Goal: Task Accomplishment & Management: Manage account settings

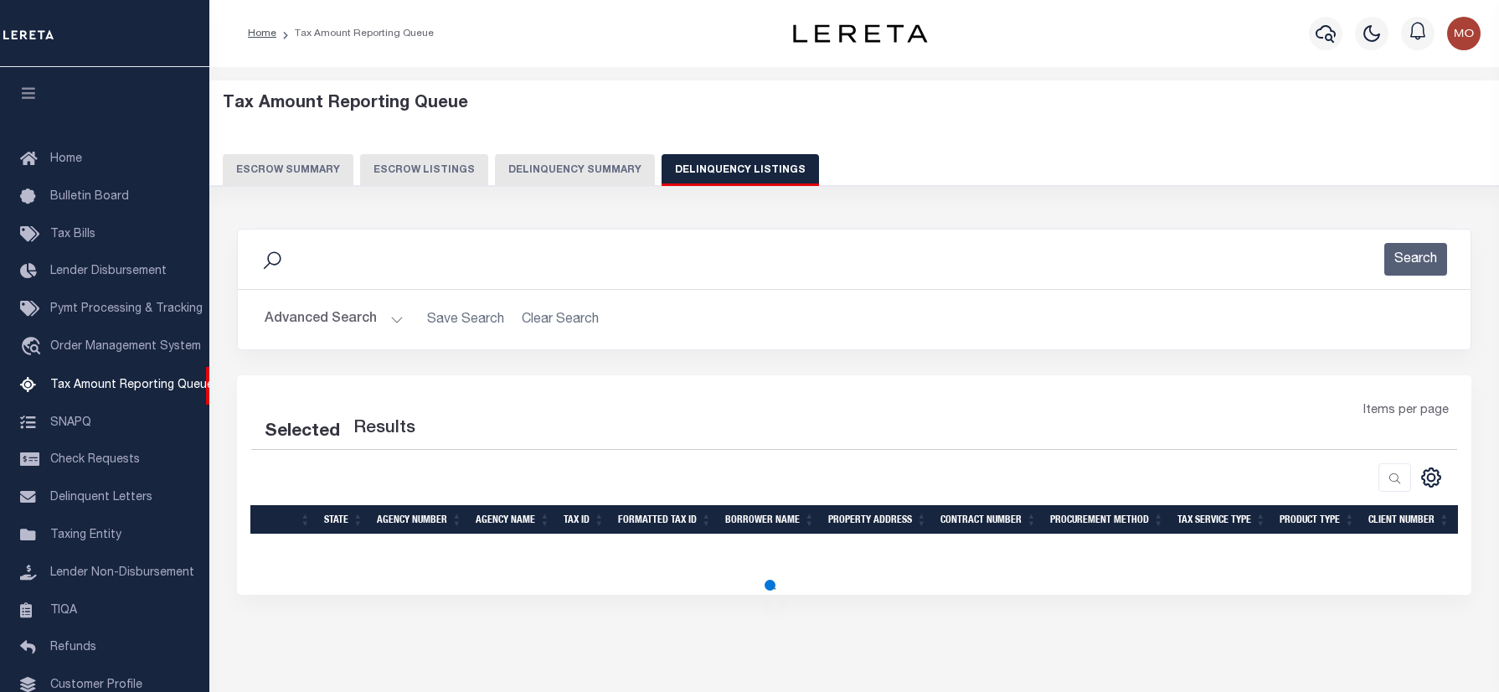
select select "100"
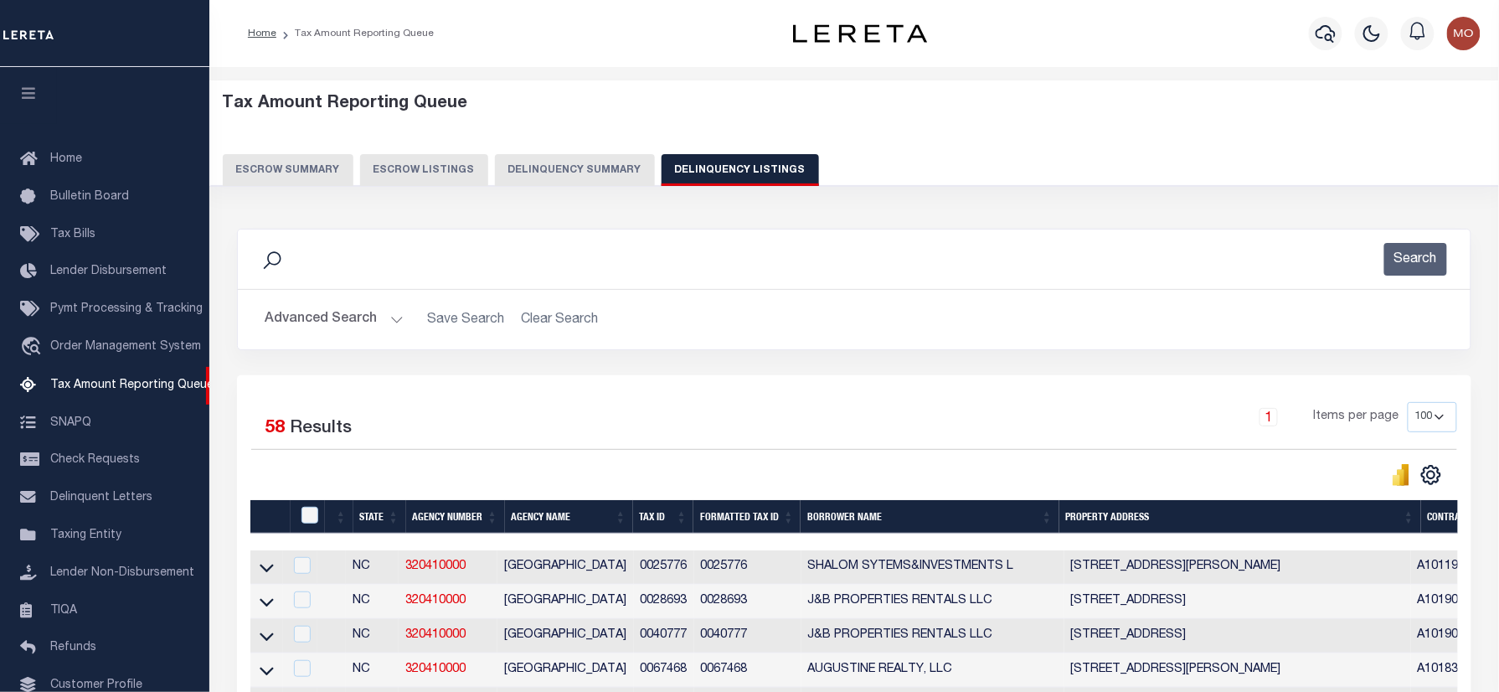
scroll to position [101, 0]
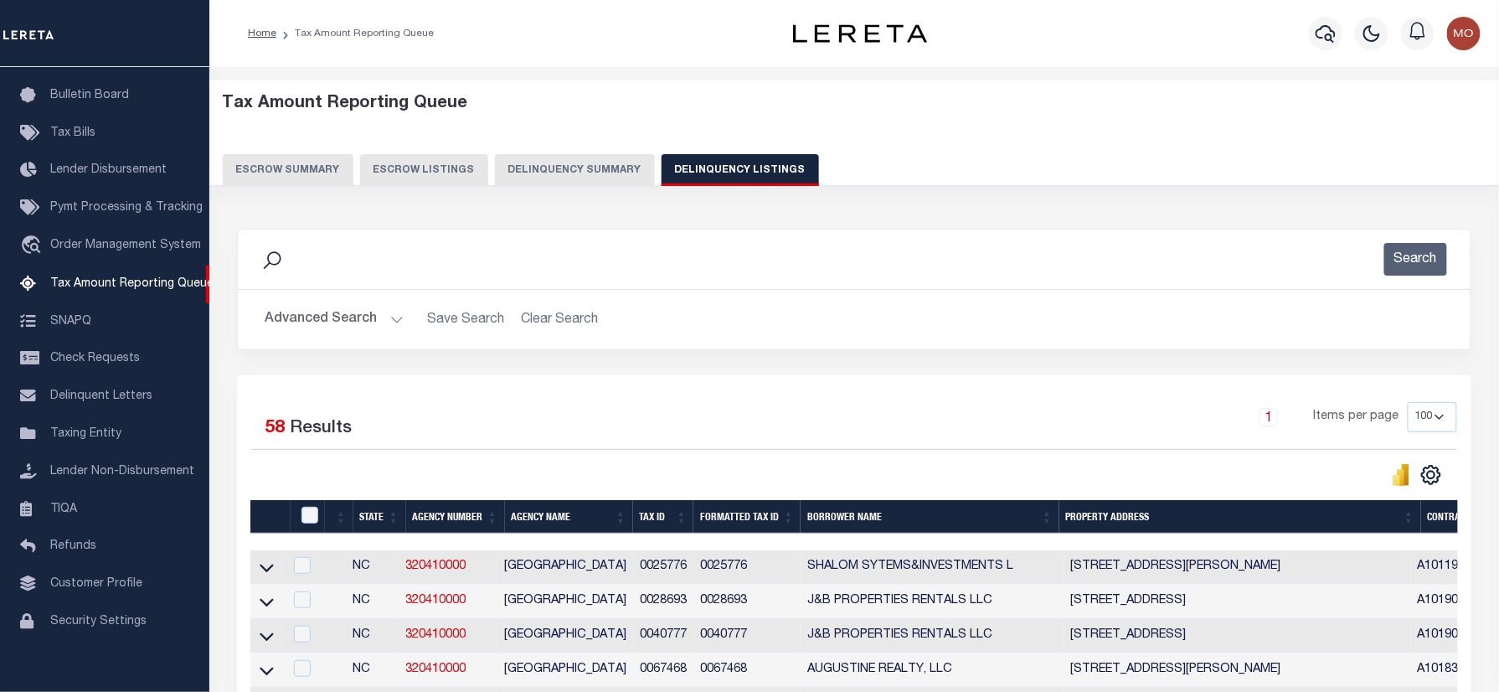
click at [480, 255] on div "Search" at bounding box center [854, 259] width 1206 height 33
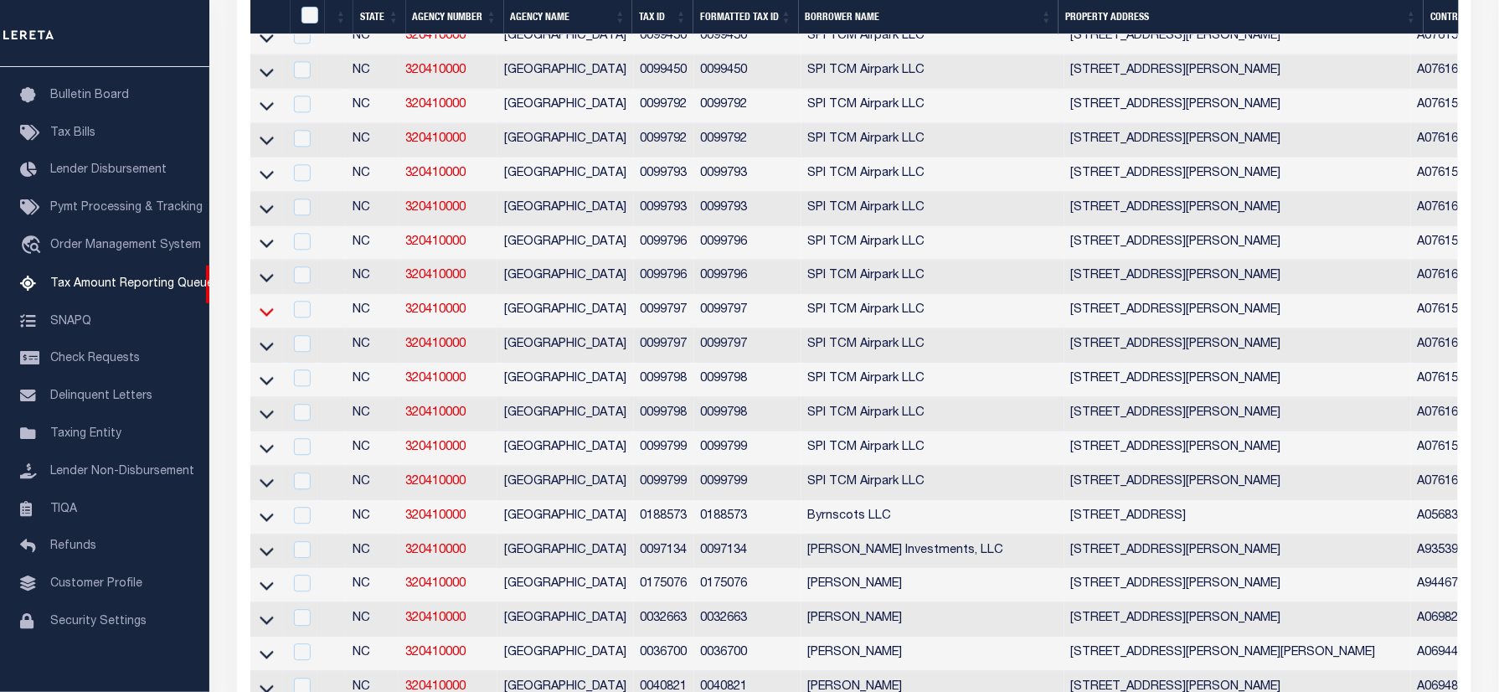
click at [266, 320] on icon at bounding box center [267, 311] width 14 height 18
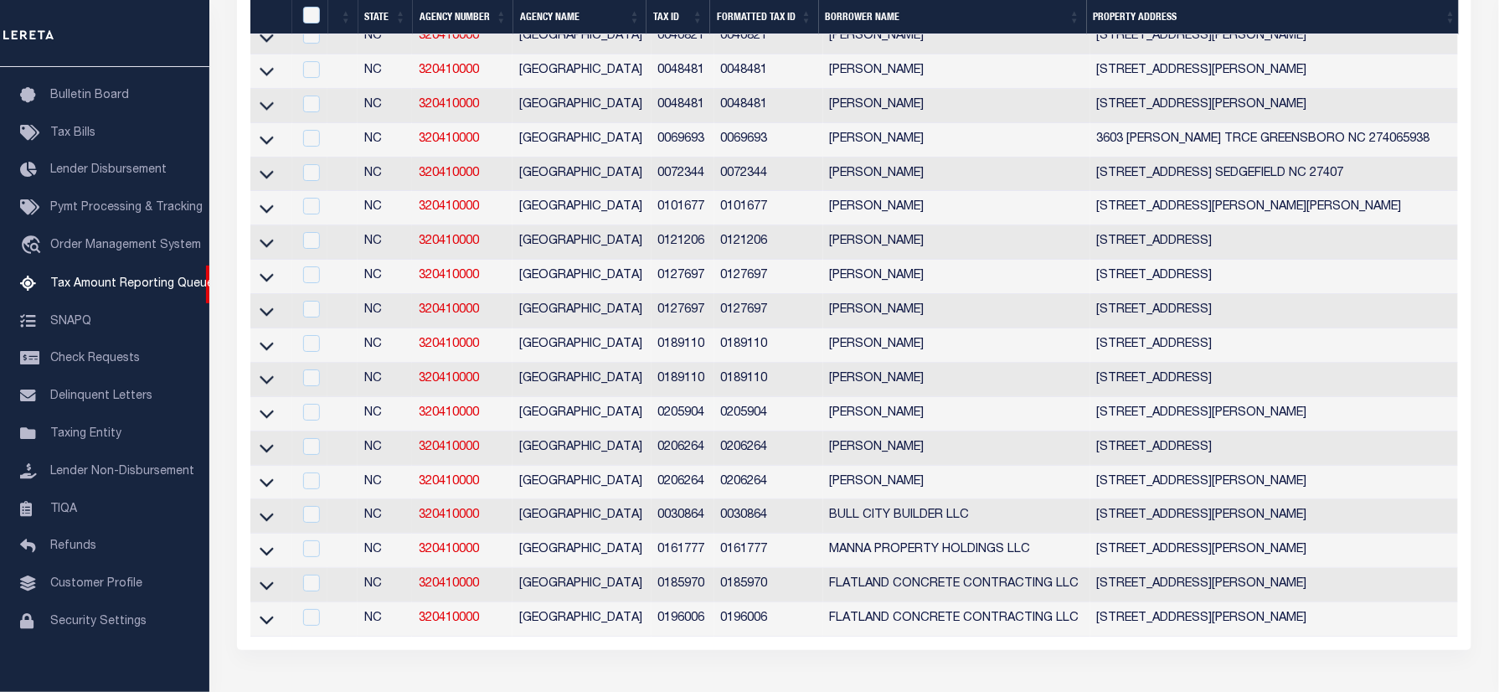
scroll to position [1335, 0]
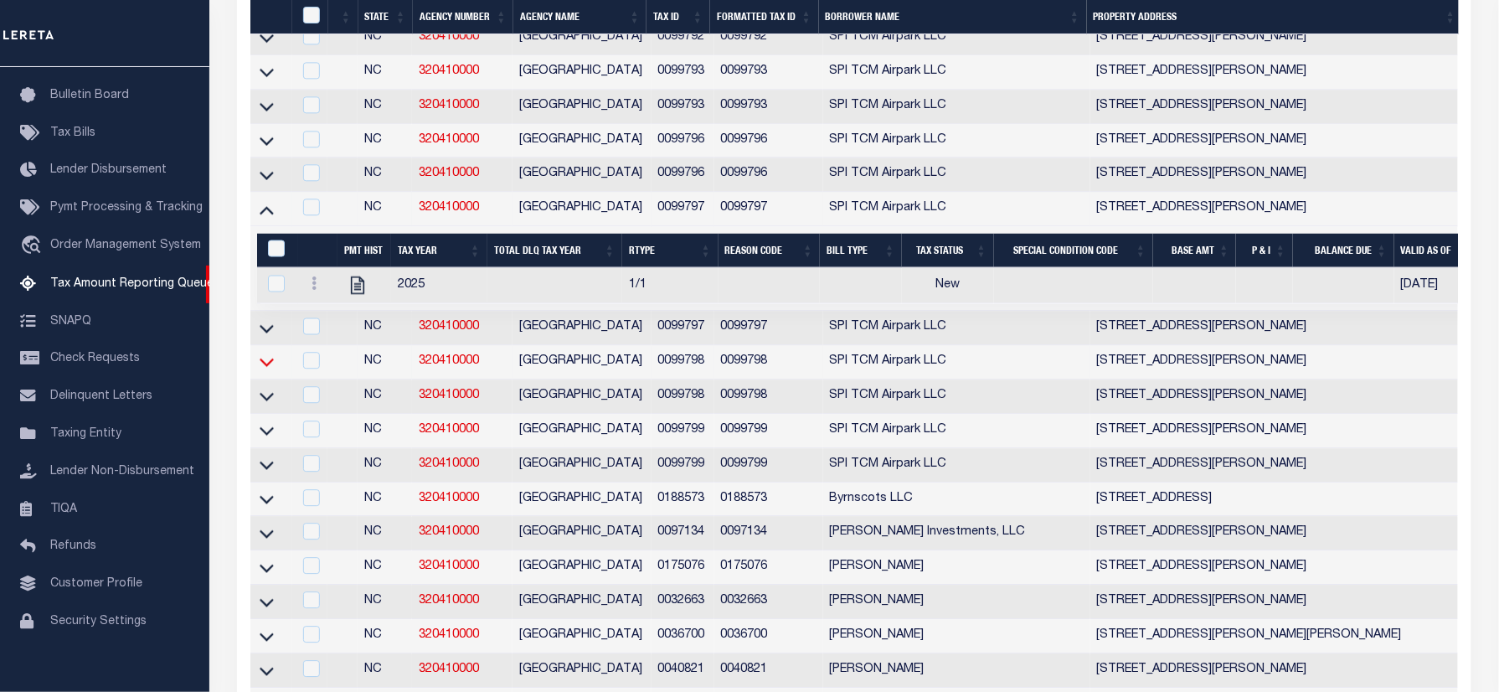
click at [265, 370] on icon at bounding box center [267, 361] width 14 height 18
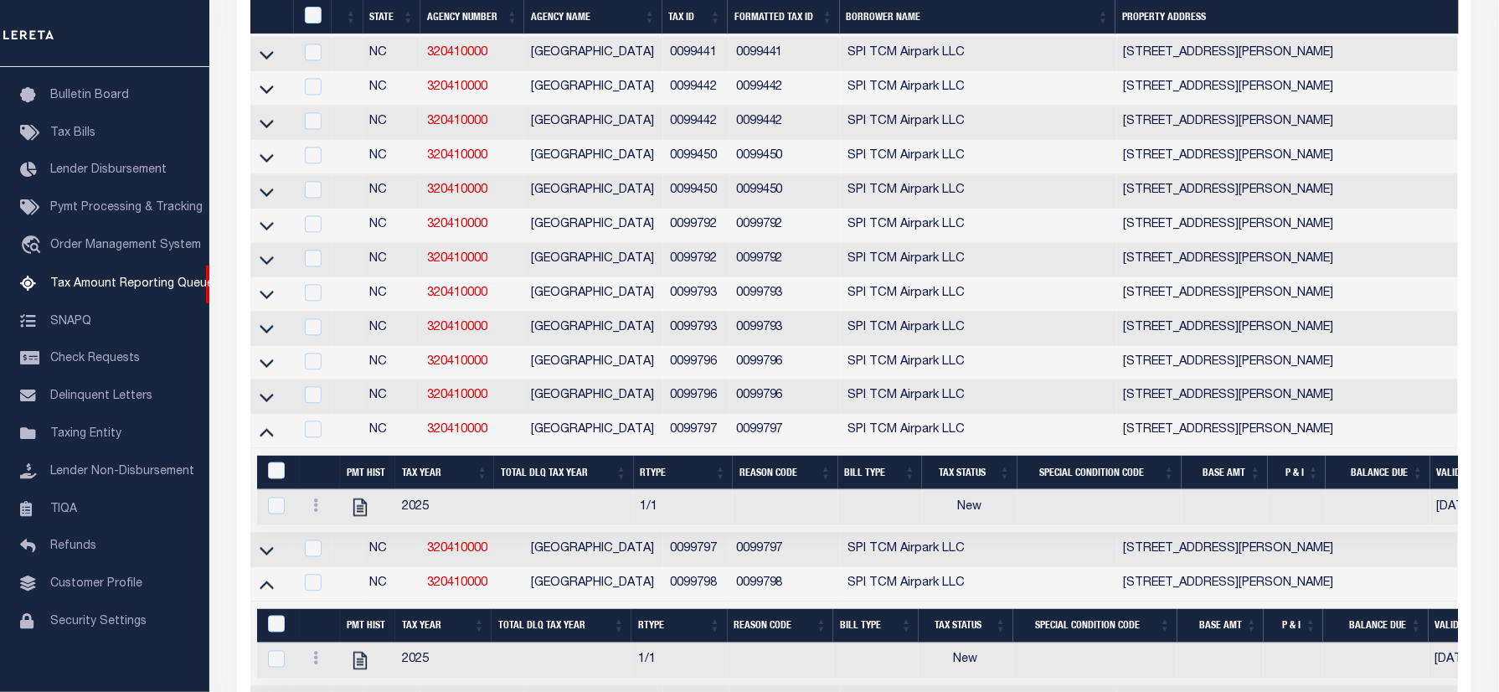
scroll to position [1546, 0]
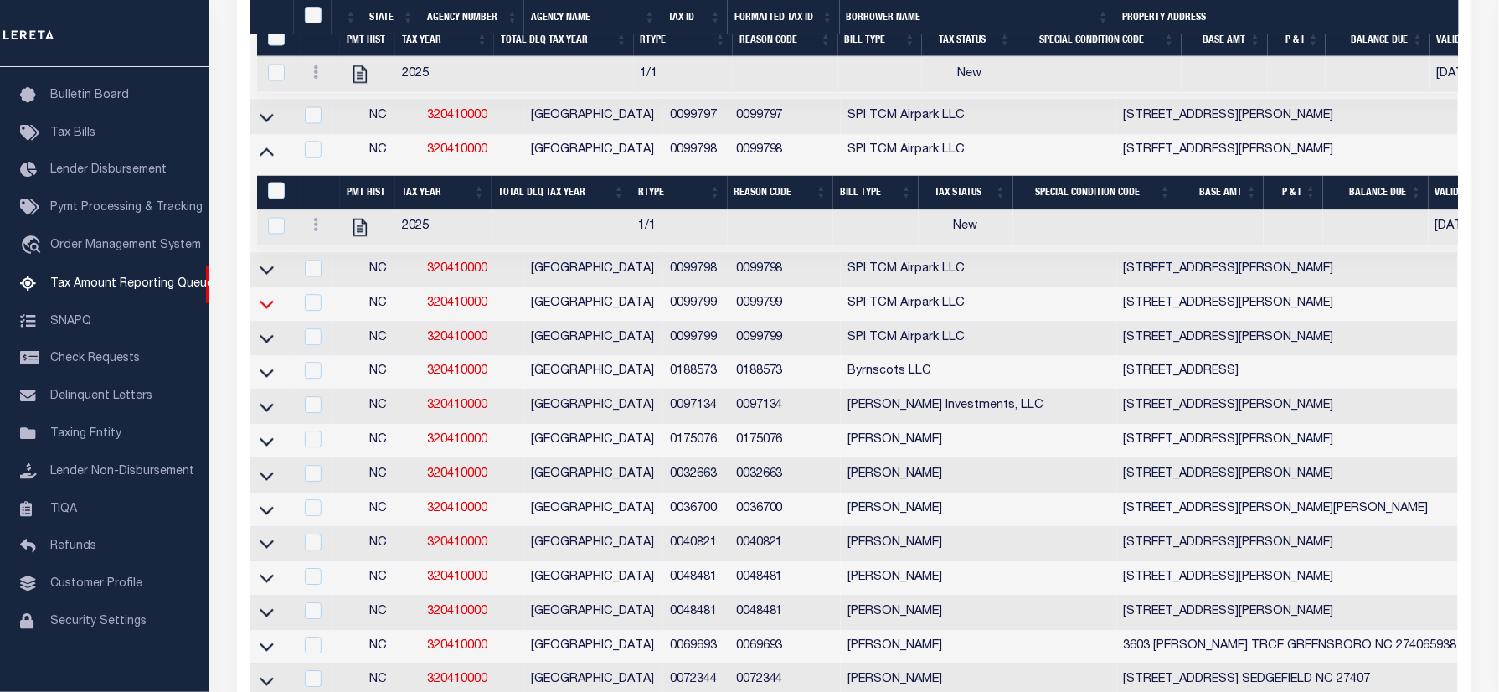
click at [268, 312] on icon at bounding box center [267, 304] width 14 height 18
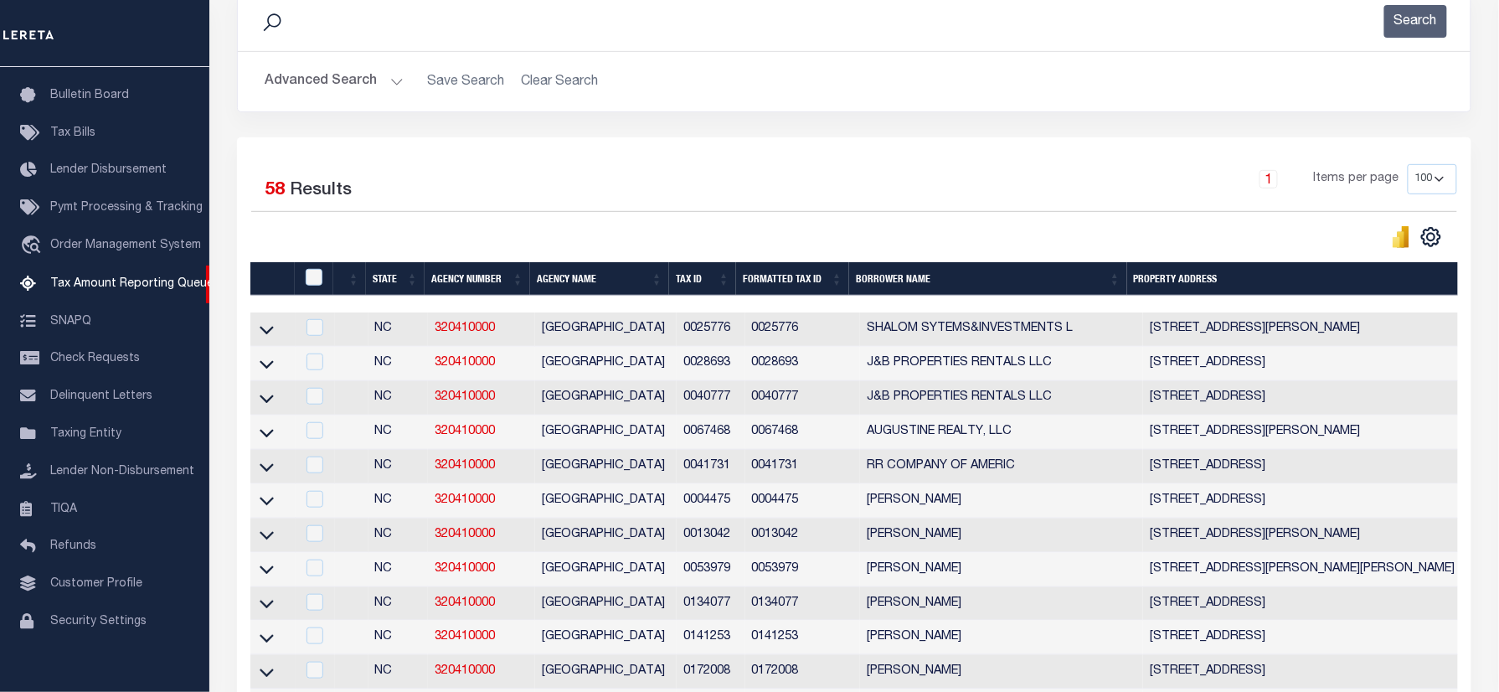
scroll to position [0, 0]
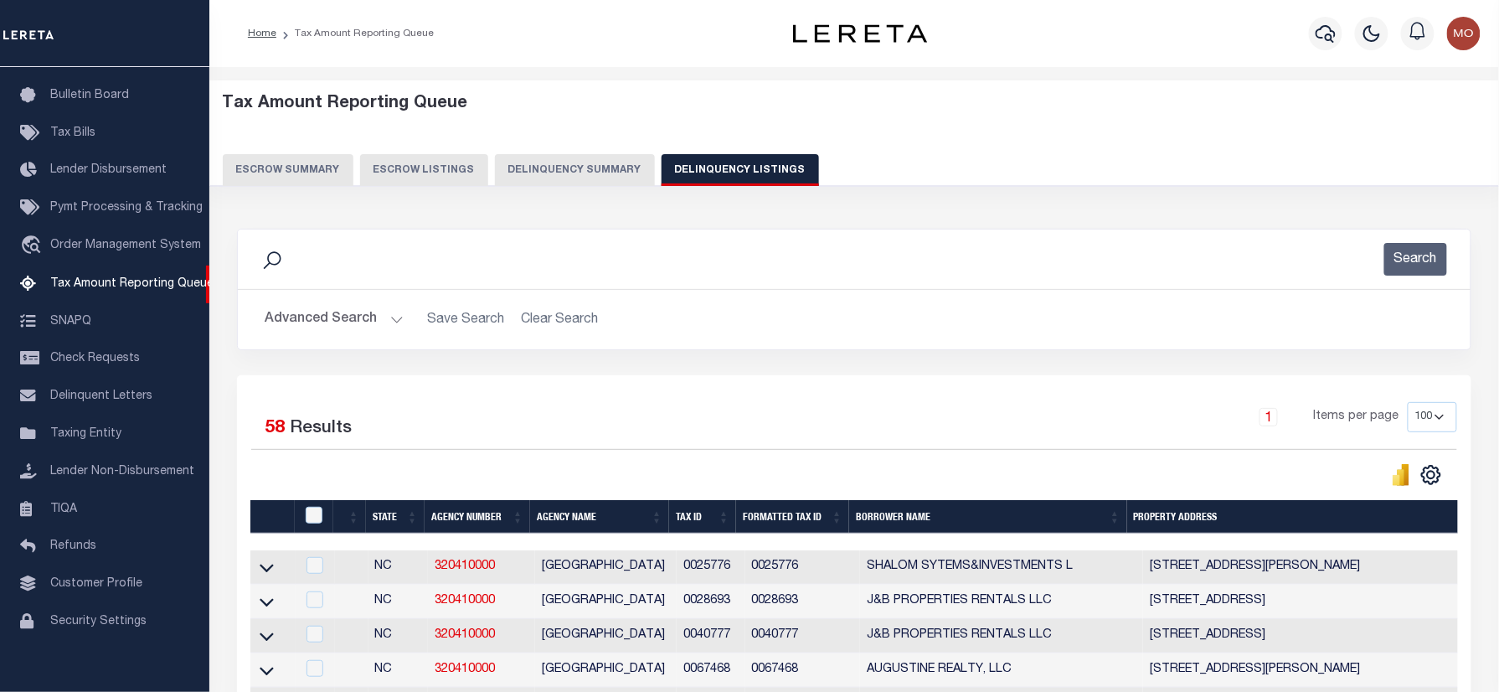
click at [375, 316] on button "Advanced Search" at bounding box center [334, 319] width 139 height 33
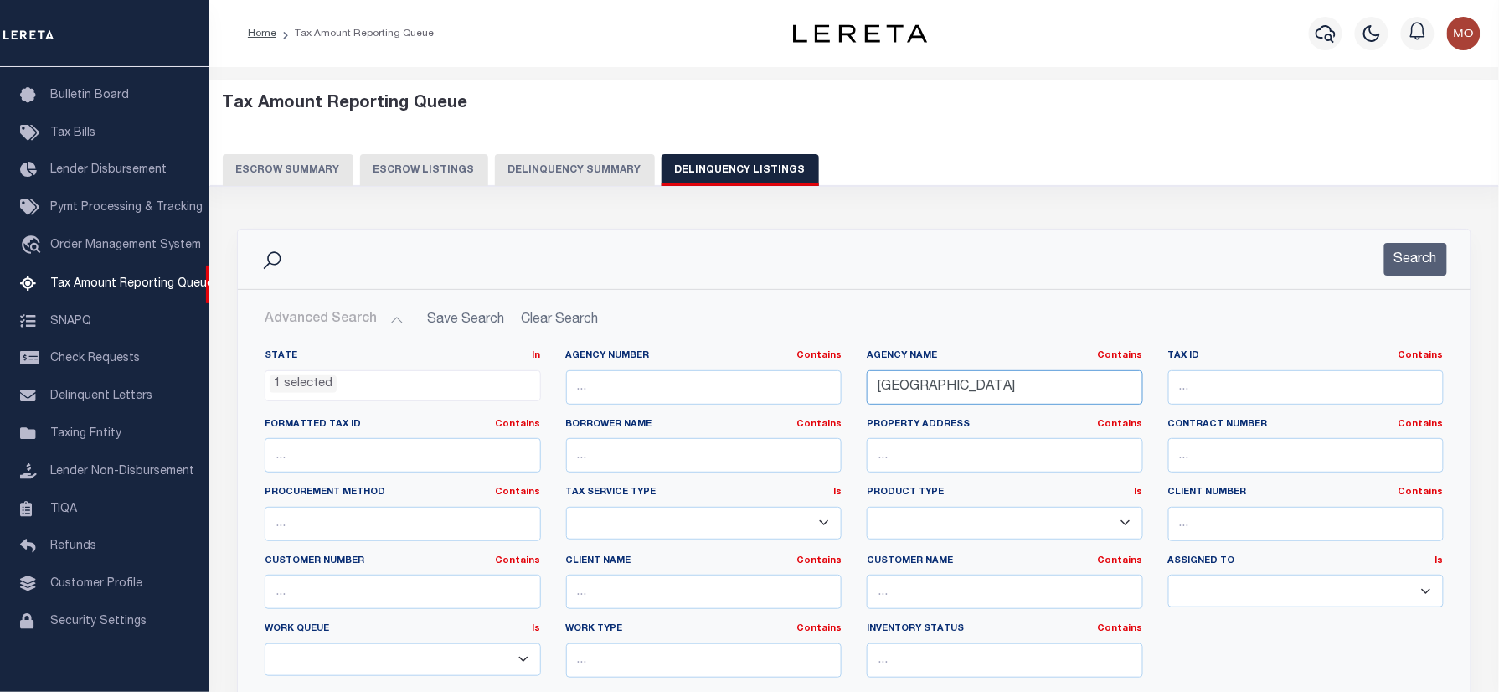
drag, startPoint x: 1040, startPoint y: 397, endPoint x: 573, endPoint y: 397, distance: 467.2
click at [579, 397] on div "State In In AK AL AR AZ CA CO CT DC DE FL GA GU HI IA ID IL IN KS KY LA MA MD M…" at bounding box center [854, 520] width 1204 height 342
paste input "PITT"
type input "PITT COUNTY"
click at [1430, 260] on button "Search" at bounding box center [1415, 259] width 63 height 33
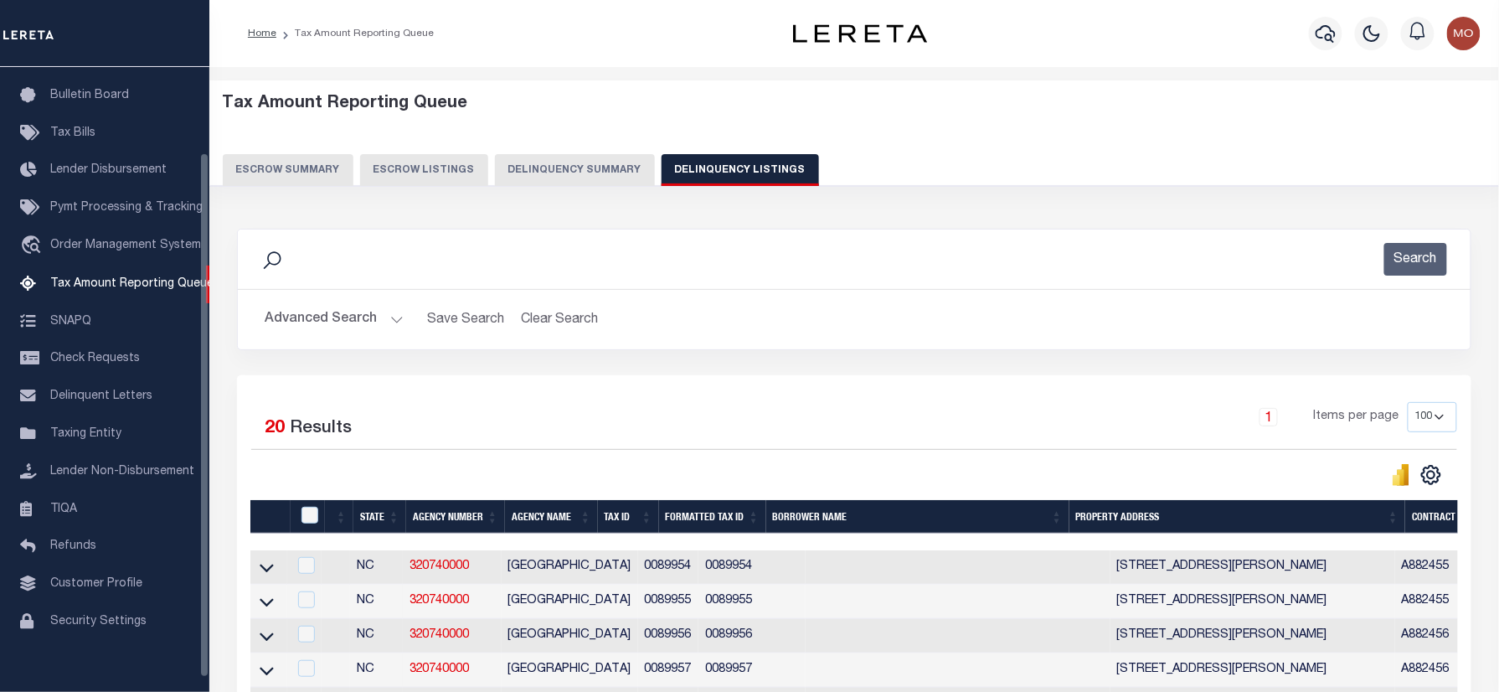
click at [342, 271] on div "Search" at bounding box center [854, 259] width 1206 height 33
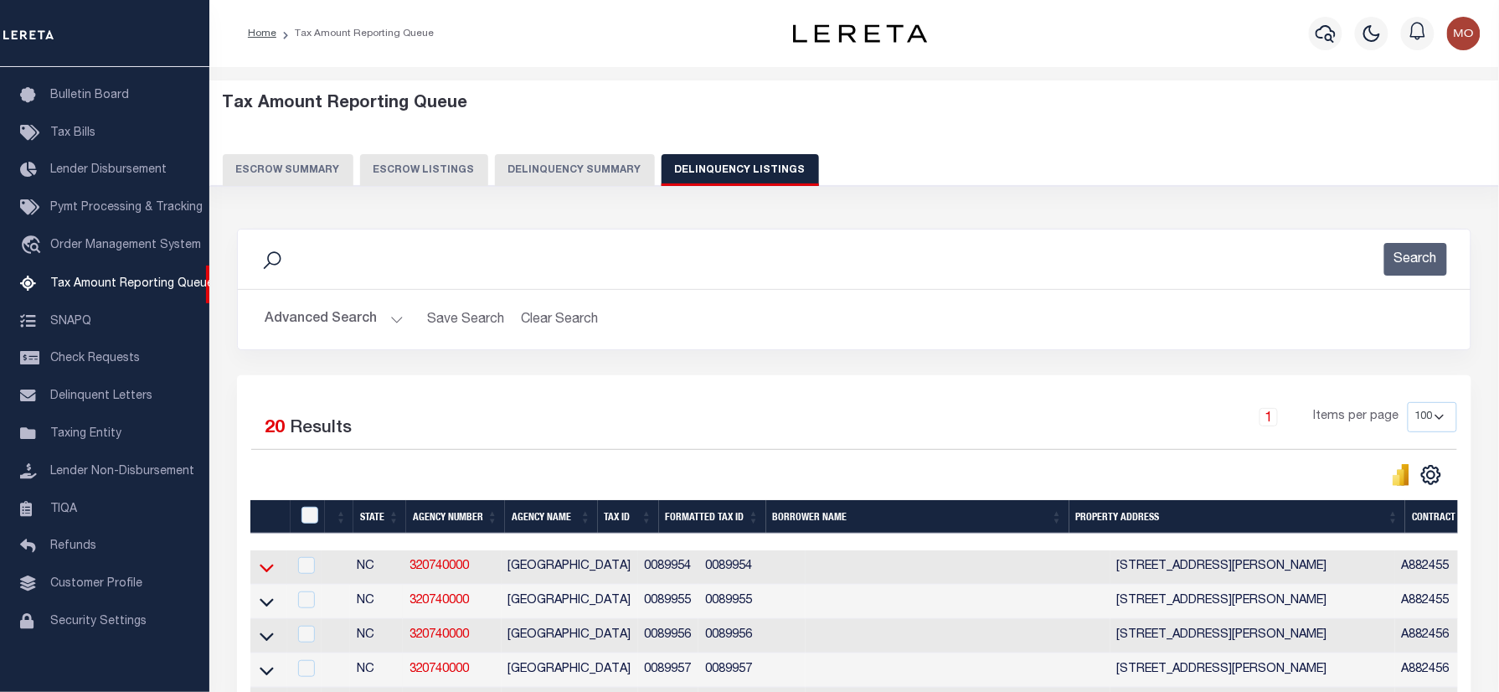
click at [271, 571] on icon at bounding box center [267, 568] width 14 height 8
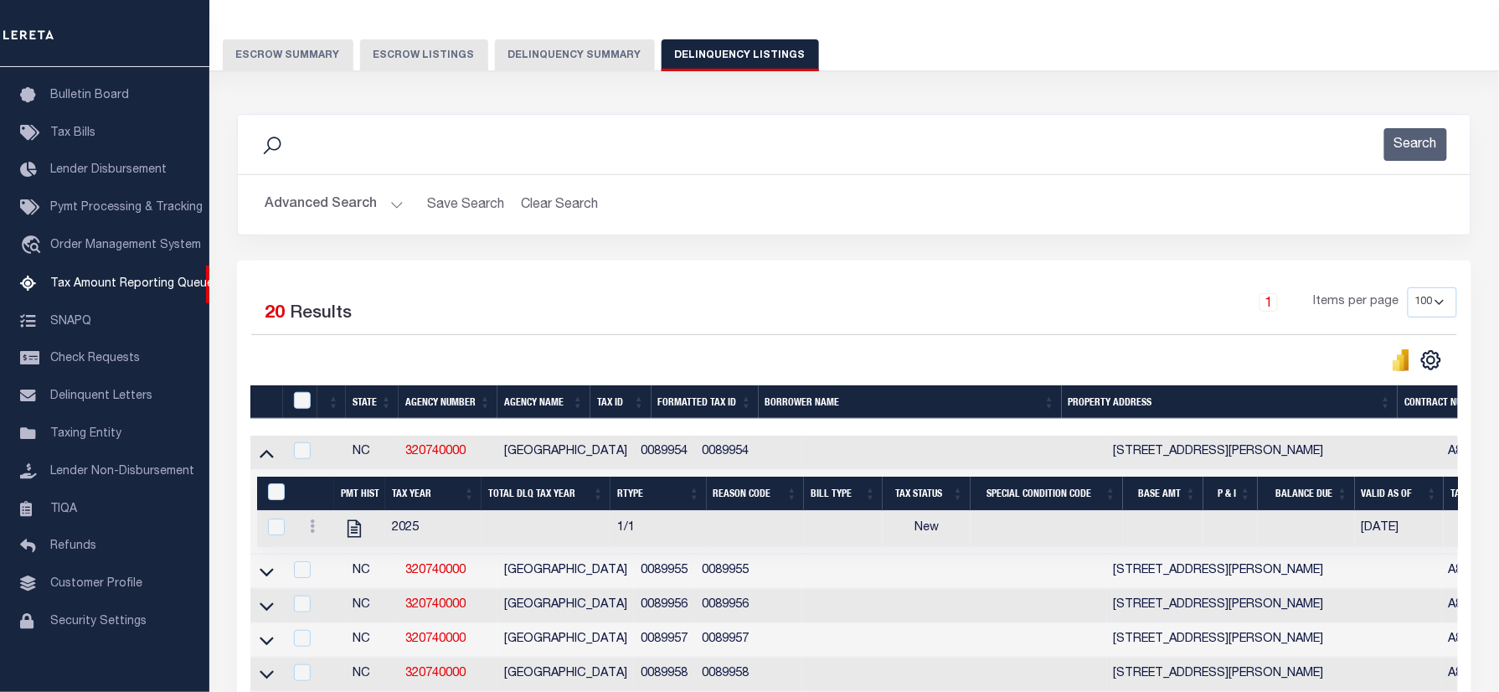
scroll to position [111, 0]
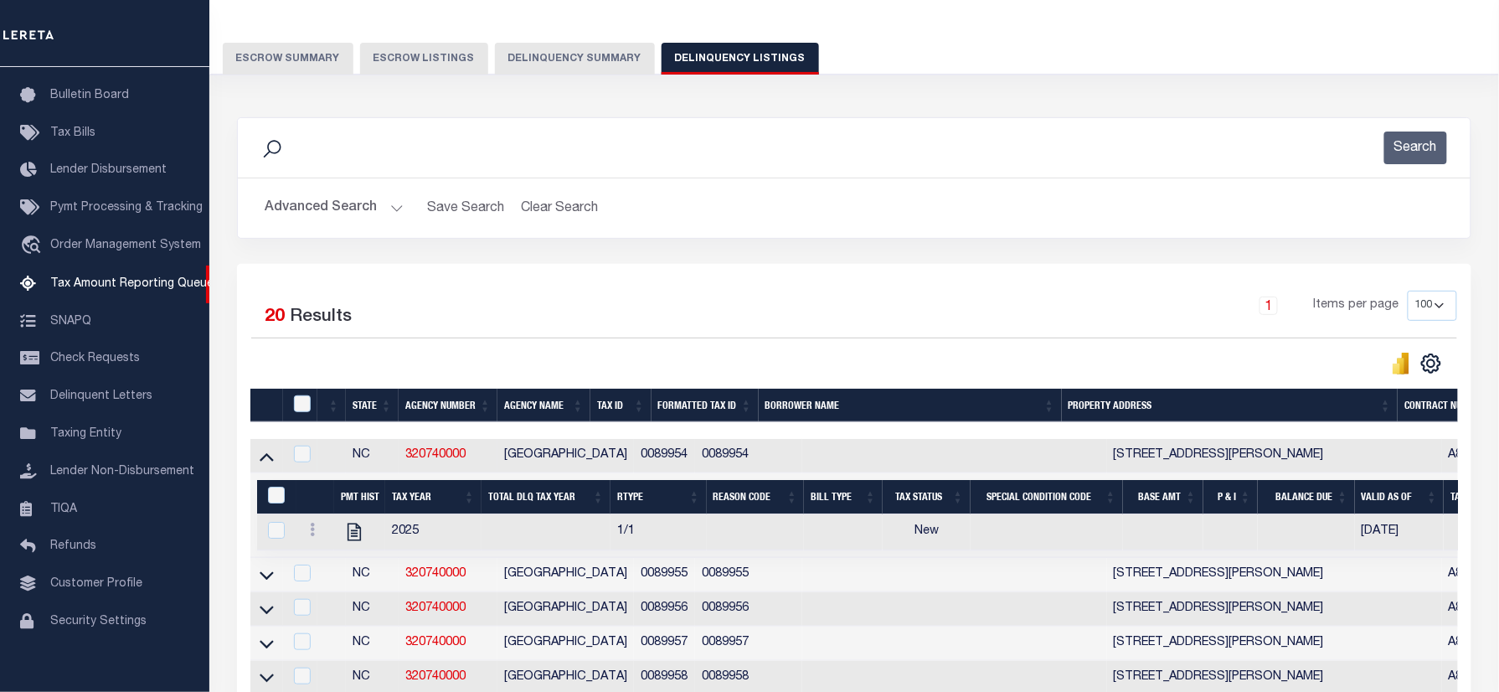
click at [335, 202] on button "Advanced Search" at bounding box center [334, 208] width 139 height 33
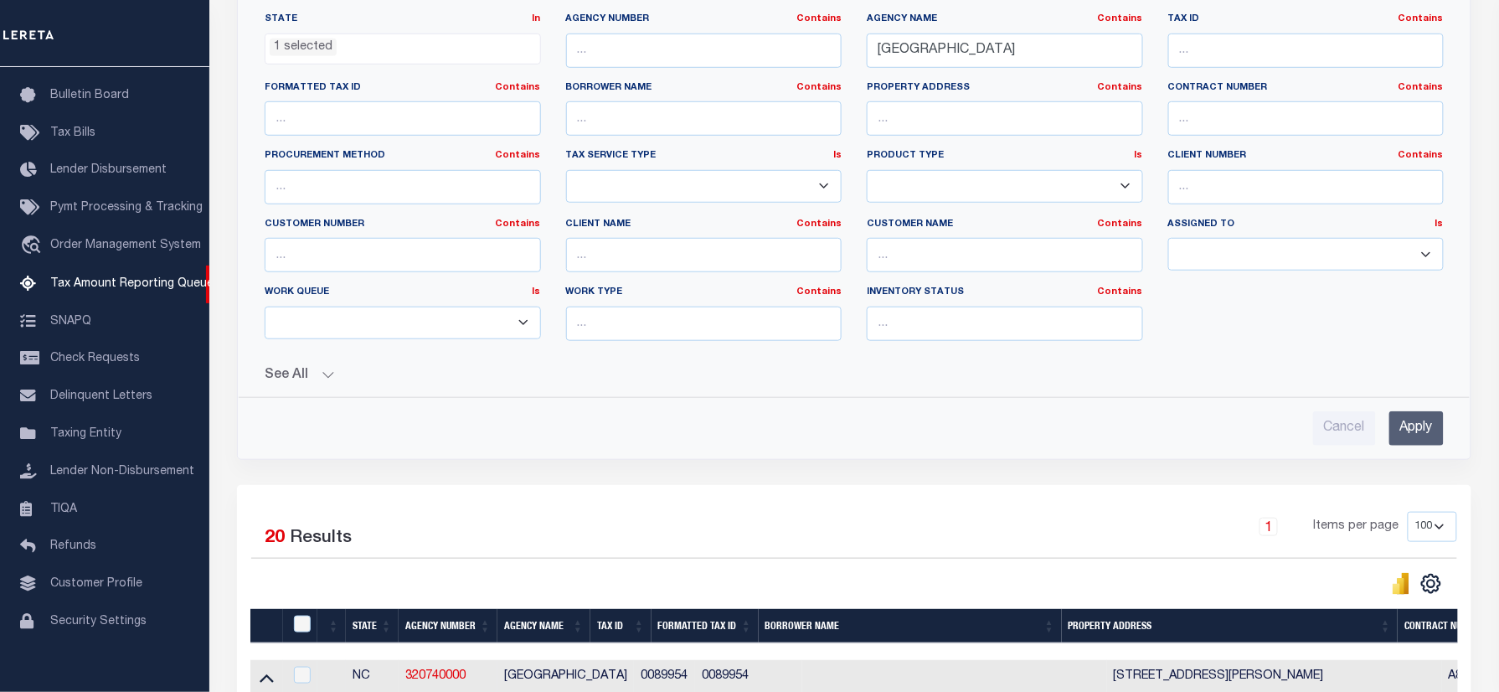
scroll to position [114, 0]
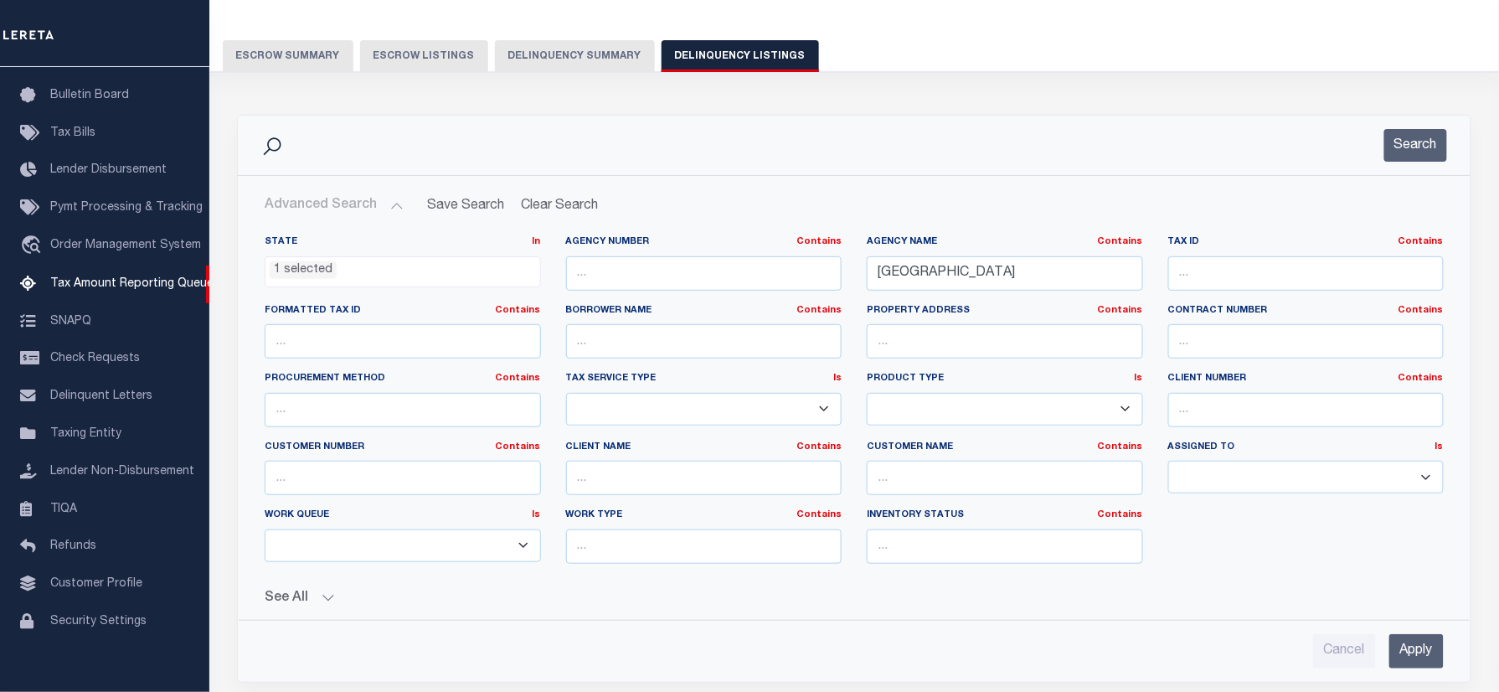
click at [369, 280] on ul "1 selected" at bounding box center [402, 268] width 275 height 23
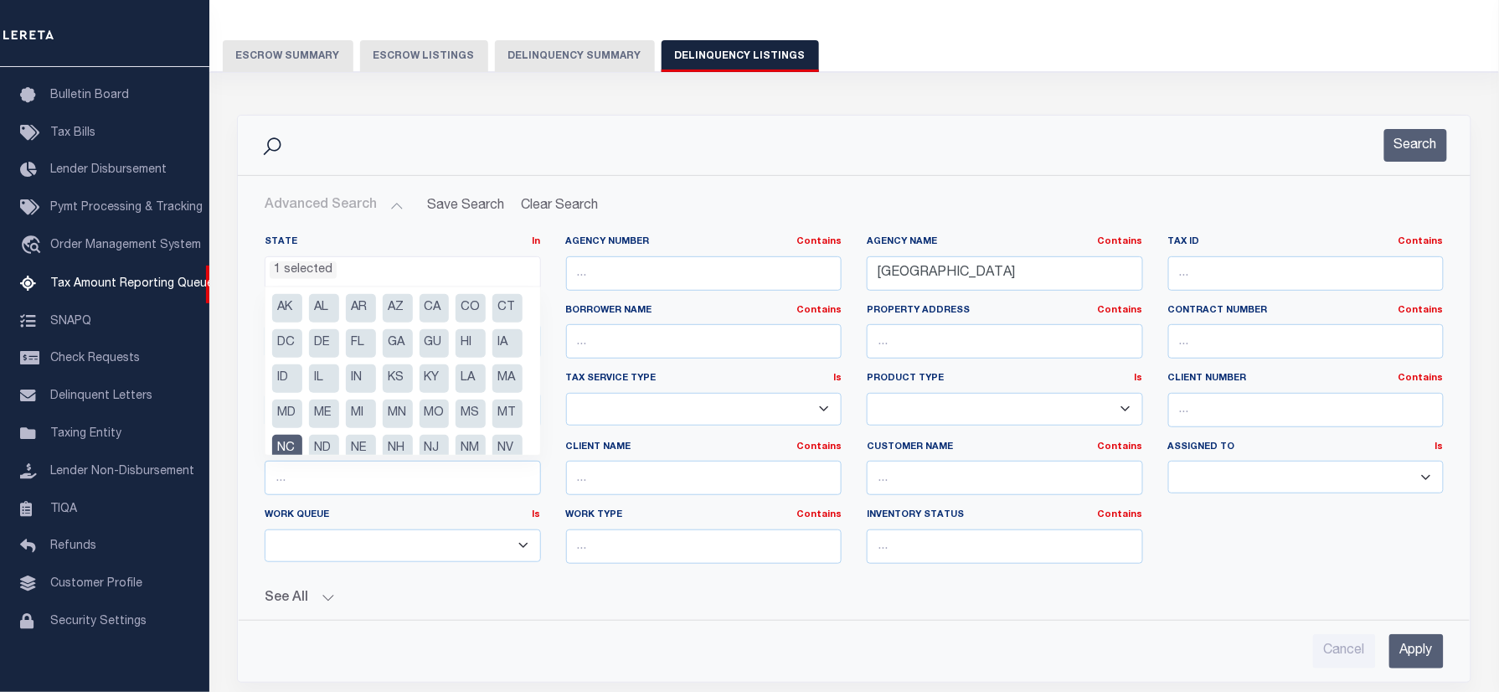
click at [302, 440] on li "NC" at bounding box center [287, 449] width 30 height 28
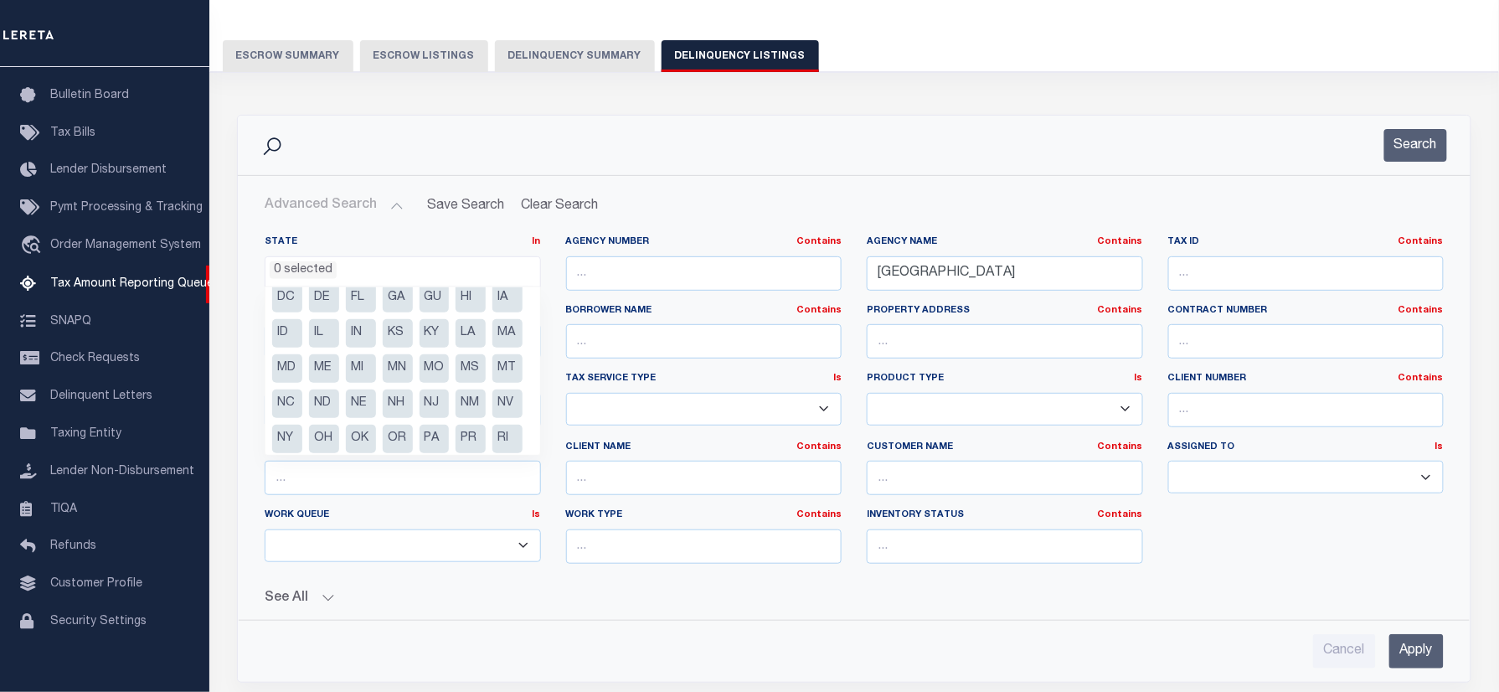
scroll to position [155, 0]
click at [413, 435] on li "WV" at bounding box center [398, 434] width 30 height 28
select select "WV"
drag, startPoint x: 1009, startPoint y: 266, endPoint x: 745, endPoint y: 275, distance: 263.9
click at [750, 273] on div "State In In AK AL AR AZ CA CO CT DC DE FL GA GU HI IA ID IL IN KS KY LA MA MD M…" at bounding box center [854, 406] width 1204 height 342
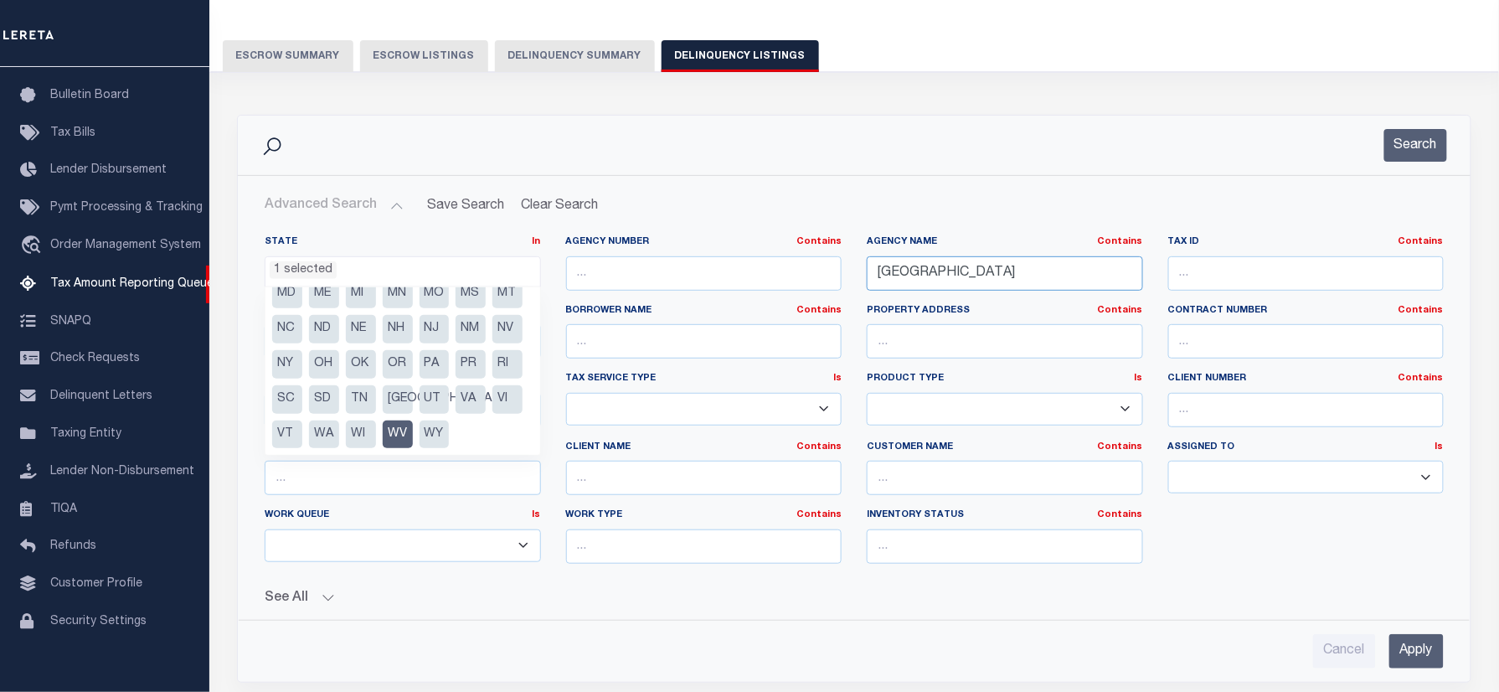
paste input "MONONGALIA"
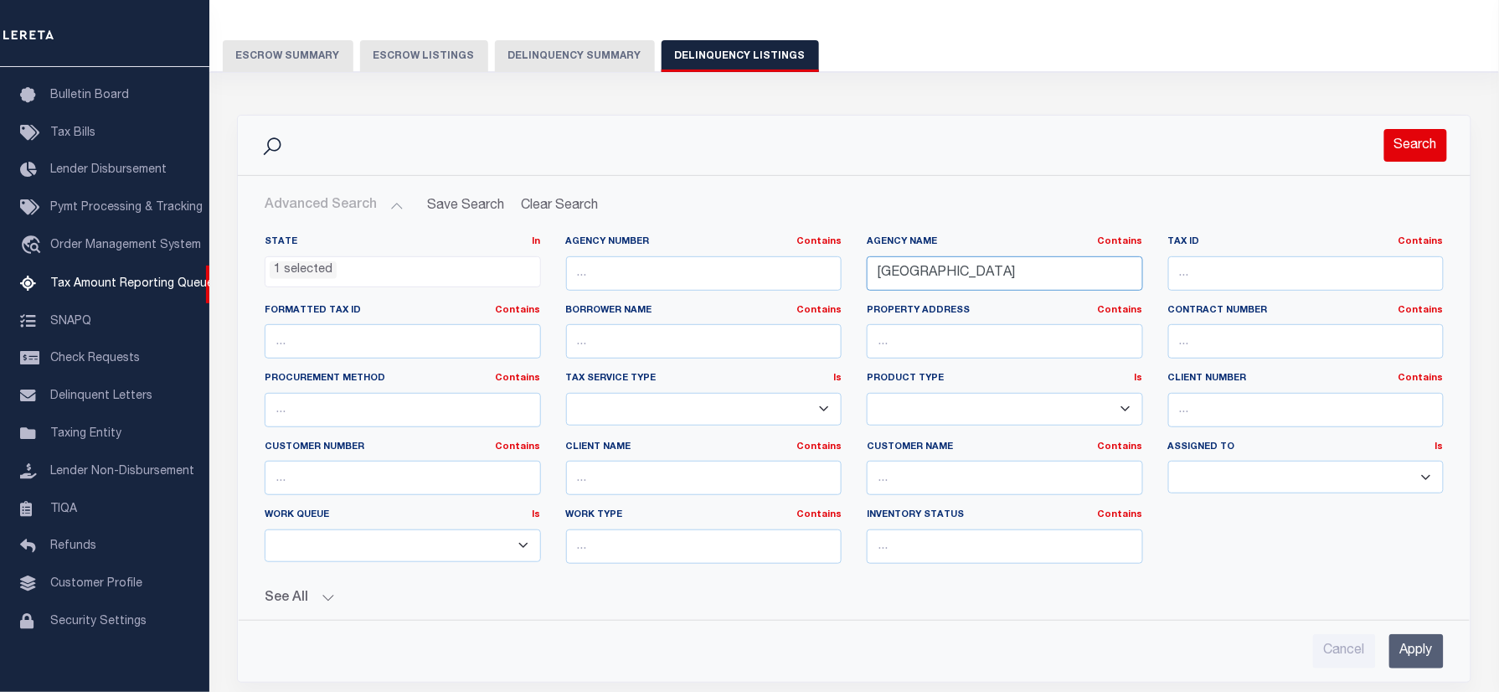
type input "[GEOGRAPHIC_DATA]"
click at [1407, 145] on button "Search" at bounding box center [1415, 145] width 63 height 33
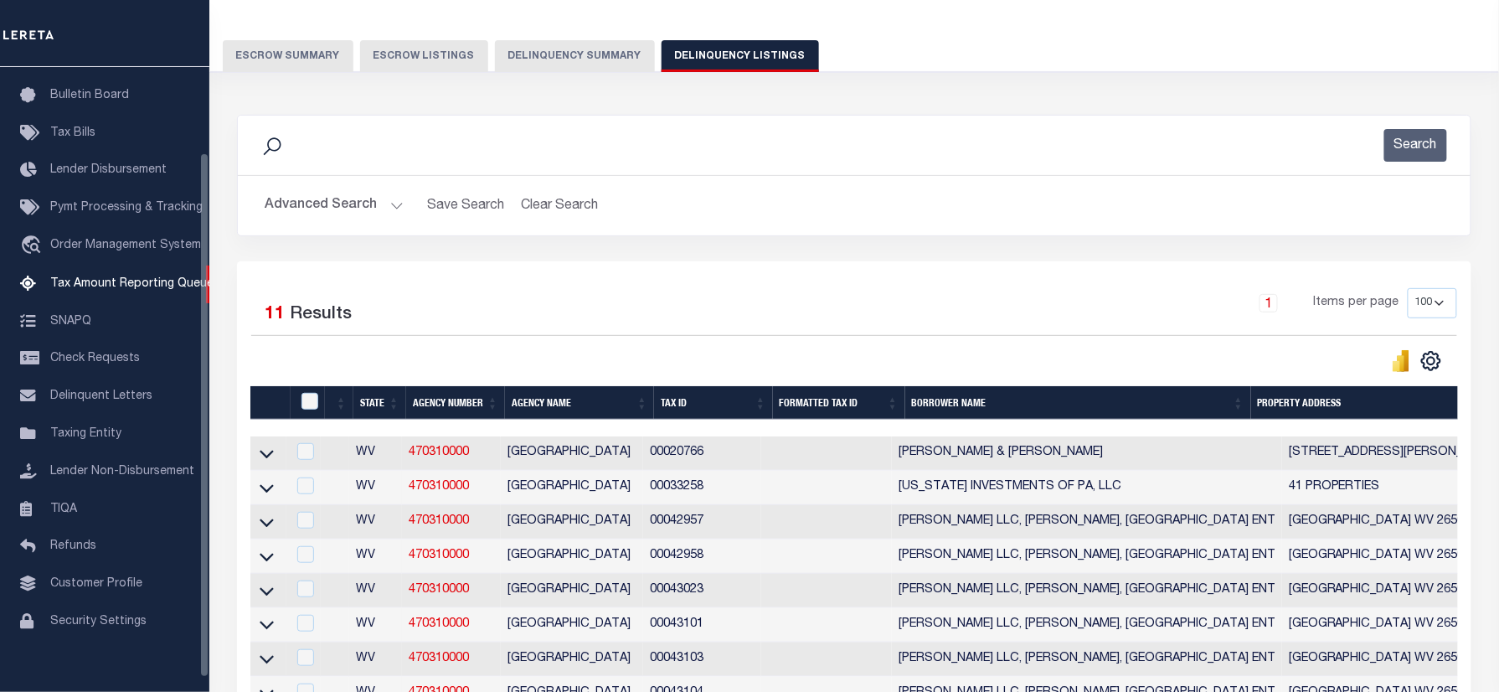
click at [457, 157] on div "Search" at bounding box center [854, 145] width 1206 height 33
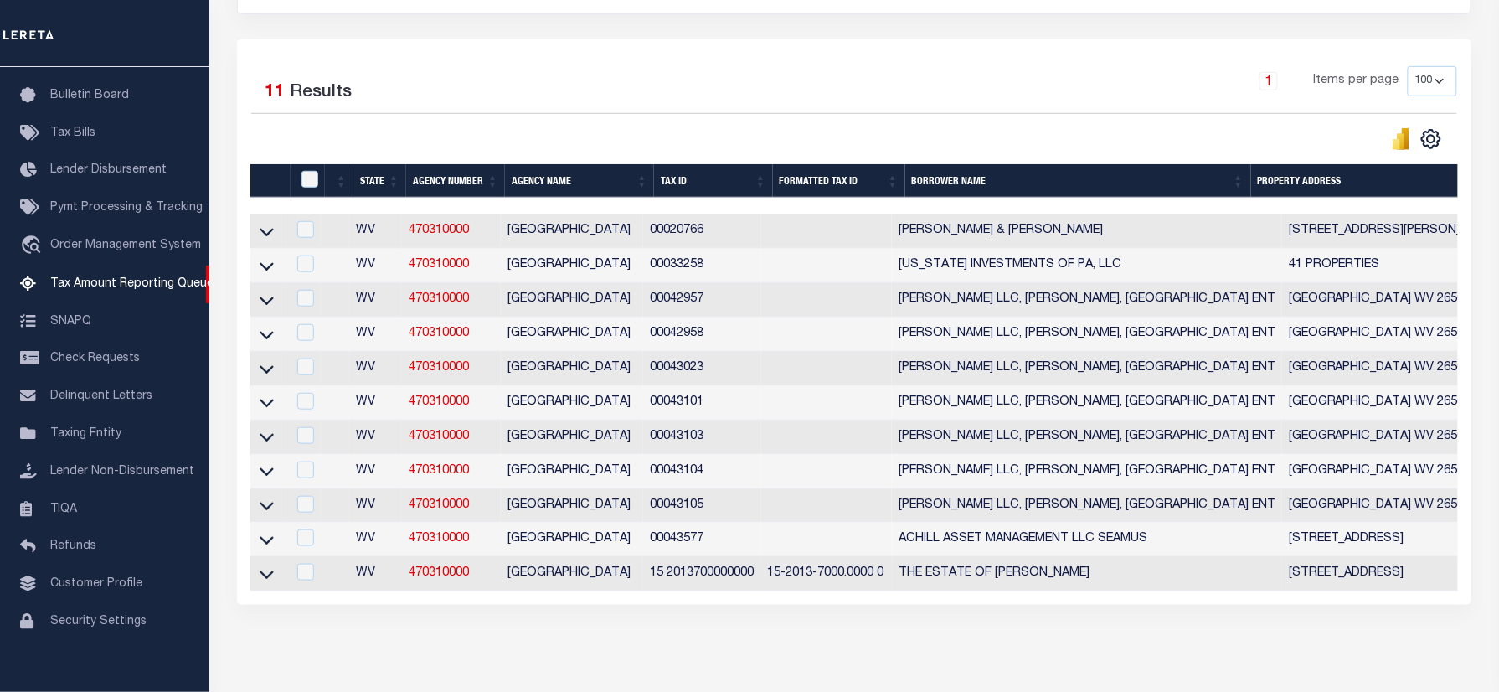
scroll to position [337, 0]
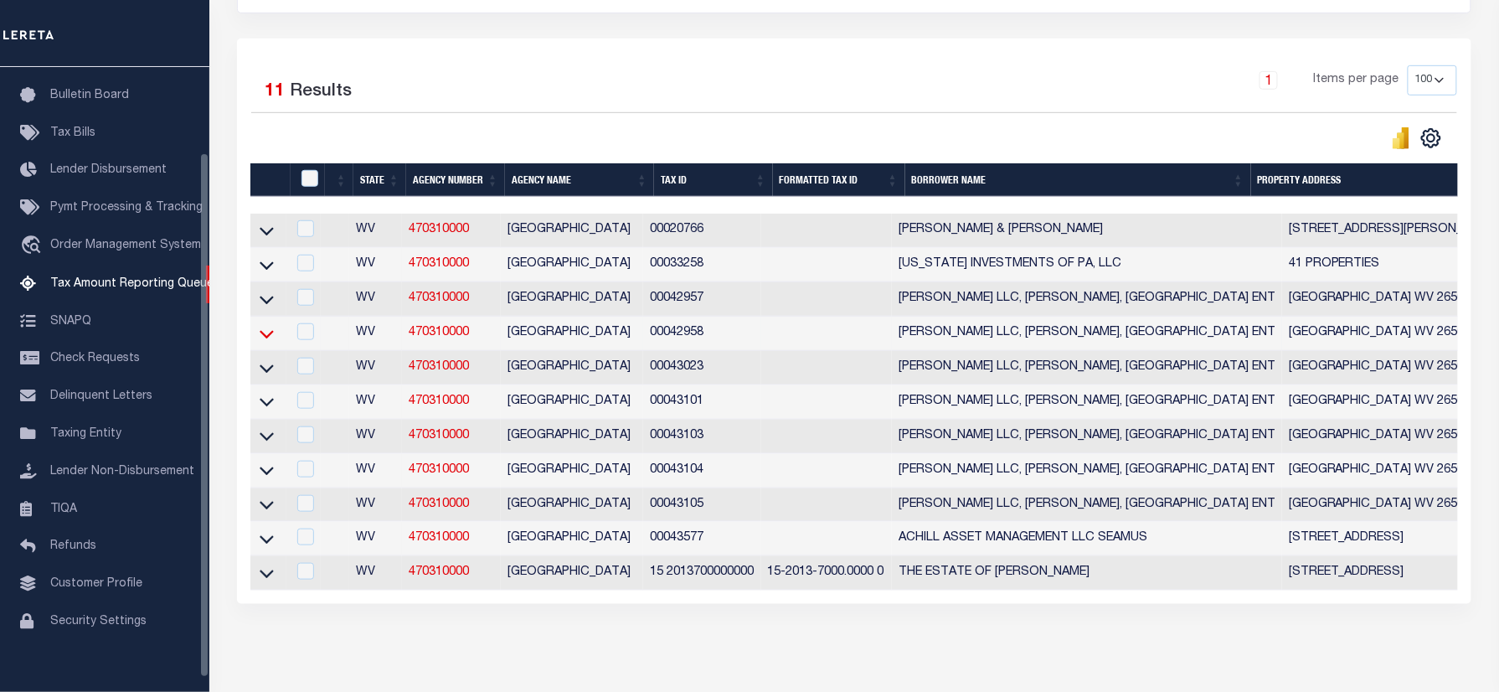
click at [266, 339] on icon at bounding box center [267, 334] width 14 height 18
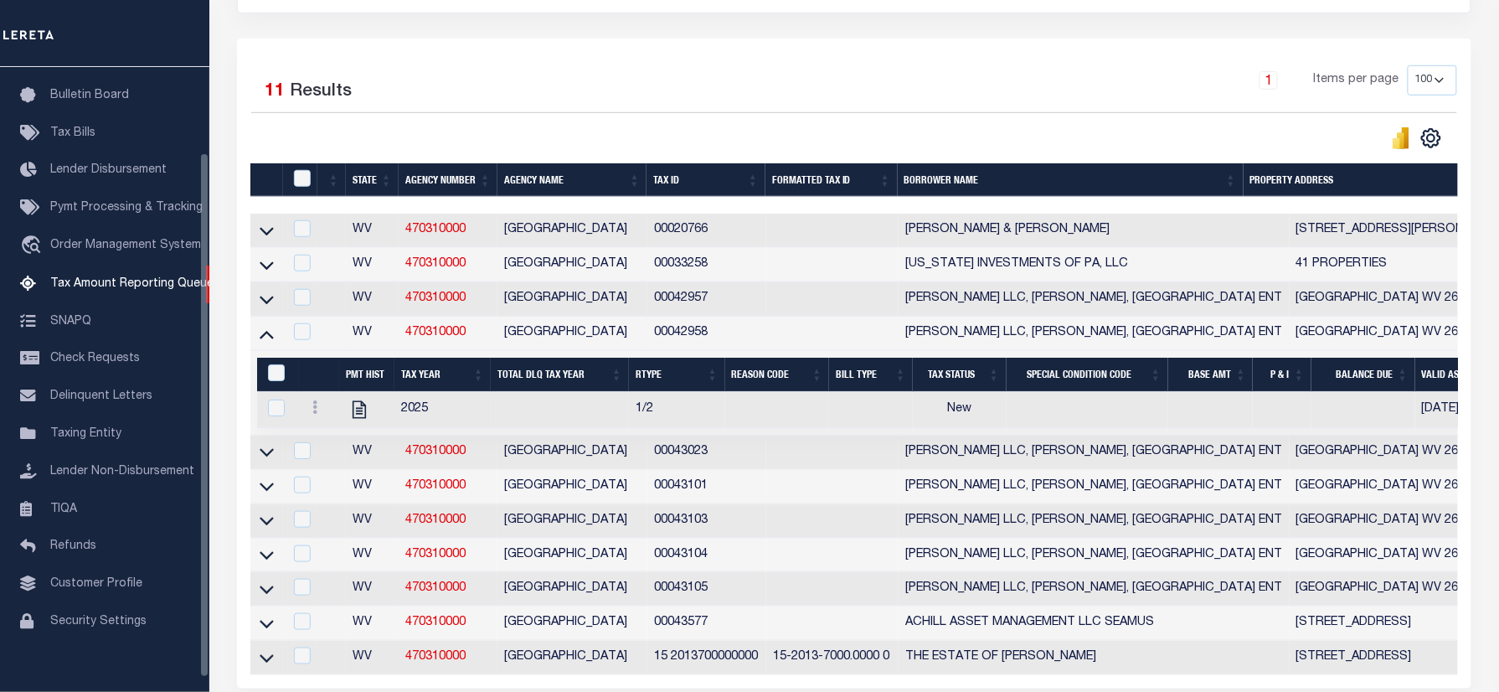
drag, startPoint x: 266, startPoint y: 464, endPoint x: 233, endPoint y: 482, distance: 38.2
click at [266, 460] on icon at bounding box center [267, 452] width 14 height 18
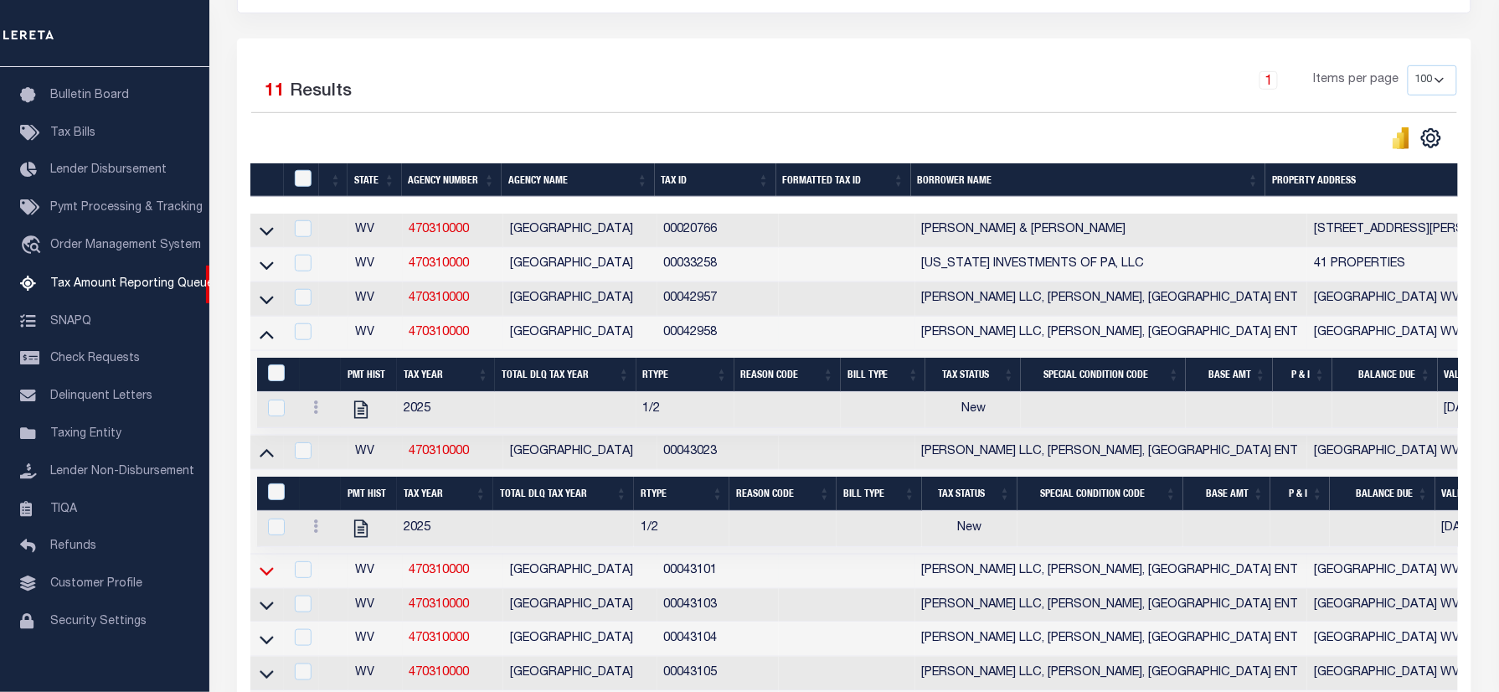
click at [262, 576] on icon at bounding box center [267, 572] width 14 height 8
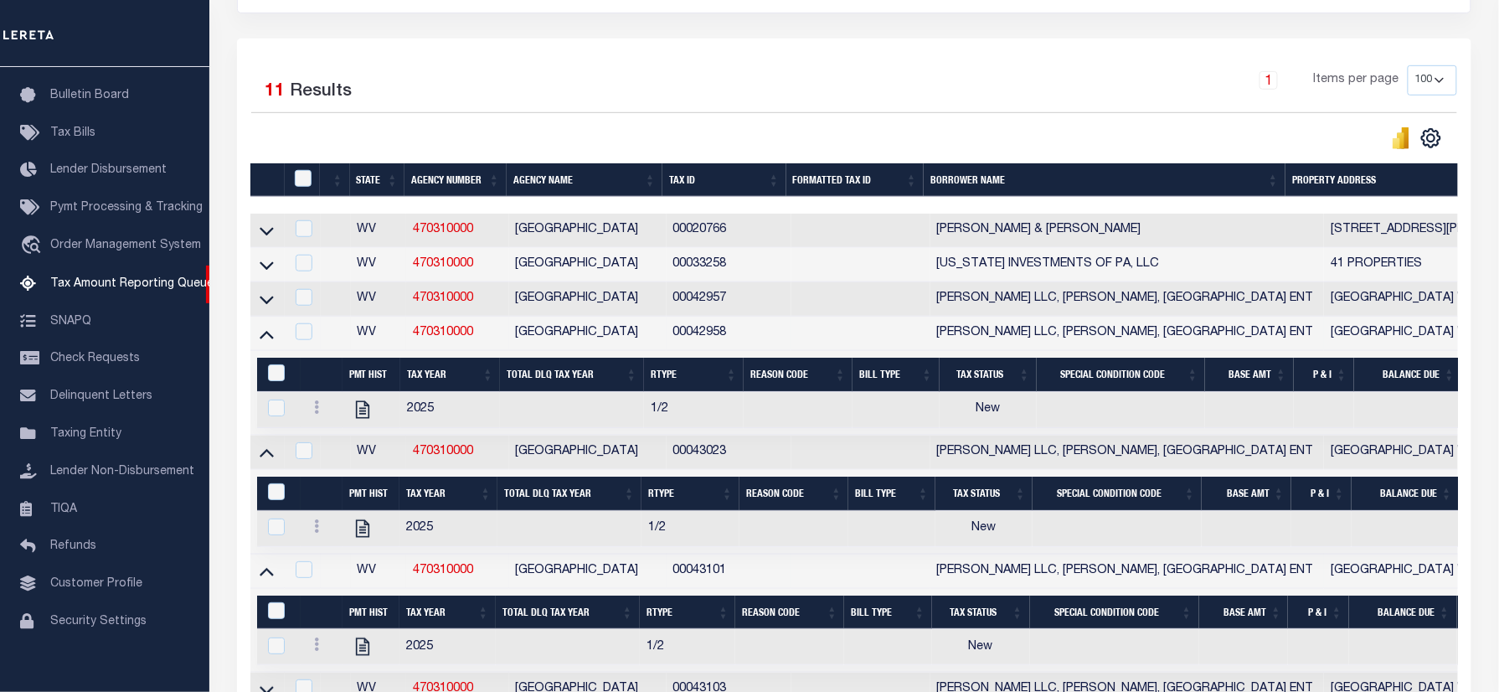
scroll to position [560, 0]
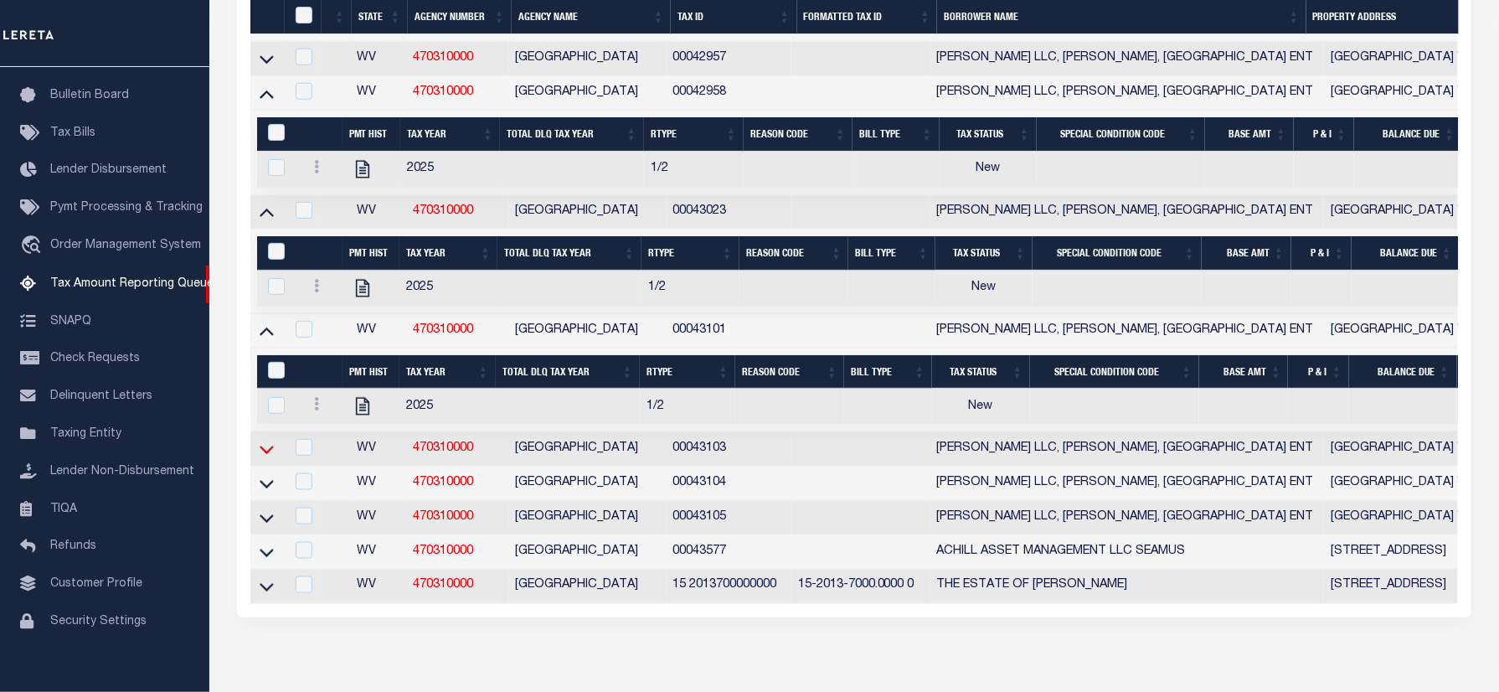
click at [265, 458] on icon at bounding box center [267, 449] width 14 height 18
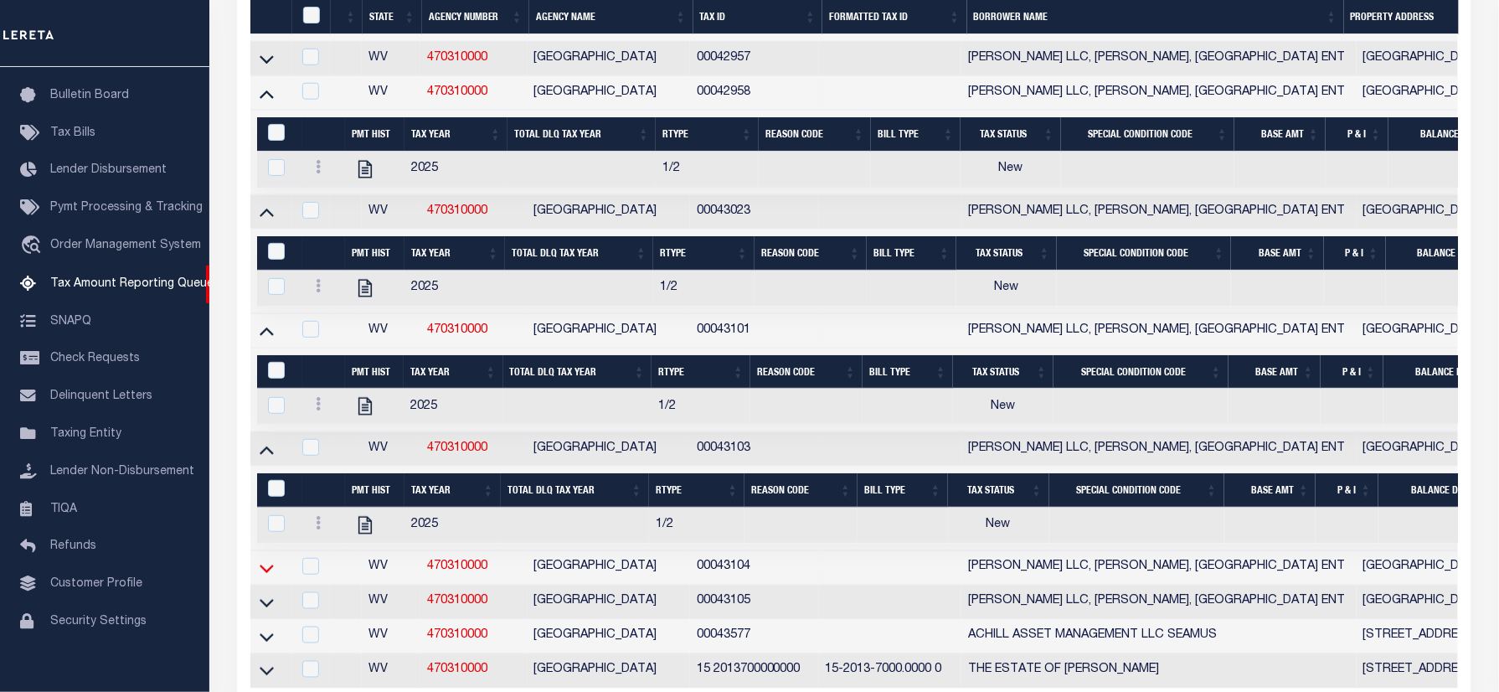
click at [265, 577] on icon at bounding box center [267, 568] width 14 height 18
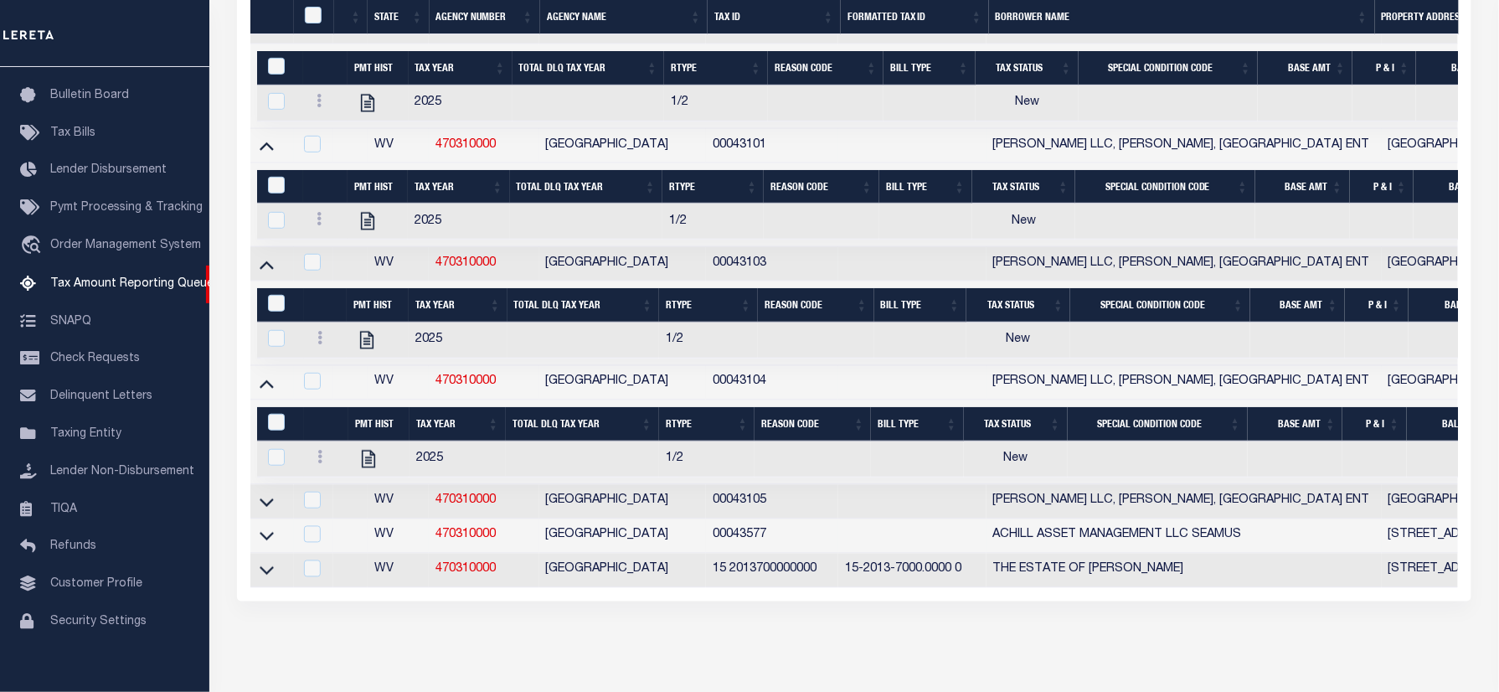
scroll to position [784, 0]
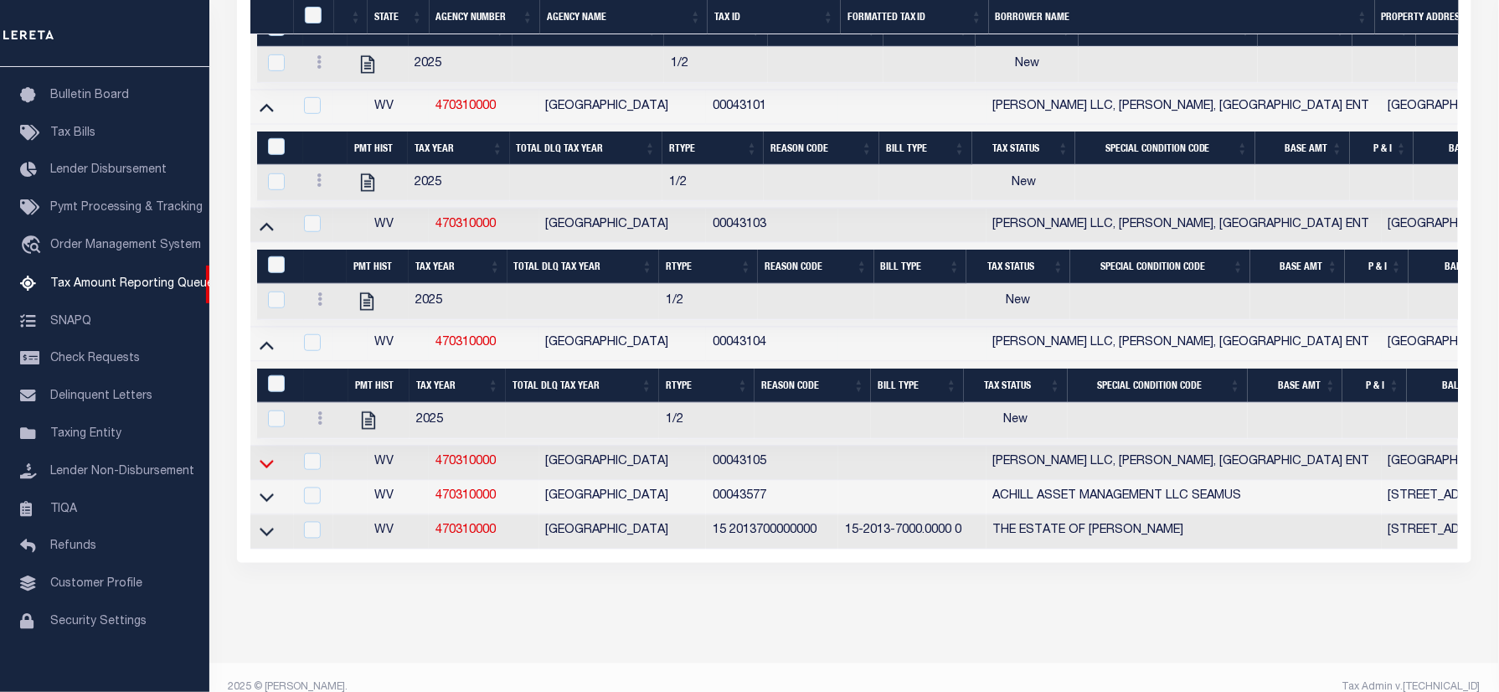
click at [271, 472] on icon at bounding box center [267, 464] width 14 height 18
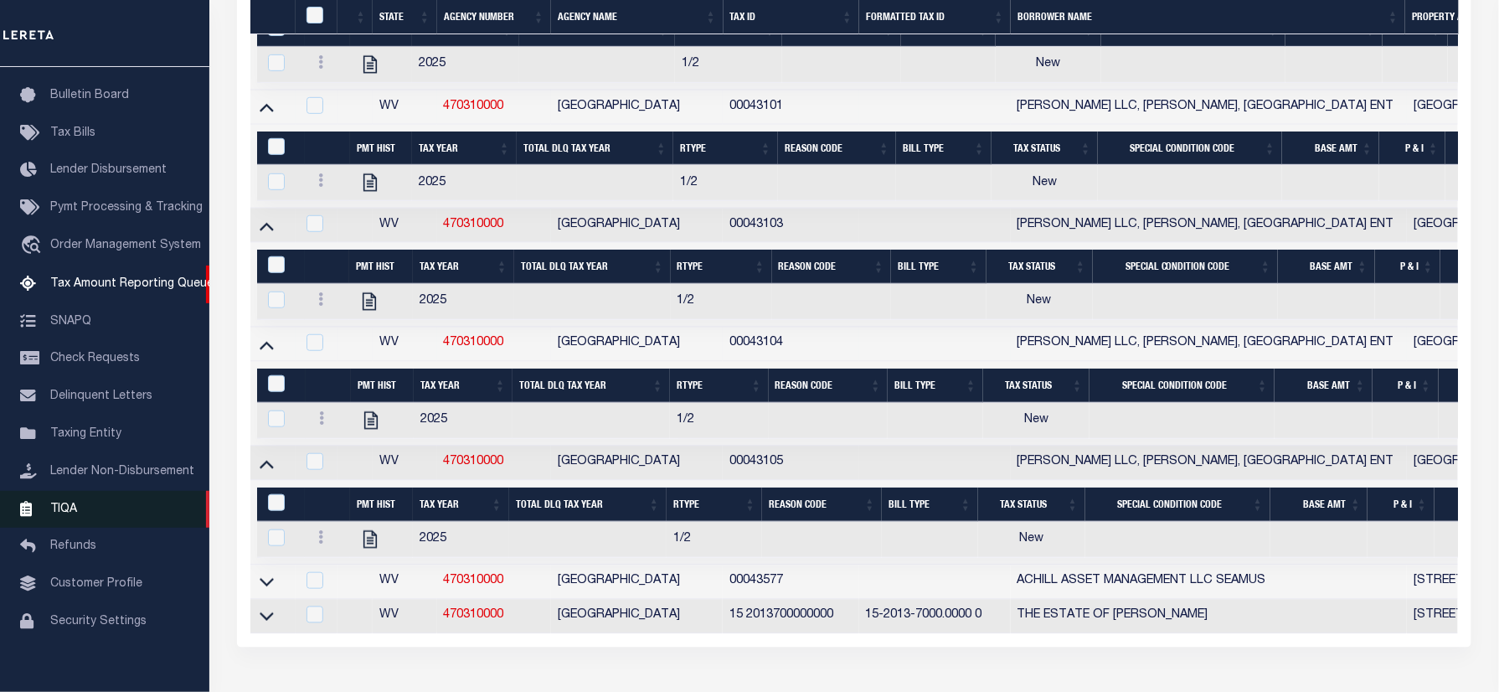
scroll to position [895, 0]
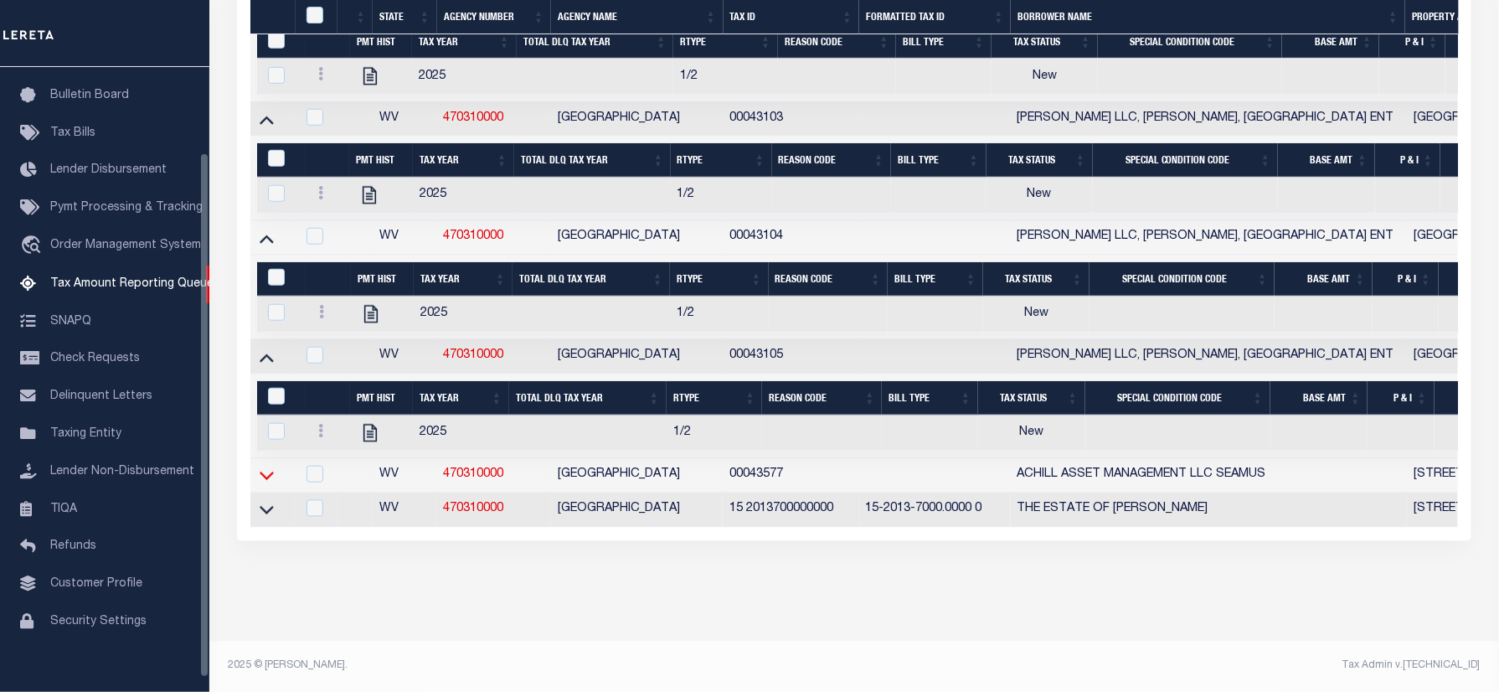
click at [263, 481] on icon at bounding box center [267, 476] width 14 height 8
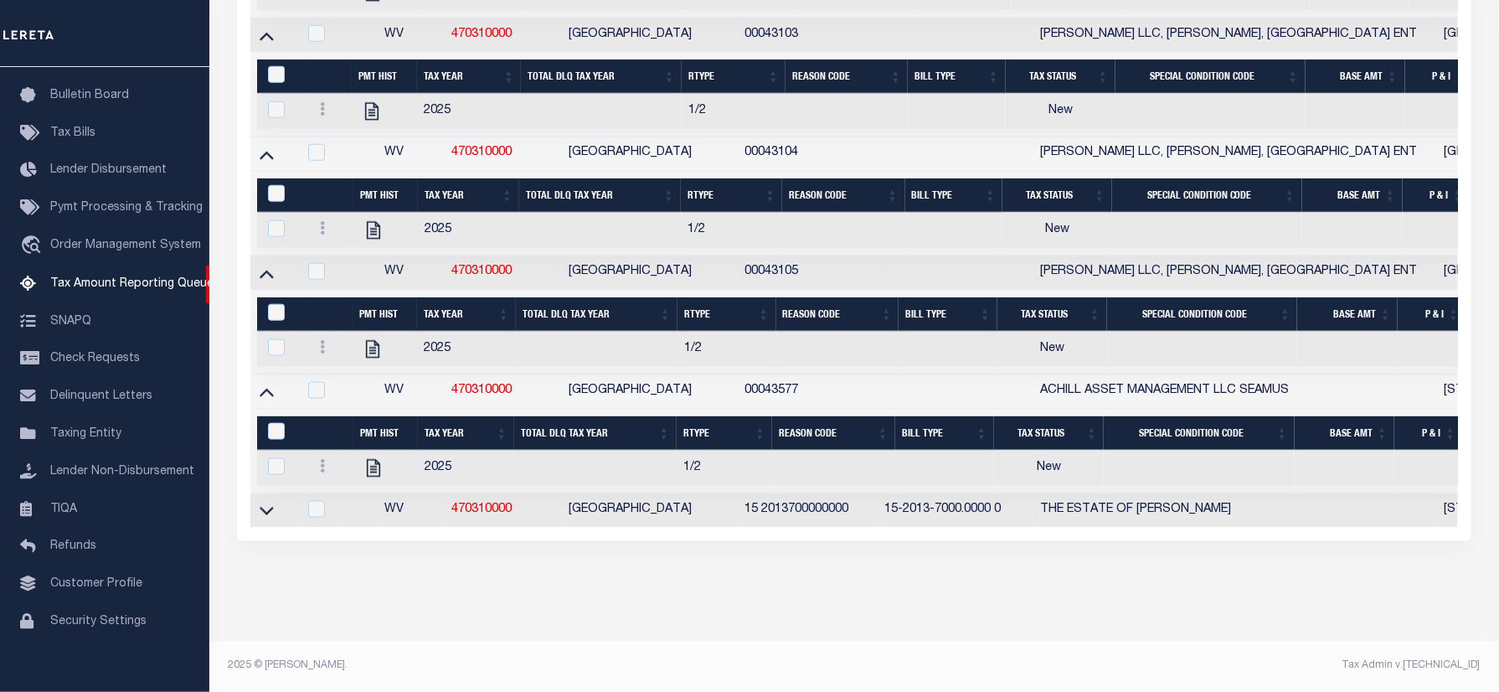
scroll to position [209, 0]
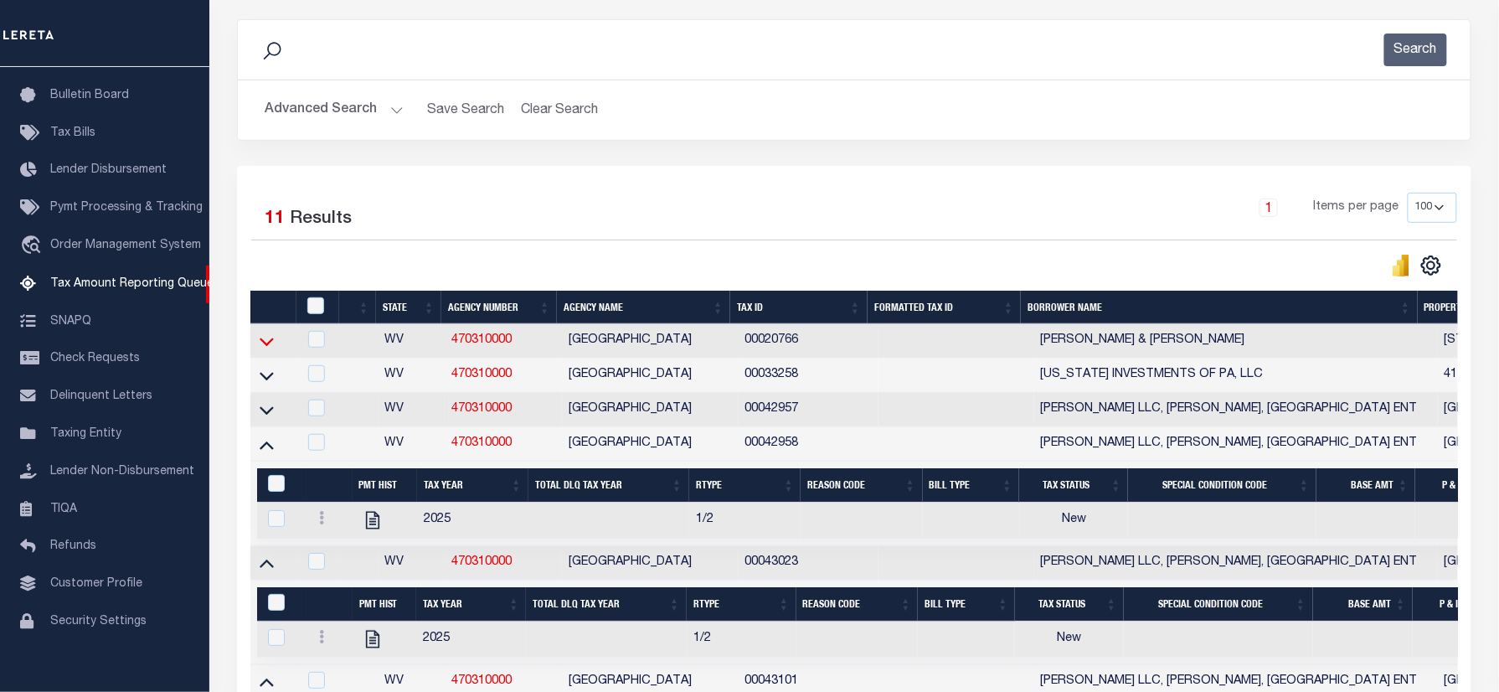
click at [265, 347] on icon at bounding box center [267, 342] width 14 height 8
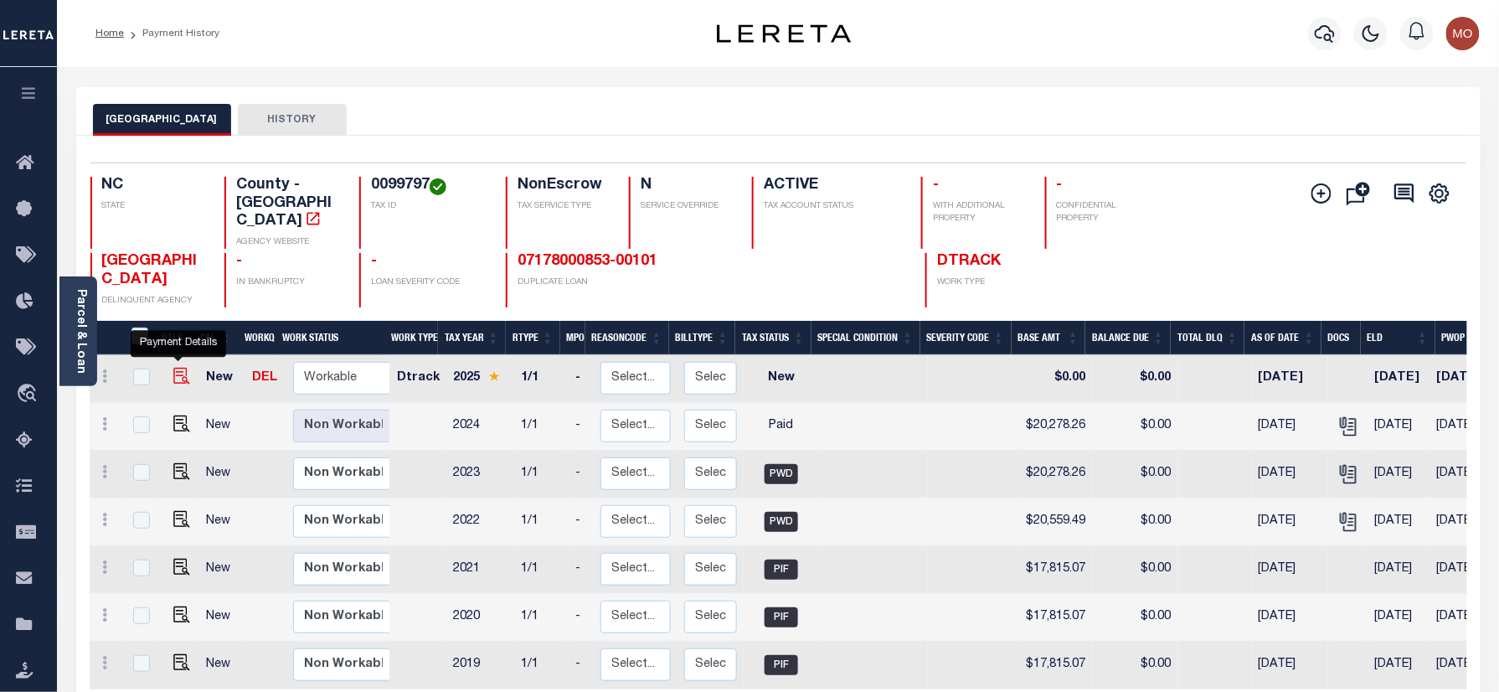
click at [178, 368] on img "" at bounding box center [181, 376] width 17 height 17
checkbox input "true"
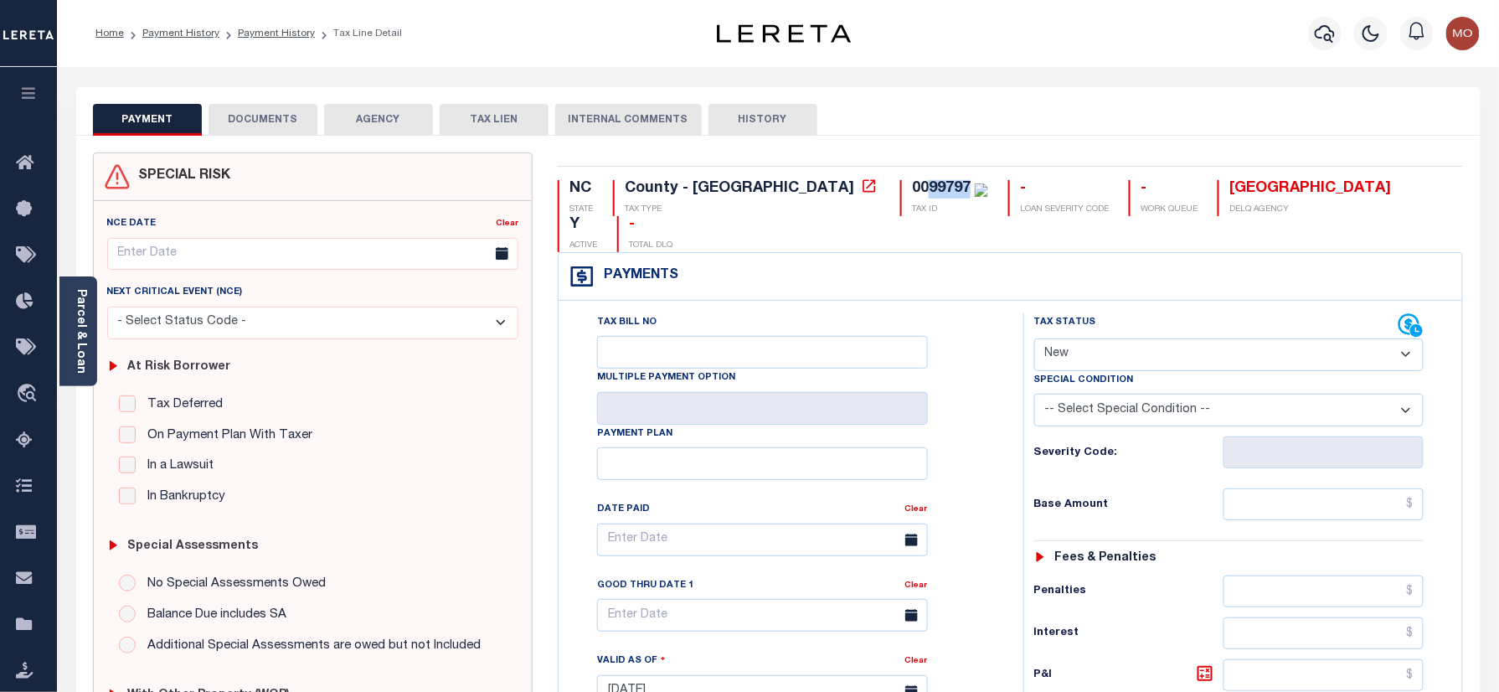
drag, startPoint x: 789, startPoint y: 185, endPoint x: 826, endPoint y: 192, distance: 37.4
click at [912, 192] on div "0099797" at bounding box center [941, 188] width 59 height 15
click at [1087, 338] on select "- Select Status Code - Open Due/Unpaid Paid Incomplete No Tax Due Internal Refu…" at bounding box center [1229, 354] width 390 height 33
select select "PYD"
click at [1034, 338] on select "- Select Status Code - Open Due/Unpaid Paid Incomplete No Tax Due Internal Refu…" at bounding box center [1229, 354] width 390 height 33
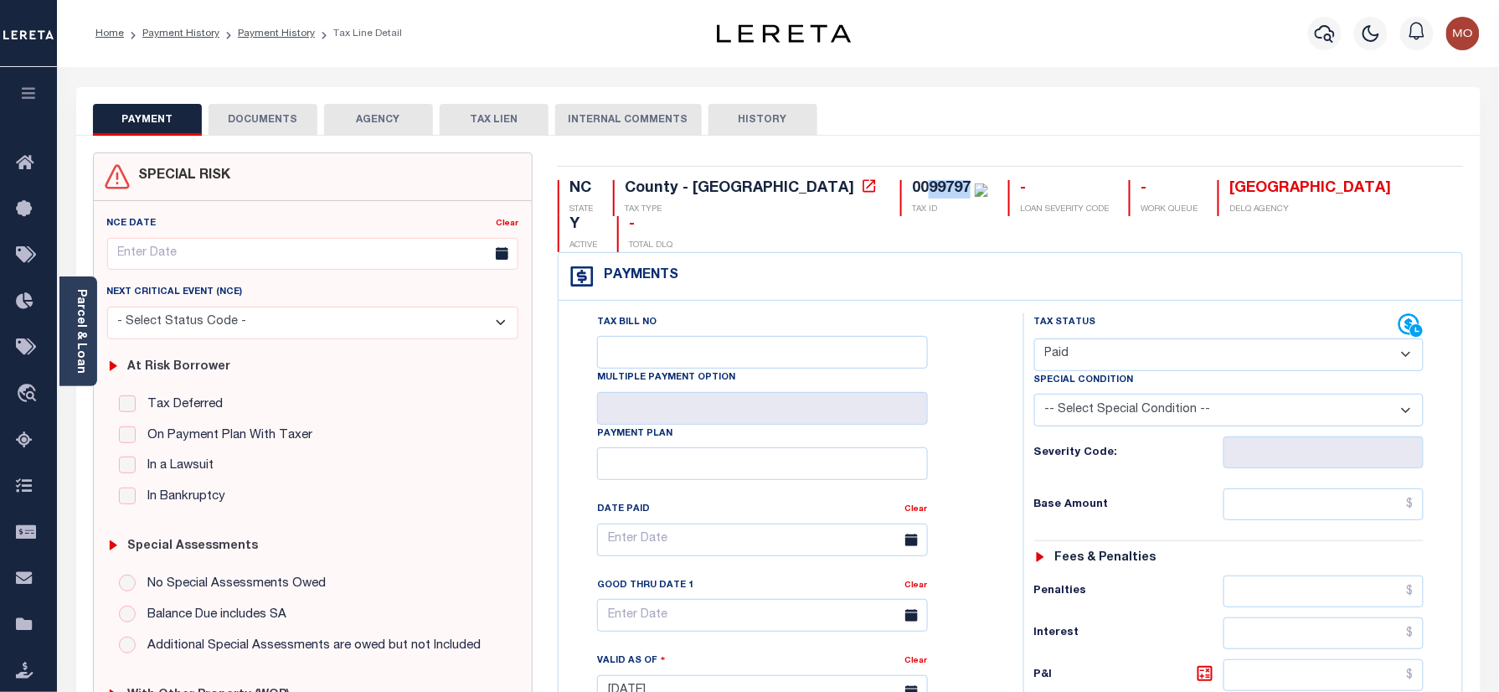
type input "[DATE]"
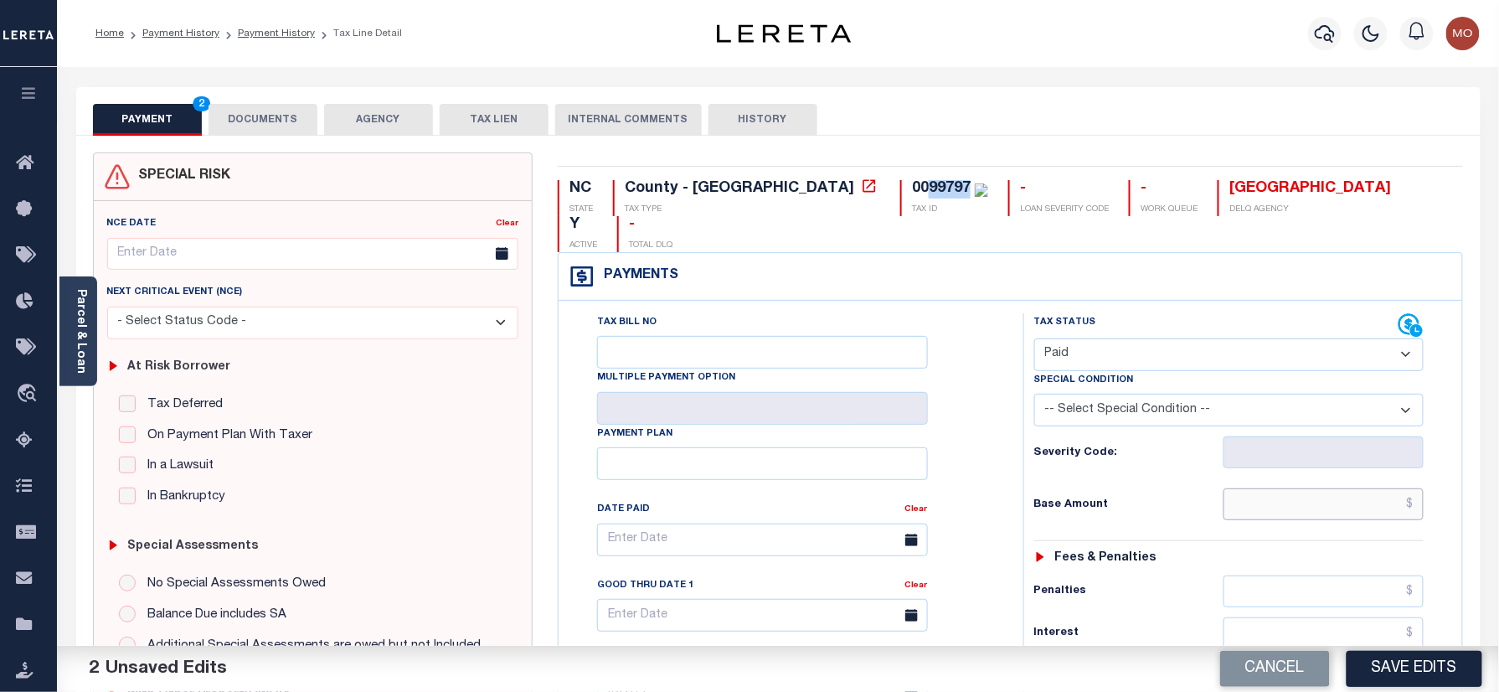
drag, startPoint x: 1259, startPoint y: 466, endPoint x: 1197, endPoint y: 471, distance: 62.2
click at [1259, 488] on input "text" at bounding box center [1323, 504] width 201 height 32
paste input "20,278.26"
type input "$20,278.26"
click at [1099, 488] on div "Base Amount $20,278.26" at bounding box center [1229, 504] width 390 height 32
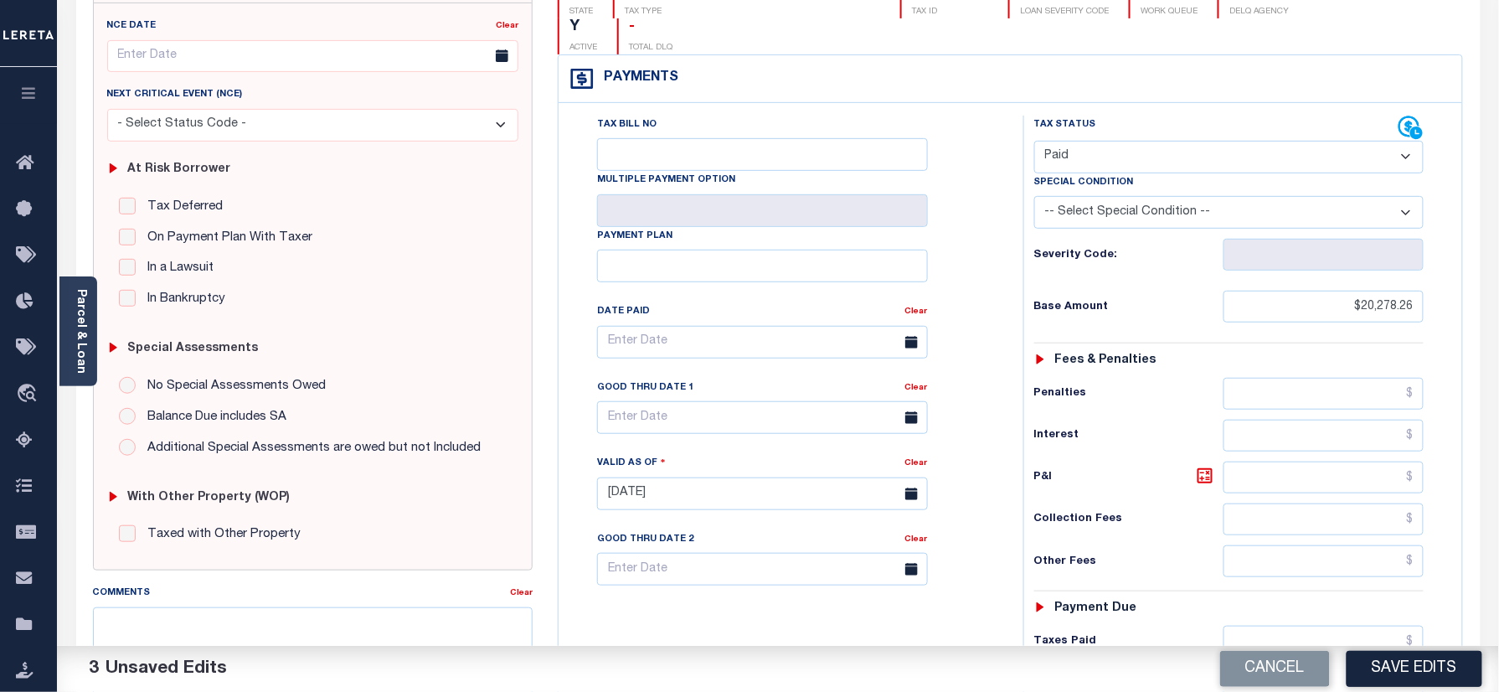
scroll to position [446, 0]
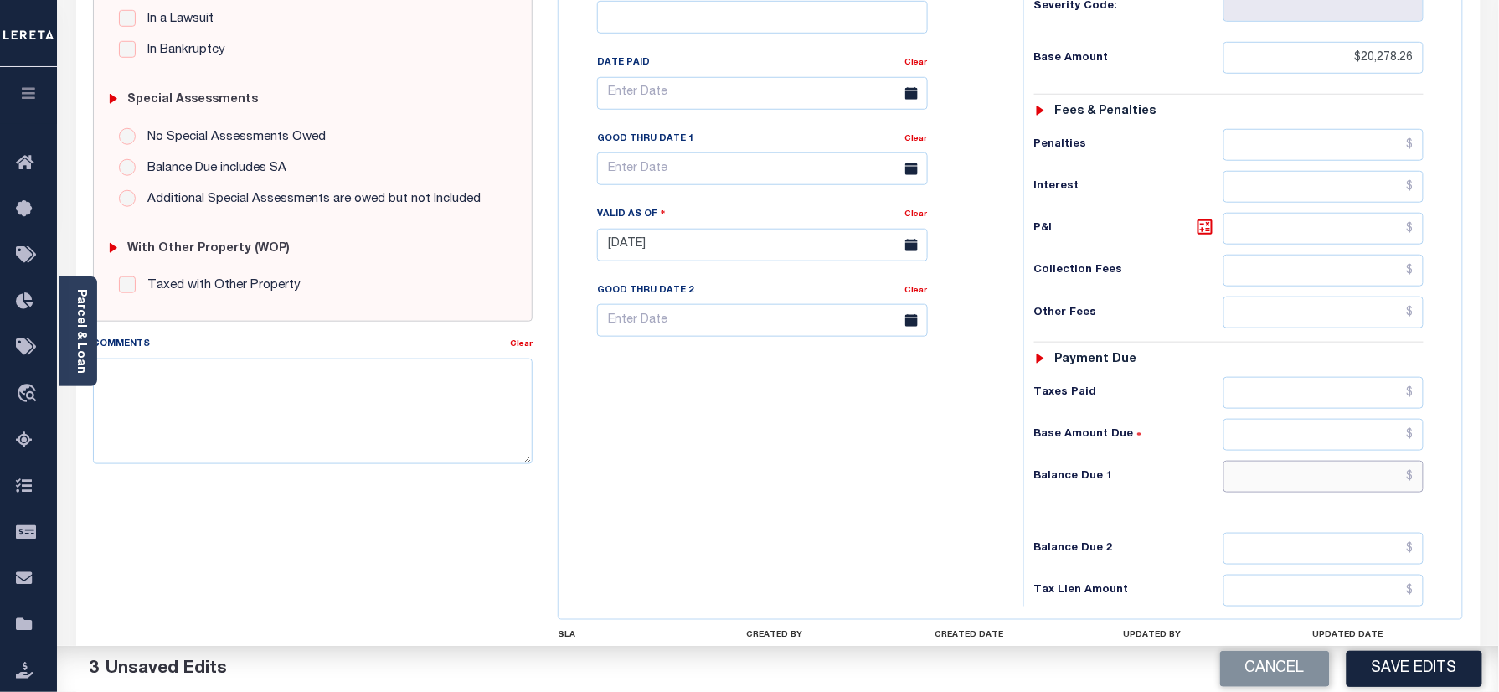
click at [1303, 460] on input "text" at bounding box center [1323, 476] width 201 height 32
type input "$0.00"
click at [732, 471] on div "Tax Bill No Multiple Payment Option Payment Plan Clear" at bounding box center [787, 236] width 448 height 739
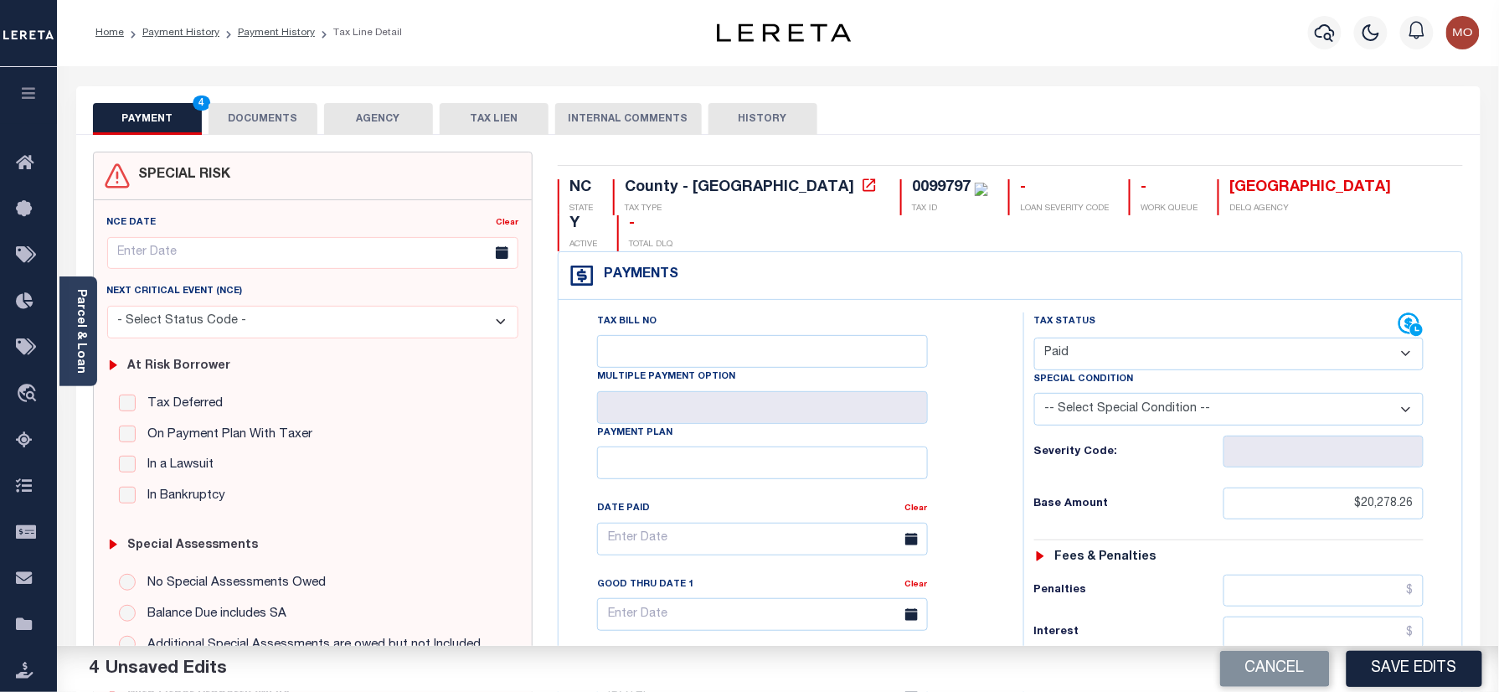
scroll to position [0, 0]
drag, startPoint x: 787, startPoint y: 186, endPoint x: 826, endPoint y: 189, distance: 38.7
click at [912, 189] on div "0099797" at bounding box center [941, 188] width 59 height 15
copy div "99797"
click at [259, 138] on div "SPECIAL RISK NCE Date Clear" at bounding box center [778, 694] width 1404 height 1117
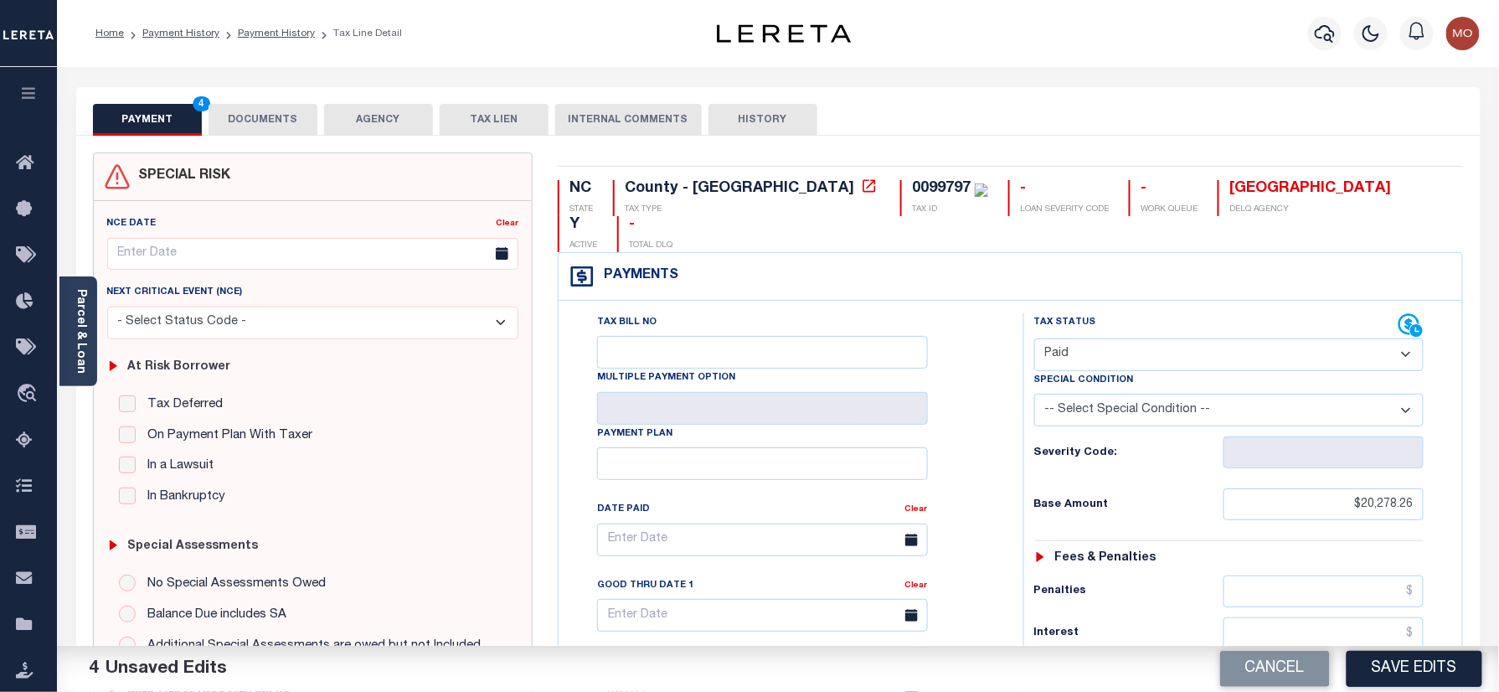
click at [244, 117] on button "DOCUMENTS" at bounding box center [262, 120] width 109 height 32
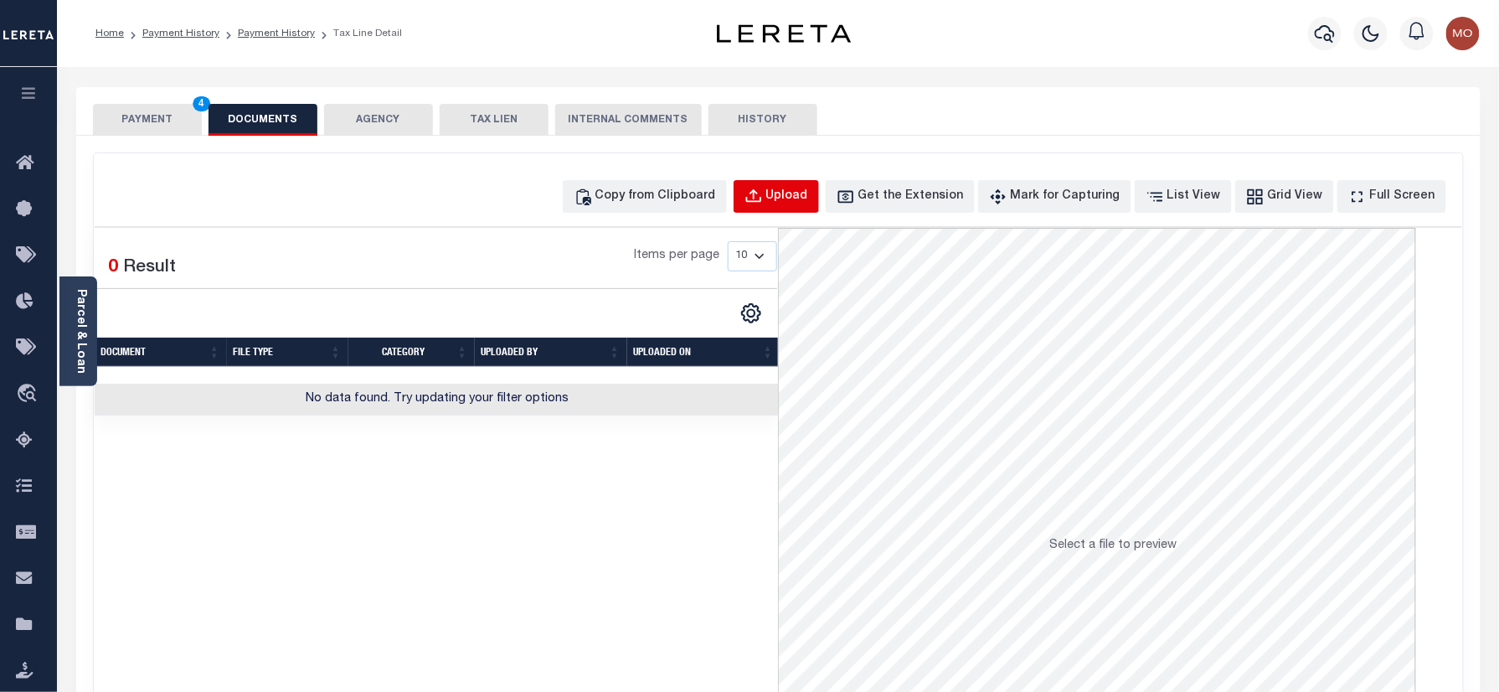
click at [805, 199] on div "Upload" at bounding box center [787, 197] width 42 height 18
select select "POP"
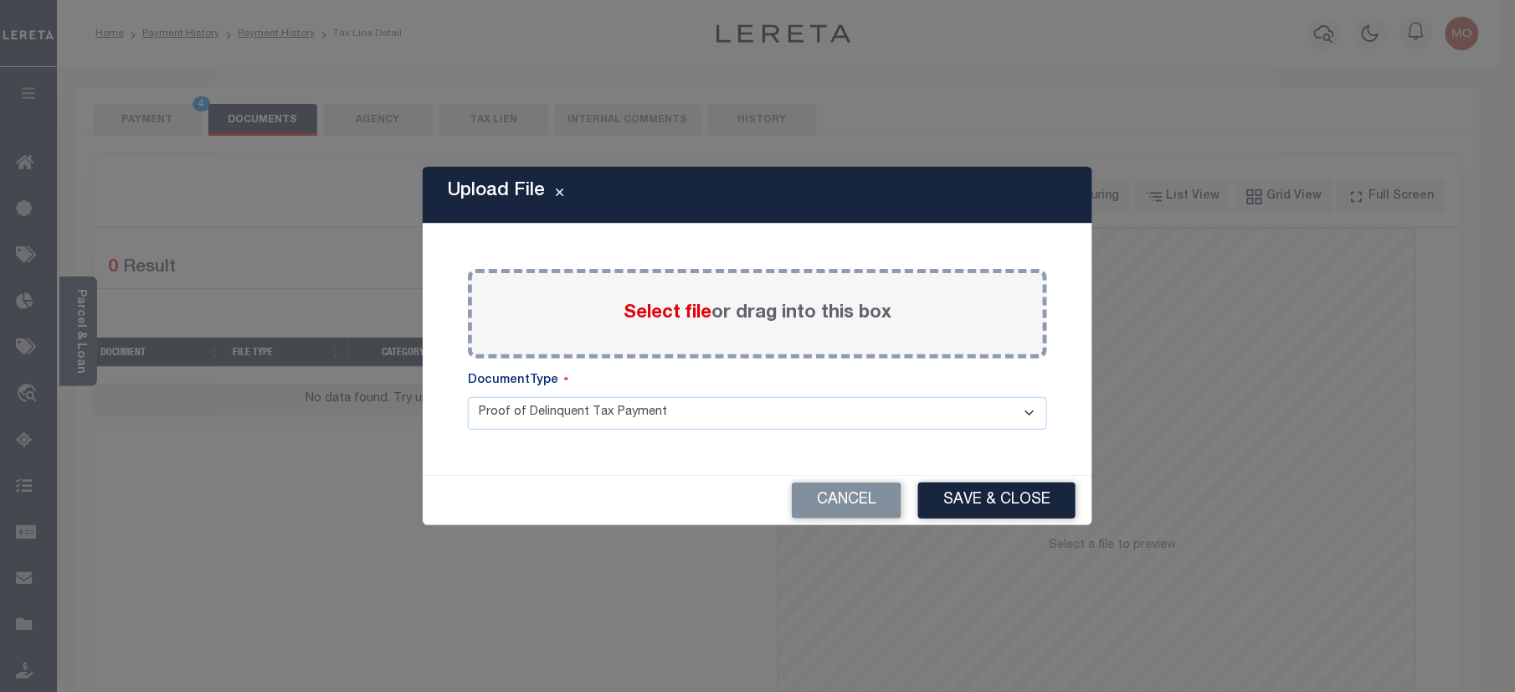
click at [660, 316] on span "Select file" at bounding box center [668, 313] width 88 height 18
click at [0, 0] on input "Select file or drag into this box" at bounding box center [0, 0] width 0 height 0
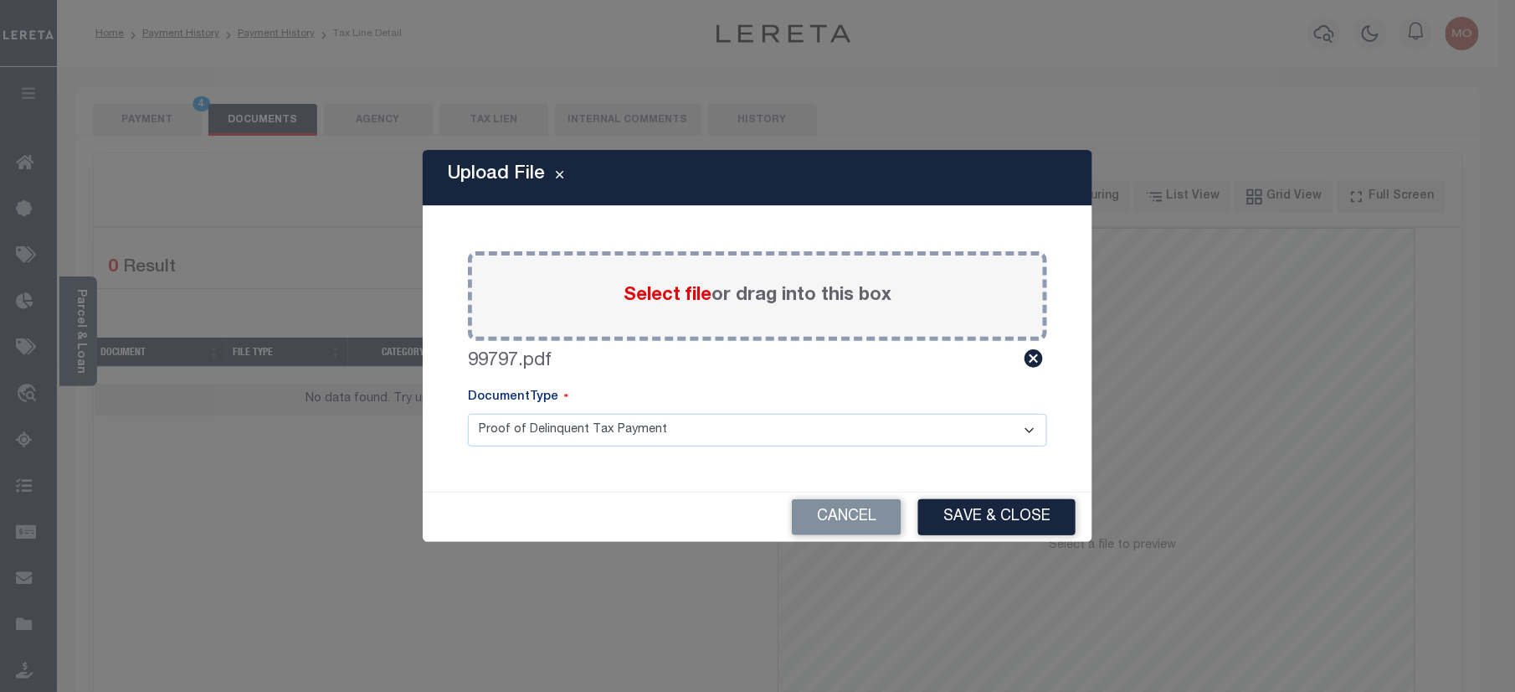
drag, startPoint x: 959, startPoint y: 519, endPoint x: 986, endPoint y: 539, distance: 34.2
click at [960, 517] on button "Save & Close" at bounding box center [996, 517] width 157 height 36
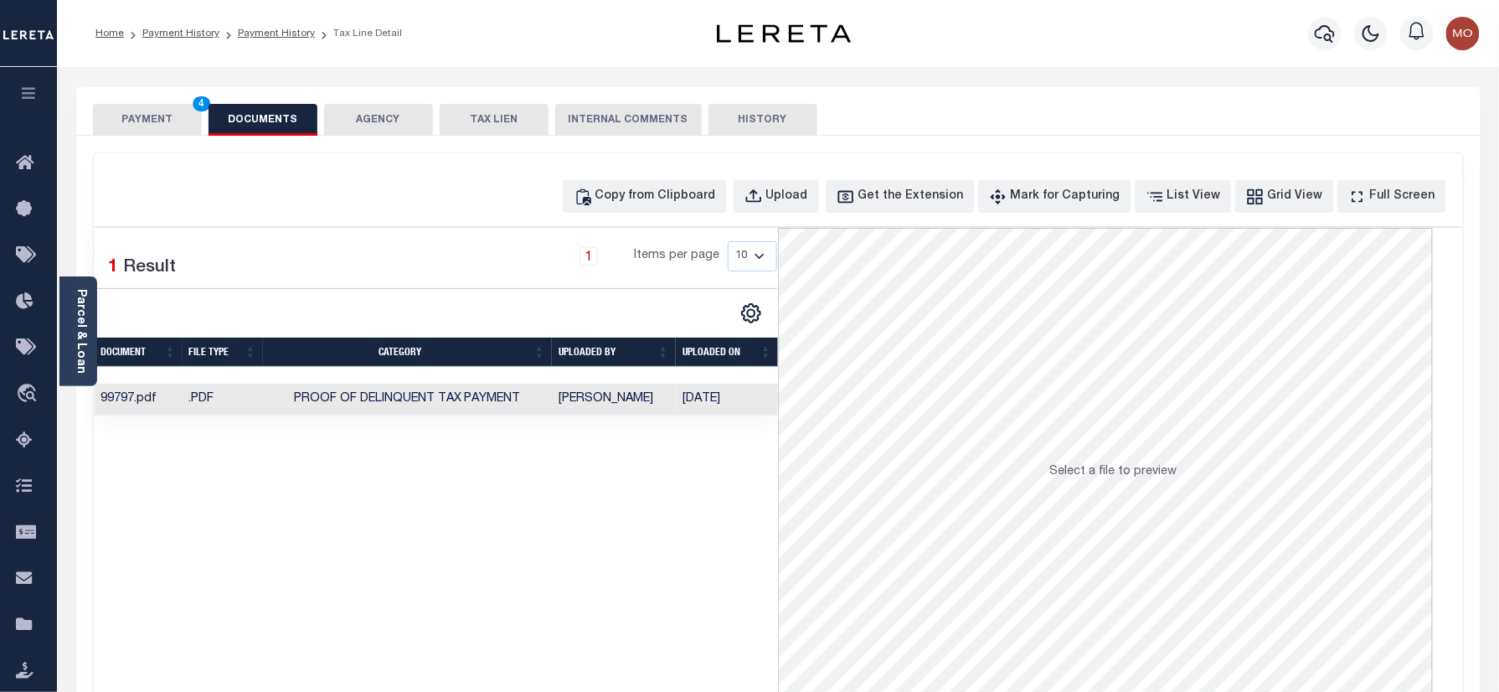
click at [146, 121] on button "PAYMENT 4" at bounding box center [147, 120] width 109 height 32
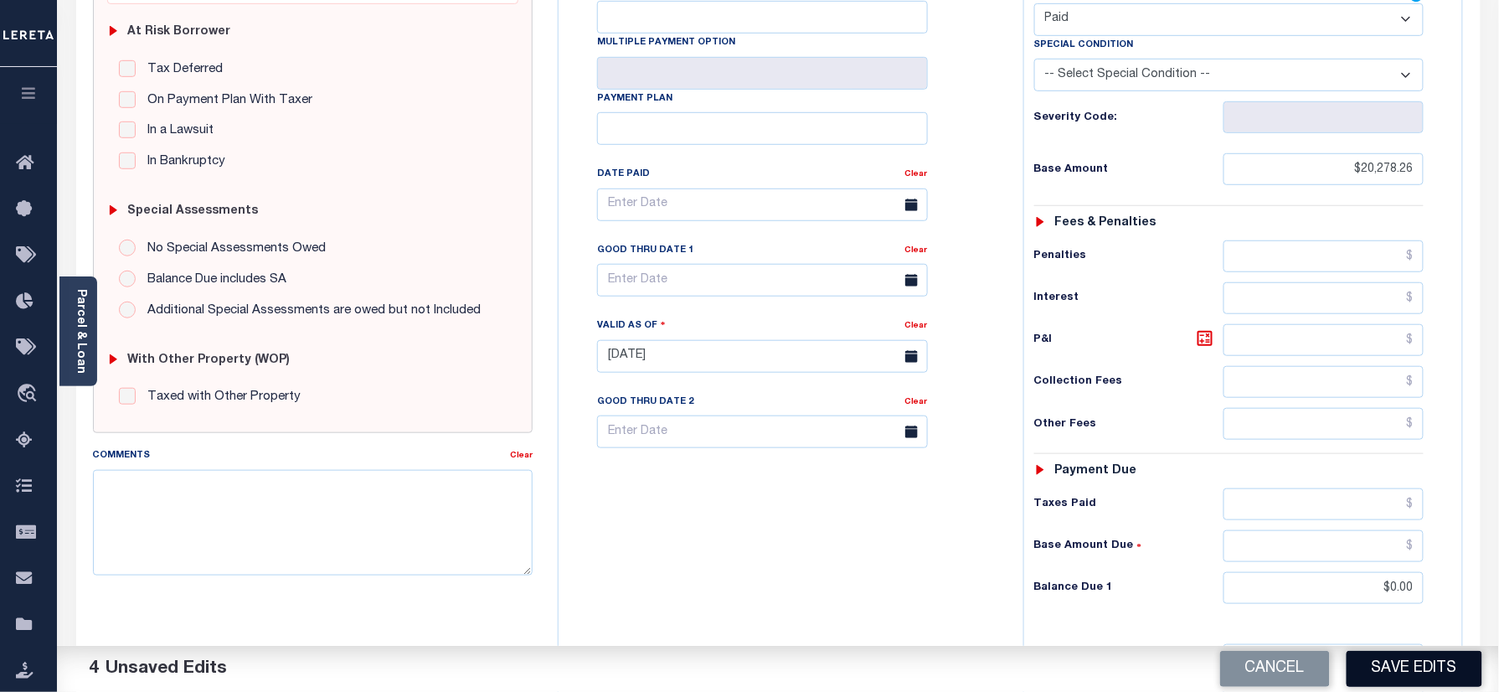
click at [1393, 664] on button "Save Edits" at bounding box center [1414, 669] width 136 height 36
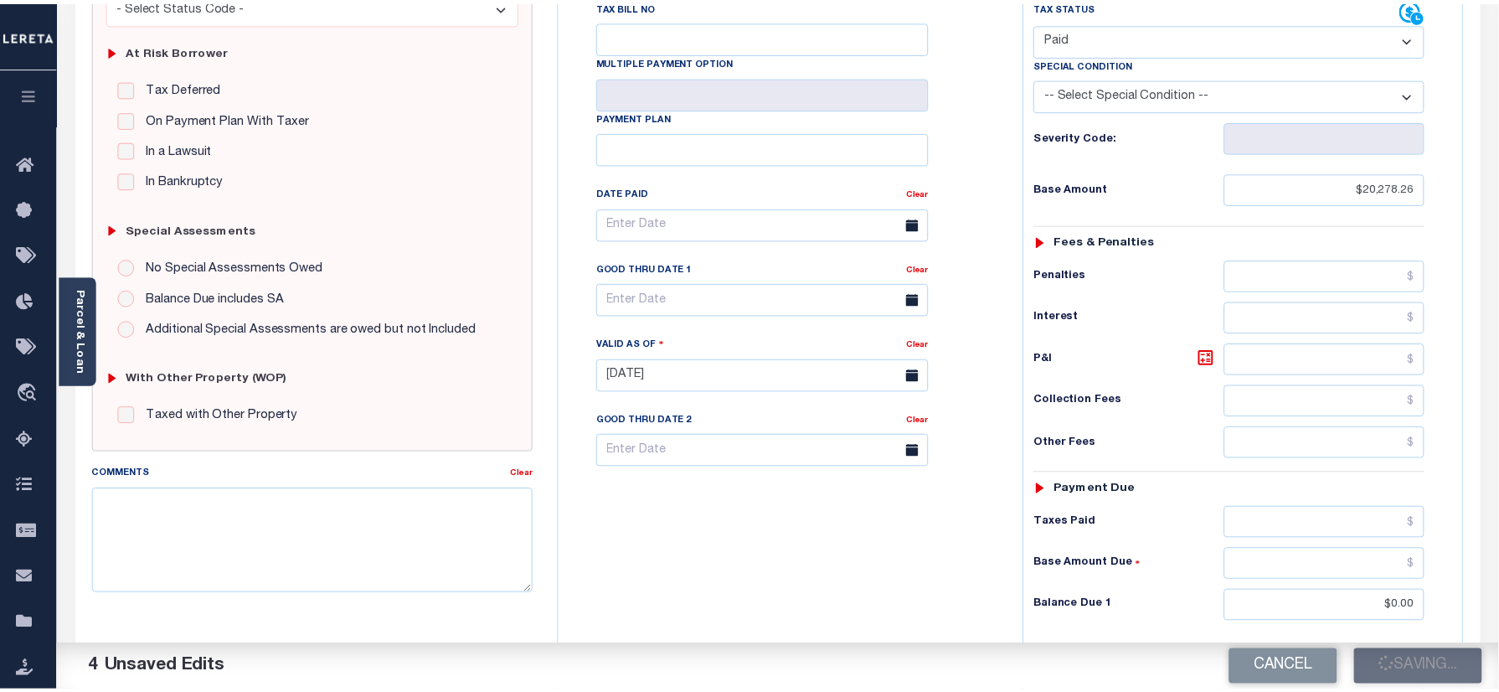
scroll to position [223, 0]
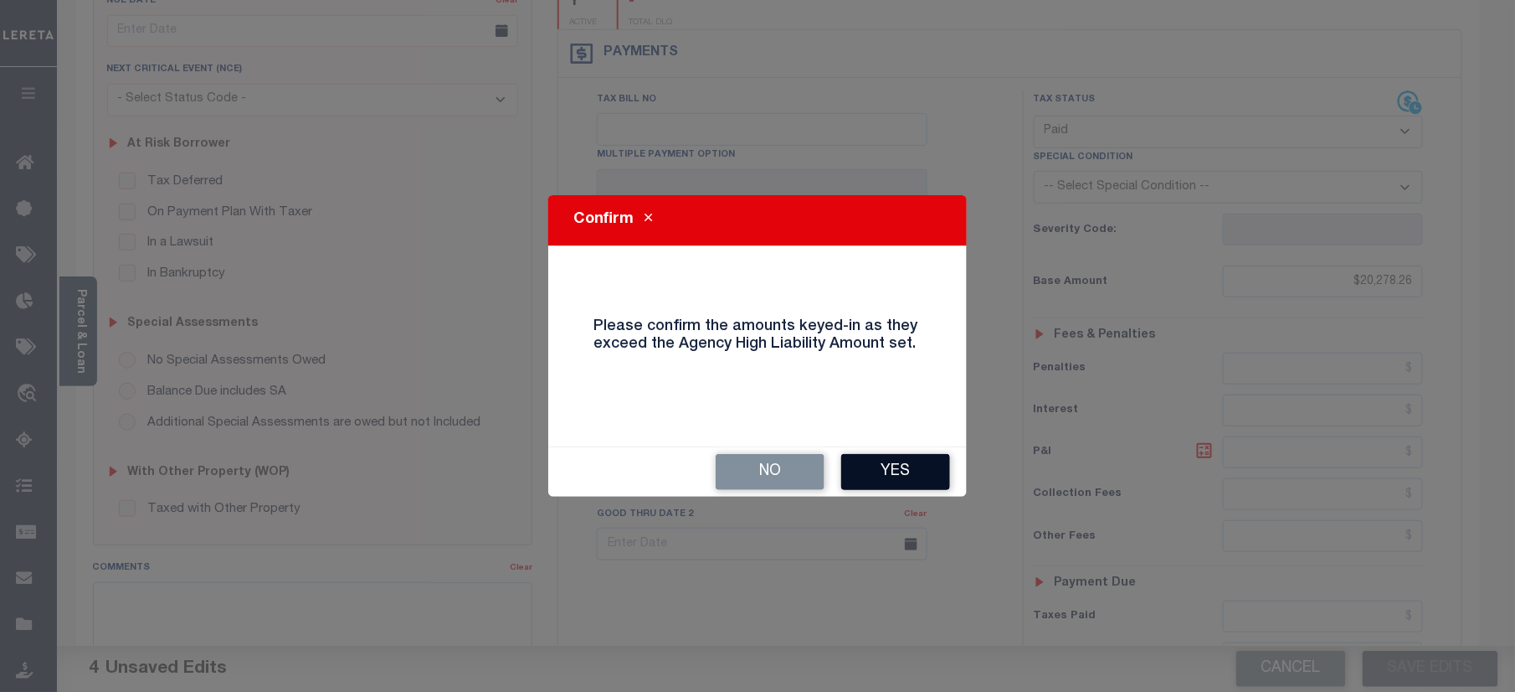
click at [898, 454] on button "Yes" at bounding box center [895, 472] width 109 height 36
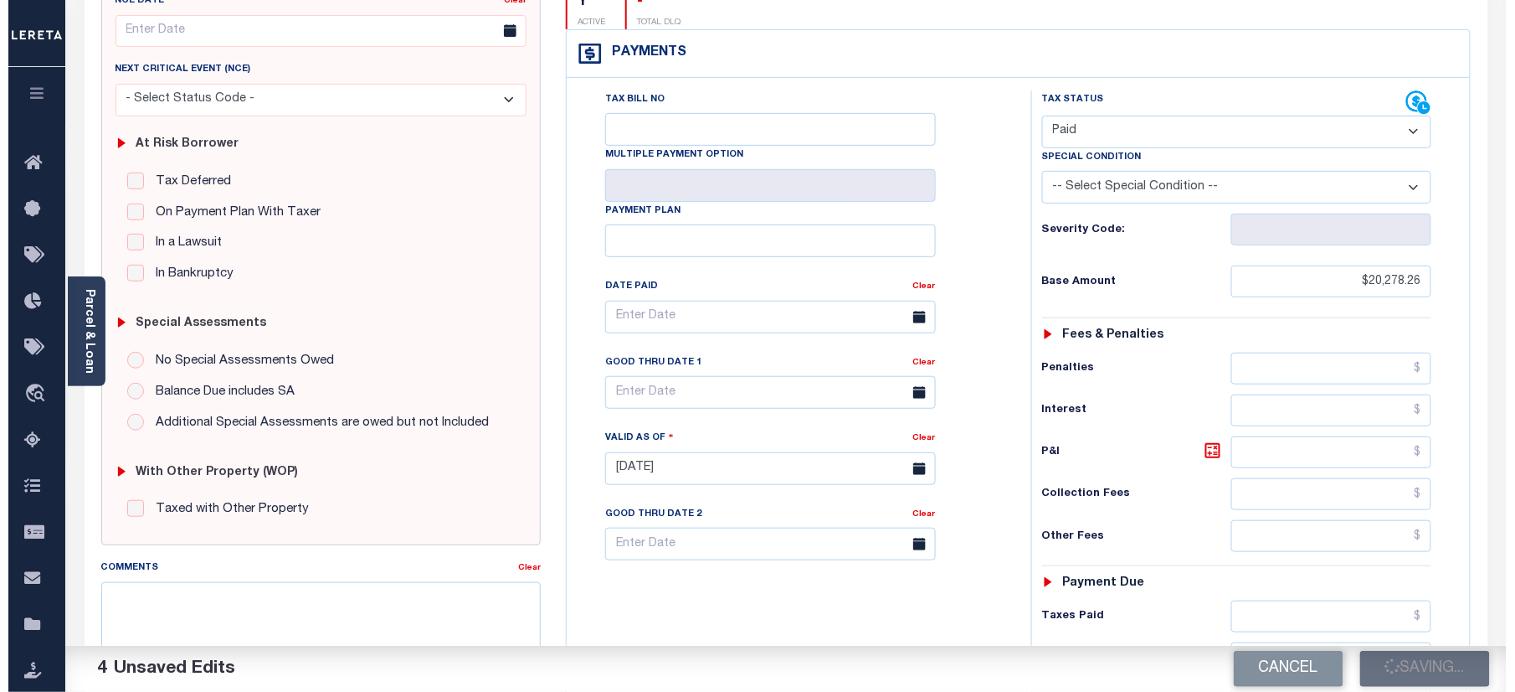
scroll to position [0, 0]
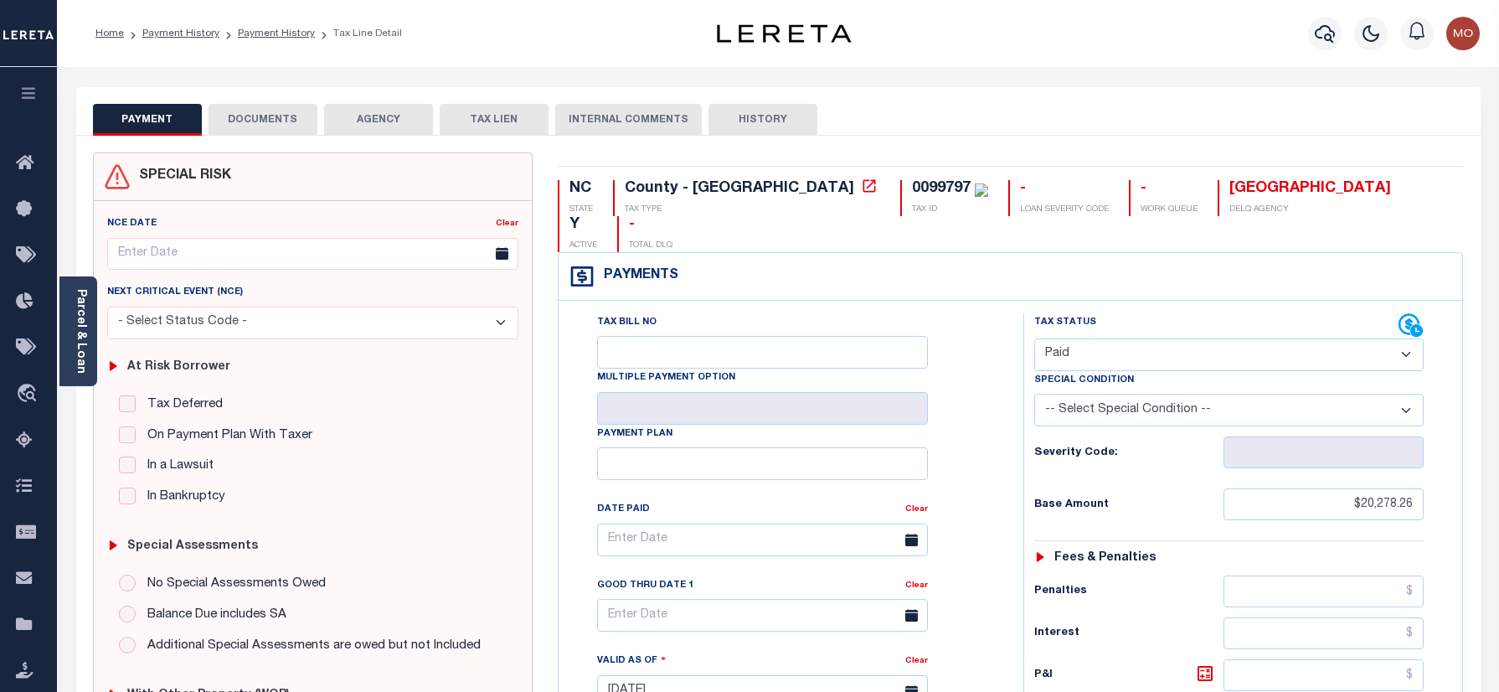
select select "PYD"
click at [272, 34] on link "Payment History" at bounding box center [276, 33] width 77 height 10
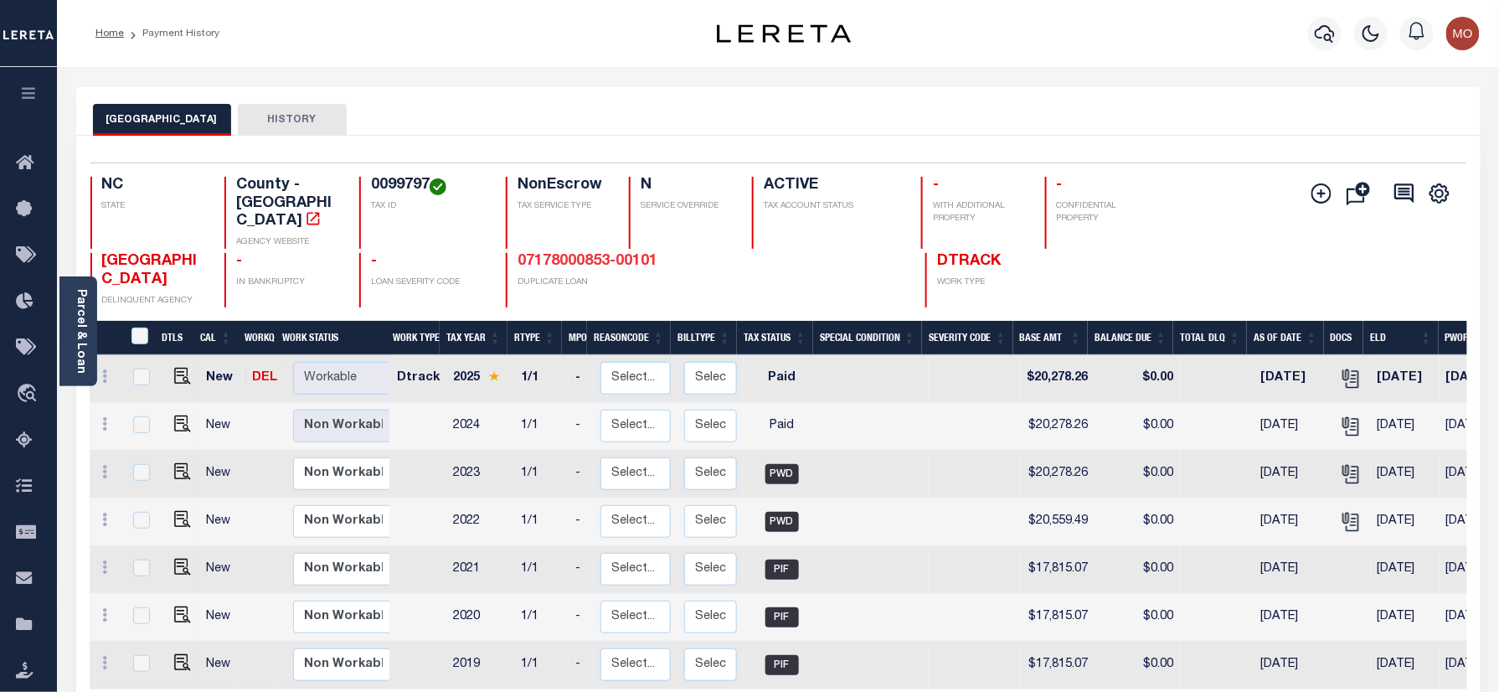
click at [549, 254] on link "07178000853-00101" at bounding box center [587, 261] width 140 height 15
click at [183, 368] on img "" at bounding box center [181, 376] width 17 height 17
checkbox input "true"
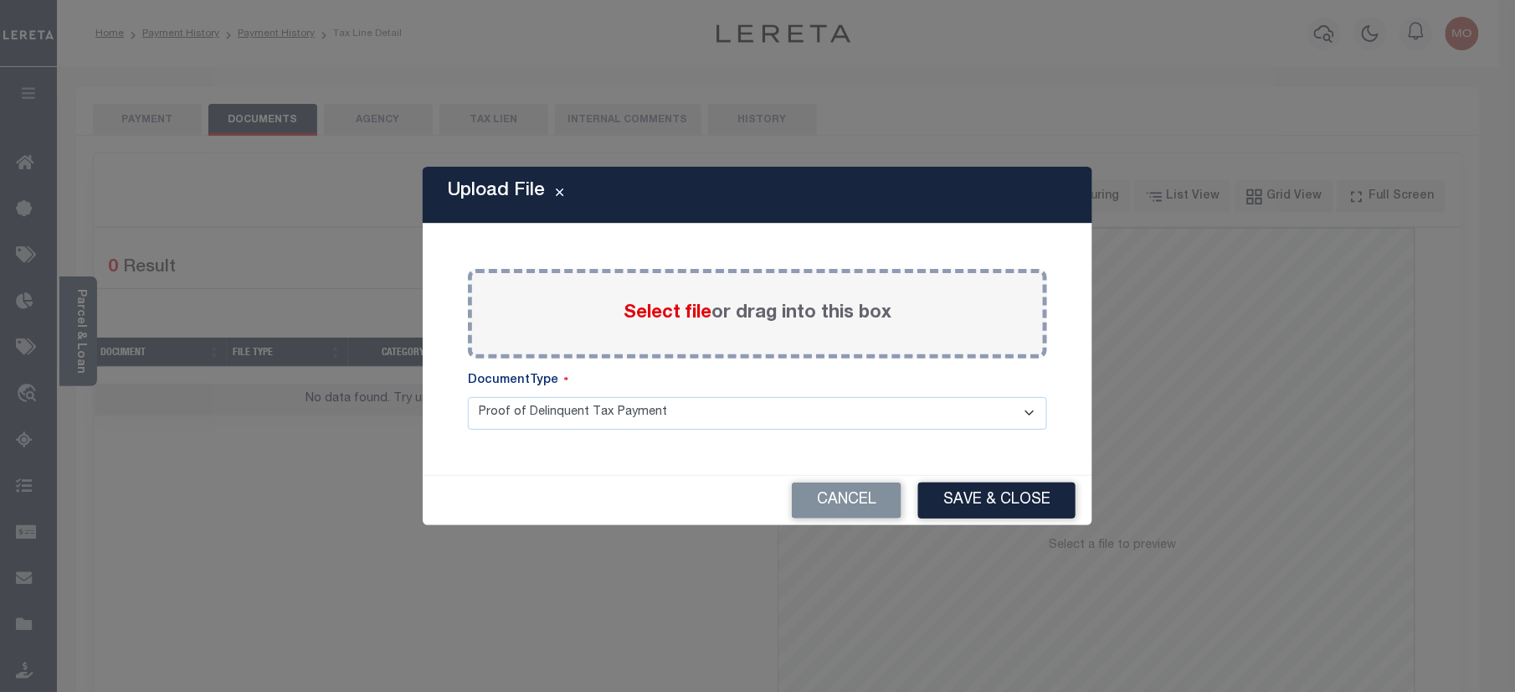
click at [654, 310] on span "Select file" at bounding box center [668, 313] width 88 height 18
click at [0, 0] on input "Select file or drag into this box" at bounding box center [0, 0] width 0 height 0
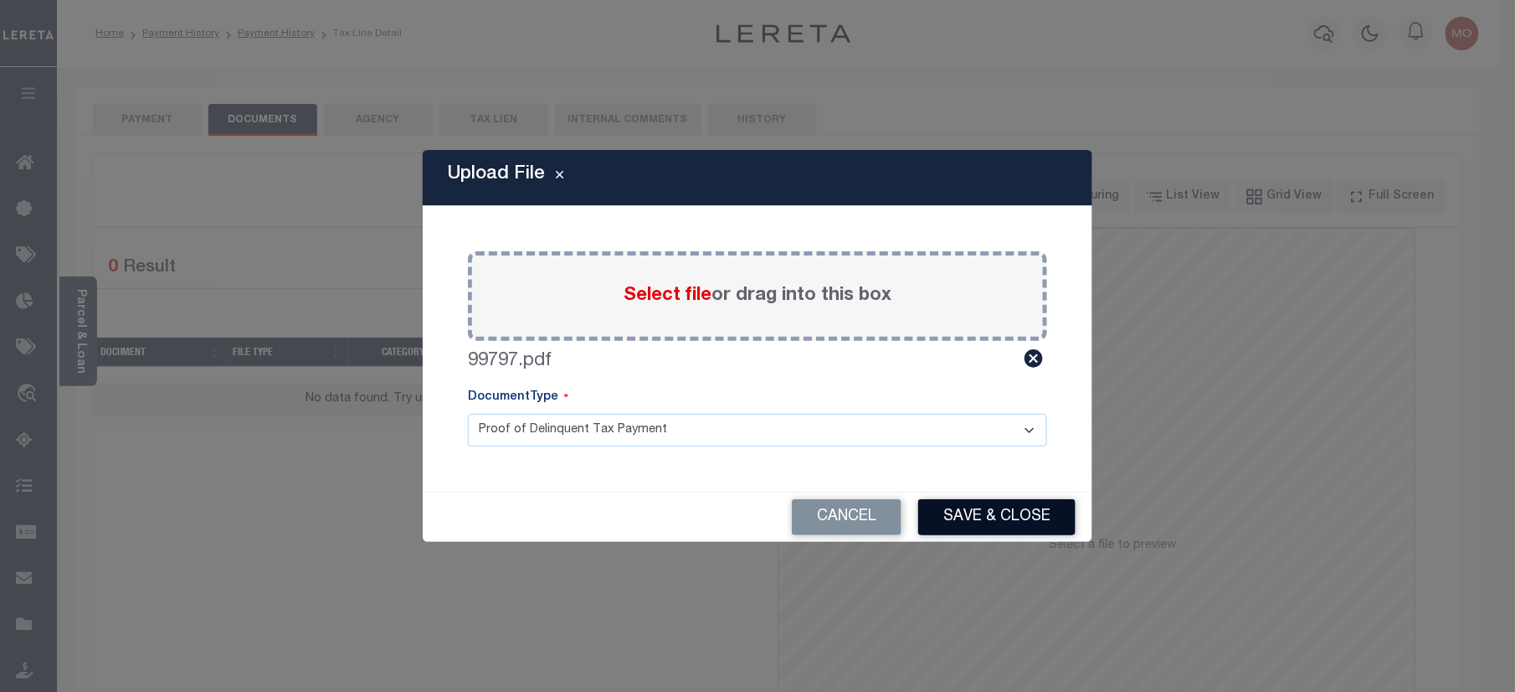
click at [960, 516] on button "Save & Close" at bounding box center [996, 517] width 157 height 36
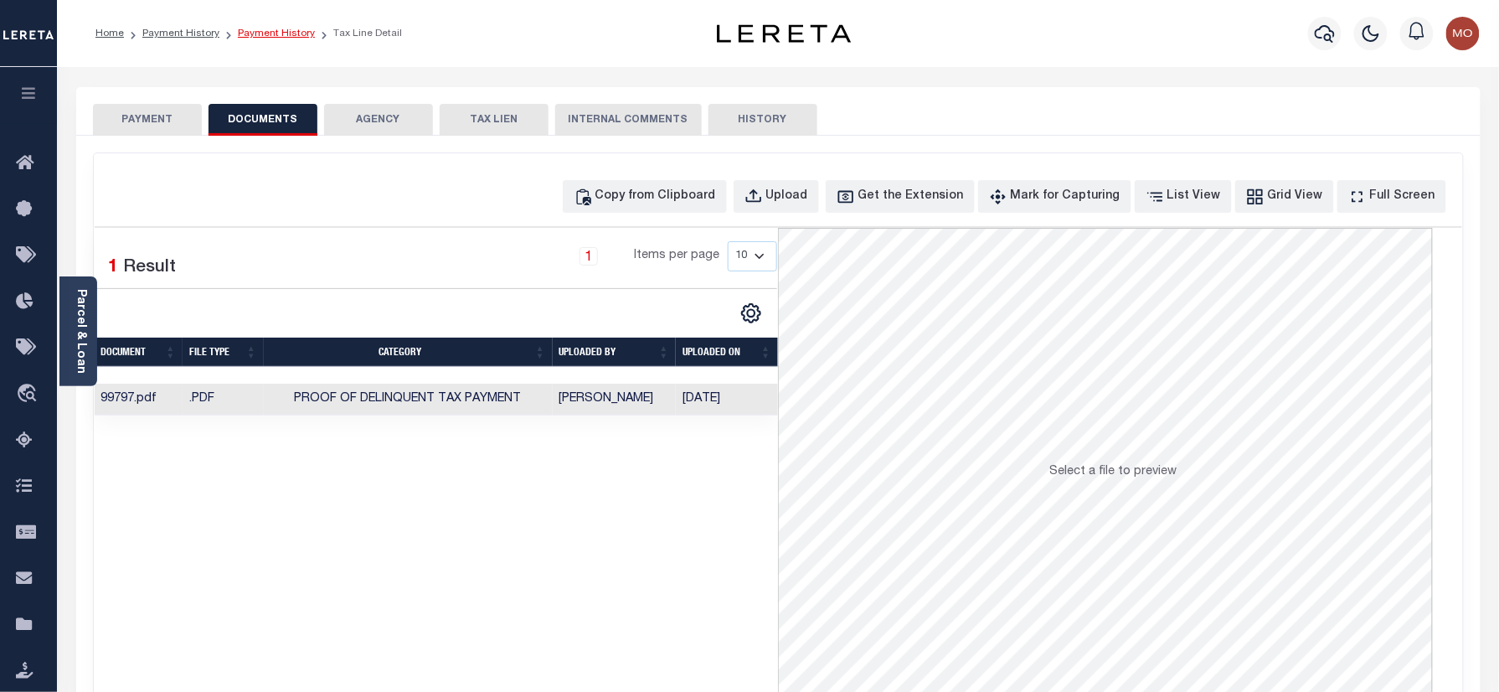
click at [272, 31] on link "Payment History" at bounding box center [276, 33] width 77 height 10
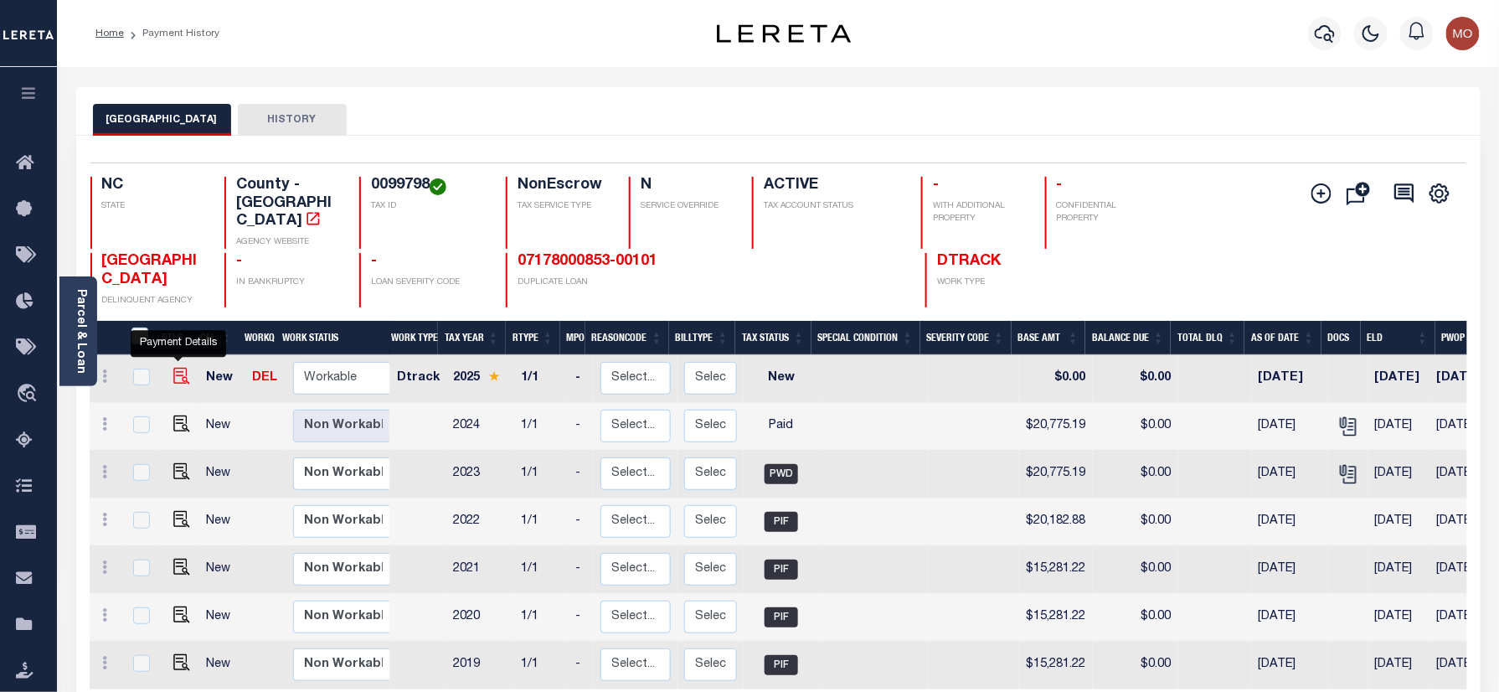
click at [178, 368] on img "" at bounding box center [181, 376] width 17 height 17
checkbox input "true"
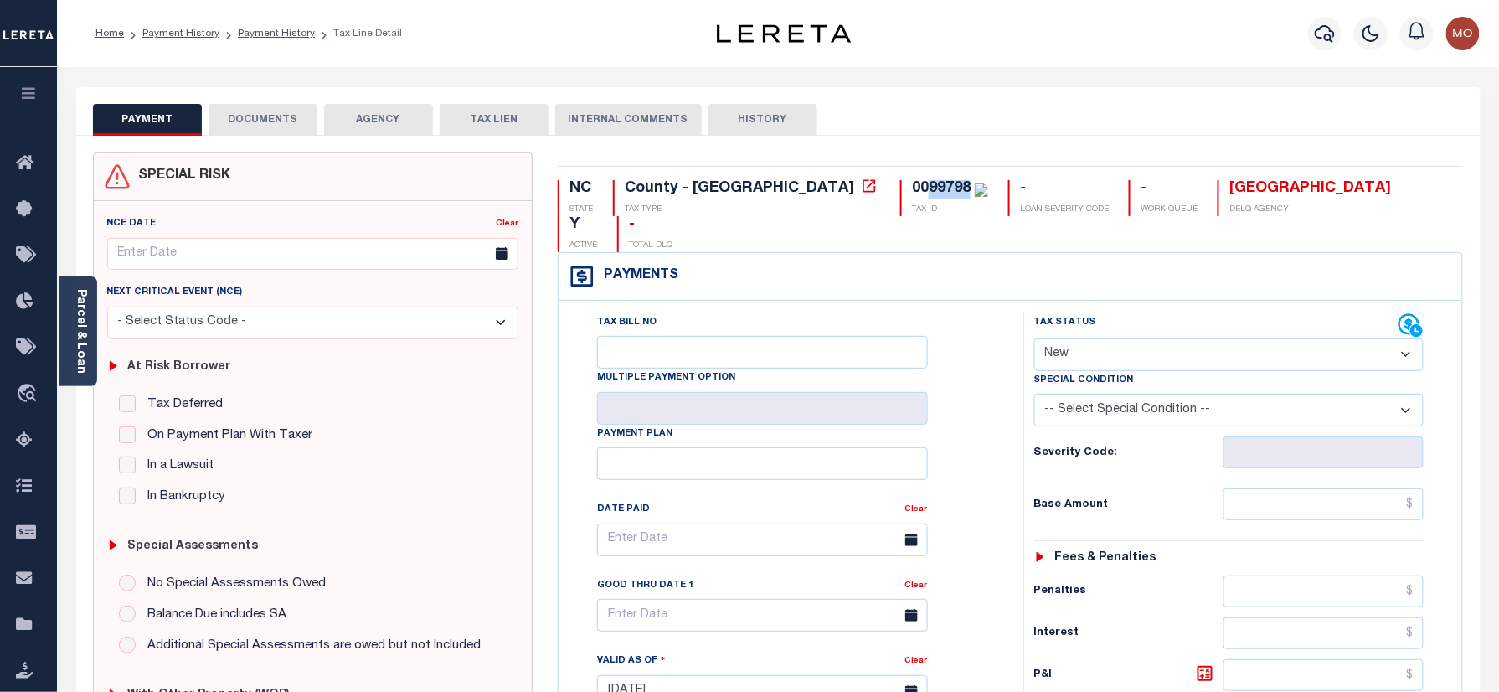
drag, startPoint x: 791, startPoint y: 188, endPoint x: 829, endPoint y: 196, distance: 38.6
click at [912, 196] on div "0099798" at bounding box center [950, 189] width 76 height 18
copy div "99798"
click at [1144, 338] on select "- Select Status Code - Open Due/Unpaid Paid Incomplete No Tax Due Internal Refu…" at bounding box center [1229, 354] width 390 height 33
select select "PYD"
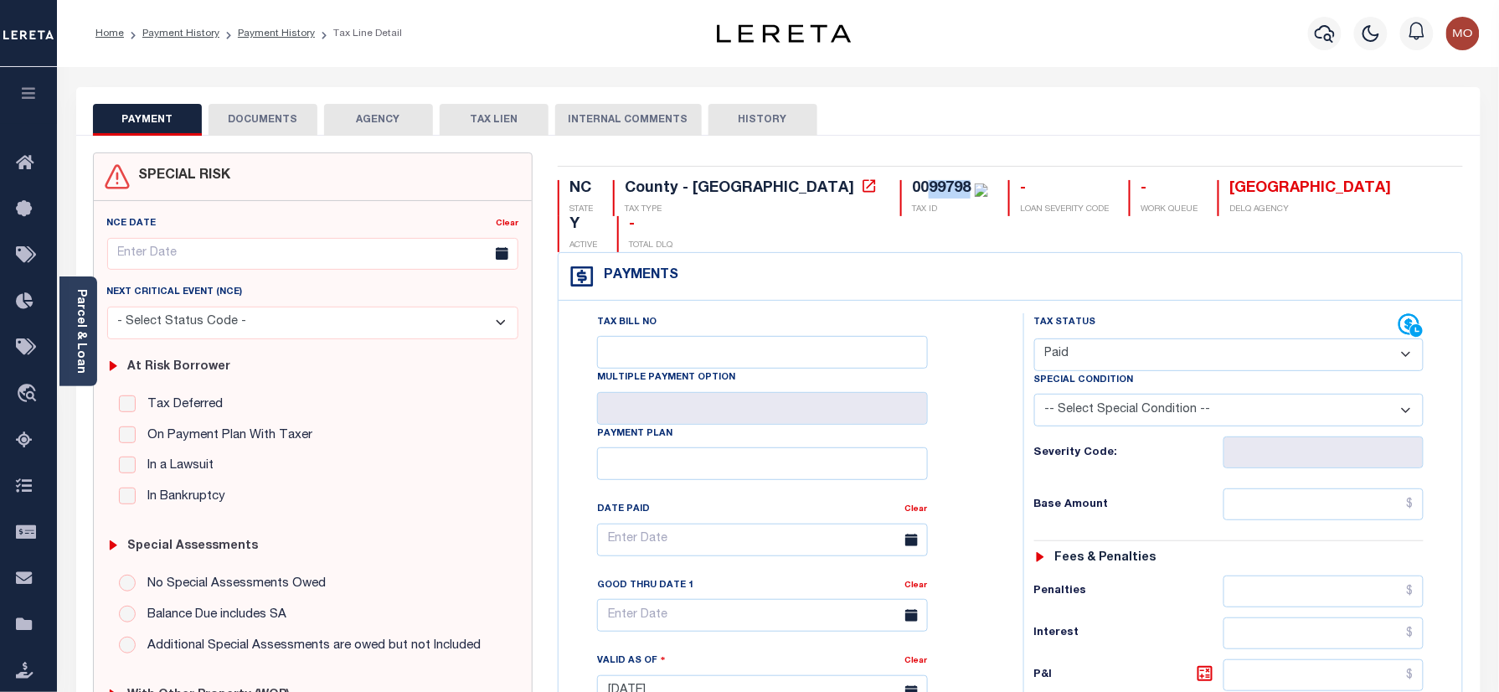
click at [1034, 338] on select "- Select Status Code - Open Due/Unpaid Paid Incomplete No Tax Due Internal Refu…" at bounding box center [1229, 354] width 390 height 33
type input "[DATE]"
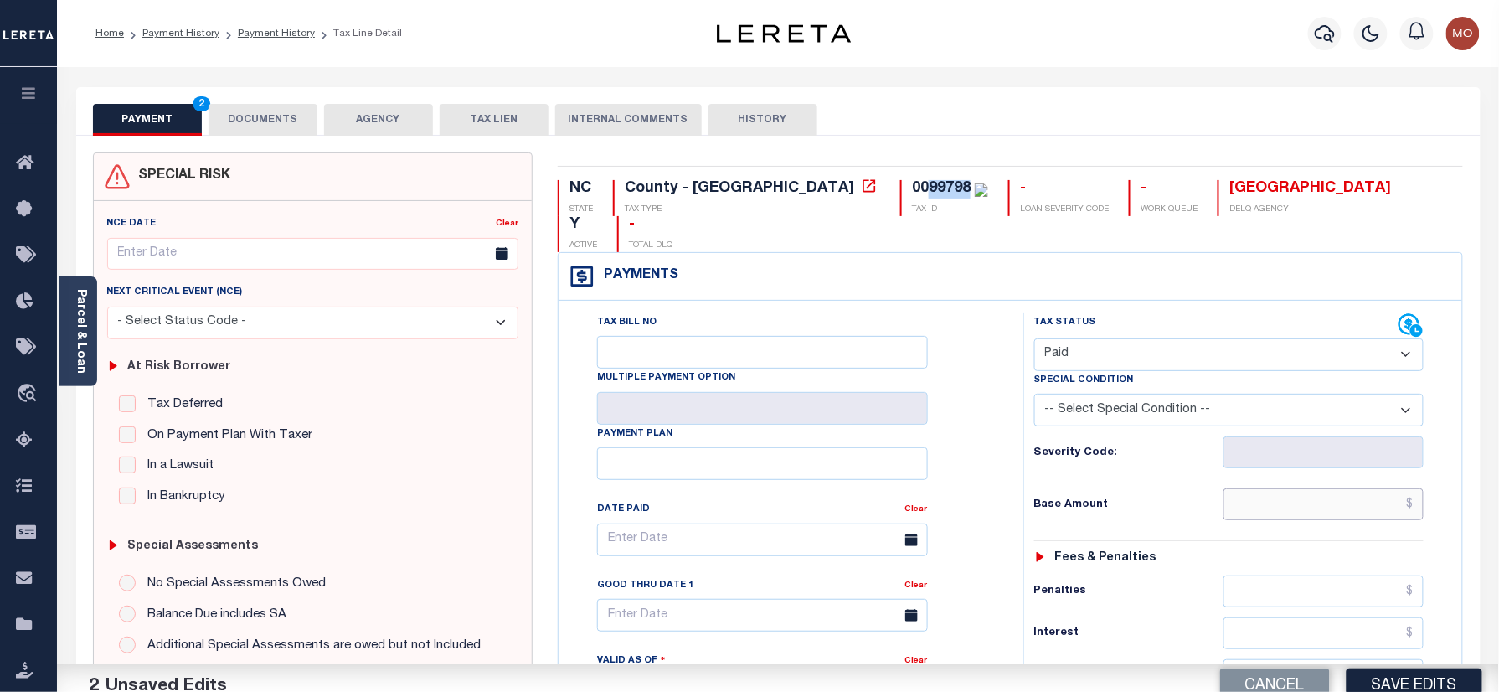
click at [1253, 488] on input "text" at bounding box center [1323, 504] width 201 height 32
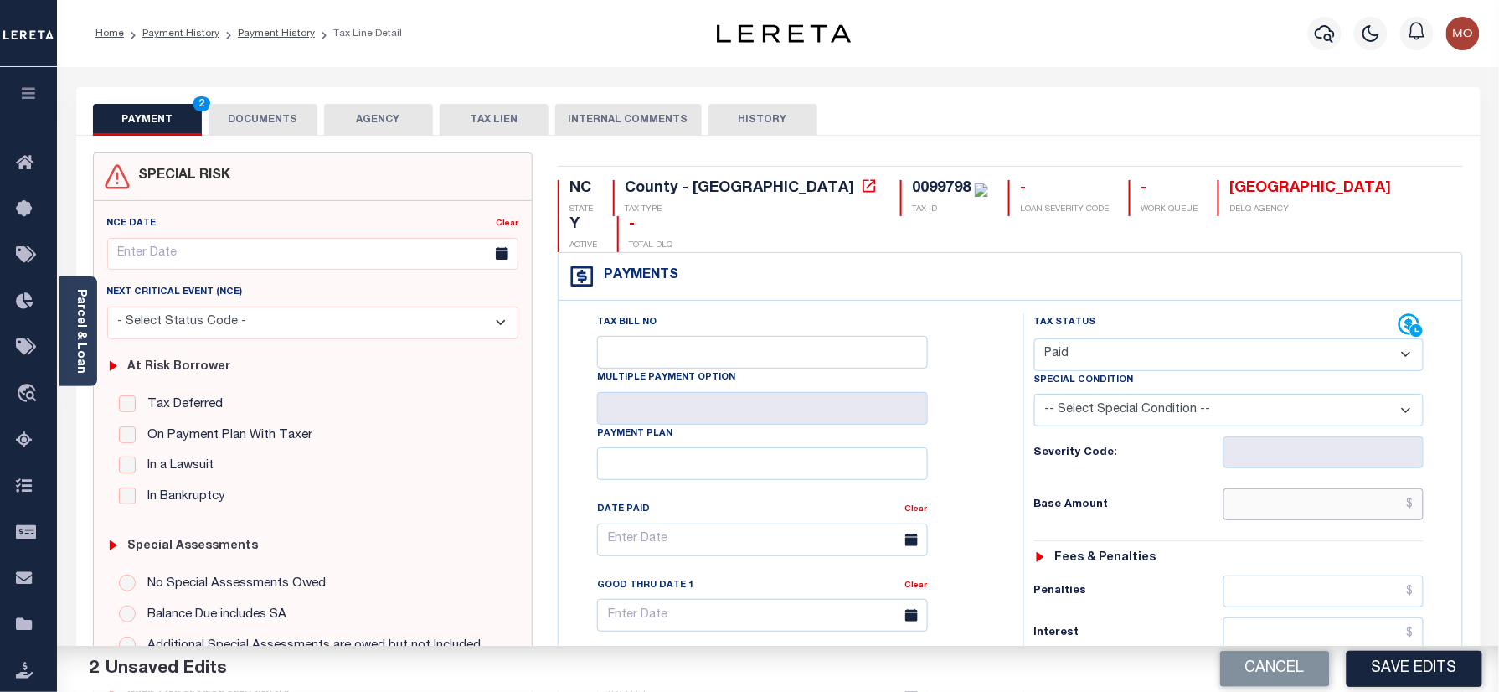
paste input "20,775.19"
type input "$20,775.19"
click at [1112, 488] on div "Base Amount $20,775.19" at bounding box center [1229, 504] width 390 height 32
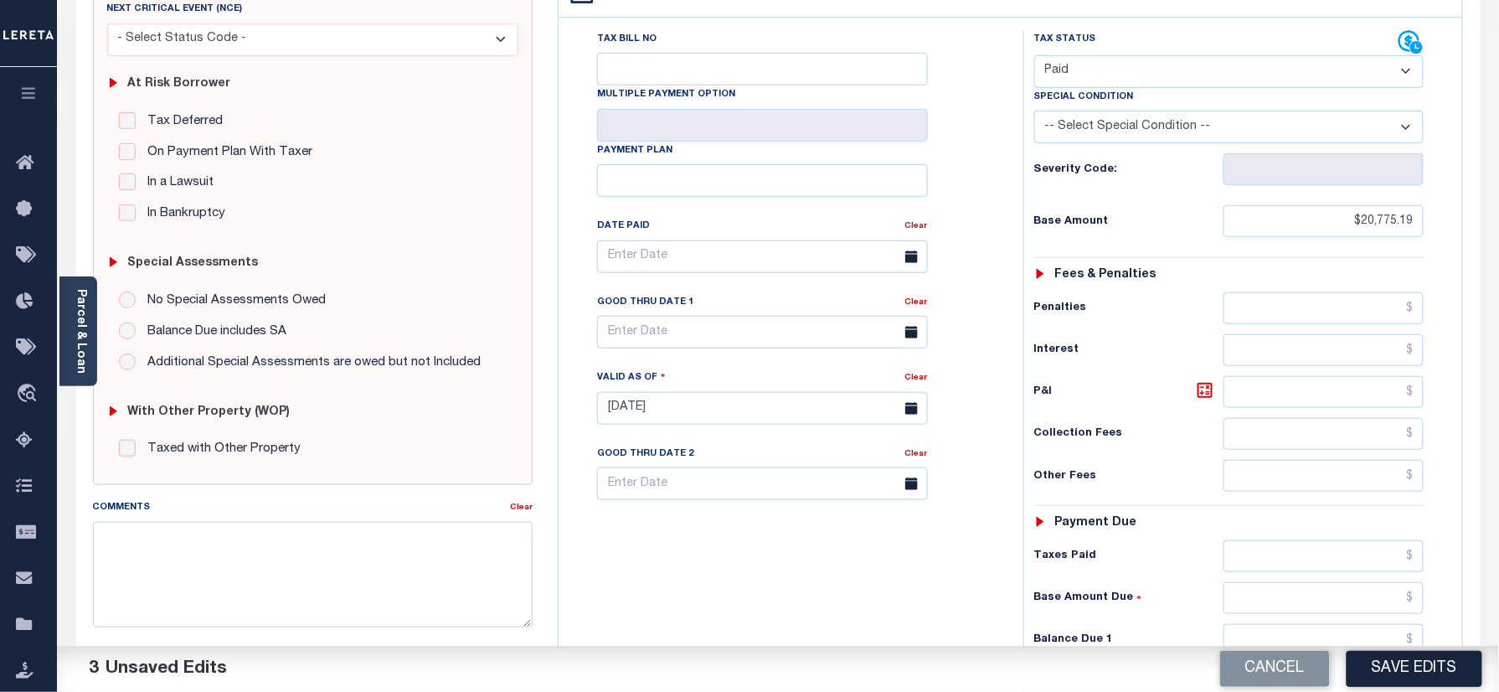
scroll to position [446, 0]
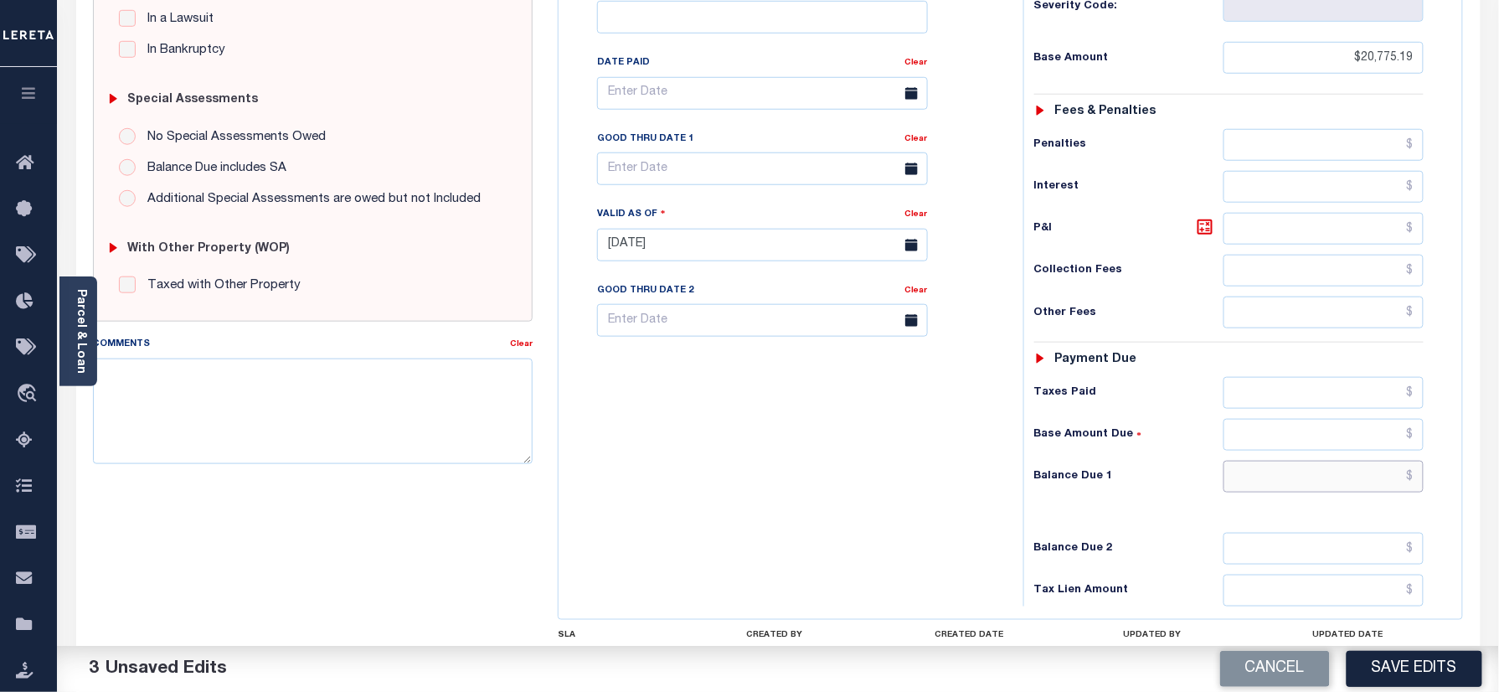
drag, startPoint x: 1298, startPoint y: 460, endPoint x: 1286, endPoint y: 462, distance: 11.8
click at [1298, 460] on input "text" at bounding box center [1323, 476] width 201 height 32
type input "$0.00"
drag, startPoint x: 647, startPoint y: 389, endPoint x: 708, endPoint y: 439, distance: 78.6
click at [648, 388] on div "Tax Bill No Multiple Payment Option Payment Plan Clear" at bounding box center [787, 236] width 448 height 739
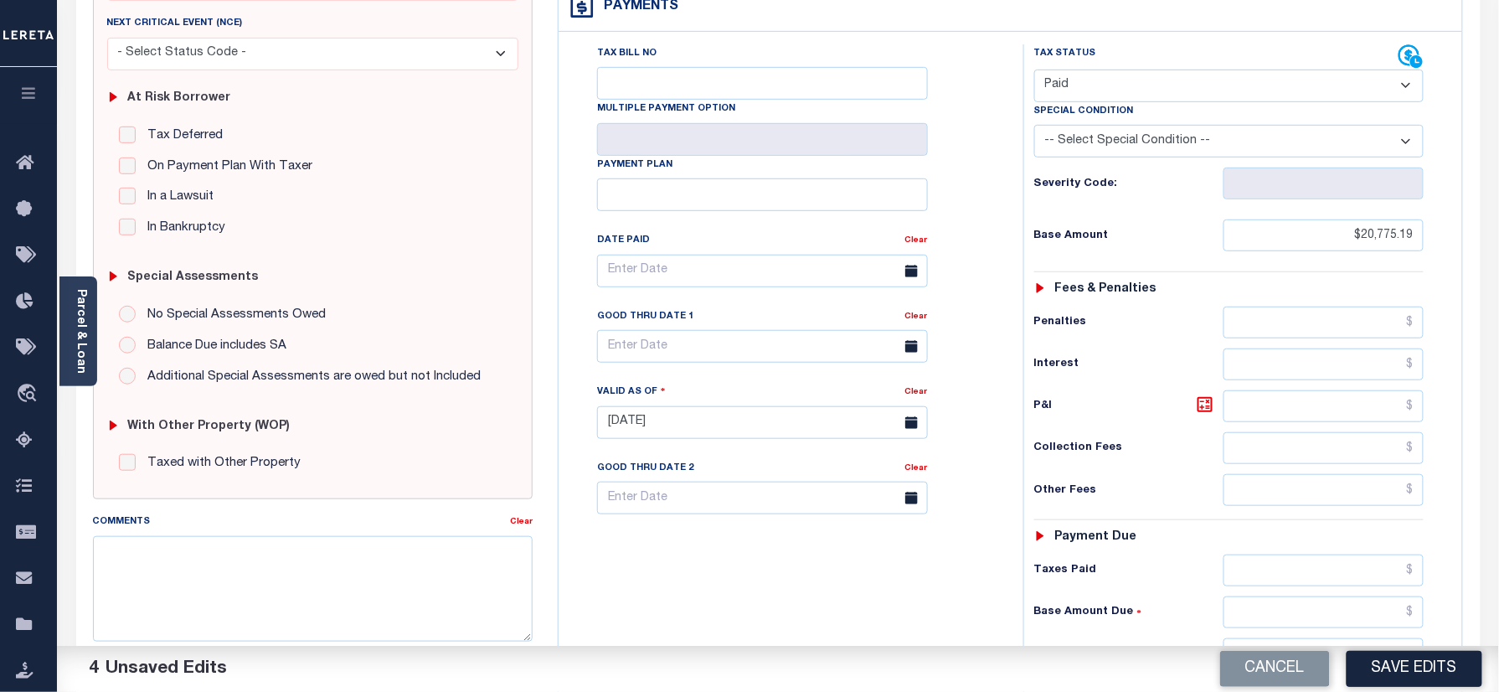
scroll to position [0, 0]
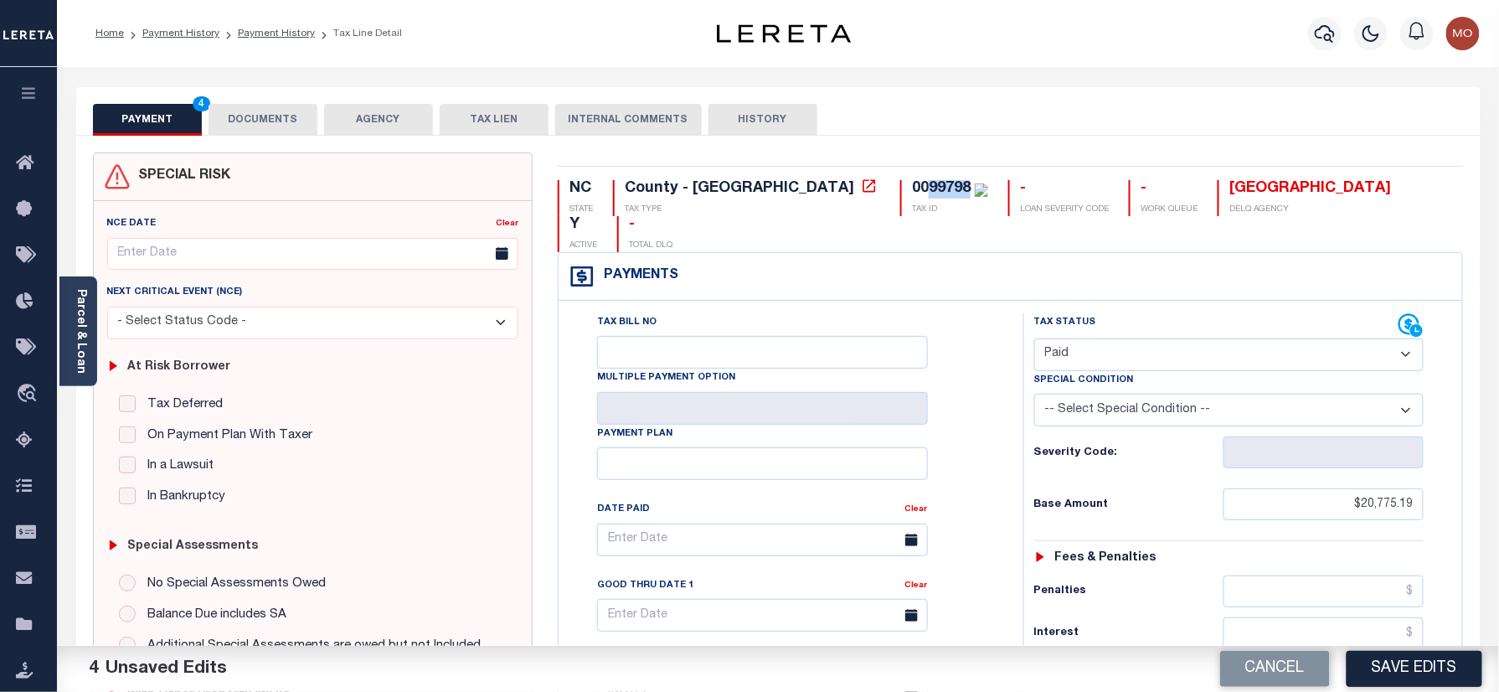
drag, startPoint x: 789, startPoint y: 185, endPoint x: 827, endPoint y: 193, distance: 39.2
click at [912, 193] on div "0099798" at bounding box center [941, 188] width 59 height 15
copy div "99798"
drag, startPoint x: 255, startPoint y: 105, endPoint x: 260, endPoint y: 134, distance: 29.7
click at [258, 111] on button "DOCUMENTS" at bounding box center [262, 120] width 109 height 32
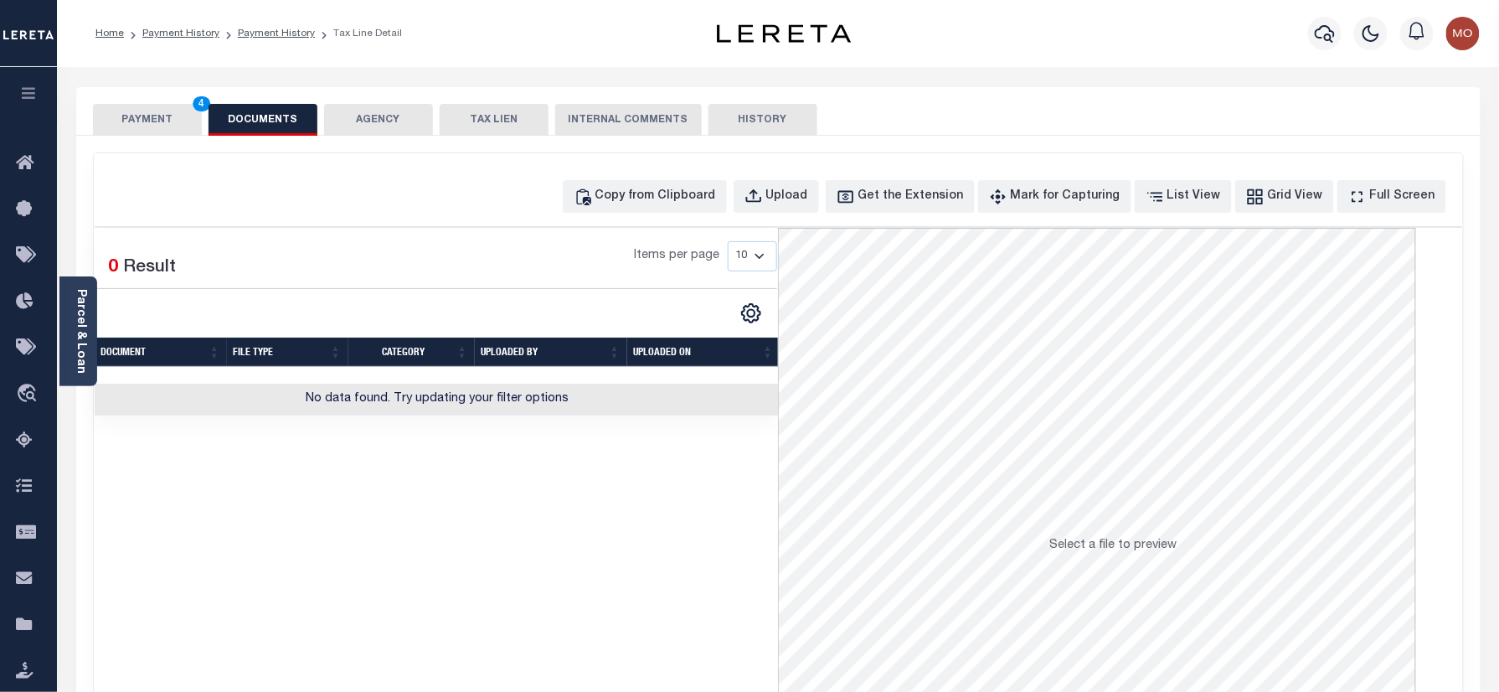
click at [757, 194] on div "Copy from Clipboard Upload Get the Extension Mark for Capturing Got it List Vie…" at bounding box center [1006, 196] width 887 height 33
click at [763, 195] on icon "button" at bounding box center [753, 197] width 18 height 18
select select "POP"
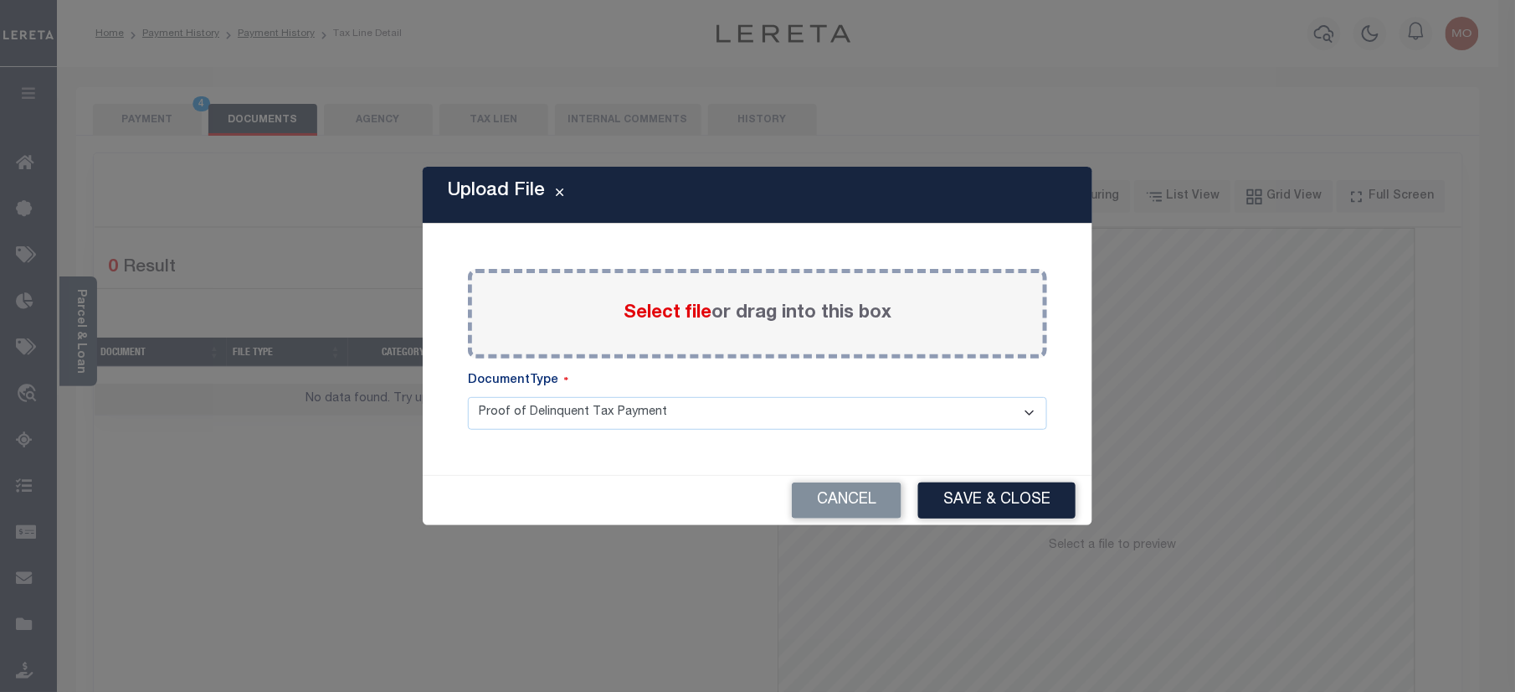
click at [668, 308] on span "Select file" at bounding box center [668, 313] width 88 height 18
click at [0, 0] on input "Select file or drag into this box" at bounding box center [0, 0] width 0 height 0
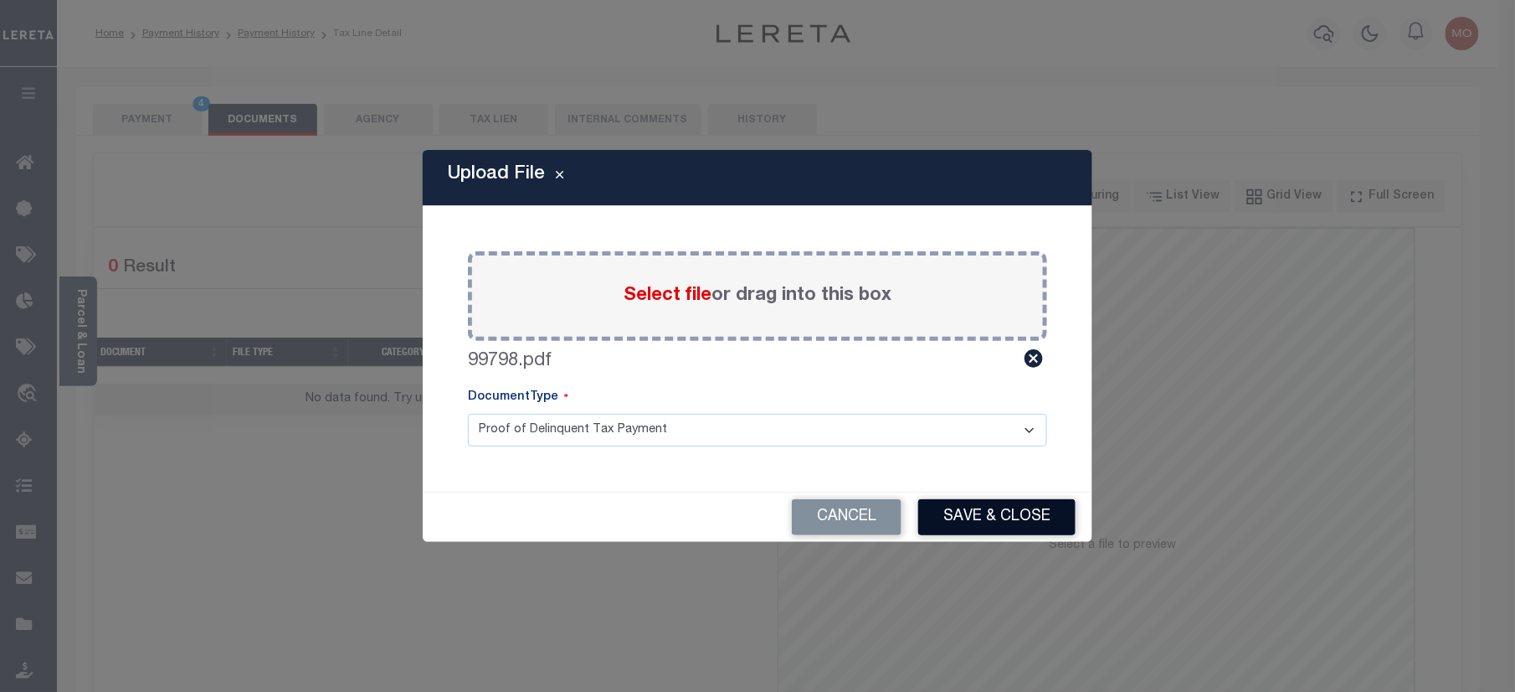
click at [992, 517] on button "Save & Close" at bounding box center [996, 517] width 157 height 36
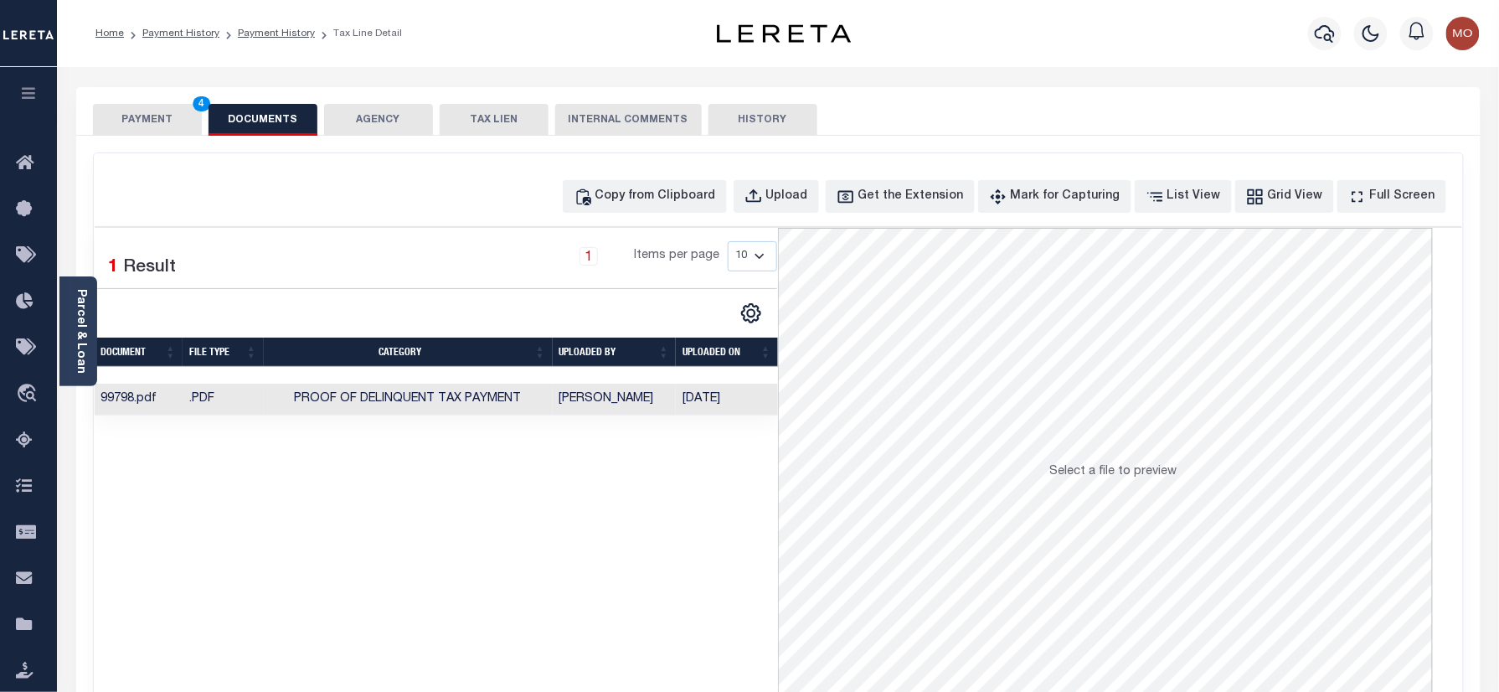
click at [145, 112] on button "PAYMENT 4" at bounding box center [147, 120] width 109 height 32
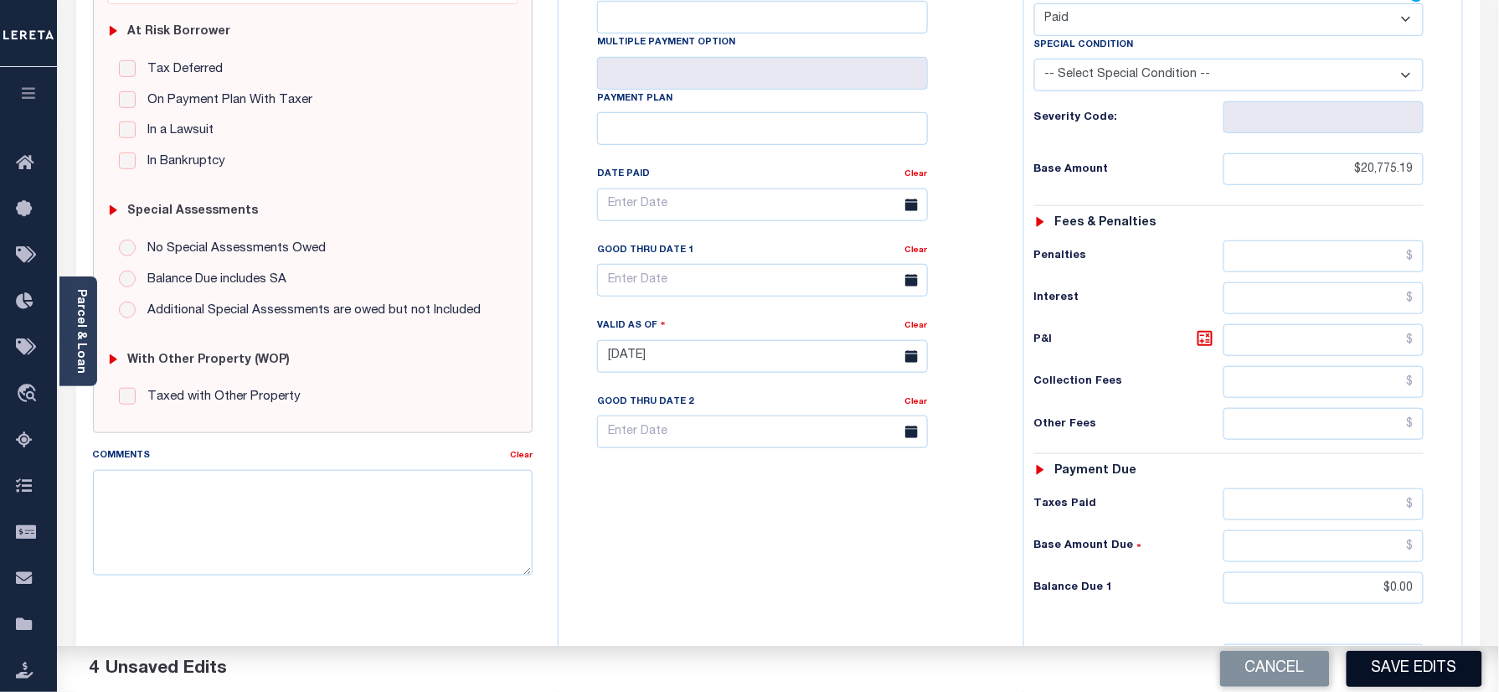
click at [1388, 671] on button "Save Edits" at bounding box center [1414, 669] width 136 height 36
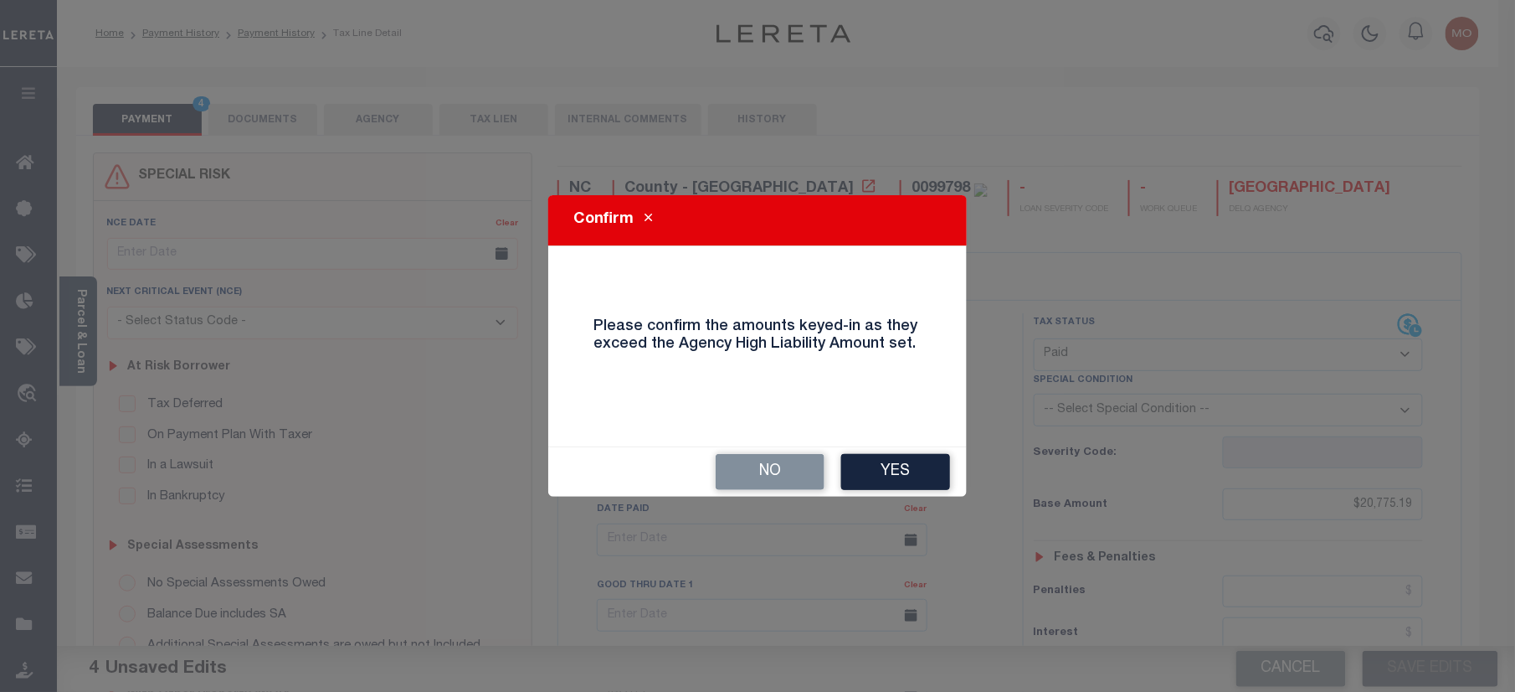
click at [882, 450] on div "No Yes" at bounding box center [757, 471] width 419 height 49
click at [876, 476] on button "Yes" at bounding box center [895, 472] width 109 height 36
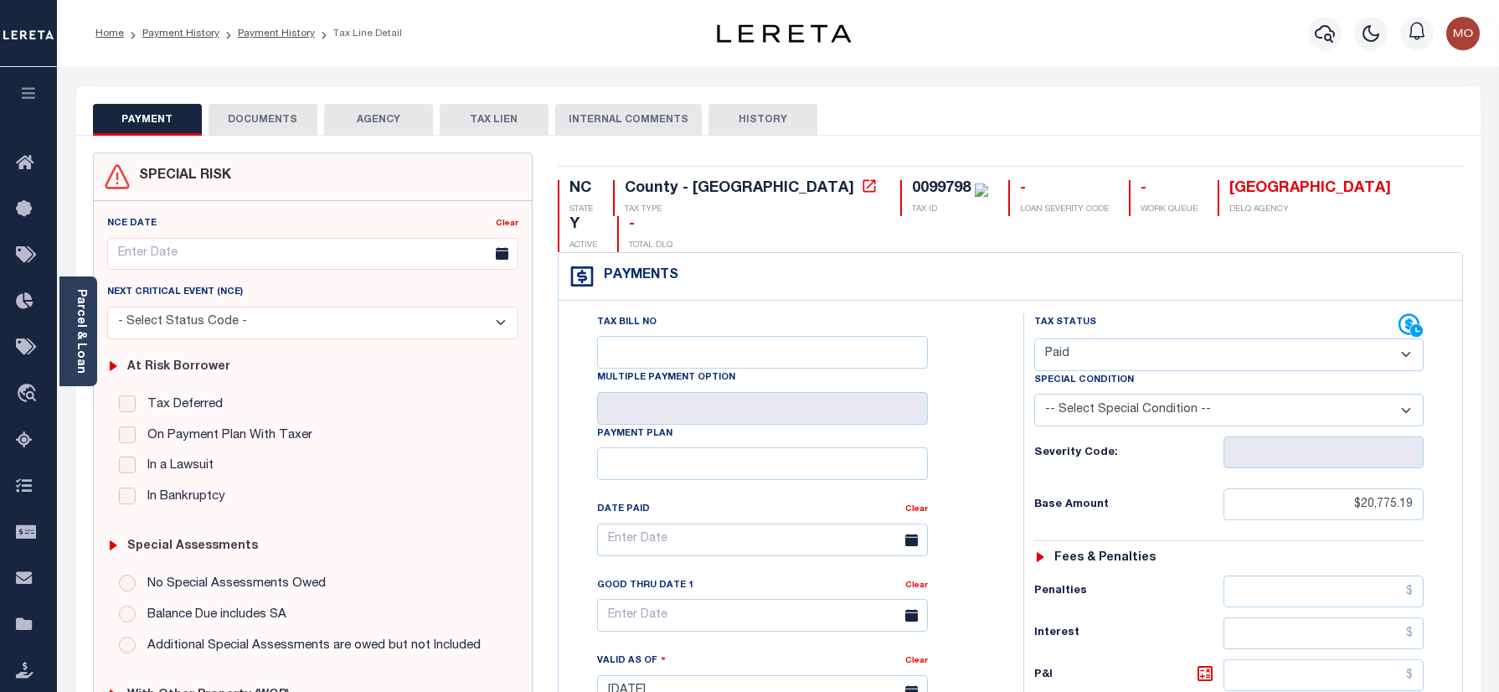
select select "PYD"
click at [265, 28] on link "Payment History" at bounding box center [276, 33] width 77 height 10
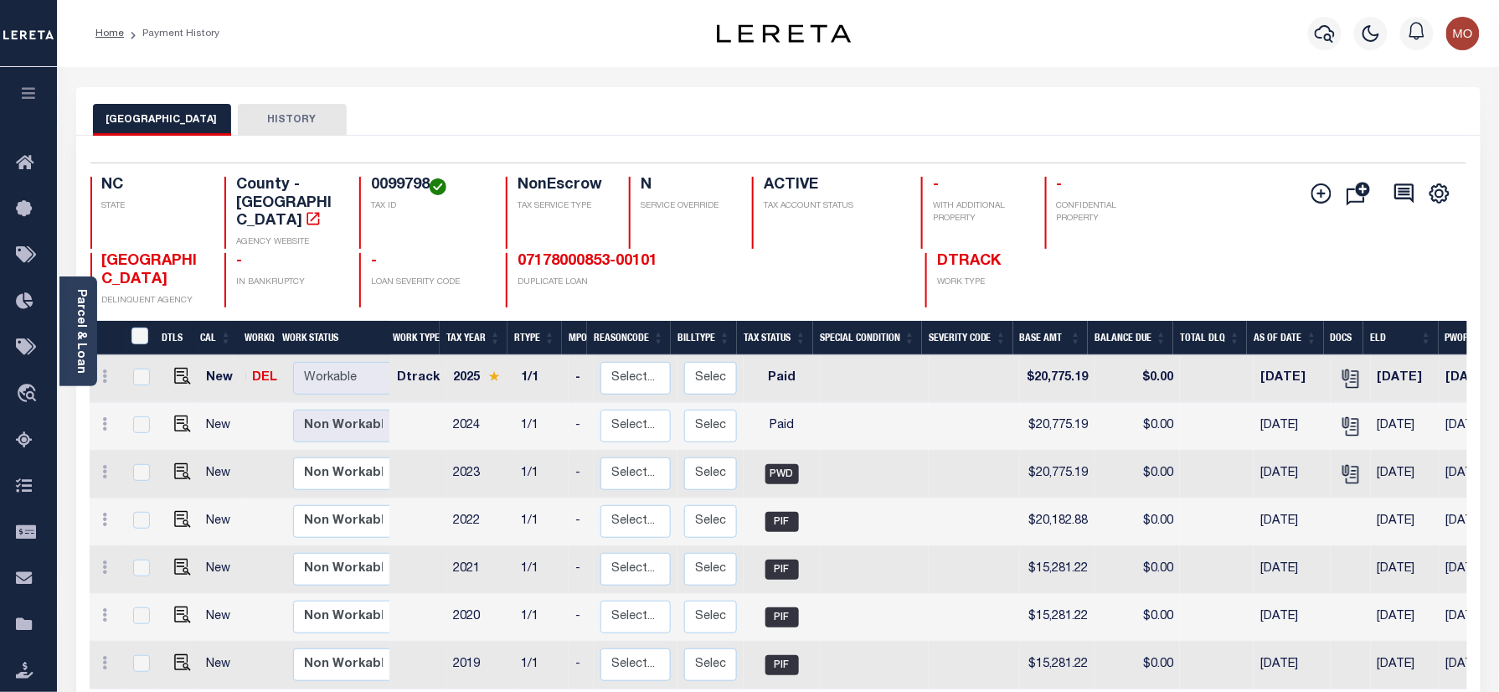
click at [584, 254] on link "07178000853-00101" at bounding box center [587, 261] width 140 height 15
click at [178, 368] on img "" at bounding box center [181, 376] width 17 height 17
checkbox input "true"
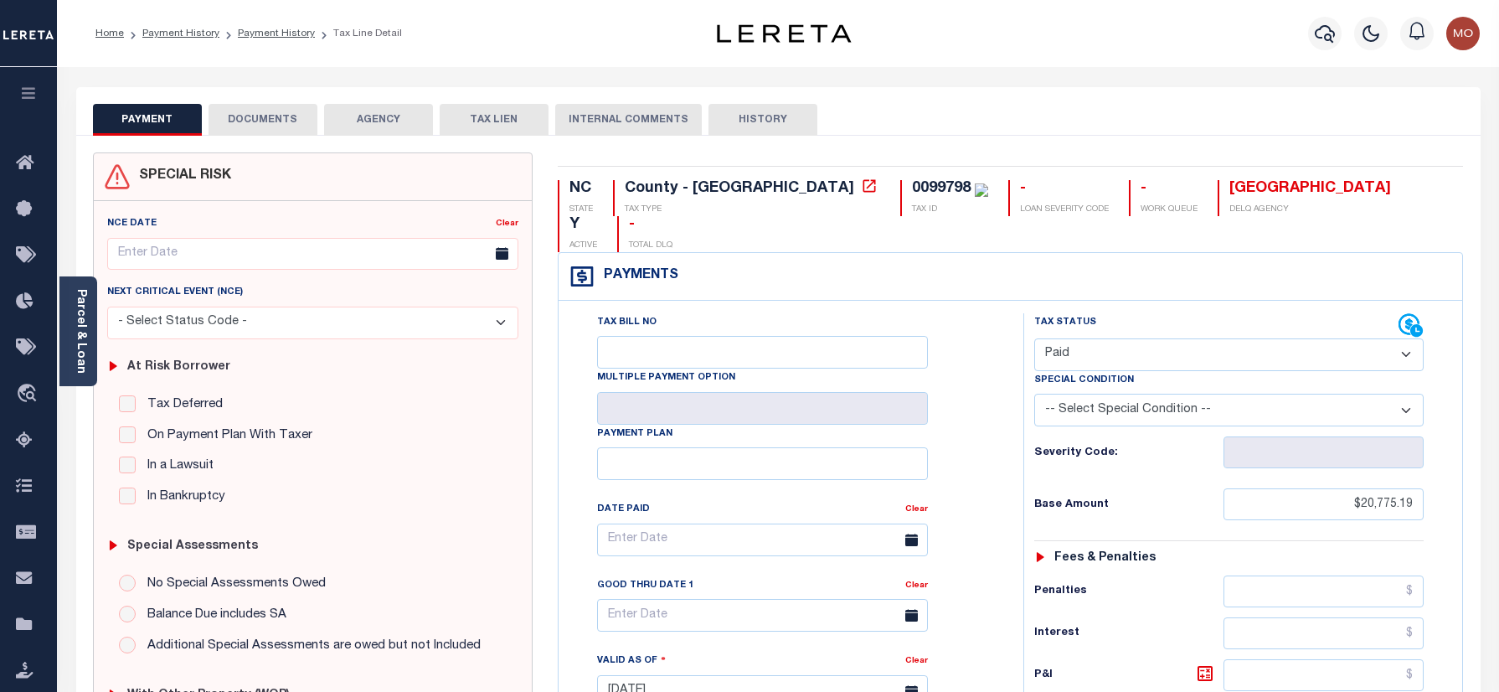
select select "PYD"
click at [263, 125] on button "DOCUMENTS" at bounding box center [262, 120] width 109 height 32
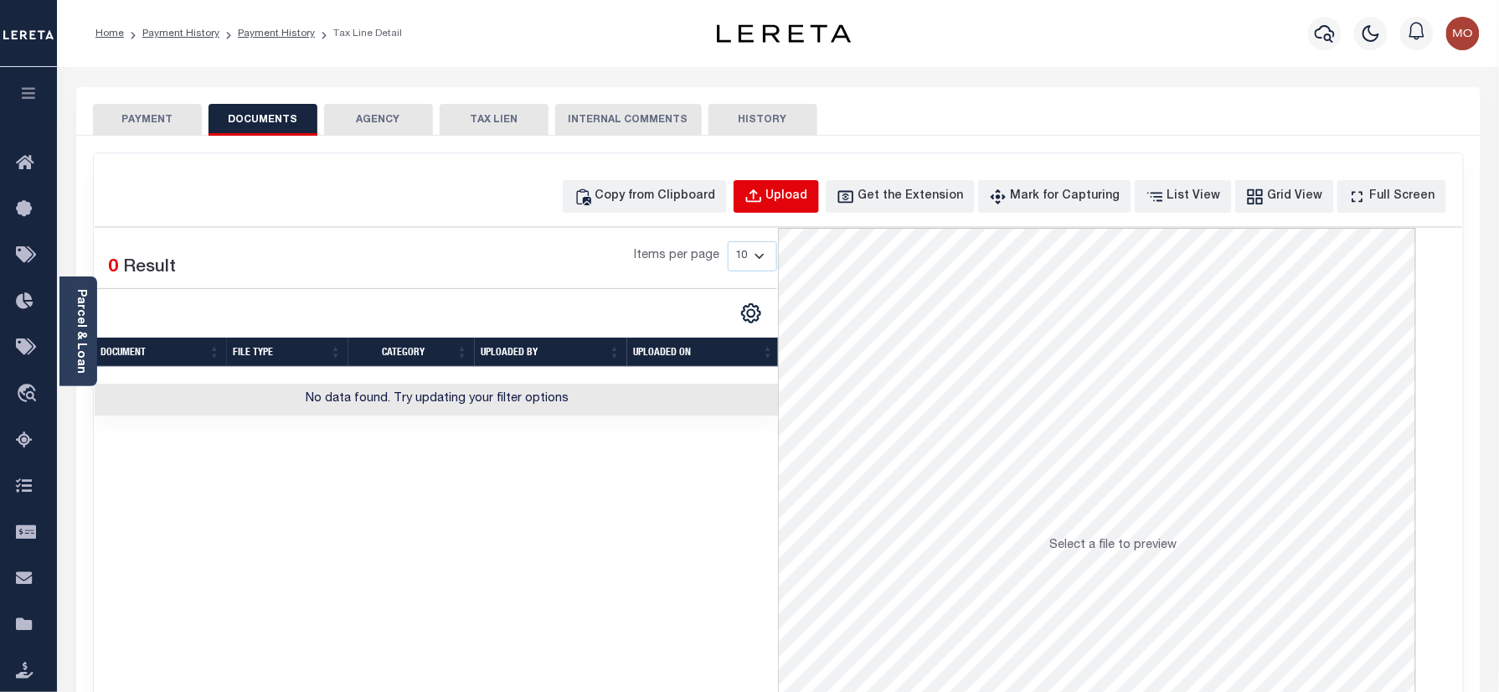
click at [808, 189] on div "Upload" at bounding box center [787, 197] width 42 height 18
select select "POP"
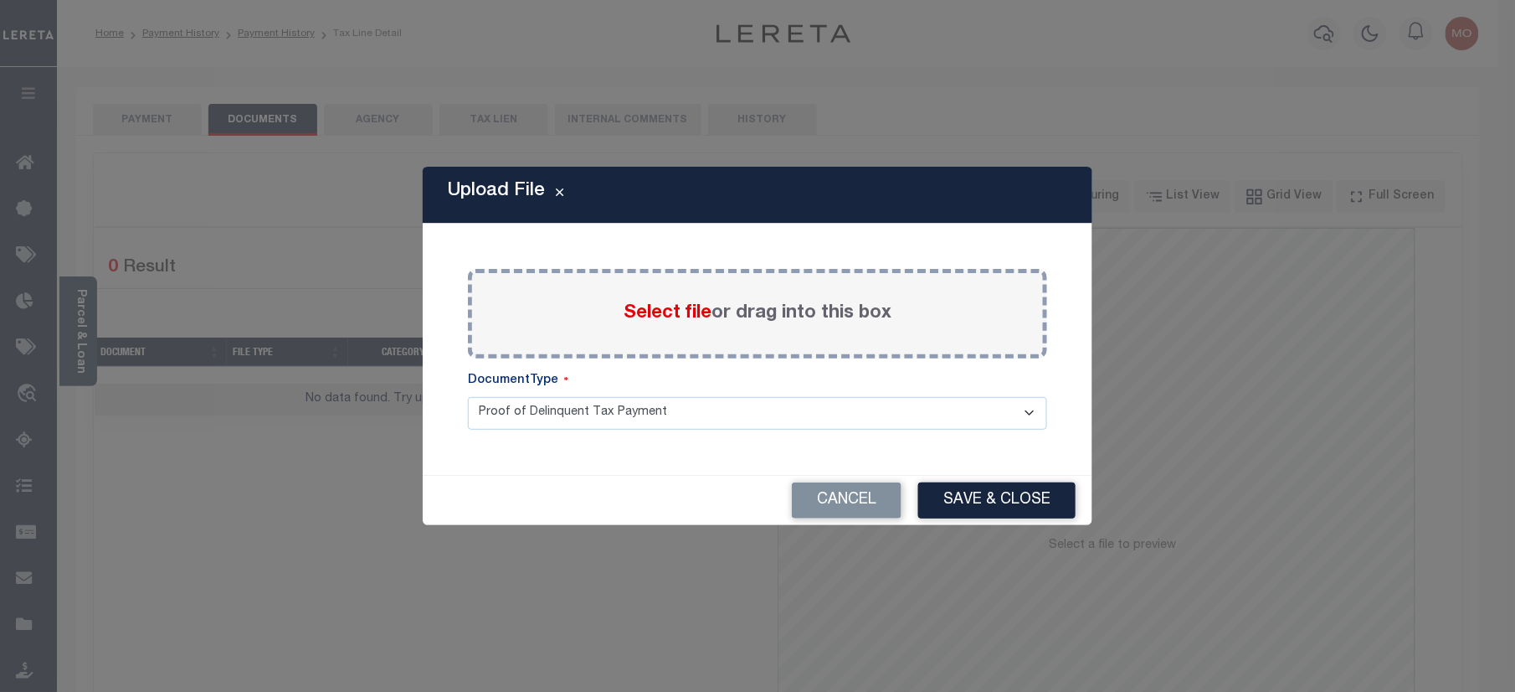
click at [658, 308] on span "Select file" at bounding box center [668, 313] width 88 height 18
click at [0, 0] on input "Select file or drag into this box" at bounding box center [0, 0] width 0 height 0
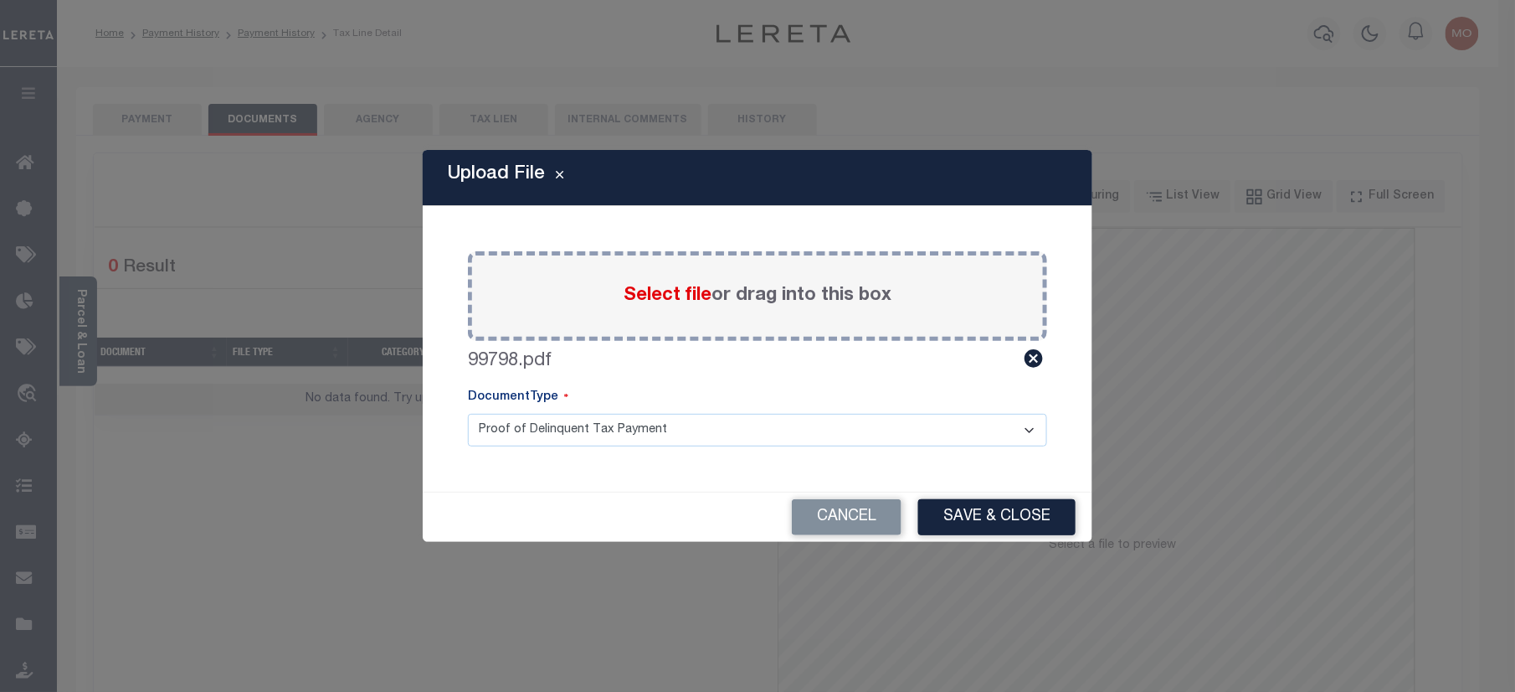
click at [998, 489] on div "Upload File Paste copied image or file into this box Select file or drag into t…" at bounding box center [758, 346] width 670 height 392
click at [985, 511] on button "Save & Close" at bounding box center [996, 517] width 157 height 36
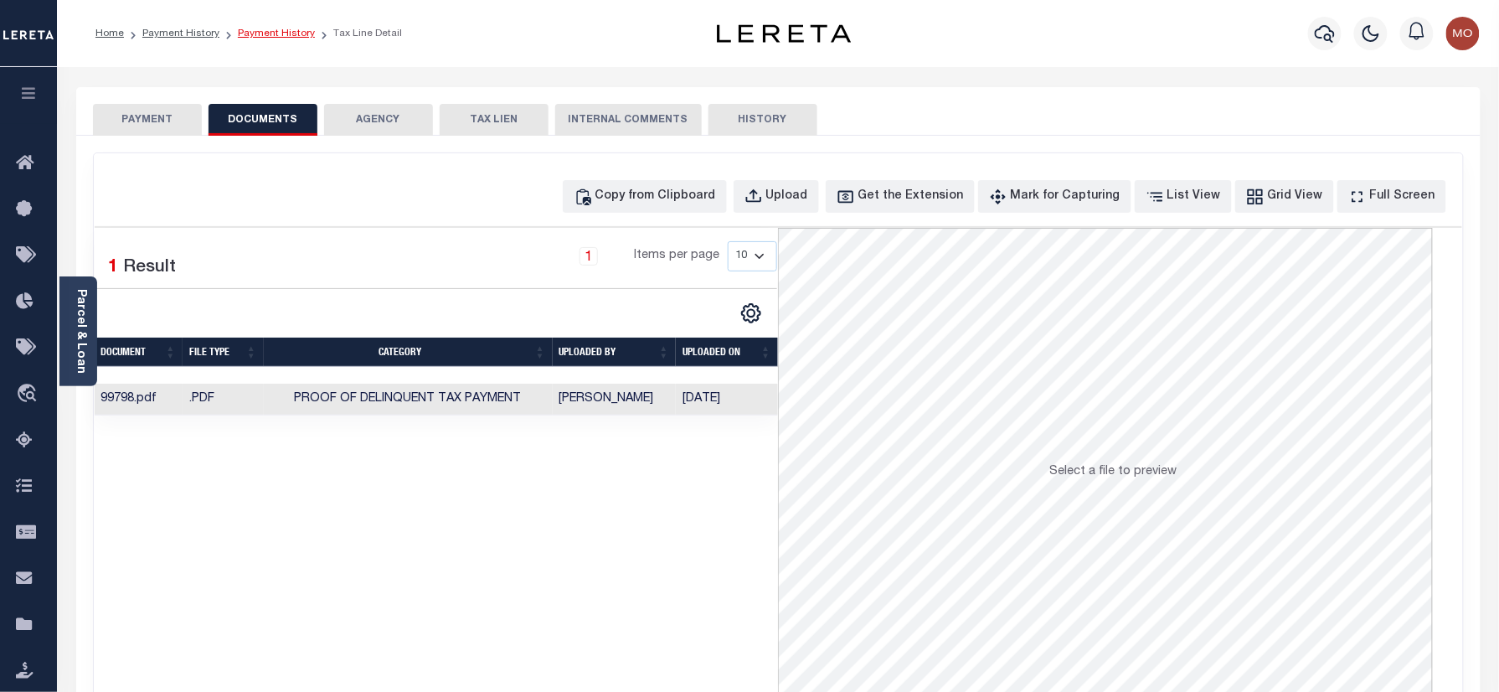
click at [255, 35] on link "Payment History" at bounding box center [276, 33] width 77 height 10
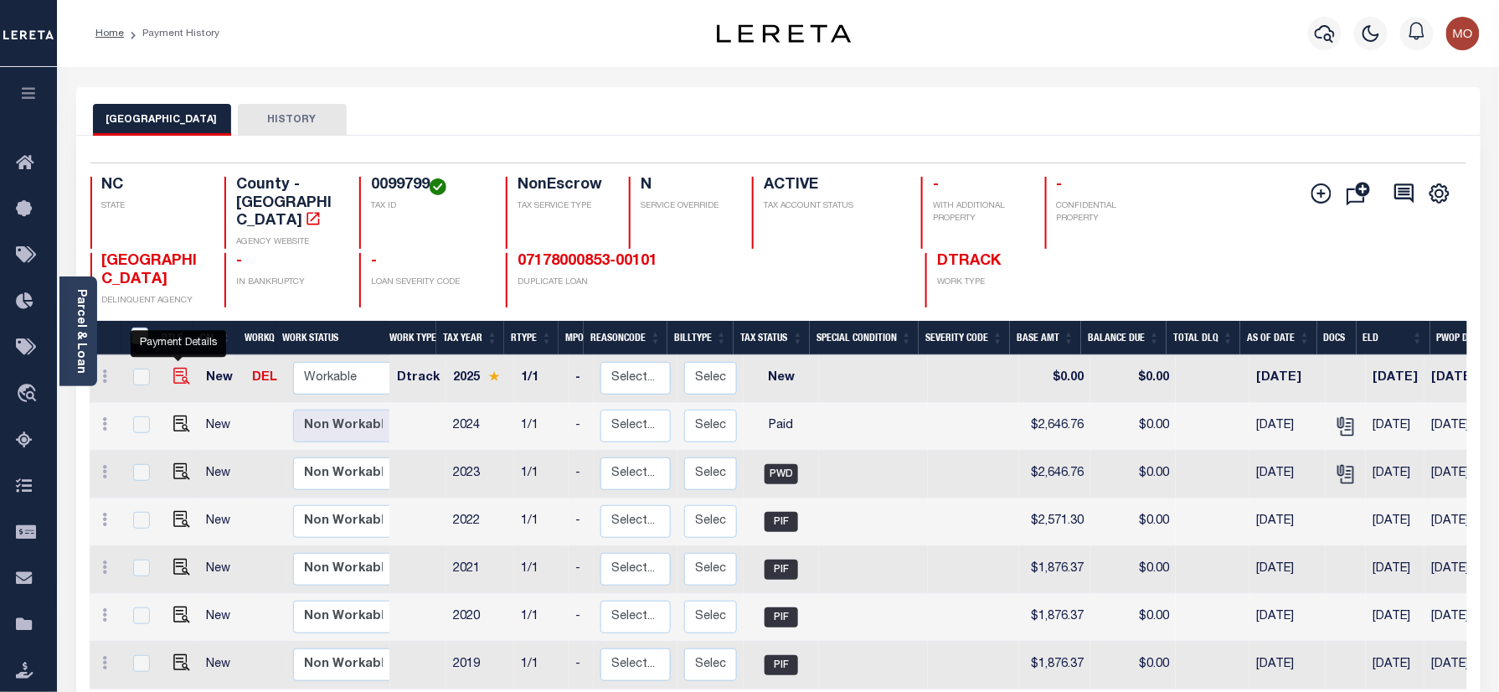
click at [176, 368] on img "" at bounding box center [181, 376] width 17 height 17
checkbox input "true"
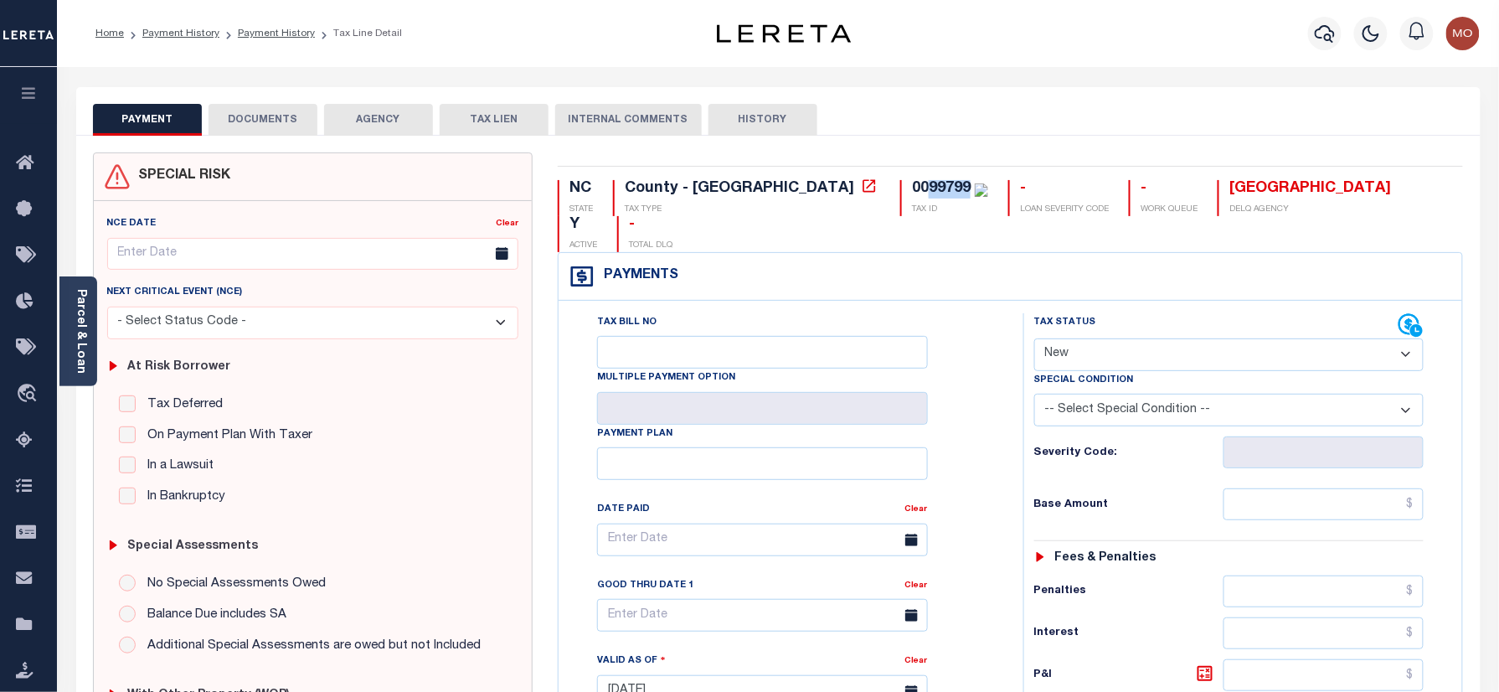
drag, startPoint x: 788, startPoint y: 185, endPoint x: 827, endPoint y: 189, distance: 39.6
click at [912, 189] on div "0099799" at bounding box center [941, 188] width 59 height 15
copy div "99799"
click at [1113, 338] on select "- Select Status Code - Open Due/Unpaid Paid Incomplete No Tax Due Internal Refu…" at bounding box center [1229, 354] width 390 height 33
select select "PYD"
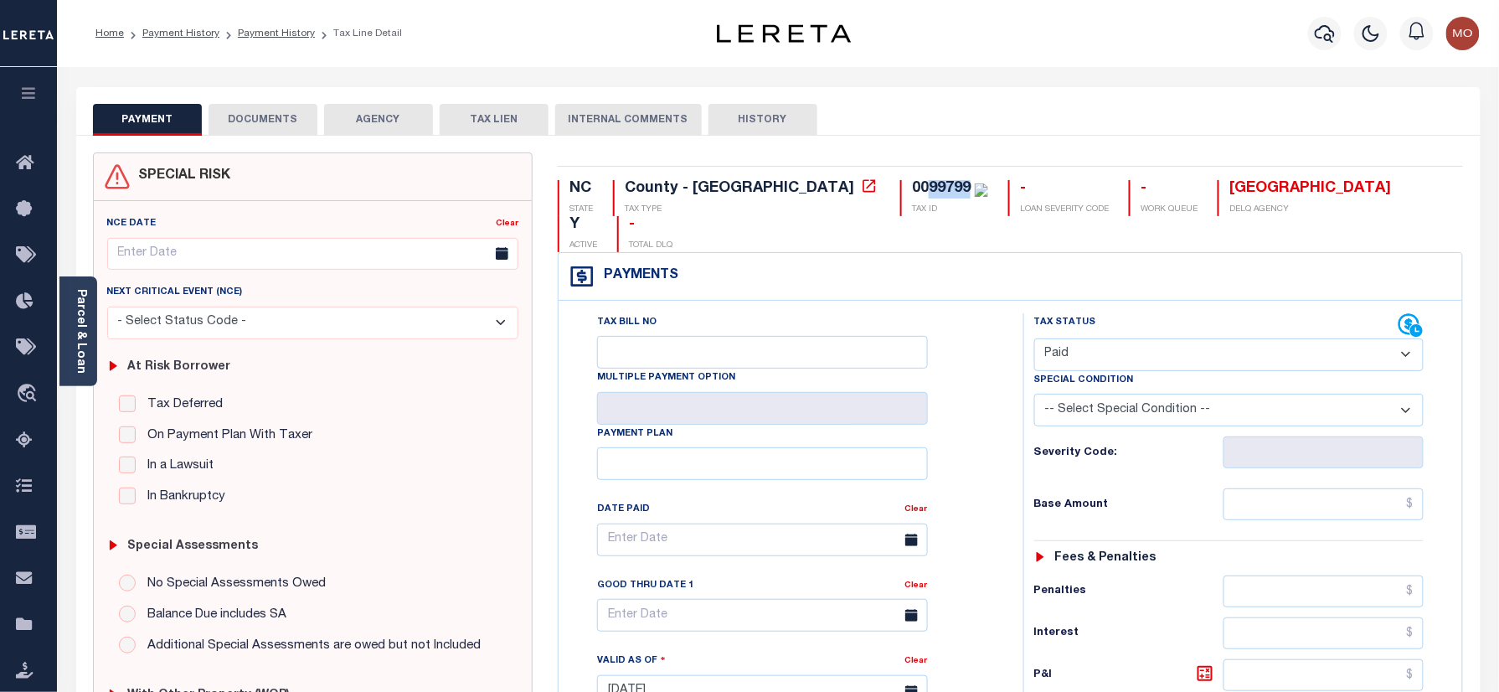
click at [1034, 338] on select "- Select Status Code - Open Due/Unpaid Paid Incomplete No Tax Due Internal Refu…" at bounding box center [1229, 354] width 390 height 33
type input "[DATE]"
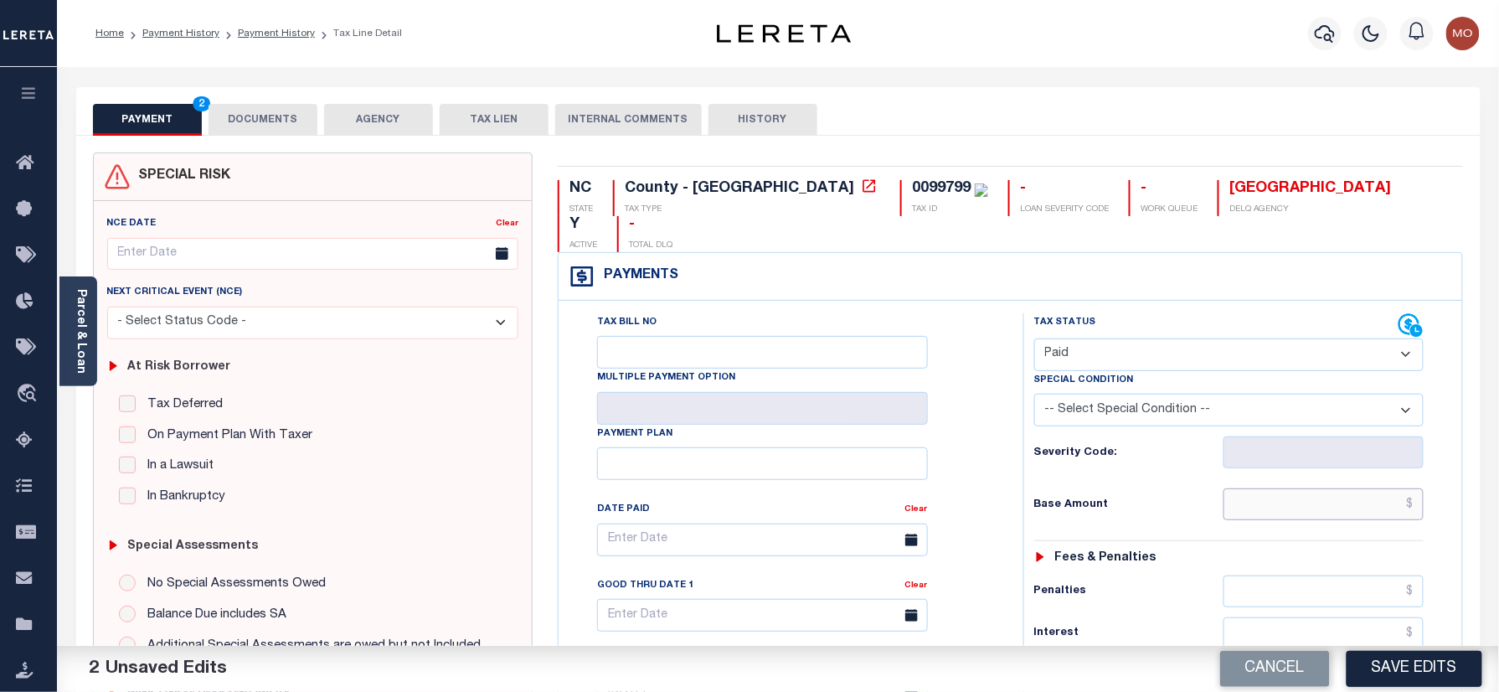
drag, startPoint x: 1291, startPoint y: 466, endPoint x: 1112, endPoint y: 487, distance: 180.4
click at [1291, 488] on input "text" at bounding box center [1323, 504] width 201 height 32
paste input "2,646.76"
type input "$2,646.76"
click at [1112, 488] on div "Base Amount $2,646.76" at bounding box center [1229, 504] width 390 height 32
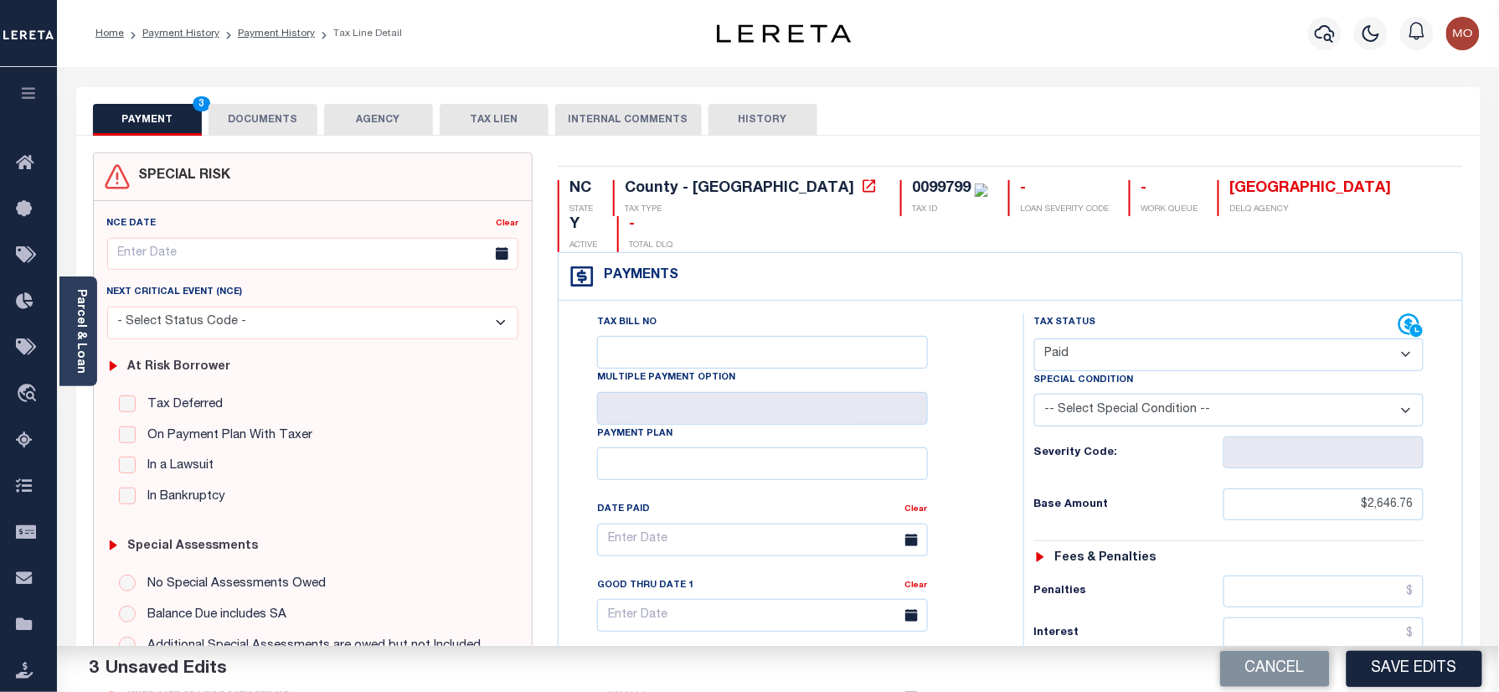
scroll to position [446, 0]
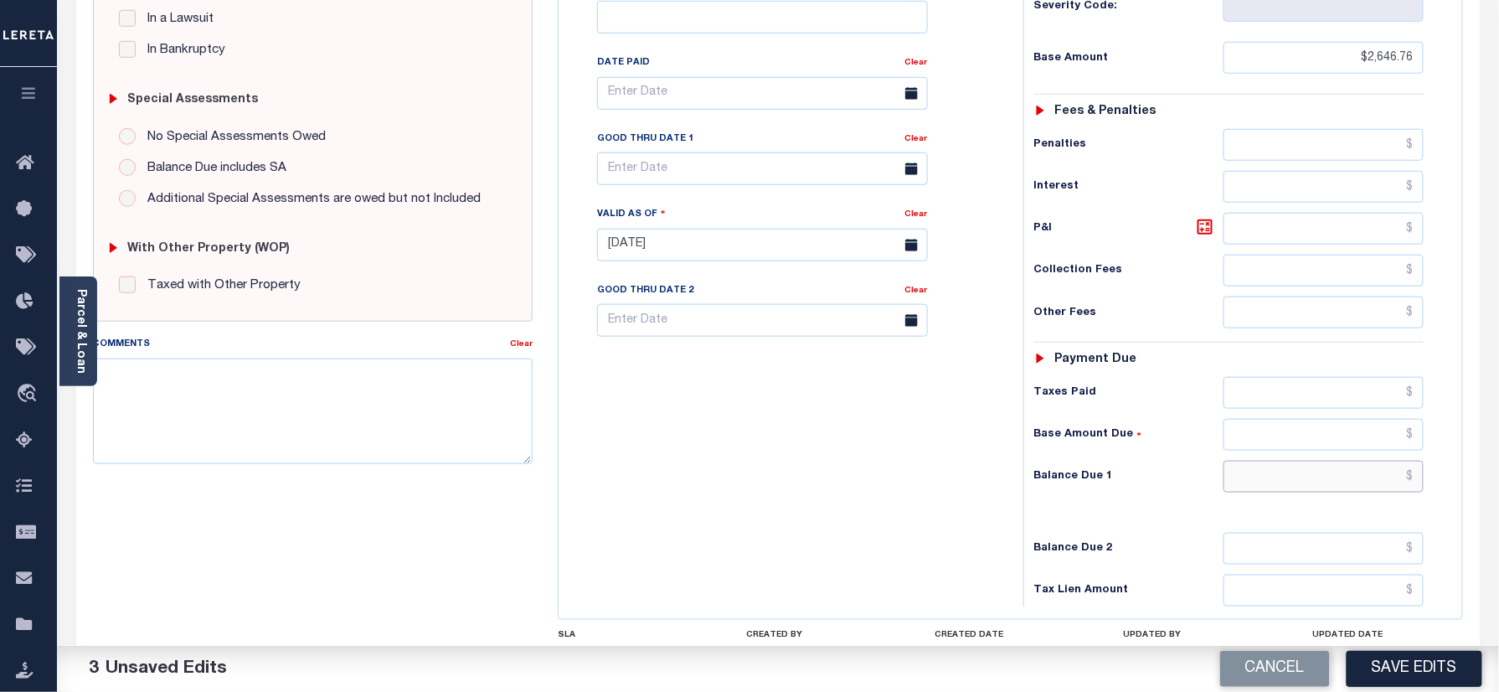
click at [1287, 460] on input "text" at bounding box center [1323, 476] width 201 height 32
type input "$0.00"
click at [774, 462] on div "Tax Bill No Multiple Payment Option Payment Plan Clear" at bounding box center [787, 236] width 448 height 739
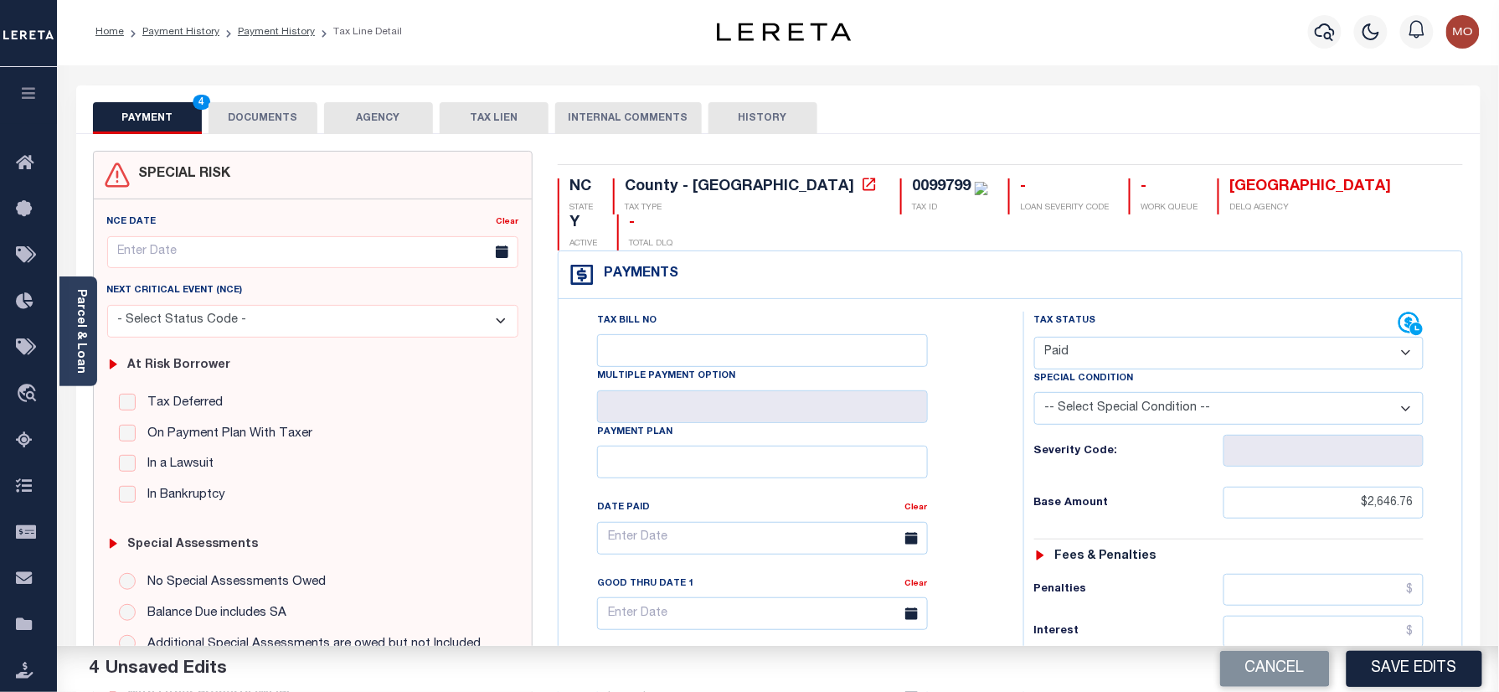
scroll to position [0, 0]
drag, startPoint x: 789, startPoint y: 188, endPoint x: 826, endPoint y: 195, distance: 37.6
click at [912, 195] on div "0099799" at bounding box center [941, 188] width 59 height 15
copy div "99799"
click at [244, 126] on button "DOCUMENTS" at bounding box center [262, 120] width 109 height 32
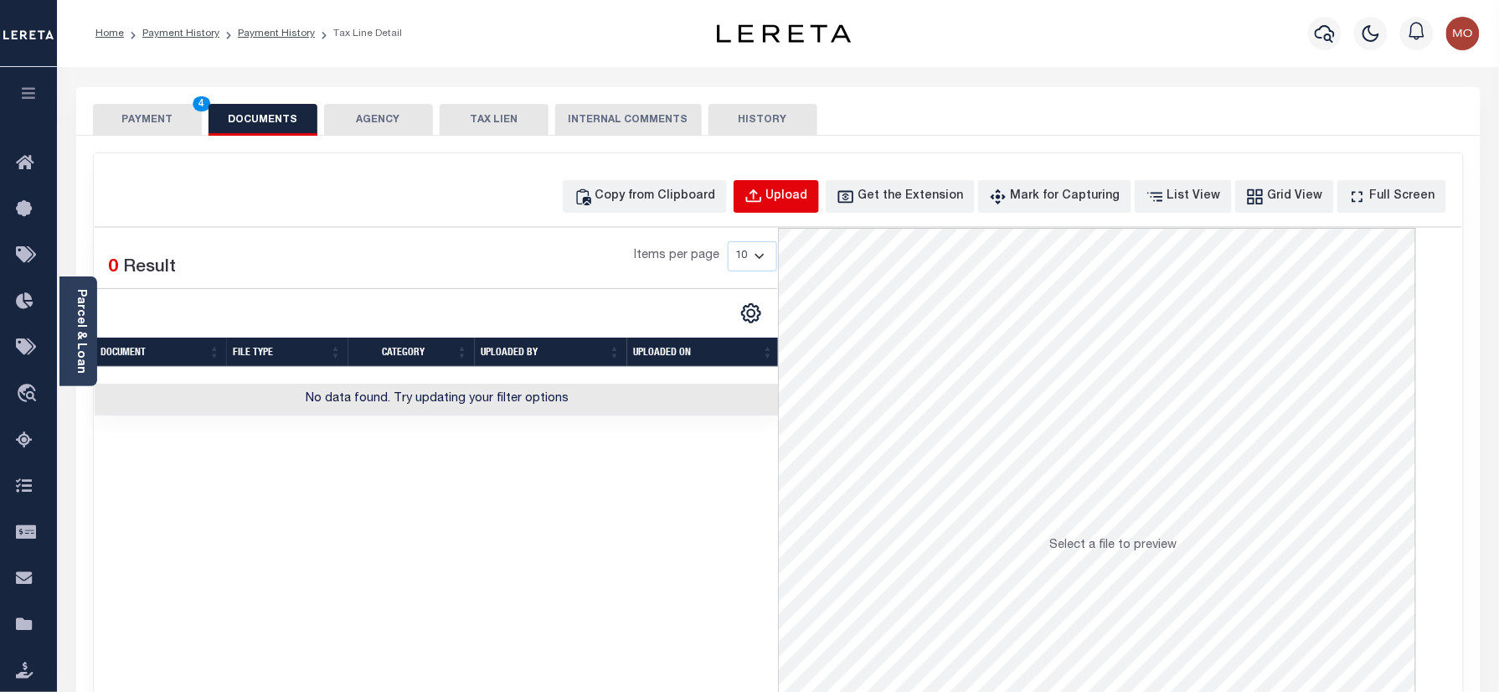
click at [808, 198] on div "Upload" at bounding box center [787, 197] width 42 height 18
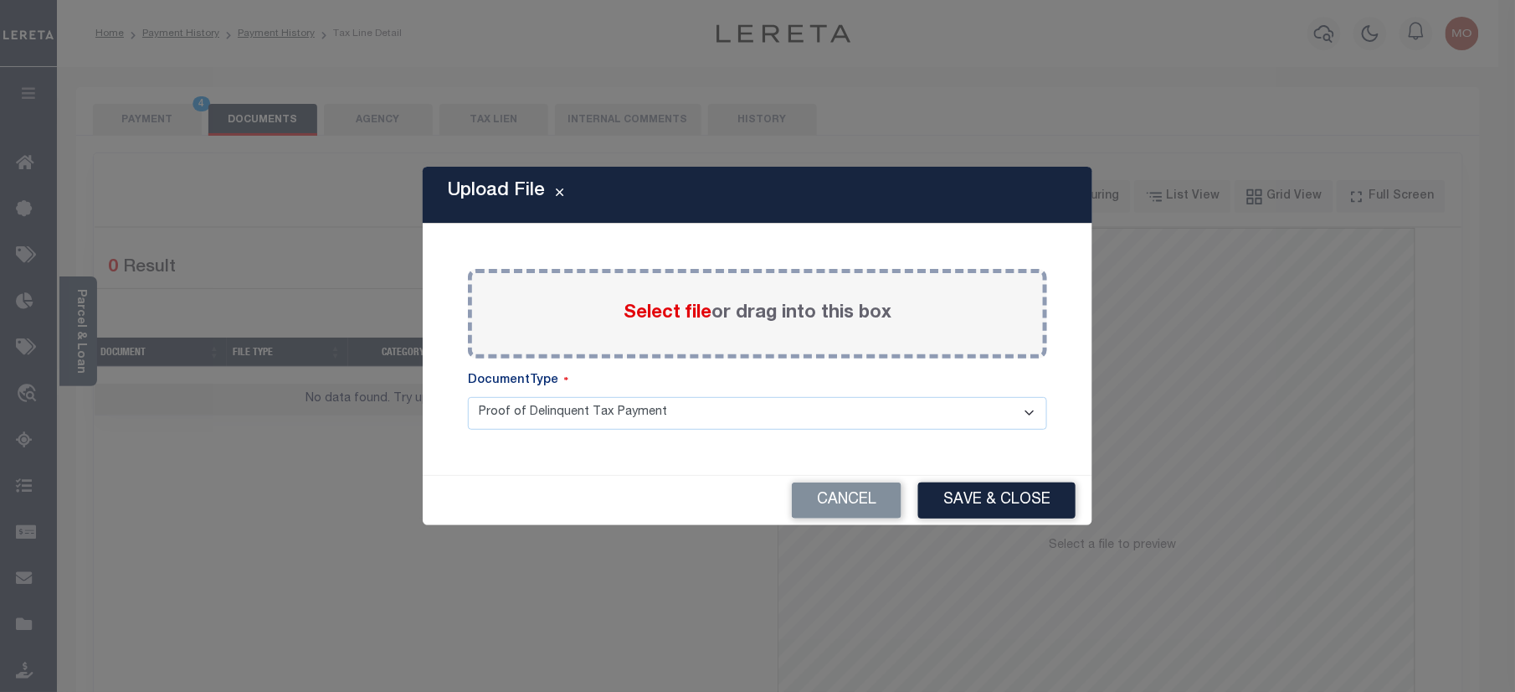
click at [661, 312] on span "Select file" at bounding box center [668, 313] width 88 height 18
click at [0, 0] on input "Select file or drag into this box" at bounding box center [0, 0] width 0 height 0
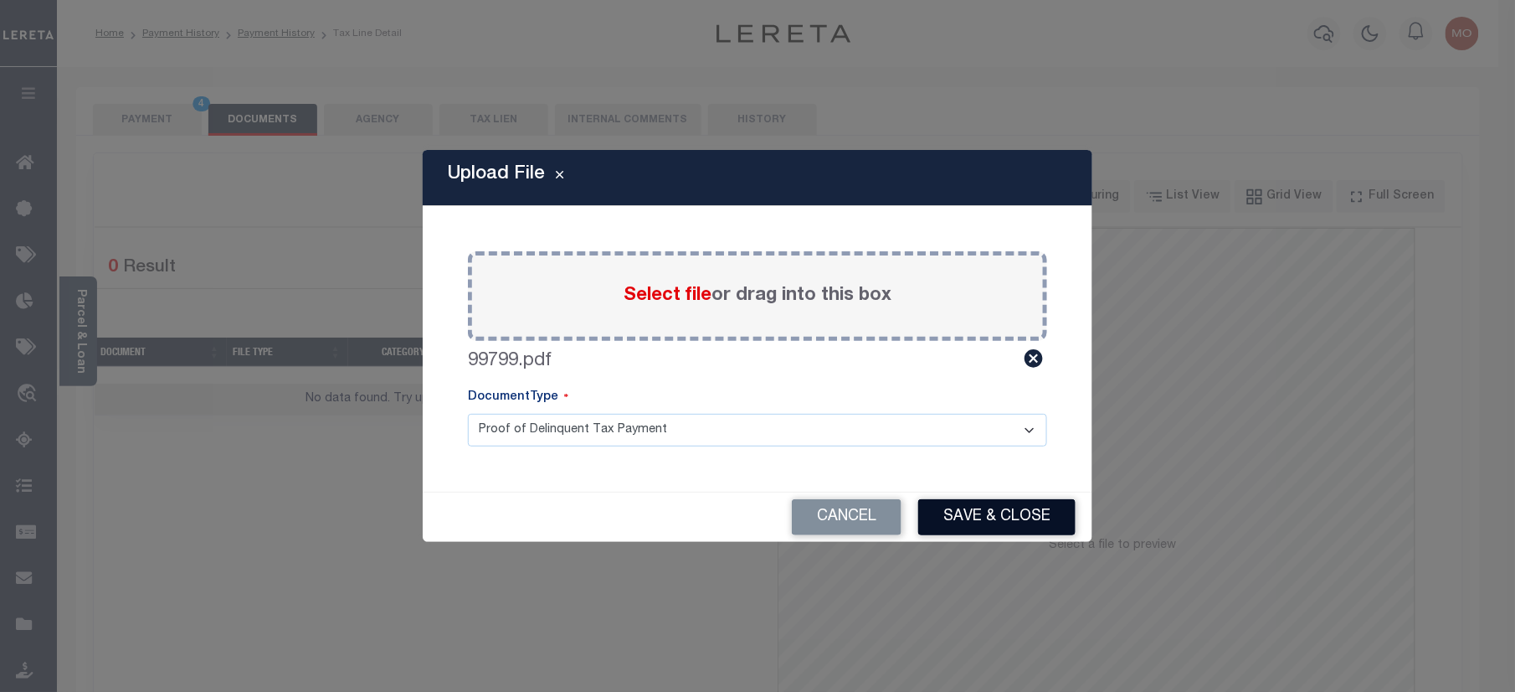
click at [975, 513] on button "Save & Close" at bounding box center [996, 517] width 157 height 36
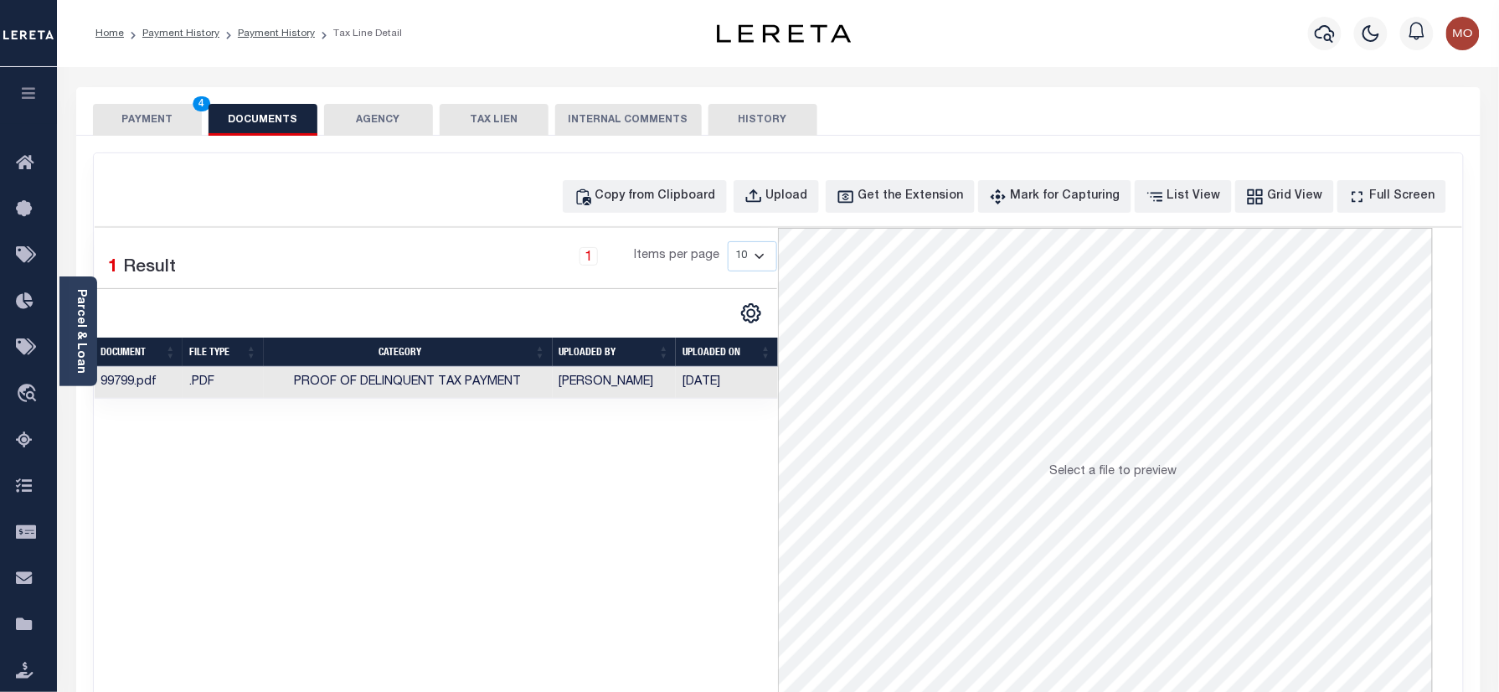
click at [151, 108] on button "PAYMENT 4" at bounding box center [147, 120] width 109 height 32
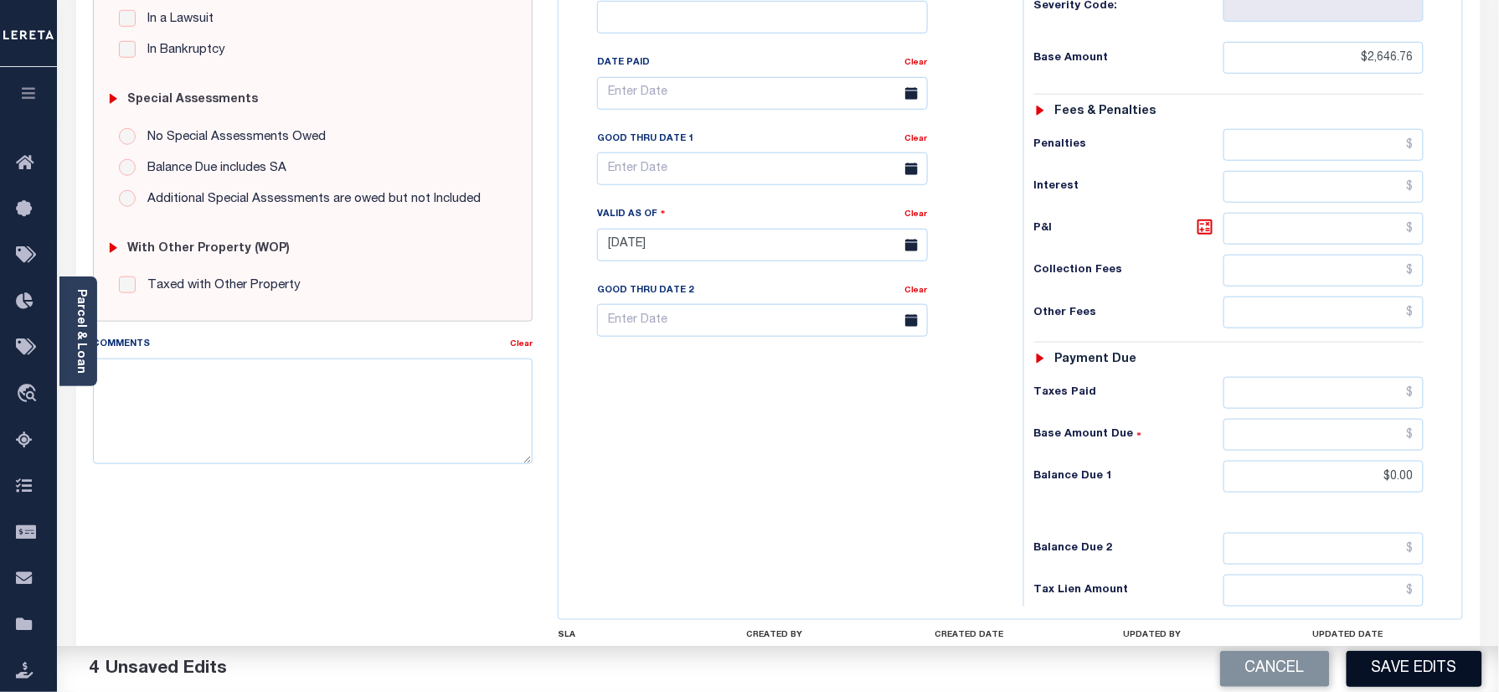
click at [1390, 668] on button "Save Edits" at bounding box center [1414, 669] width 136 height 36
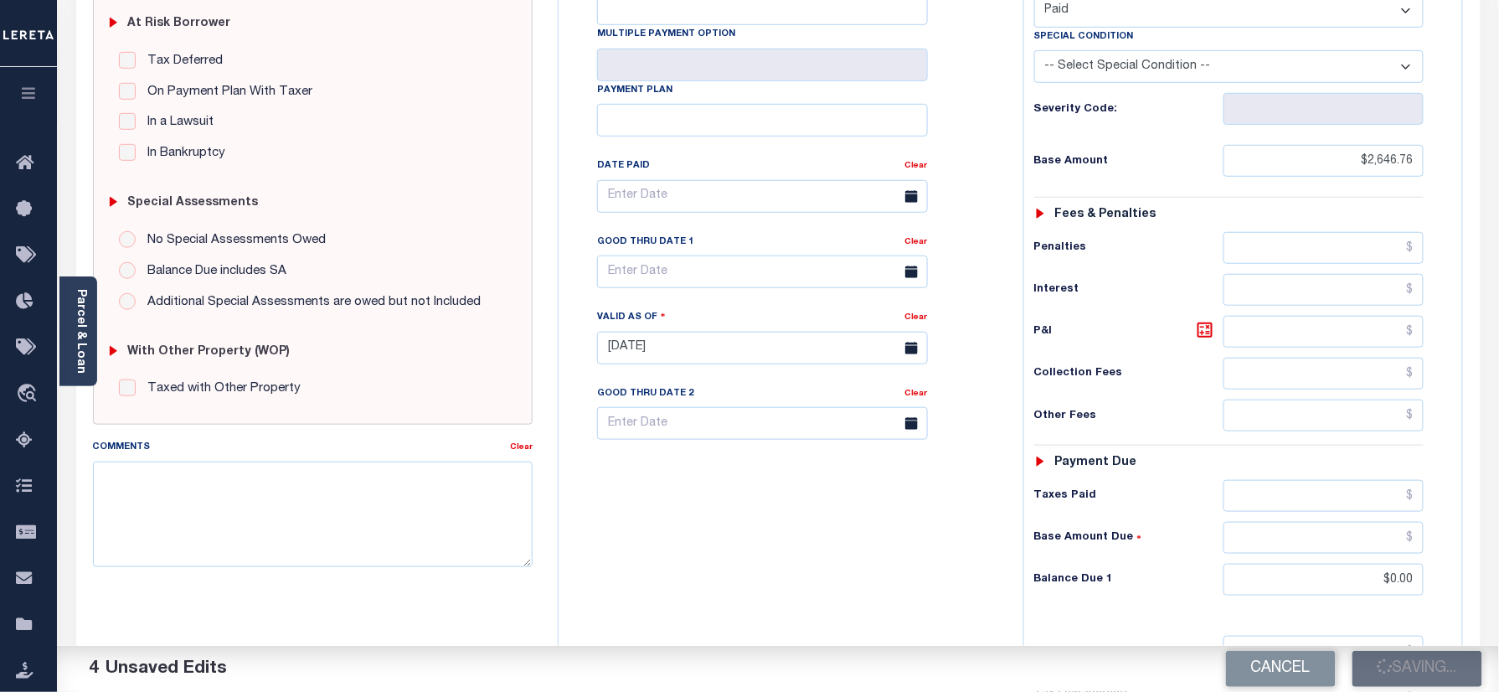
scroll to position [111, 0]
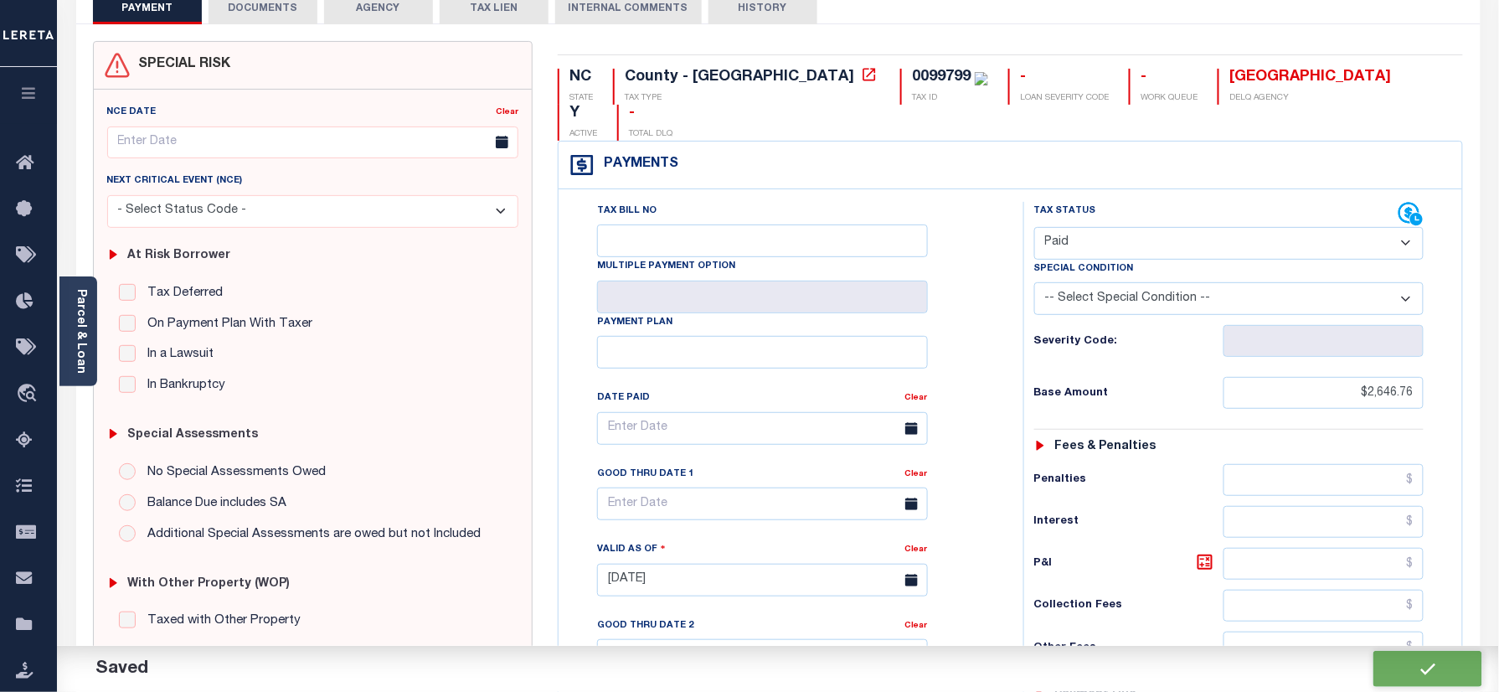
checkbox input "false"
type input "$2,646.76"
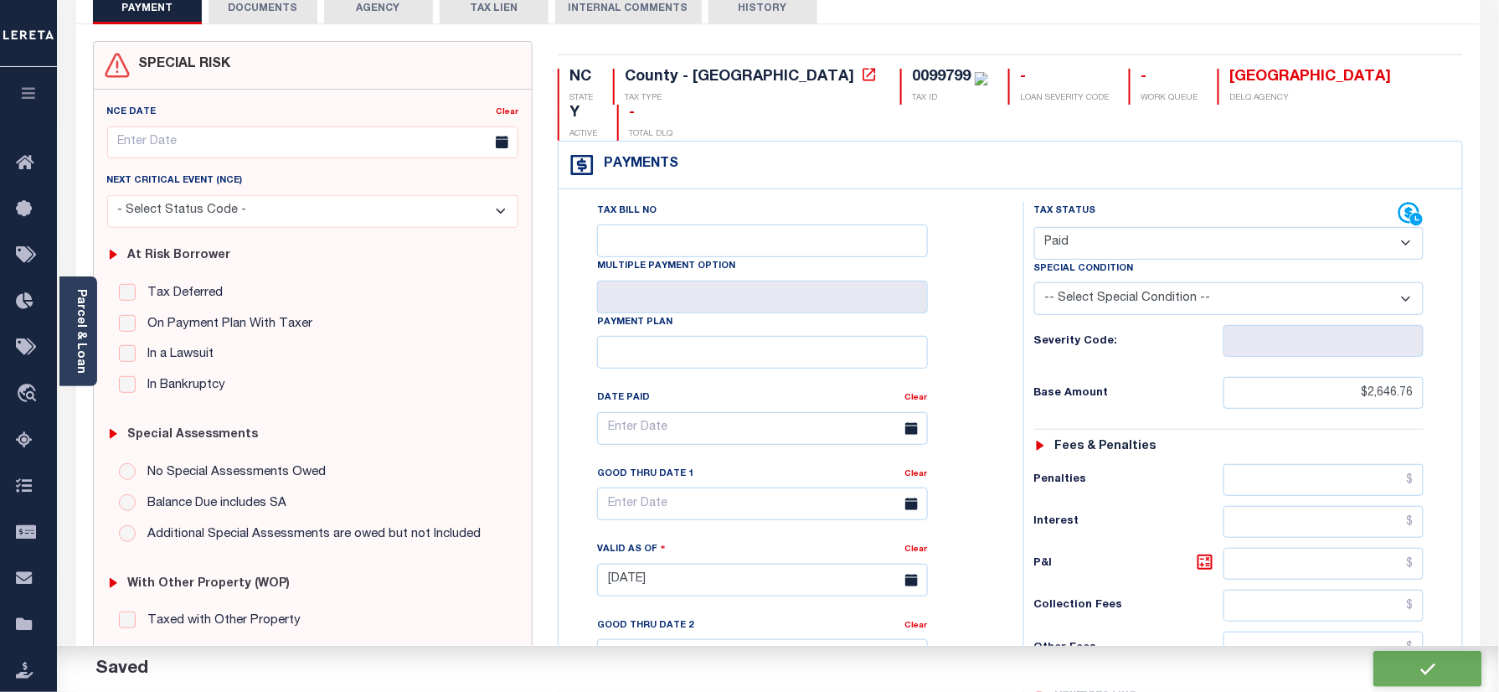
type input "$0"
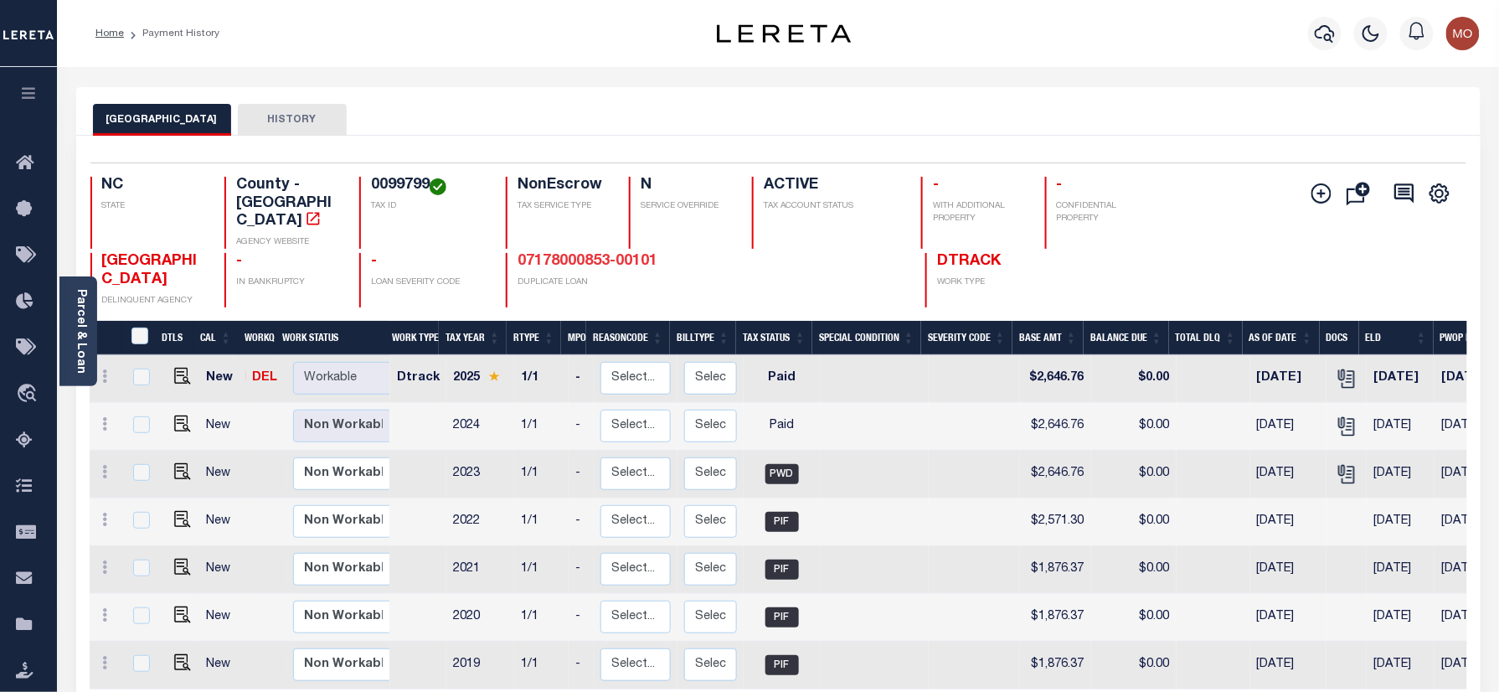
click at [576, 254] on link "07178000853-00101" at bounding box center [587, 261] width 140 height 15
click at [173, 368] on img "" at bounding box center [181, 376] width 17 height 17
checkbox input "true"
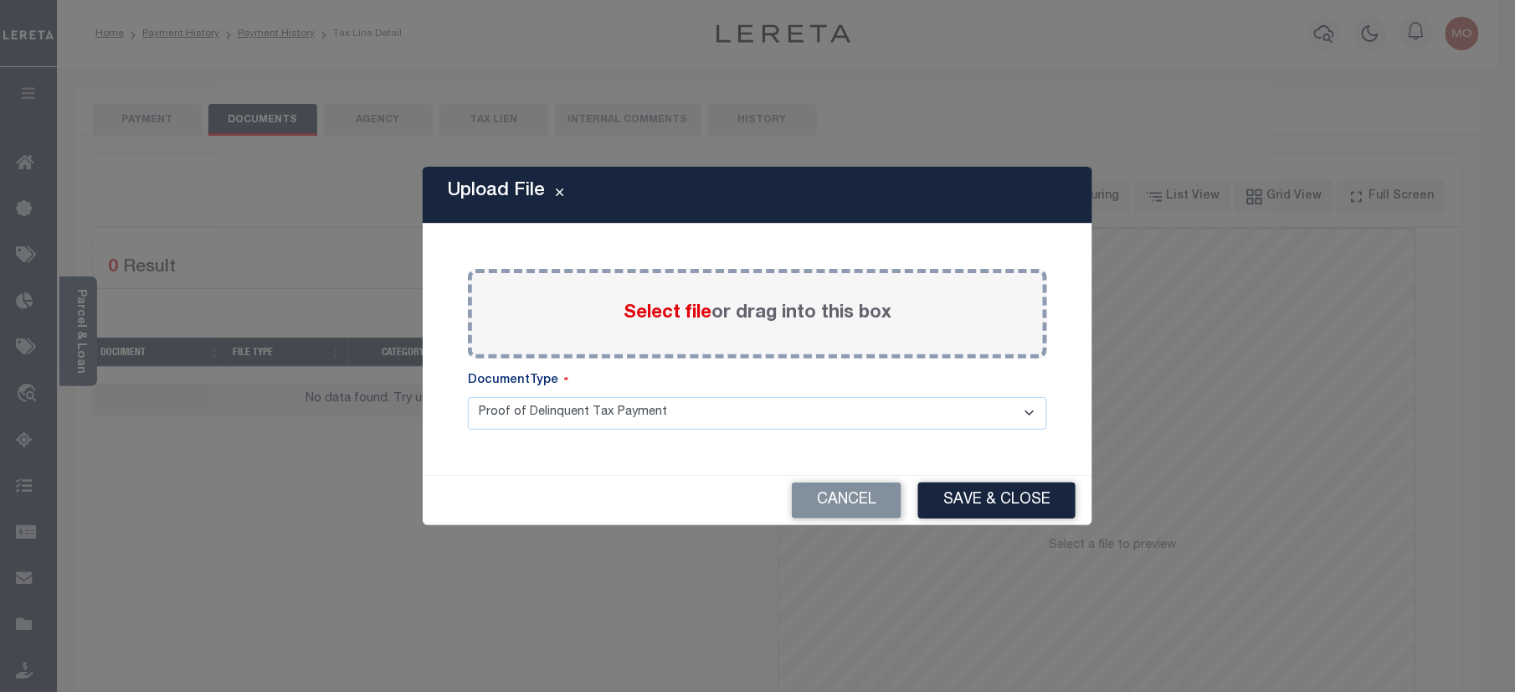
click at [671, 306] on span "Select file" at bounding box center [668, 313] width 88 height 18
click at [0, 0] on input "Select file or drag into this box" at bounding box center [0, 0] width 0 height 0
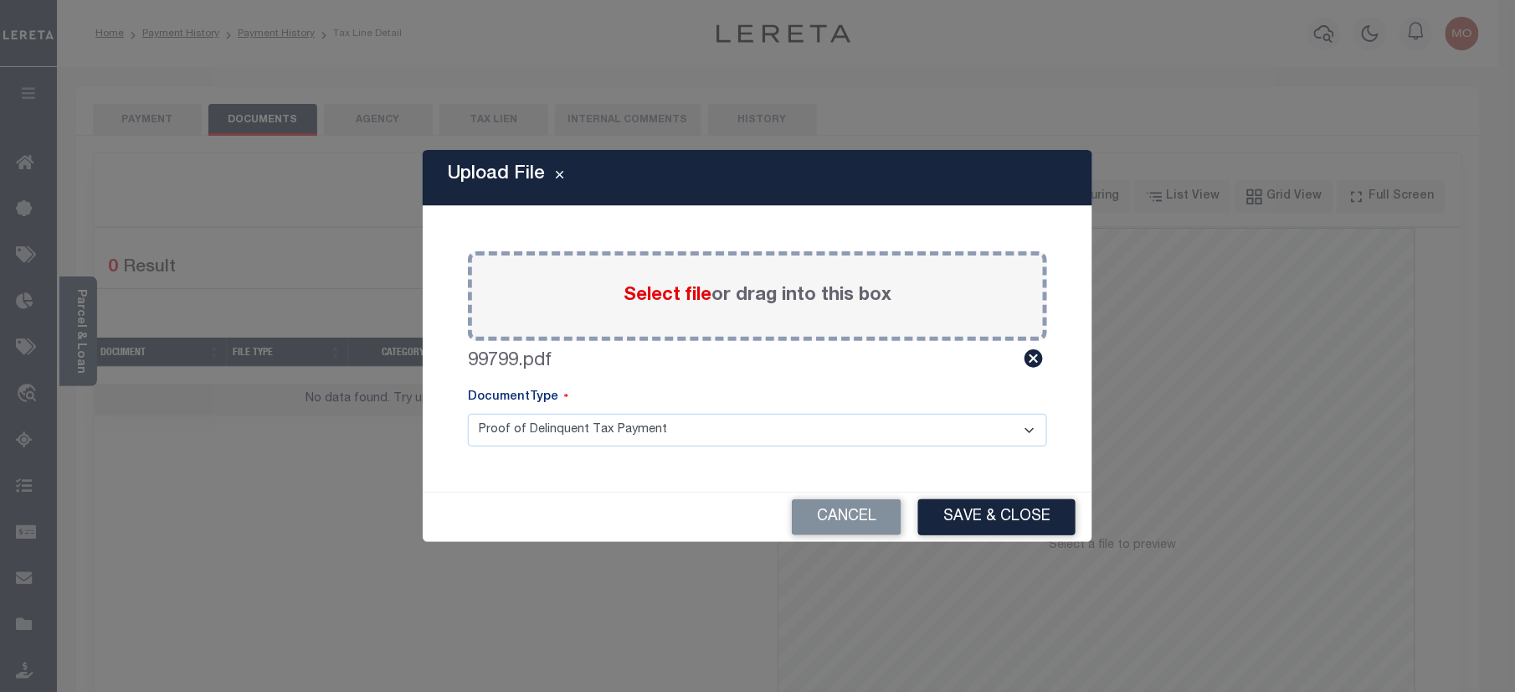
click at [963, 526] on button "Save & Close" at bounding box center [996, 517] width 157 height 36
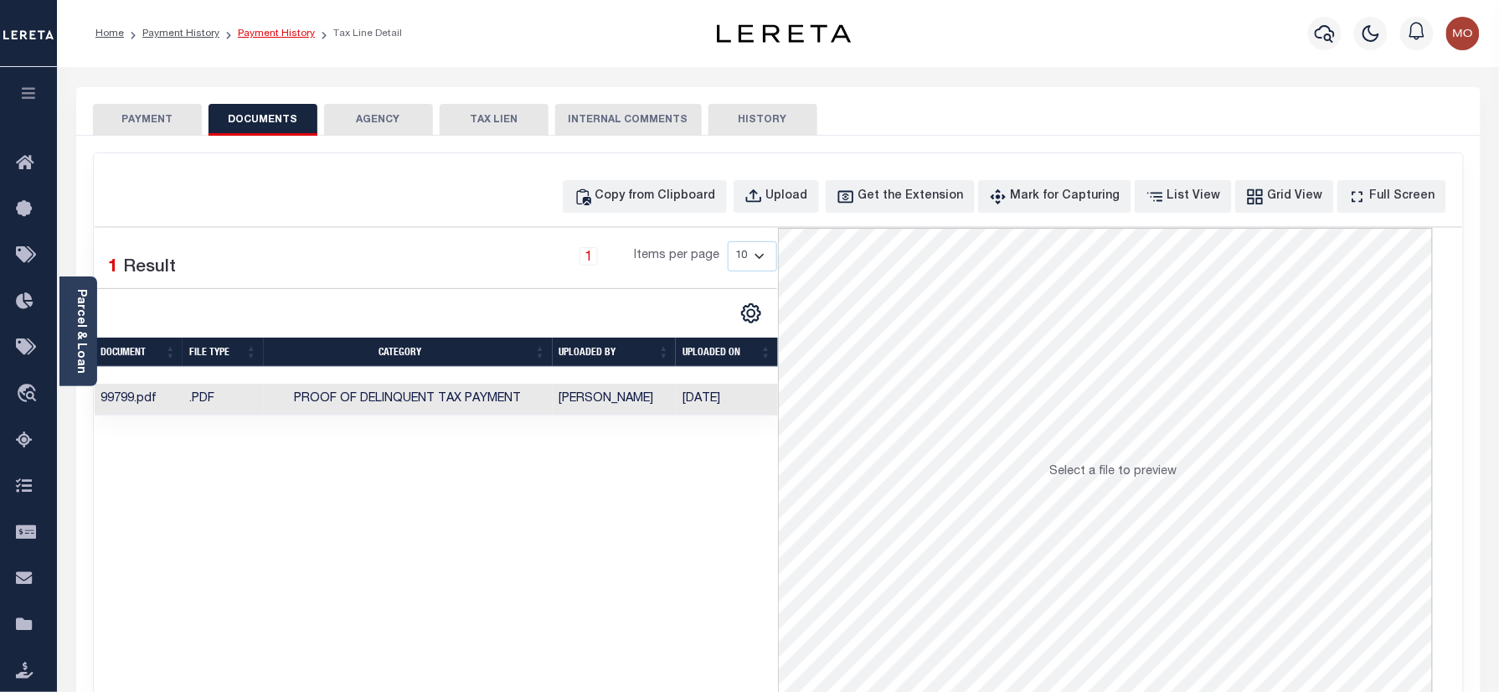
click at [259, 33] on link "Payment History" at bounding box center [276, 33] width 77 height 10
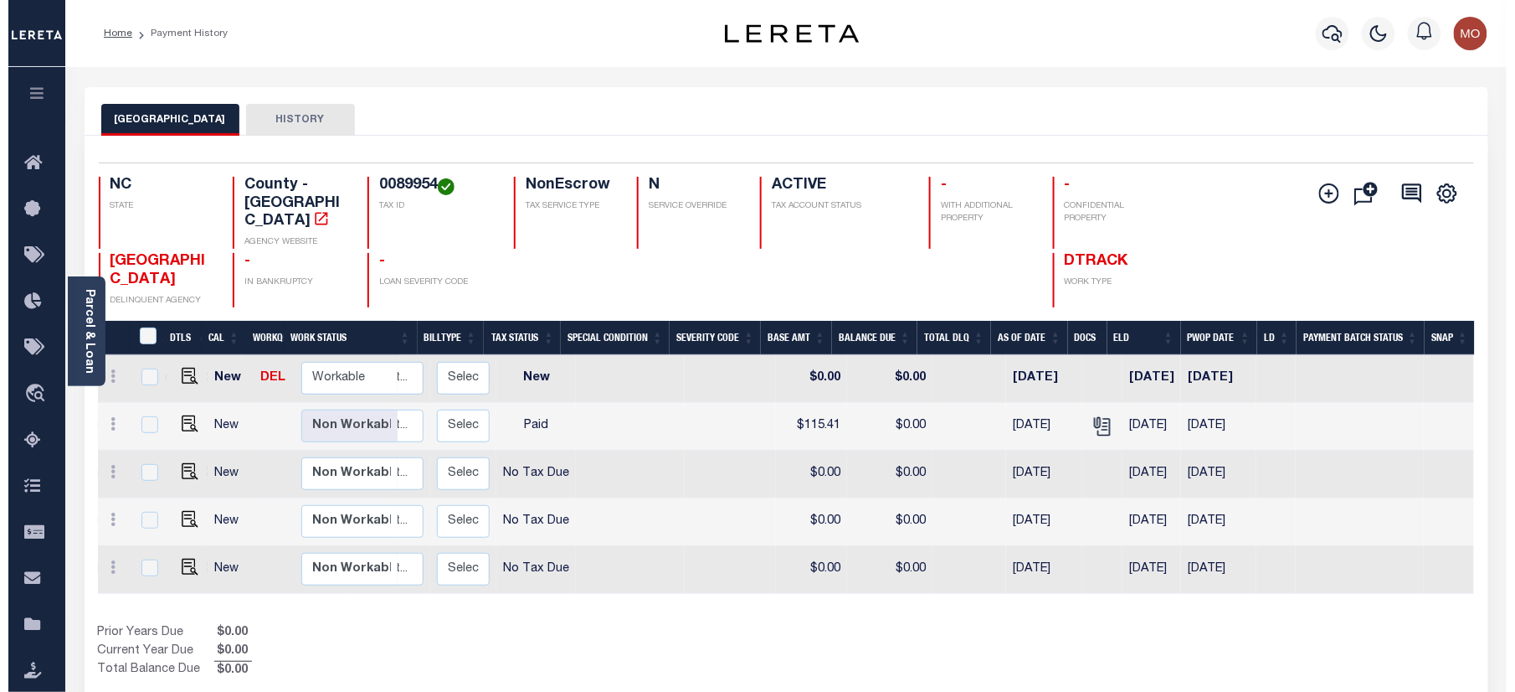
scroll to position [0, 40]
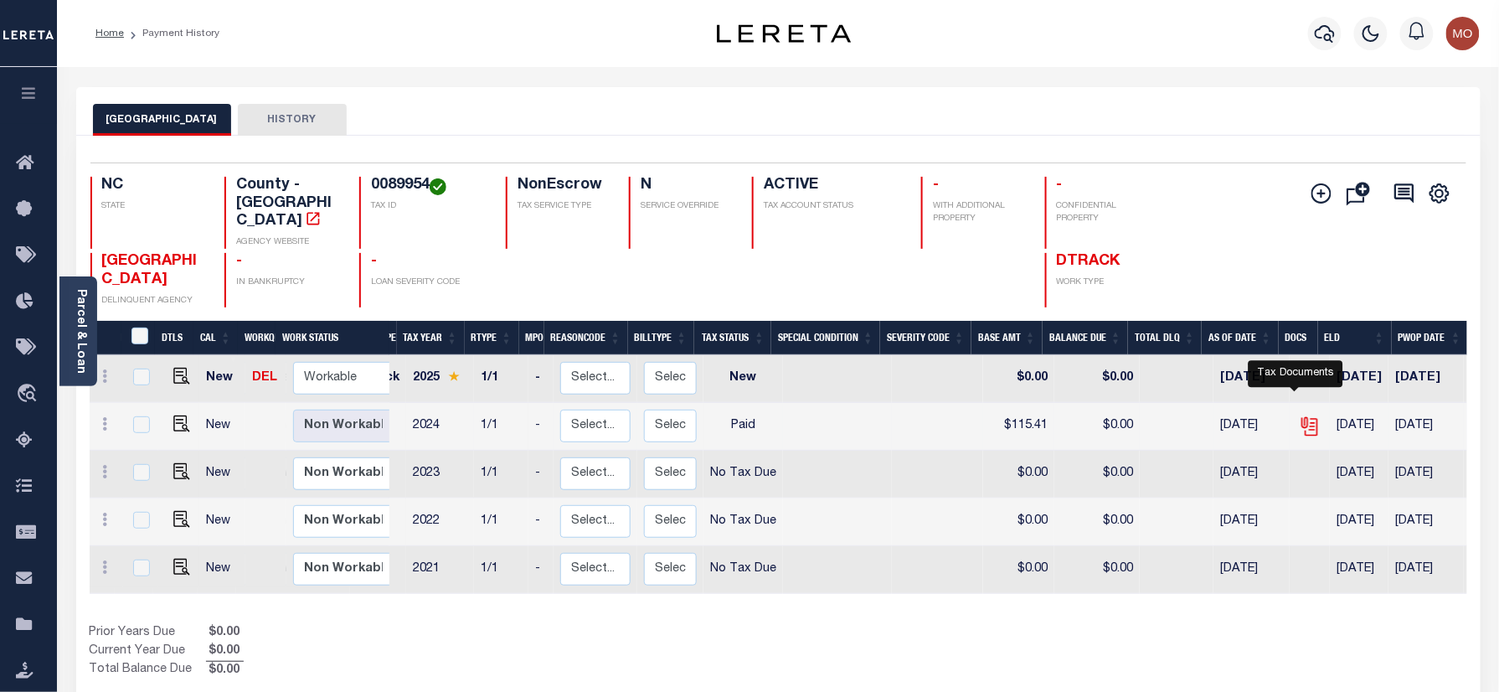
click at [1299, 415] on icon "" at bounding box center [1310, 426] width 22 height 22
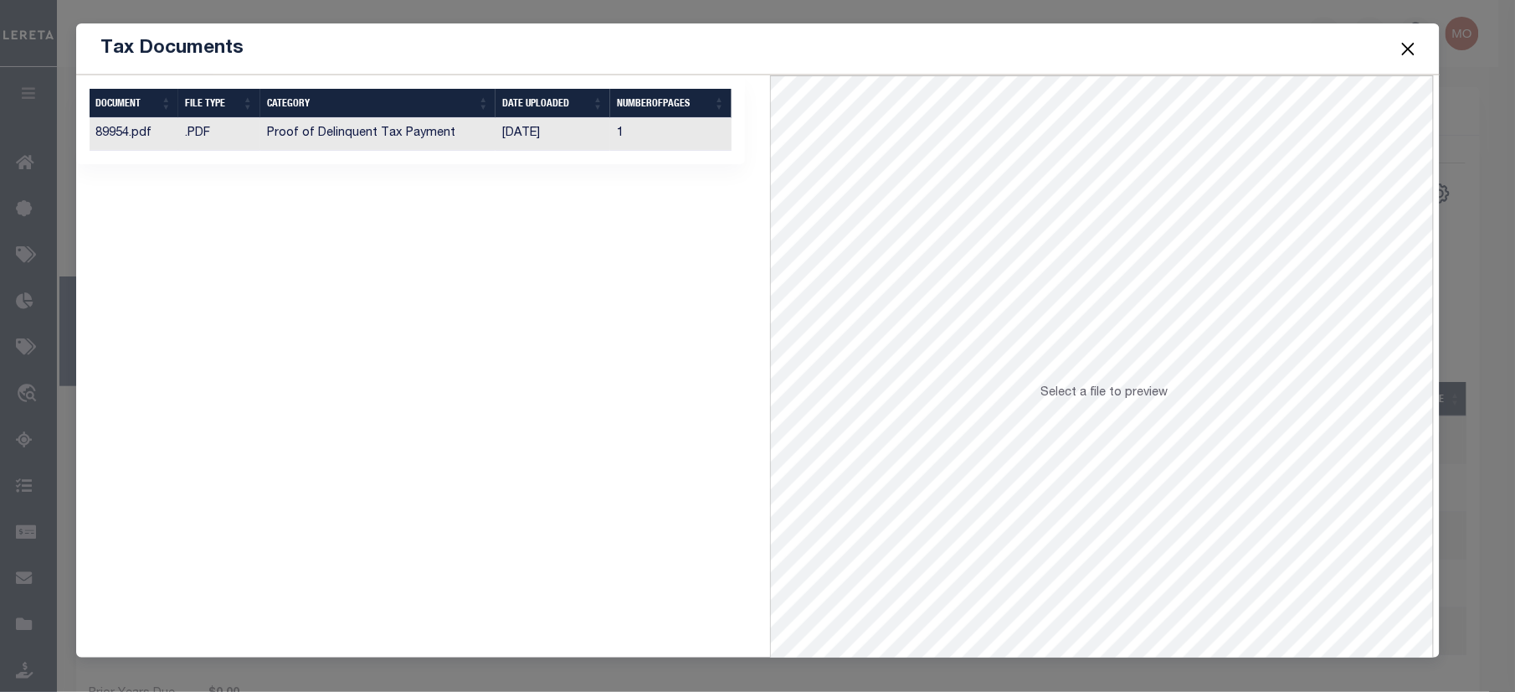
click at [377, 128] on td "Proof of Delinquent Tax Payment" at bounding box center [378, 134] width 236 height 33
click at [1405, 42] on button "Close" at bounding box center [1408, 49] width 22 height 22
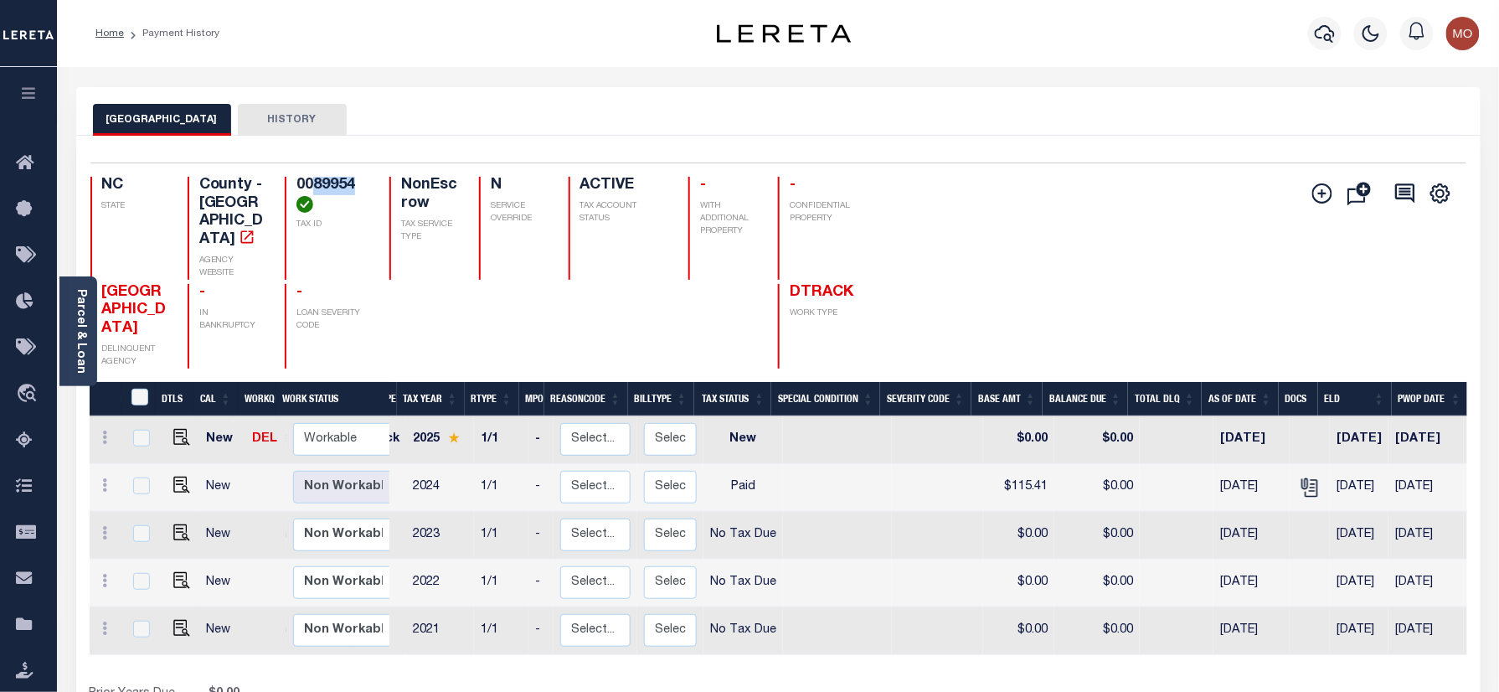
drag, startPoint x: 293, startPoint y: 183, endPoint x: 342, endPoint y: 184, distance: 48.6
click at [342, 184] on div "NC STATE County - NC AGENCY WEBSITE 0089954 TAX ID NonEscrow TAX SERVICE TYPE N…" at bounding box center [475, 228] width 771 height 103
copy h4 "89954"
click at [1327, 33] on icon "button" at bounding box center [1325, 33] width 20 height 20
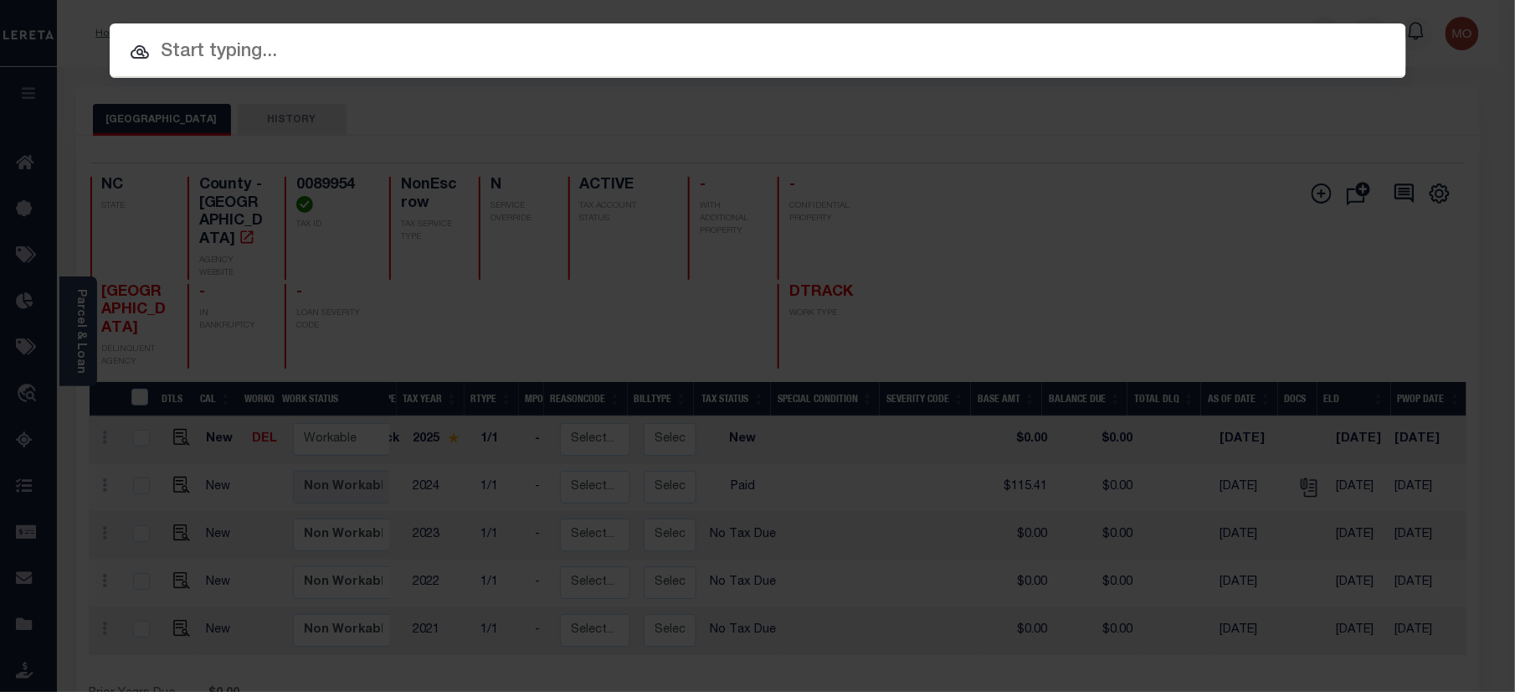
click at [335, 54] on input "text" at bounding box center [758, 52] width 1297 height 29
paste input "342495"
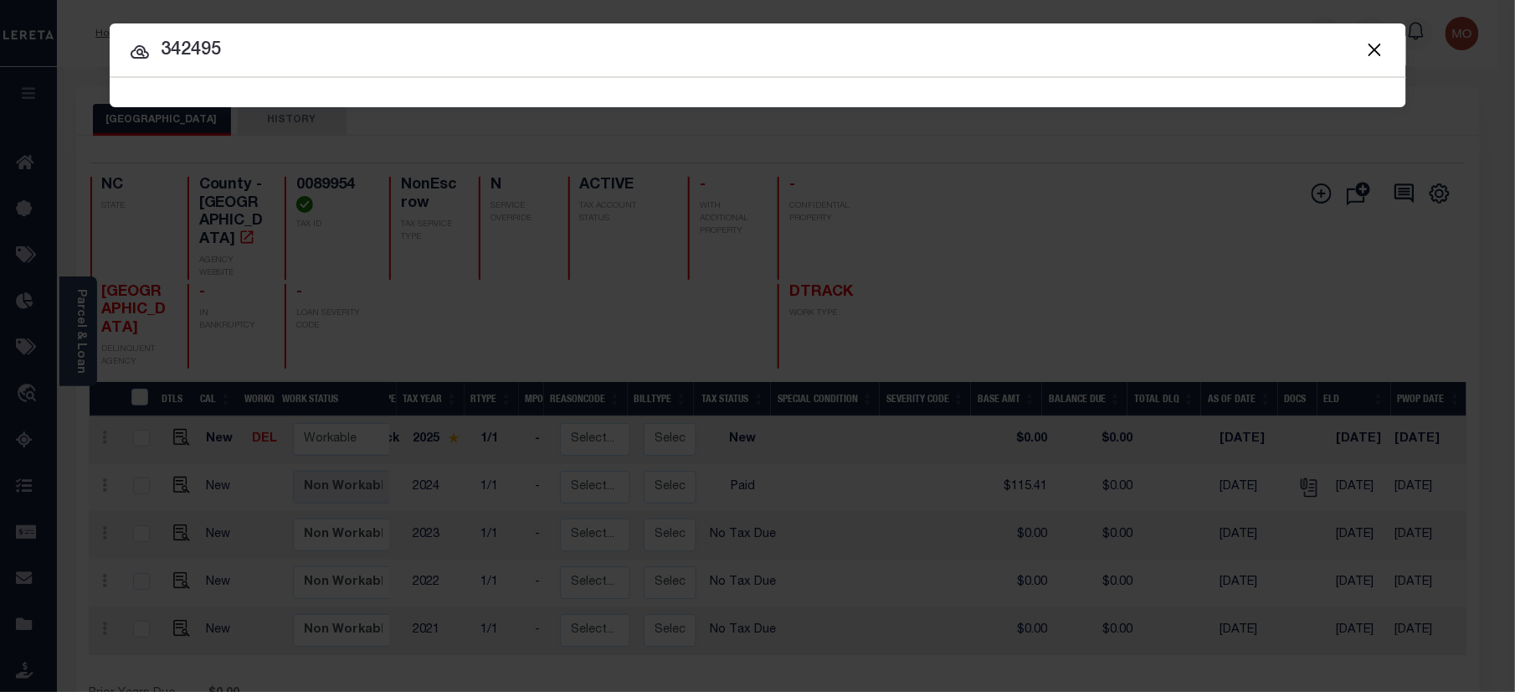
type input "342495"
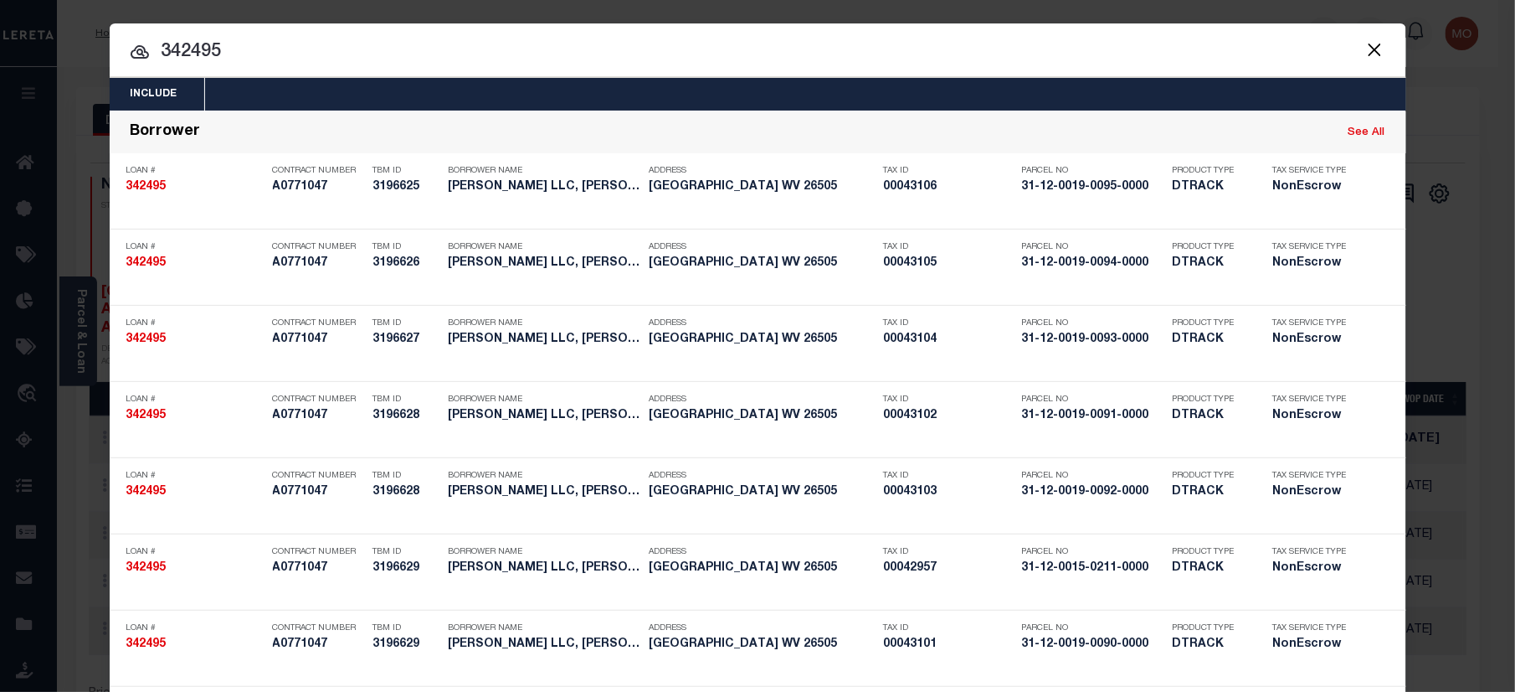
click at [228, 50] on input "342495" at bounding box center [758, 52] width 1297 height 29
click at [265, 64] on input "342495" at bounding box center [758, 52] width 1297 height 29
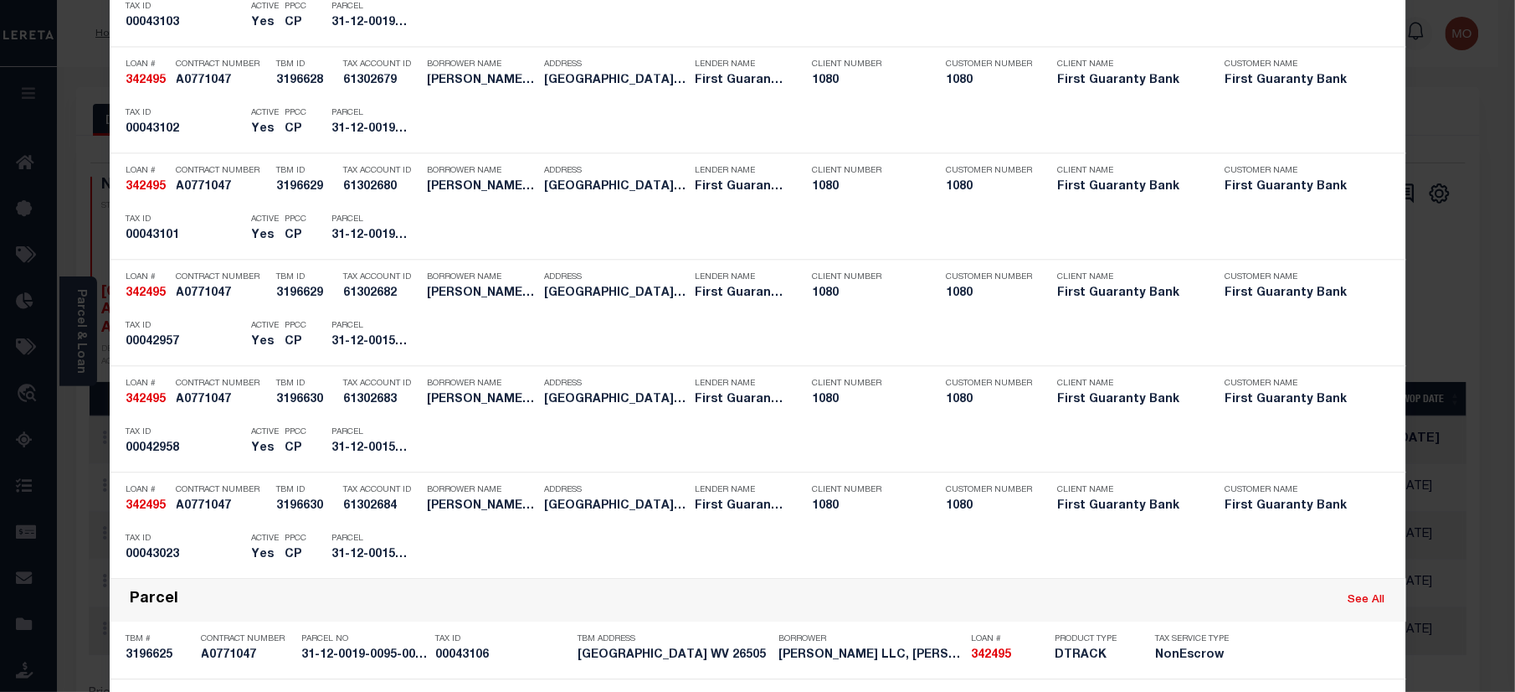
scroll to position [2261, 0]
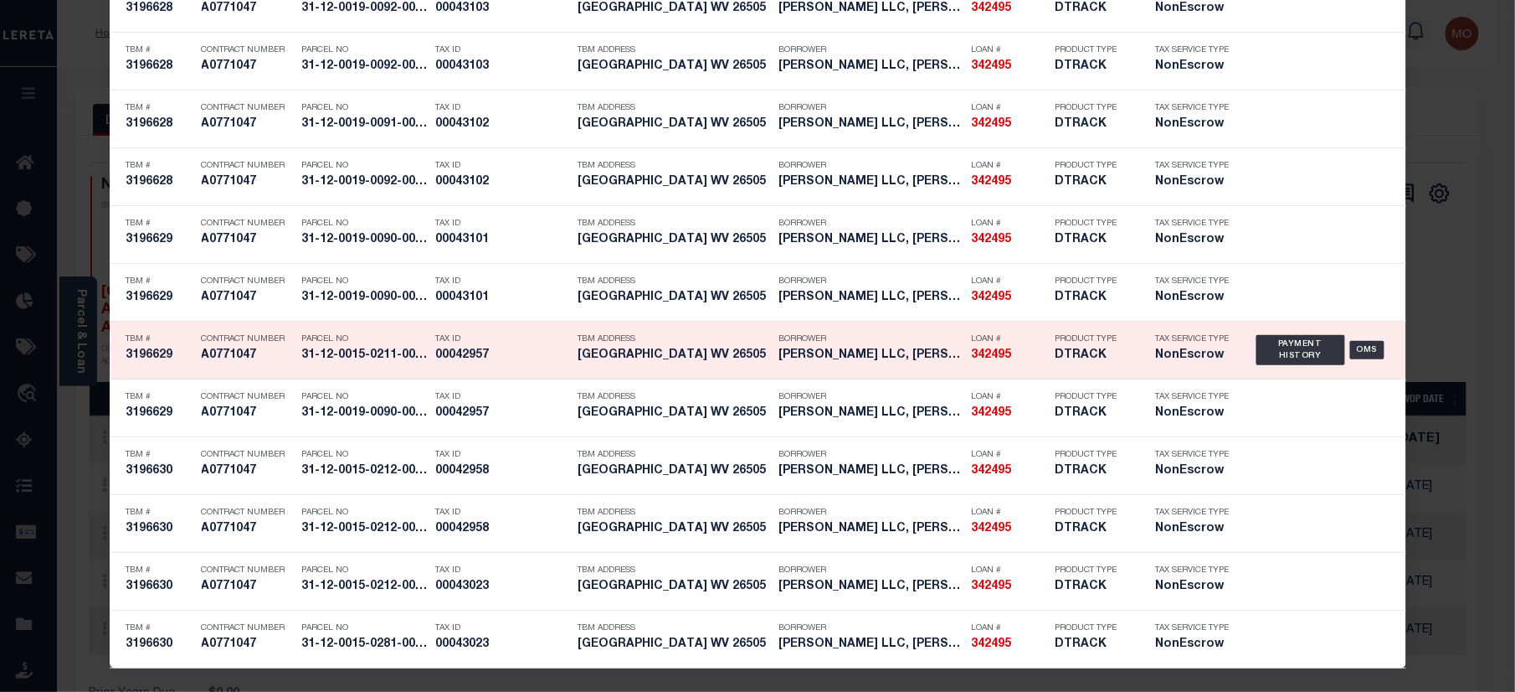
click at [471, 353] on h5 "00042957" at bounding box center [503, 355] width 134 height 14
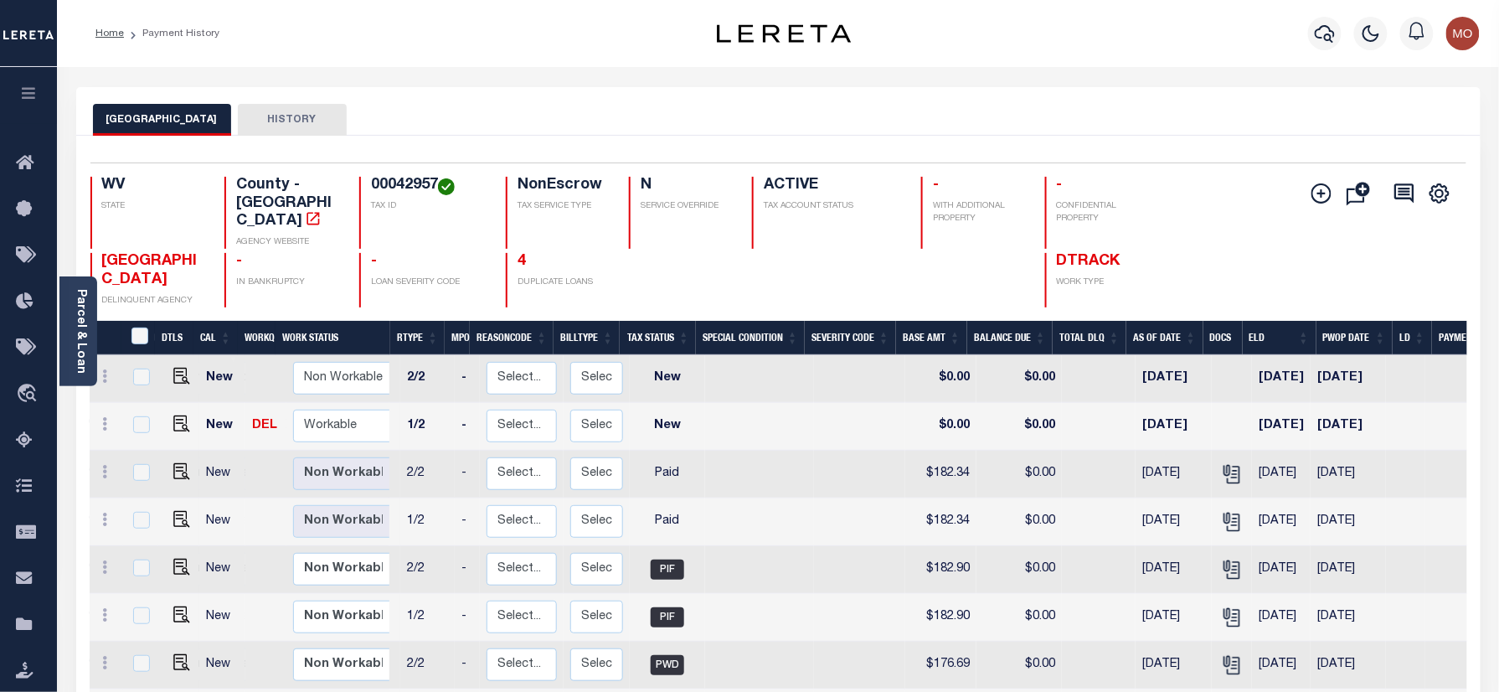
click at [406, 184] on h4 "00042957" at bounding box center [428, 186] width 115 height 18
copy h4 "00042957"
click at [178, 415] on img "" at bounding box center [181, 423] width 17 height 17
checkbox input "true"
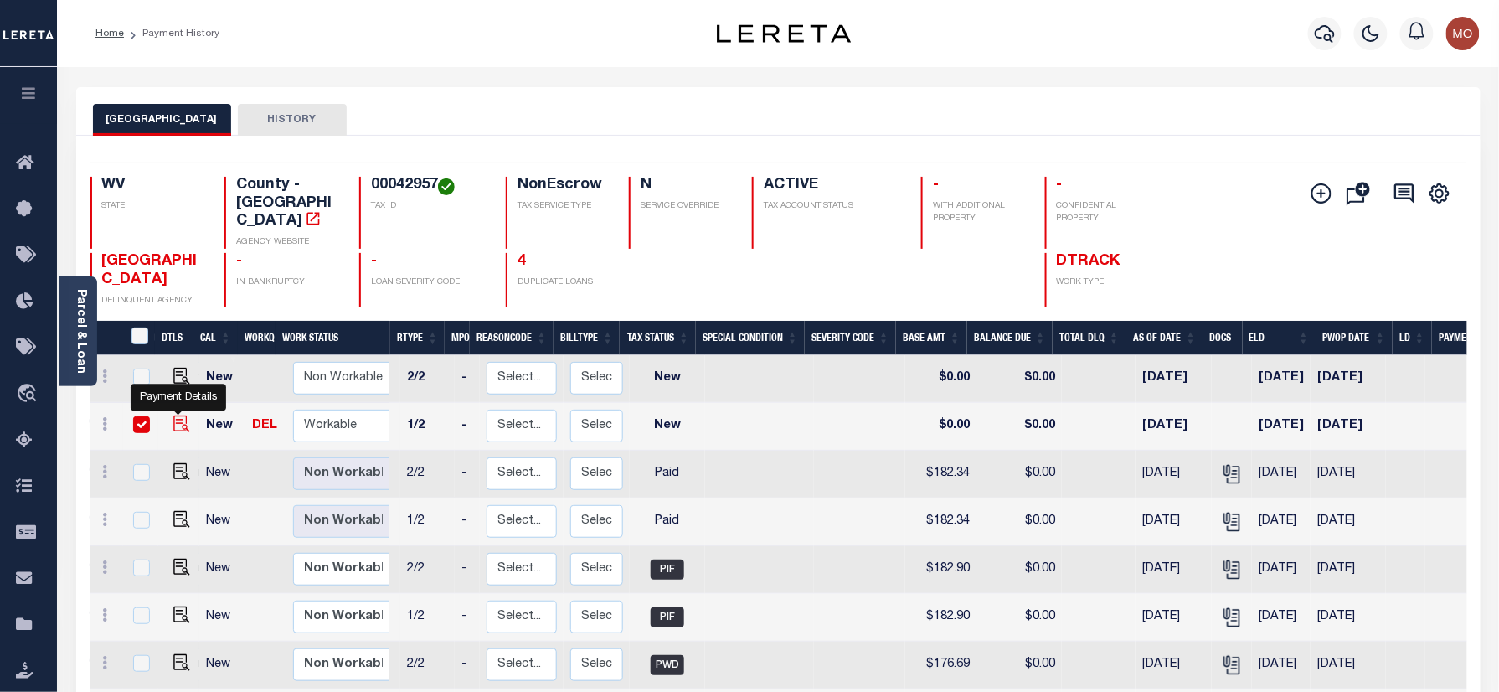
checkbox input "true"
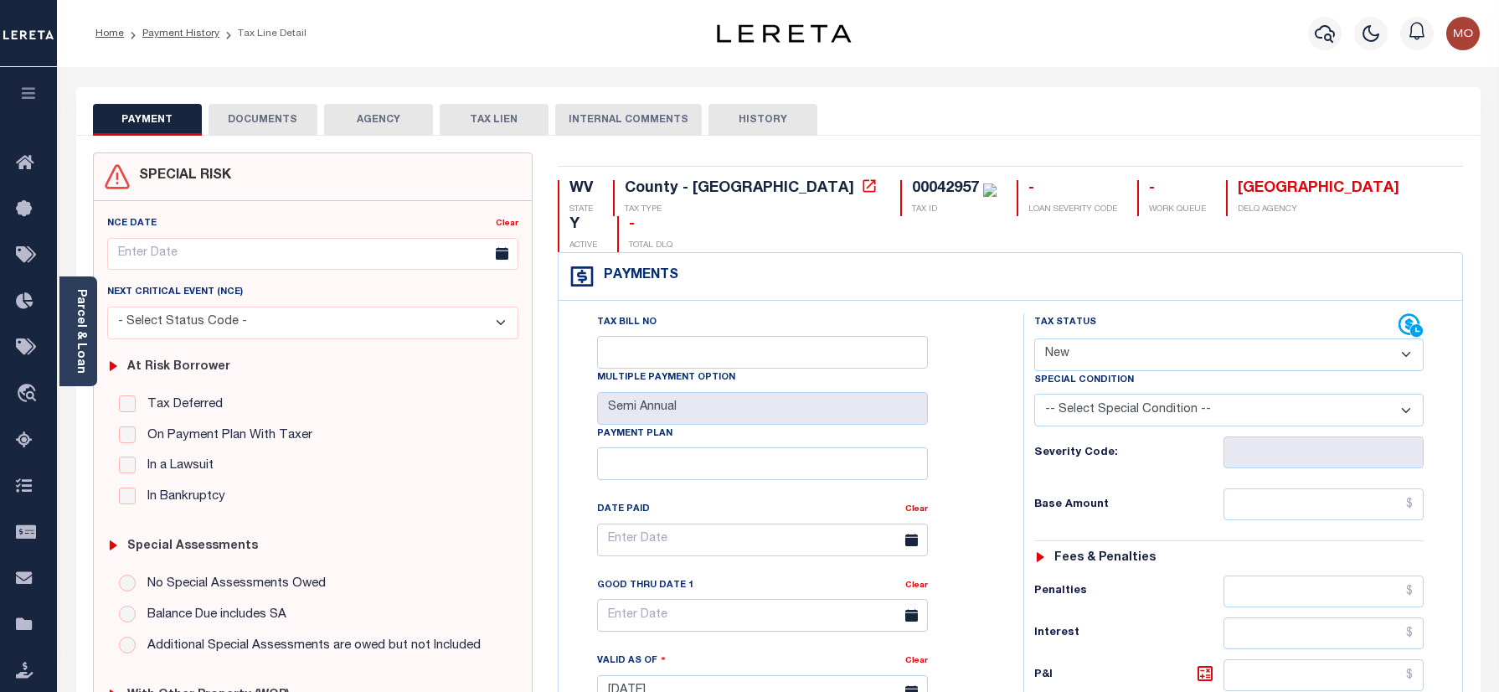
select select "NW2"
click at [181, 33] on link "Payment History" at bounding box center [180, 33] width 77 height 10
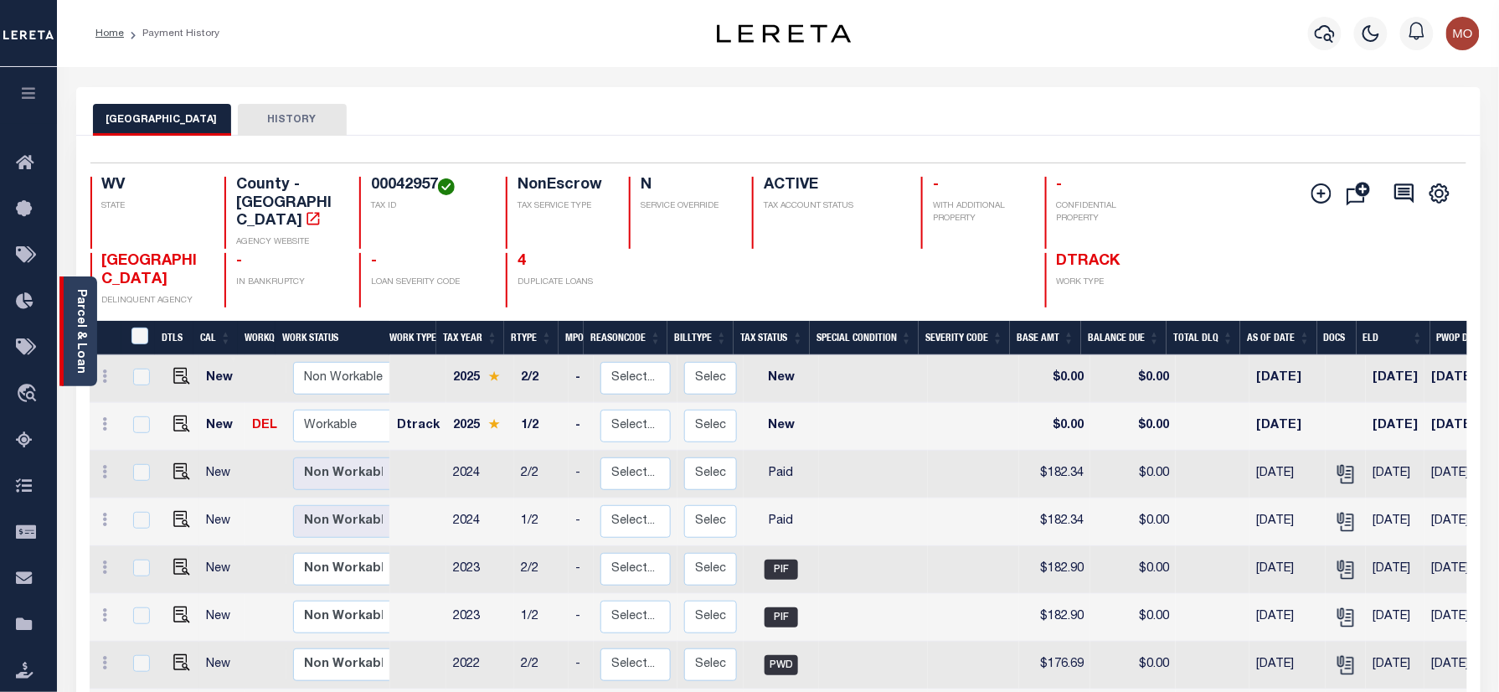
click at [70, 327] on div "Parcel & Loan" at bounding box center [78, 331] width 38 height 110
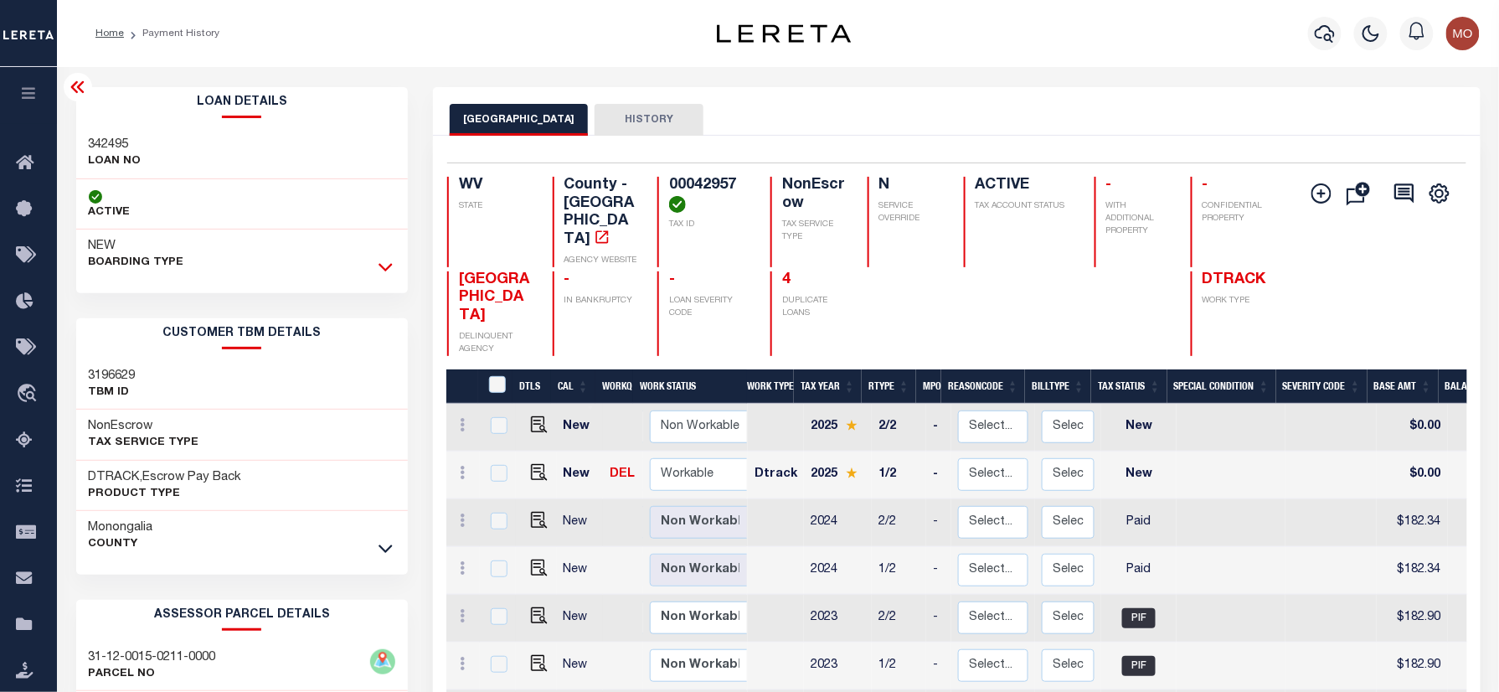
click at [385, 271] on icon at bounding box center [385, 268] width 14 height 8
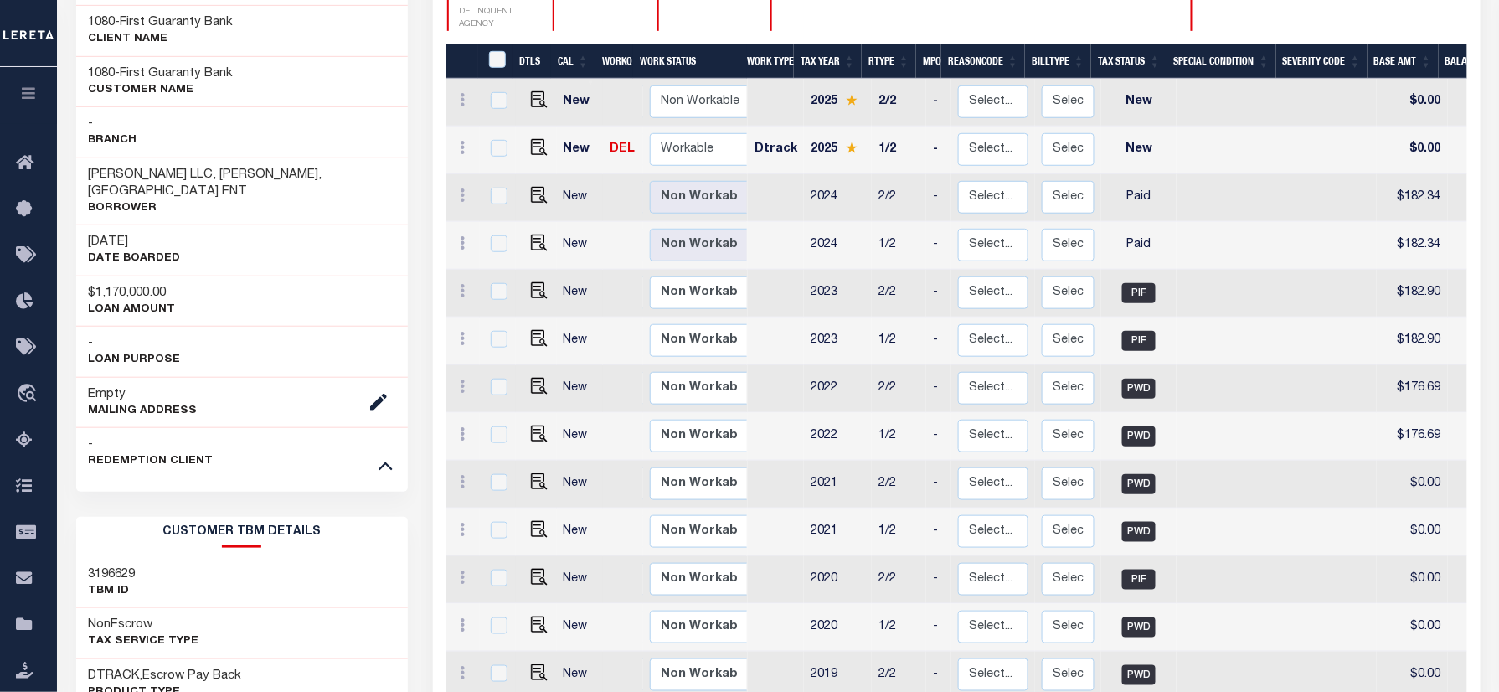
scroll to position [335, 0]
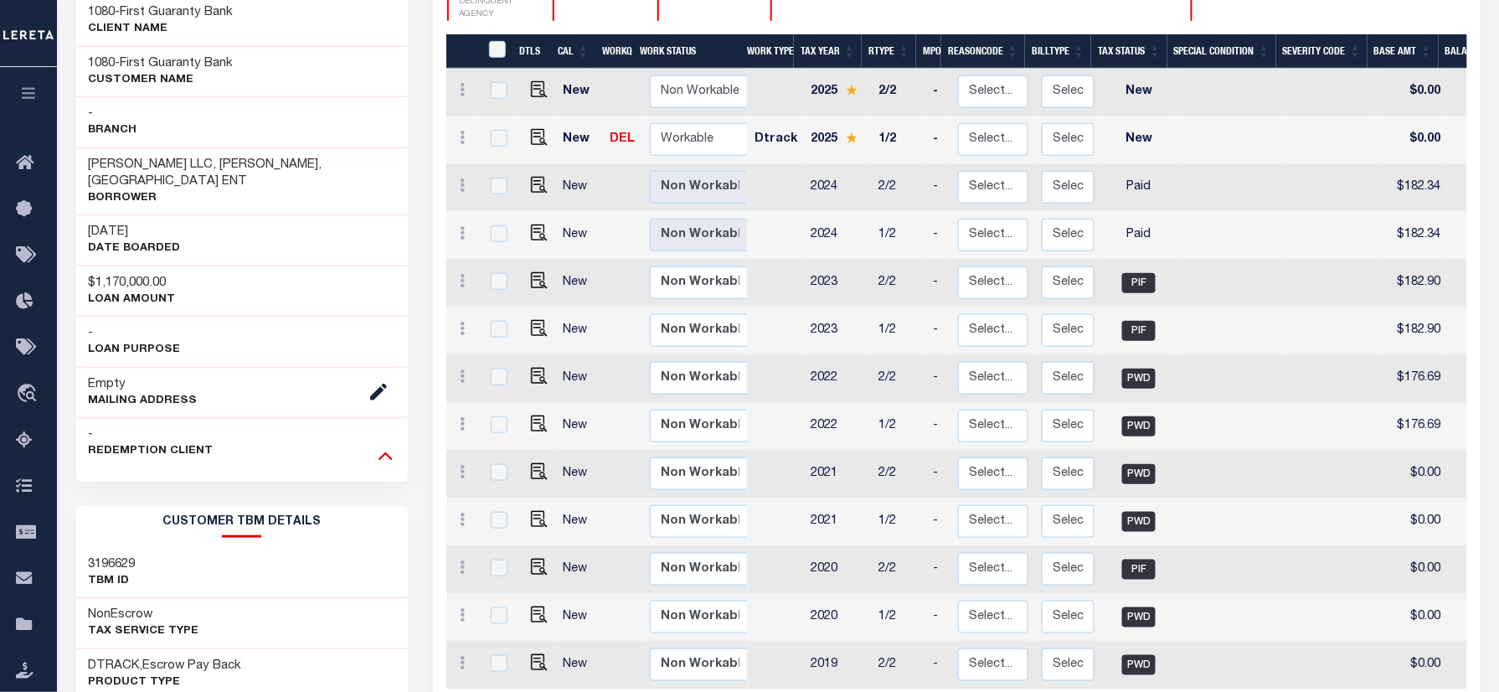
click at [383, 459] on icon at bounding box center [385, 455] width 14 height 18
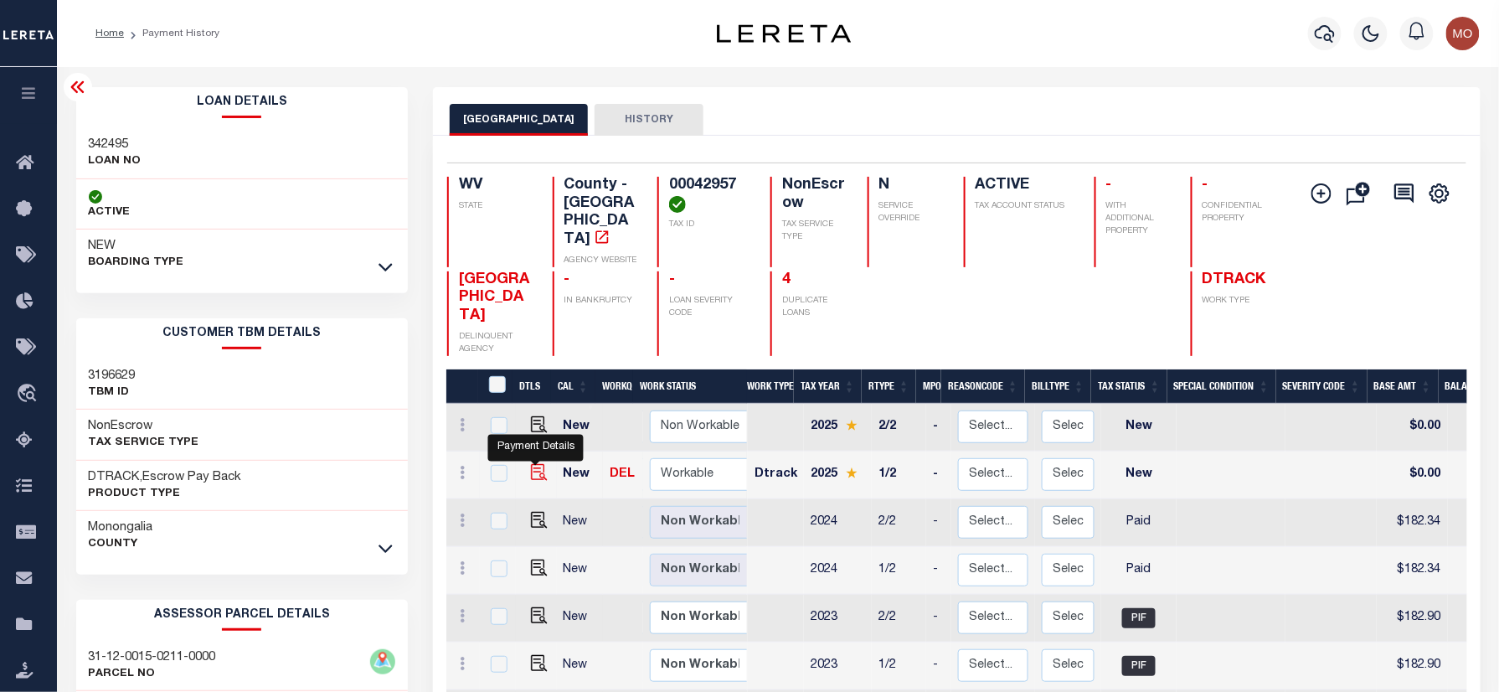
click at [533, 464] on img "" at bounding box center [539, 472] width 17 height 17
checkbox input "true"
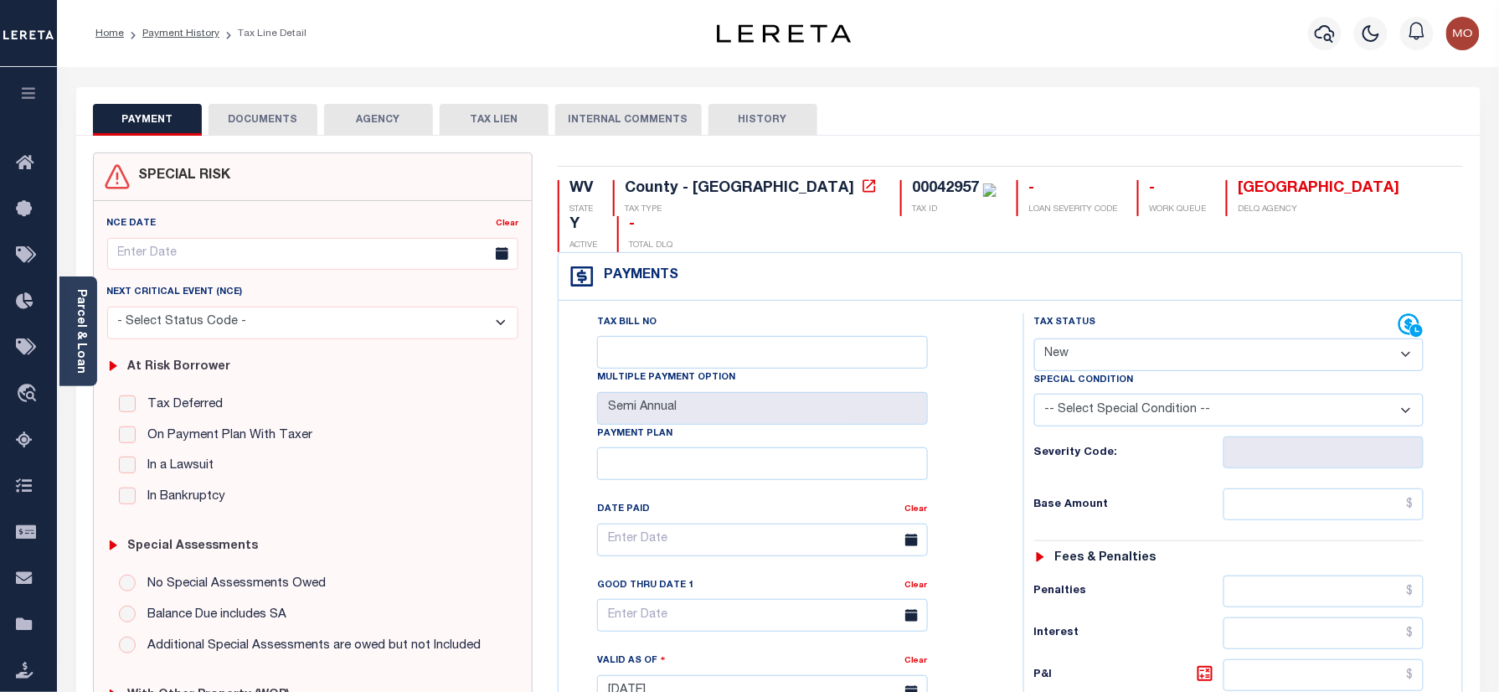
click at [1102, 338] on select "- Select Status Code - Open Due/Unpaid Paid Incomplete No Tax Due Internal Refu…" at bounding box center [1229, 354] width 390 height 33
select select "DUE"
click at [1034, 338] on select "- Select Status Code - Open Due/Unpaid Paid Incomplete No Tax Due Internal Refu…" at bounding box center [1229, 354] width 390 height 33
type input "10/07/2025"
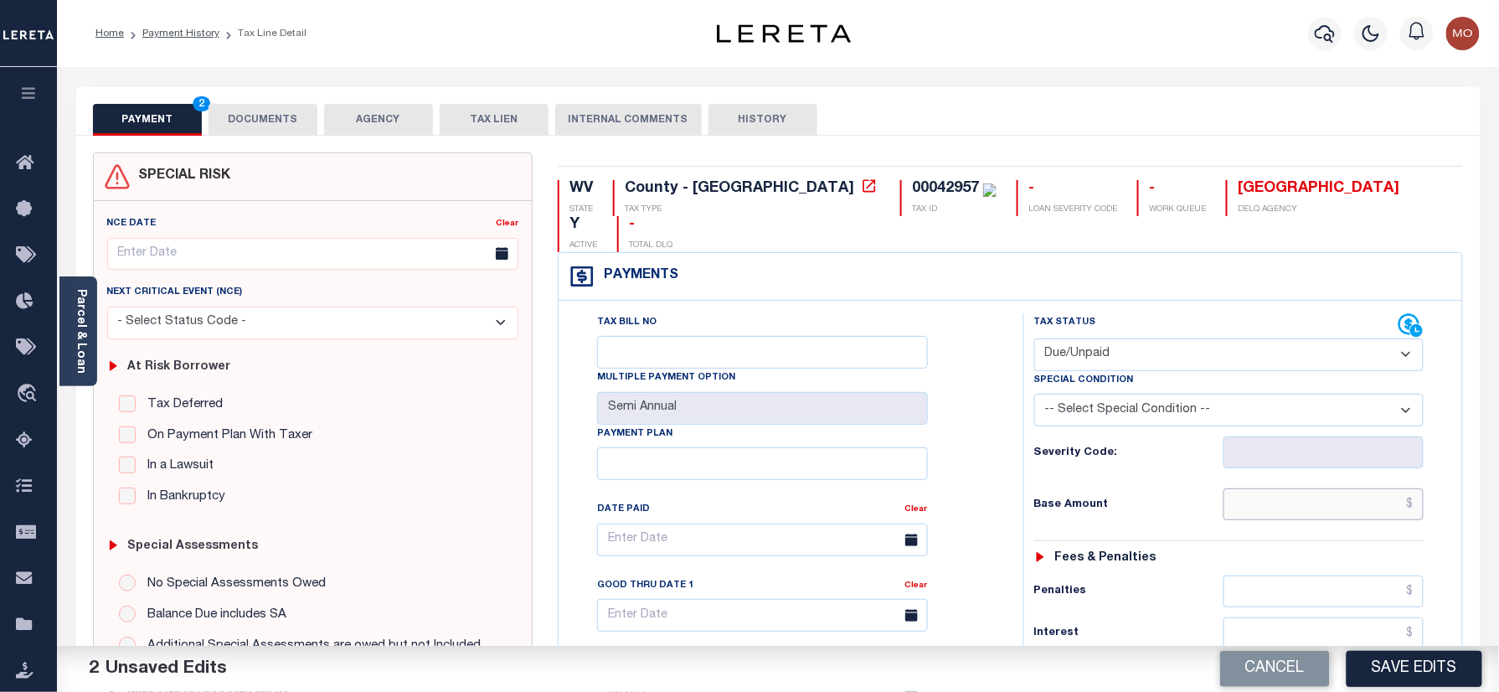
click at [1263, 488] on input "text" at bounding box center [1323, 504] width 201 height 32
paste input "1"
click at [1273, 488] on input "text" at bounding box center [1323, 504] width 201 height 32
type input "$178.16"
drag, startPoint x: 972, startPoint y: 502, endPoint x: 1038, endPoint y: 497, distance: 66.4
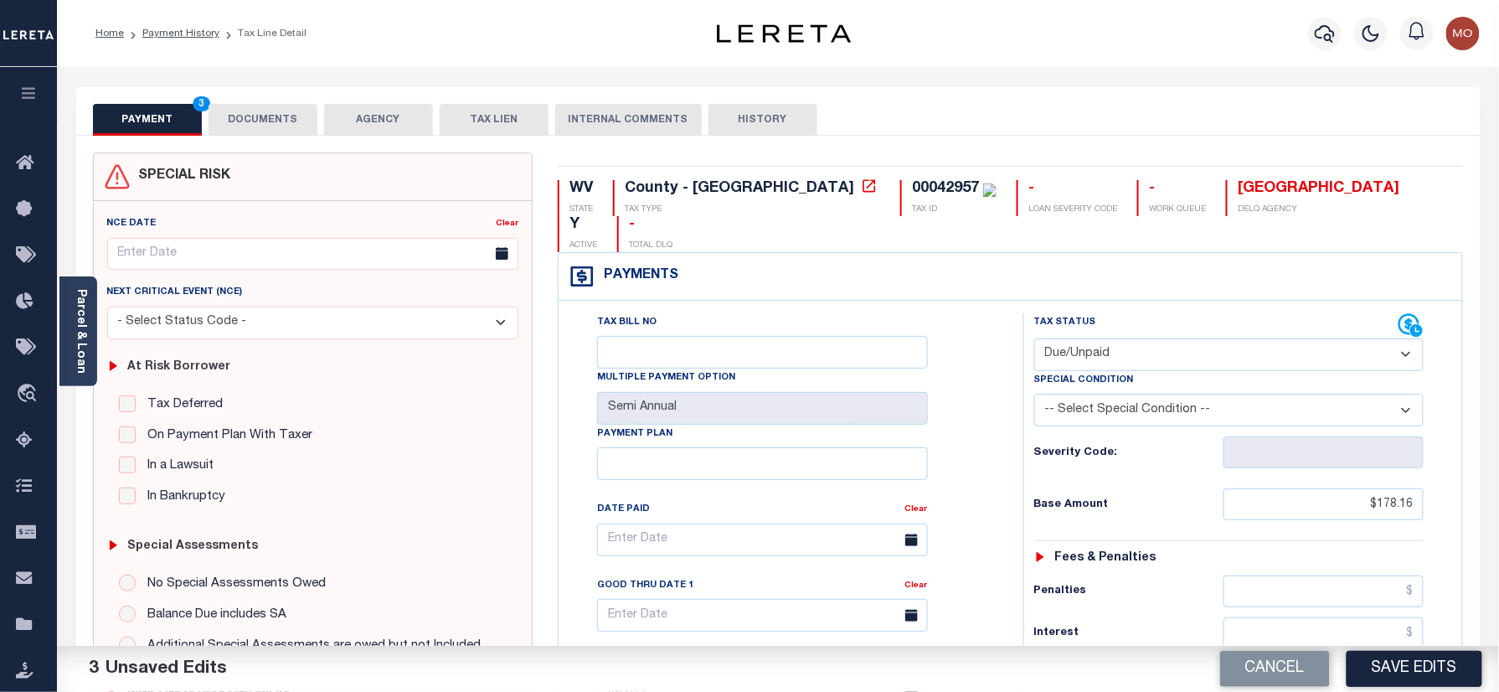
click at [973, 501] on div "Tax Bill No Multiple Payment Option Semi Annual Payment Plan Clear Clear Valid …" at bounding box center [786, 548] width 423 height 470
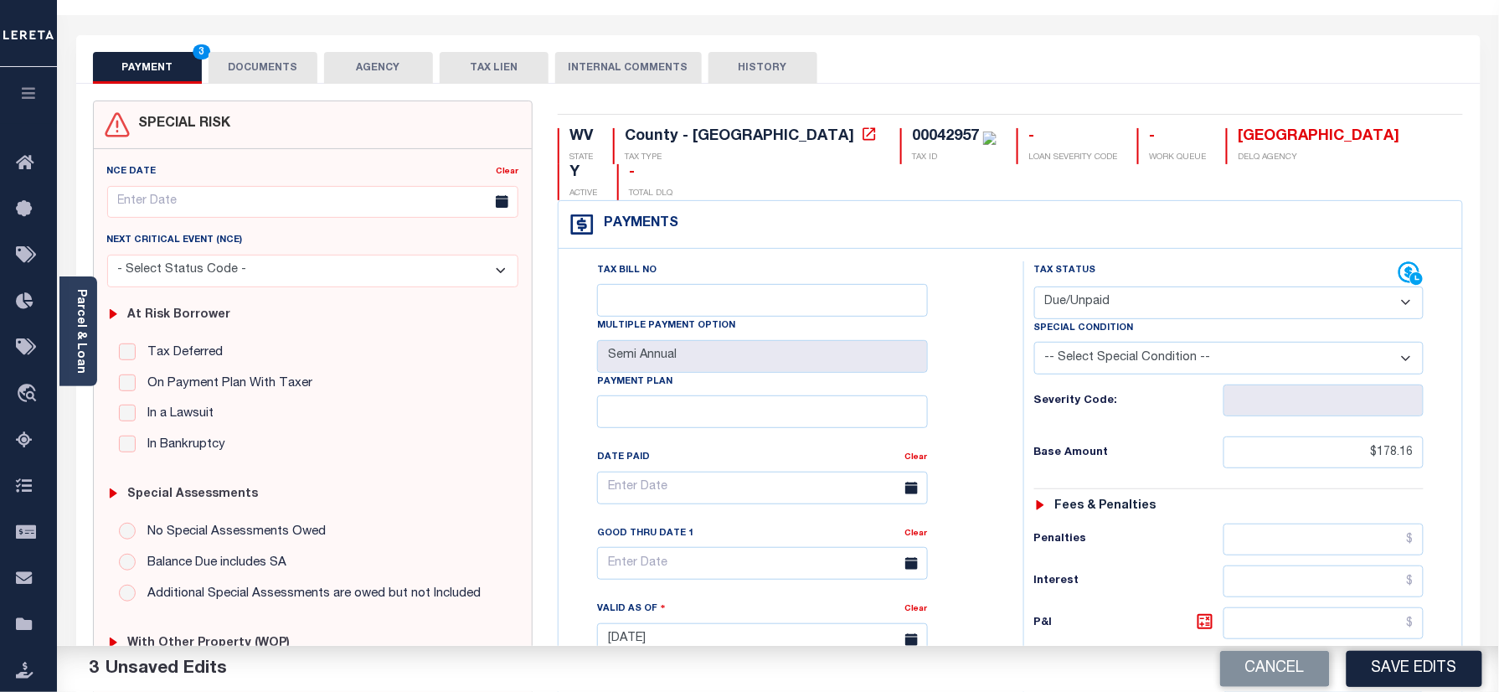
scroll to position [558, 0]
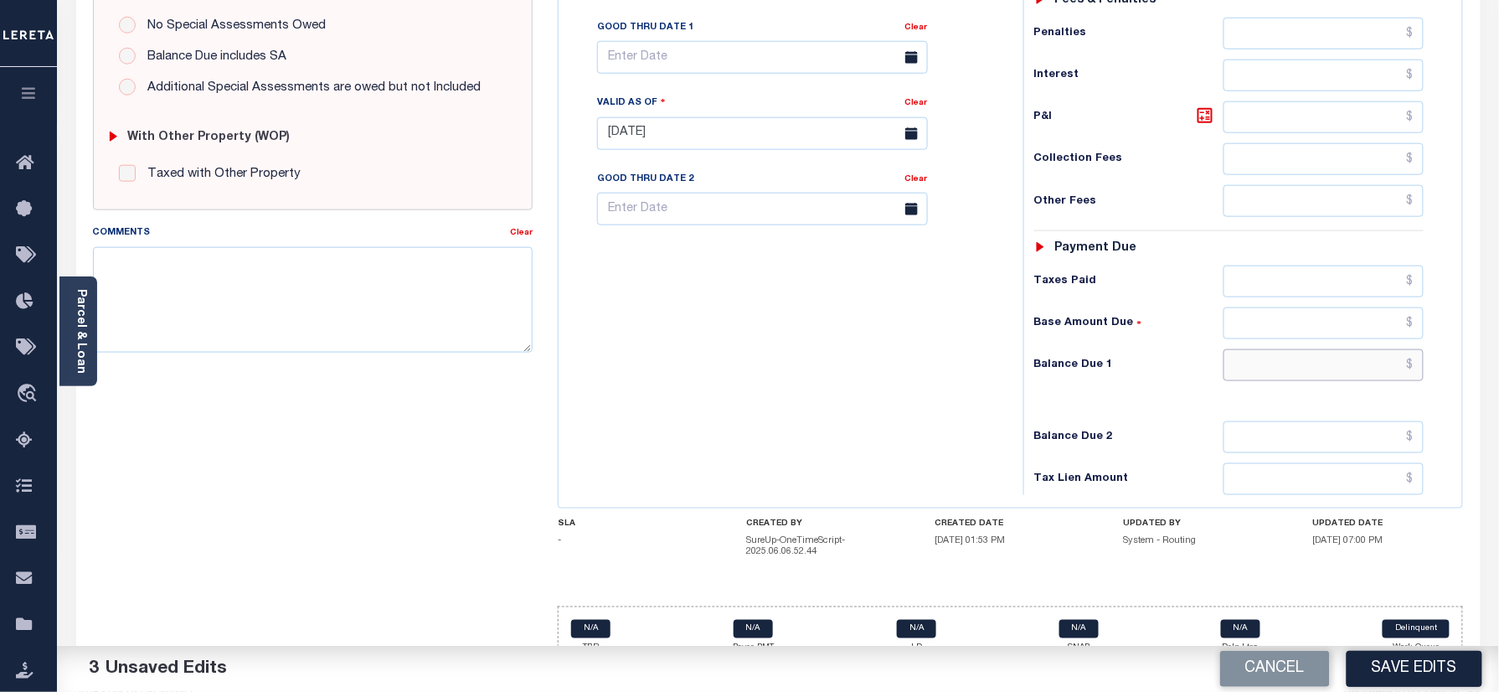
drag, startPoint x: 1315, startPoint y: 340, endPoint x: 865, endPoint y: 352, distance: 449.8
click at [1315, 349] on input "text" at bounding box center [1323, 365] width 201 height 32
paste input "184.10"
type input "$184.10"
click at [865, 352] on div "Tax Bill No Multiple Payment Option Semi Annual Payment Plan Clear" at bounding box center [787, 125] width 448 height 739
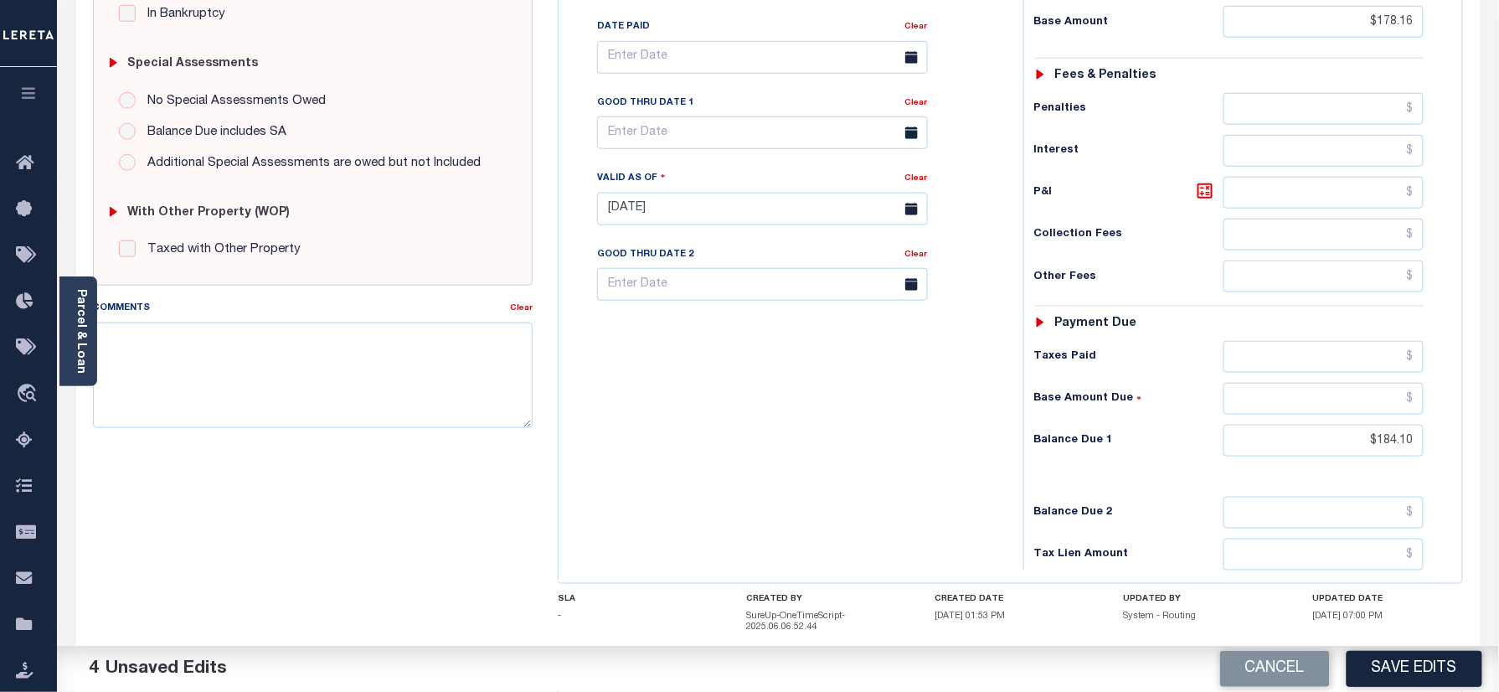
scroll to position [335, 0]
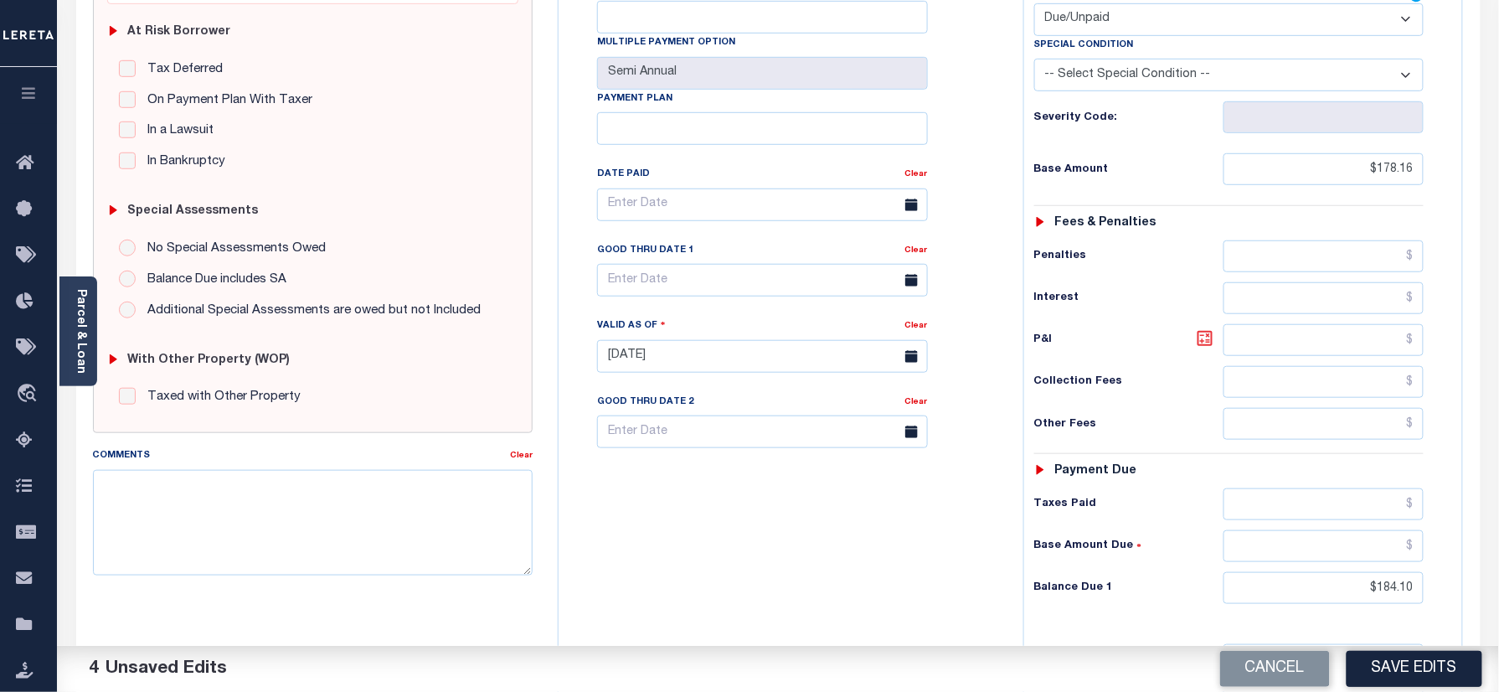
click at [1211, 331] on icon at bounding box center [1204, 338] width 15 height 15
type input "$5.94"
click at [680, 264] on input "text" at bounding box center [762, 280] width 331 height 33
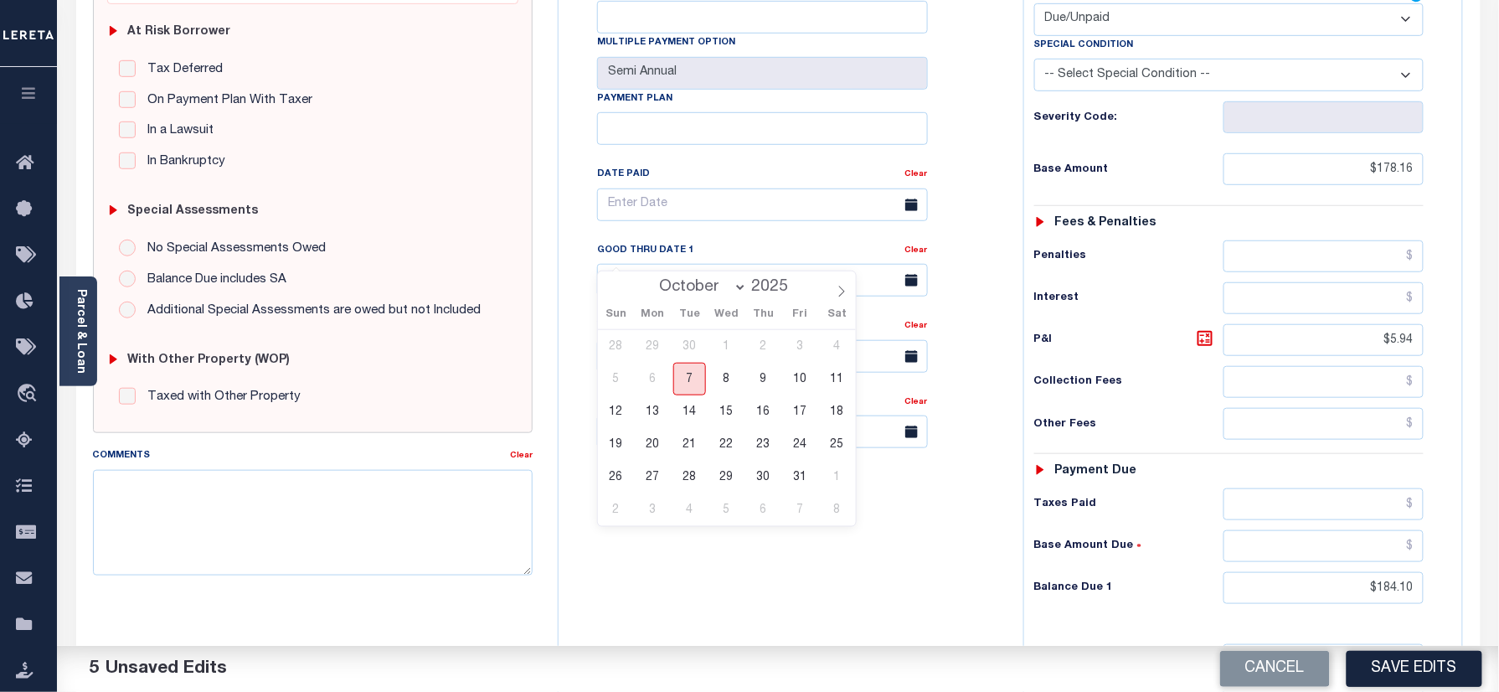
click at [685, 376] on span "7" at bounding box center [689, 379] width 33 height 33
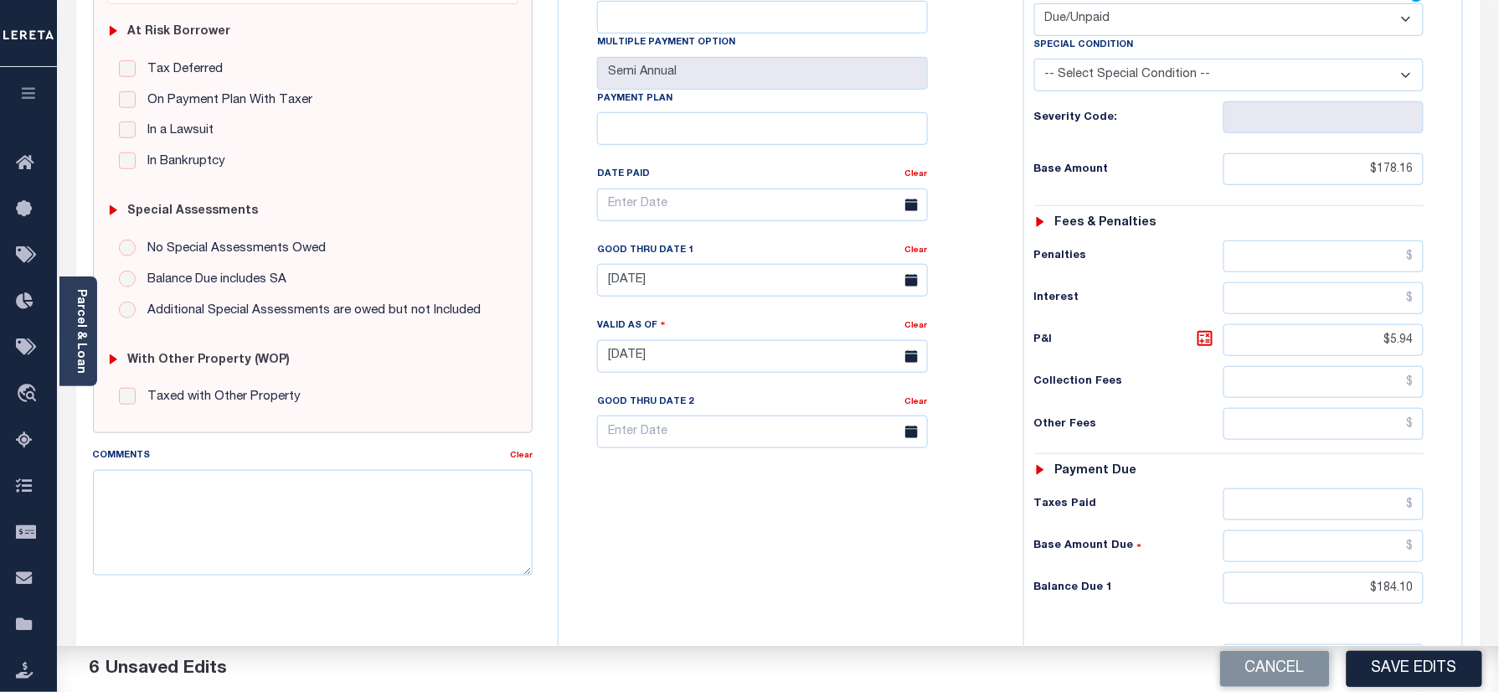
click at [711, 538] on div "Tax Bill No Multiple Payment Option Semi Annual Payment Plan Clear" at bounding box center [787, 347] width 448 height 739
click at [660, 264] on input "10/07/2025" at bounding box center [762, 280] width 331 height 33
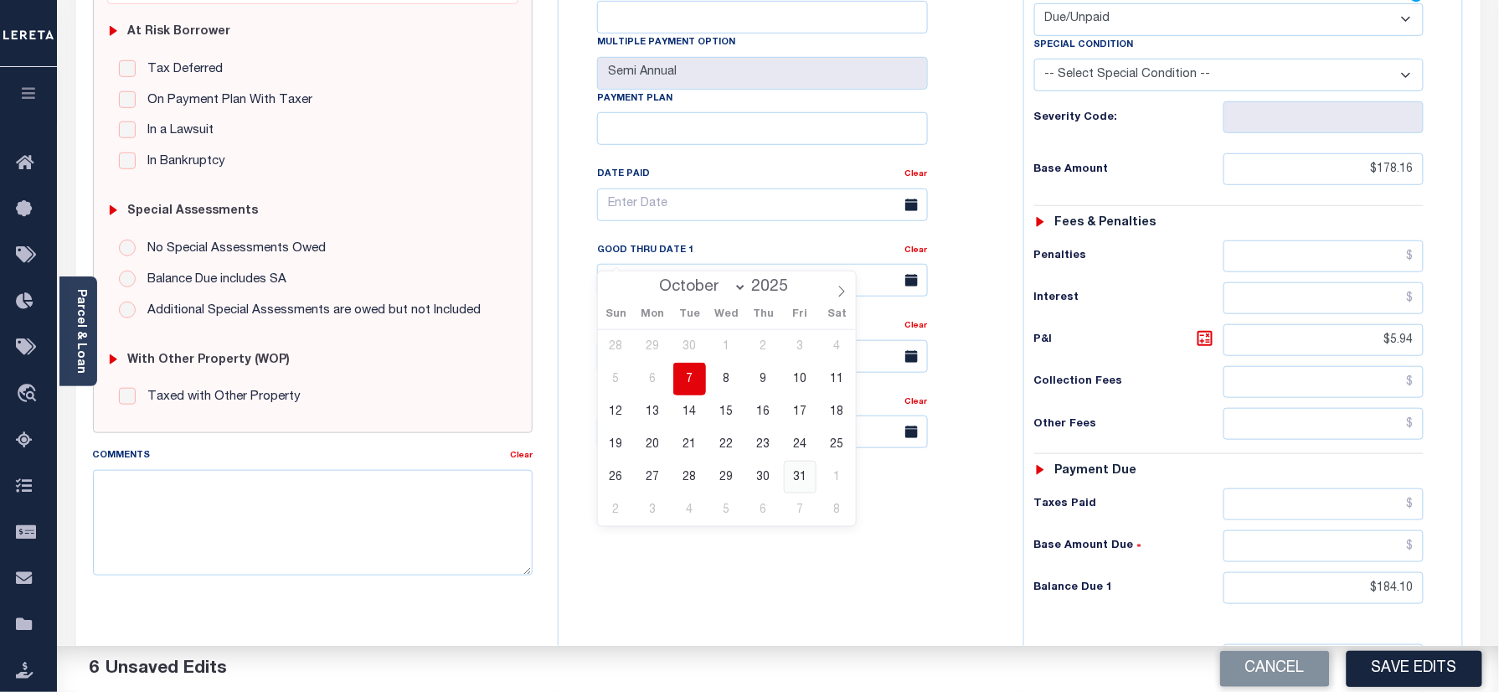
click at [799, 486] on span "31" at bounding box center [800, 476] width 33 height 33
type input "10/31/2025"
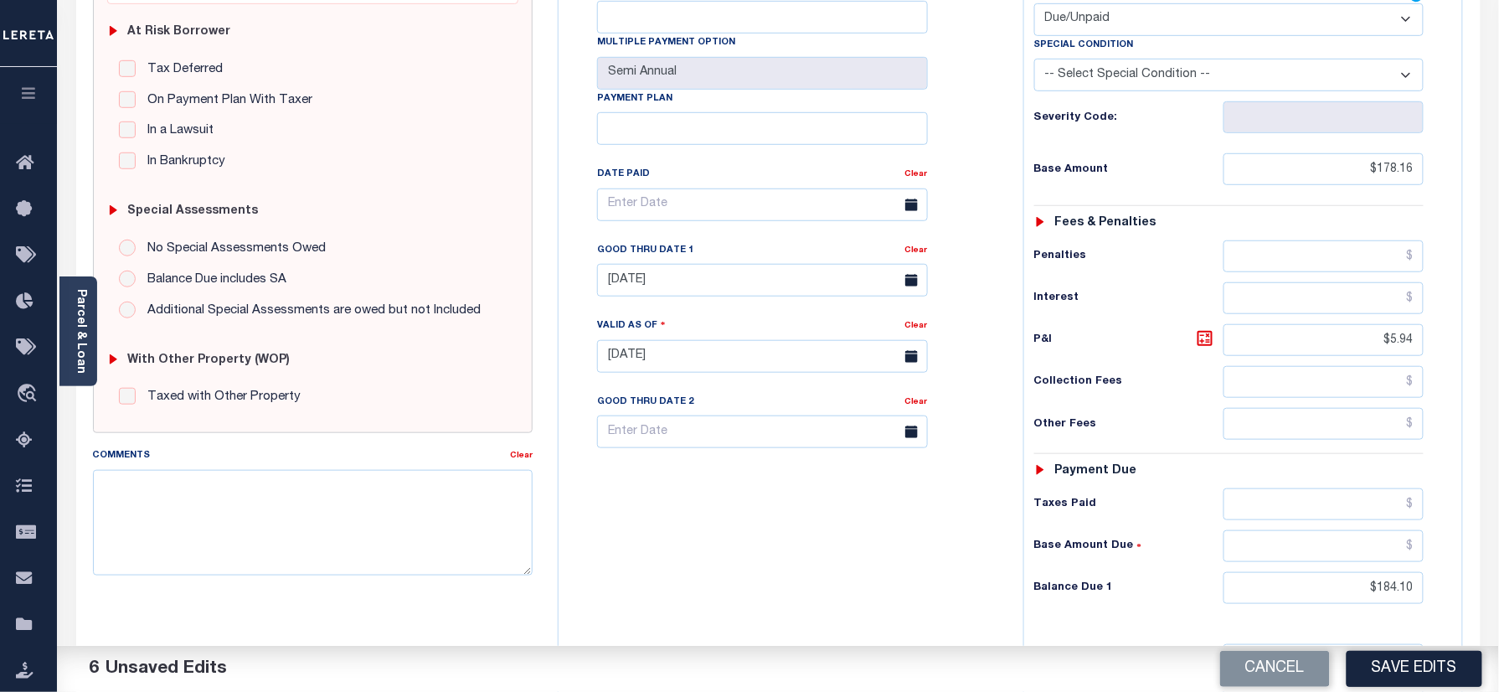
click at [787, 527] on div "Tax Bill No Multiple Payment Option Semi Annual Payment Plan Clear" at bounding box center [787, 347] width 448 height 739
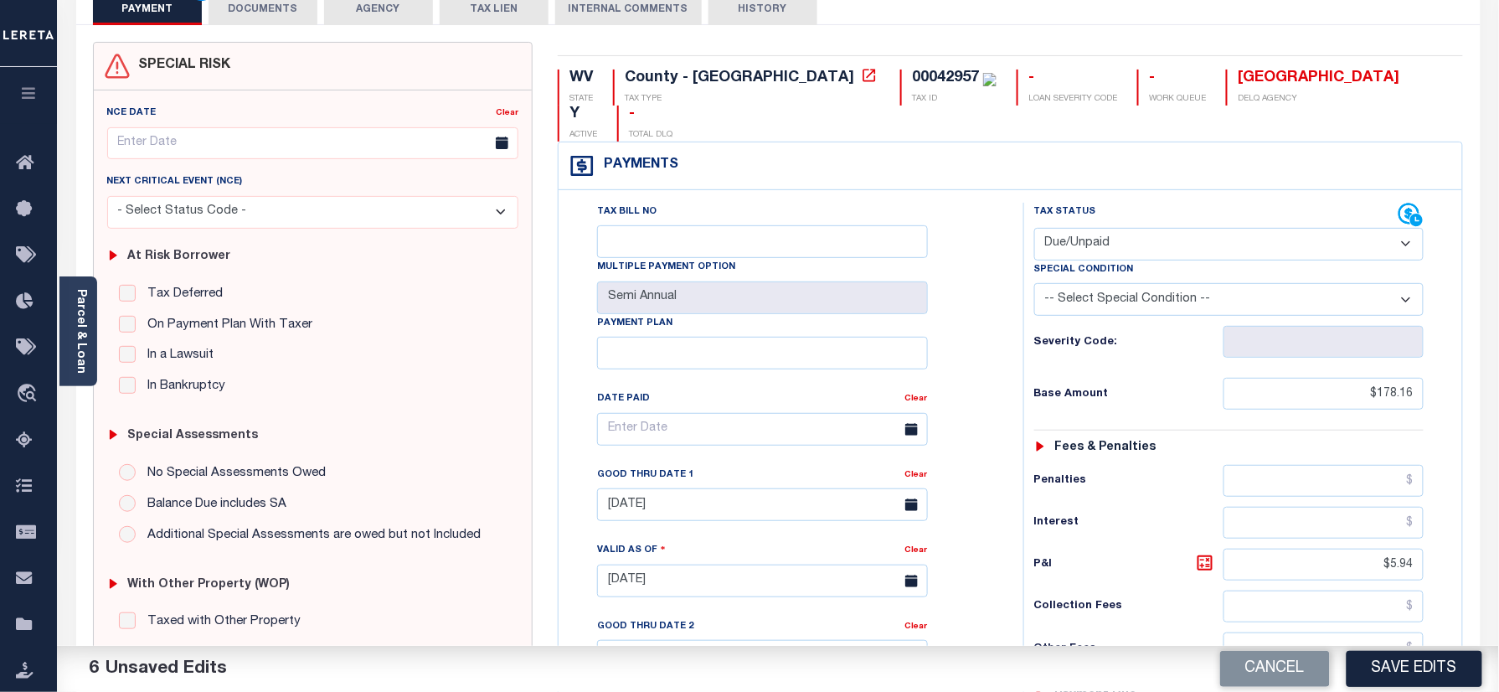
scroll to position [0, 0]
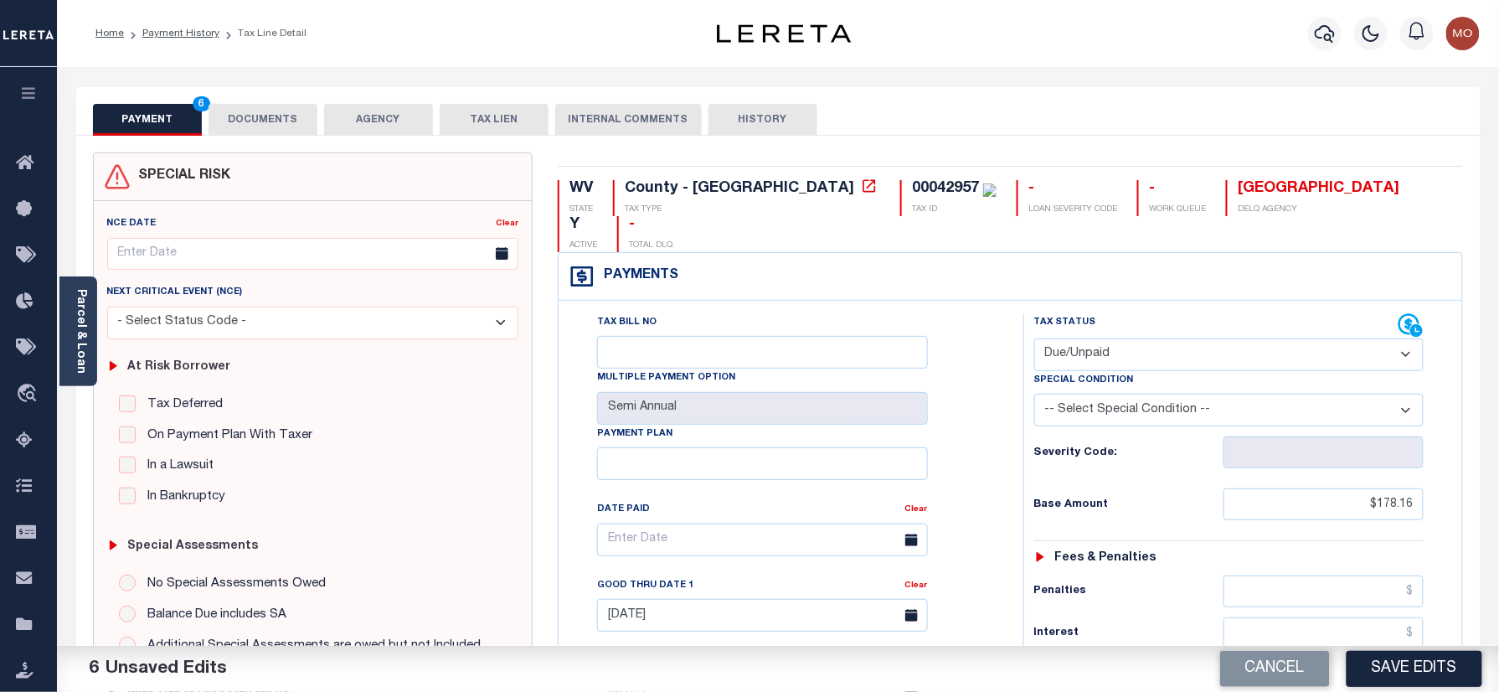
click at [949, 517] on div "Tax Bill No Multiple Payment Option Semi Annual Payment Plan Clear Clear 10/31/…" at bounding box center [786, 548] width 423 height 470
click at [85, 338] on link "Parcel & Loan" at bounding box center [81, 331] width 12 height 85
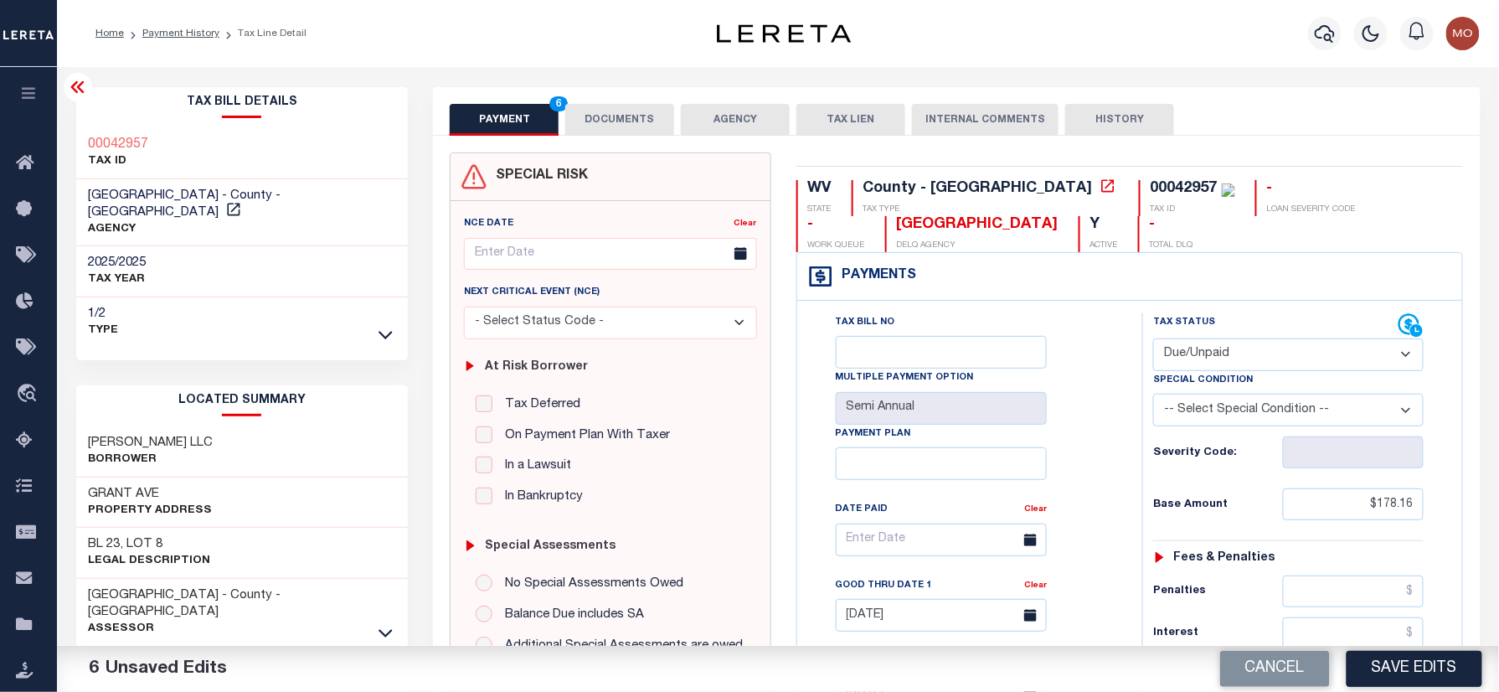
click at [607, 122] on button "DOCUMENTS" at bounding box center [619, 120] width 109 height 32
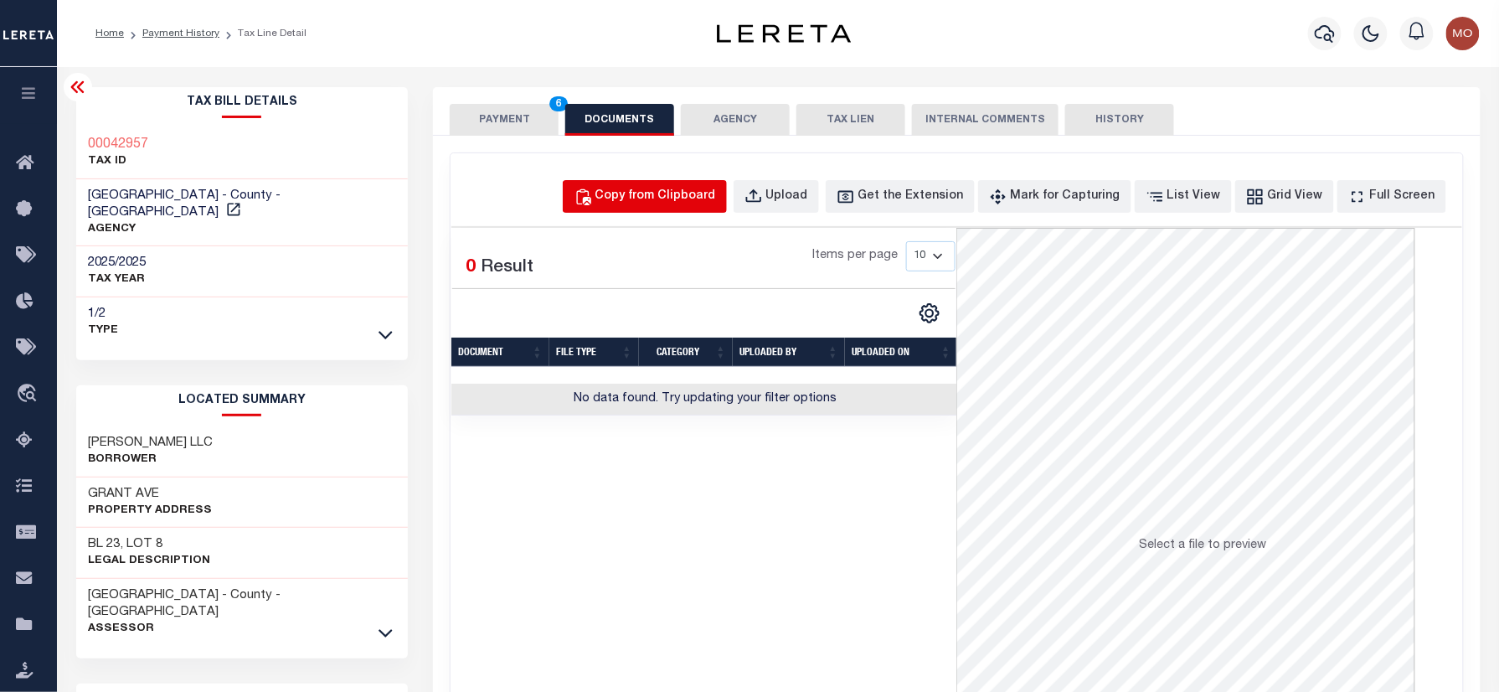
click at [685, 198] on div "Copy from Clipboard" at bounding box center [655, 197] width 121 height 18
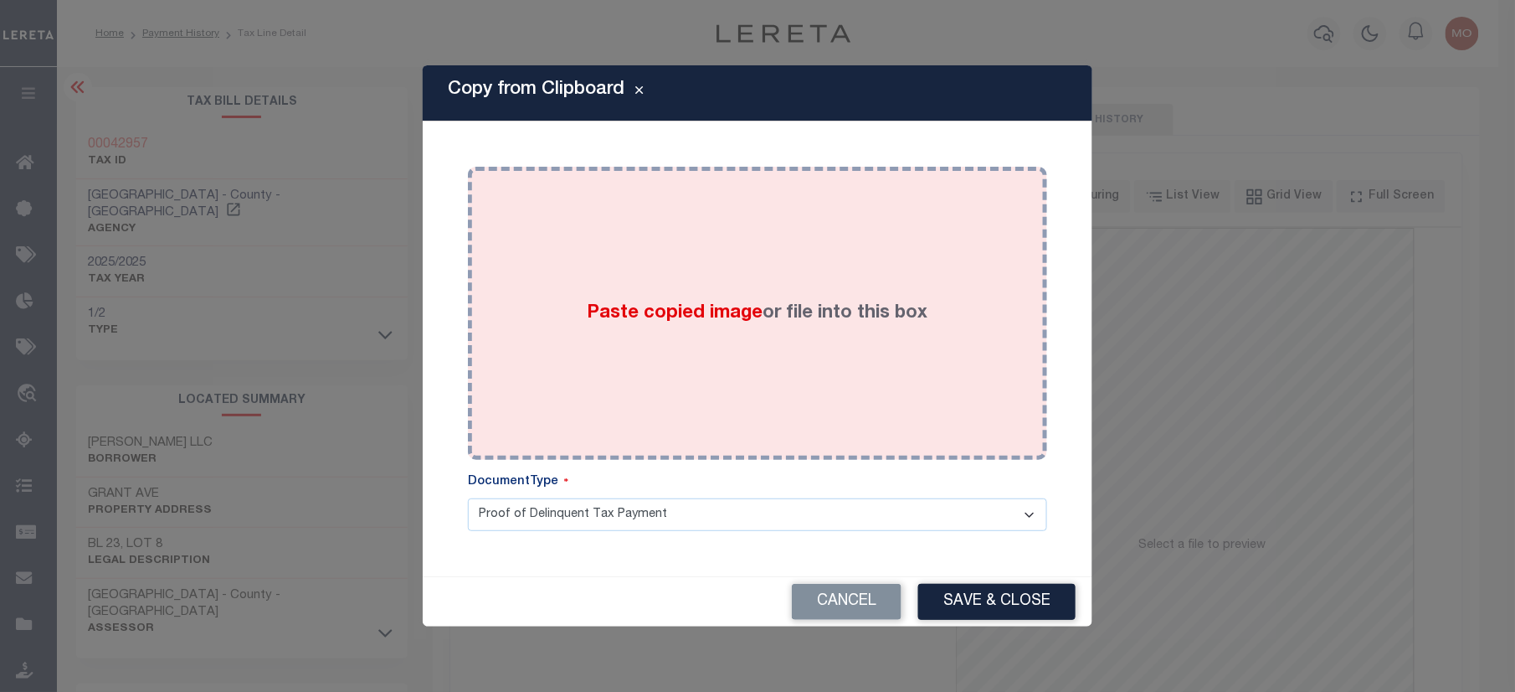
click at [666, 336] on div "Paste copied image or file into this box" at bounding box center [758, 313] width 554 height 268
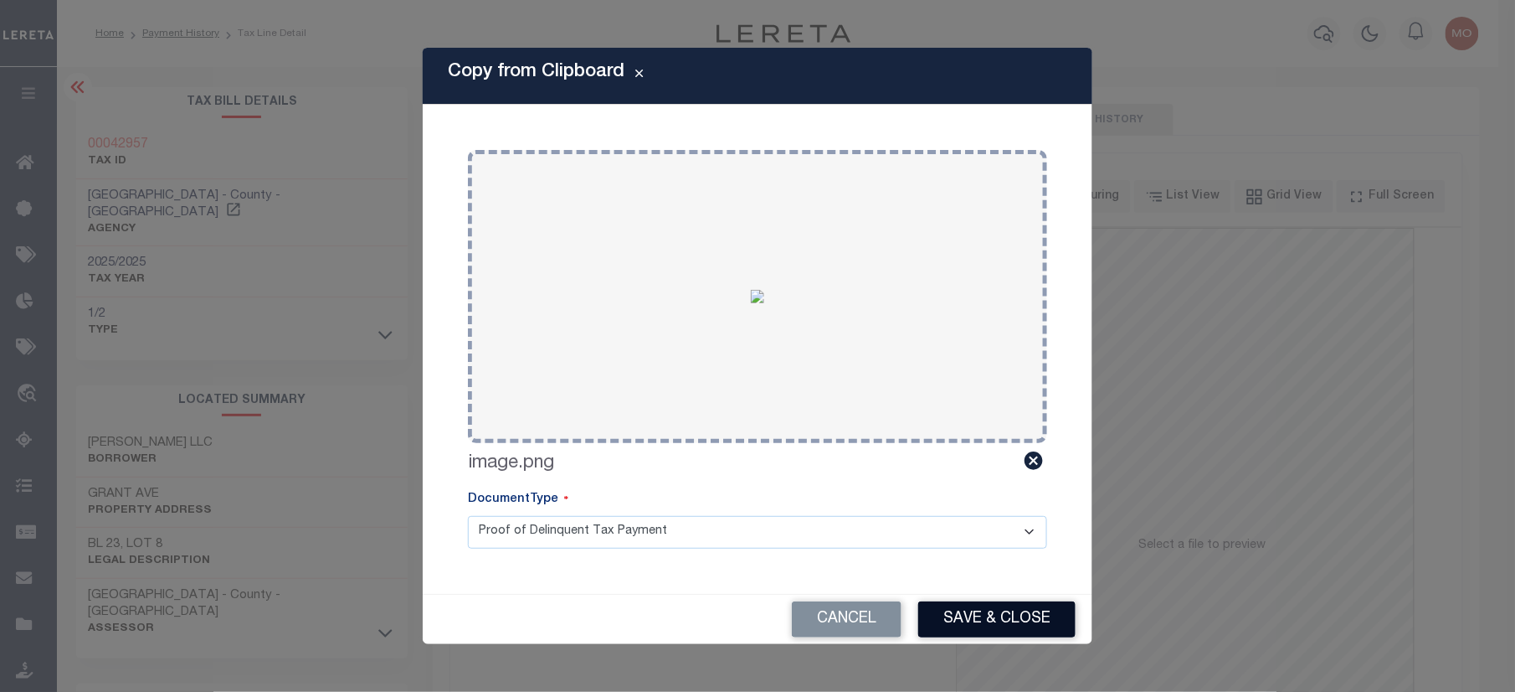
click button "Save & Close"
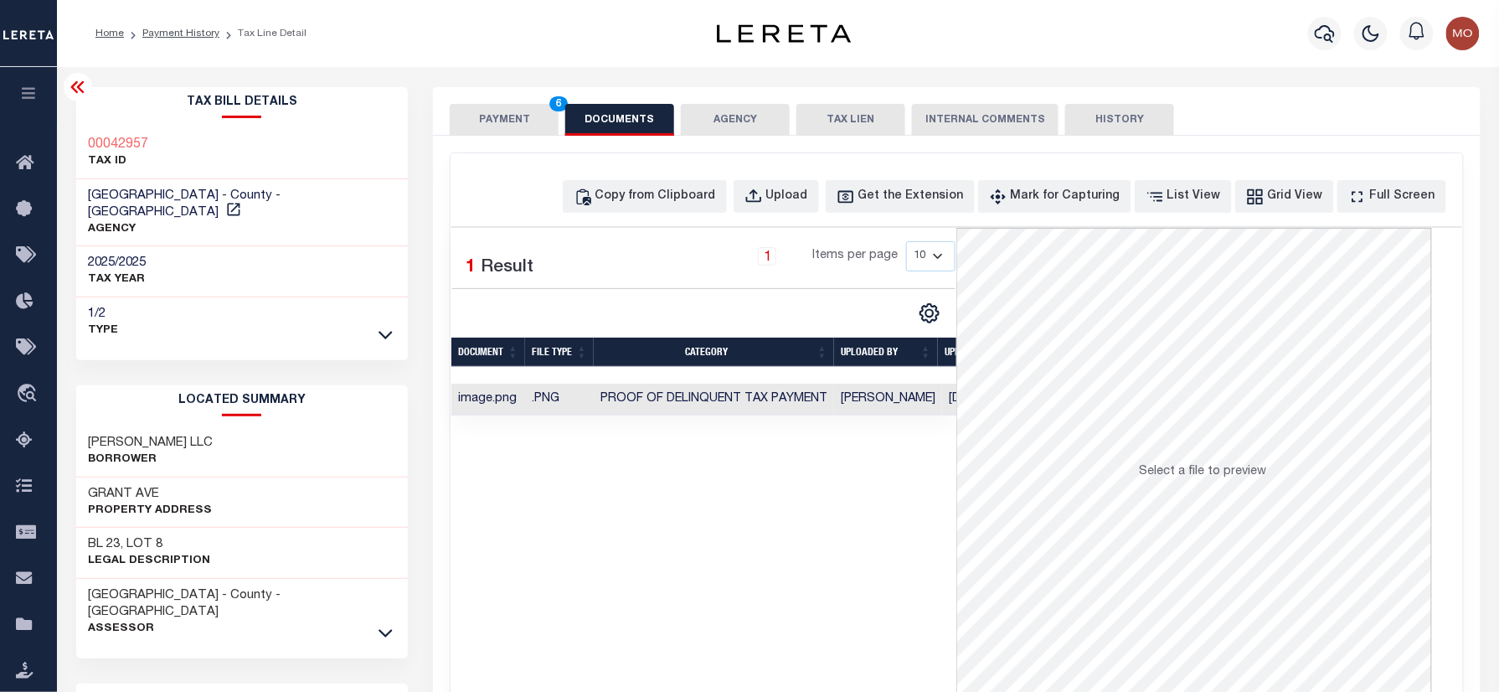
click button "PAYMENT 6"
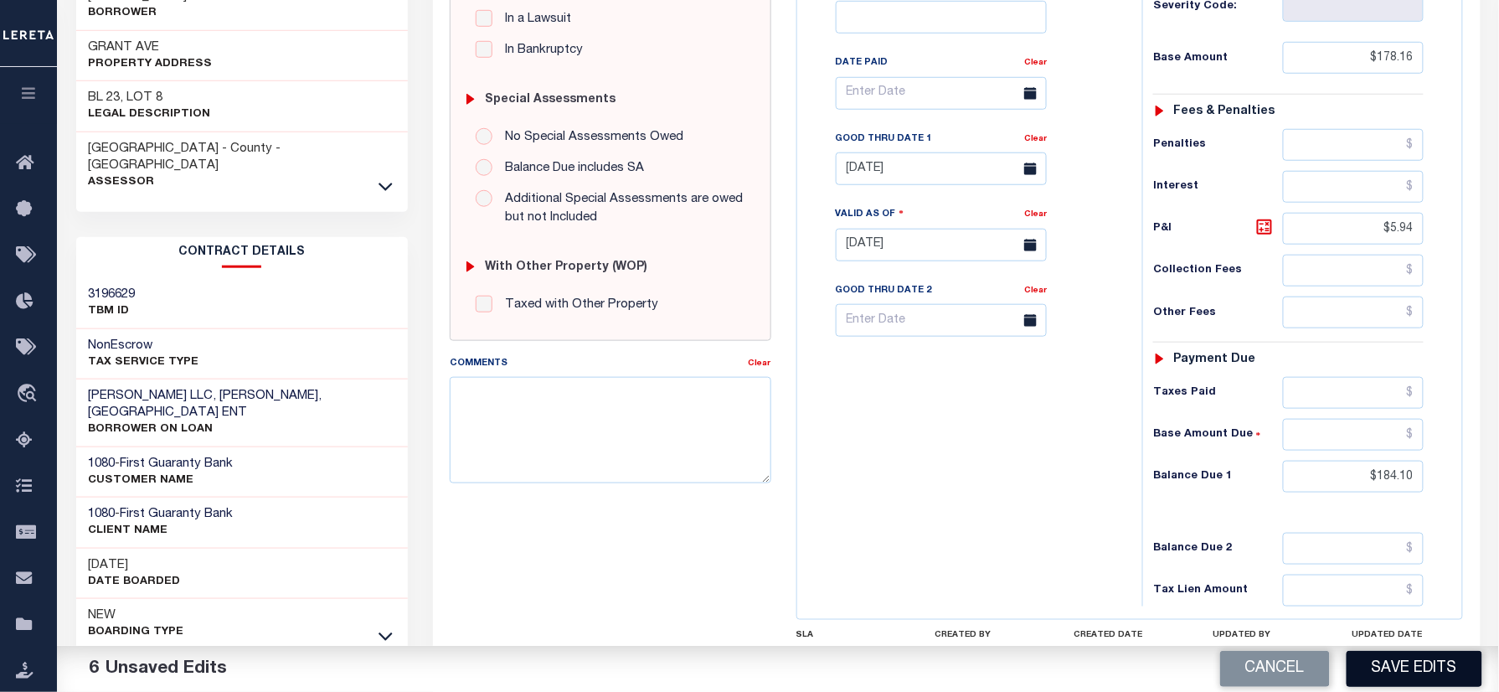
click button "Save Edits"
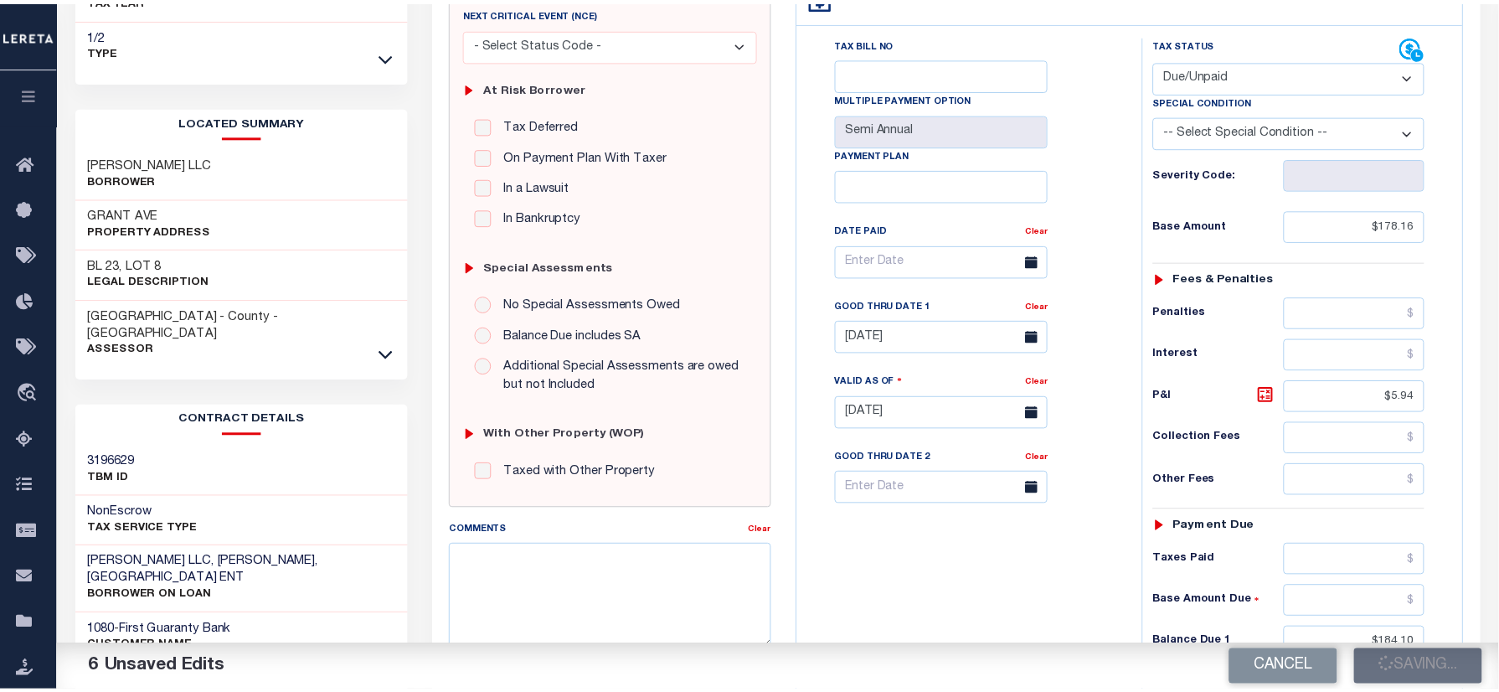
scroll to position [111, 0]
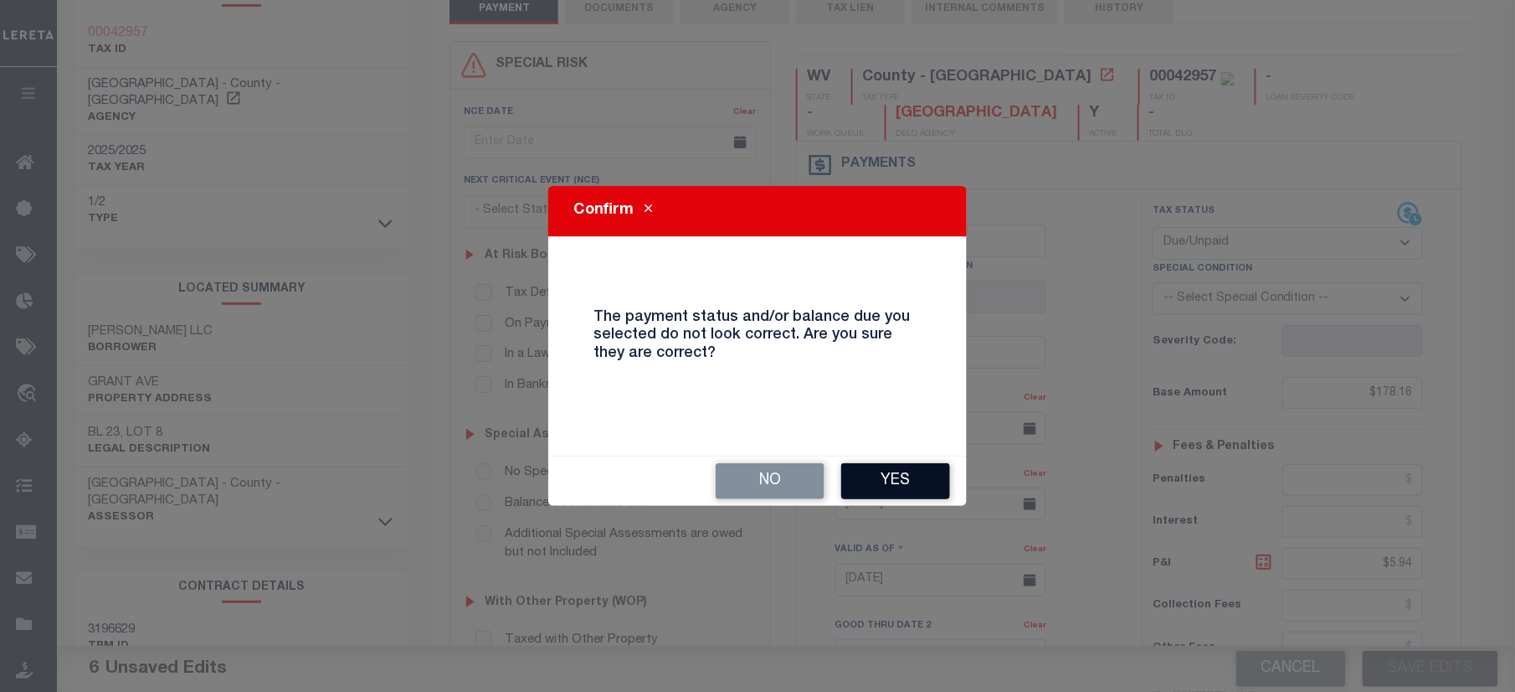
click button "Yes"
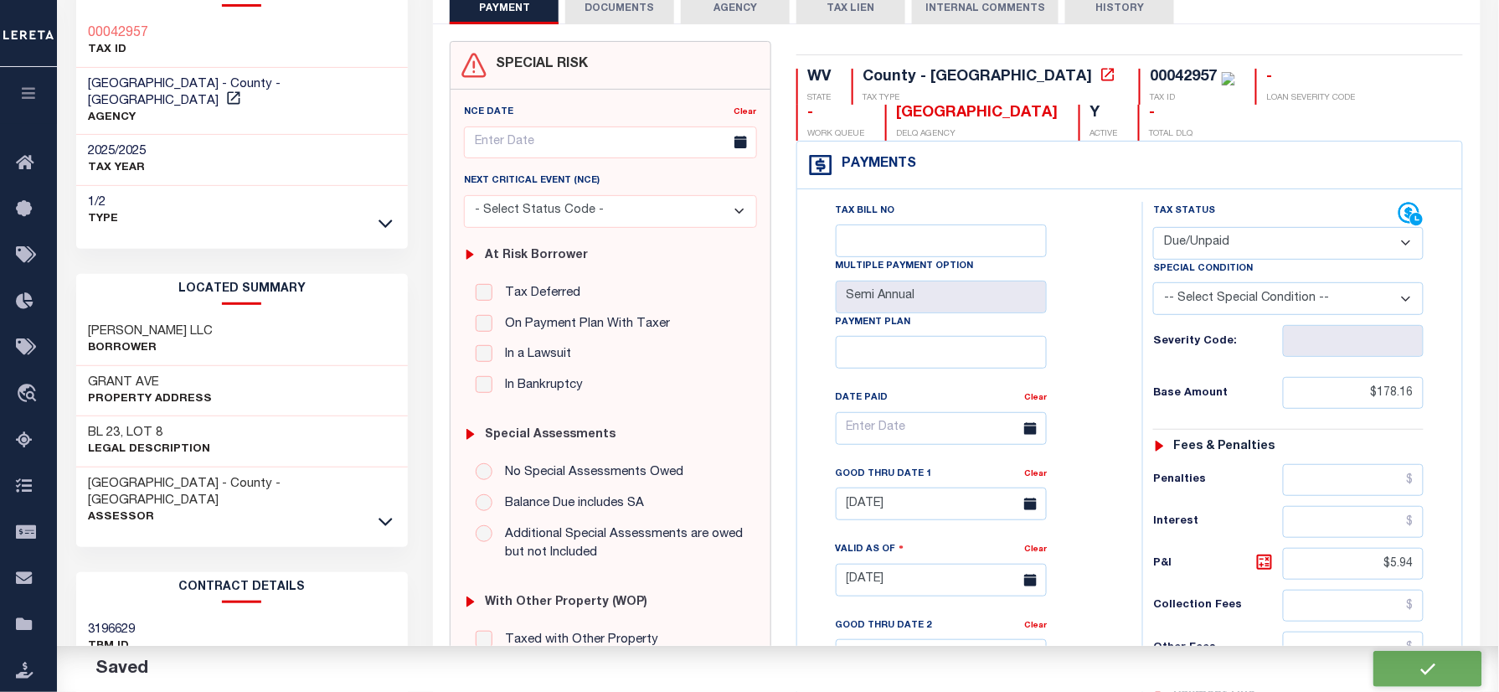
checkbox input "false"
type input "$178.16"
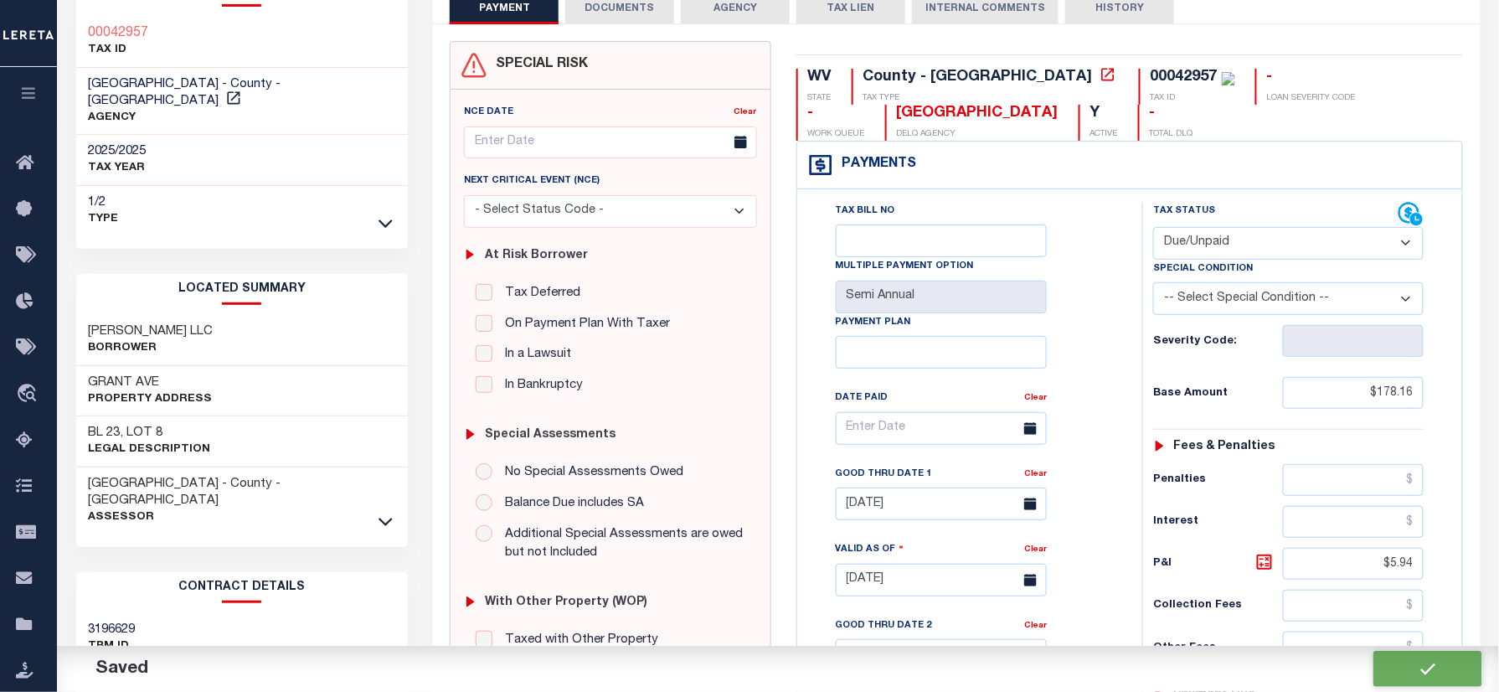
type input "$5.94"
type input "$184.1"
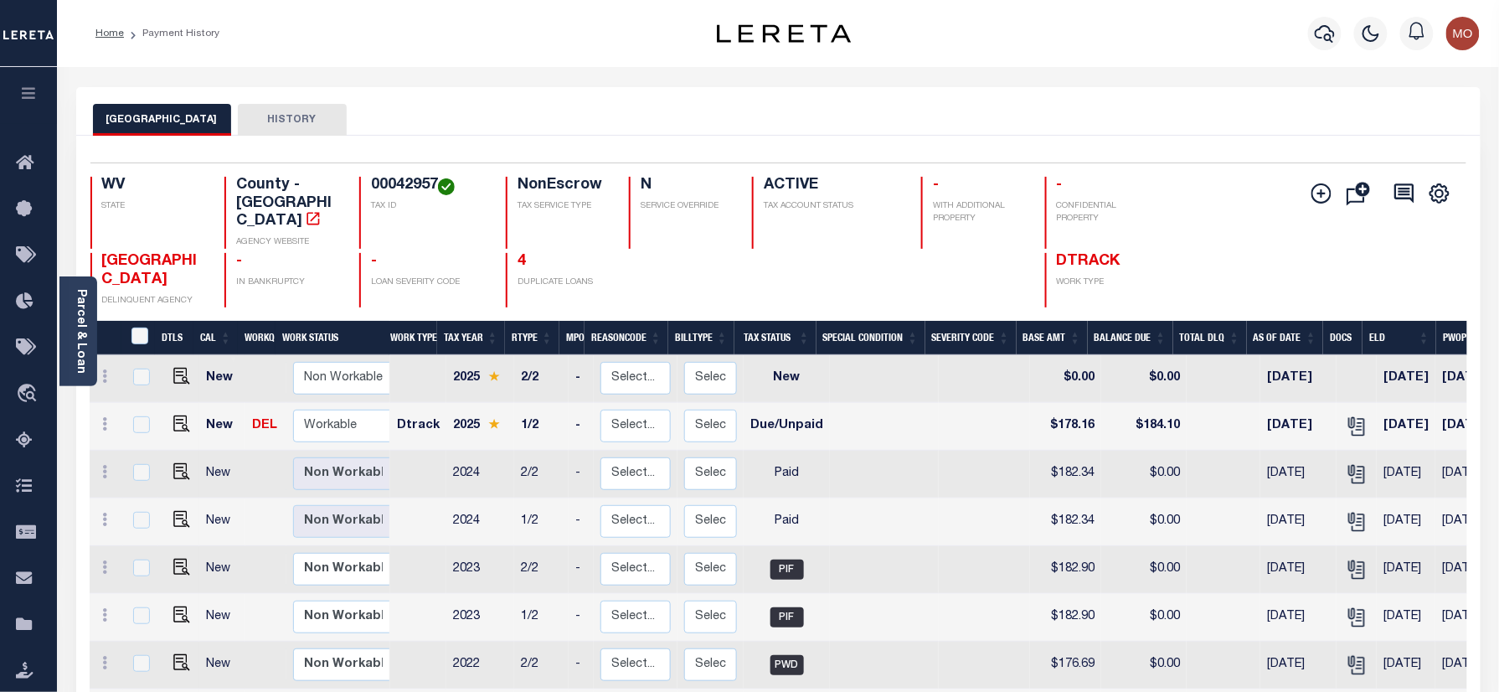
click at [884, 101] on div "MONONGALIA COUNTY HISTORY" at bounding box center [778, 111] width 1404 height 49
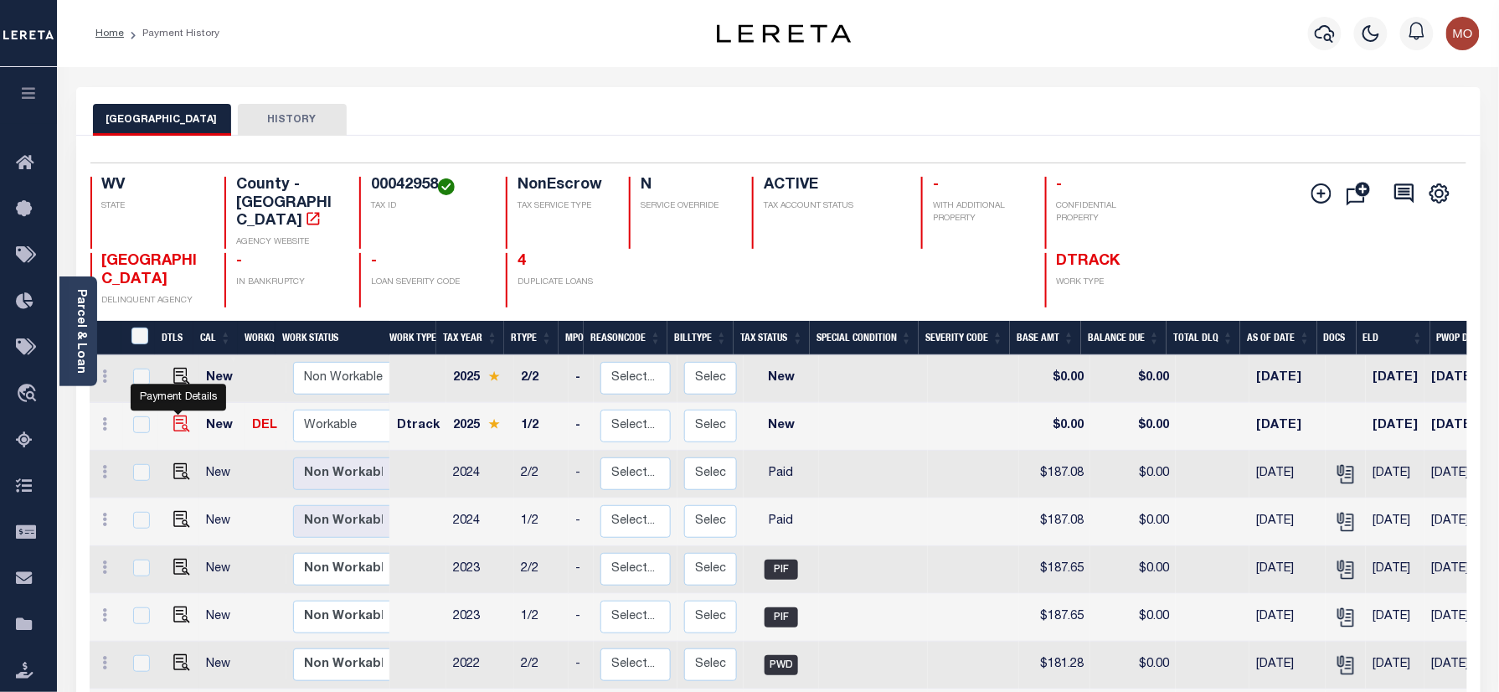
click at [176, 415] on img "" at bounding box center [181, 423] width 17 height 17
checkbox input "true"
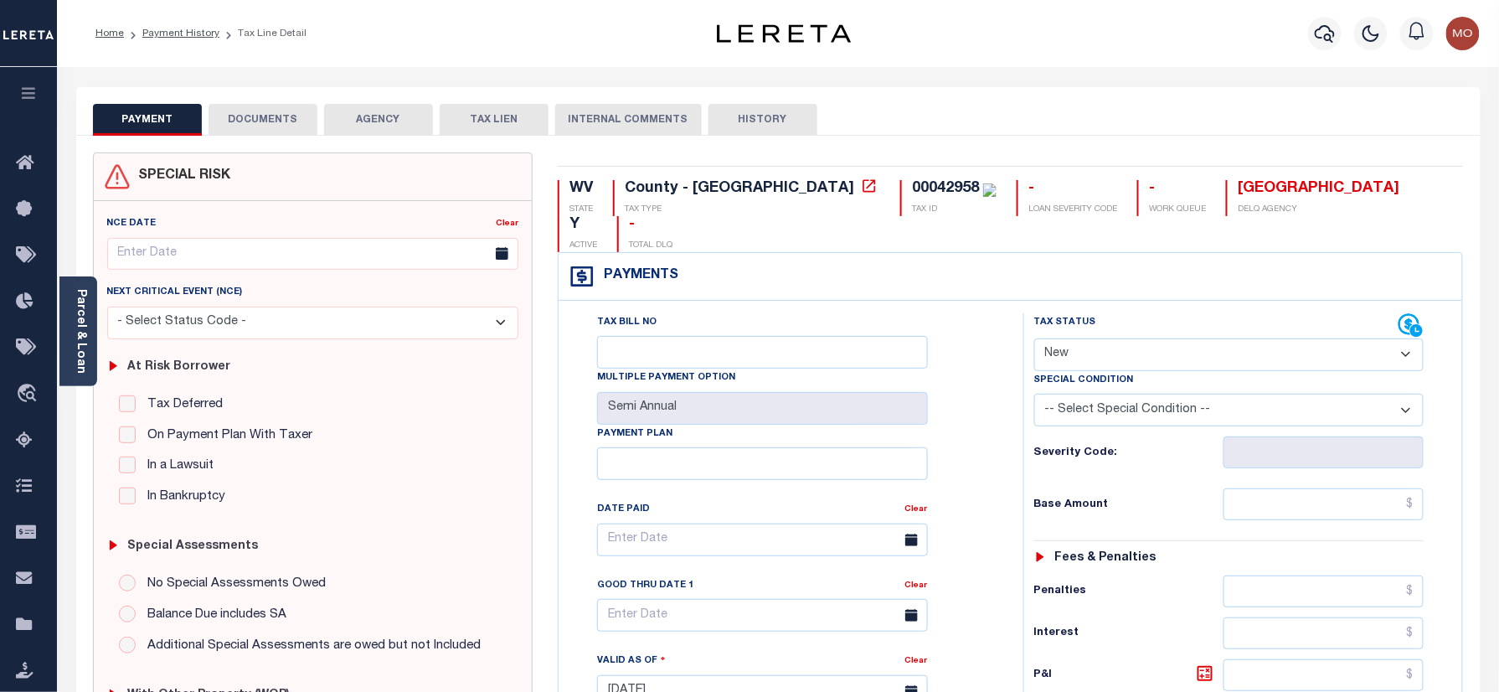
click at [912, 185] on div "00042958" at bounding box center [945, 188] width 67 height 15
copy div "00042958"
click at [1102, 338] on select "- Select Status Code - Open Due/Unpaid Paid Incomplete No Tax Due Internal Refu…" at bounding box center [1229, 354] width 390 height 33
select select "DUE"
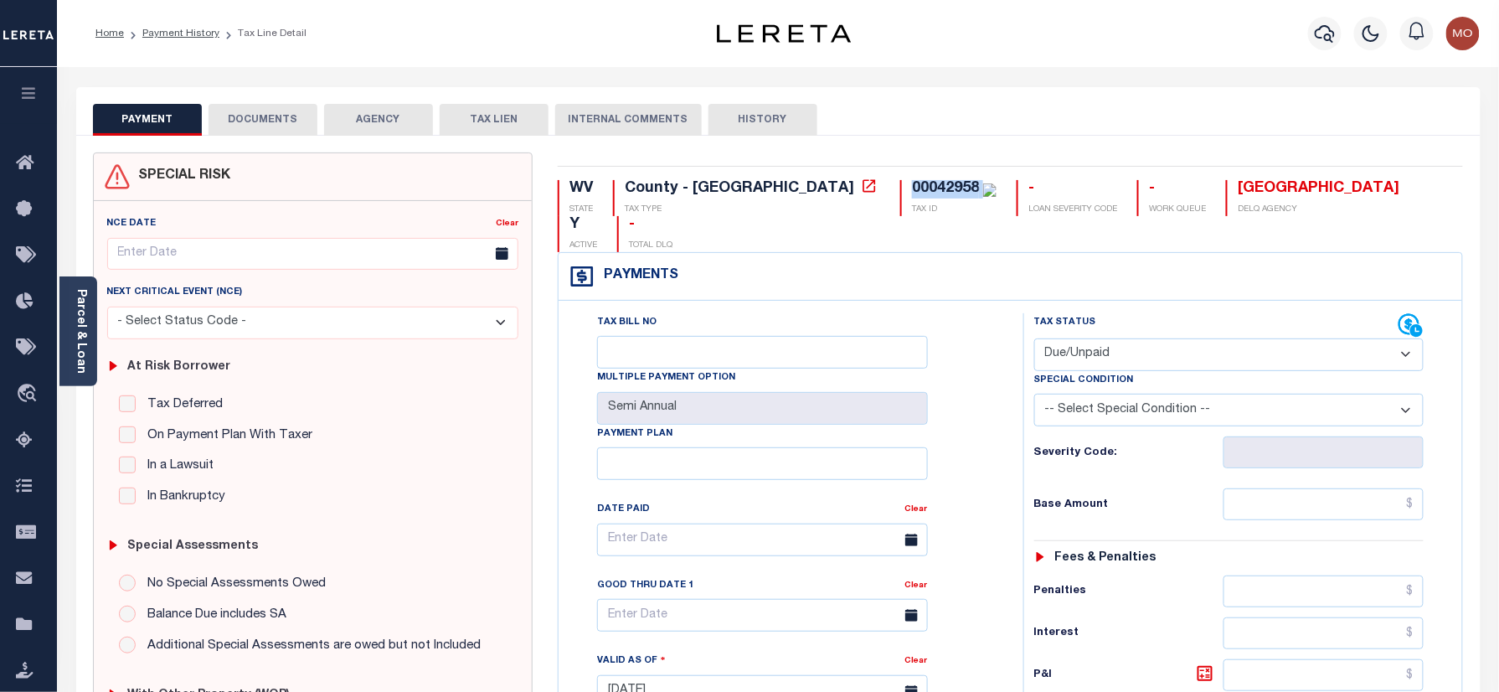
click at [1034, 338] on select "- Select Status Code - Open Due/Unpaid Paid Incomplete No Tax Due Internal Refu…" at bounding box center [1229, 354] width 390 height 33
type input "[DATE]"
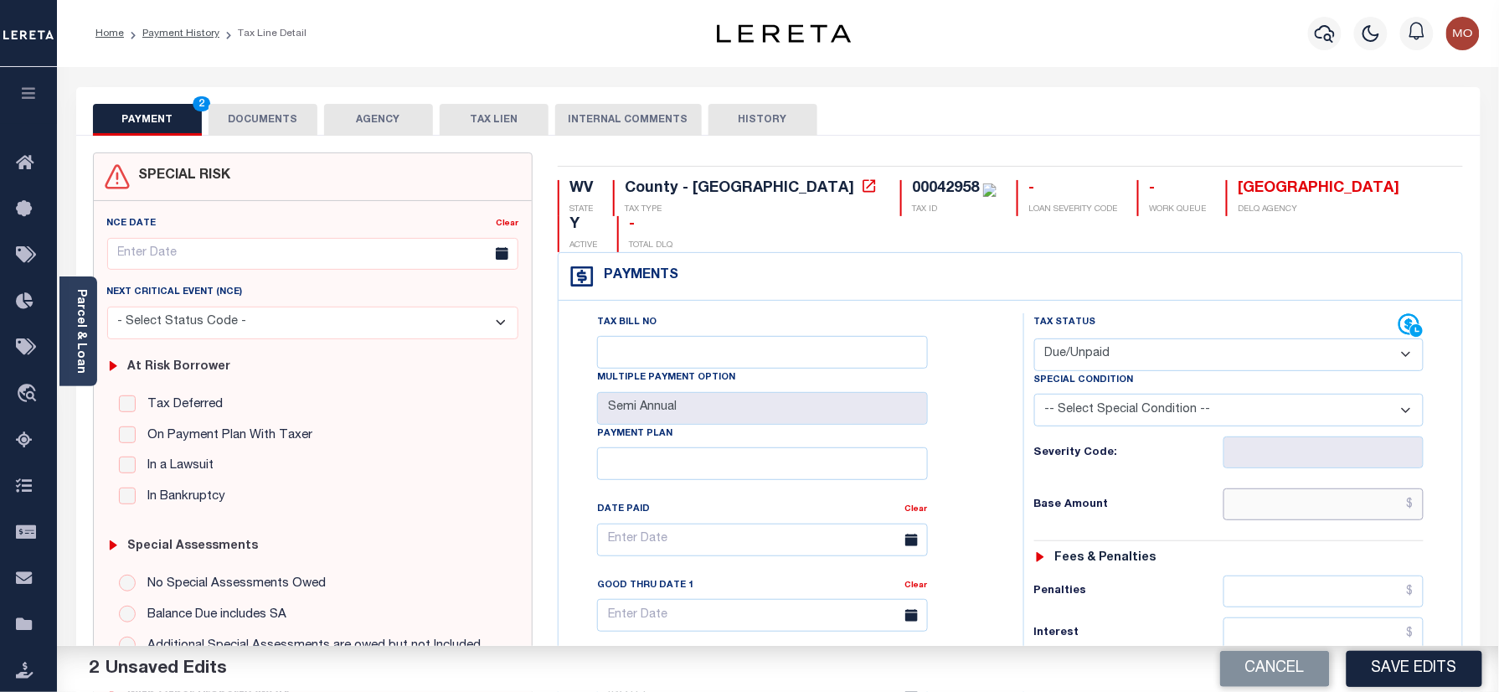
click at [1268, 488] on input "text" at bounding box center [1323, 504] width 201 height 32
click at [1011, 506] on div "Tax Status Status" at bounding box center [1235, 682] width 448 height 739
click at [1279, 488] on input "text" at bounding box center [1323, 504] width 201 height 32
drag, startPoint x: 1357, startPoint y: 470, endPoint x: 1519, endPoint y: 474, distance: 161.6
click at [1498, 474] on html "Home Payment History Tax Line Detail" at bounding box center [749, 639] width 1499 height 1278
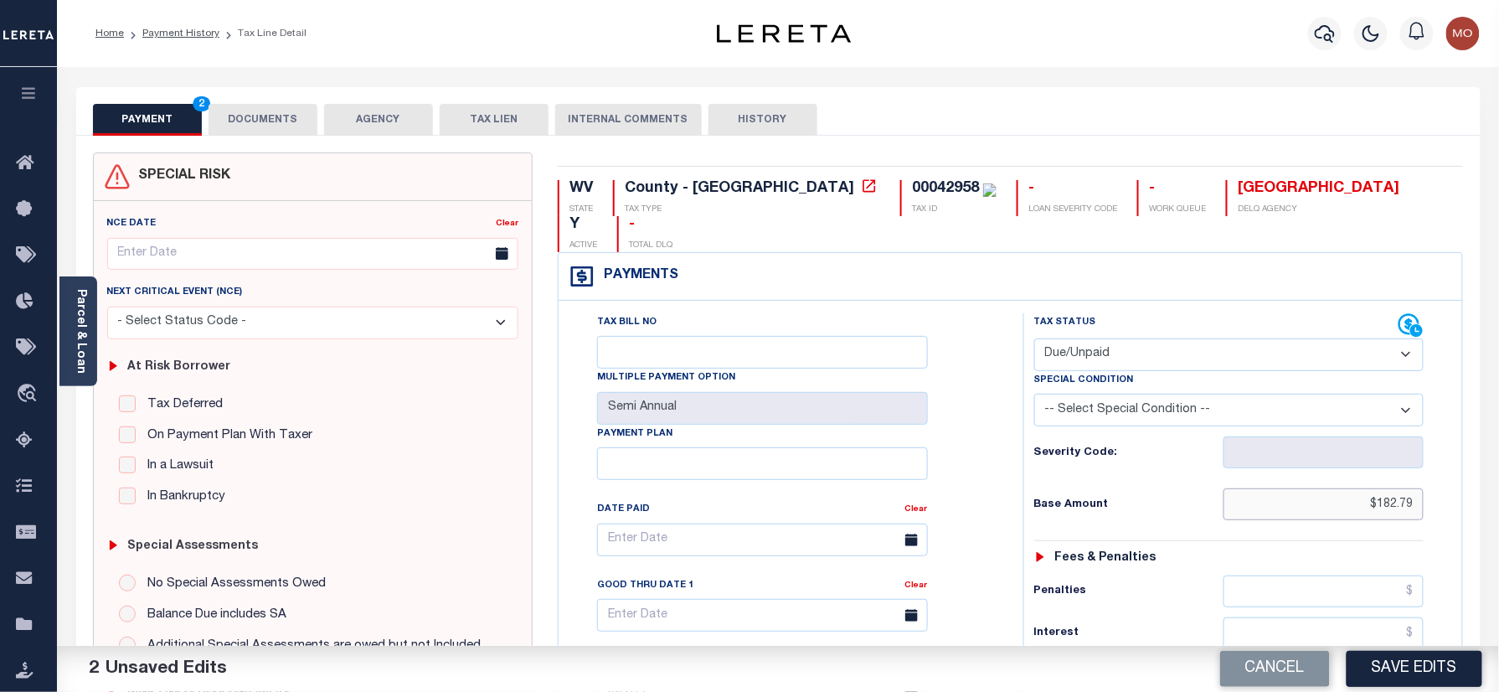
type input "$182.79"
click at [996, 529] on div "Tax Bill No Multiple Payment Option Semi Annual Payment Plan Clear Clear Valid …" at bounding box center [786, 548] width 423 height 470
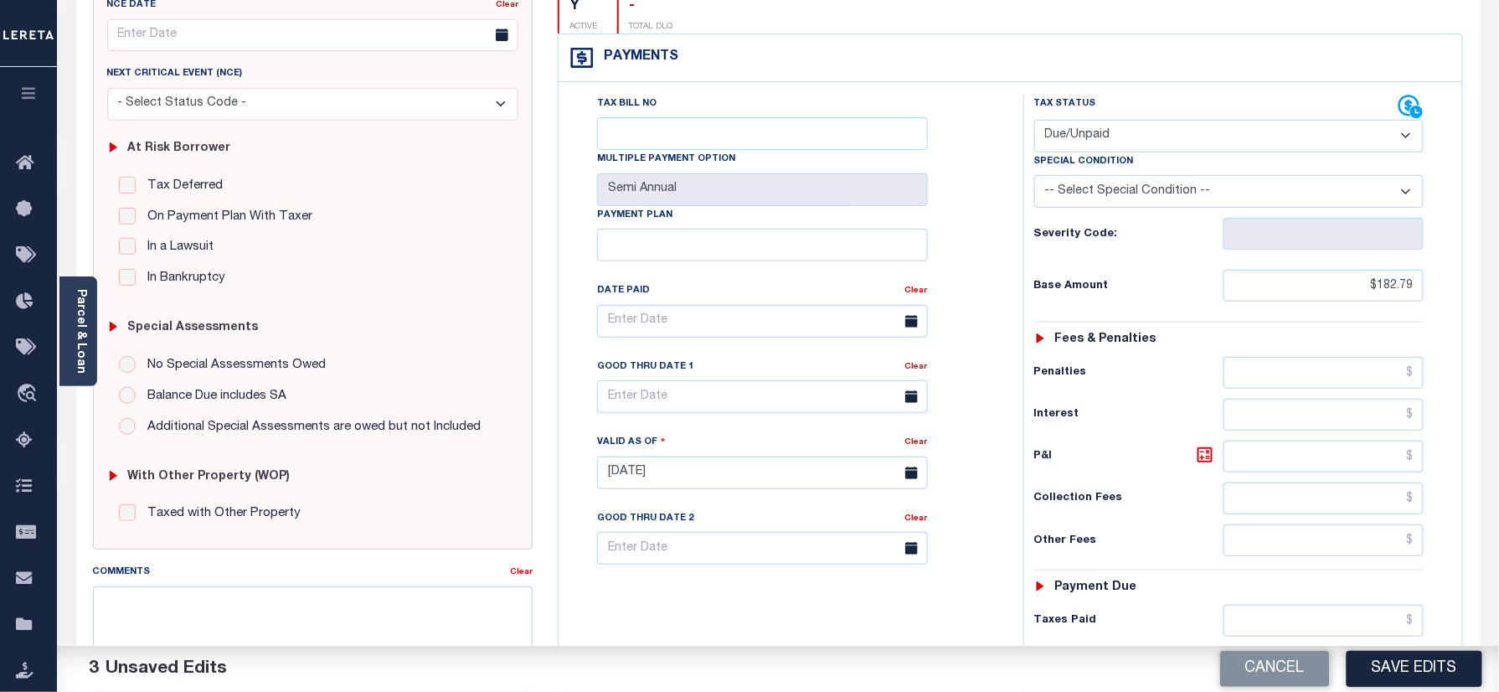
scroll to position [558, 0]
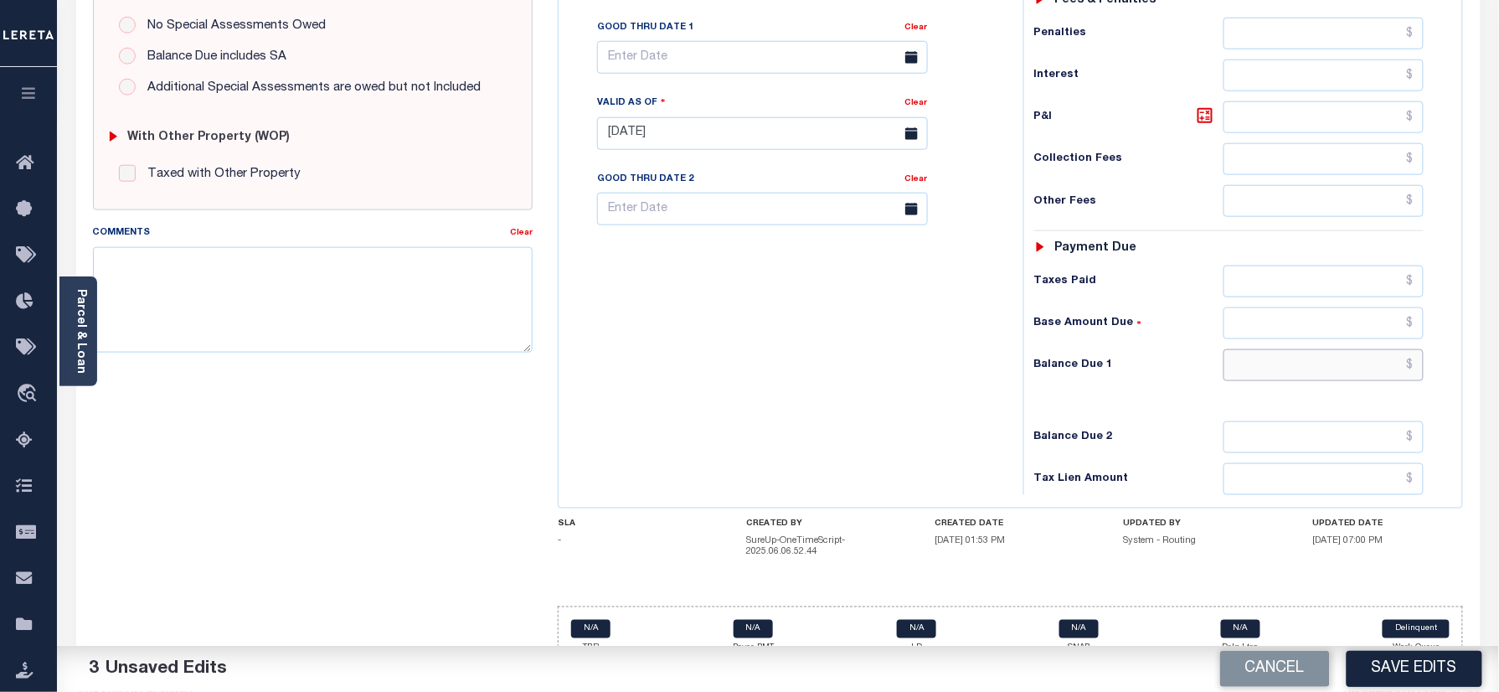
click at [1315, 349] on input "text" at bounding box center [1323, 365] width 201 height 32
paste input "188.89"
type input "$188.89"
click at [826, 358] on div "Tax Bill No Multiple Payment Option Semi Annual Payment Plan Clear" at bounding box center [787, 125] width 448 height 739
click at [1206, 105] on icon at bounding box center [1205, 115] width 20 height 20
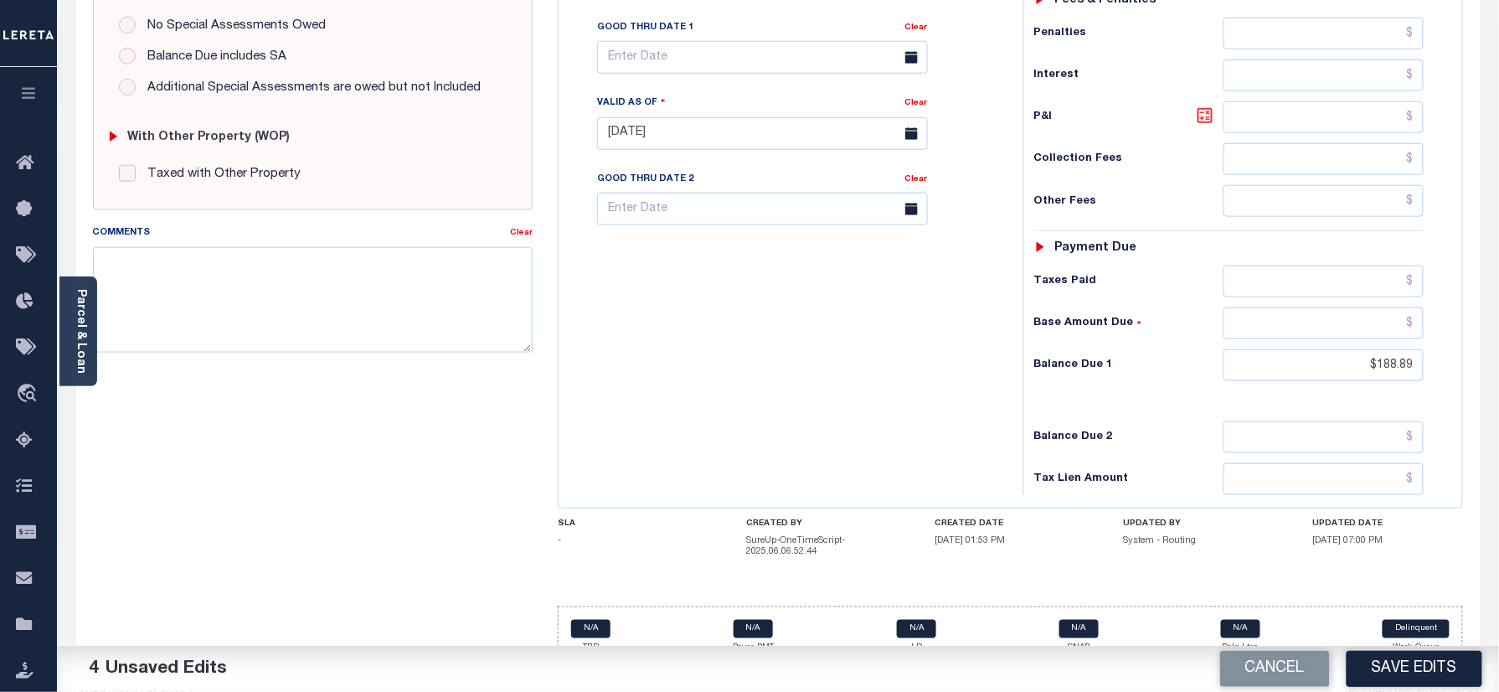
type input "$6.10"
click at [665, 41] on input "text" at bounding box center [762, 57] width 331 height 33
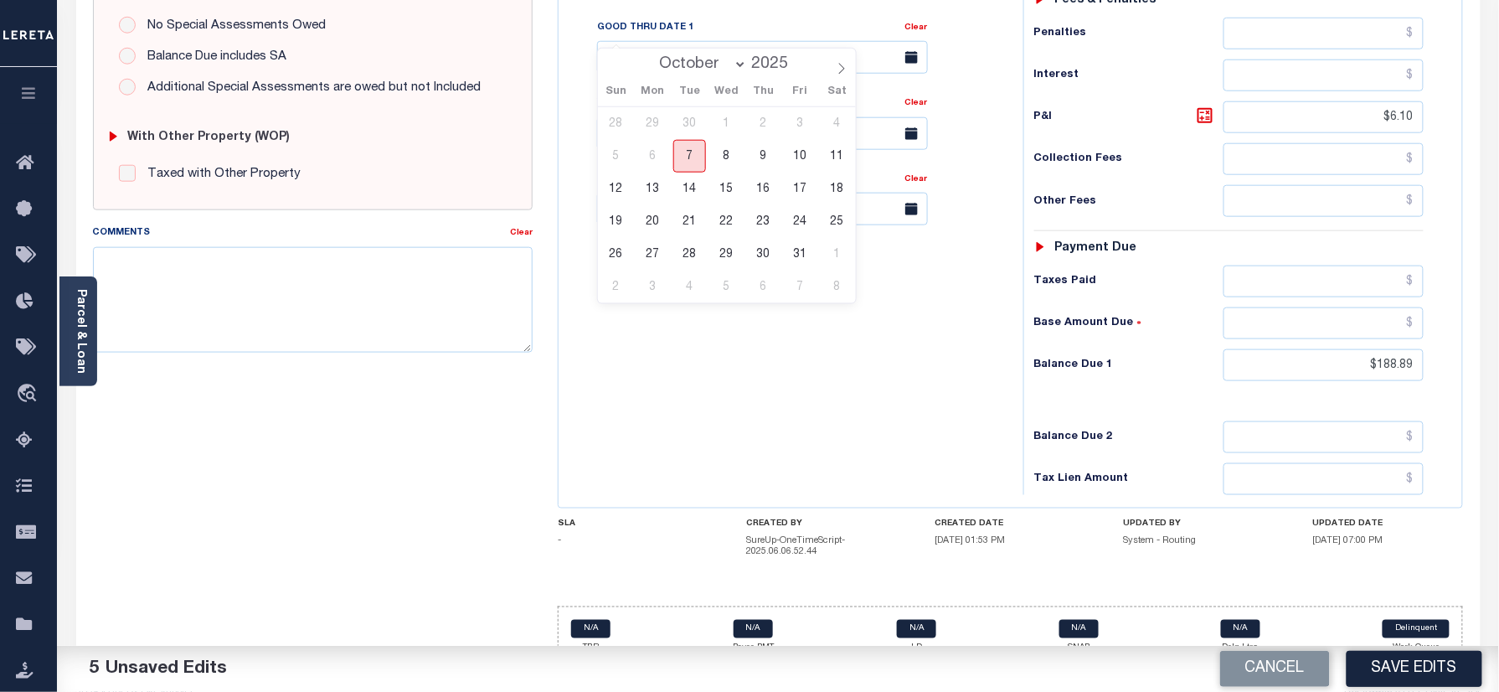
click at [701, 154] on span "7" at bounding box center [689, 156] width 33 height 33
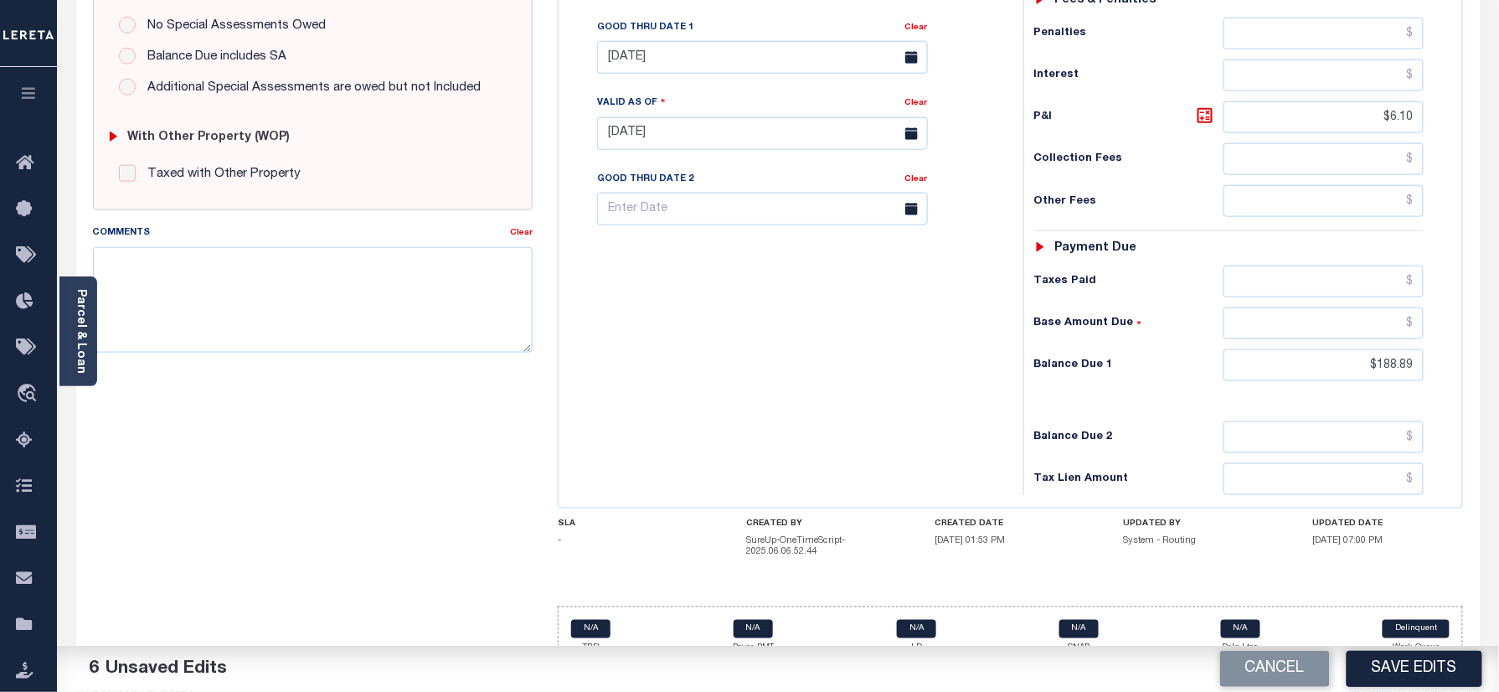
drag, startPoint x: 674, startPoint y: 299, endPoint x: 681, endPoint y: 306, distance: 9.5
click at [677, 300] on div "Tax Bill No Multiple Payment Option Semi Annual Payment Plan Clear" at bounding box center [787, 125] width 448 height 739
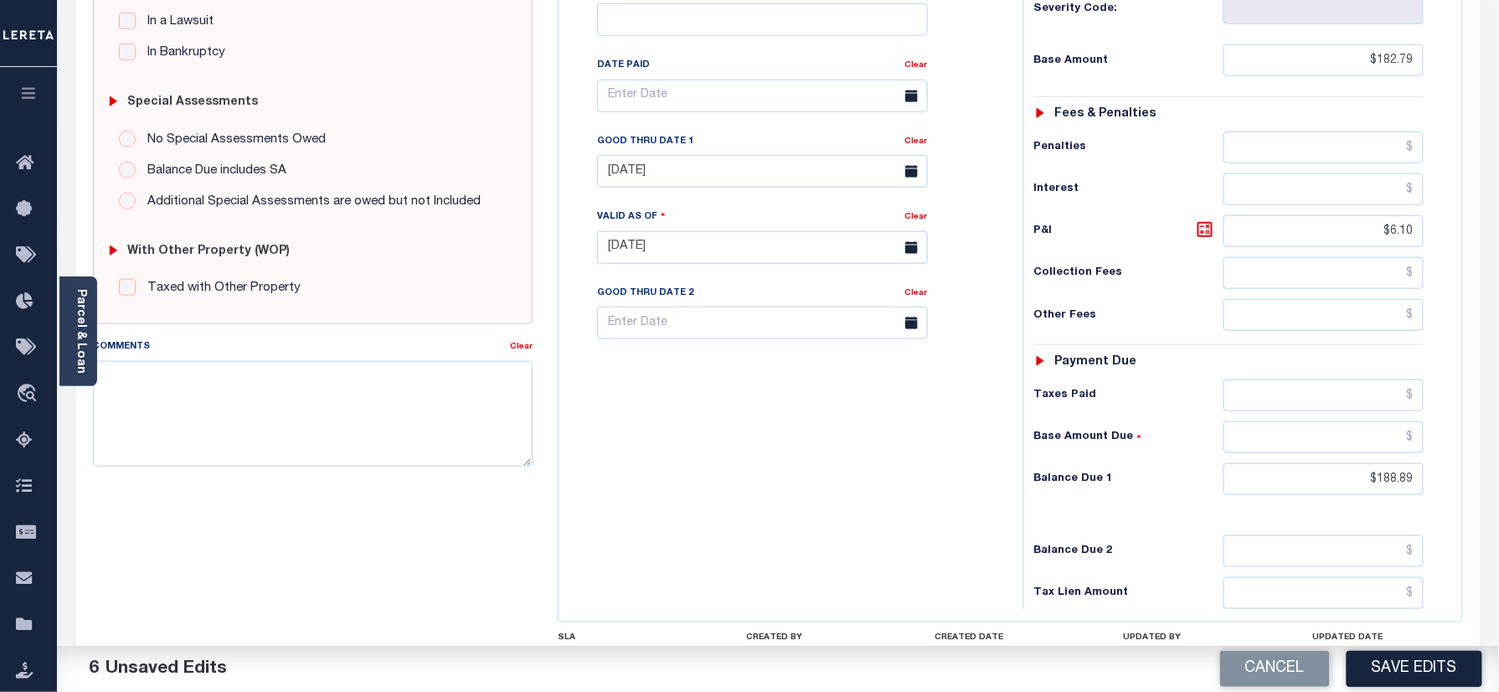
scroll to position [446, 0]
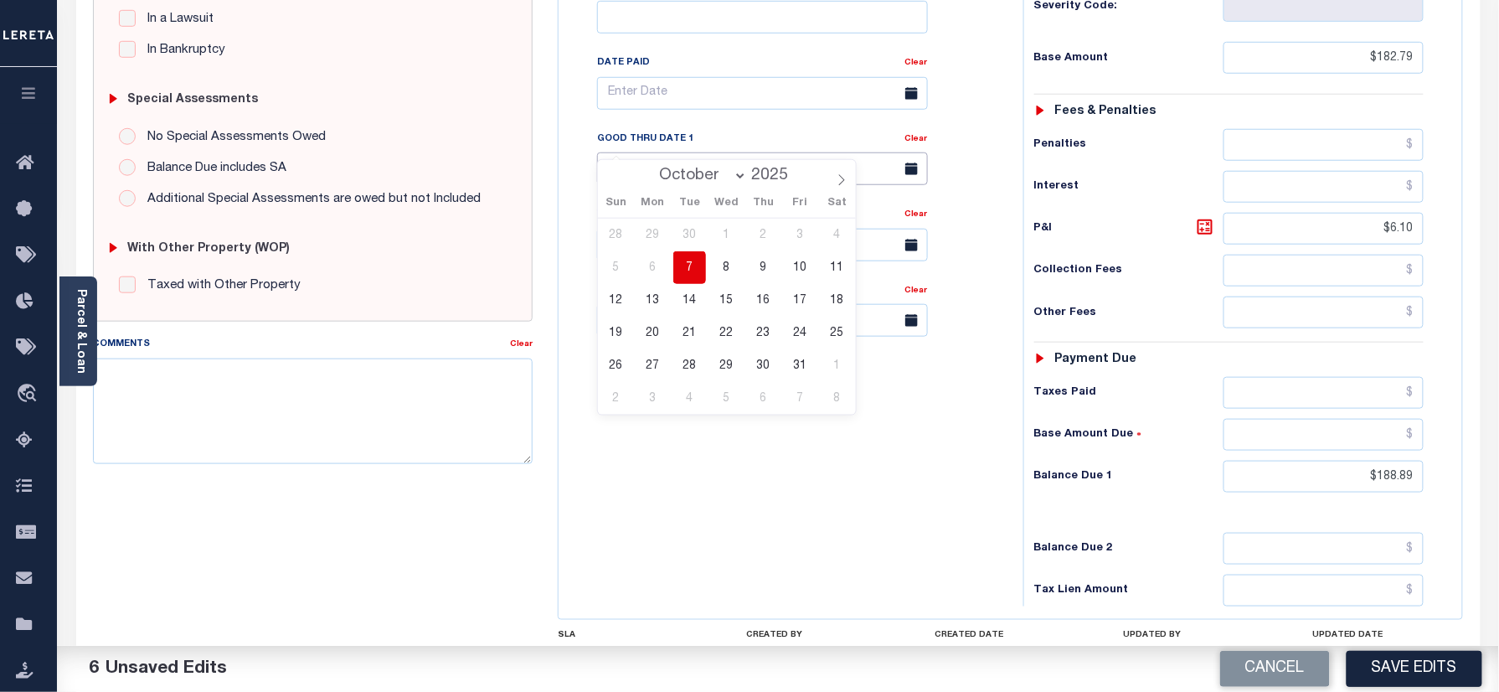
click at [641, 152] on input "[DATE]" at bounding box center [762, 168] width 331 height 33
click at [789, 365] on span "31" at bounding box center [800, 365] width 33 height 33
type input "[DATE]"
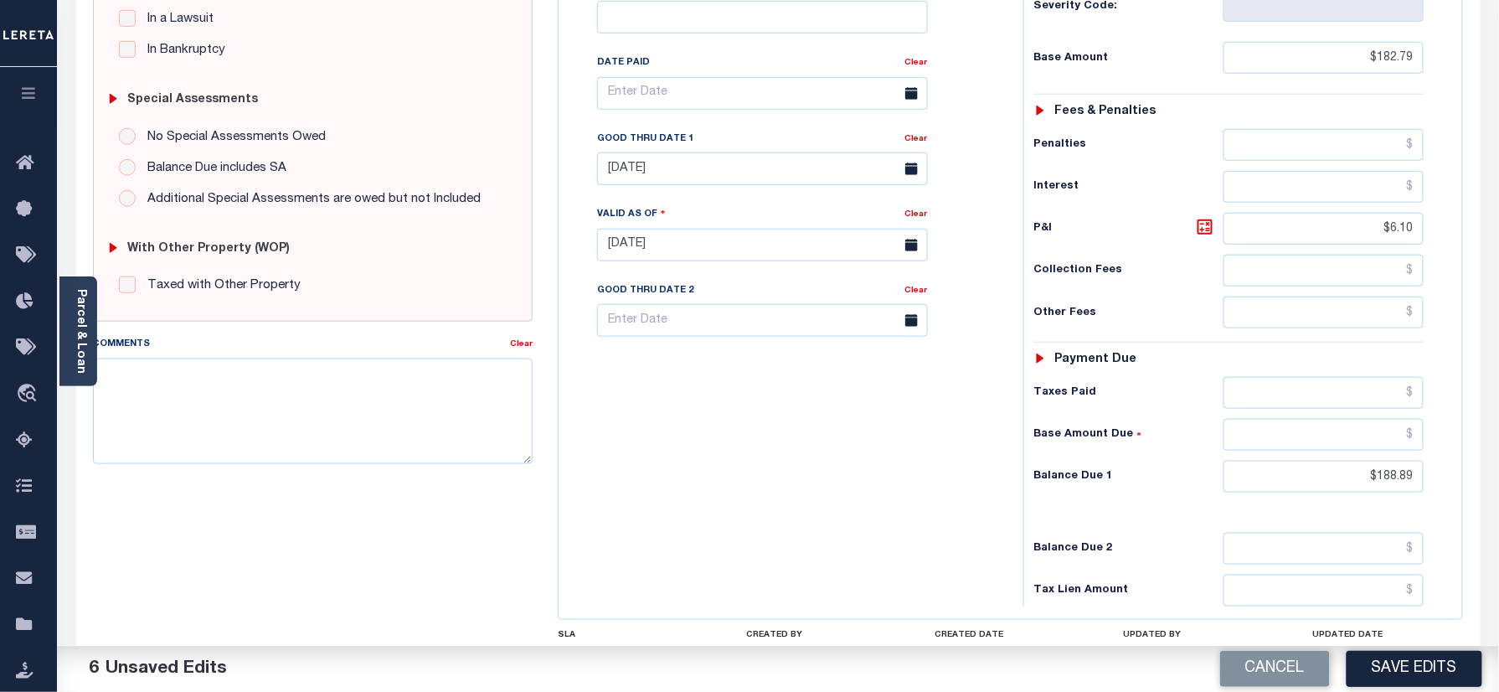
click at [700, 412] on div "Tax Bill No Multiple Payment Option Semi Annual Payment Plan Clear" at bounding box center [787, 236] width 448 height 739
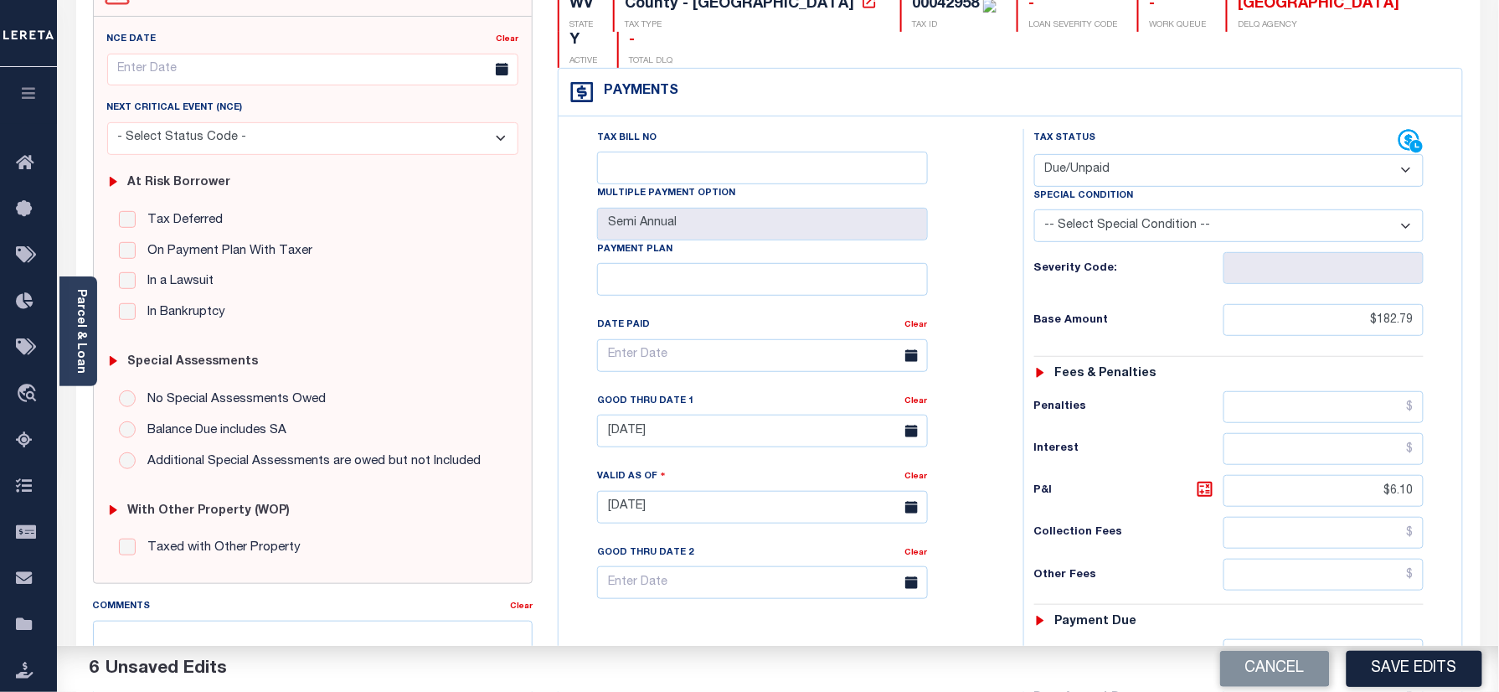
scroll to position [0, 0]
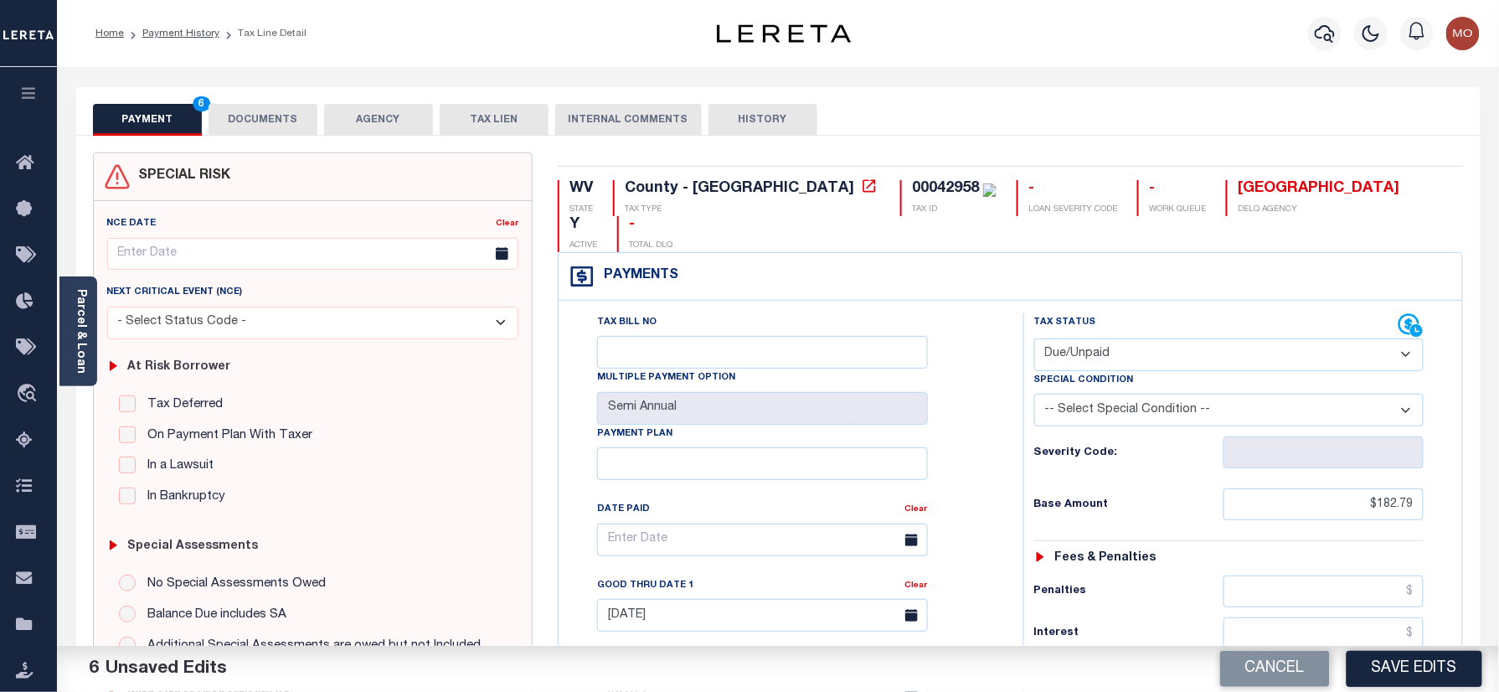
click at [912, 184] on div "00042958" at bounding box center [945, 188] width 67 height 15
click at [245, 124] on button "DOCUMENTS" at bounding box center [262, 120] width 109 height 32
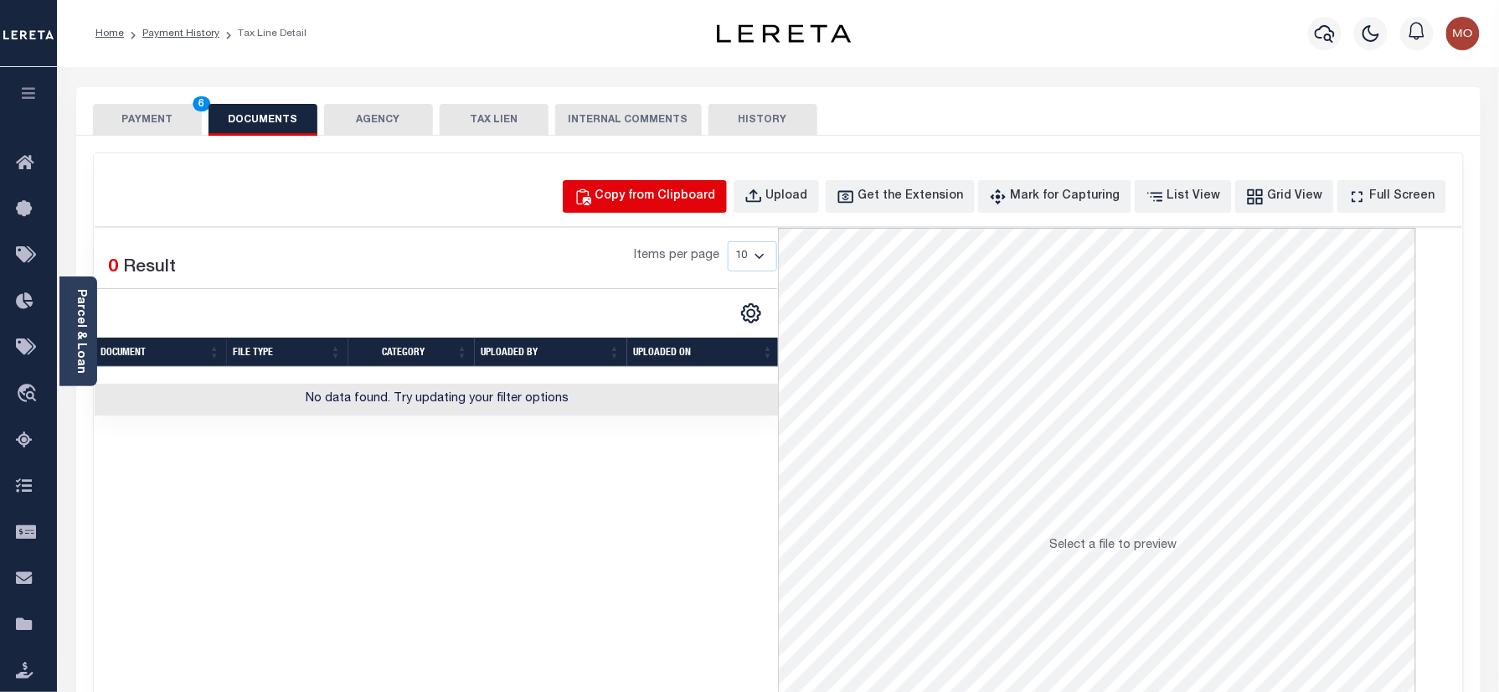
click at [685, 203] on div "Copy from Clipboard" at bounding box center [655, 197] width 121 height 18
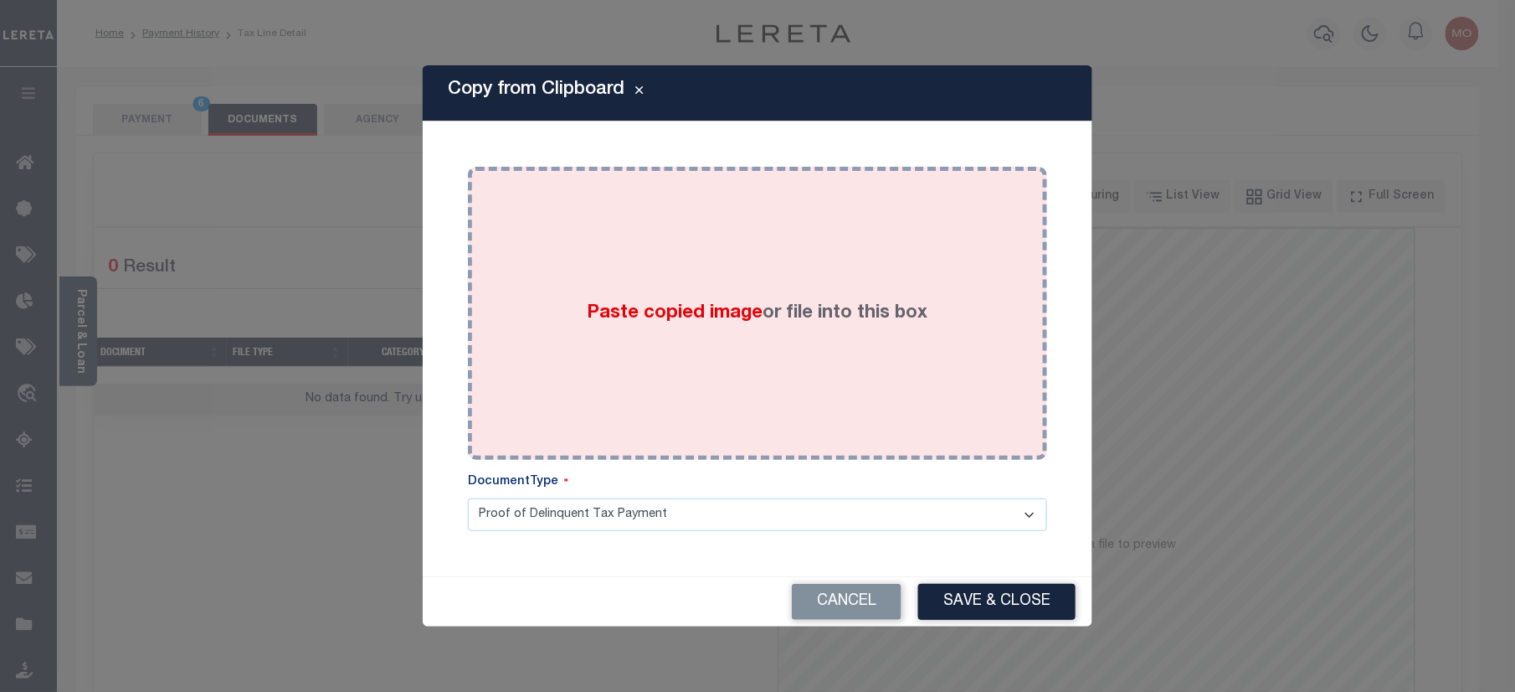
click at [628, 315] on span "Paste copied image" at bounding box center [676, 313] width 176 height 18
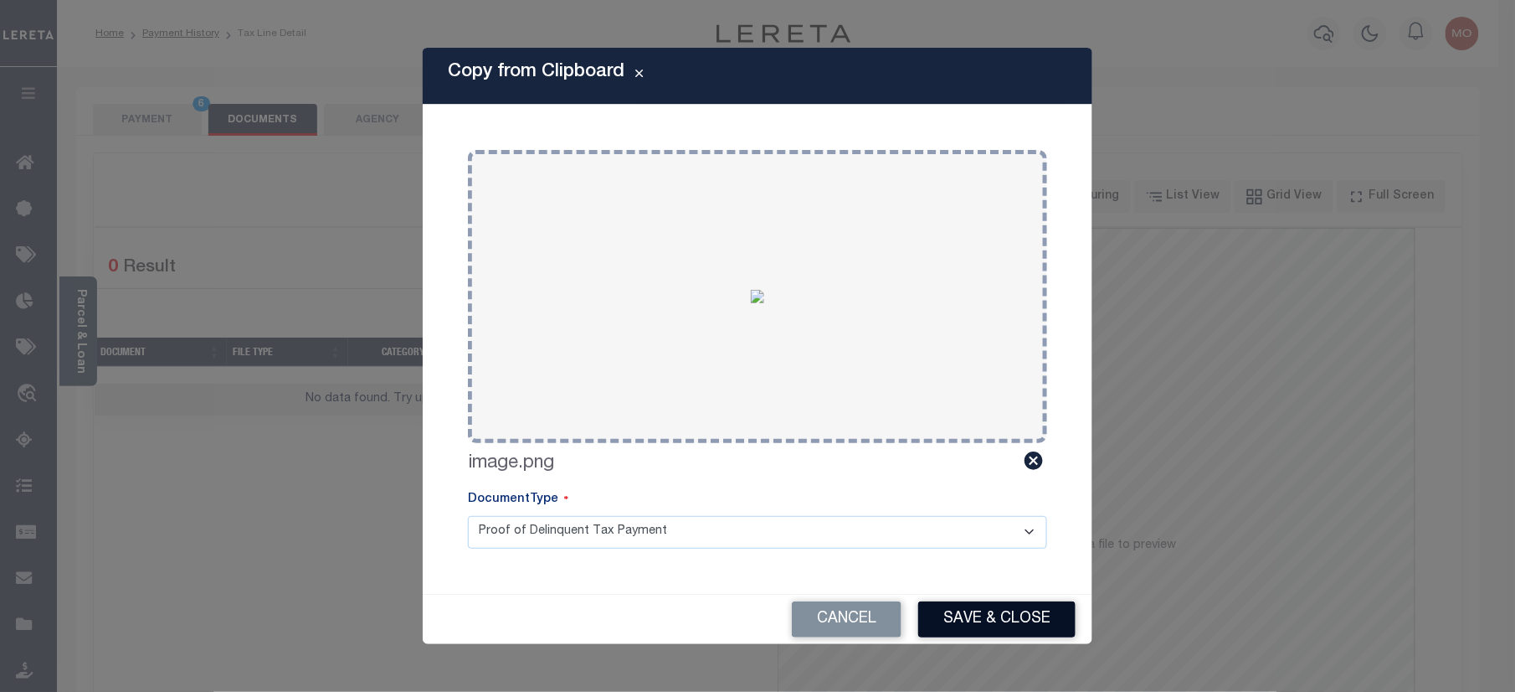
click at [1003, 615] on button "Save & Close" at bounding box center [996, 619] width 157 height 36
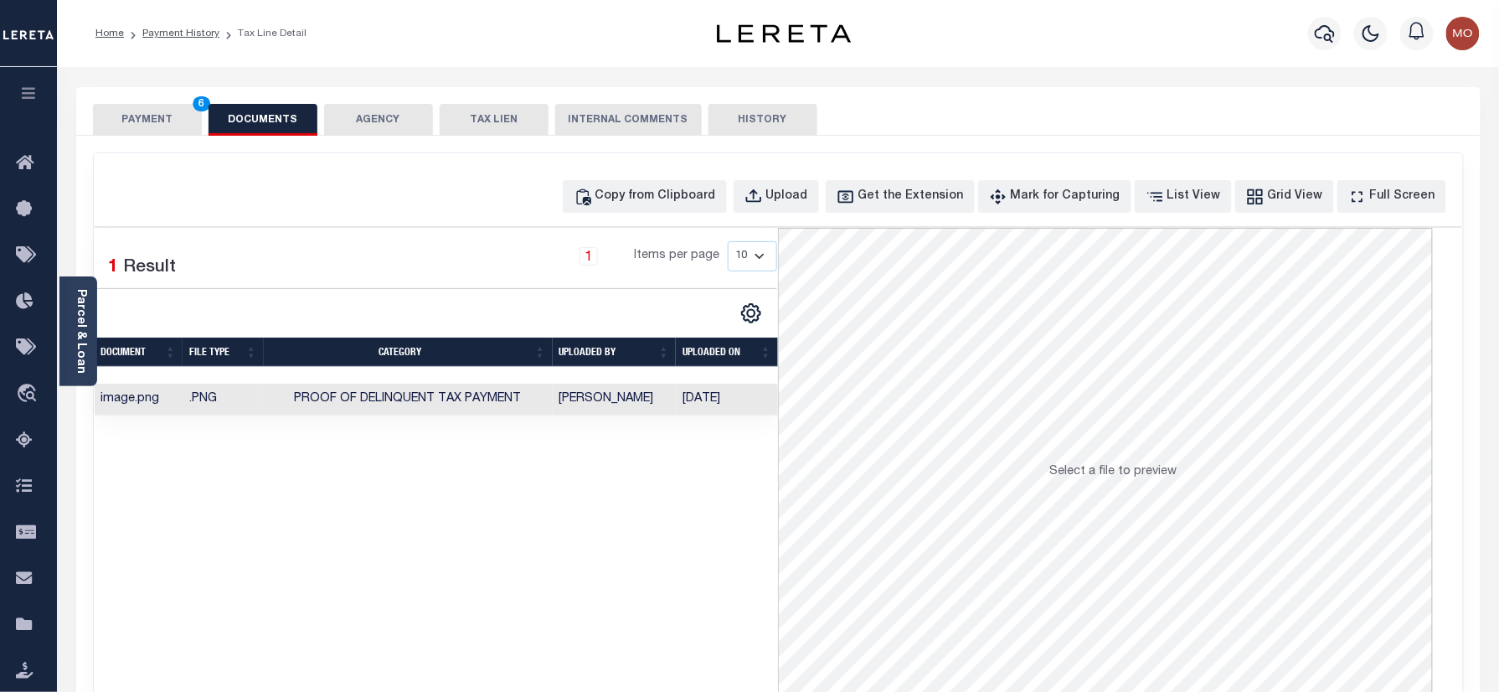
click at [161, 126] on button "PAYMENT 6" at bounding box center [147, 120] width 109 height 32
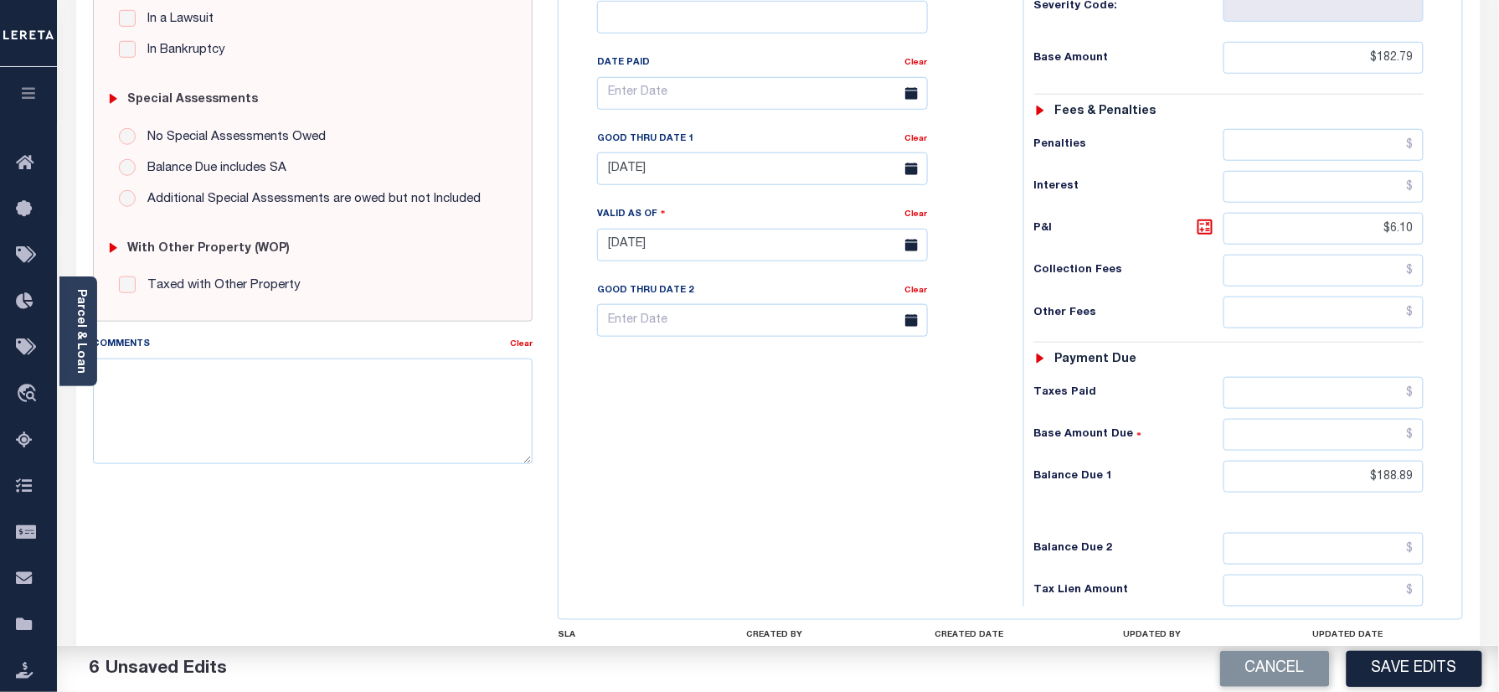
drag, startPoint x: 1393, startPoint y: 675, endPoint x: 1376, endPoint y: 670, distance: 17.5
click at [1393, 675] on button "Save Edits" at bounding box center [1414, 669] width 136 height 36
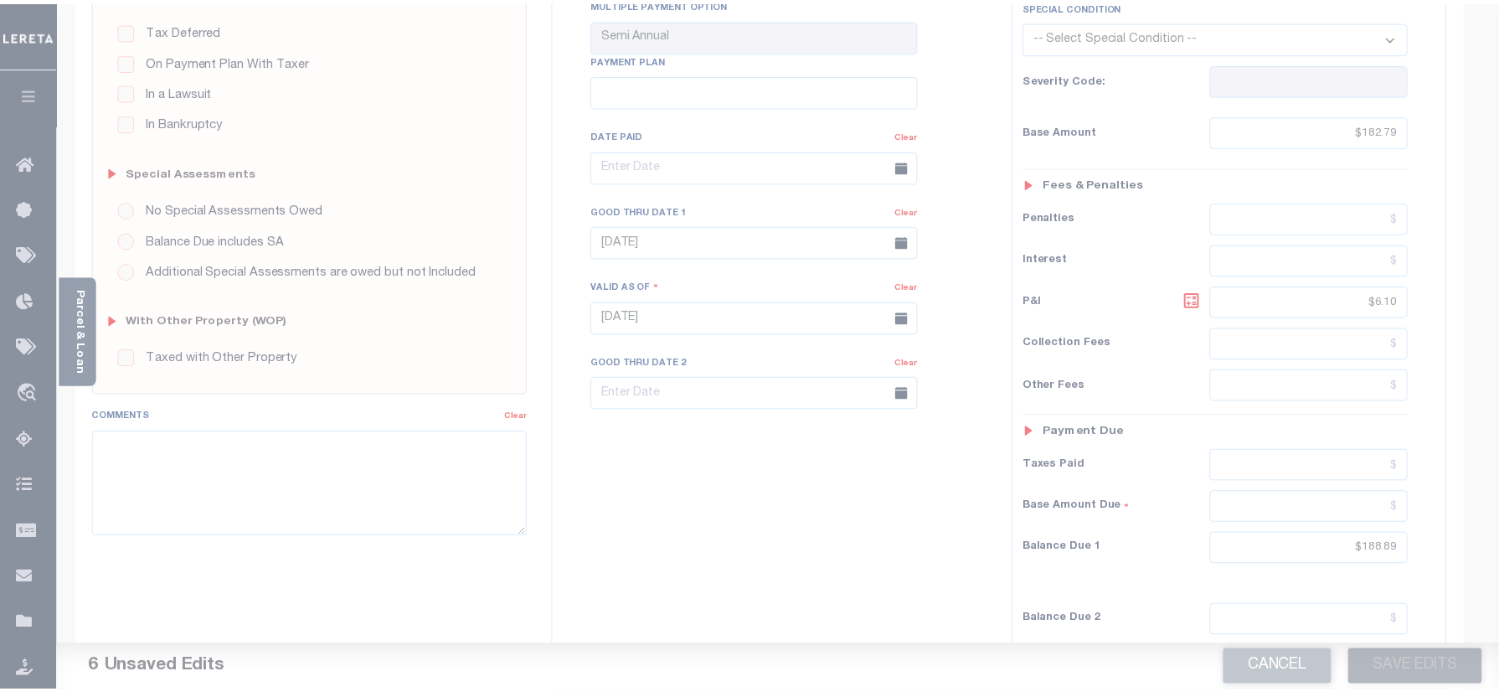
scroll to position [335, 0]
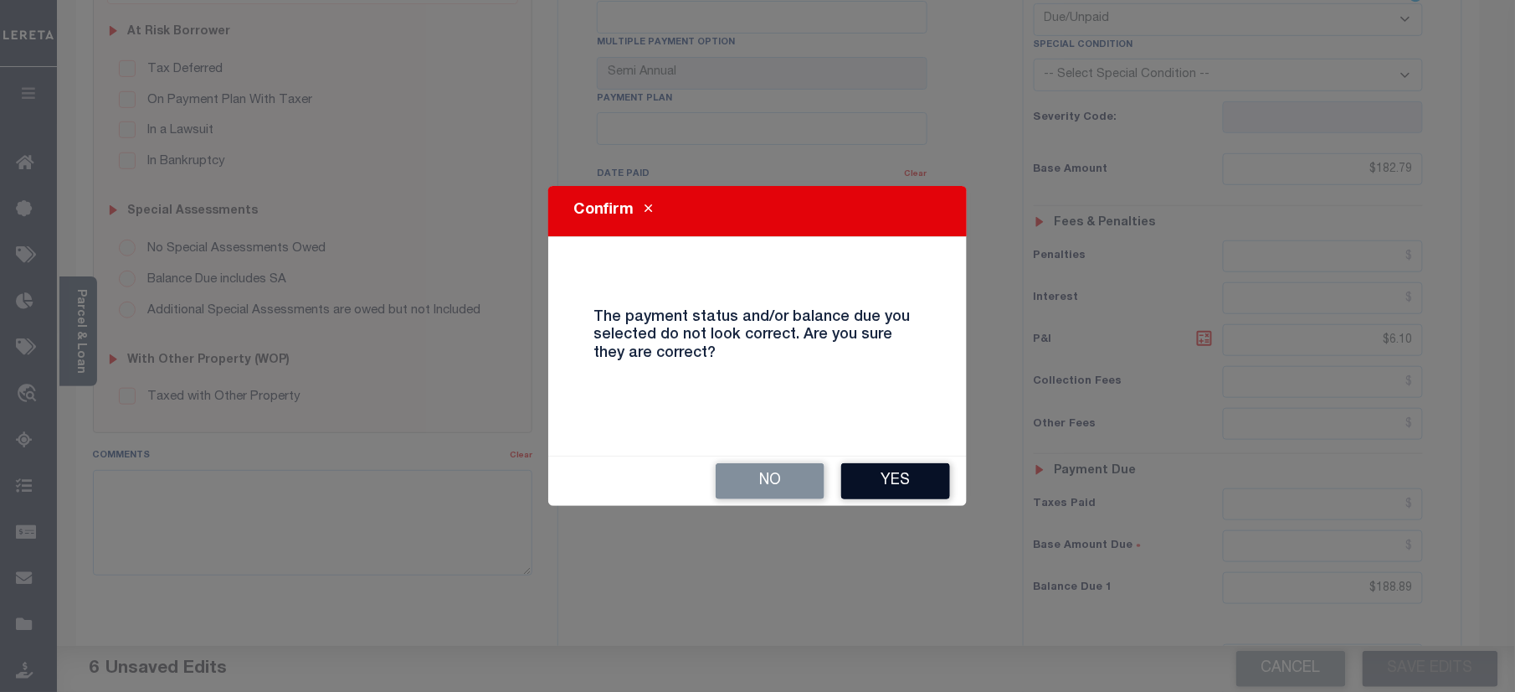
click at [872, 472] on button "Yes" at bounding box center [895, 481] width 109 height 36
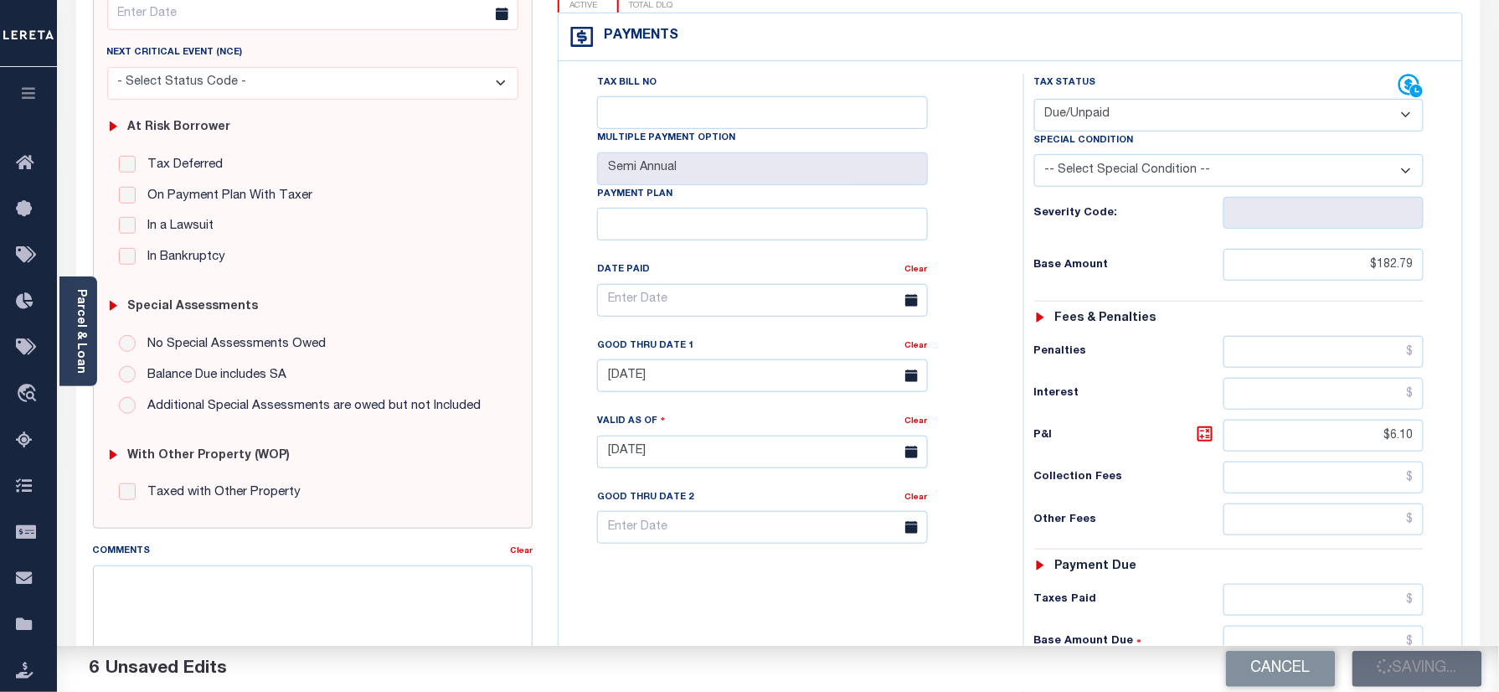
scroll to position [111, 0]
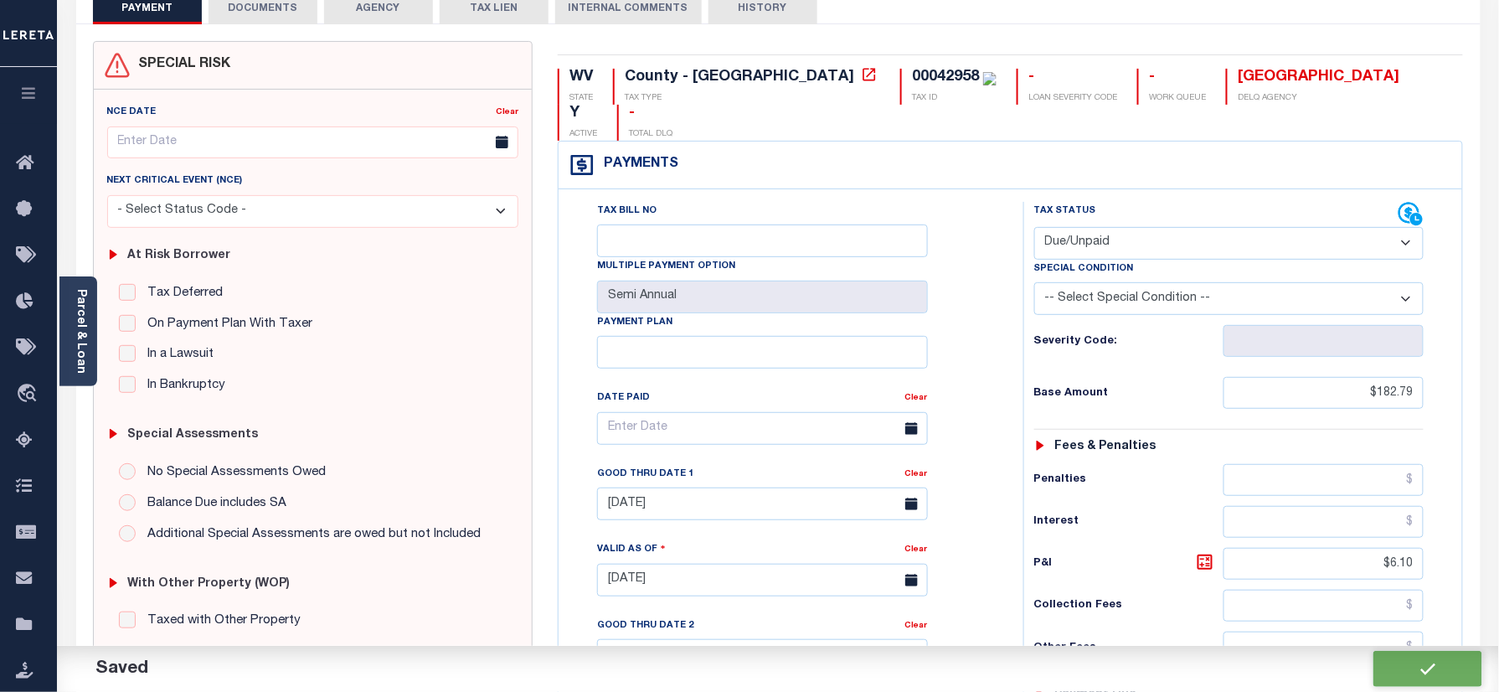
checkbox input "false"
type input "$182.79"
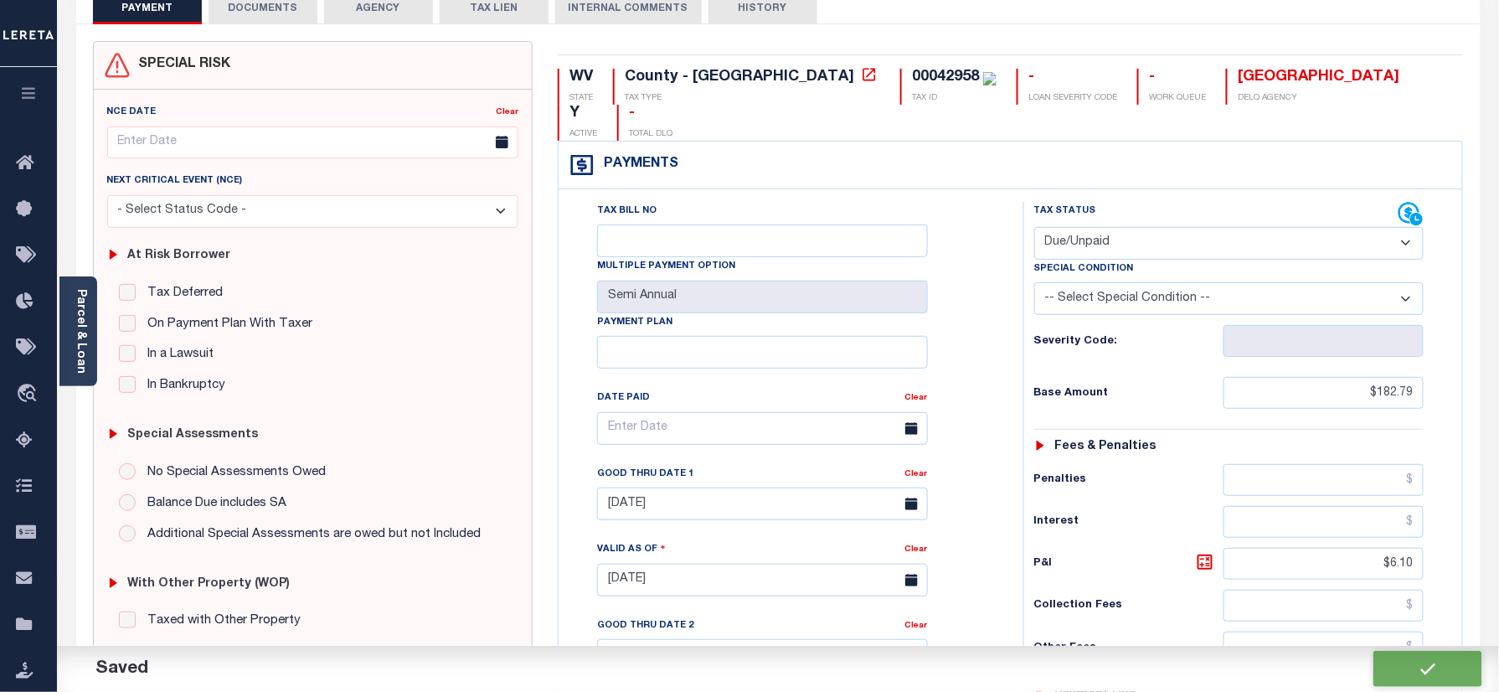
type input "$6.1"
type input "$188.89"
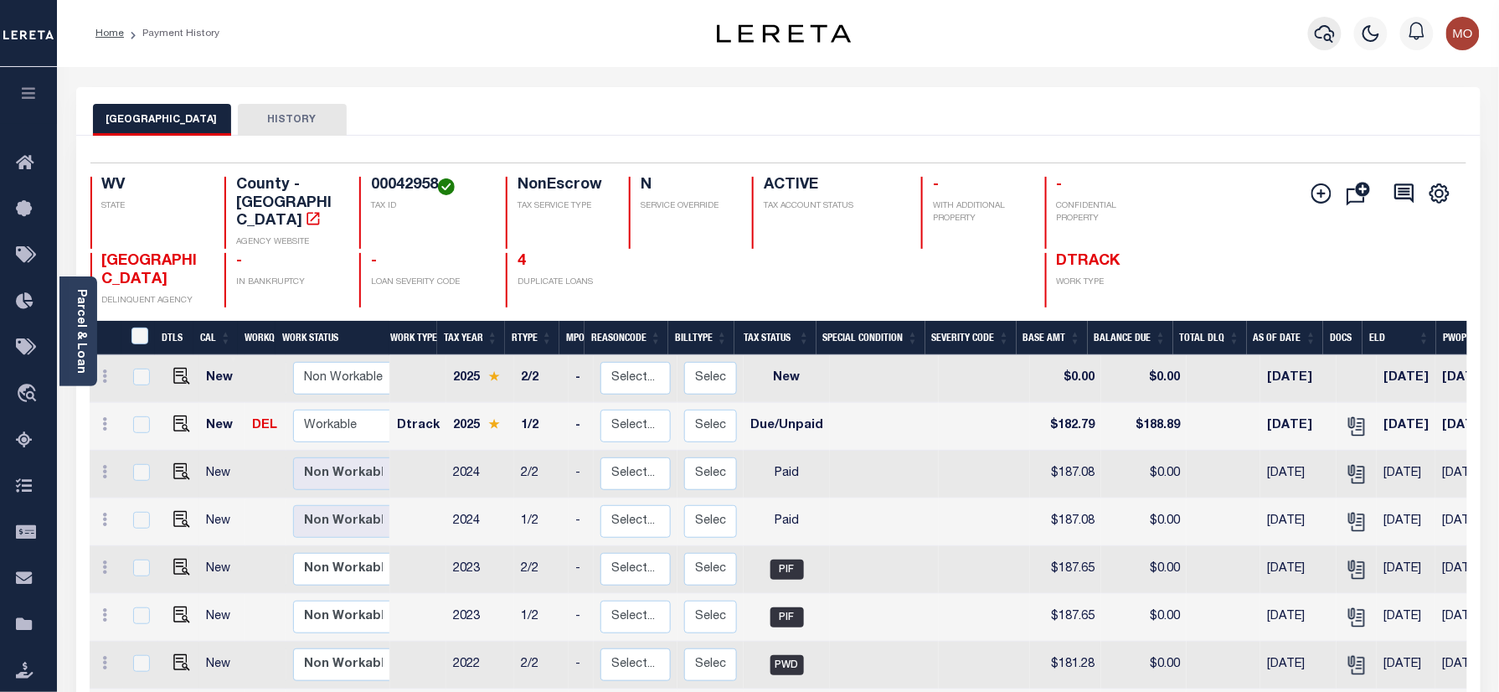
click at [1320, 28] on icon "button" at bounding box center [1325, 33] width 20 height 20
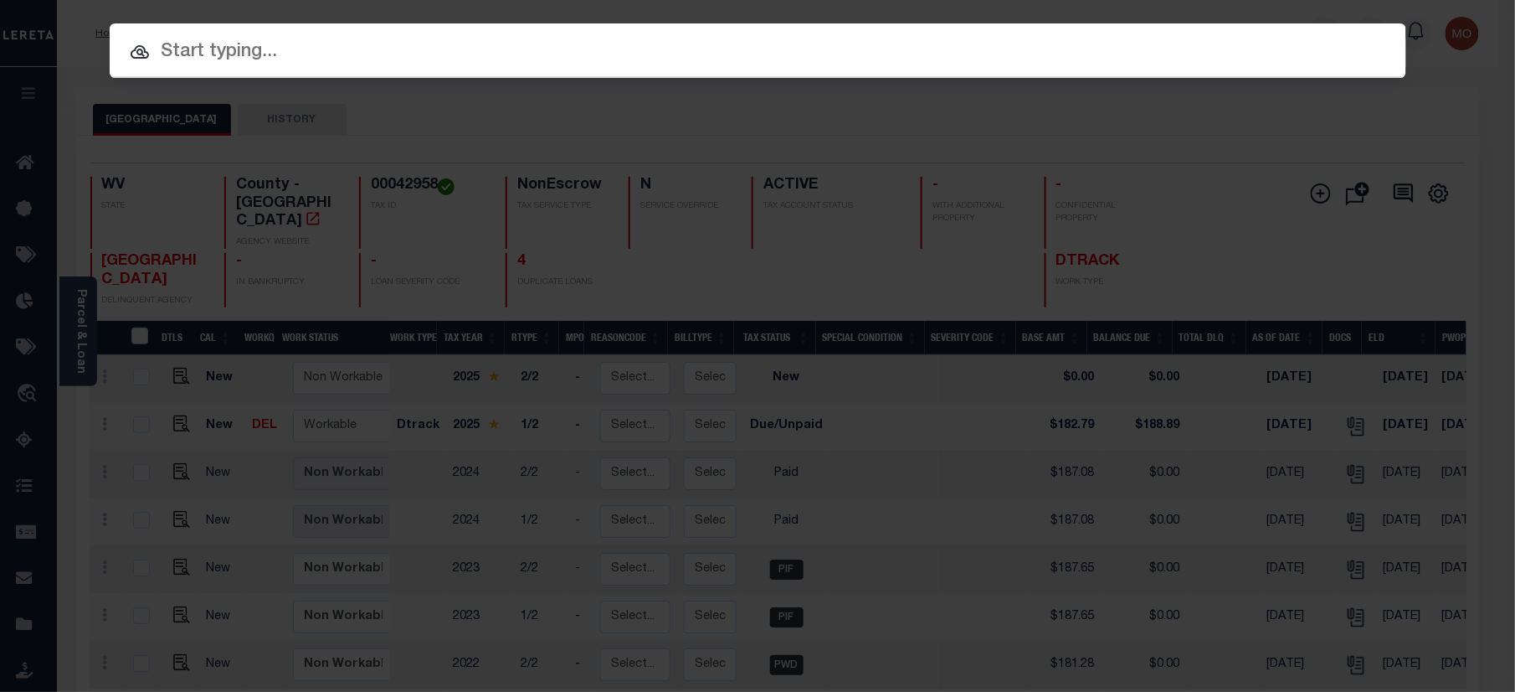
click at [262, 41] on input "text" at bounding box center [758, 52] width 1297 height 29
paste input "43023"
type input "43023"
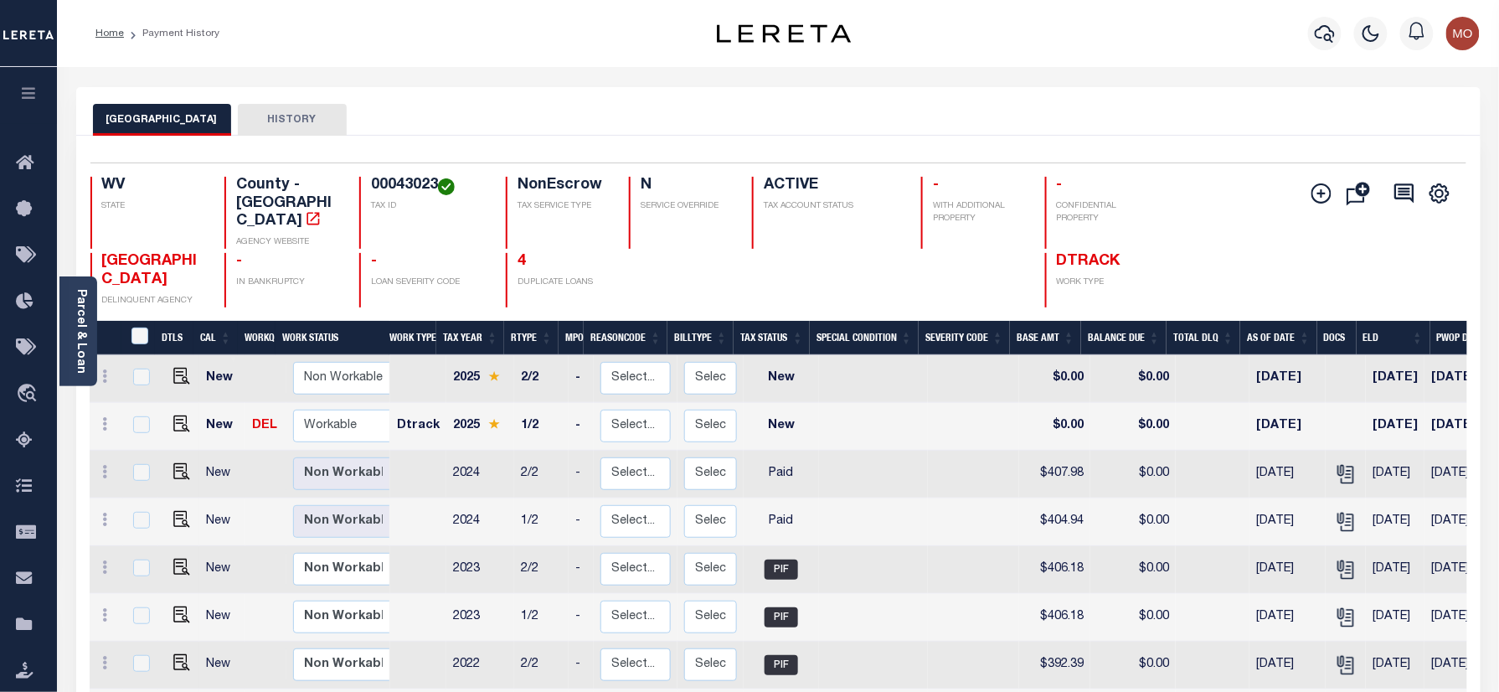
click at [405, 183] on h4 "00043023" at bounding box center [428, 186] width 115 height 18
copy h4 "00043023"
click at [175, 415] on img "" at bounding box center [181, 423] width 17 height 17
checkbox input "true"
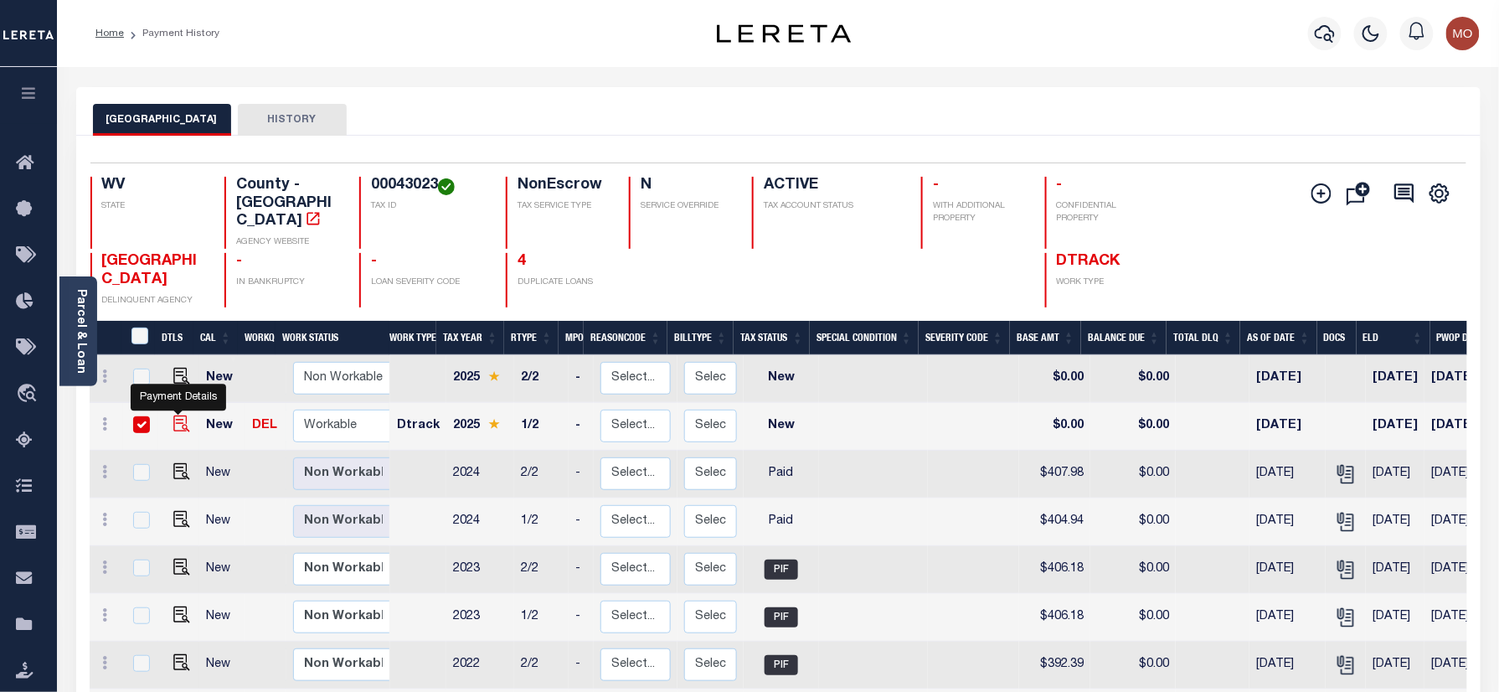
checkbox input "true"
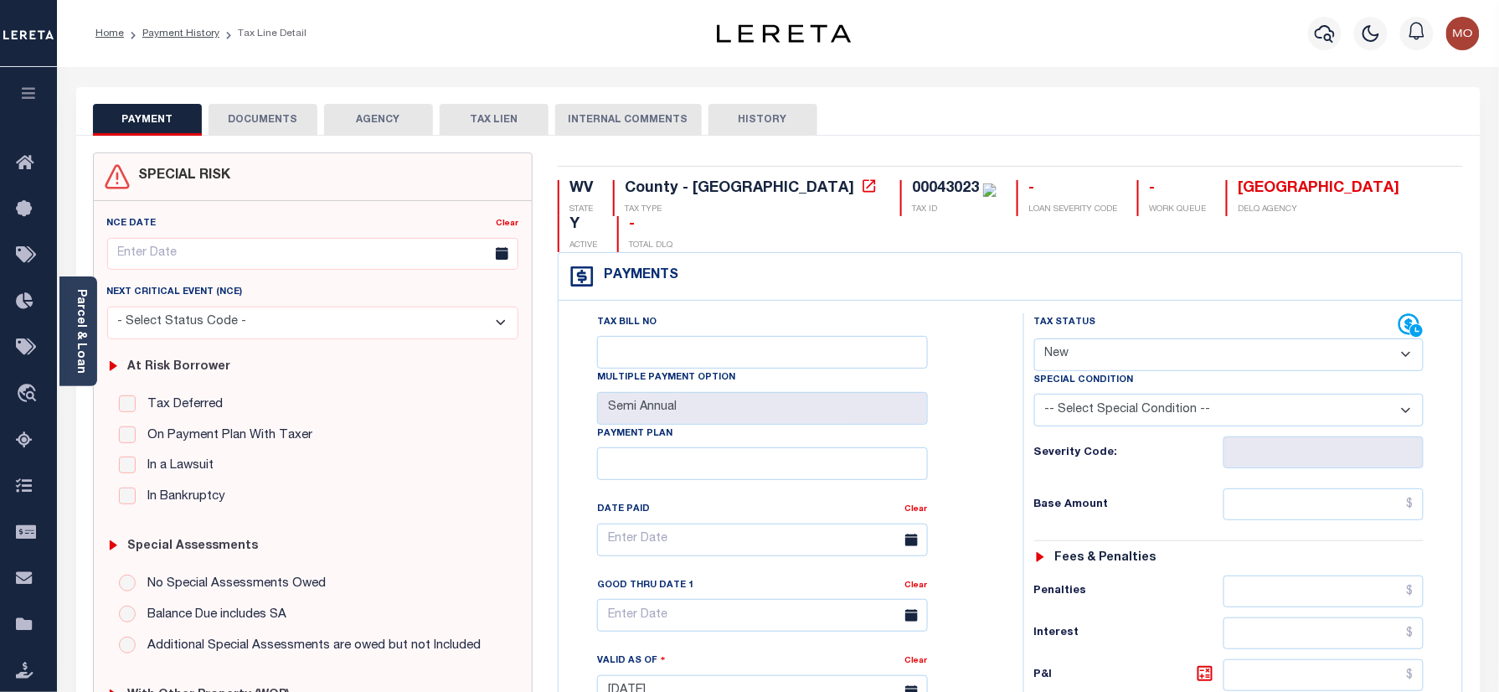
click at [1105, 338] on select "- Select Status Code - Open Due/Unpaid Paid Incomplete No Tax Due Internal Refu…" at bounding box center [1229, 354] width 390 height 33
select select "DUE"
click at [1034, 338] on select "- Select Status Code - Open Due/Unpaid Paid Incomplete No Tax Due Internal Refu…" at bounding box center [1229, 354] width 390 height 33
type input "[DATE]"
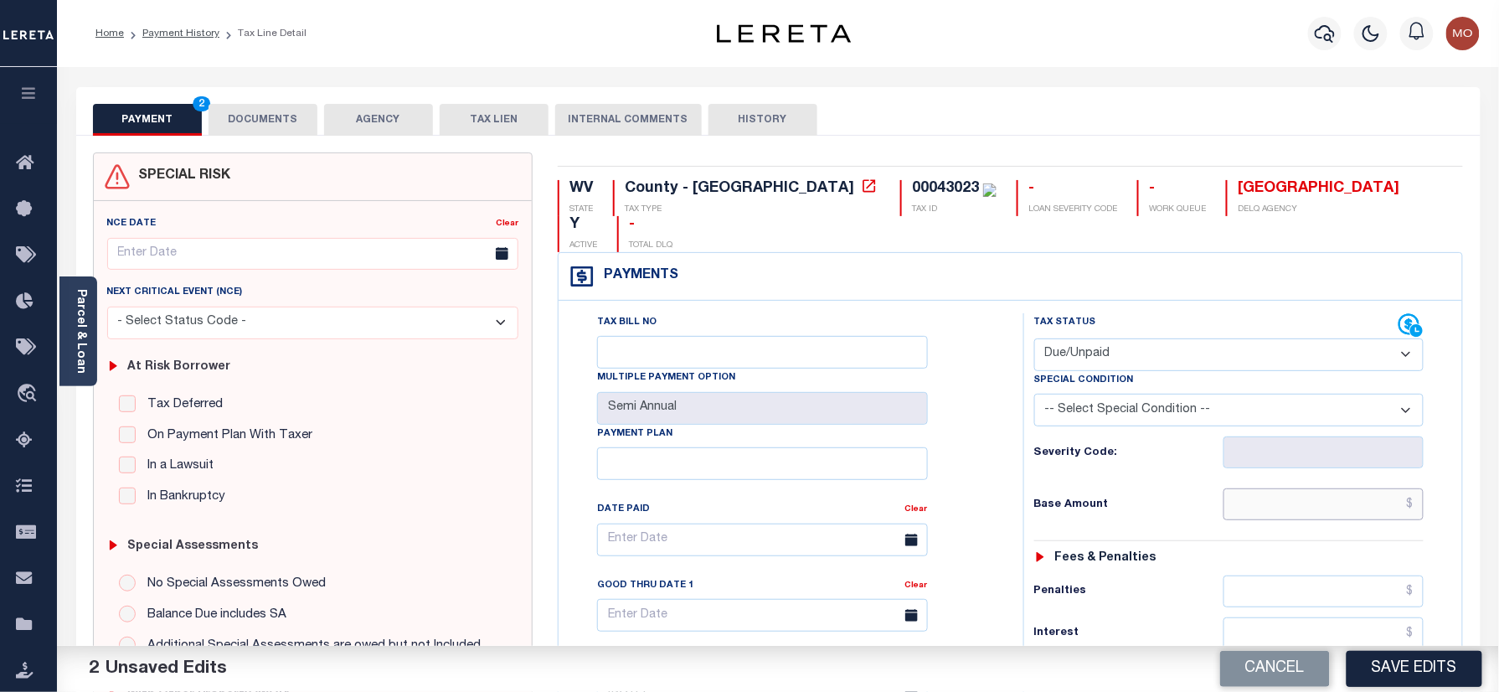
click at [1260, 488] on input "text" at bounding box center [1323, 504] width 201 height 32
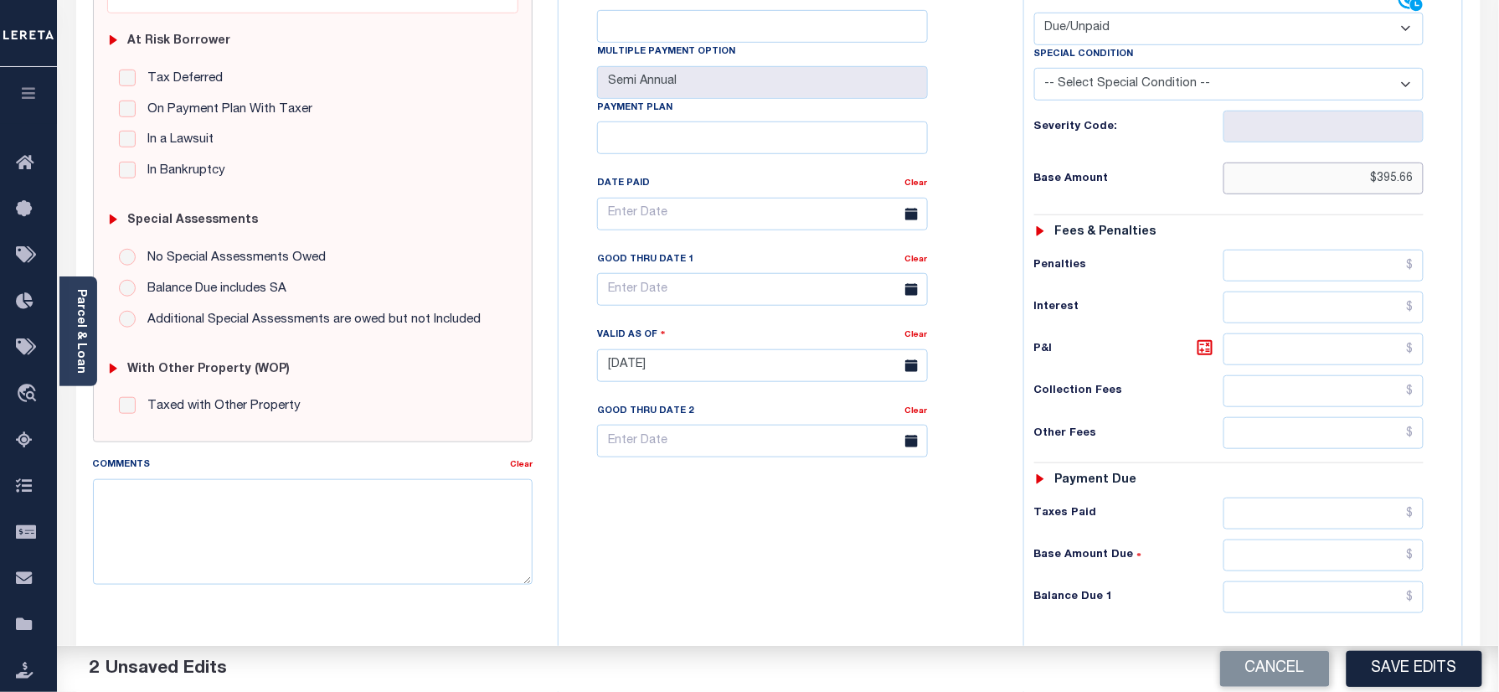
scroll to position [335, 0]
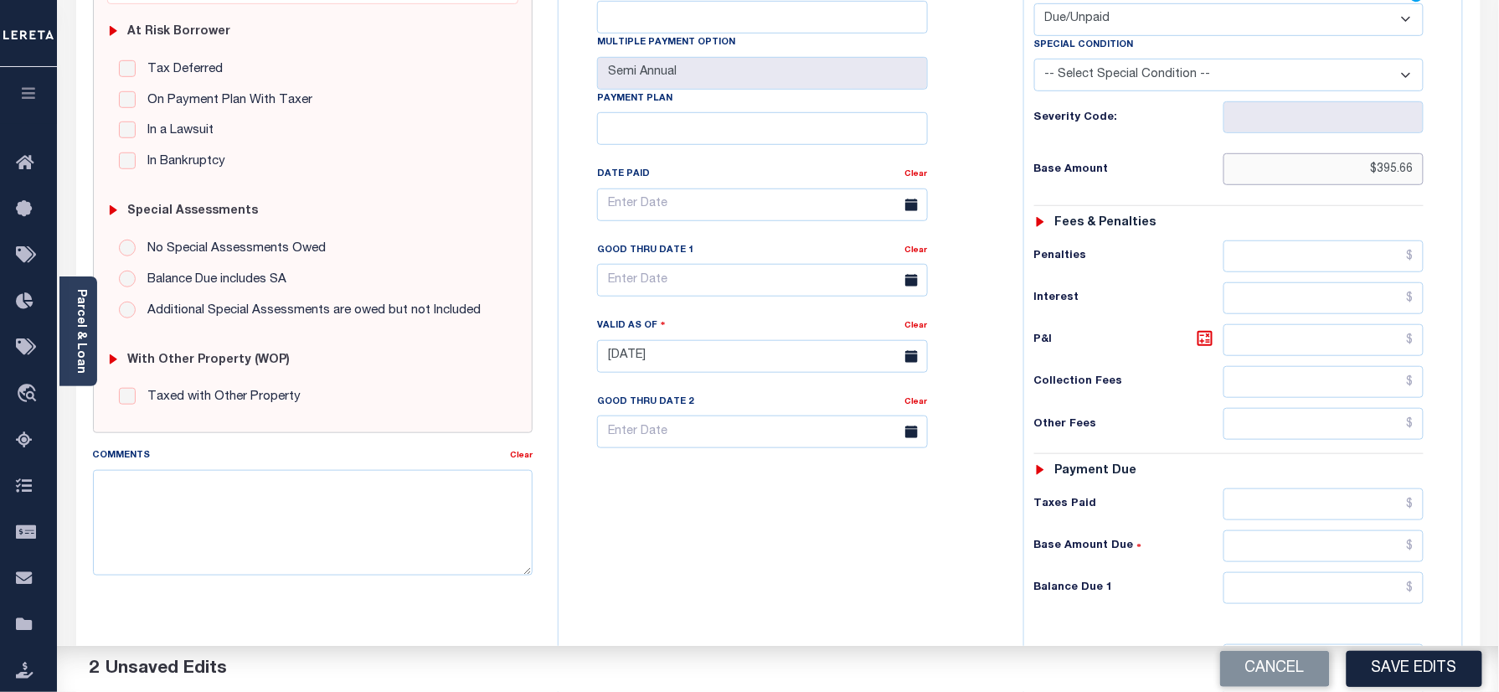
type input "$395.66"
click at [1284, 572] on input "text" at bounding box center [1323, 588] width 201 height 32
type input "$408.85"
click at [1210, 328] on icon at bounding box center [1205, 338] width 20 height 20
type input "$13.19"
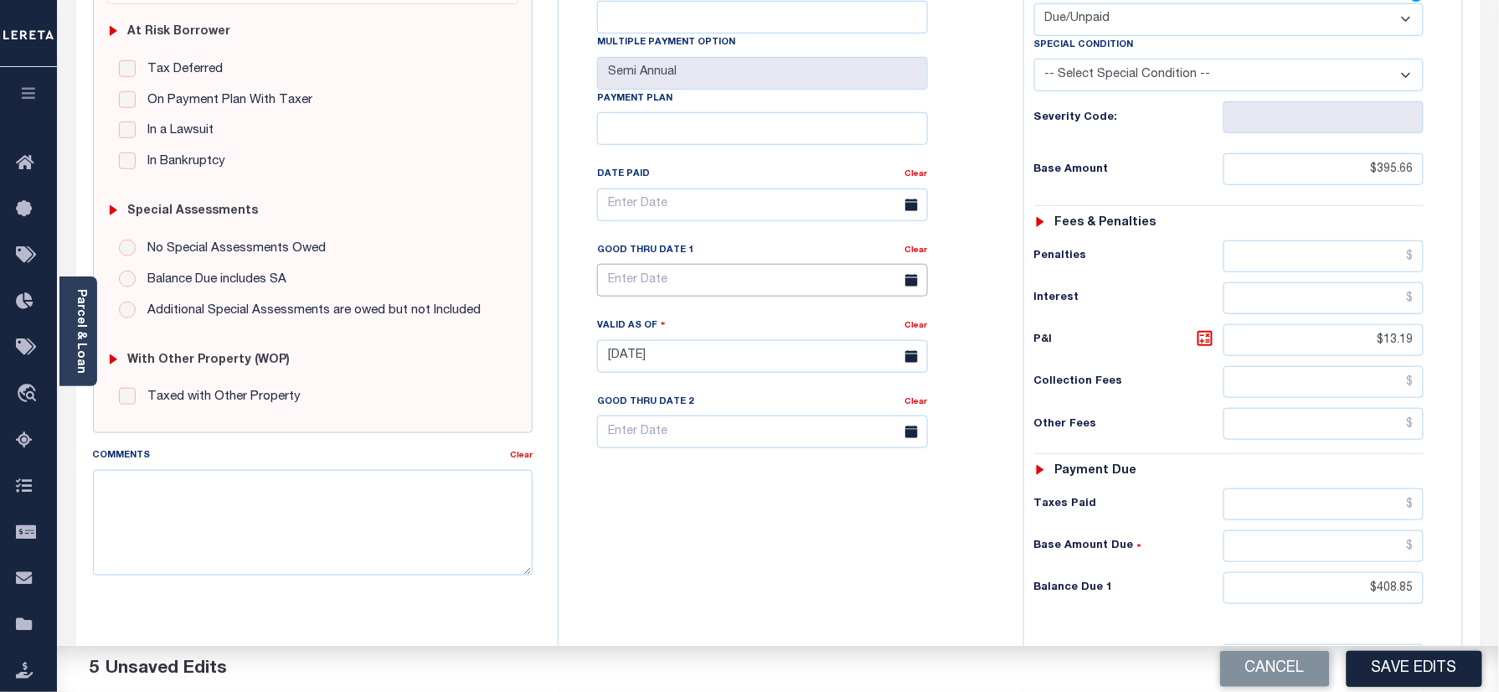
click at [708, 264] on input "text" at bounding box center [762, 280] width 331 height 33
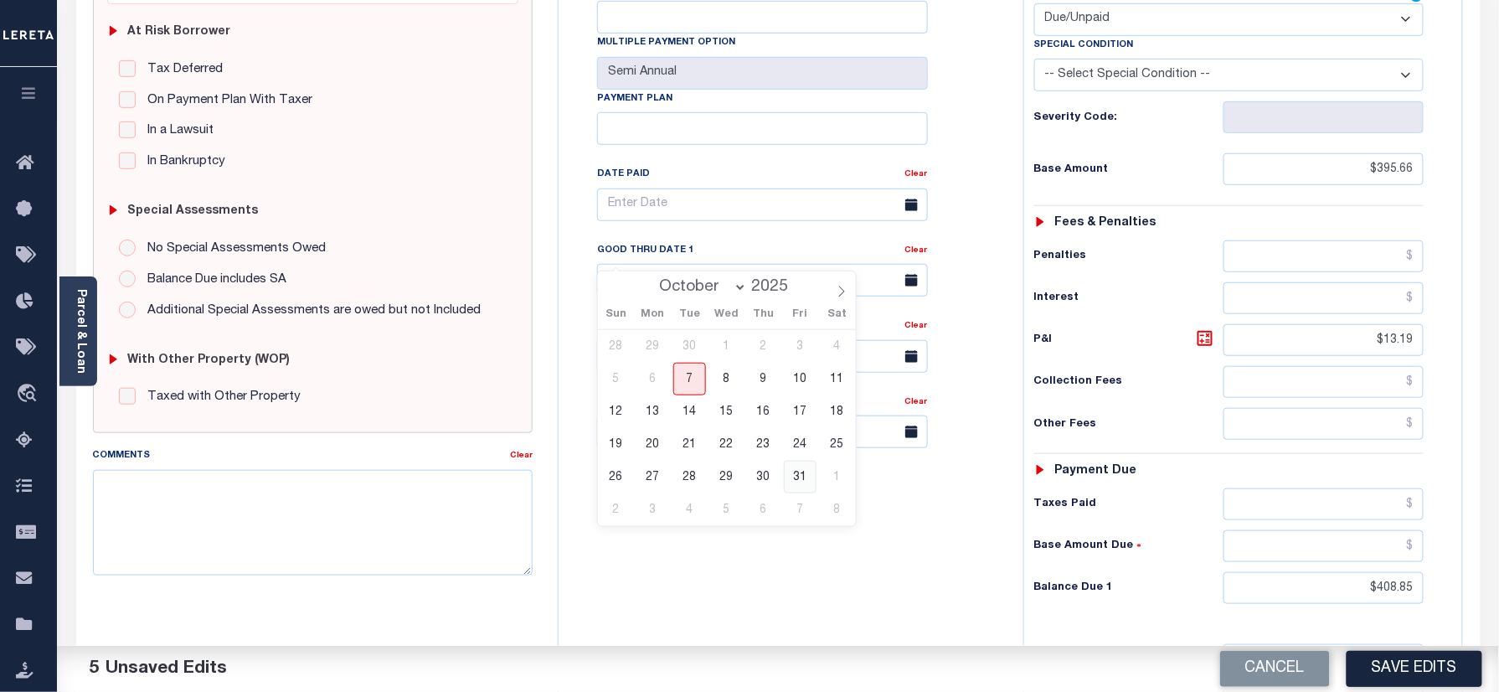
click at [802, 473] on span "31" at bounding box center [800, 476] width 33 height 33
type input "10/31/2025"
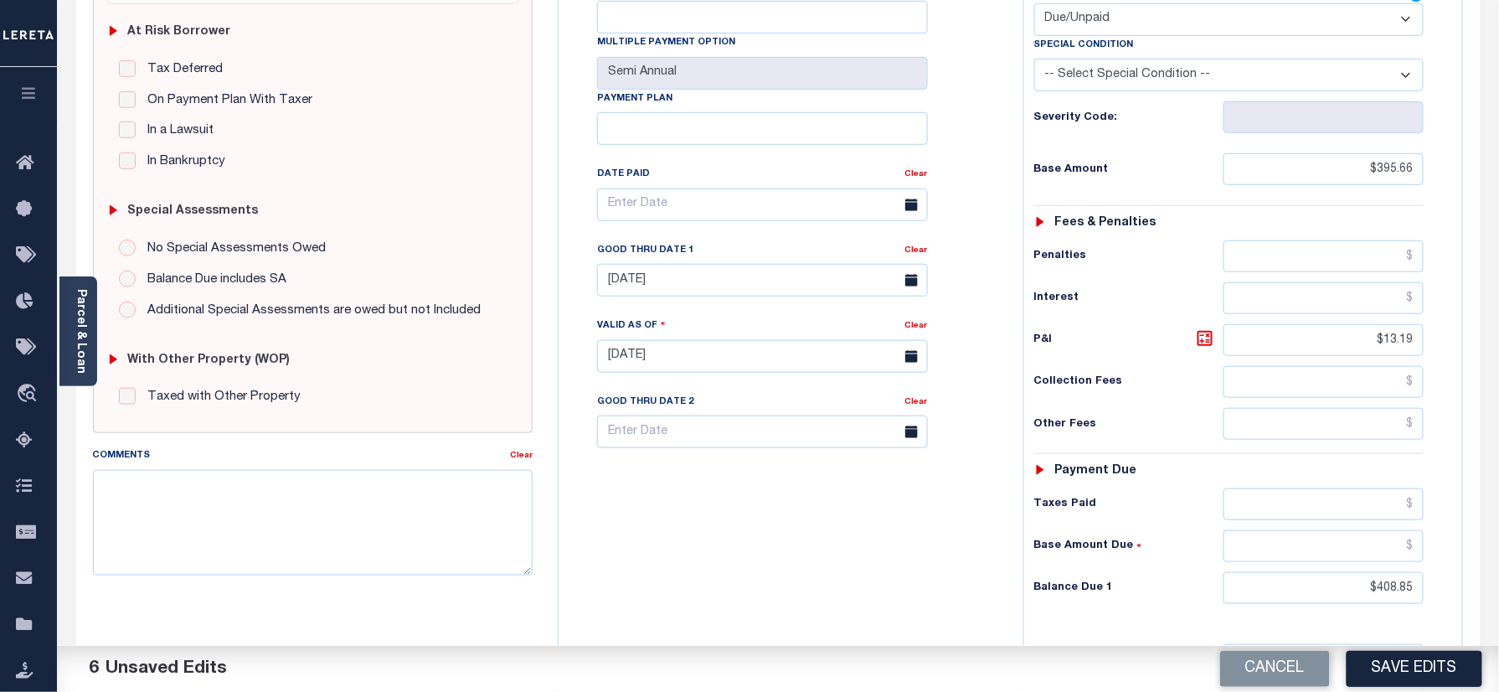
click at [788, 537] on div "Tax Bill No Multiple Payment Option Semi Annual Payment Plan Clear" at bounding box center [787, 347] width 448 height 739
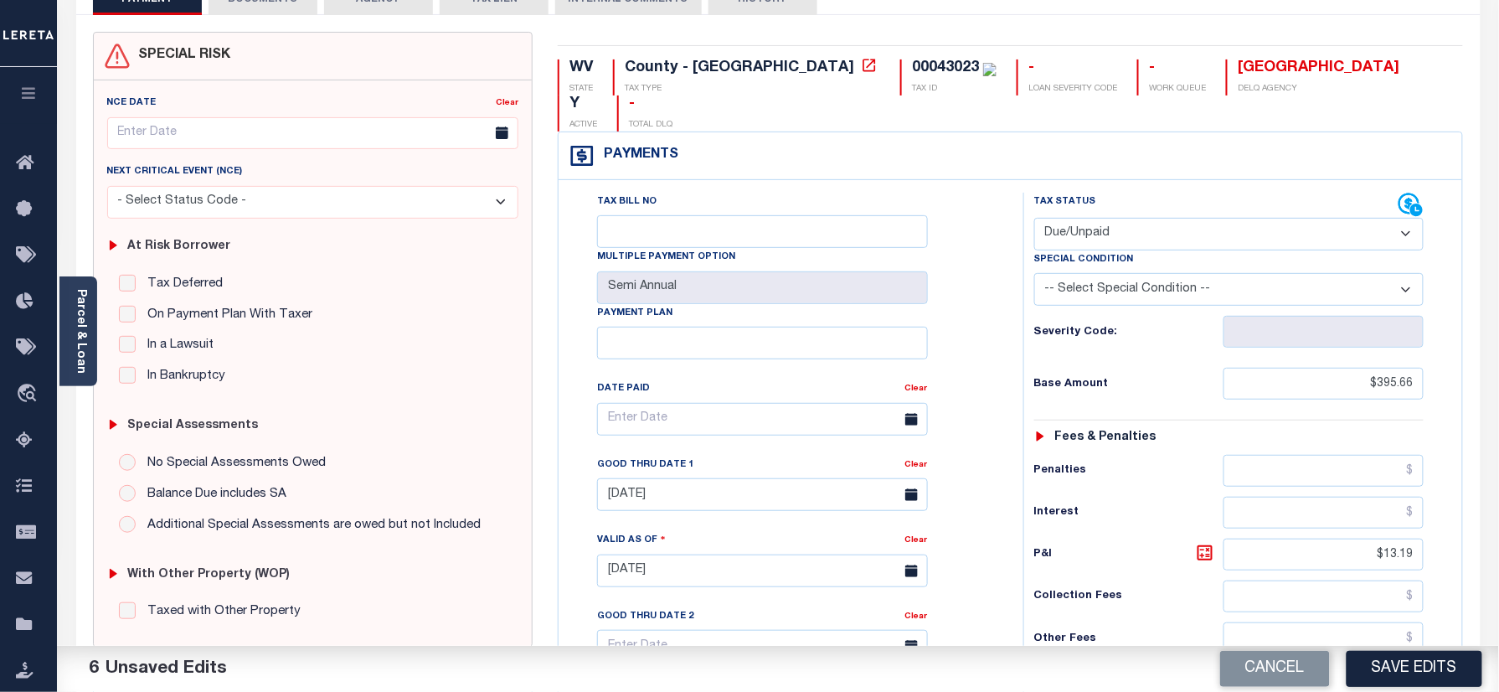
scroll to position [0, 0]
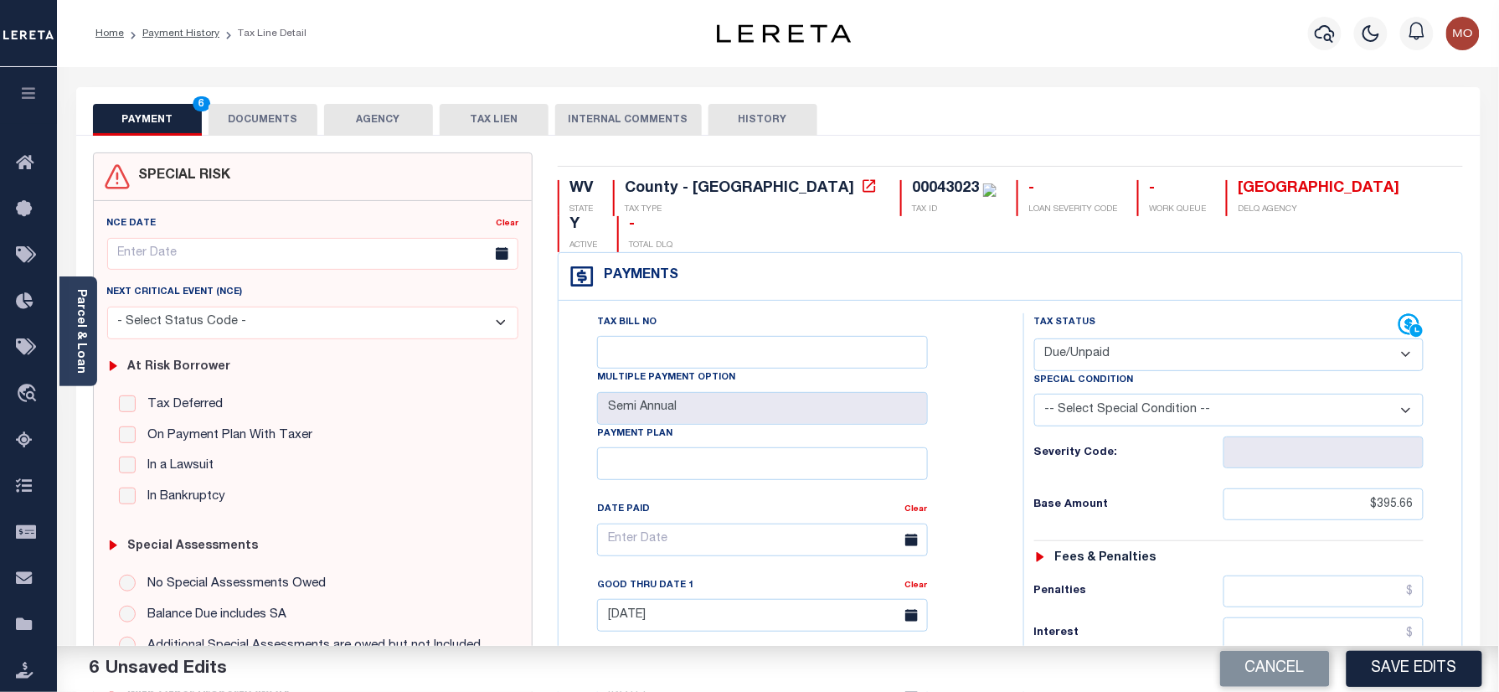
click at [259, 118] on button "DOCUMENTS" at bounding box center [262, 120] width 109 height 32
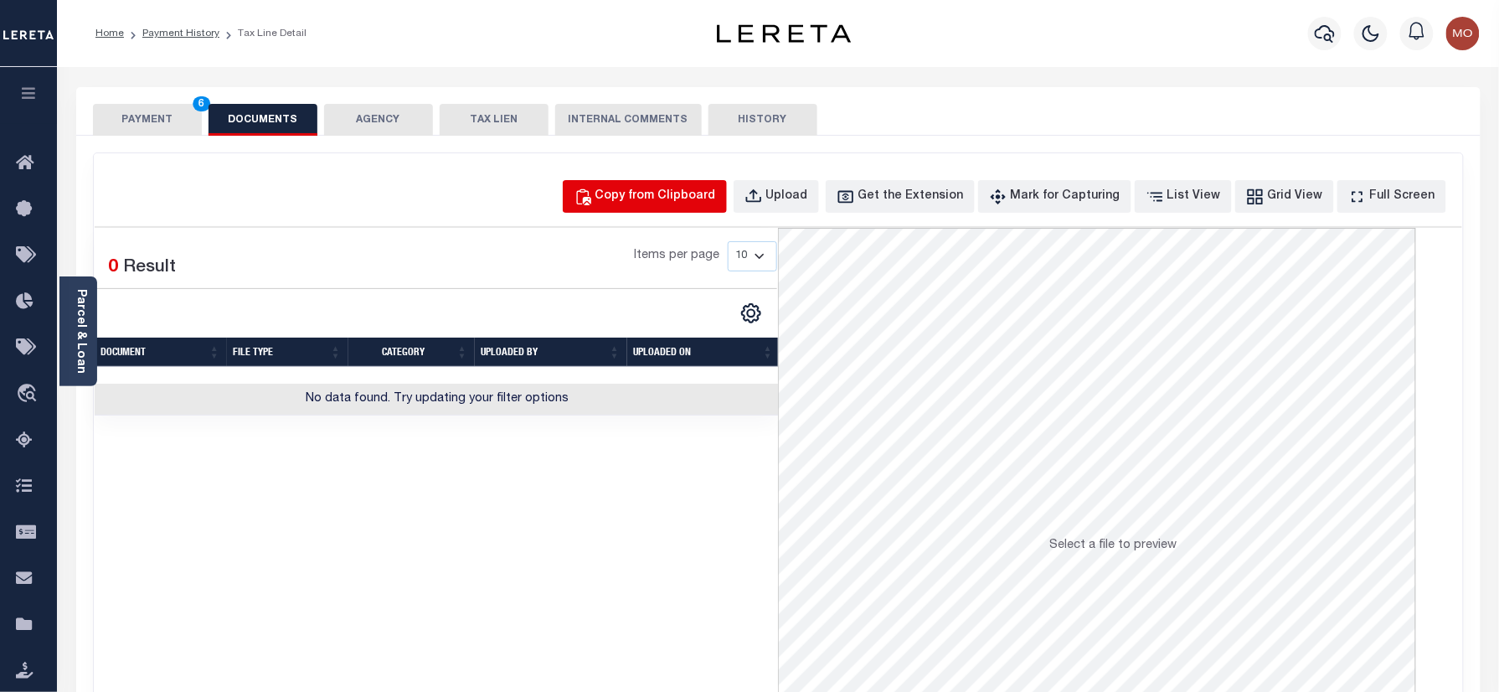
click at [663, 198] on div "Copy from Clipboard" at bounding box center [655, 197] width 121 height 18
select select "POP"
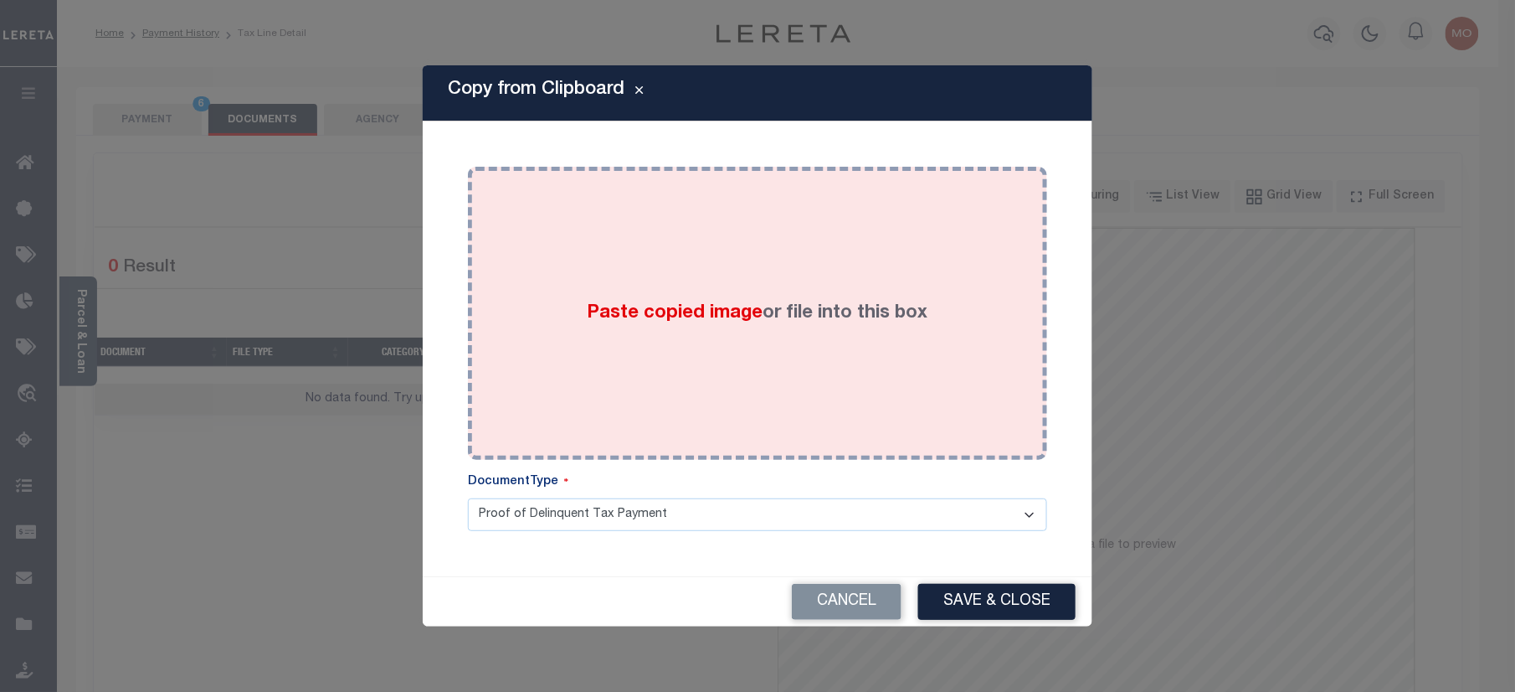
click at [648, 308] on span "Paste copied image" at bounding box center [676, 313] width 176 height 18
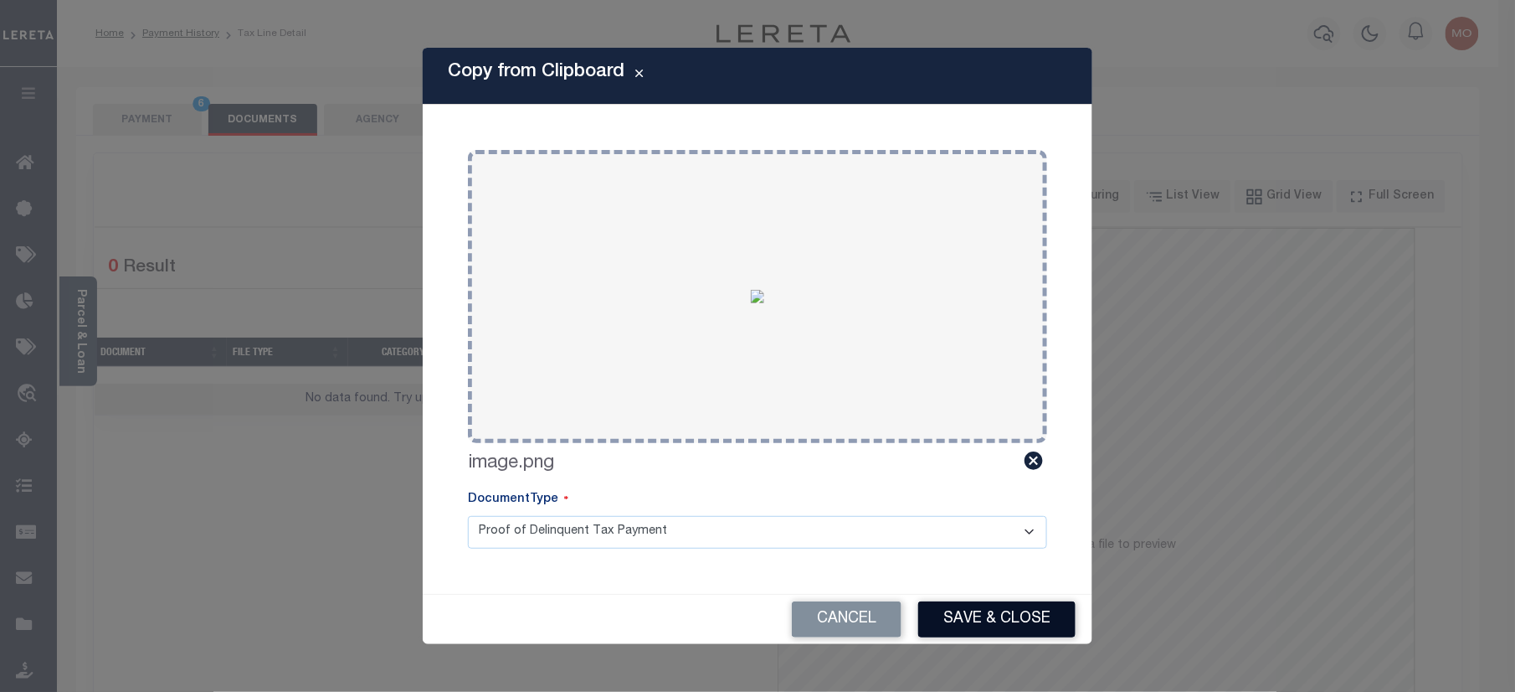
click at [1010, 613] on button "Save & Close" at bounding box center [996, 619] width 157 height 36
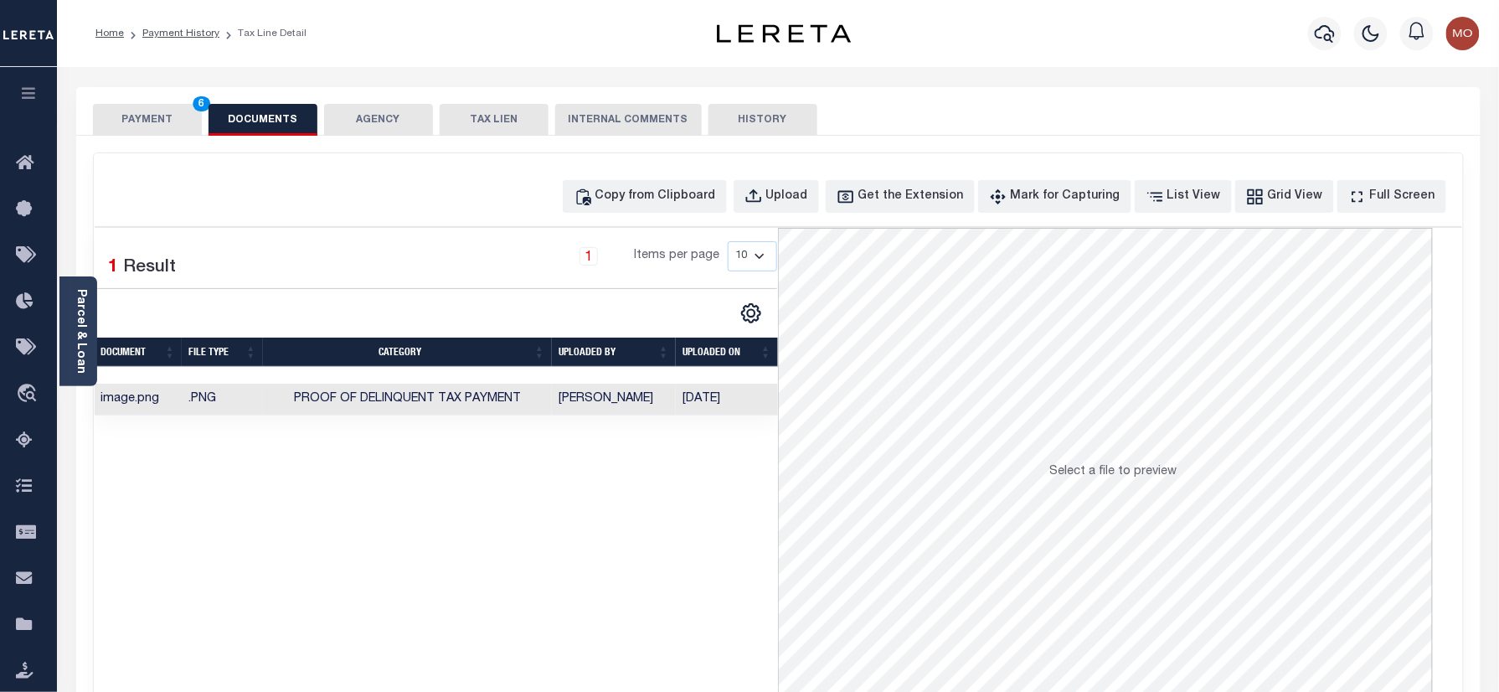
click at [157, 115] on button "PAYMENT 6" at bounding box center [147, 120] width 109 height 32
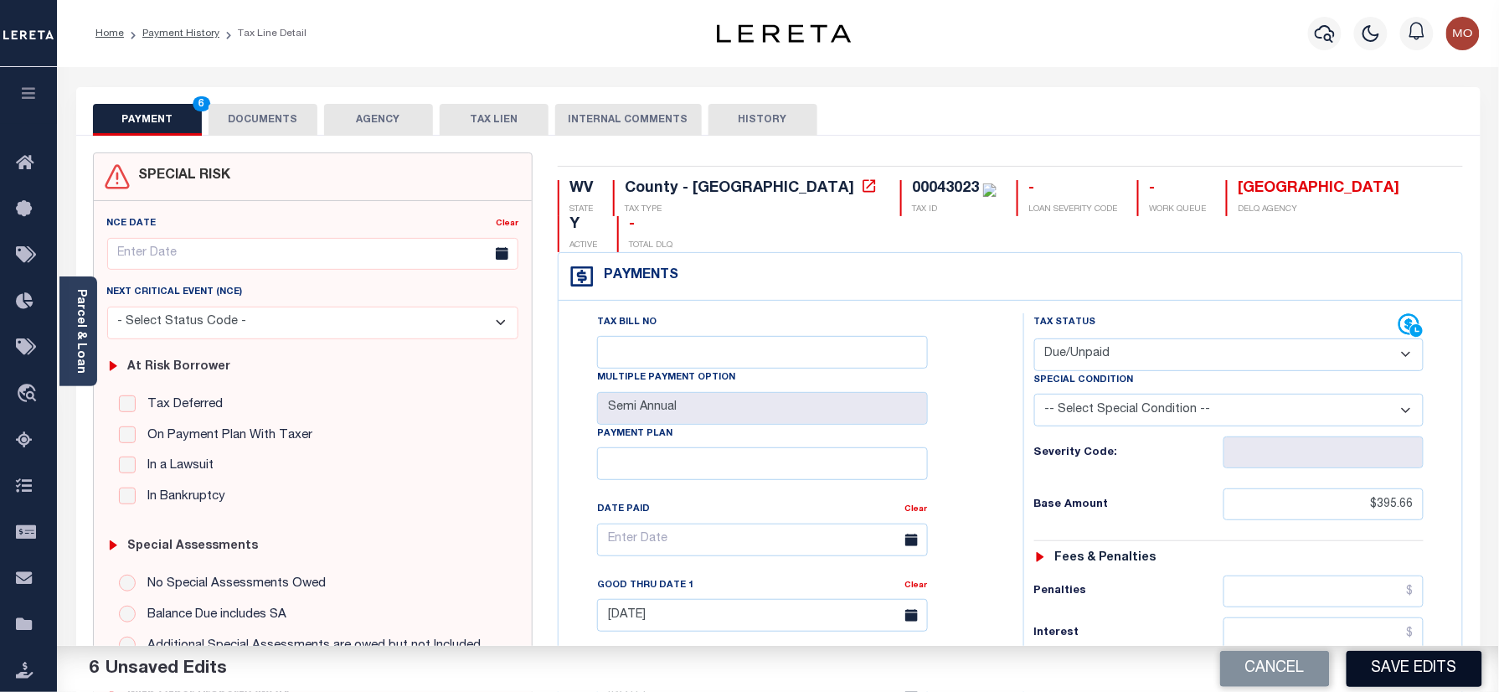
click at [1405, 670] on button "Save Edits" at bounding box center [1414, 669] width 136 height 36
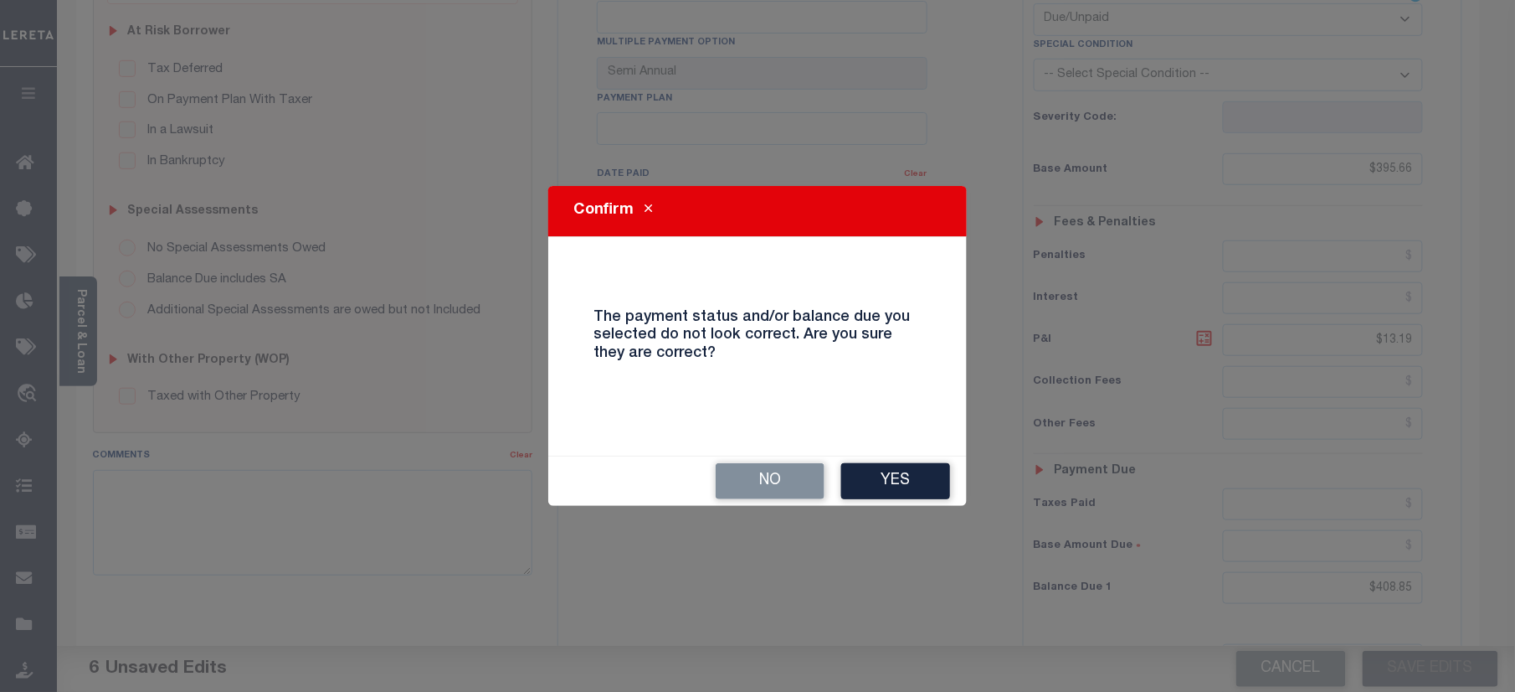
click at [876, 487] on button "Yes" at bounding box center [895, 481] width 109 height 36
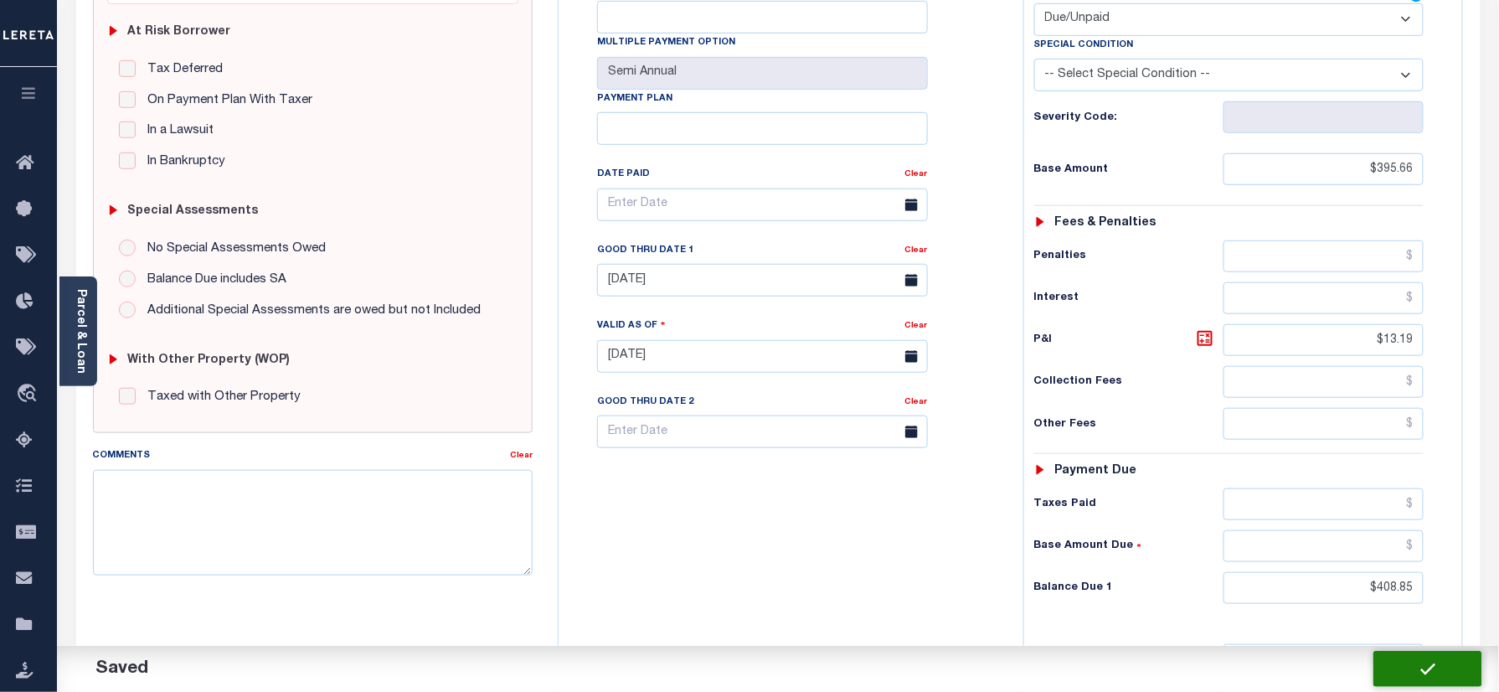
checkbox input "false"
type input "$395.66"
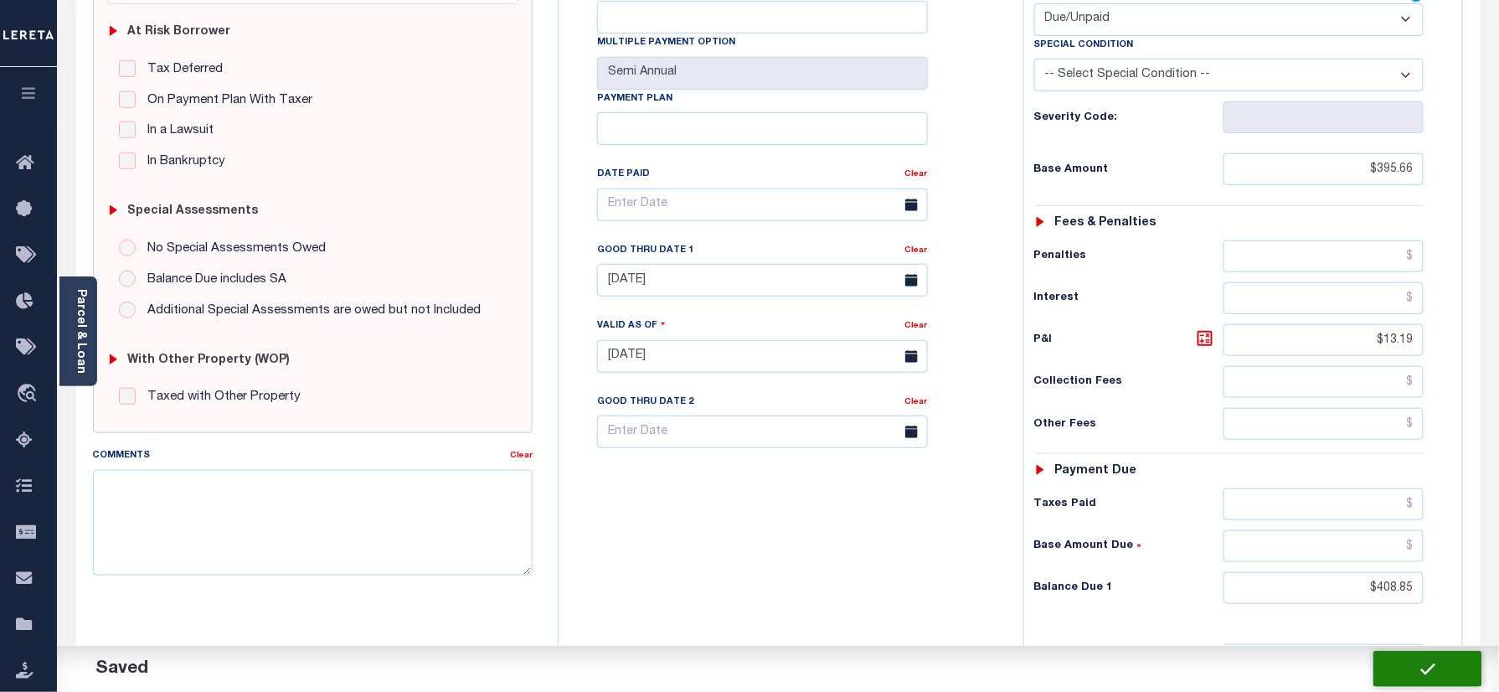
type input "$13.19"
type input "$408.85"
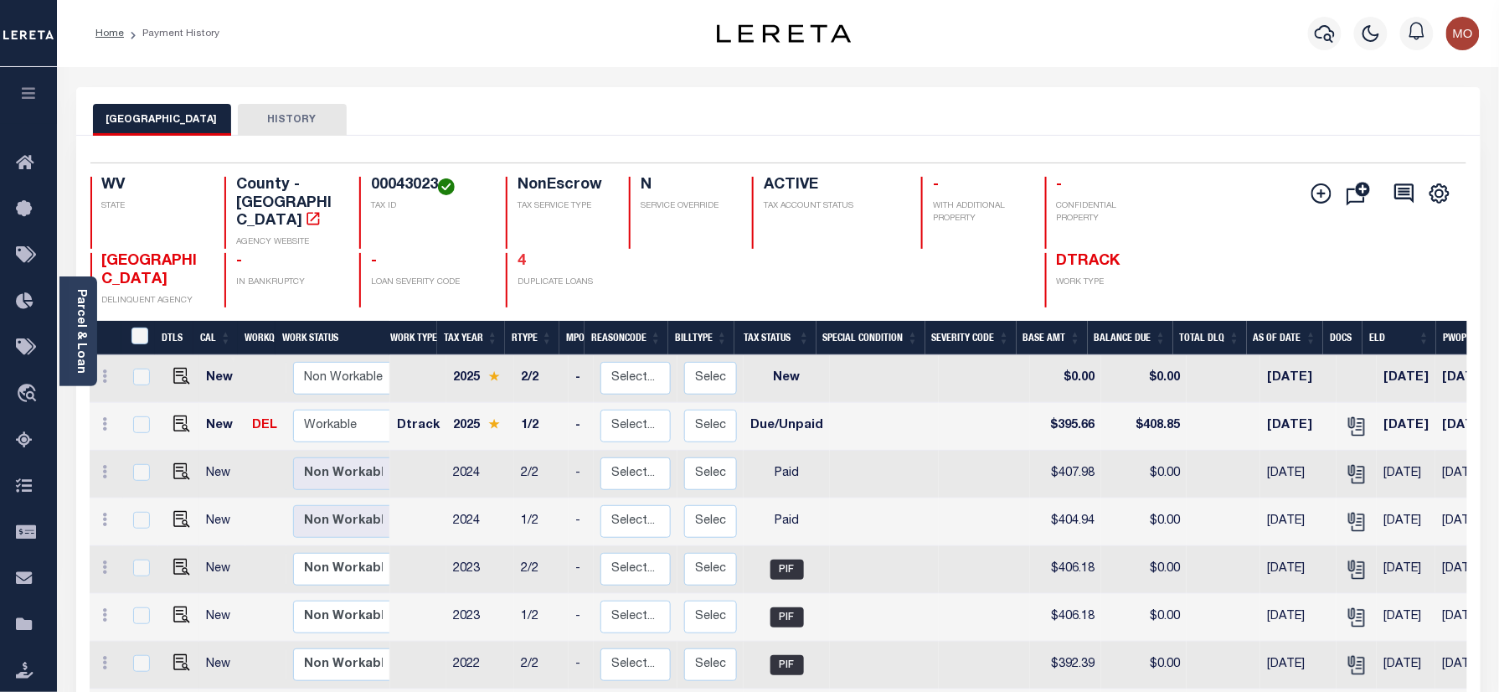
click at [517, 254] on link "4" at bounding box center [521, 261] width 8 height 15
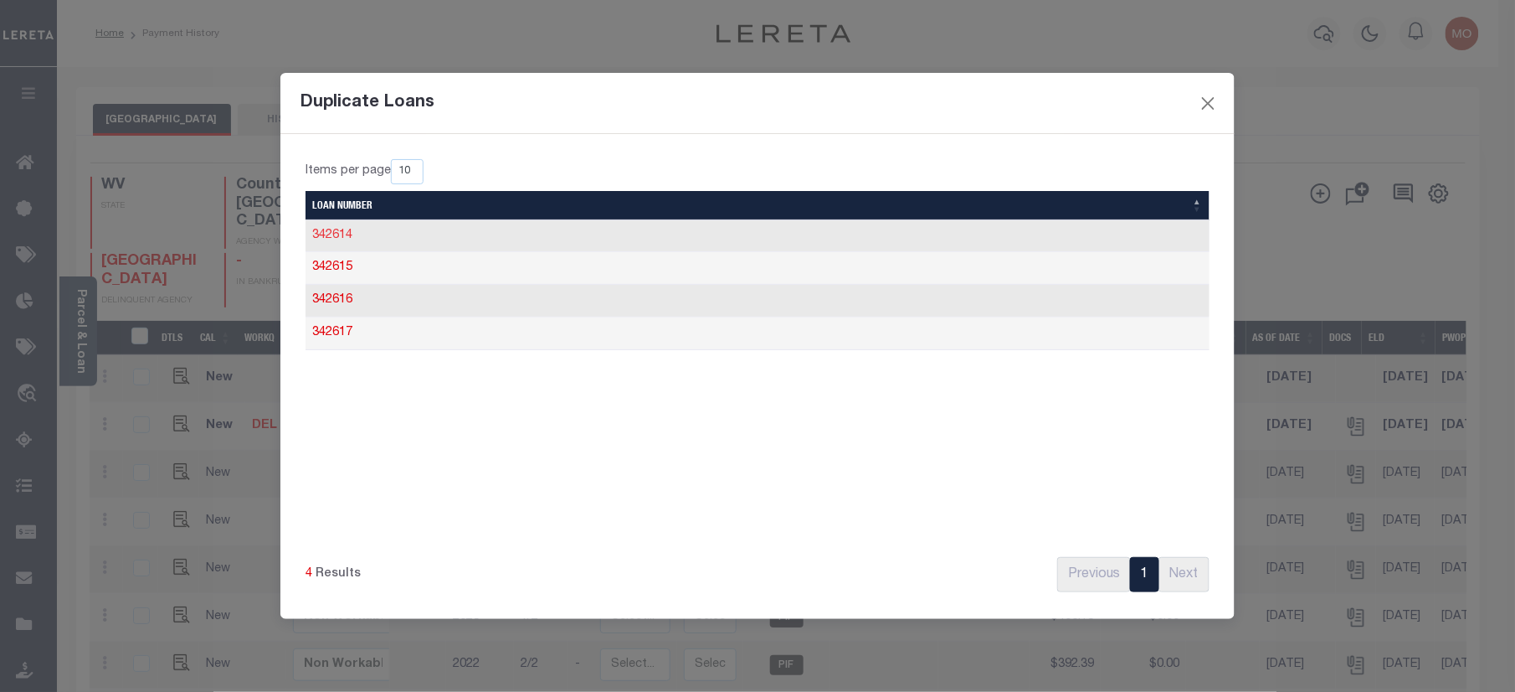
click at [328, 232] on link "342614" at bounding box center [332, 235] width 40 height 12
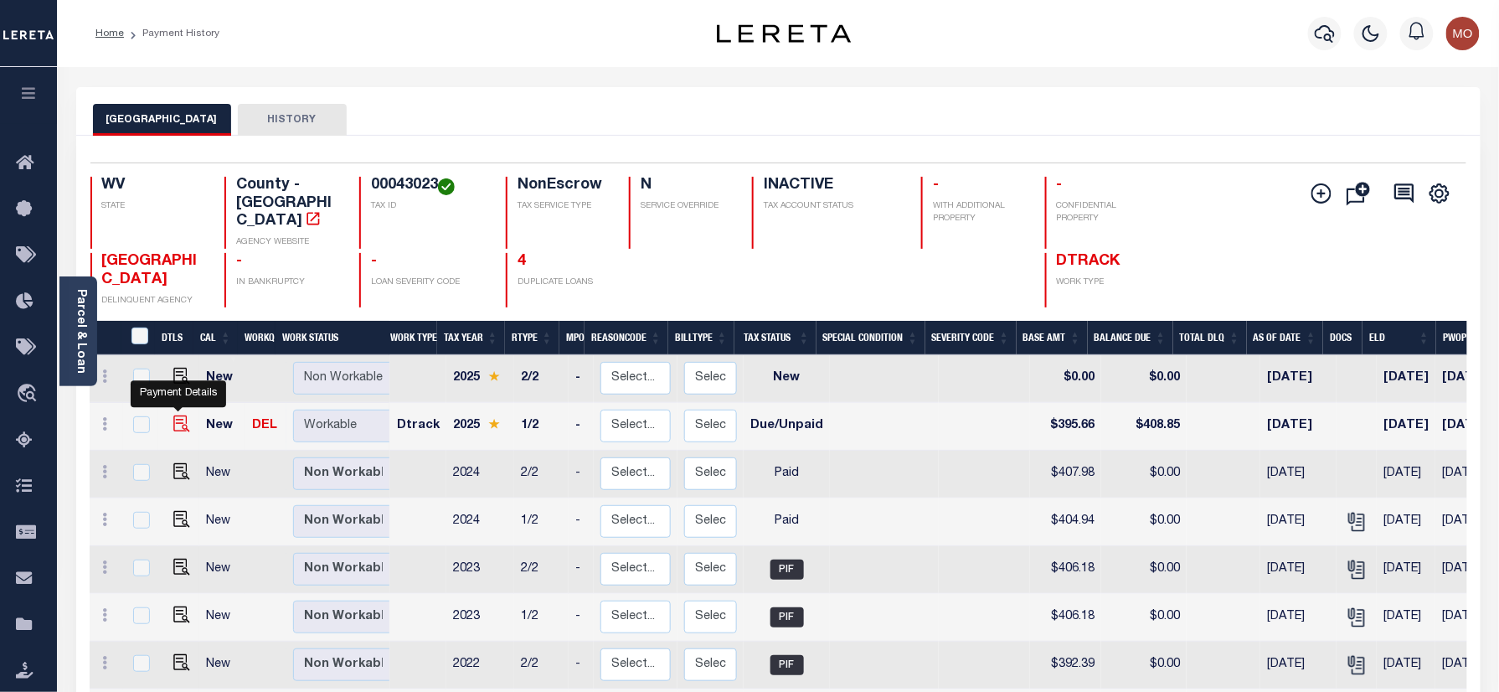
click at [176, 415] on img "" at bounding box center [181, 423] width 17 height 17
checkbox input "true"
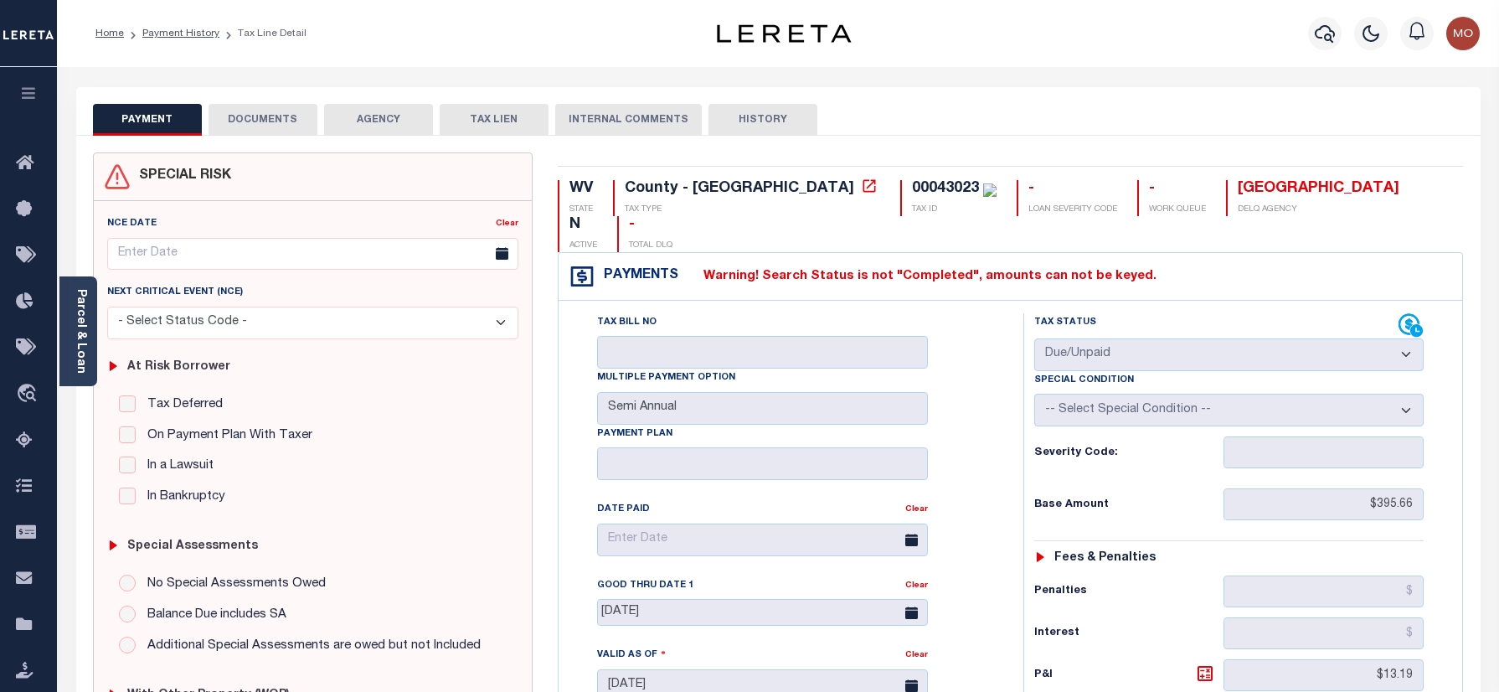
select select "DUE"
click at [912, 191] on div "00043023" at bounding box center [945, 188] width 67 height 15
copy div "00043023"
click at [181, 34] on link "Payment History" at bounding box center [180, 33] width 77 height 10
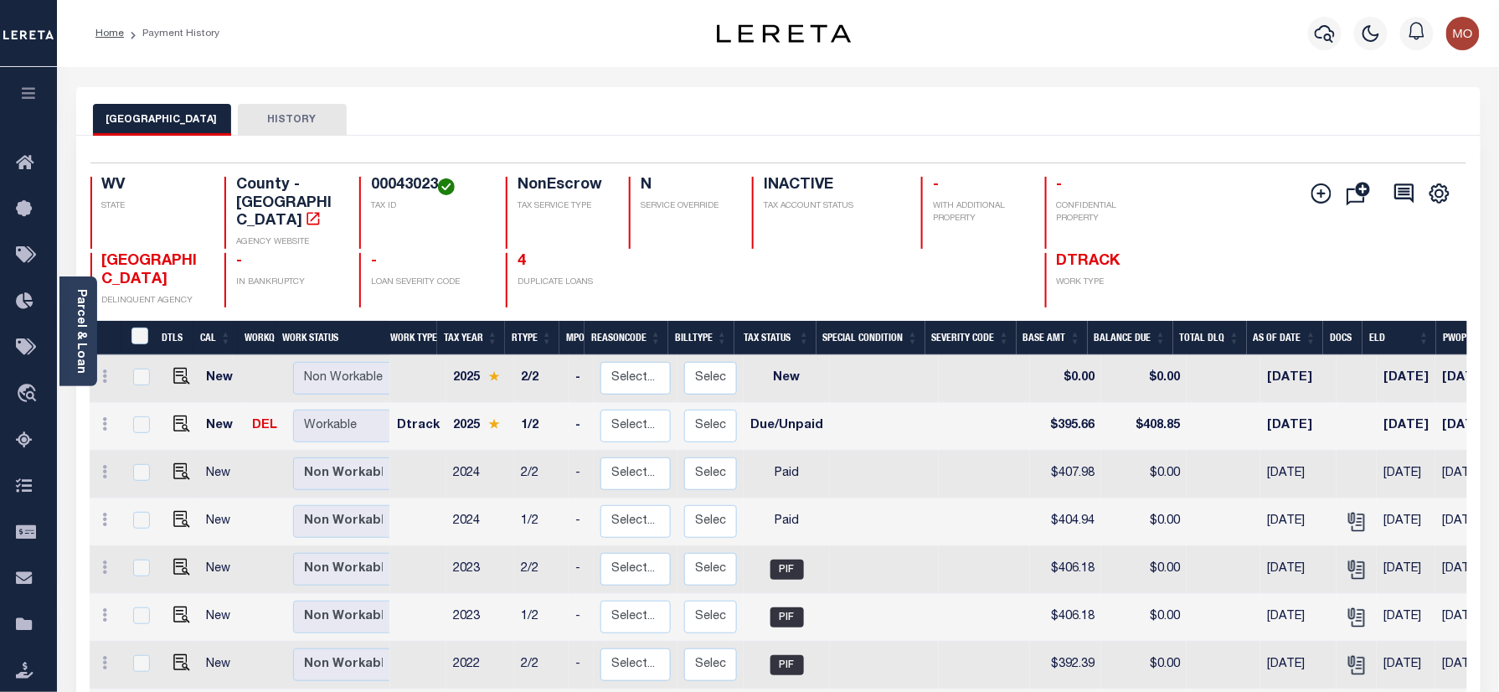
click at [533, 38] on div "Home Payment History" at bounding box center [374, 33] width 585 height 35
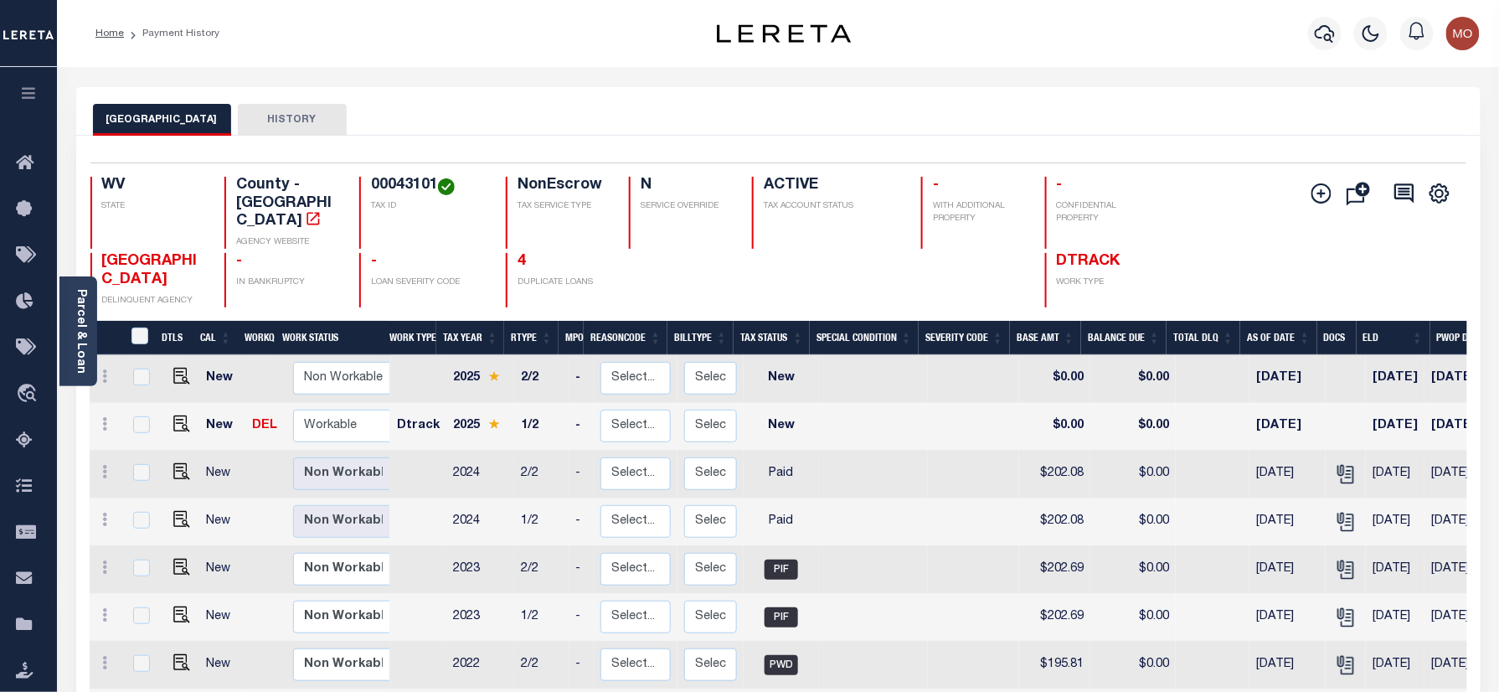
click at [390, 175] on div "Selected 13 Results 1 Items per page 25 50 100 WV STATE County - WV AGENCY WEBS…" at bounding box center [778, 234] width 1402 height 145
copy h4 "00043101"
click at [174, 415] on img "" at bounding box center [181, 423] width 17 height 17
checkbox input "true"
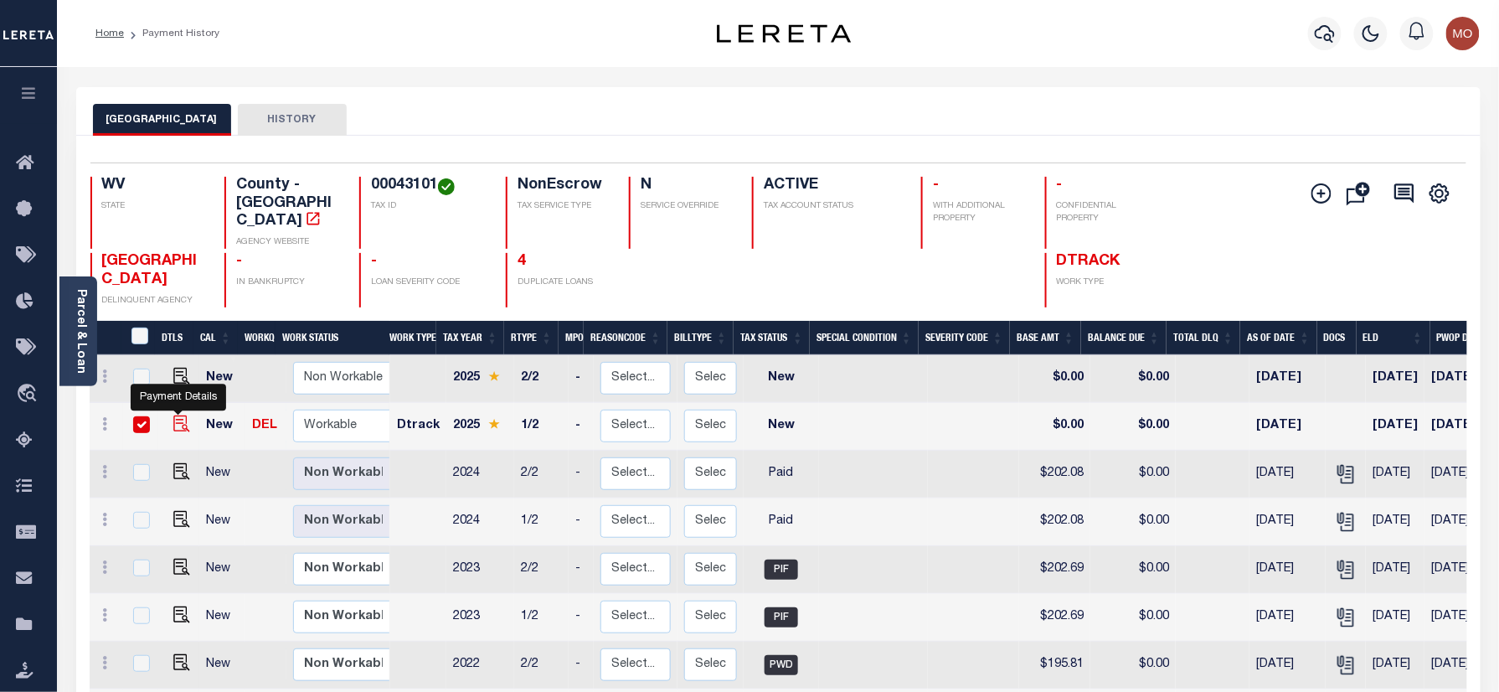
checkbox input "true"
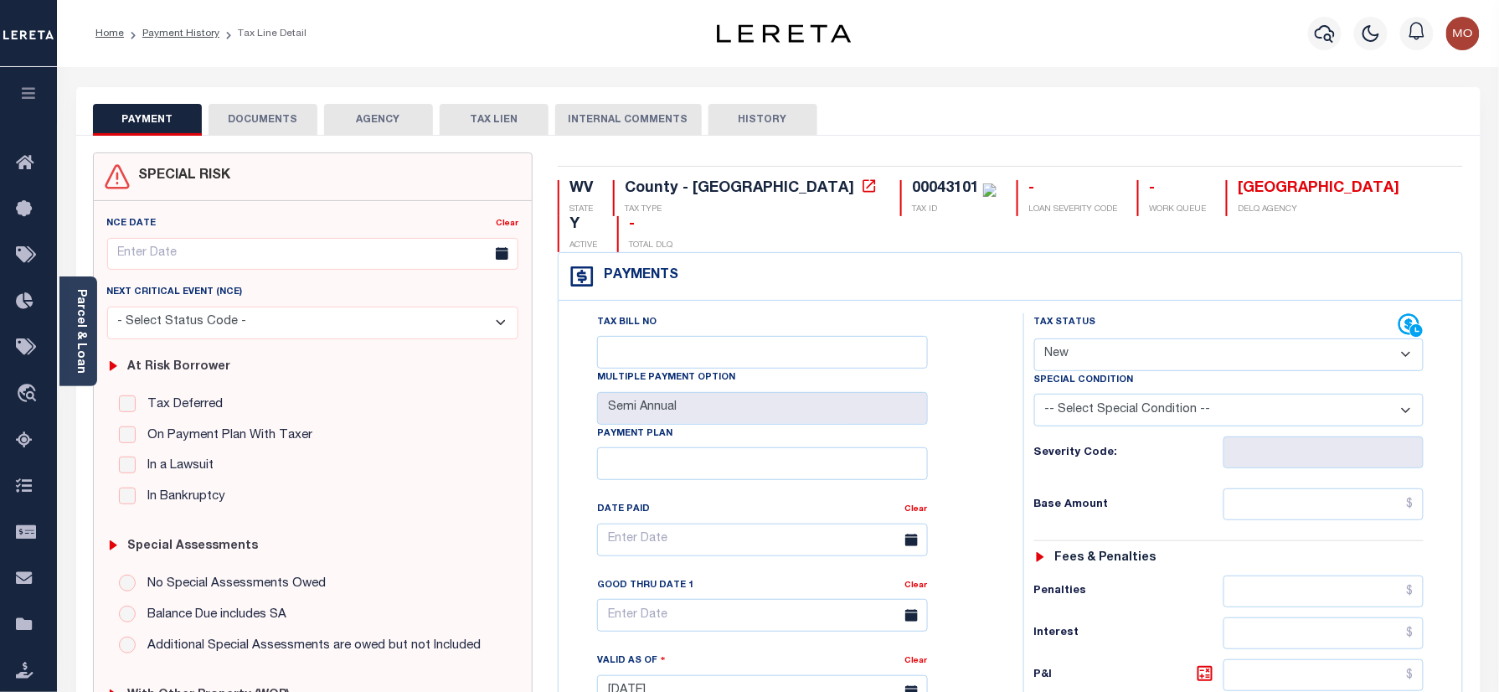
click at [1137, 338] on select "- Select Status Code - Open Due/Unpaid Paid Incomplete No Tax Due Internal Refu…" at bounding box center [1229, 354] width 390 height 33
select select "DUE"
click at [1034, 338] on select "- Select Status Code - Open Due/Unpaid Paid Incomplete No Tax Due Internal Refu…" at bounding box center [1229, 354] width 390 height 33
type input "[DATE]"
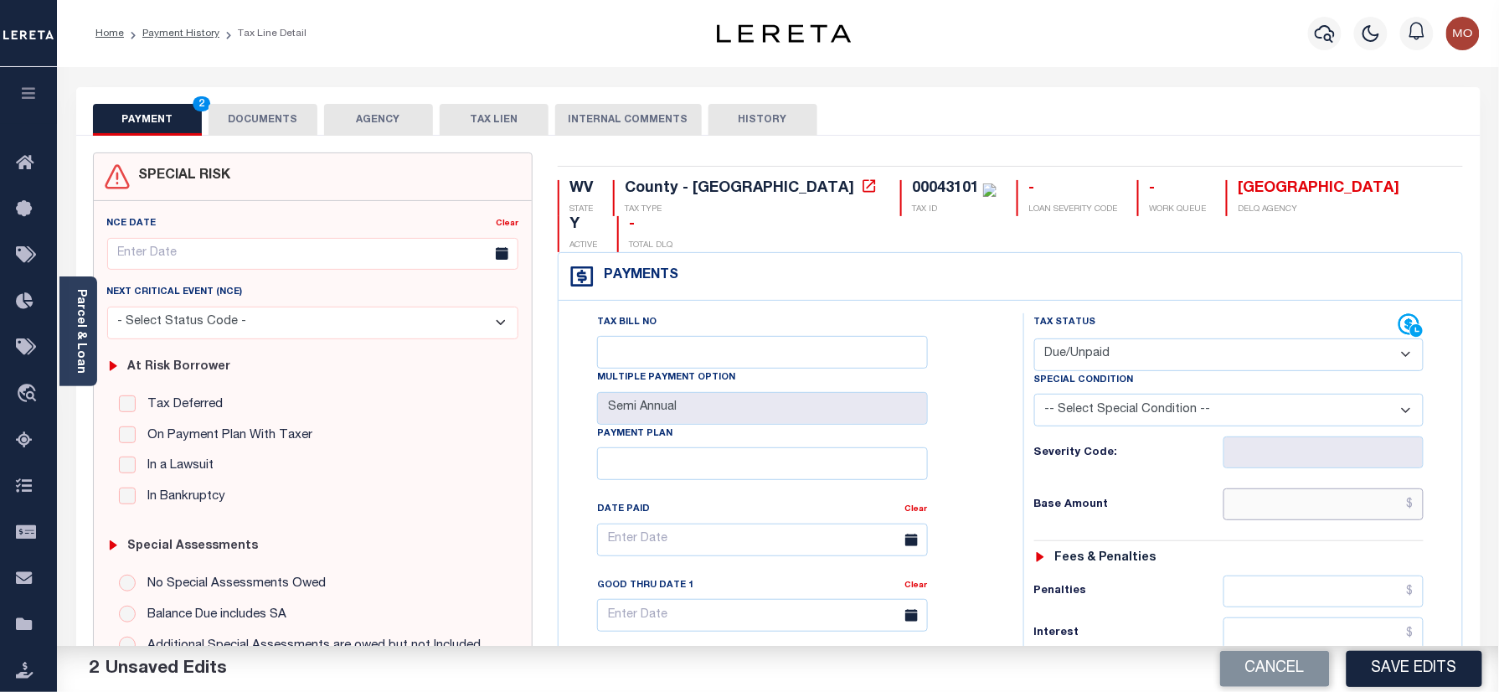
click at [1266, 488] on input "text" at bounding box center [1323, 504] width 201 height 32
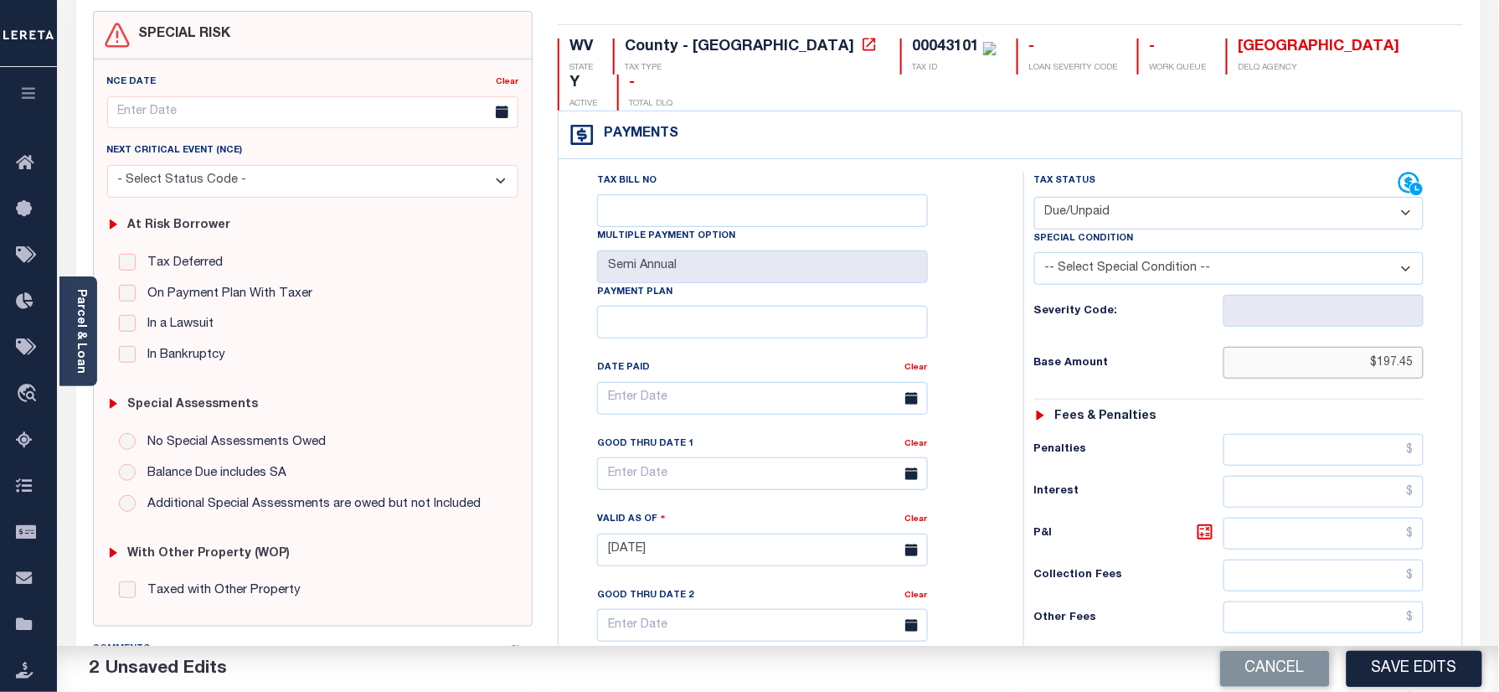
scroll to position [446, 0]
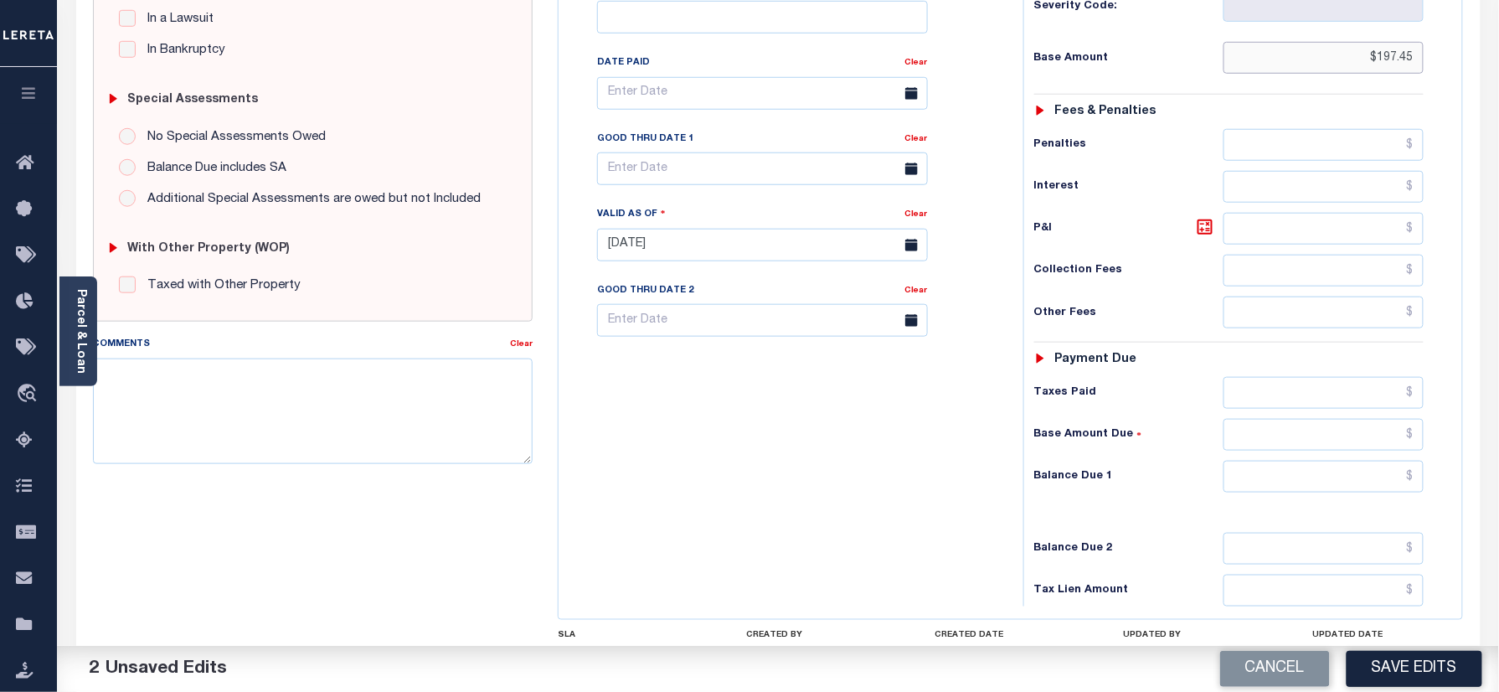
type input "$197.45"
drag, startPoint x: 1336, startPoint y: 453, endPoint x: 1327, endPoint y: 445, distance: 11.9
click at [1336, 460] on input "text" at bounding box center [1323, 476] width 201 height 32
type input "$204.03"
click at [586, 466] on div "Tax Bill No Multiple Payment Option Semi Annual Payment Plan Clear" at bounding box center [787, 236] width 448 height 739
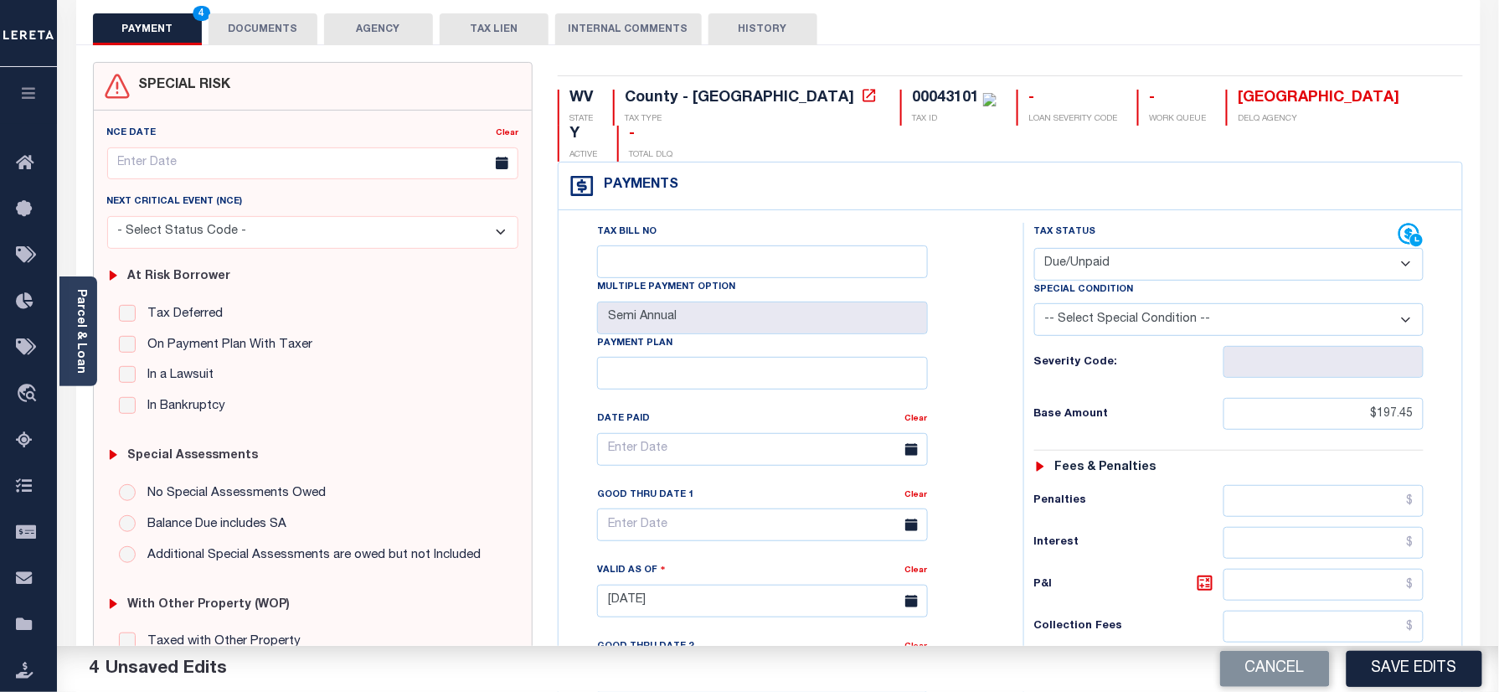
scroll to position [223, 0]
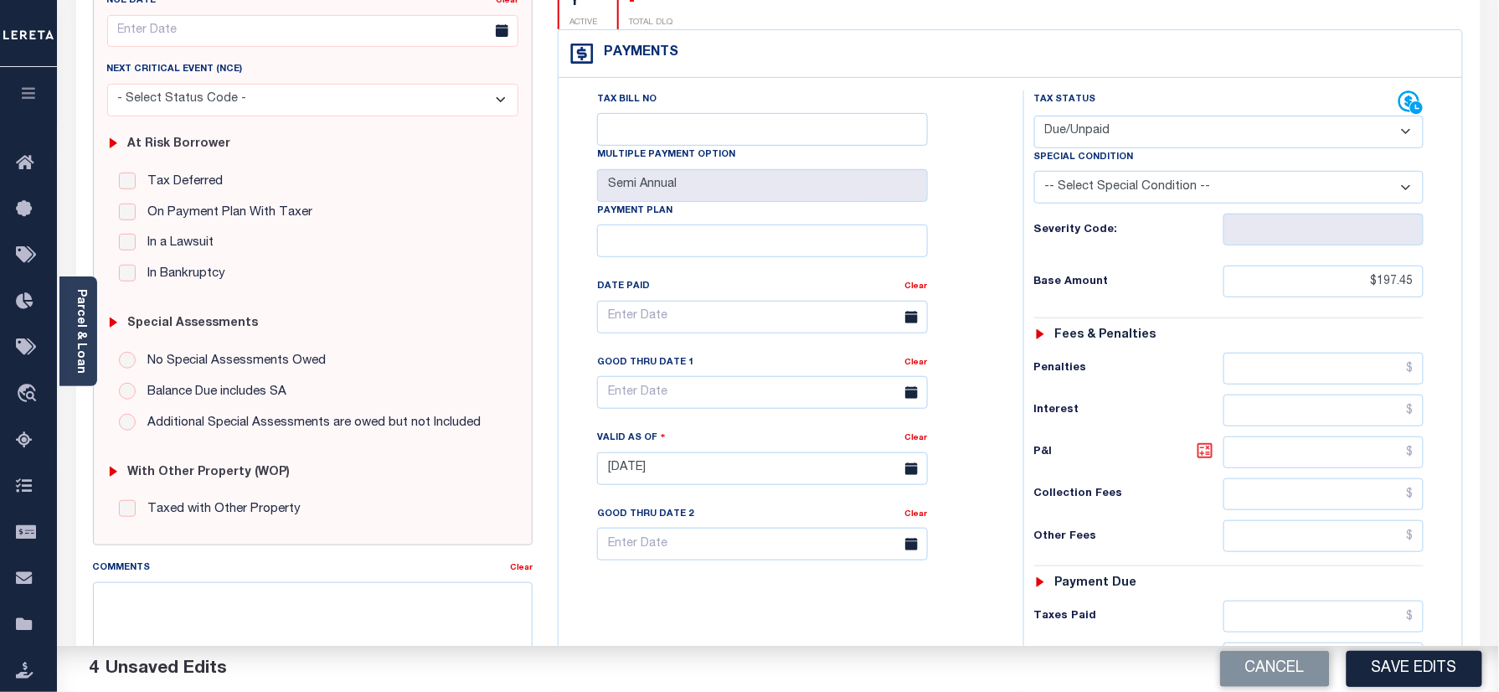
click at [1206, 440] on icon at bounding box center [1205, 450] width 20 height 20
type input "$6.58"
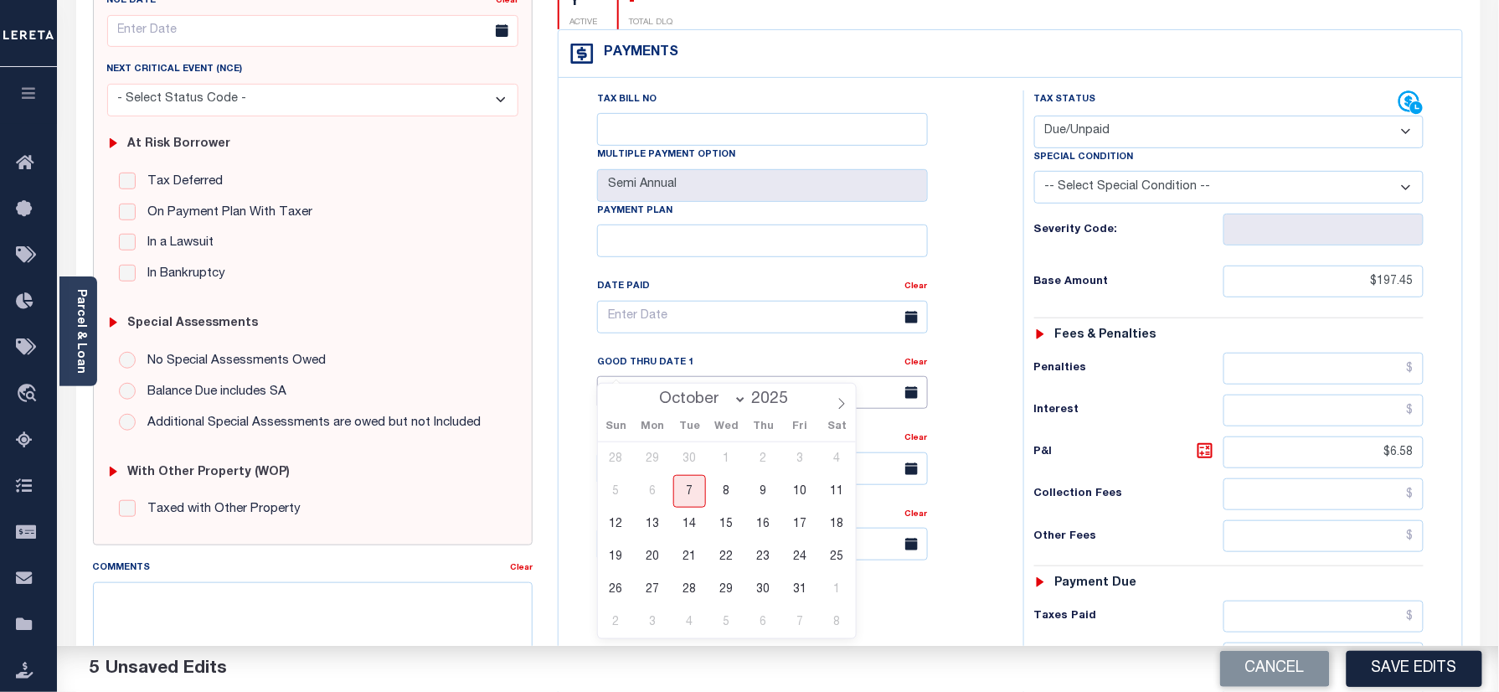
click at [752, 376] on input "text" at bounding box center [762, 392] width 331 height 33
click at [797, 590] on span "31" at bounding box center [800, 589] width 33 height 33
type input "[DATE]"
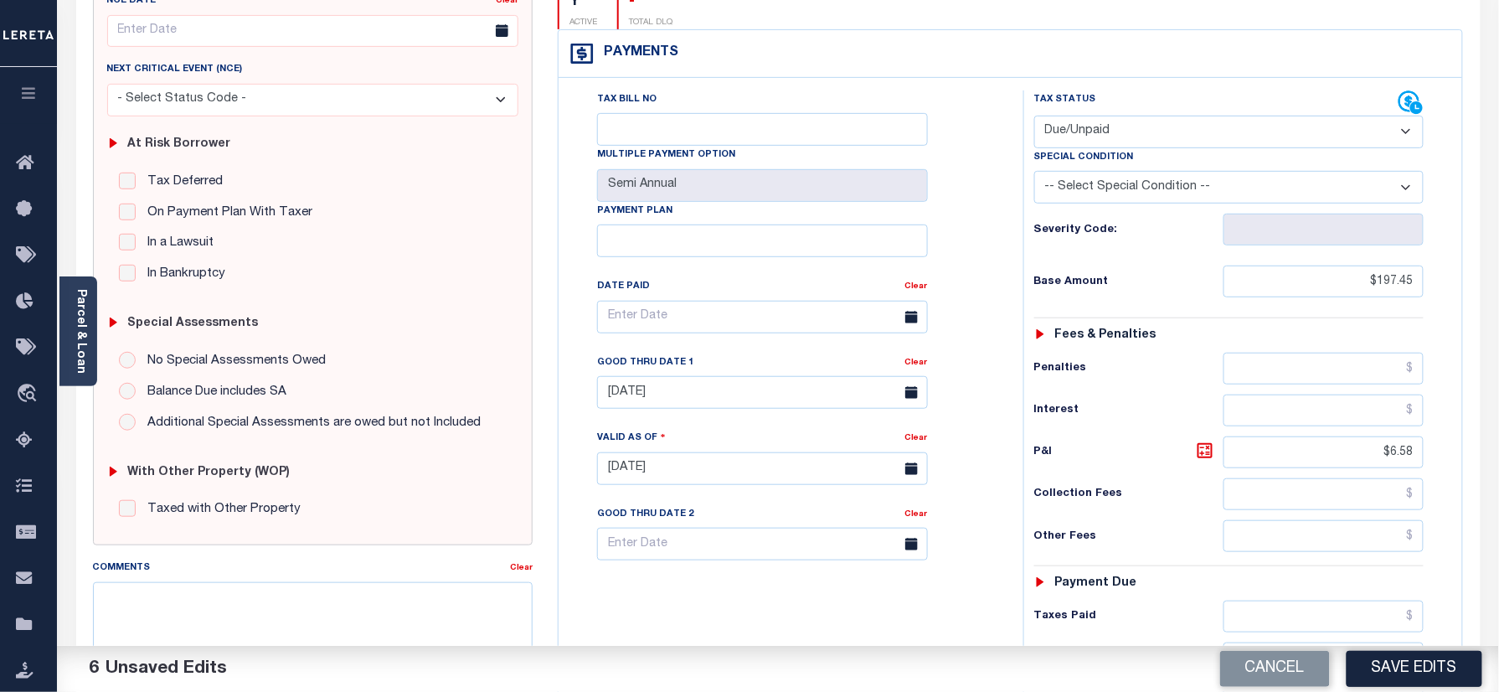
click at [805, 607] on div "Tax Bill No Multiple Payment Option Semi Annual Payment Plan Clear" at bounding box center [787, 459] width 448 height 739
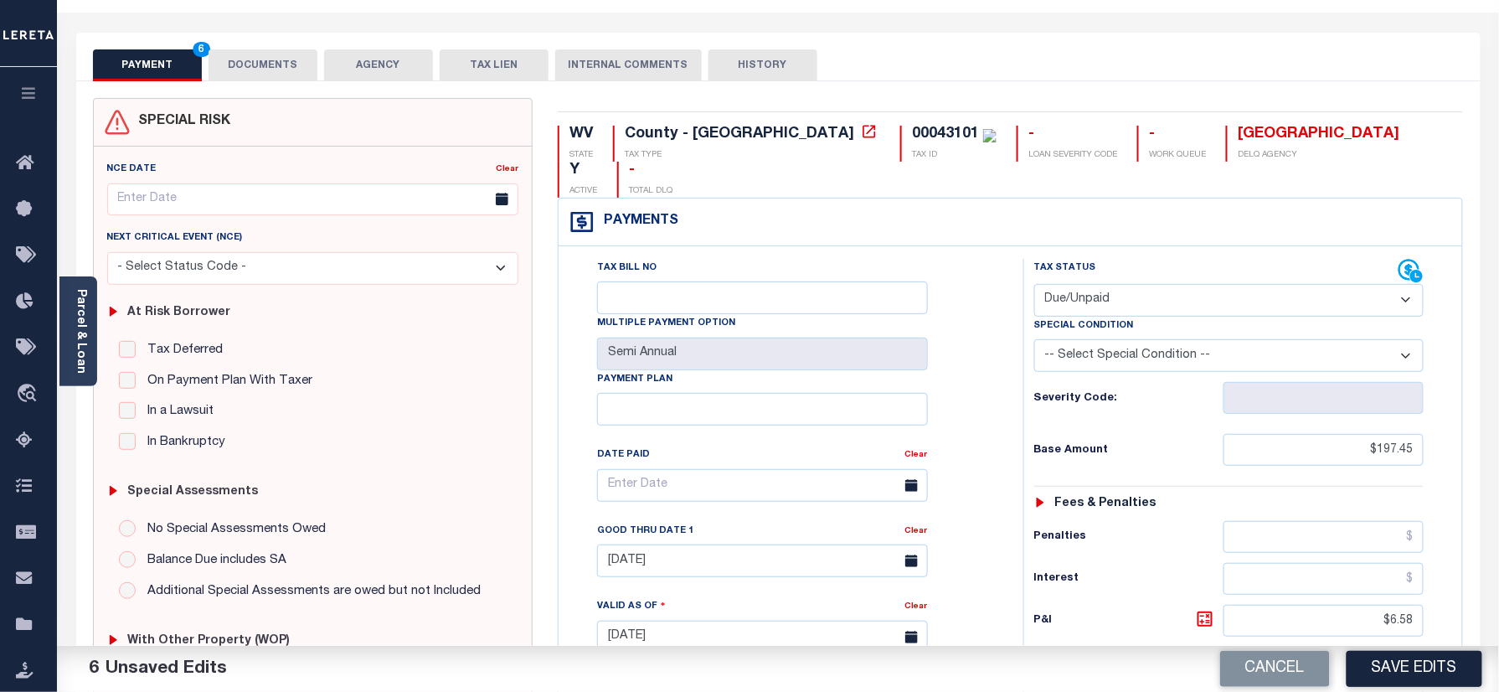
scroll to position [0, 0]
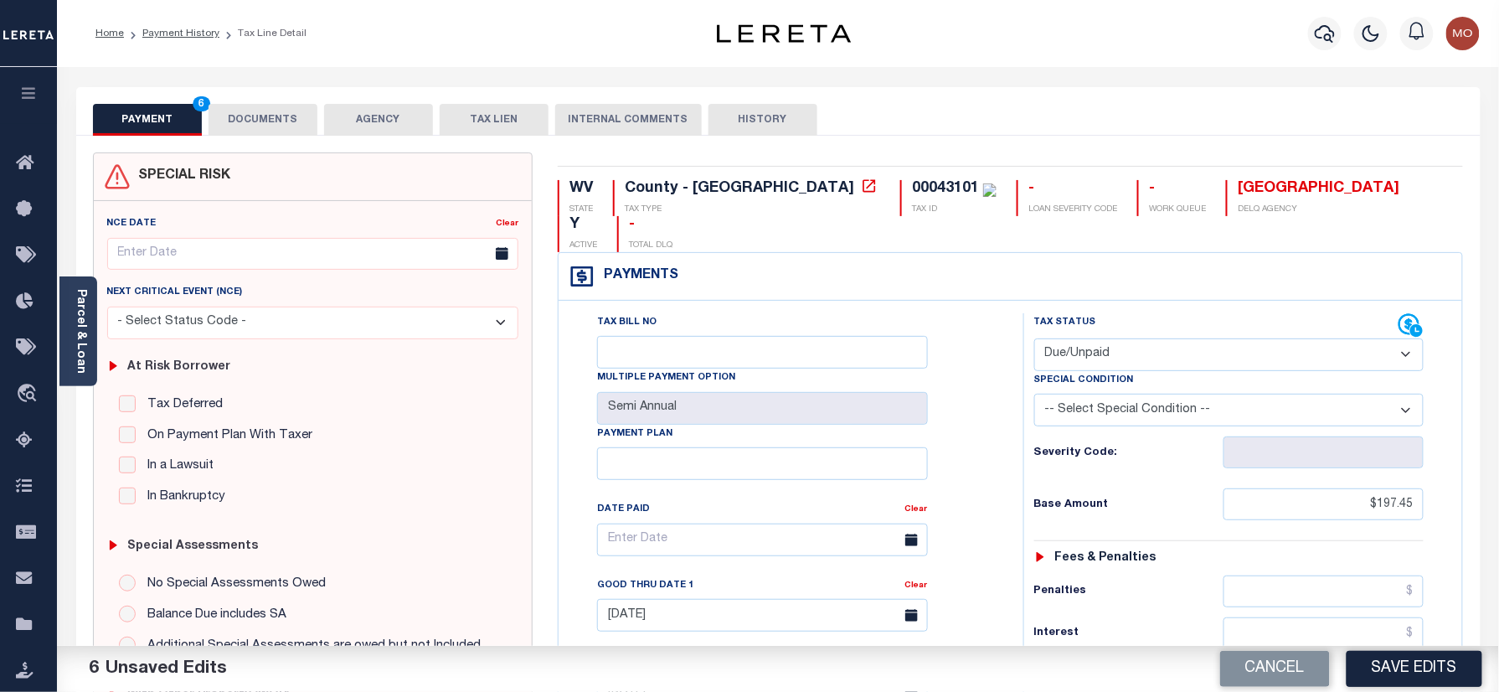
click at [262, 115] on button "DOCUMENTS" at bounding box center [262, 120] width 109 height 32
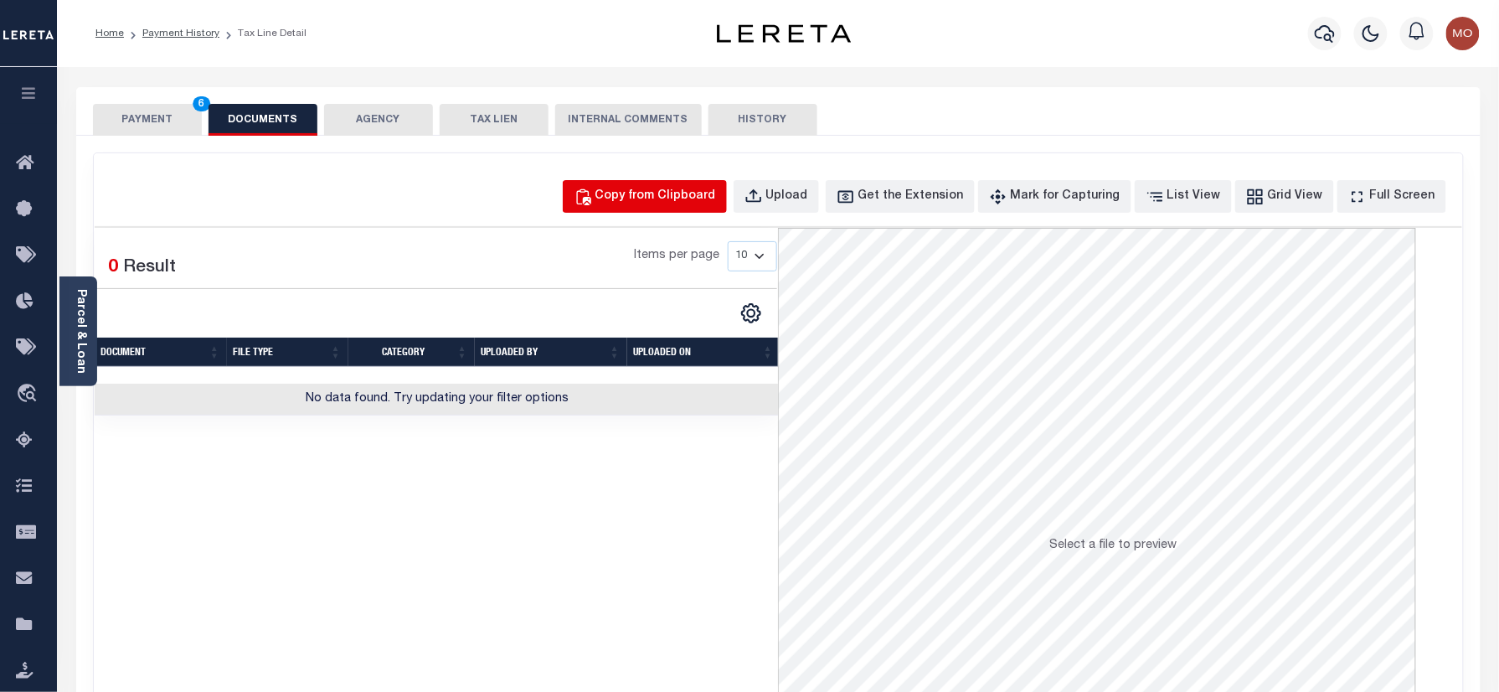
click at [643, 188] on div "Copy from Clipboard" at bounding box center [655, 197] width 121 height 18
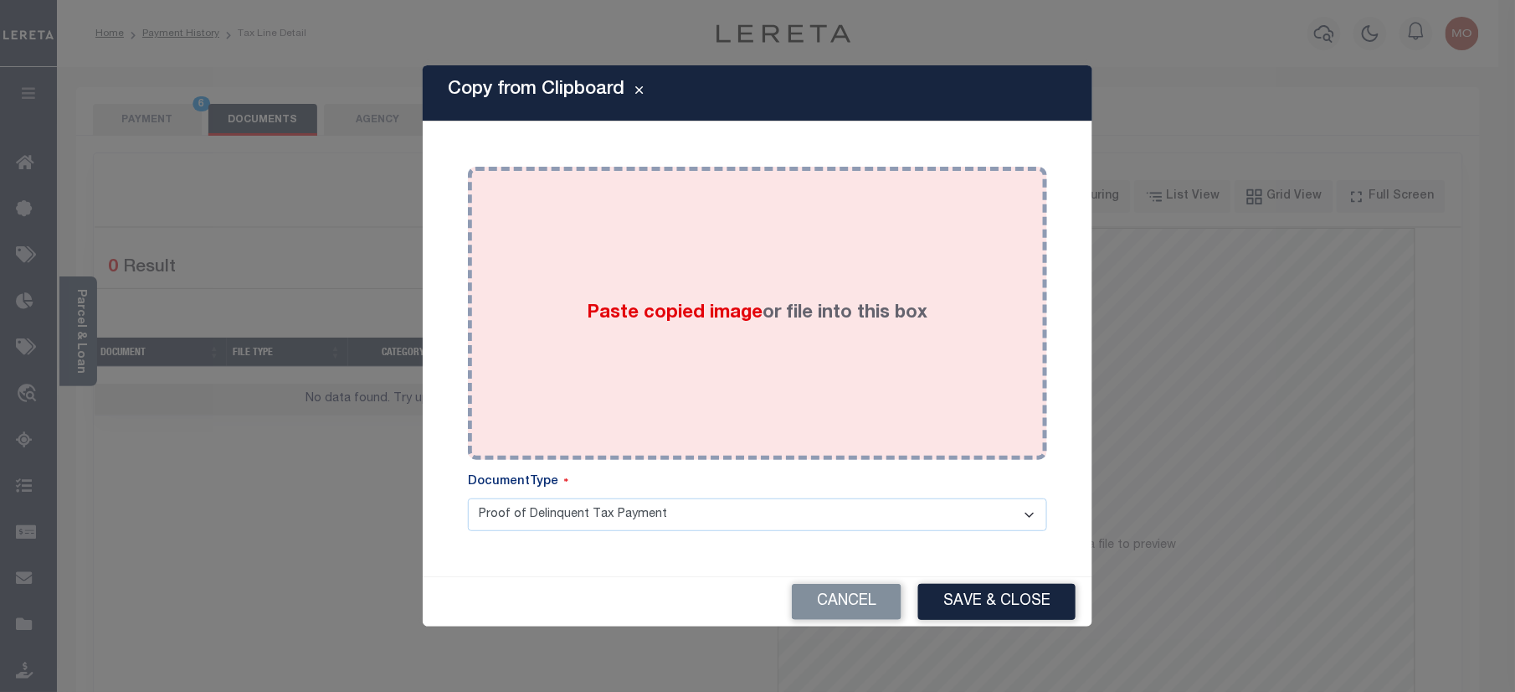
click at [594, 322] on span "Paste copied image" at bounding box center [676, 313] width 176 height 18
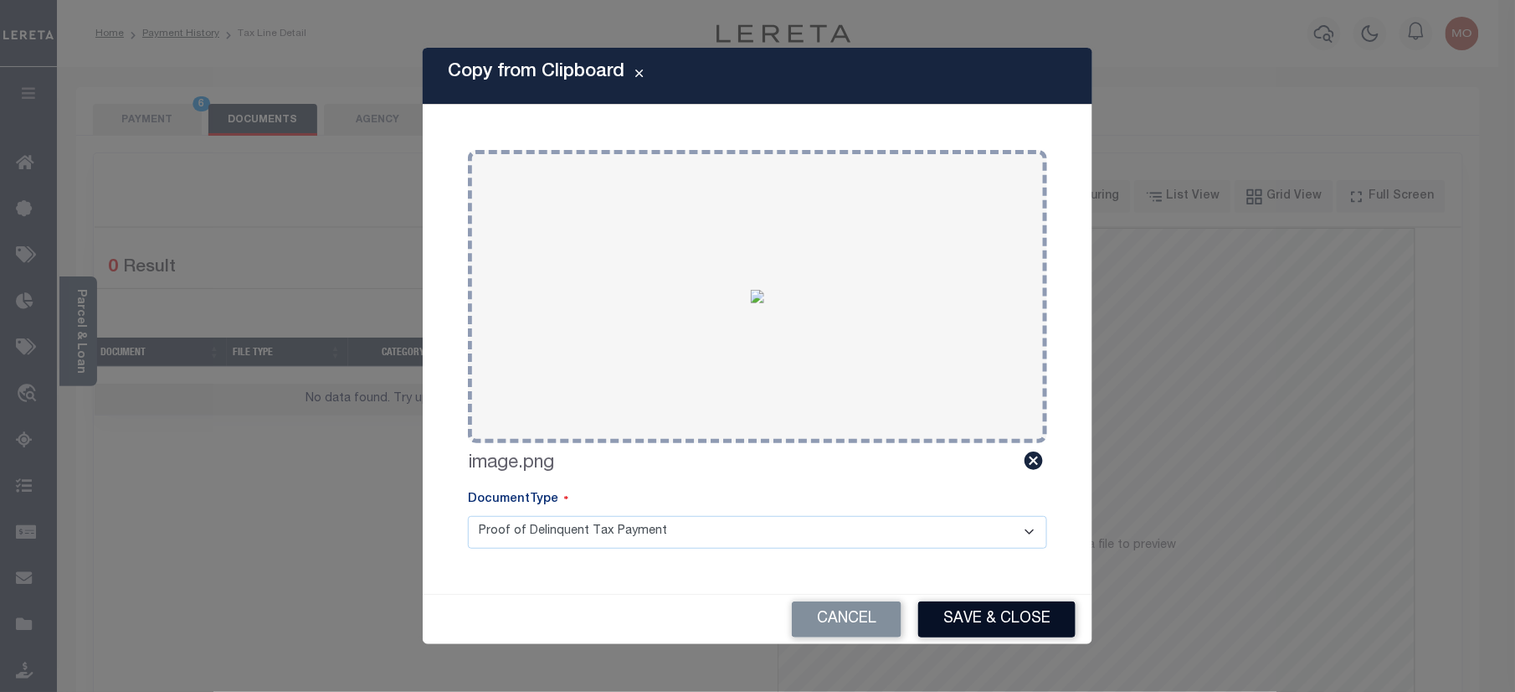
click at [965, 624] on button "Save & Close" at bounding box center [996, 619] width 157 height 36
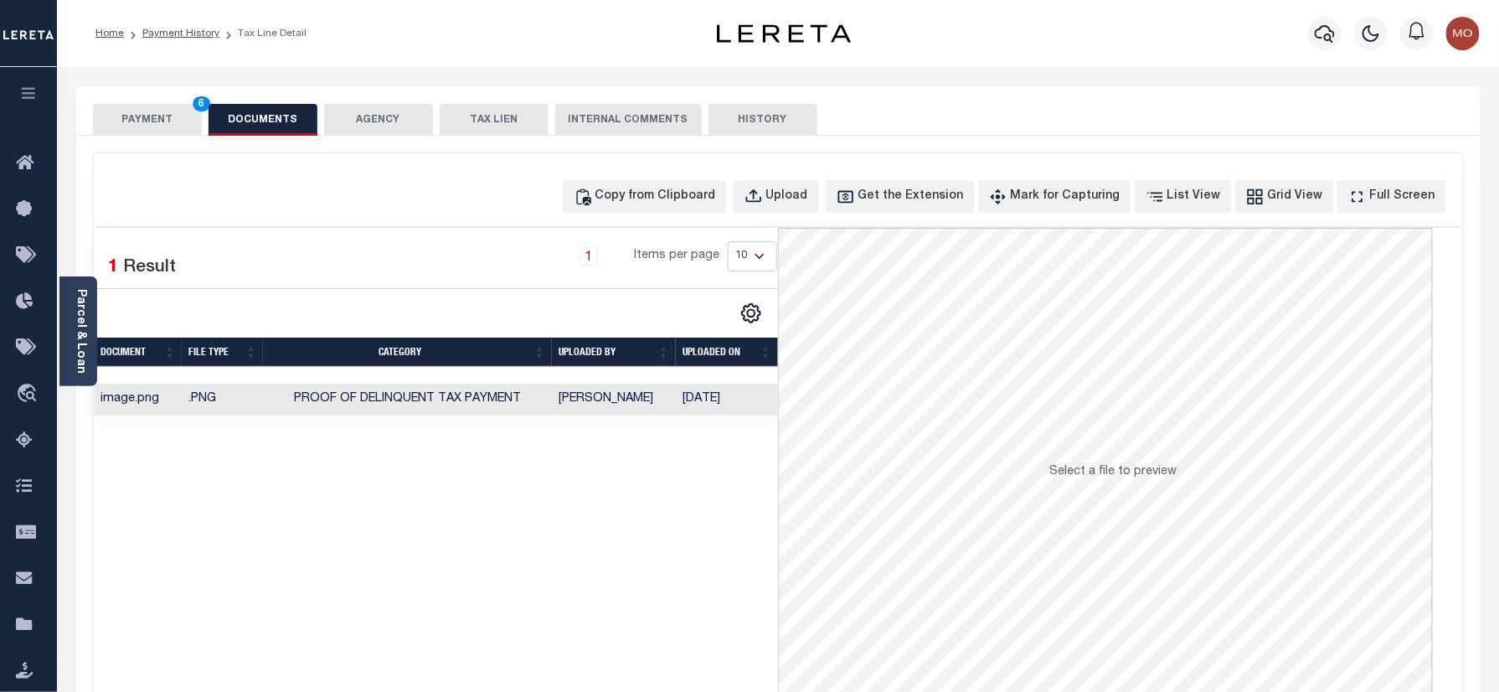
click at [161, 102] on div "PAYMENT 6 DOCUMENTS AGENCY DELINQUENT PAYEE TAX LIEN" at bounding box center [778, 111] width 1404 height 49
click at [165, 121] on button "PAYMENT 6" at bounding box center [147, 120] width 109 height 32
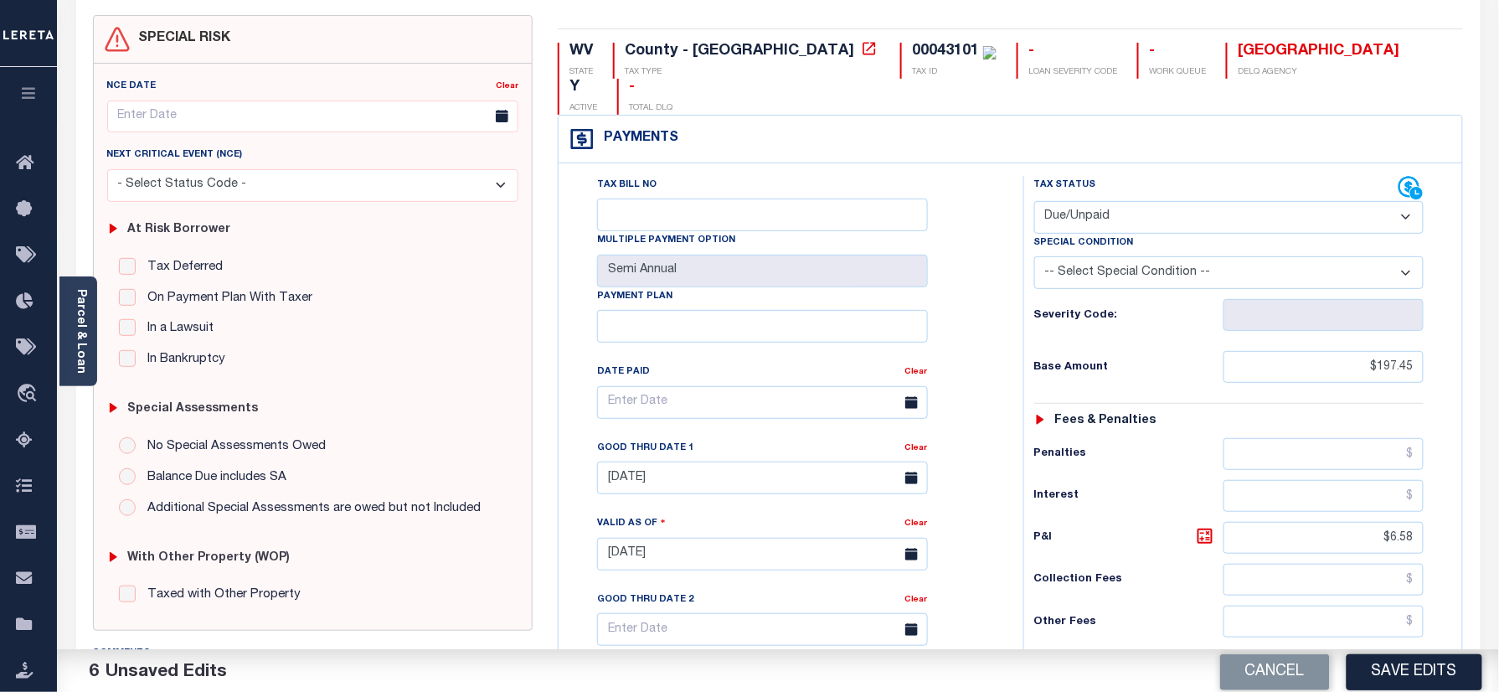
scroll to position [446, 0]
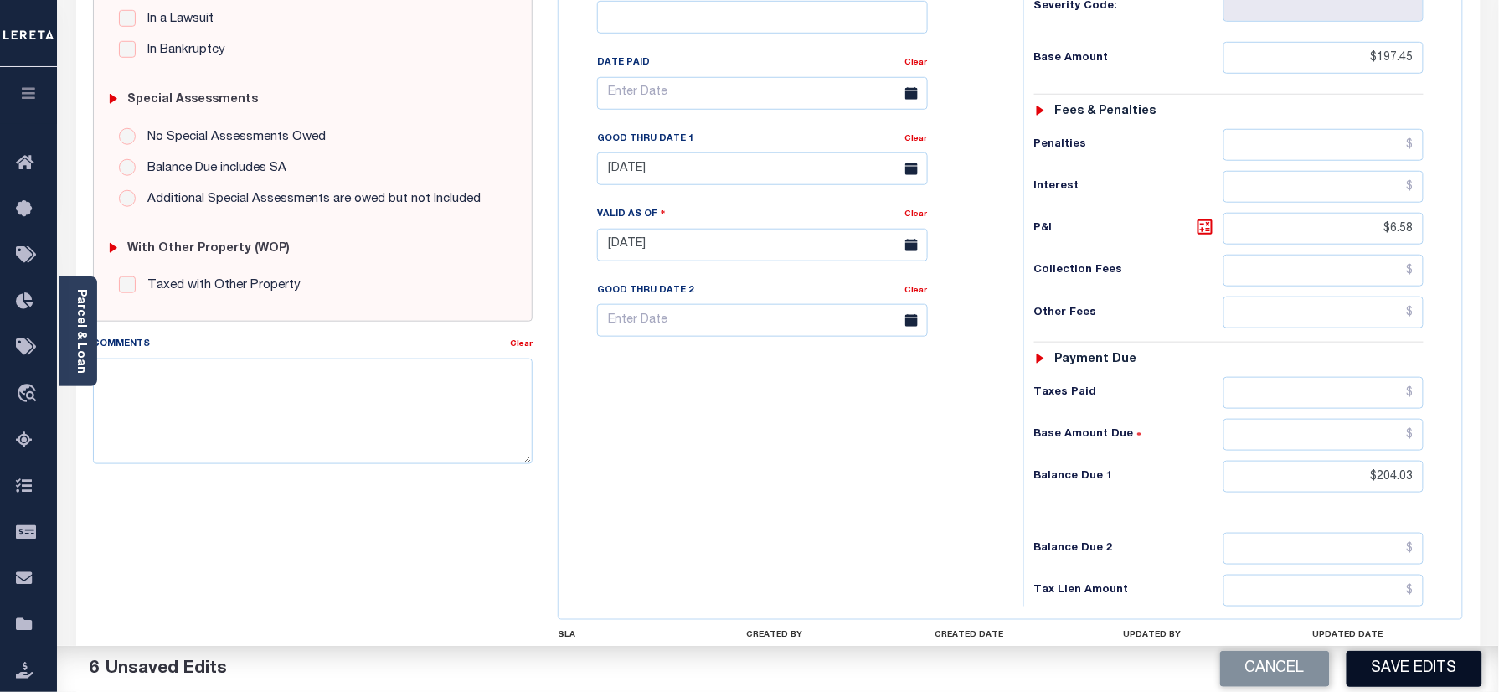
click at [1405, 675] on button "Save Edits" at bounding box center [1414, 669] width 136 height 36
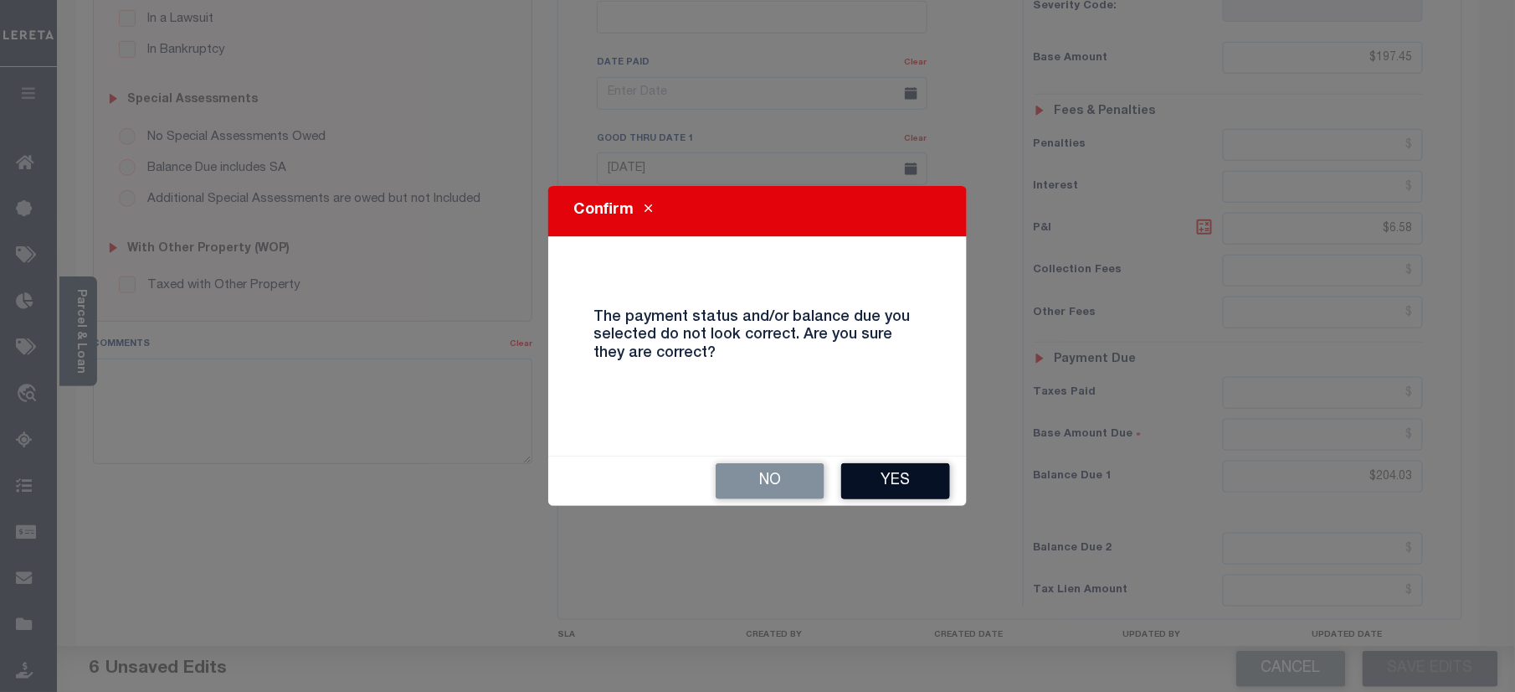
click at [848, 463] on button "Yes" at bounding box center [895, 481] width 109 height 36
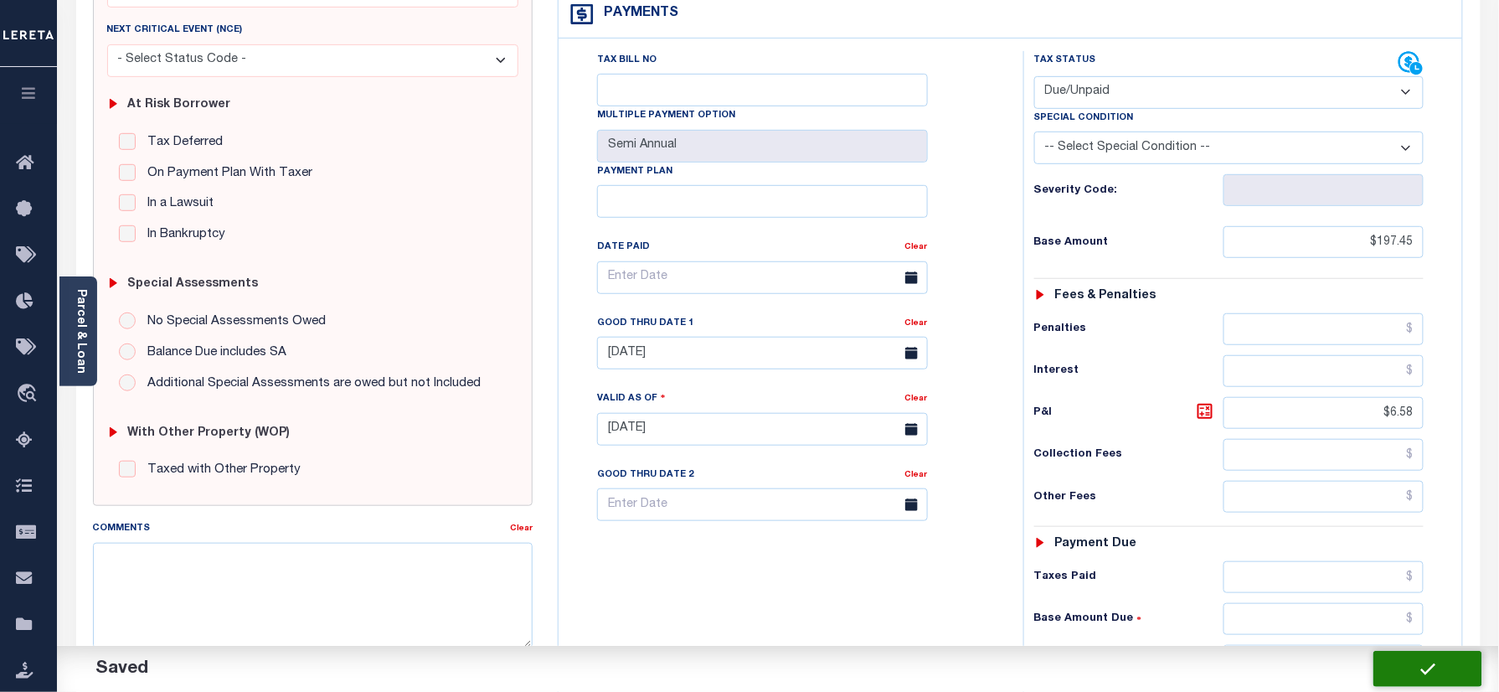
scroll to position [223, 0]
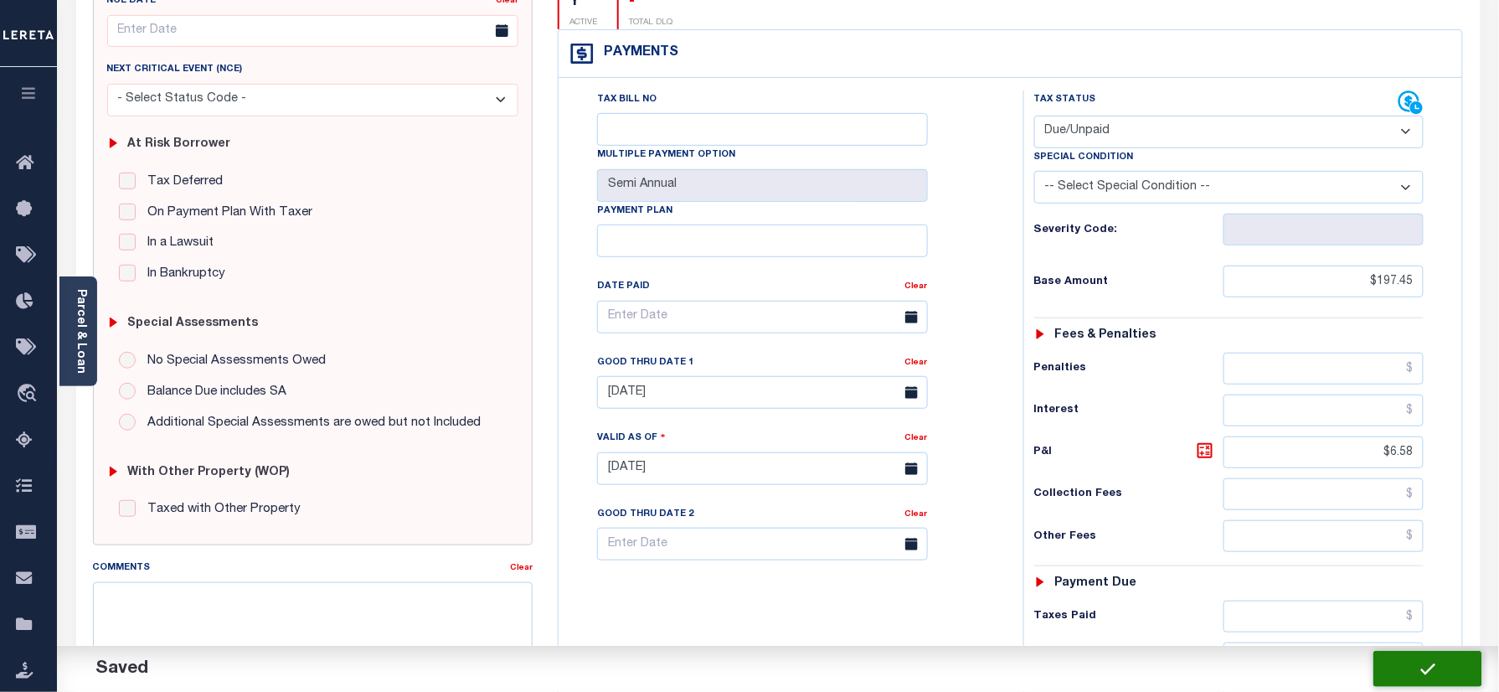
checkbox input "false"
type input "$197.45"
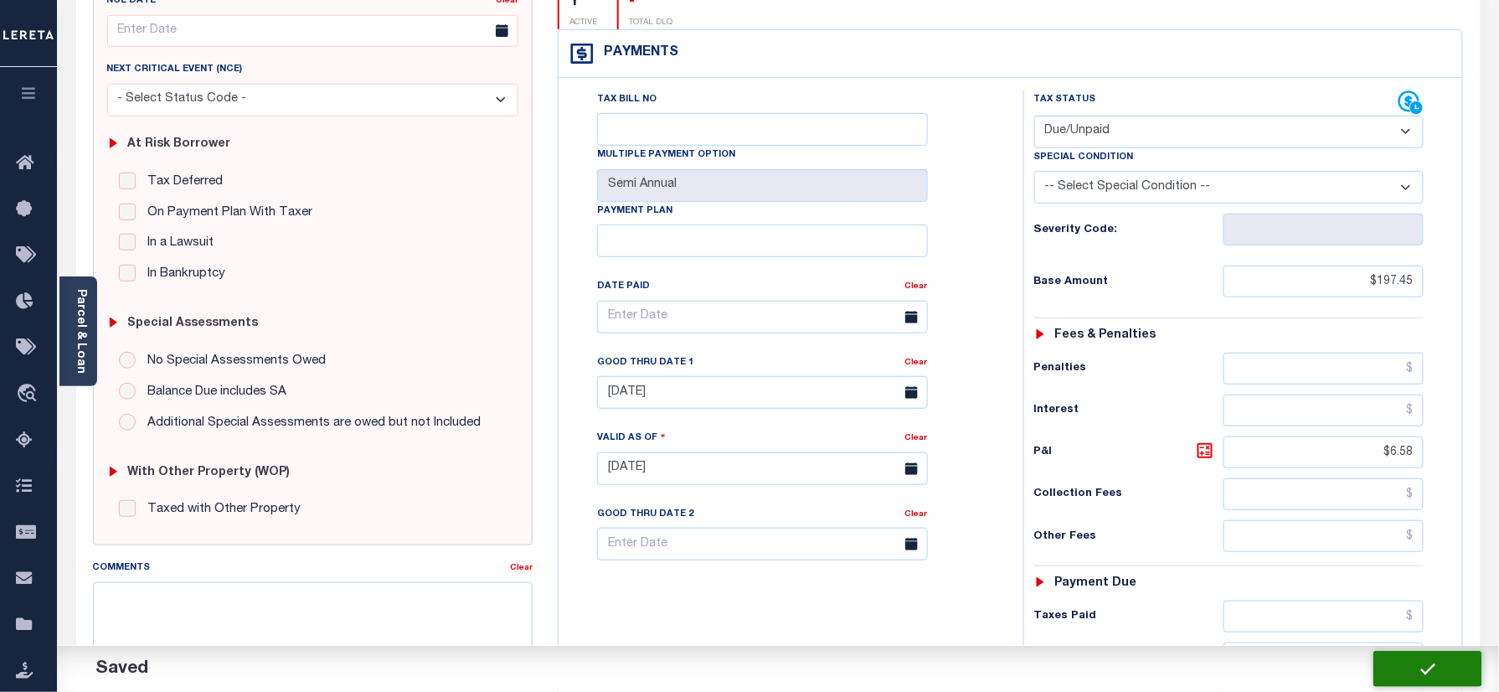
type input "$6.58"
type input "$204.03"
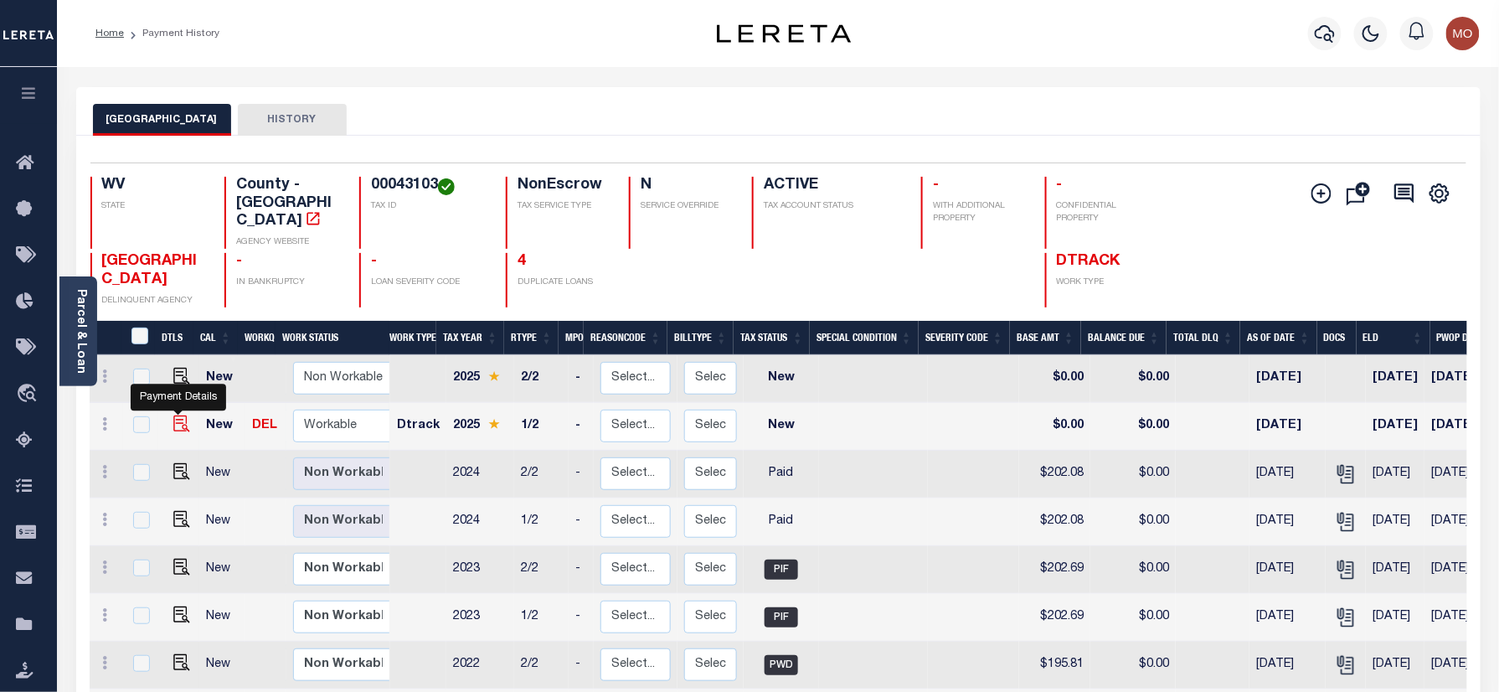
click at [173, 415] on img "" at bounding box center [181, 423] width 17 height 17
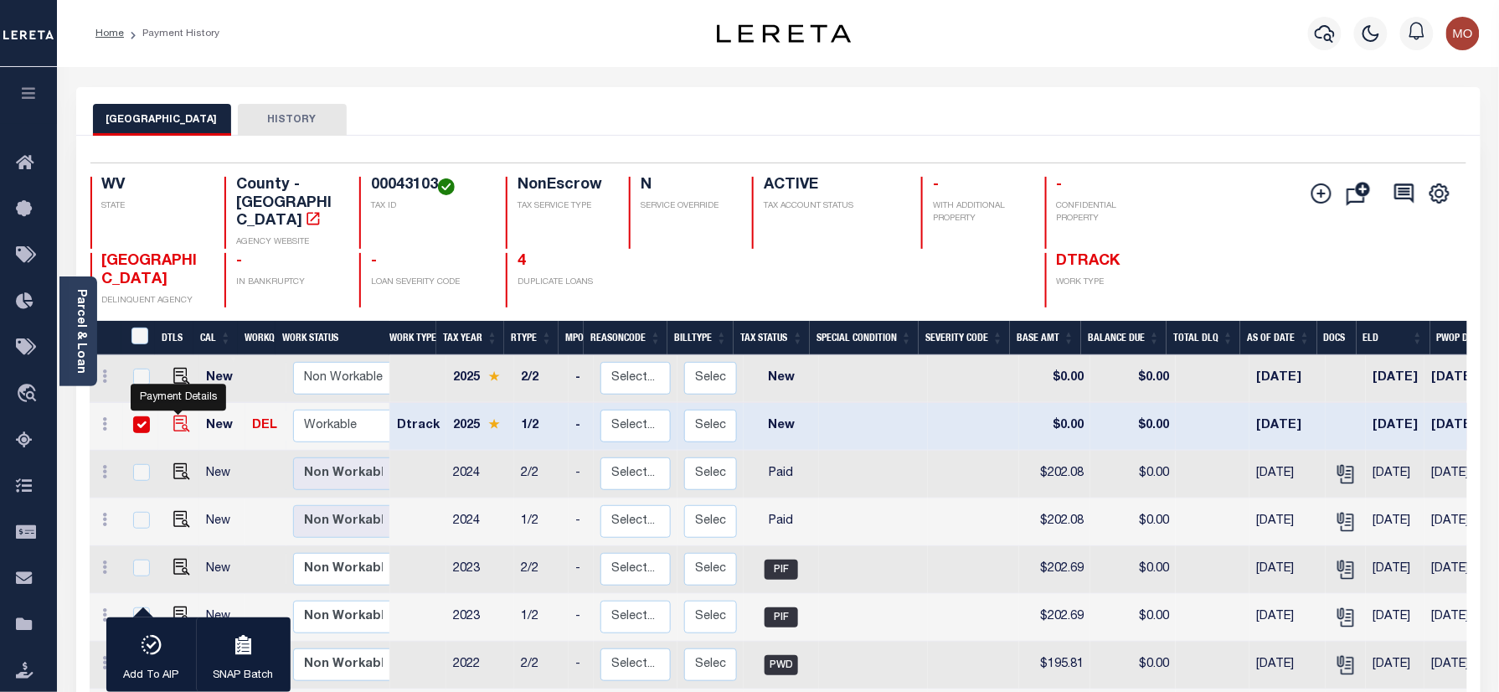
checkbox input "true"
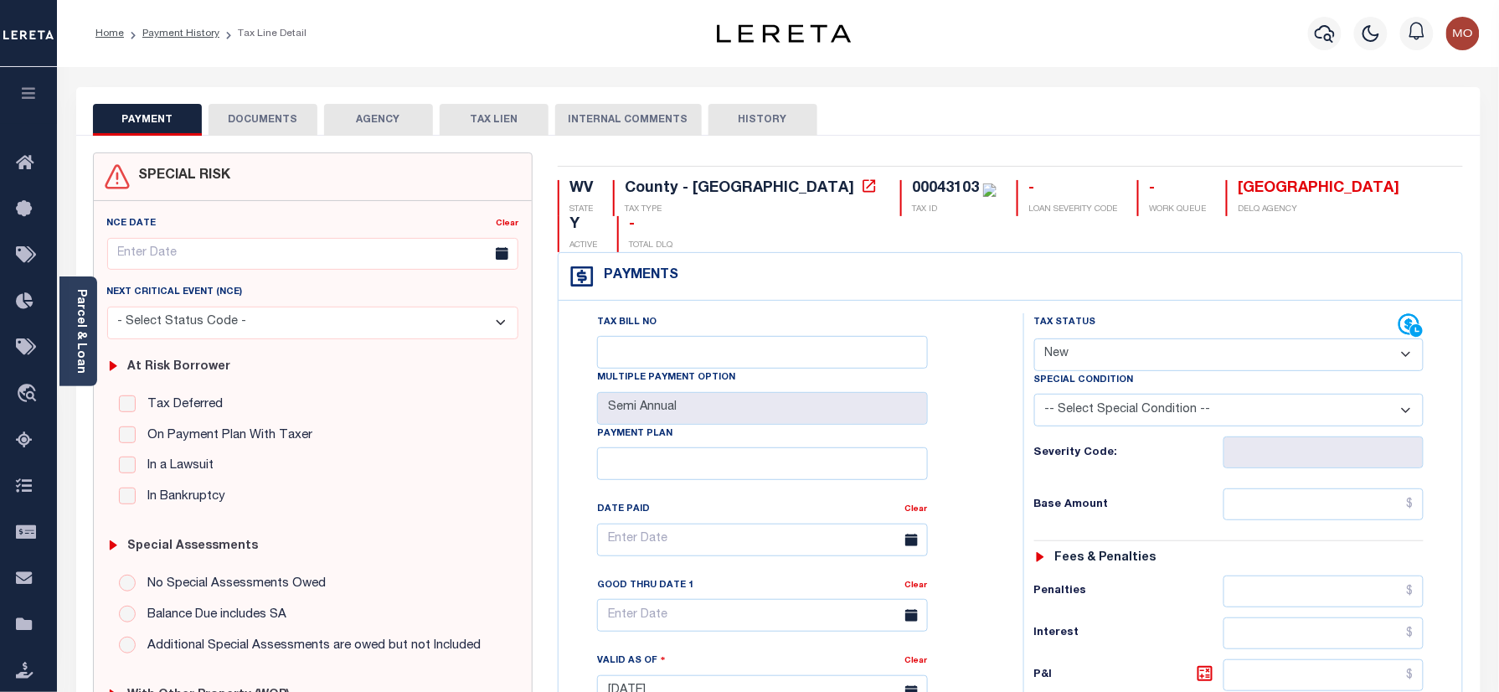
click at [912, 188] on div "00043103" at bounding box center [945, 188] width 67 height 15
copy div "00043103"
drag, startPoint x: 1127, startPoint y: 318, endPoint x: 1127, endPoint y: 342, distance: 23.4
click at [1127, 338] on select "- Select Status Code - Open Due/Unpaid Paid Incomplete No Tax Due Internal Refu…" at bounding box center [1229, 354] width 390 height 33
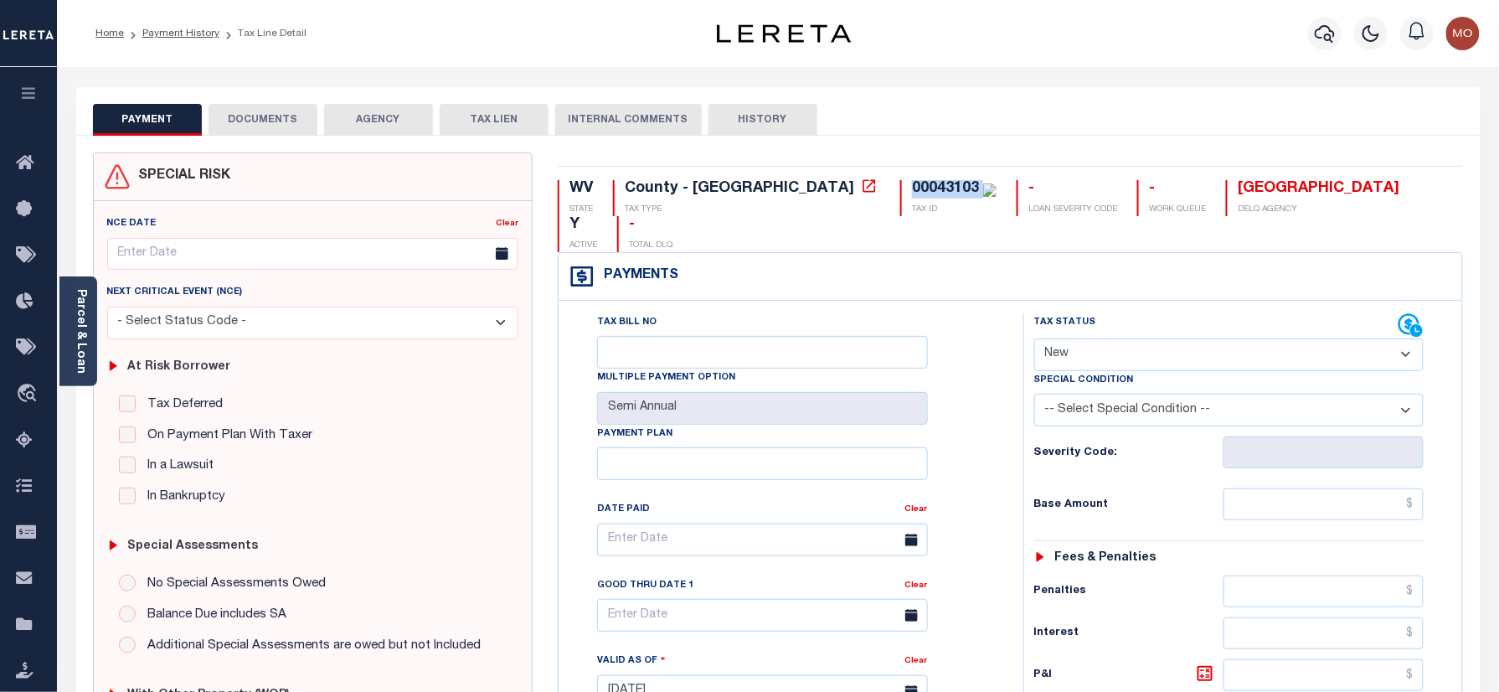
select select "PYD"
click at [1034, 338] on select "- Select Status Code - Open Due/Unpaid Paid Incomplete No Tax Due Internal Refu…" at bounding box center [1229, 354] width 390 height 33
type input "[DATE]"
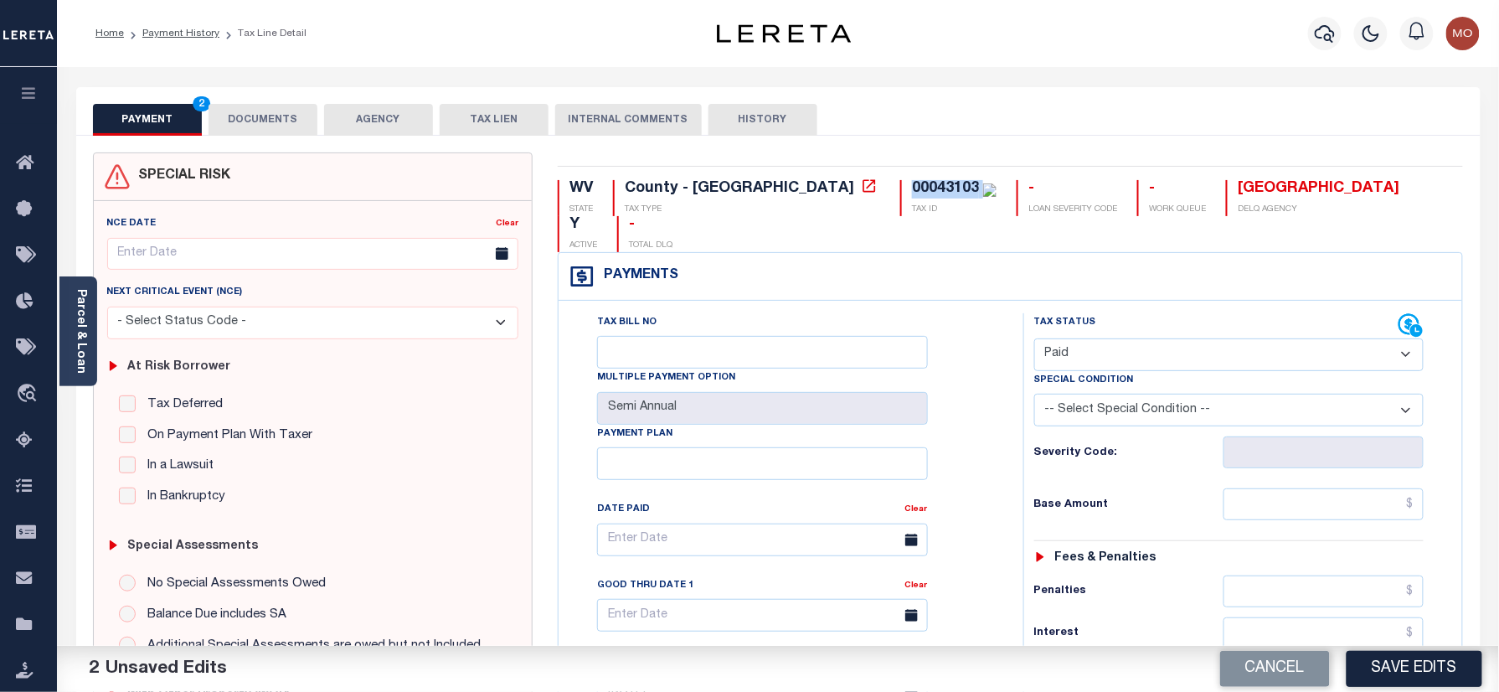
click at [1090, 338] on select "- Select Status Code - Open Due/Unpaid Paid Incomplete No Tax Due Internal Refu…" at bounding box center [1229, 354] width 390 height 33
select select "DUE"
click at [1034, 338] on select "- Select Status Code - Open Due/Unpaid Paid Incomplete No Tax Due Internal Refu…" at bounding box center [1229, 354] width 390 height 33
click at [1276, 488] on input "text" at bounding box center [1323, 504] width 201 height 32
paste input "197.45"
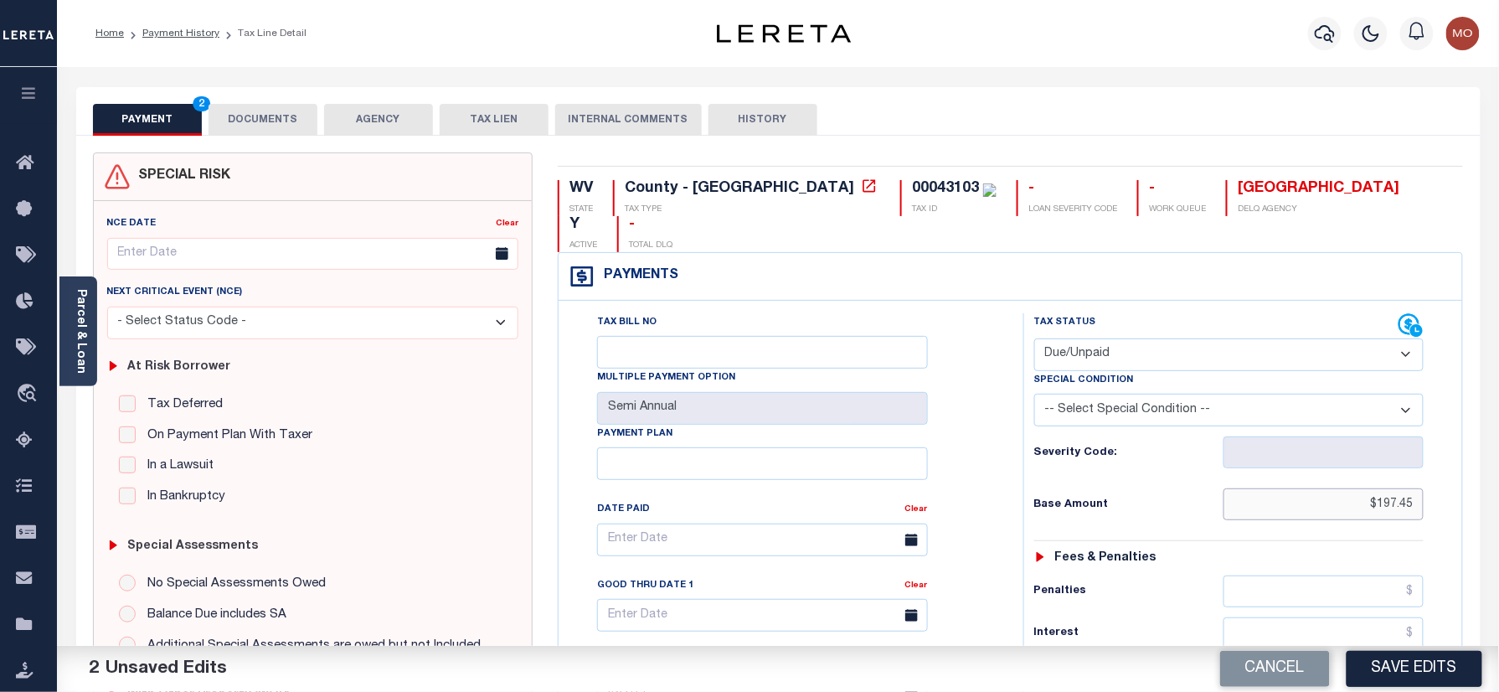
type input "$197.45"
click at [961, 467] on div "Tax Bill No Multiple Payment Option Semi Annual Payment Plan Clear Clear Valid …" at bounding box center [786, 548] width 423 height 470
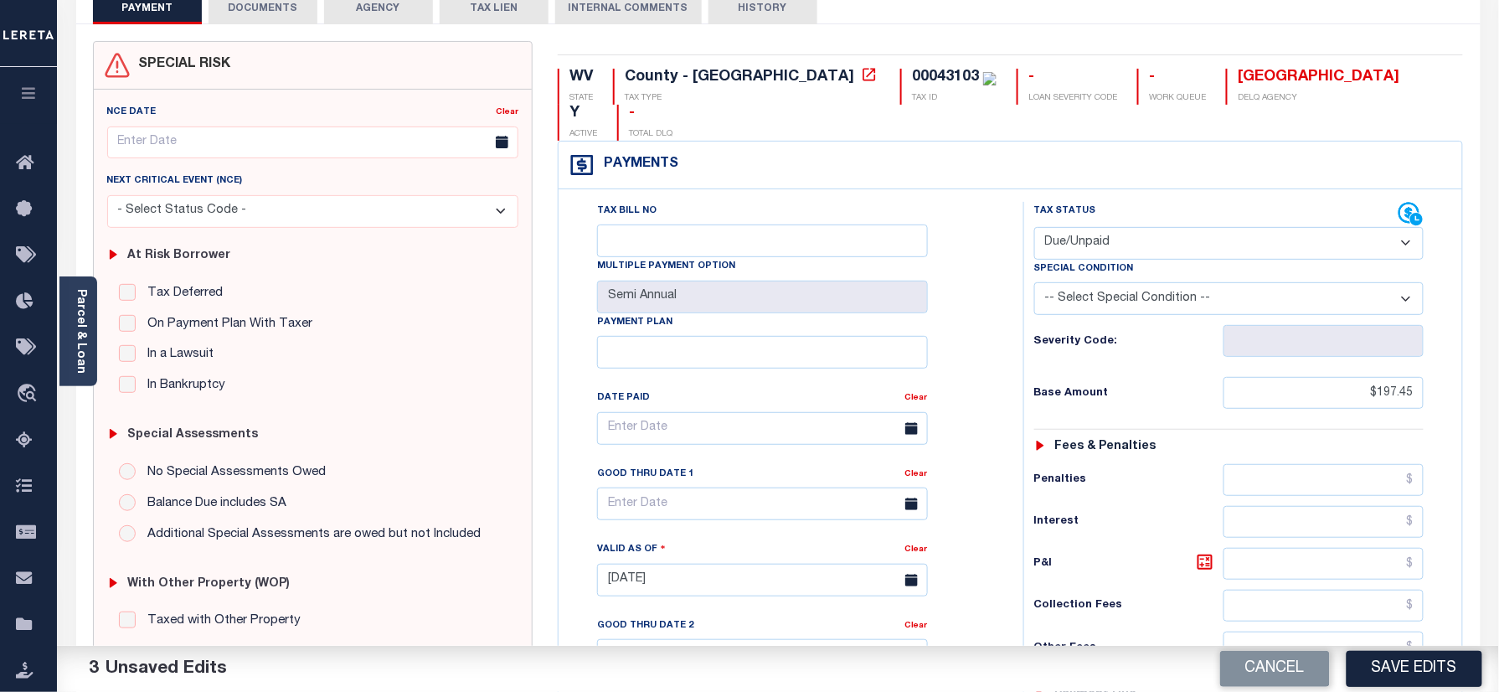
scroll to position [446, 0]
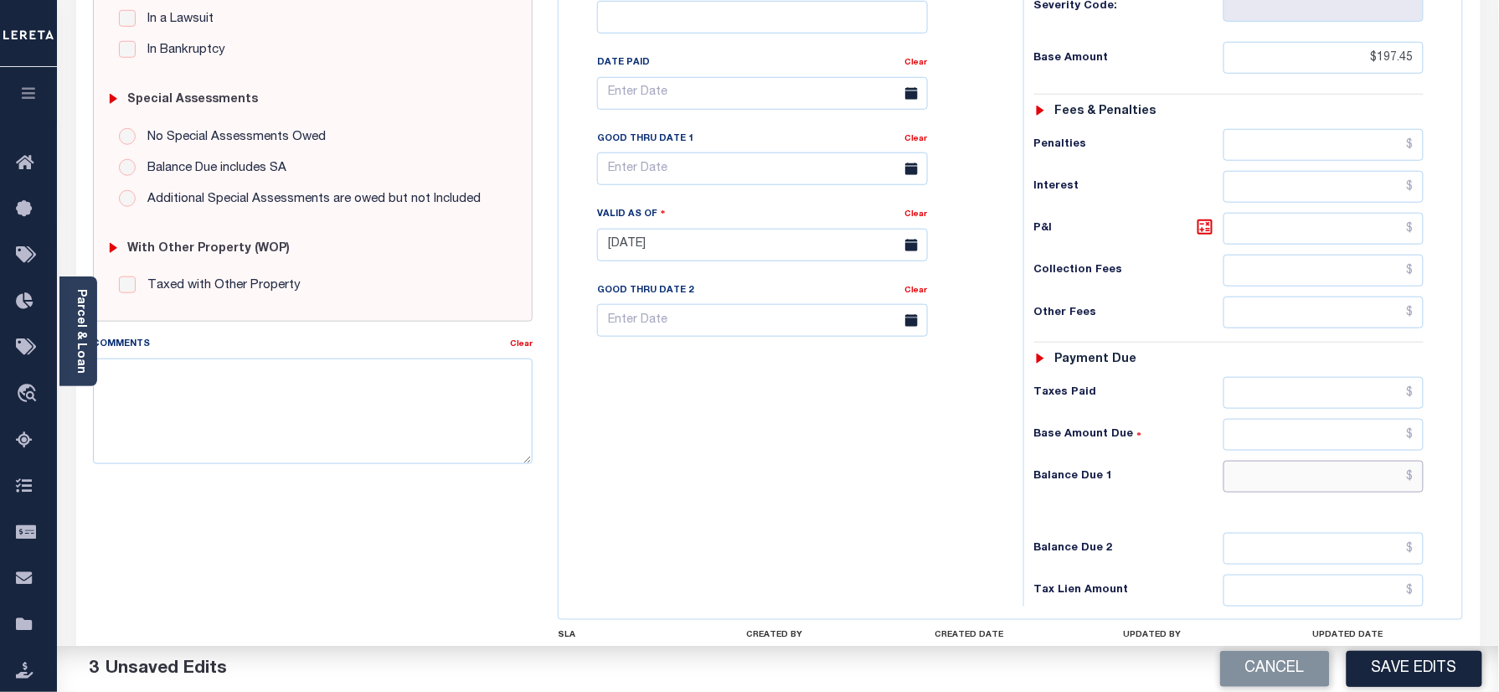
click at [1294, 460] on input "text" at bounding box center [1323, 476] width 201 height 32
type input "$204.03"
click at [1201, 217] on icon at bounding box center [1205, 227] width 20 height 20
type input "$6.58"
click at [708, 152] on input "text" at bounding box center [762, 168] width 331 height 33
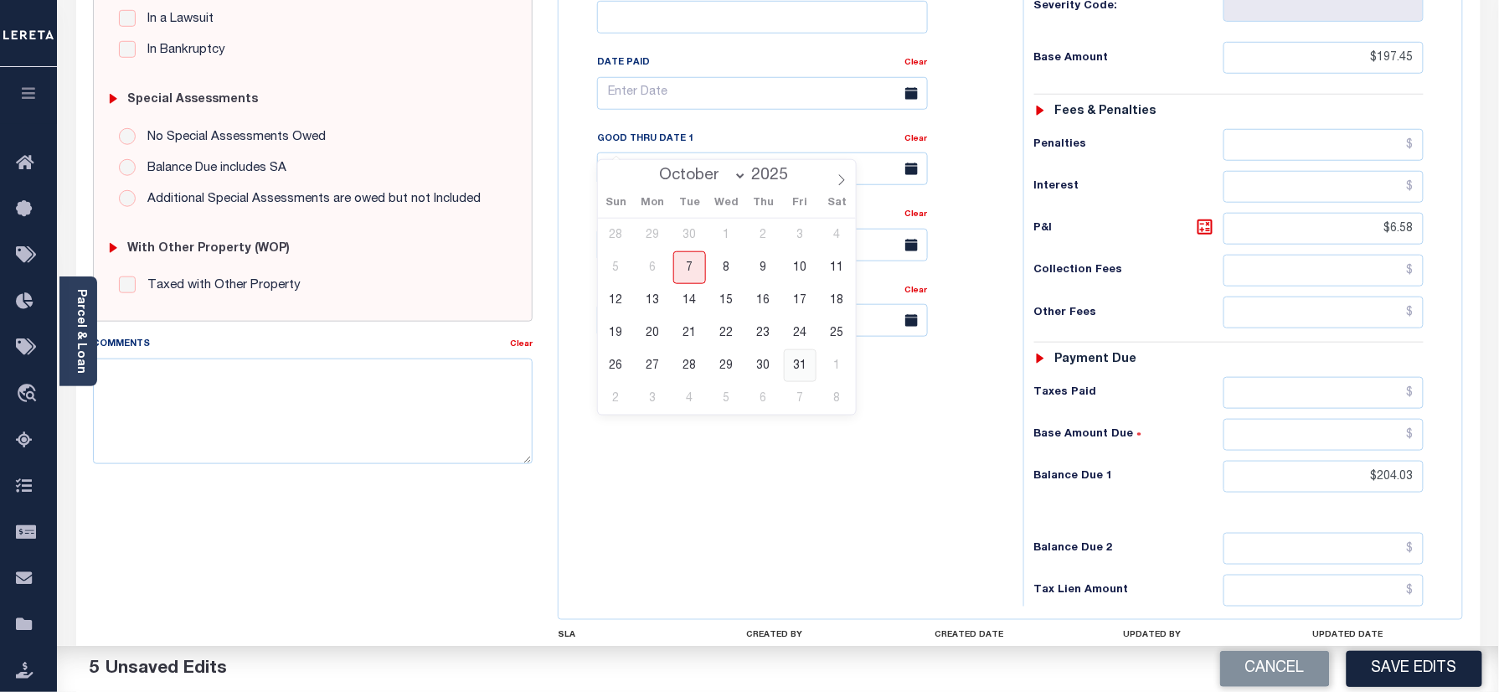
click at [802, 363] on span "31" at bounding box center [800, 365] width 33 height 33
type input "[DATE]"
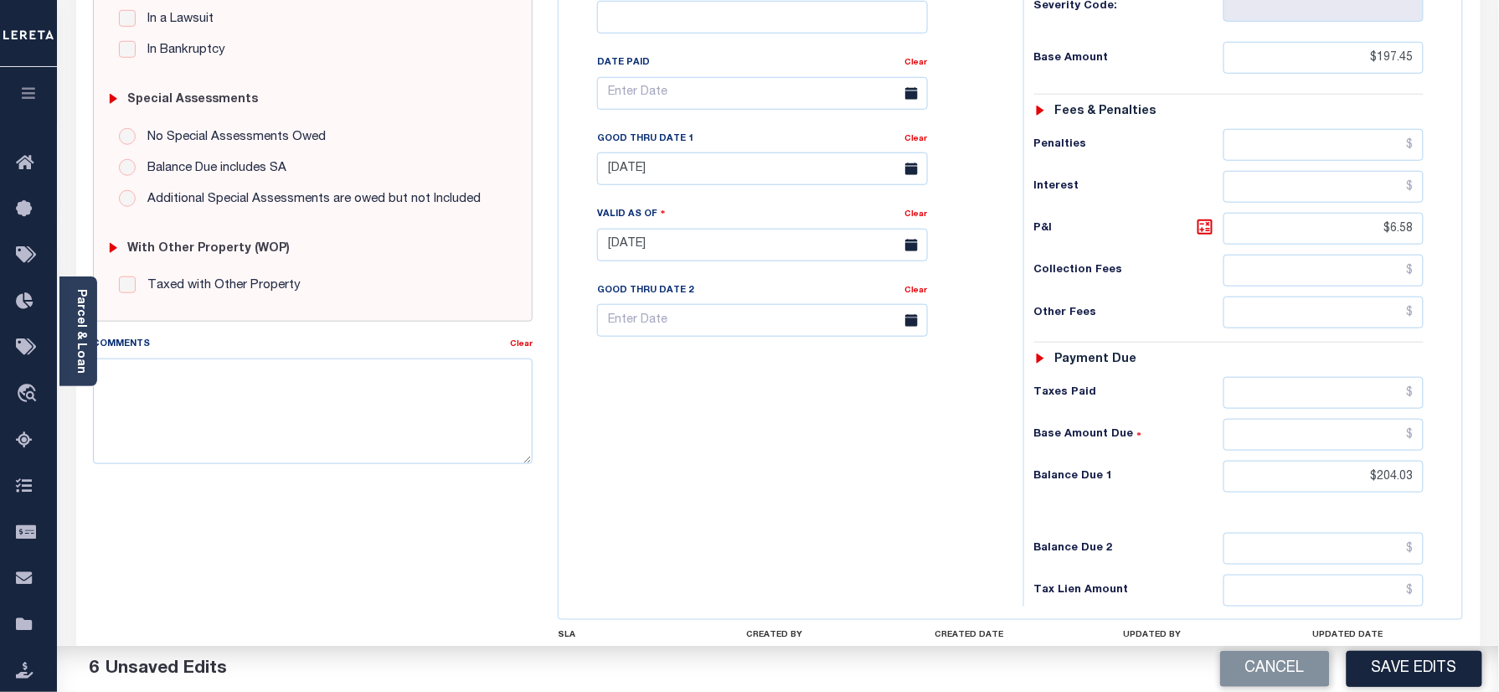
click at [760, 430] on div "Tax Bill No Multiple Payment Option Semi Annual Payment Plan Clear" at bounding box center [787, 236] width 448 height 739
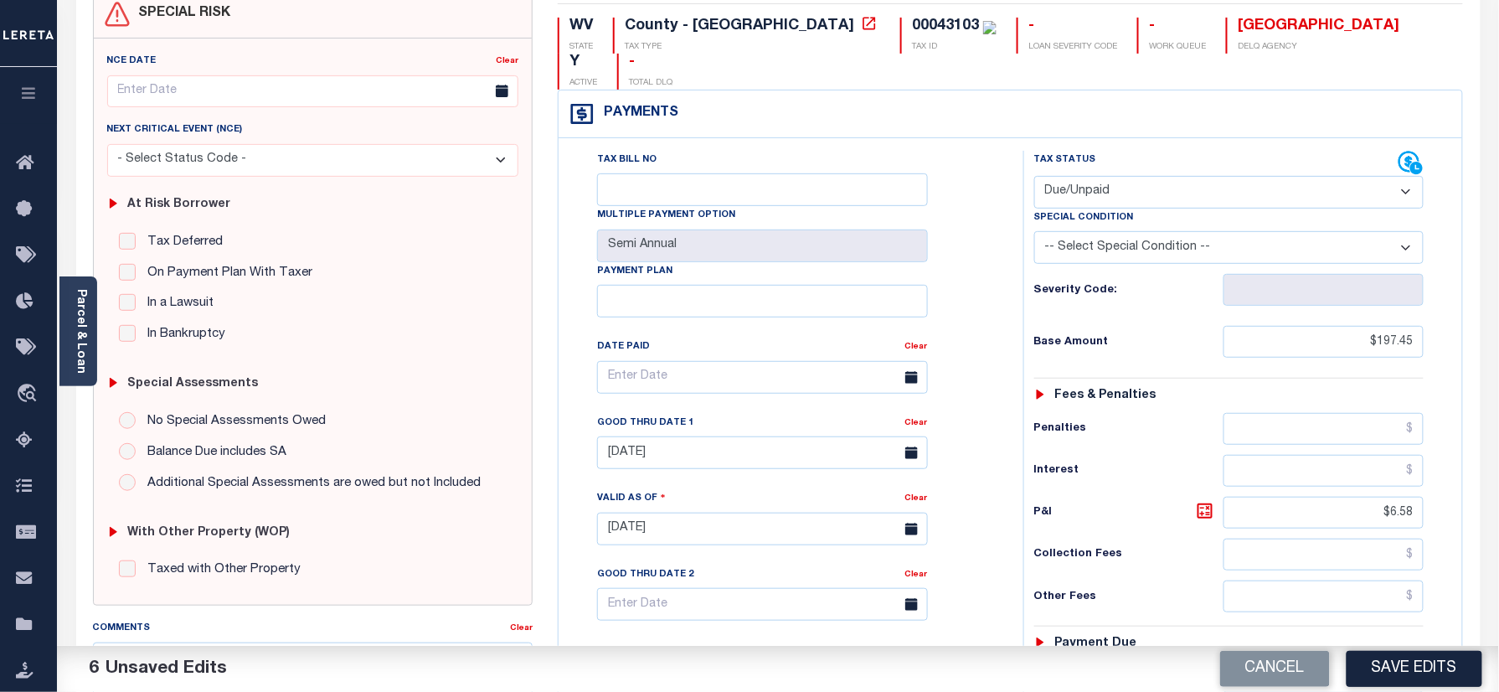
scroll to position [0, 0]
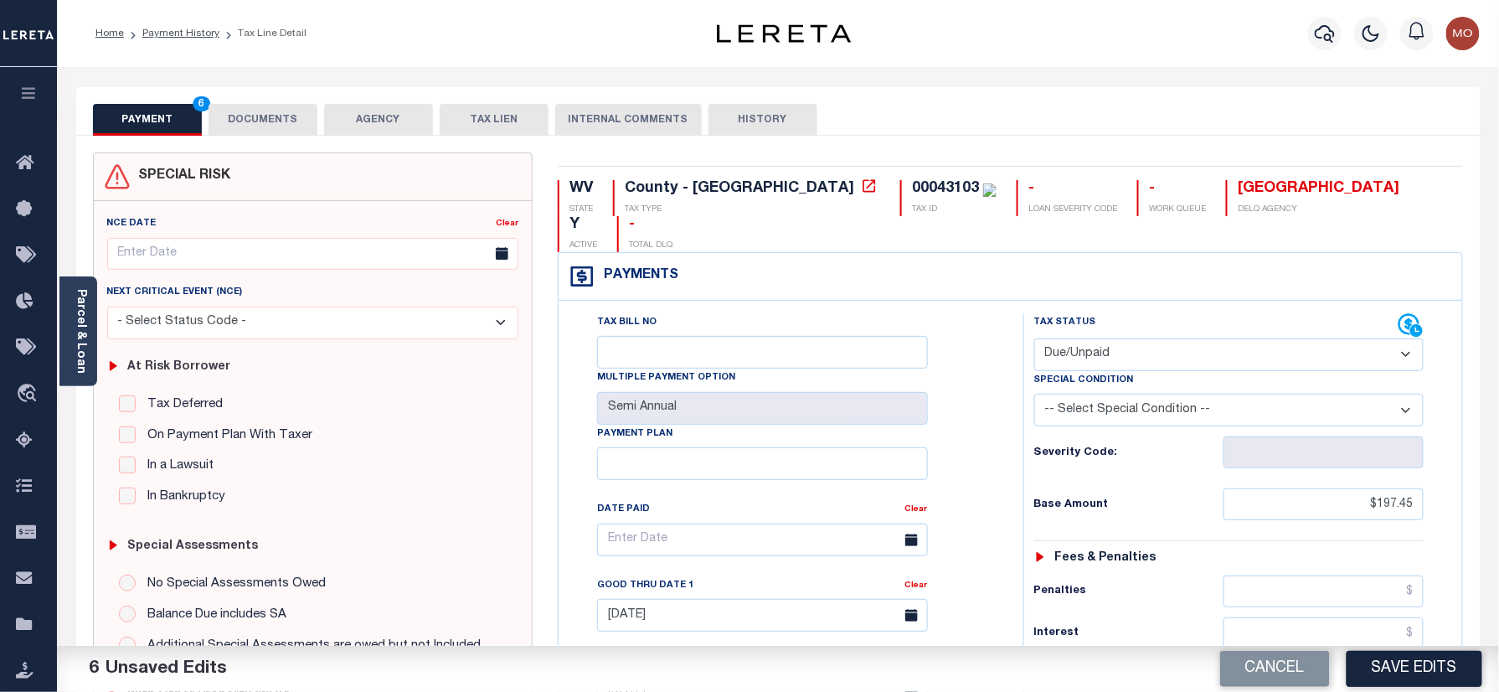
click at [270, 111] on button "DOCUMENTS" at bounding box center [262, 120] width 109 height 32
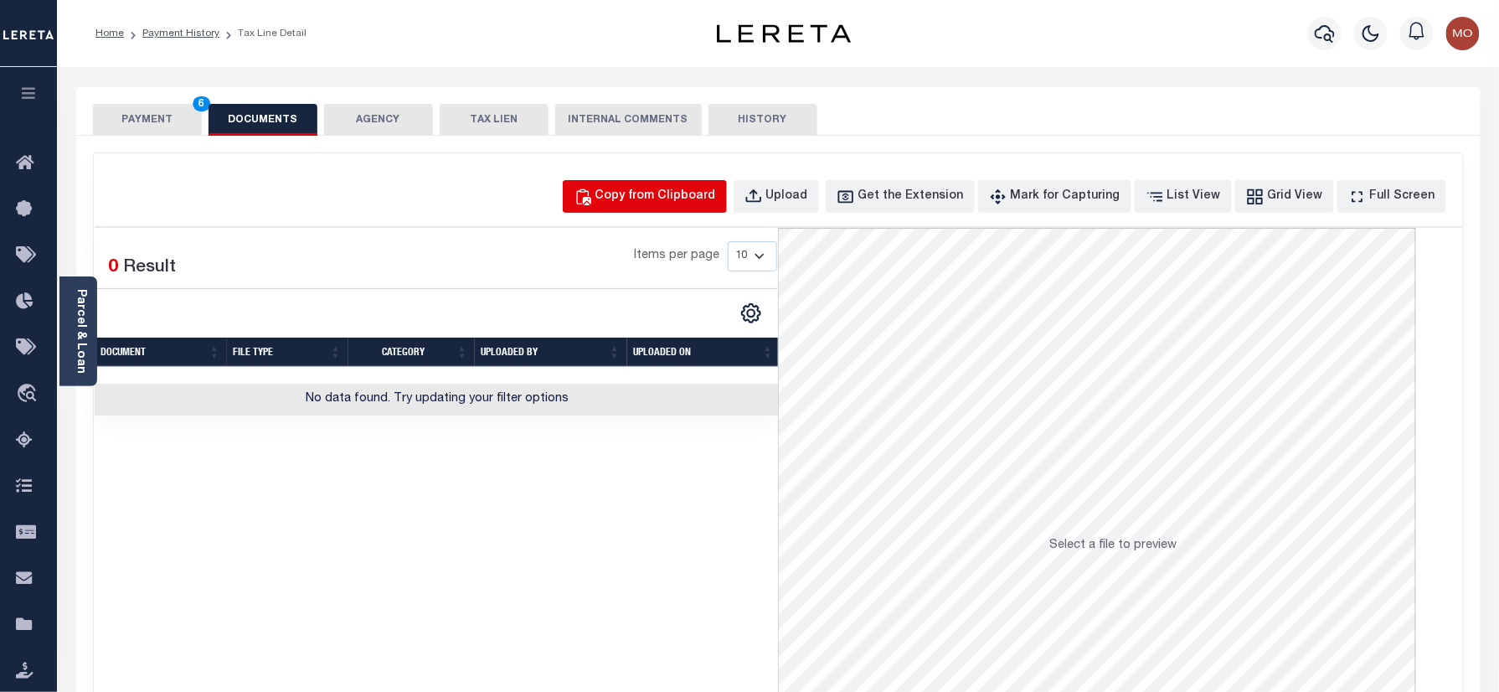
click at [690, 194] on div "Copy from Clipboard" at bounding box center [655, 197] width 121 height 18
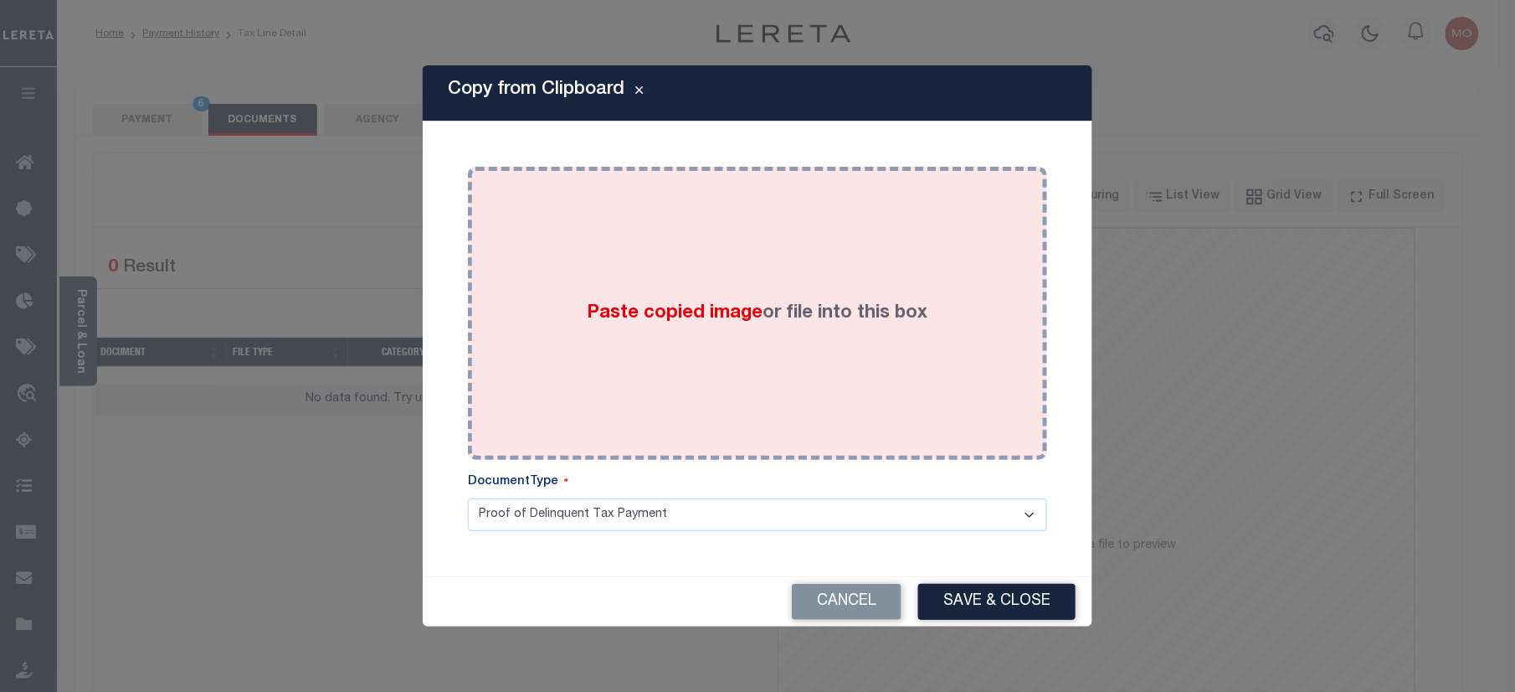
click at [641, 352] on div "Paste copied image or file into this box" at bounding box center [758, 313] width 554 height 268
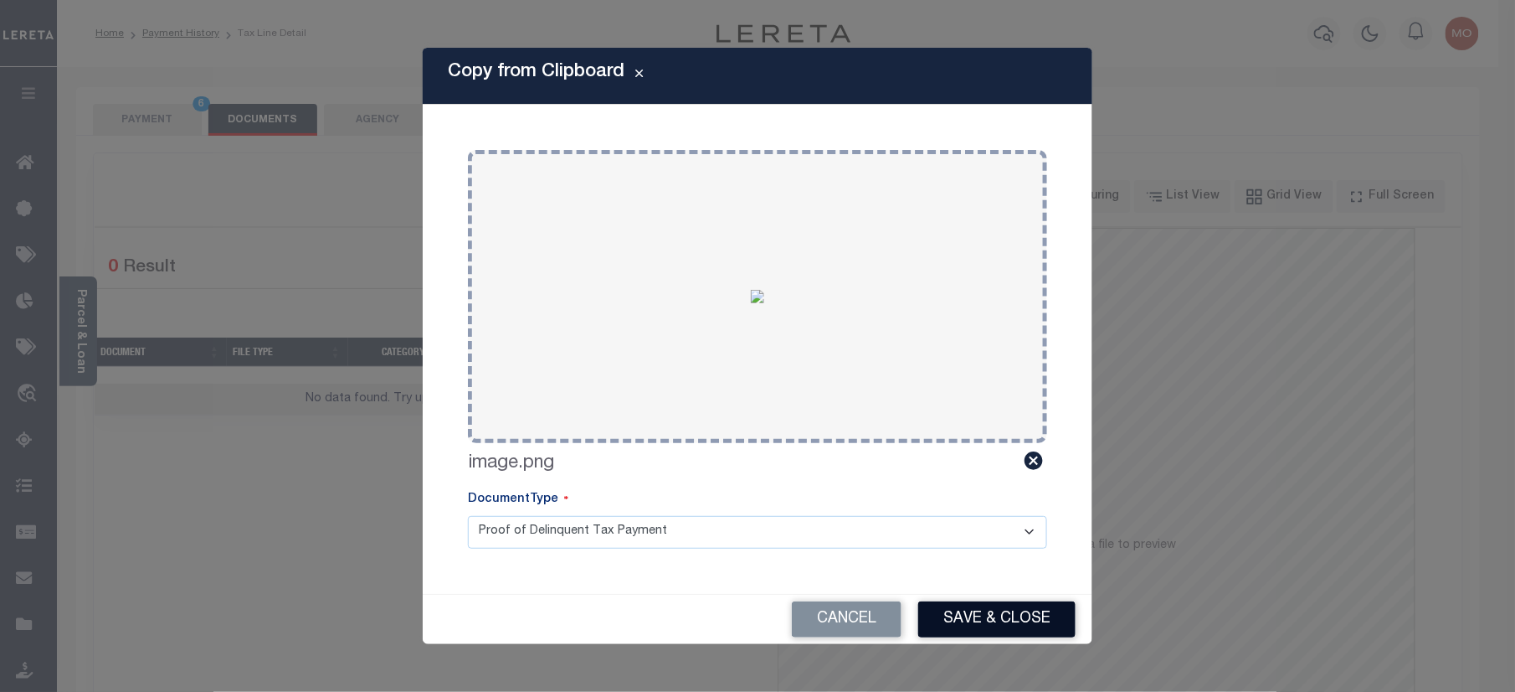
click at [995, 605] on button "Save & Close" at bounding box center [996, 619] width 157 height 36
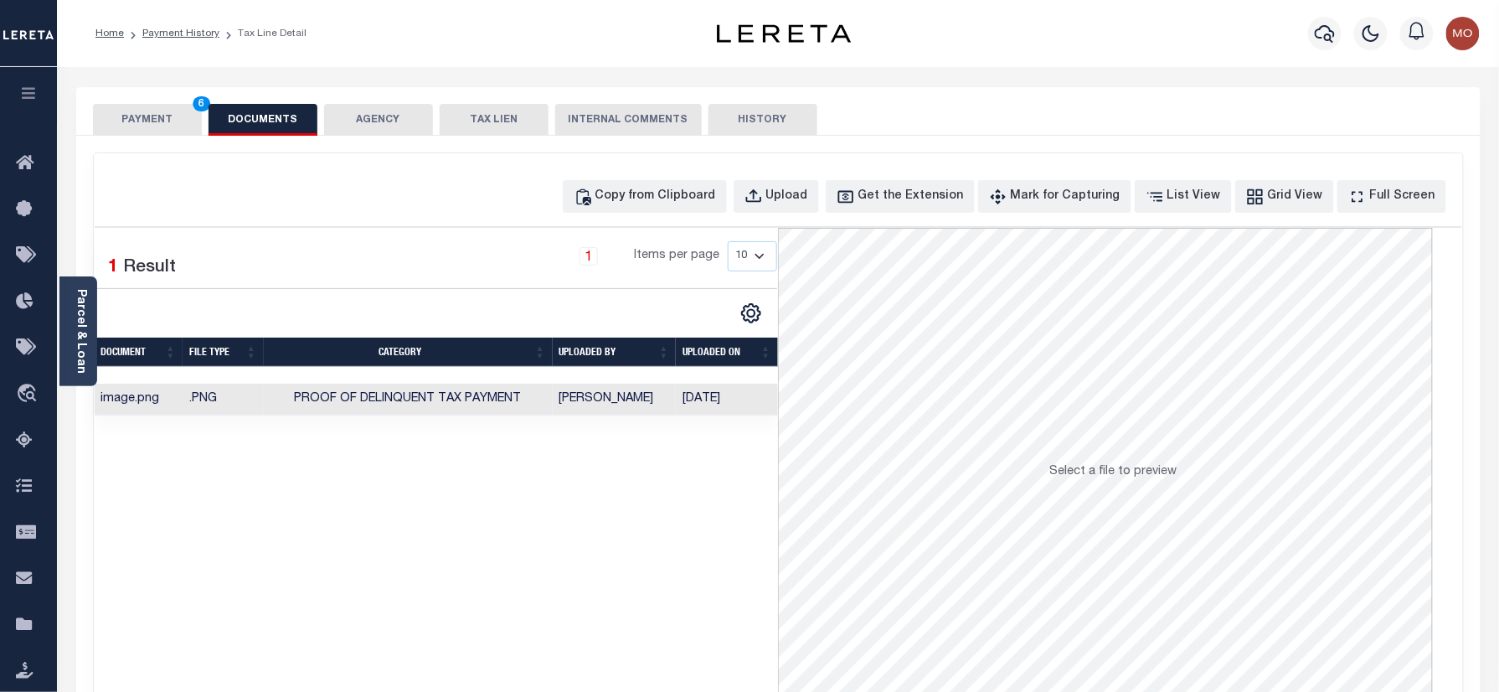
click at [159, 105] on button "PAYMENT 6" at bounding box center [147, 120] width 109 height 32
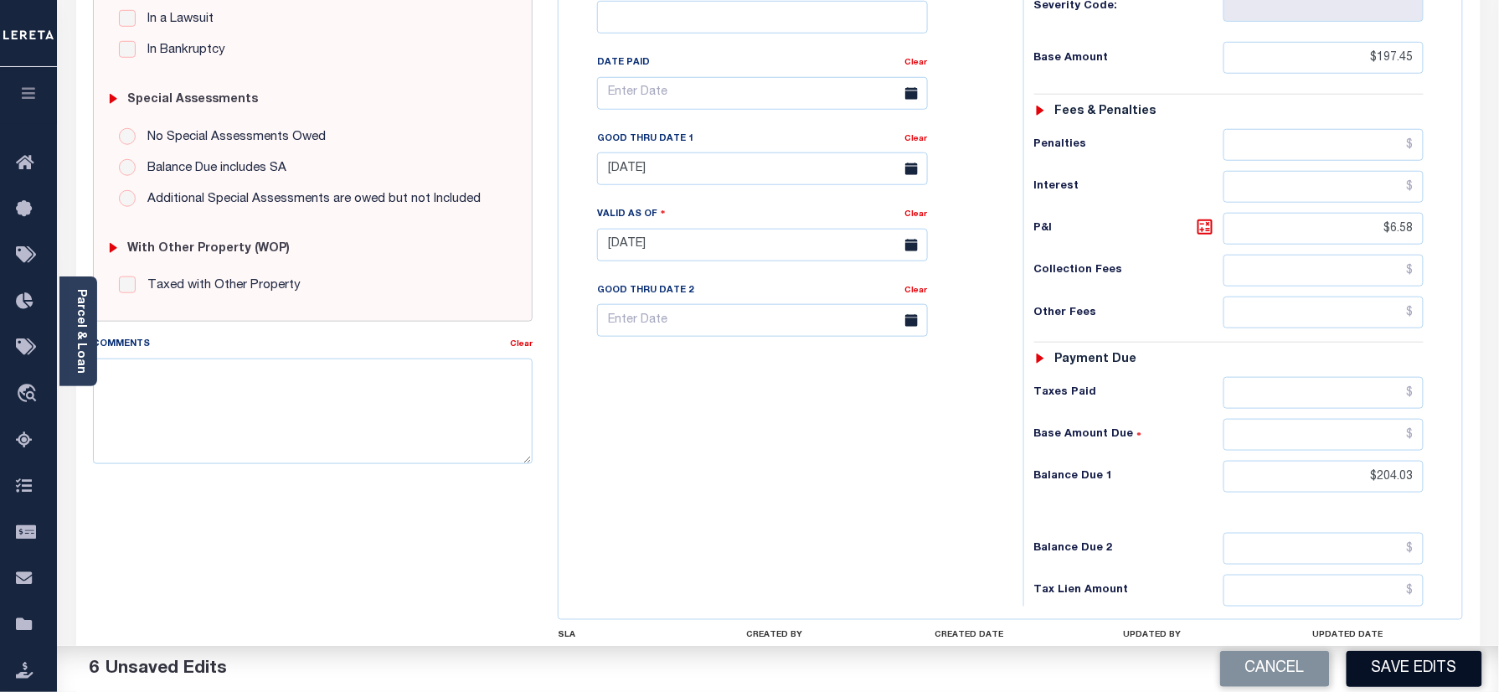
click at [1371, 665] on button "Save Edits" at bounding box center [1414, 669] width 136 height 36
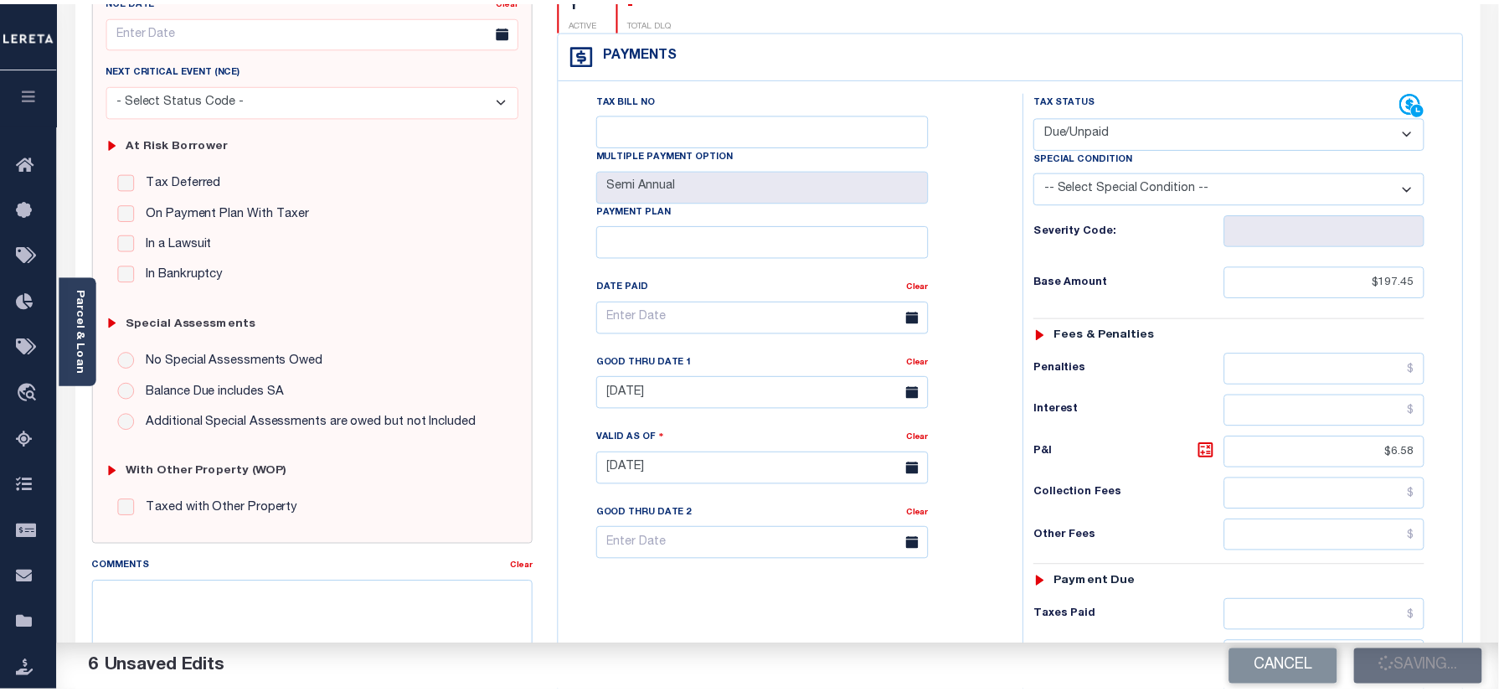
scroll to position [111, 0]
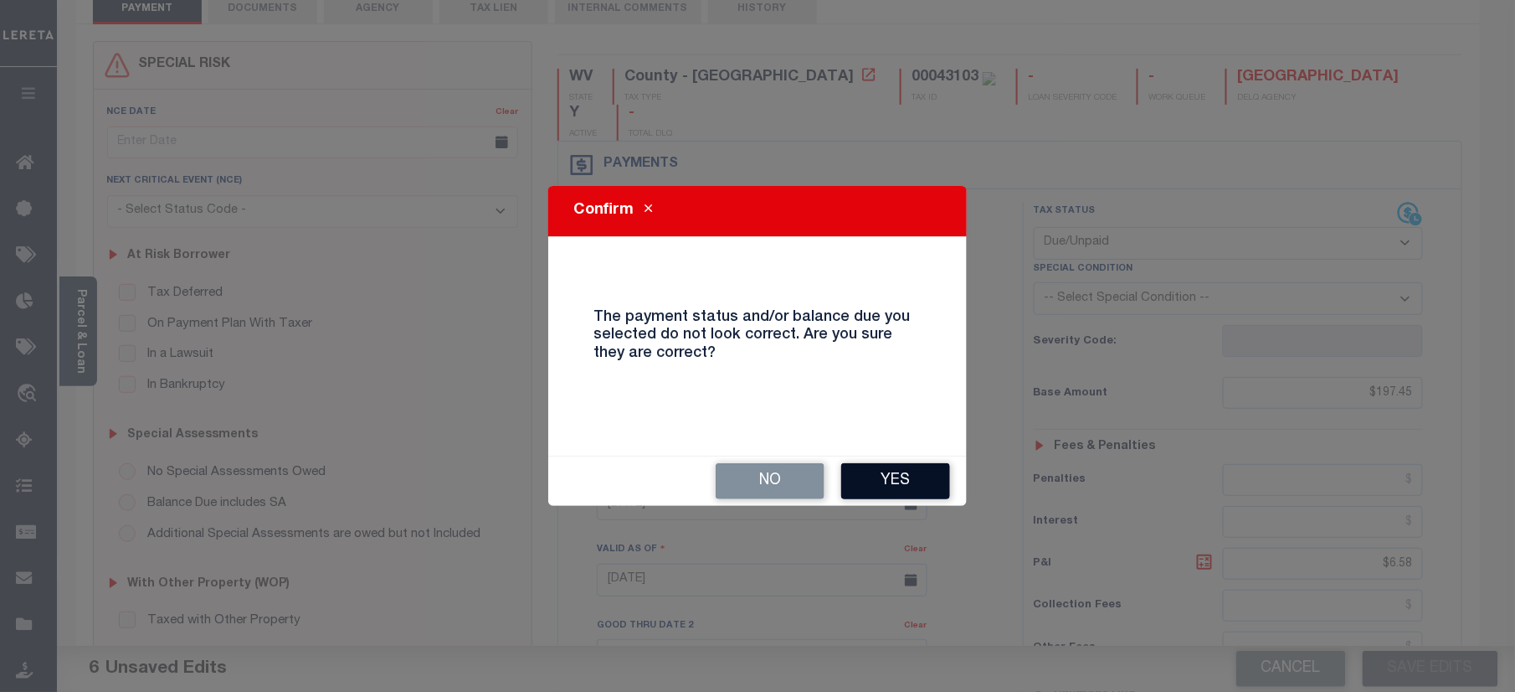
click at [898, 483] on button "Yes" at bounding box center [895, 481] width 109 height 36
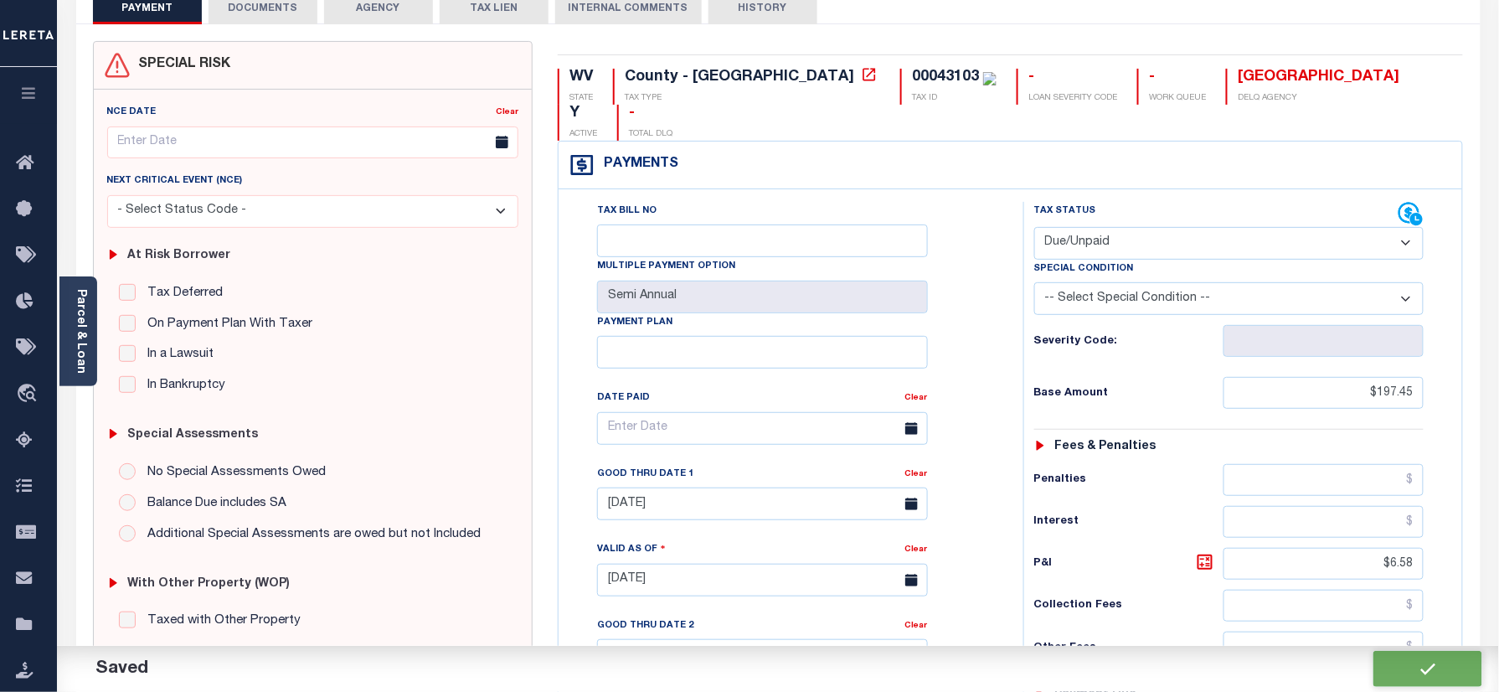
checkbox input "false"
type input "$197.45"
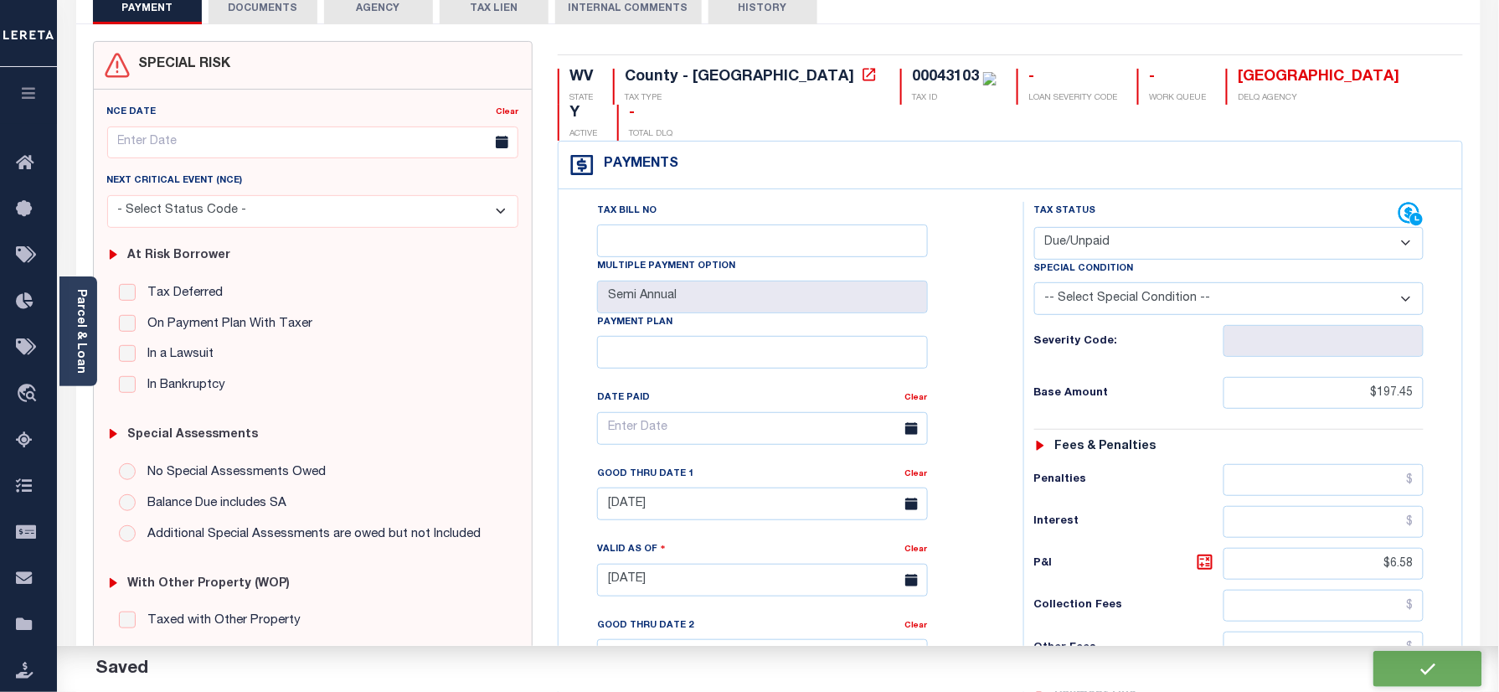
type input "$6.58"
type input "$204.03"
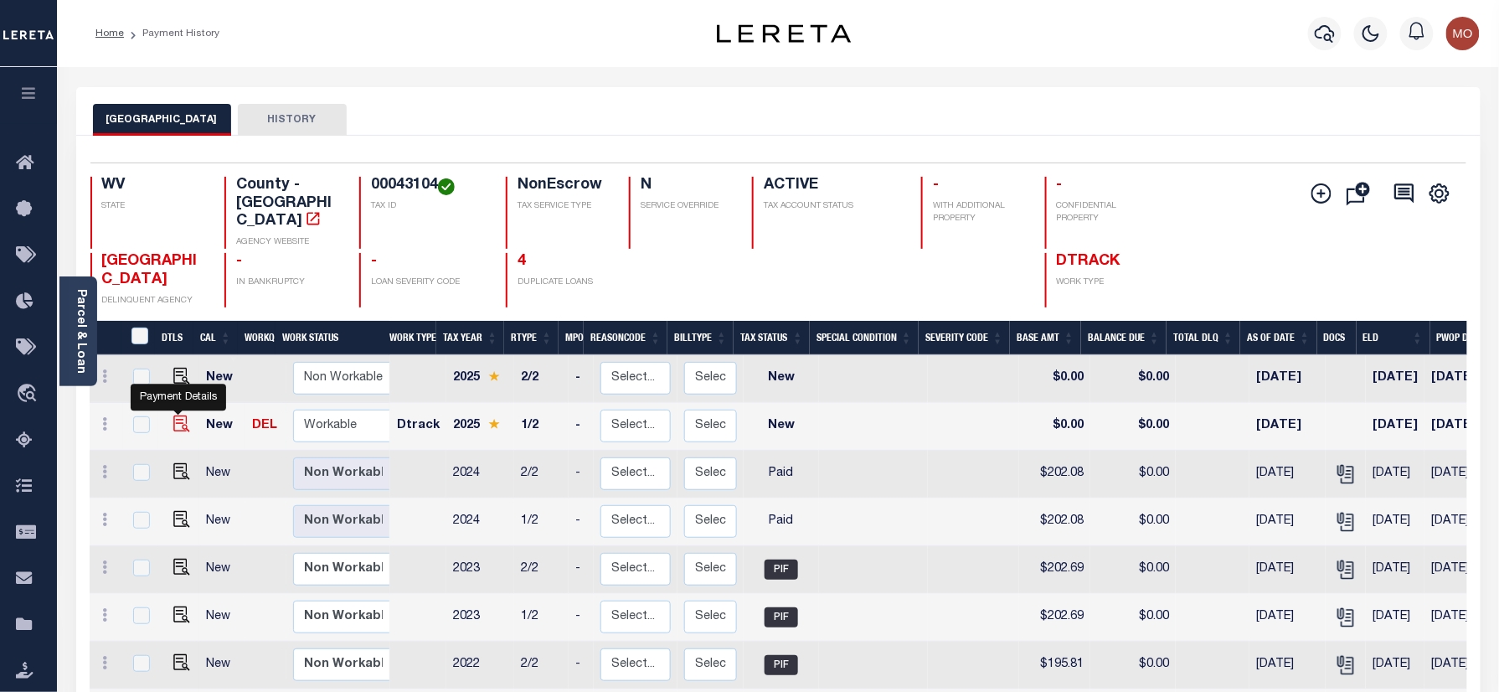
click at [173, 415] on img "" at bounding box center [181, 423] width 17 height 17
checkbox input "true"
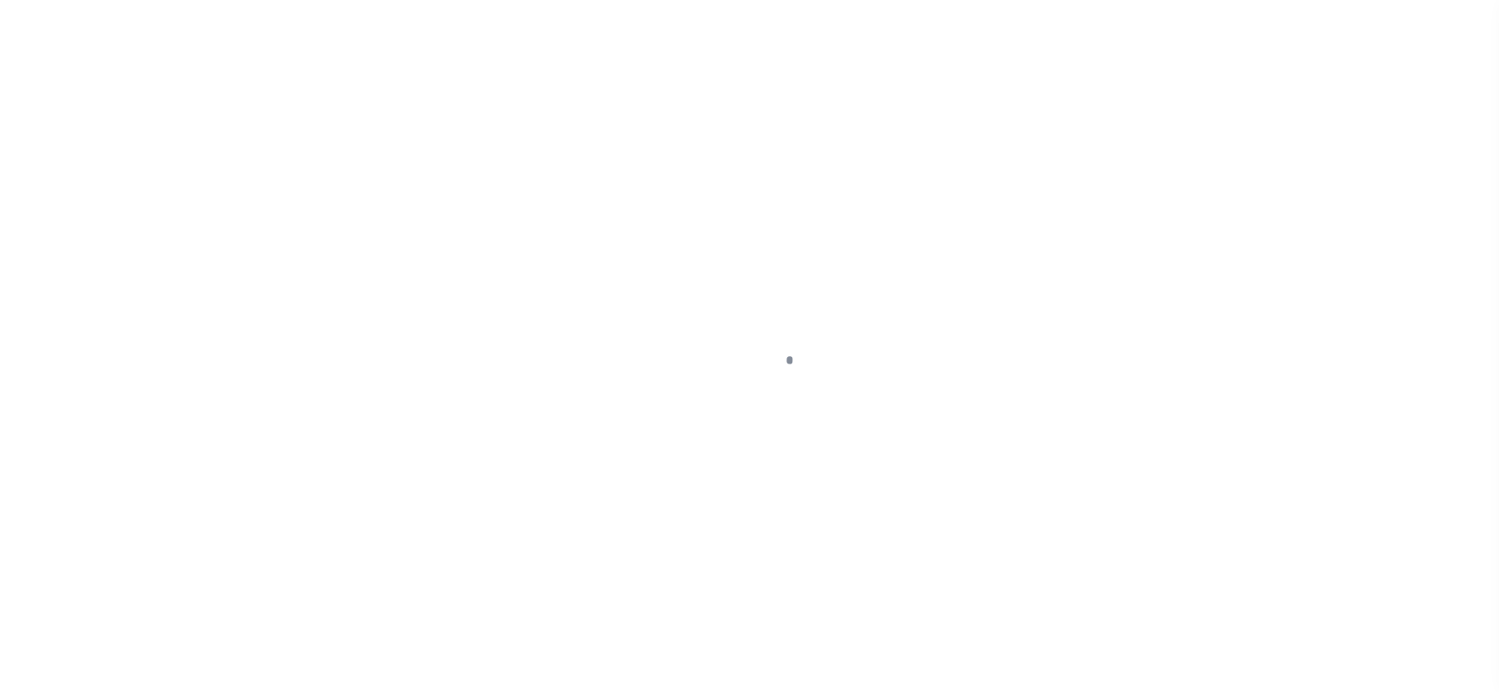
checkbox input "false"
type input "Semi Annual"
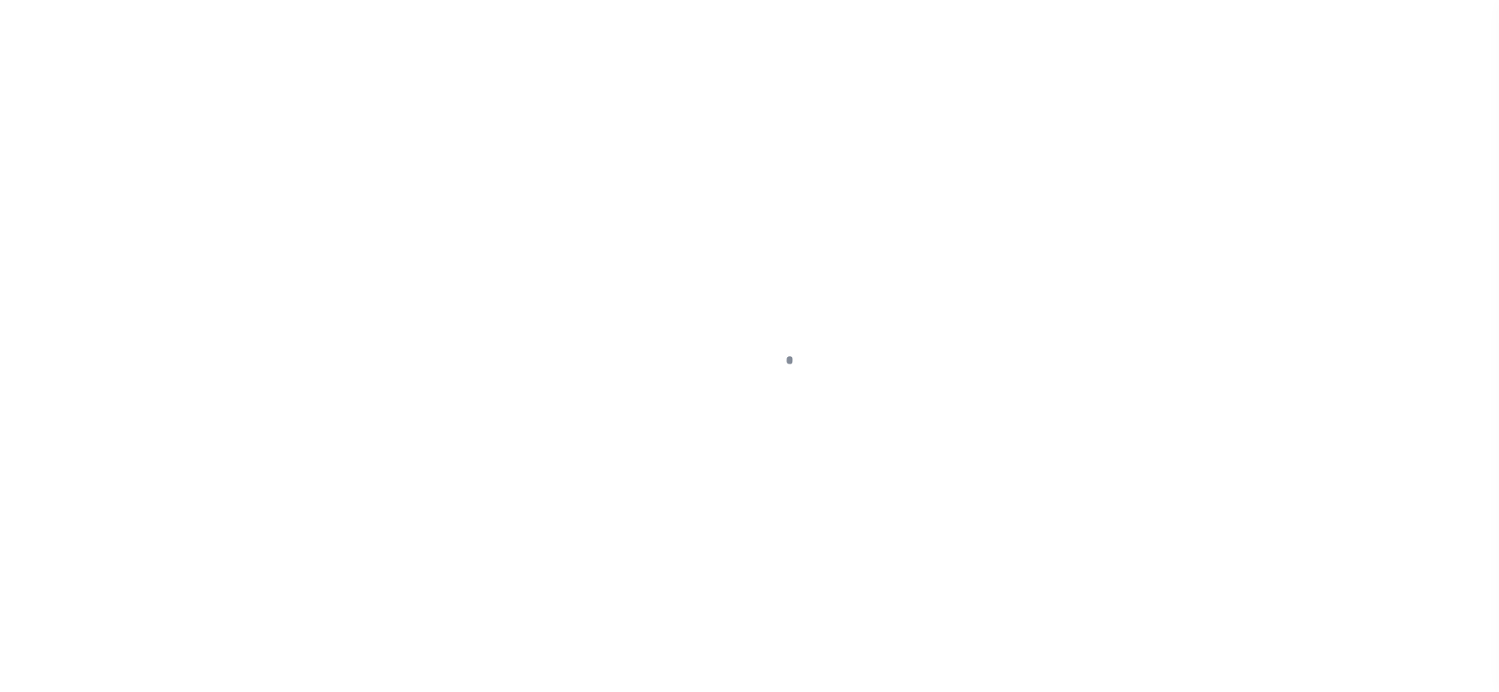
type input "[DATE]"
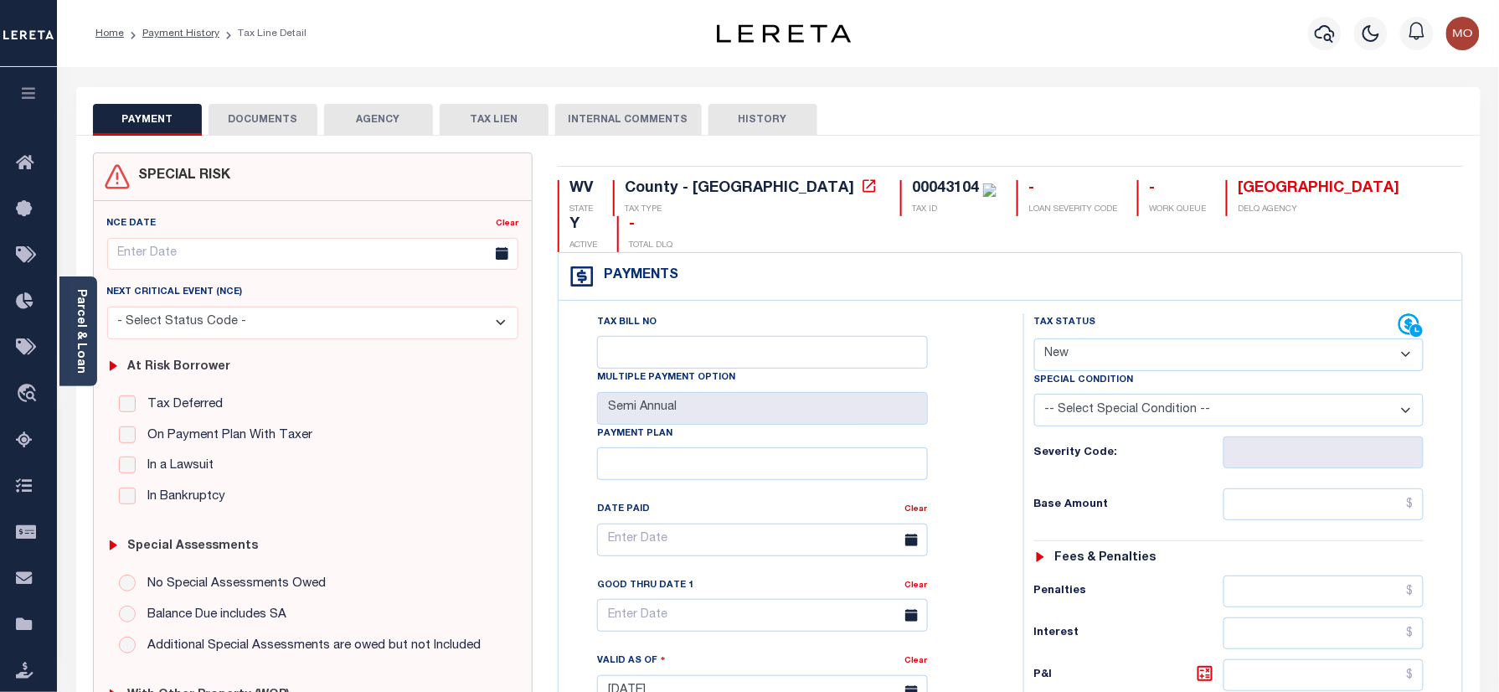
click at [912, 185] on div "00043104" at bounding box center [945, 188] width 67 height 15
copy div "00043104"
drag, startPoint x: 1090, startPoint y: 322, endPoint x: 1096, endPoint y: 333, distance: 13.1
click at [1090, 338] on select "- Select Status Code - Open Due/Unpaid Paid Incomplete No Tax Due Internal Refu…" at bounding box center [1229, 354] width 390 height 33
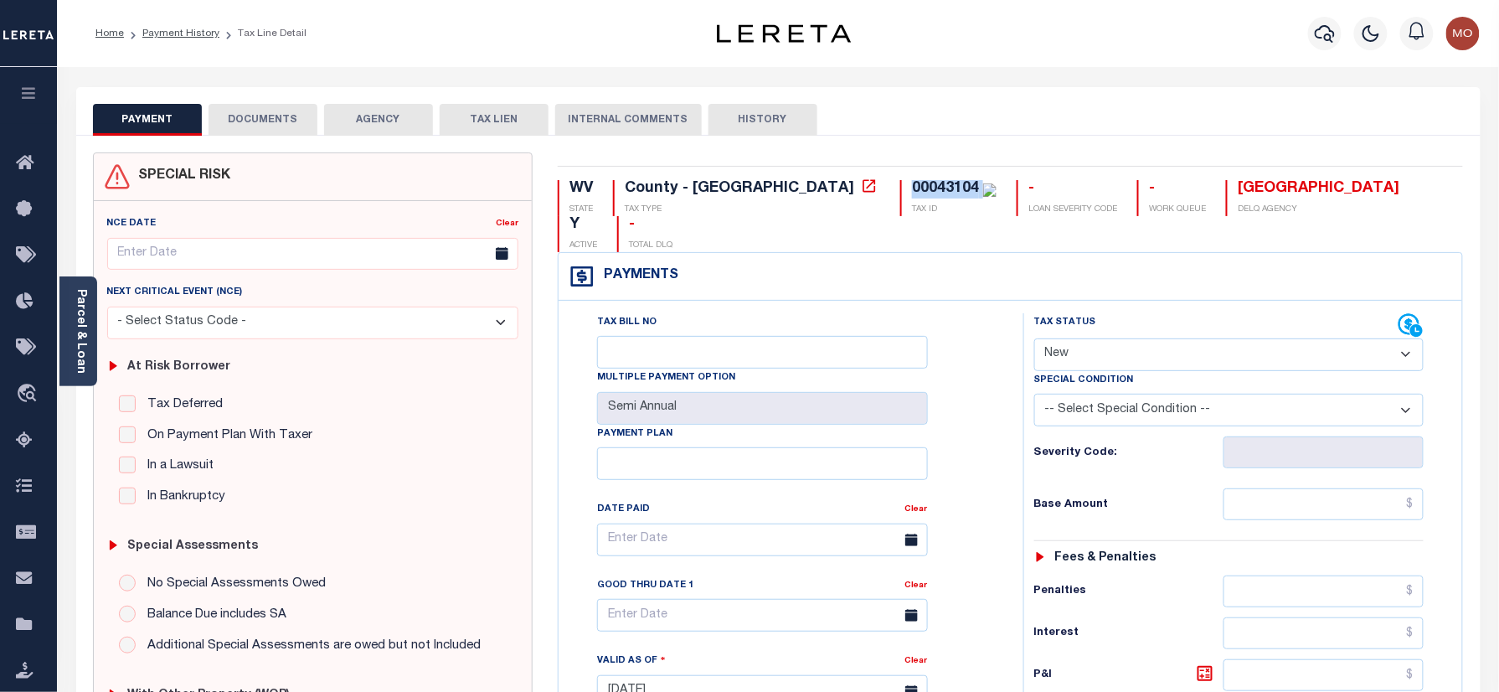
select select "DUE"
click at [1034, 338] on select "- Select Status Code - Open Due/Unpaid Paid Incomplete No Tax Due Internal Refu…" at bounding box center [1229, 354] width 390 height 33
type input "[DATE]"
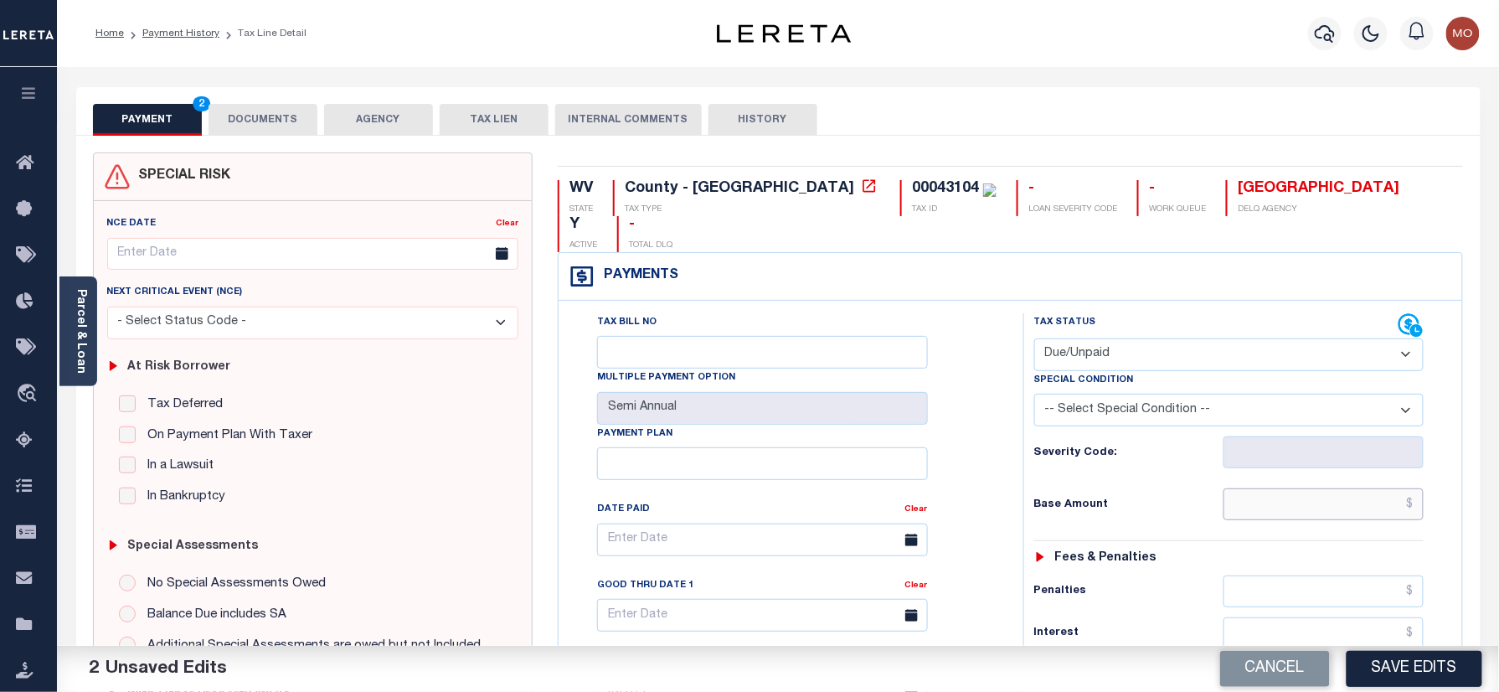
click at [1306, 488] on input "text" at bounding box center [1323, 504] width 201 height 32
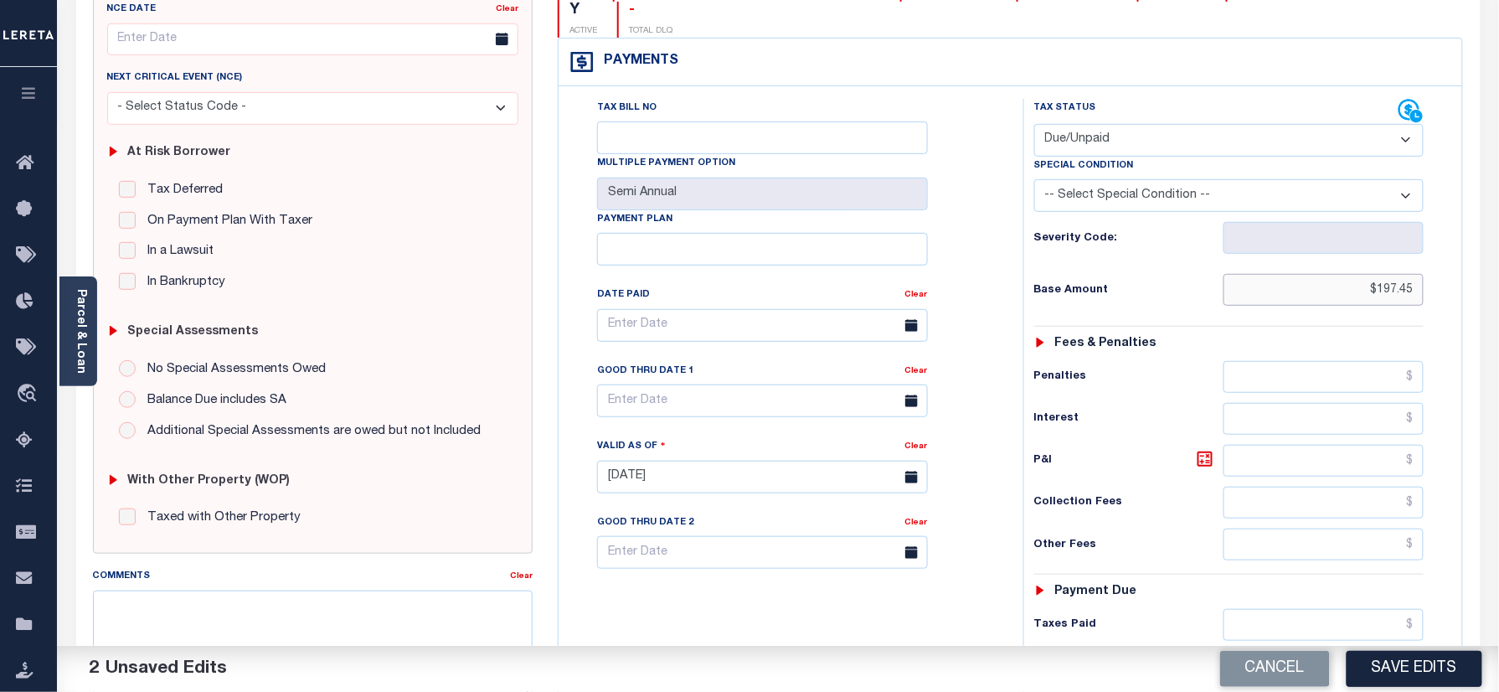
scroll to position [335, 0]
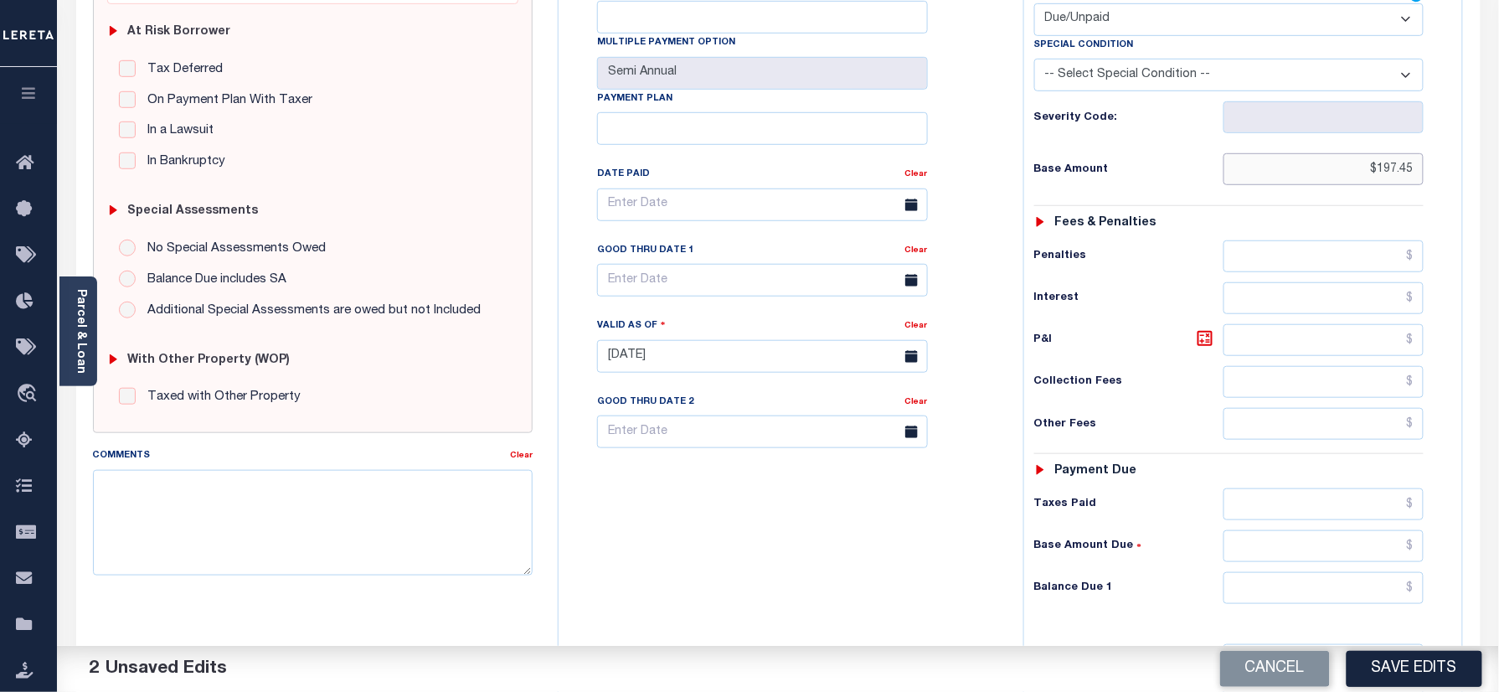
type input "$197.45"
click at [1281, 572] on input "text" at bounding box center [1323, 588] width 201 height 32
type input "$204.03"
click at [1202, 331] on icon at bounding box center [1204, 338] width 15 height 15
type input "$6.58"
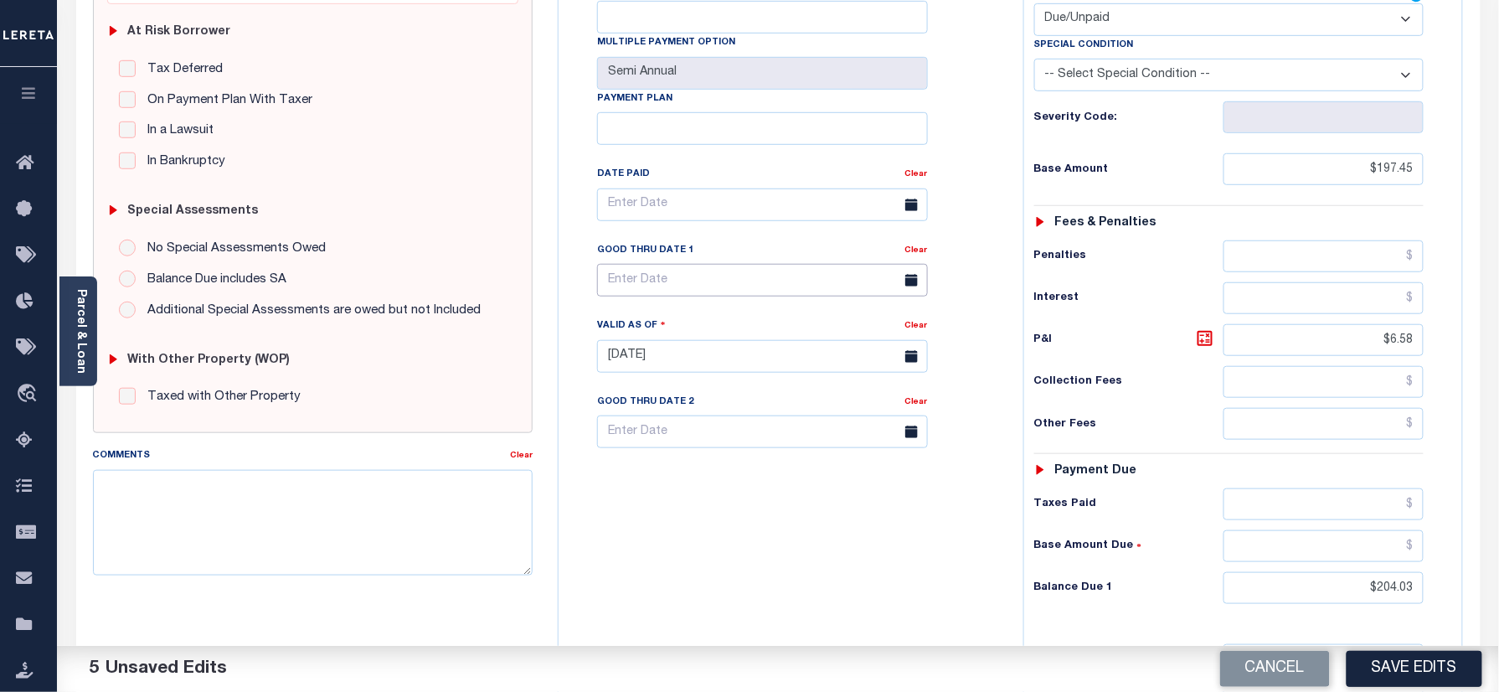
click at [647, 264] on input "text" at bounding box center [762, 280] width 331 height 33
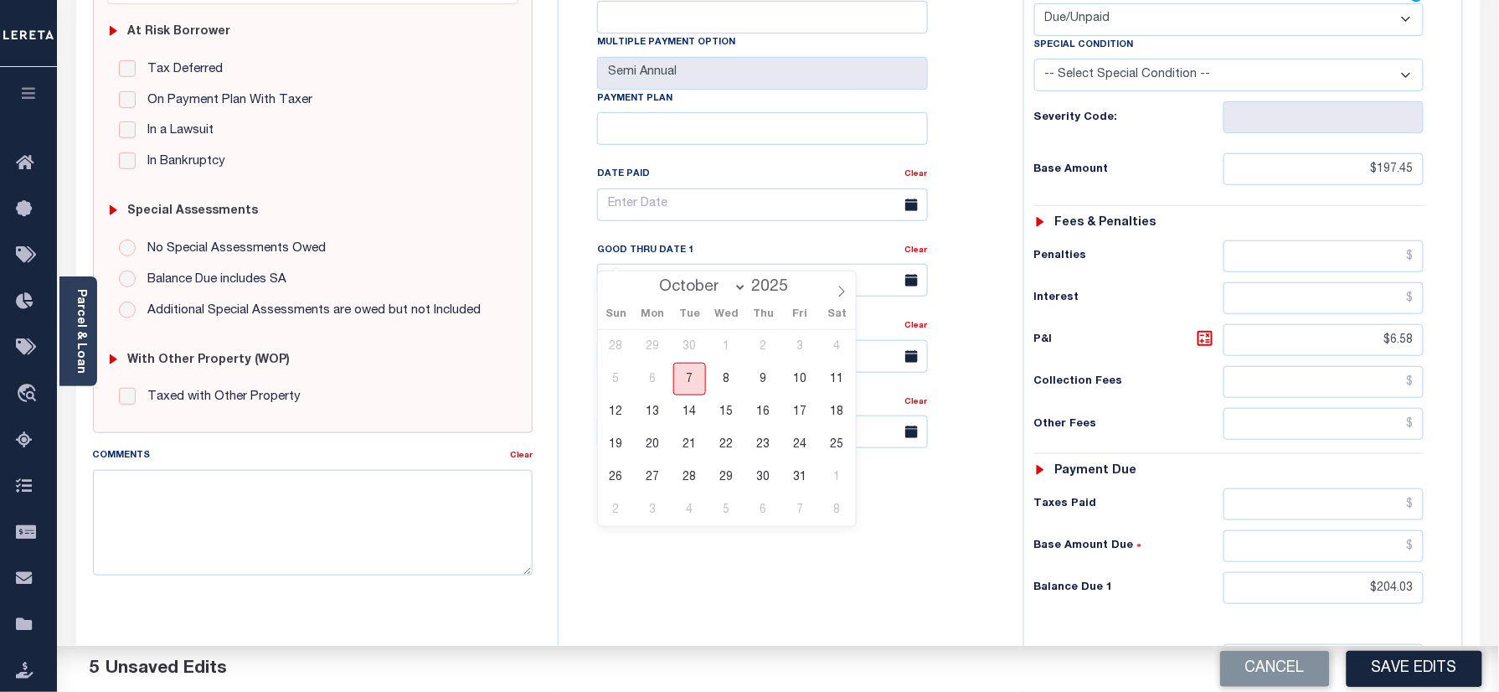
click at [684, 379] on span "7" at bounding box center [689, 379] width 33 height 33
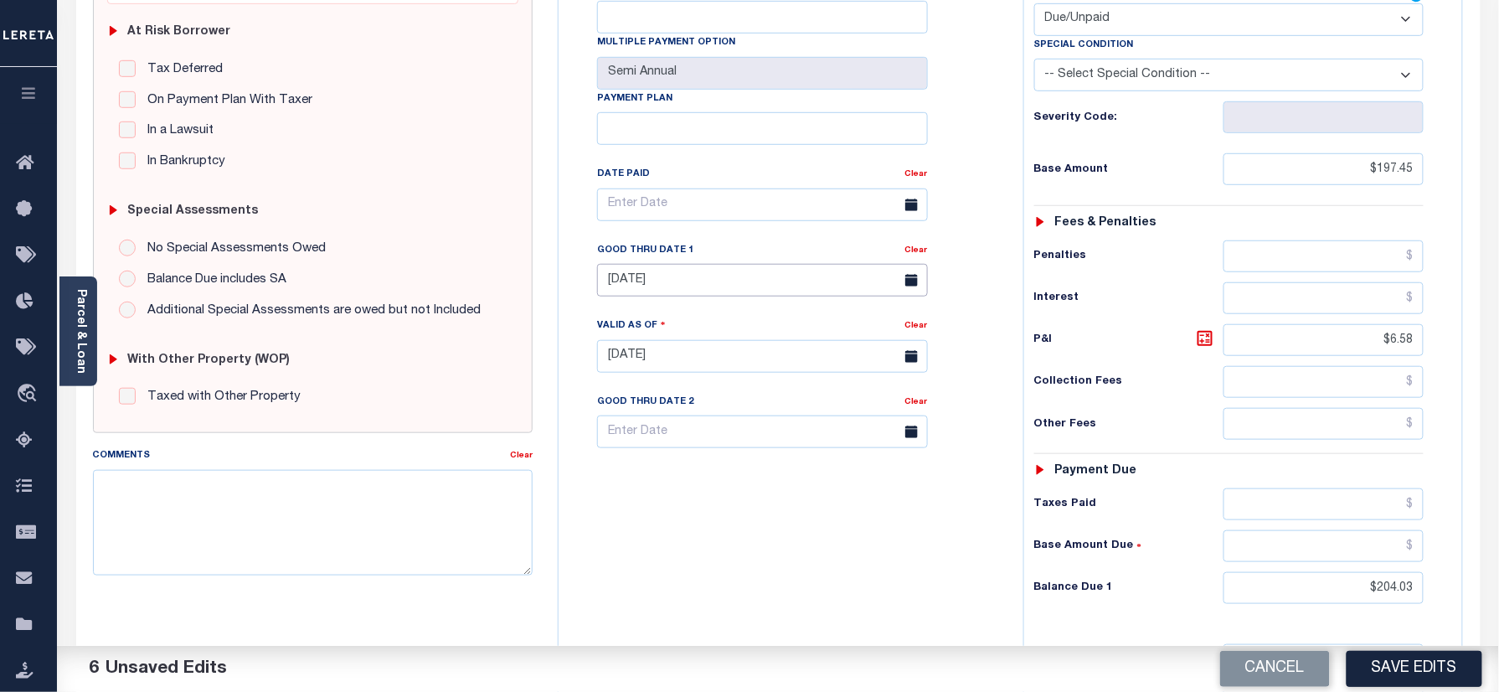
click at [665, 264] on input "10/07/2025" at bounding box center [762, 280] width 331 height 33
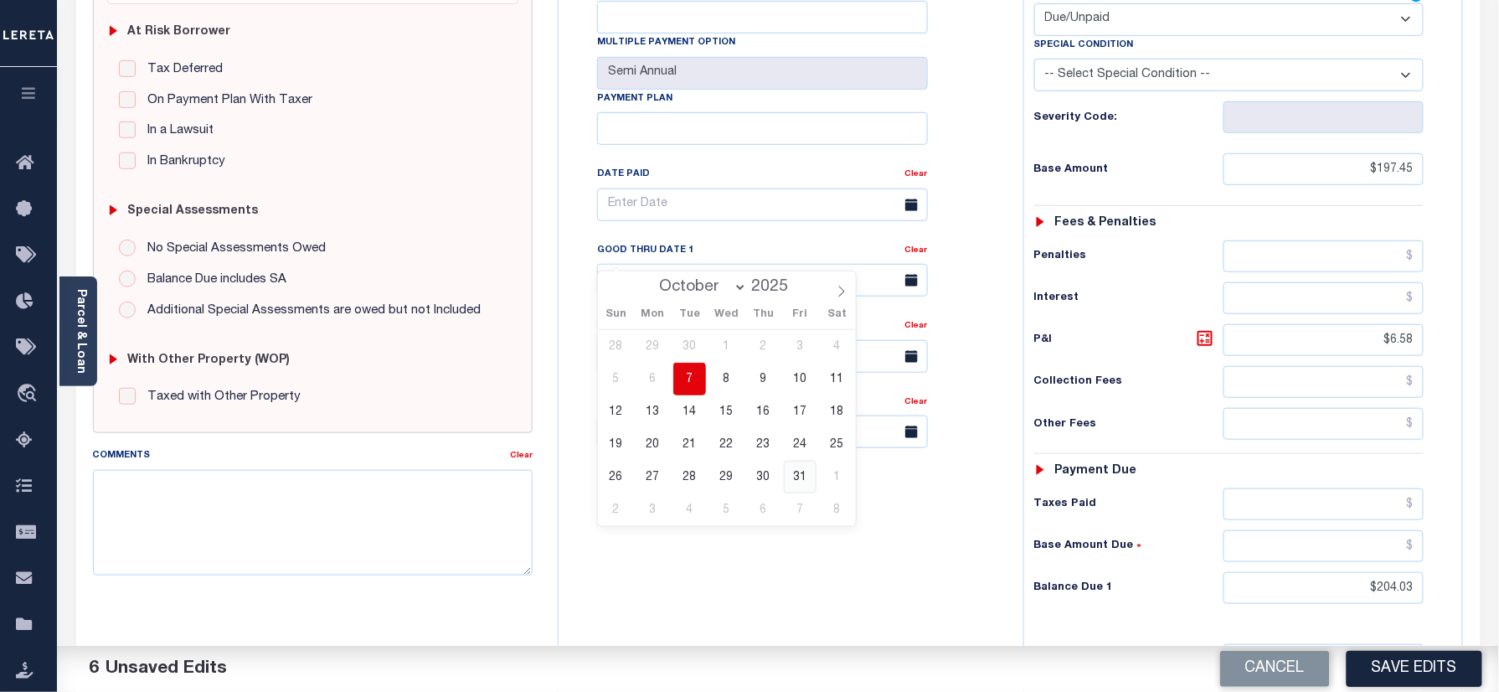
click at [805, 476] on span "31" at bounding box center [800, 476] width 33 height 33
type input "10/31/2025"
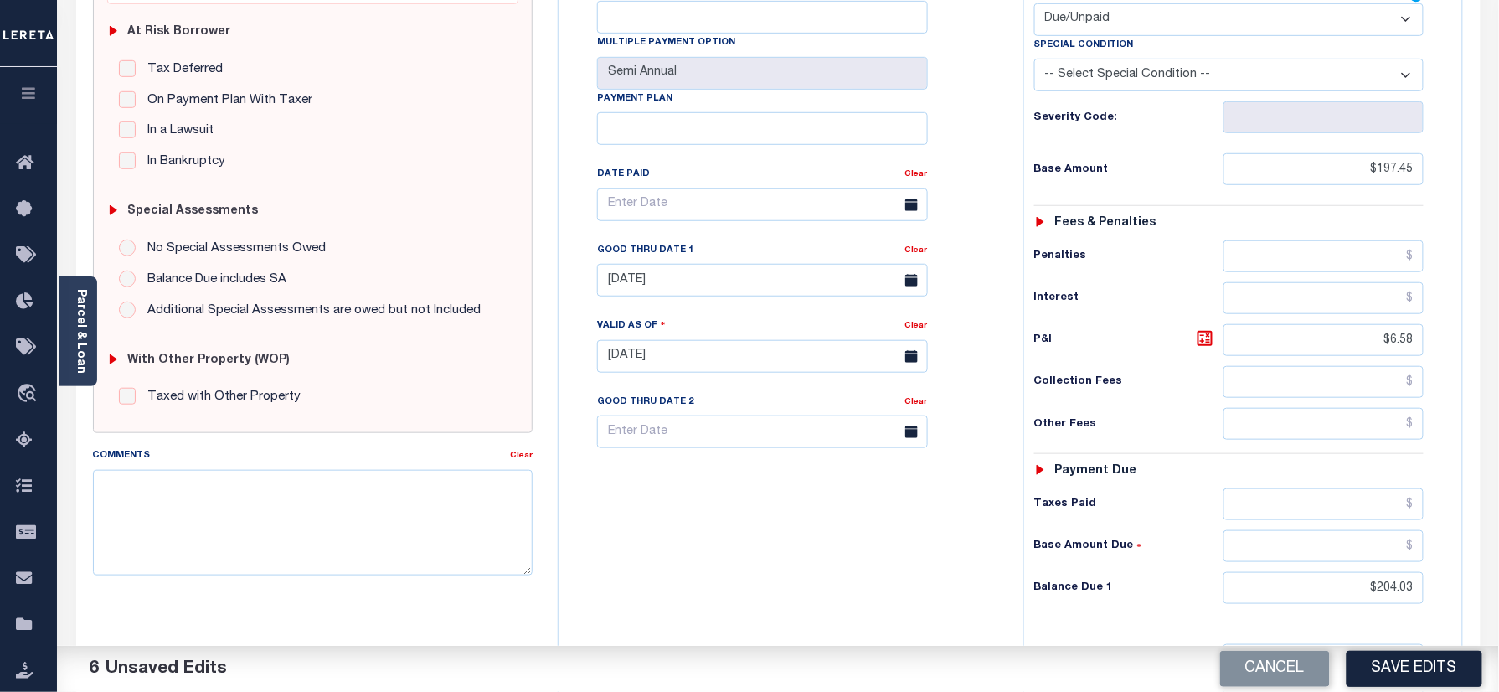
click at [791, 547] on div "Tax Bill No Multiple Payment Option Semi Annual Payment Plan Clear" at bounding box center [787, 347] width 448 height 739
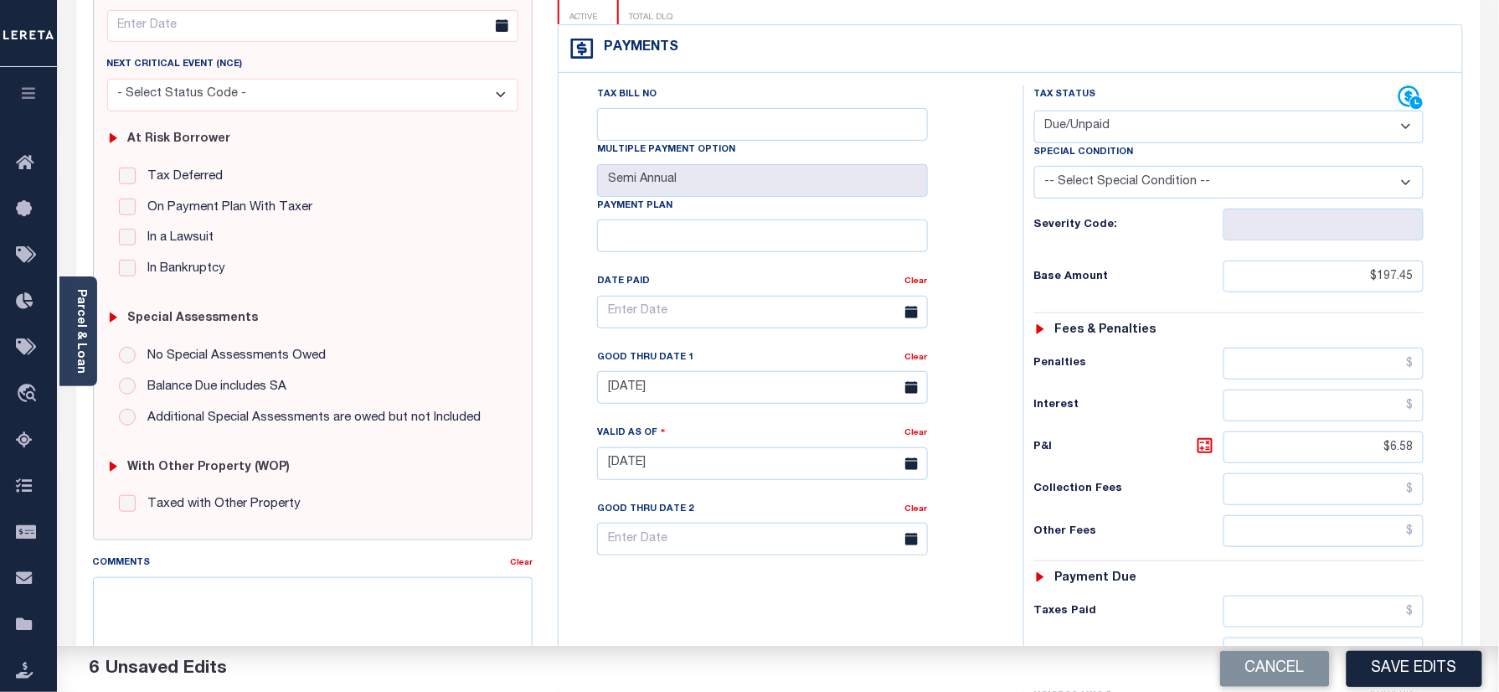
scroll to position [0, 0]
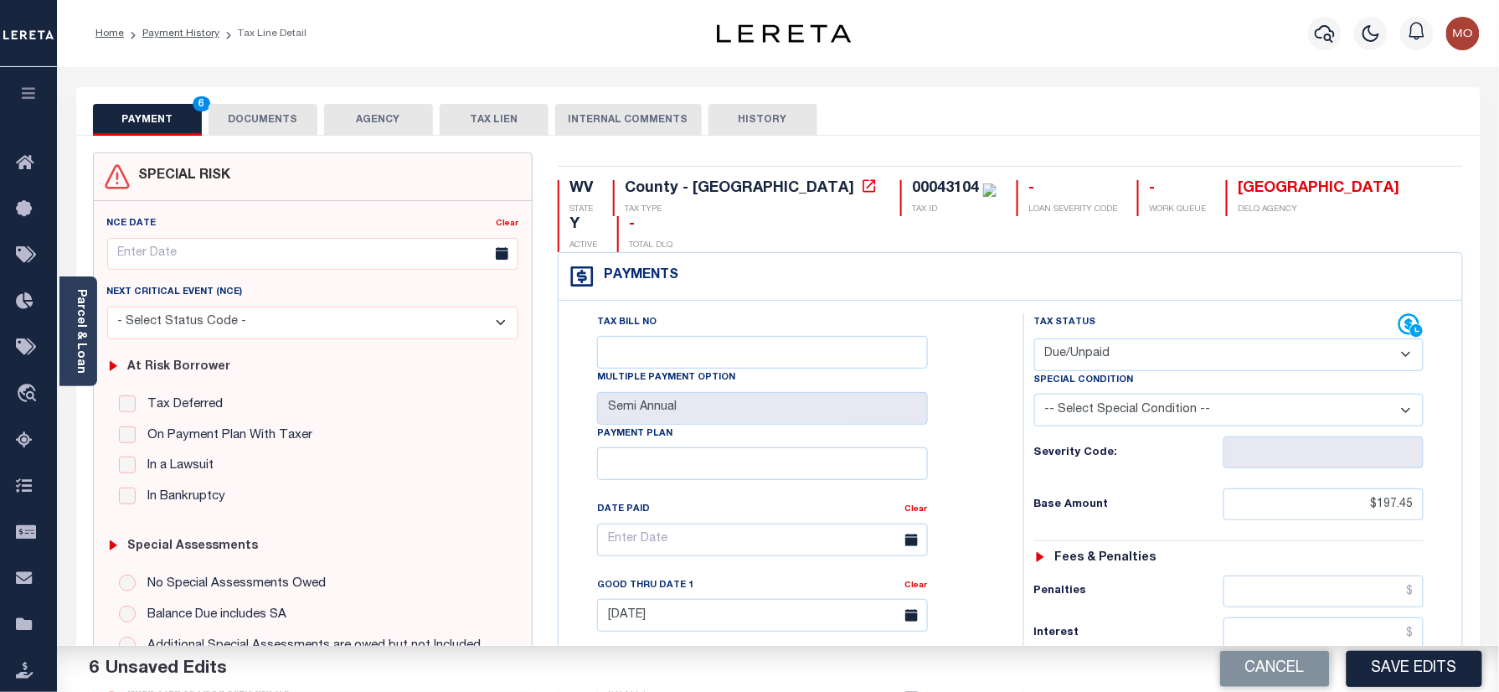
click at [269, 117] on button "DOCUMENTS" at bounding box center [262, 120] width 109 height 32
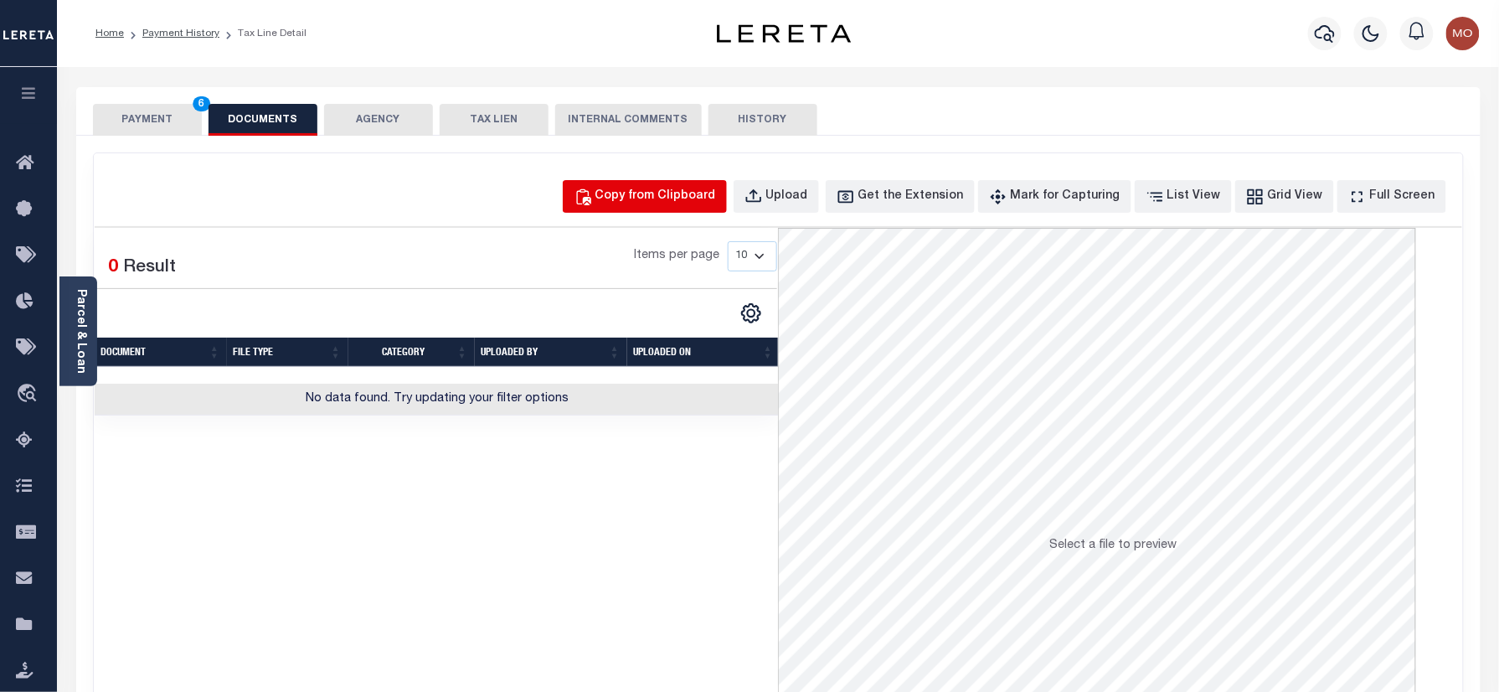
click at [687, 208] on button "Copy from Clipboard" at bounding box center [645, 196] width 164 height 33
select select "POP"
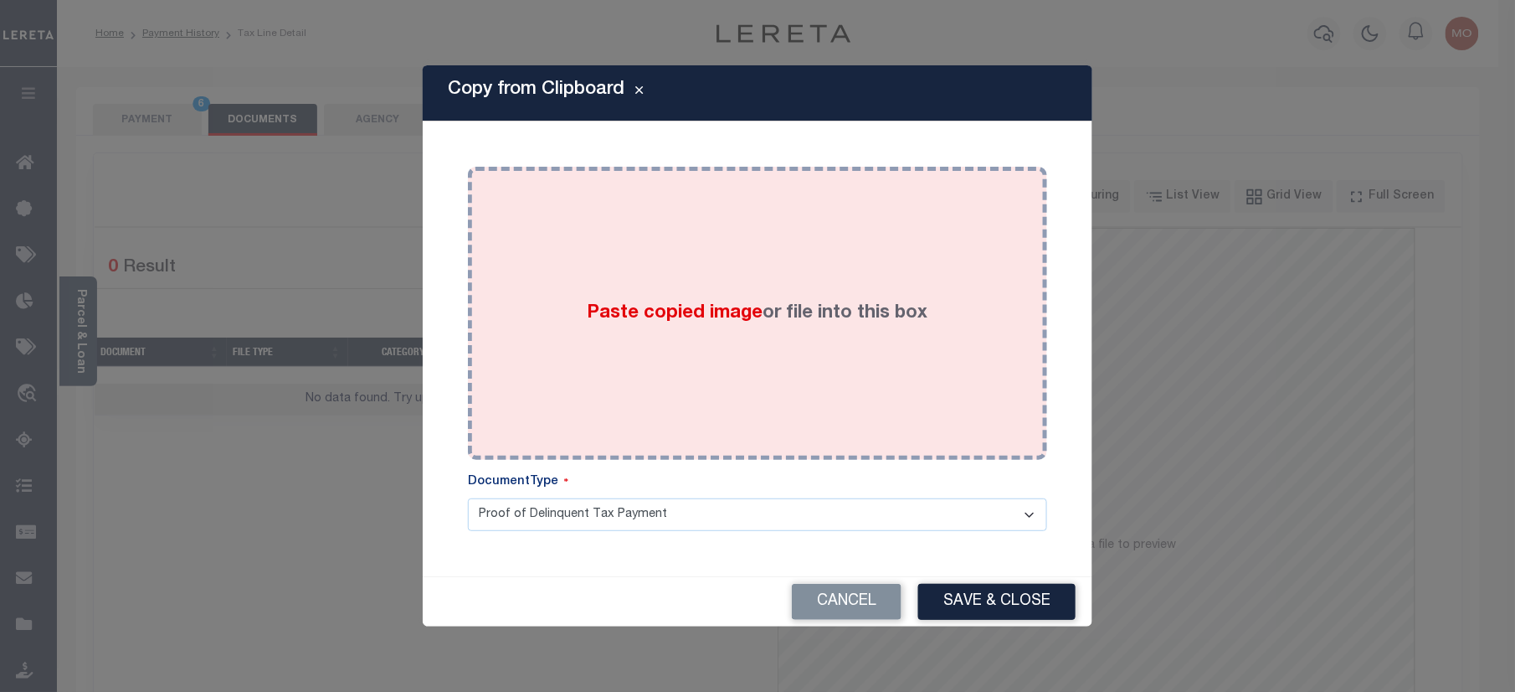
click at [647, 296] on div "Paste copied image or file into this box" at bounding box center [758, 313] width 554 height 268
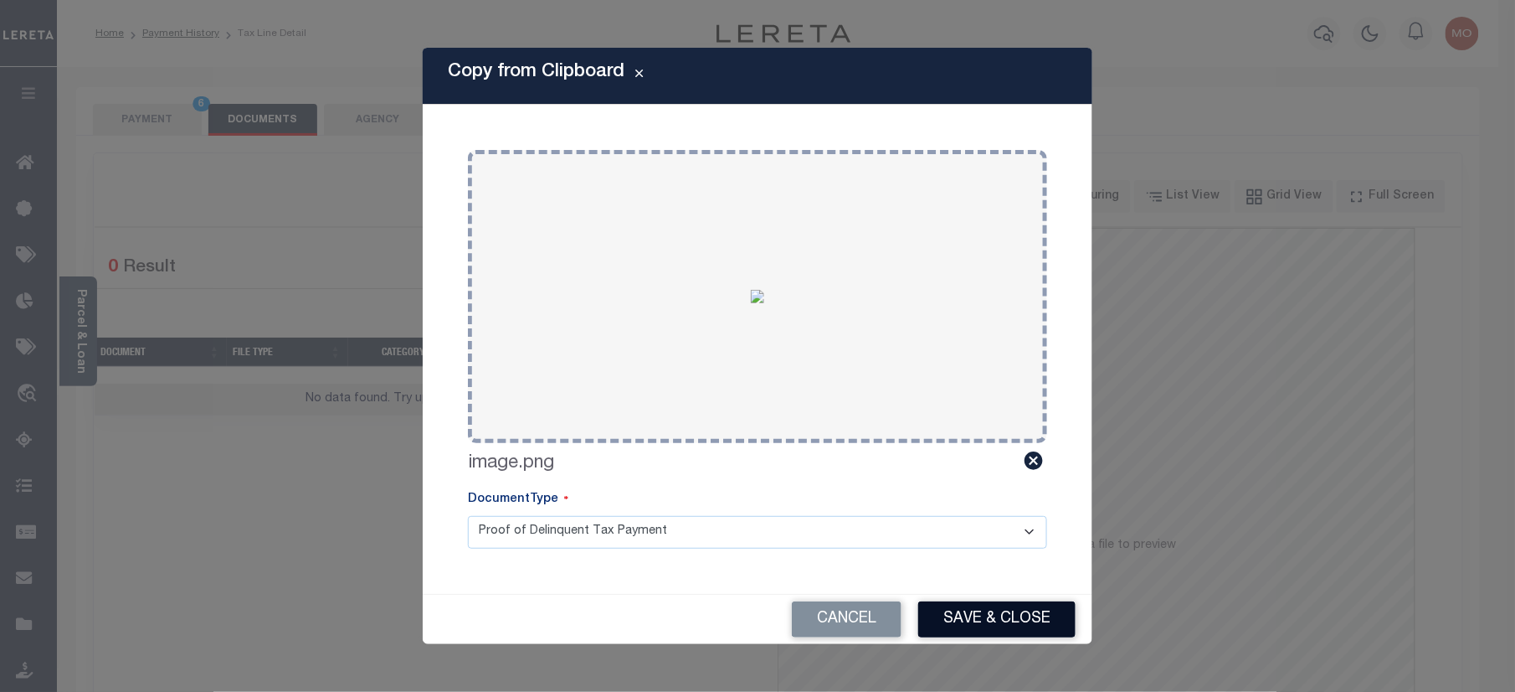
click at [993, 614] on button "Save & Close" at bounding box center [996, 619] width 157 height 36
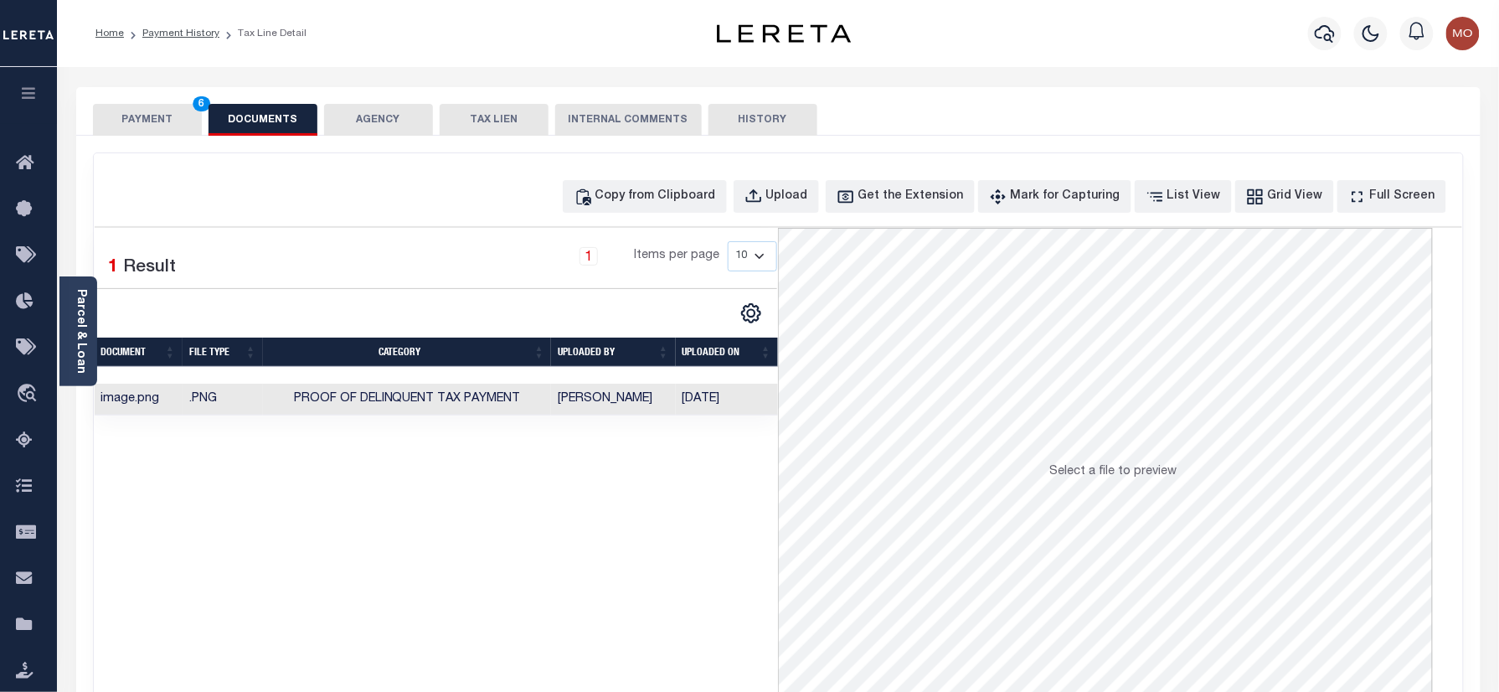
click at [168, 121] on button "PAYMENT 6" at bounding box center [147, 120] width 109 height 32
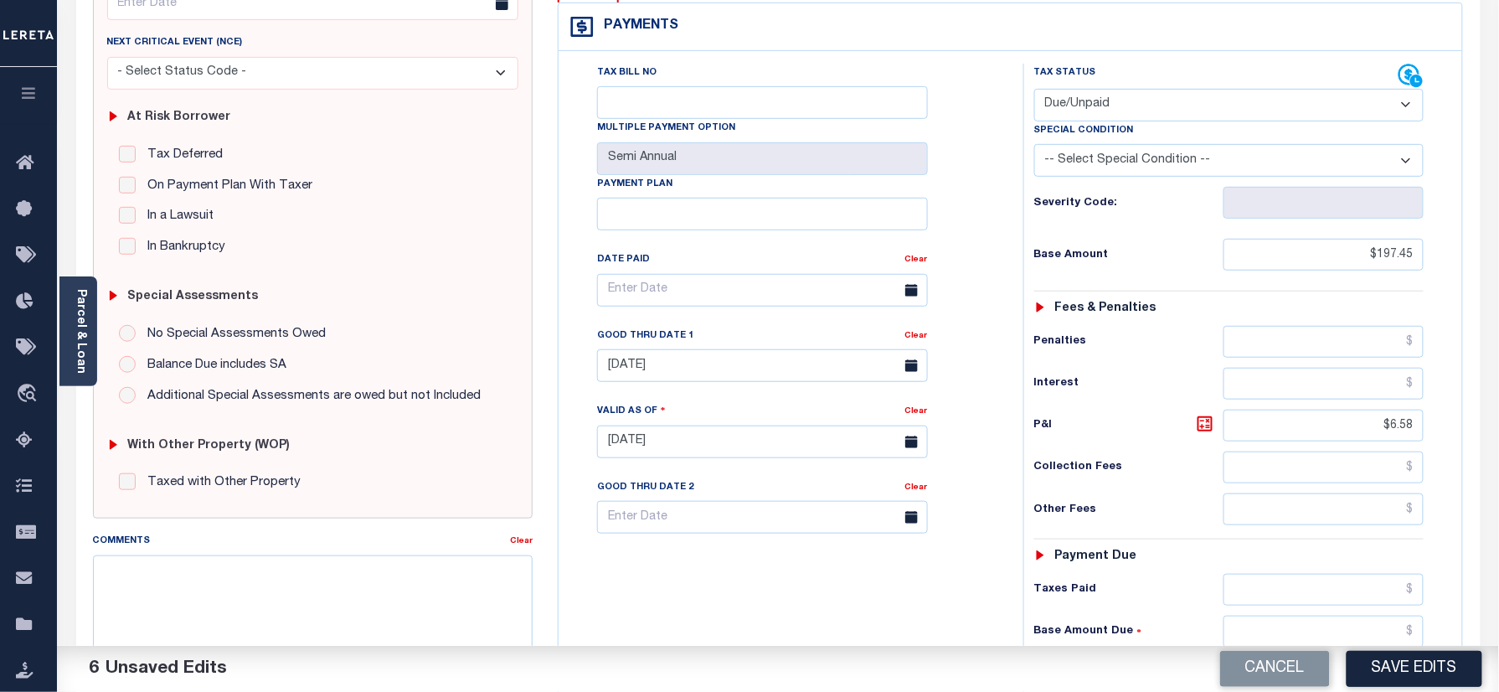
scroll to position [335, 0]
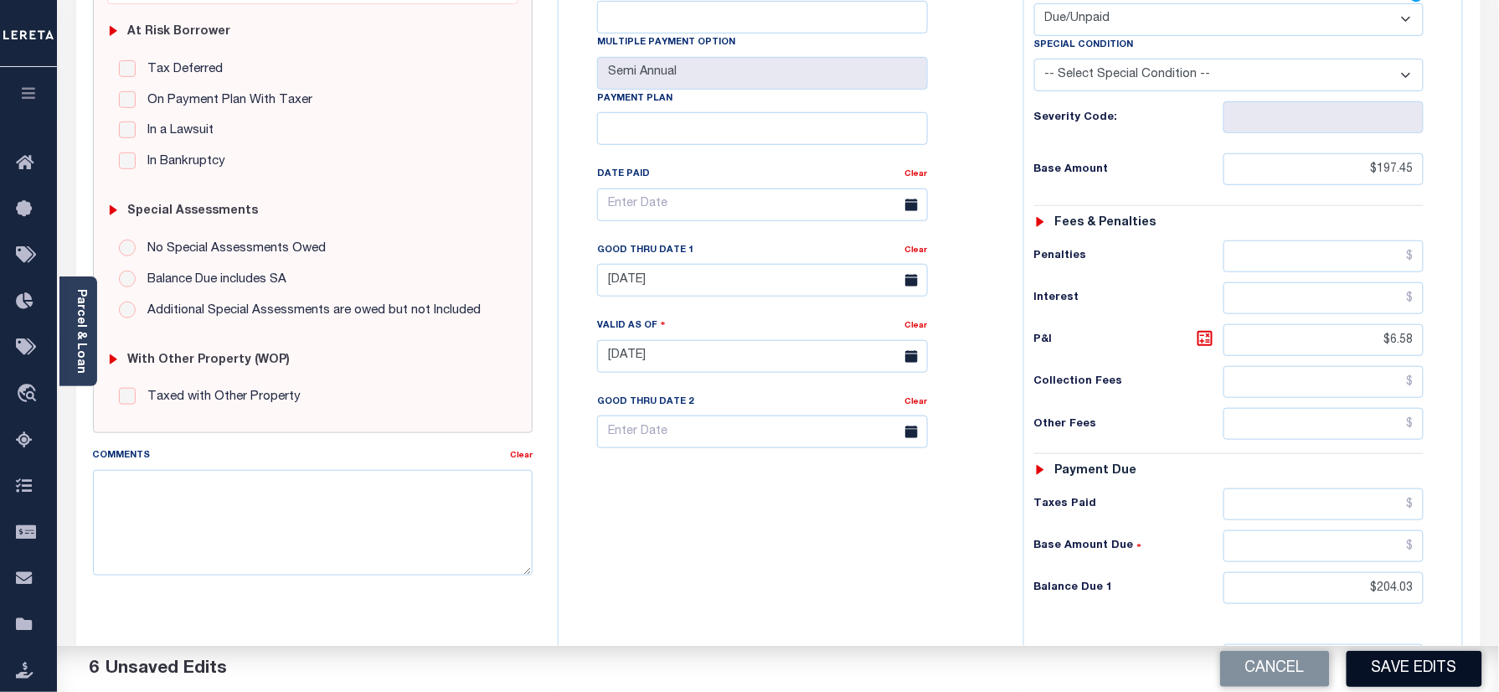
click at [1385, 665] on button "Save Edits" at bounding box center [1414, 669] width 136 height 36
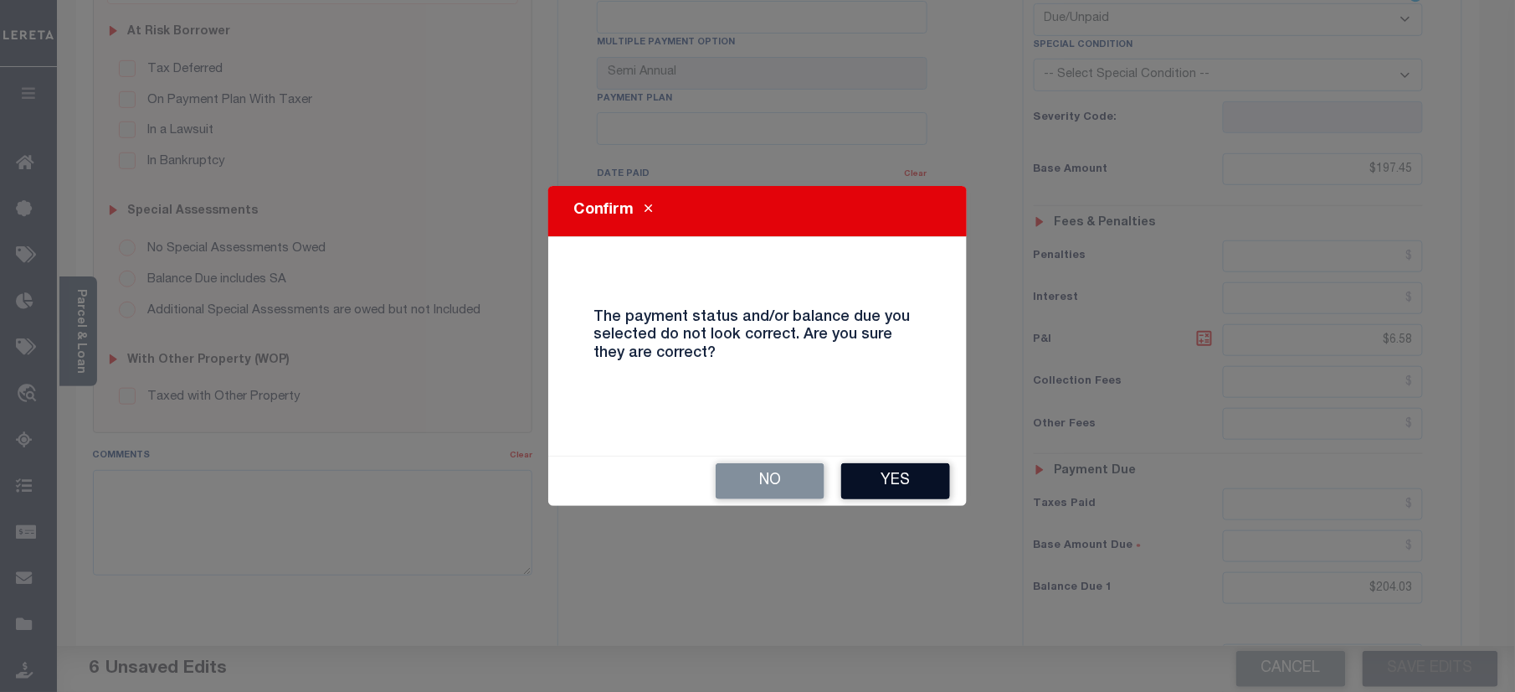
click at [885, 484] on button "Yes" at bounding box center [895, 481] width 109 height 36
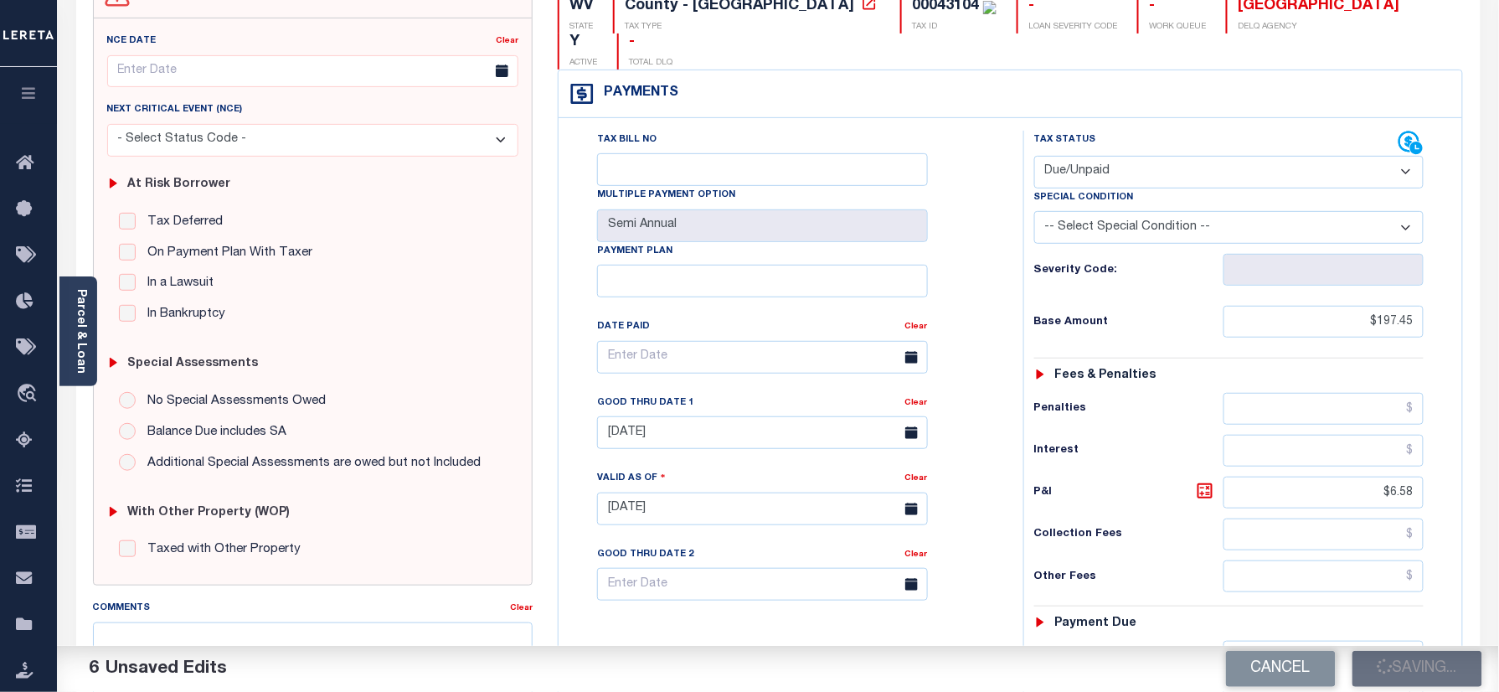
scroll to position [0, 0]
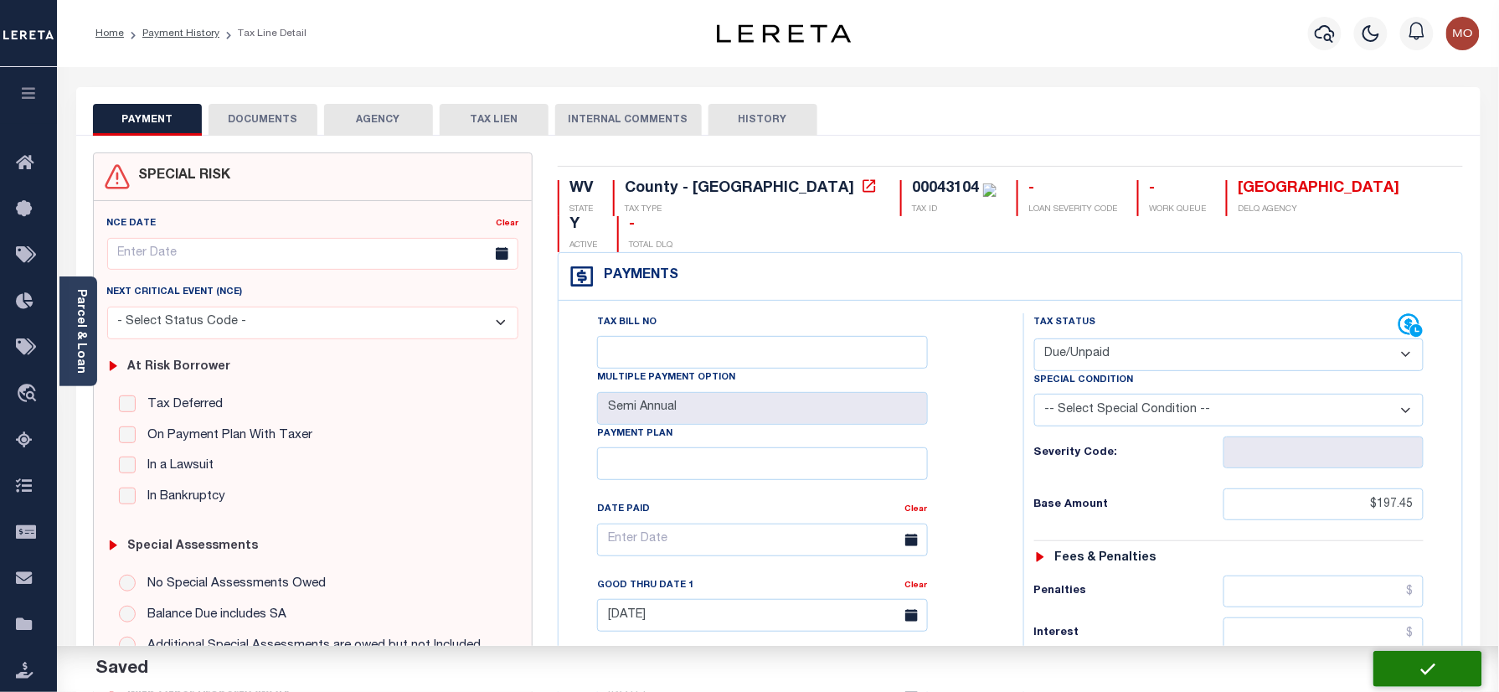
checkbox input "false"
type input "$197.45"
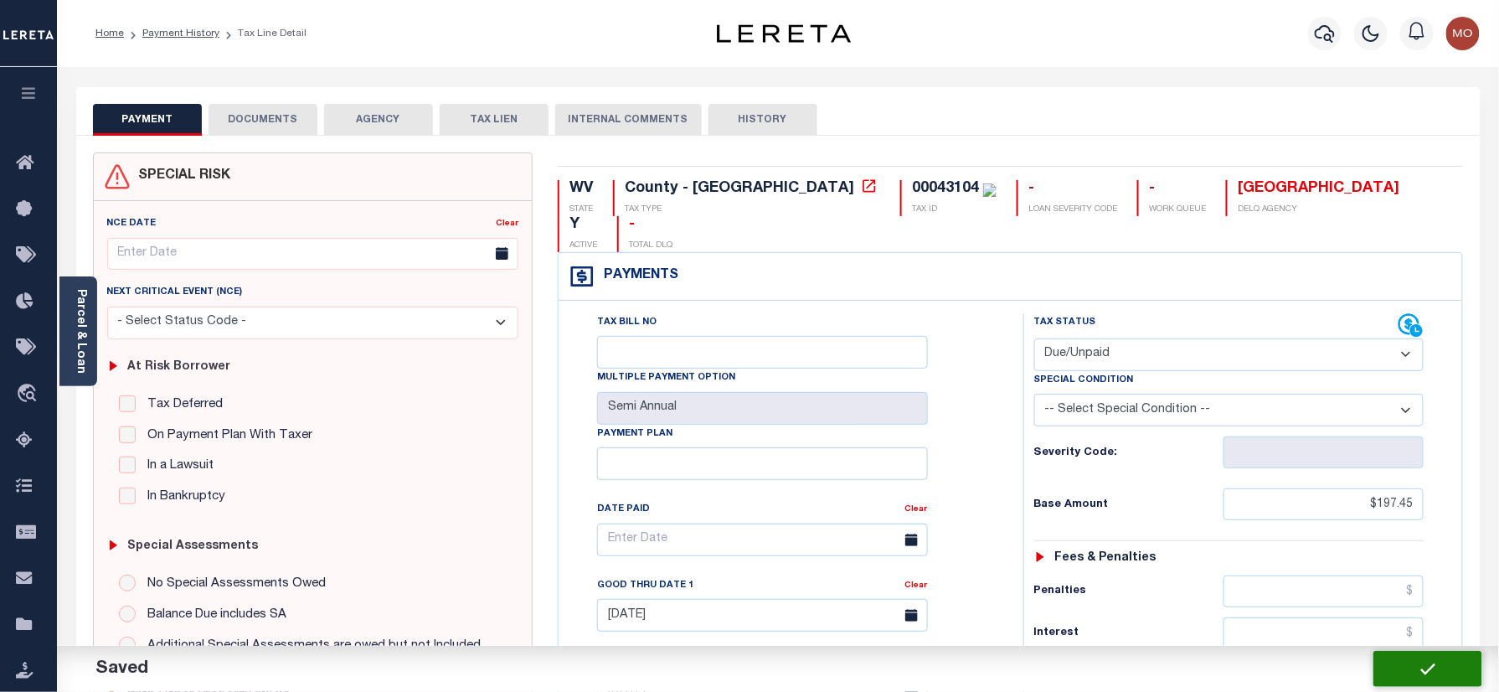
type input "$6.58"
type input "$204.03"
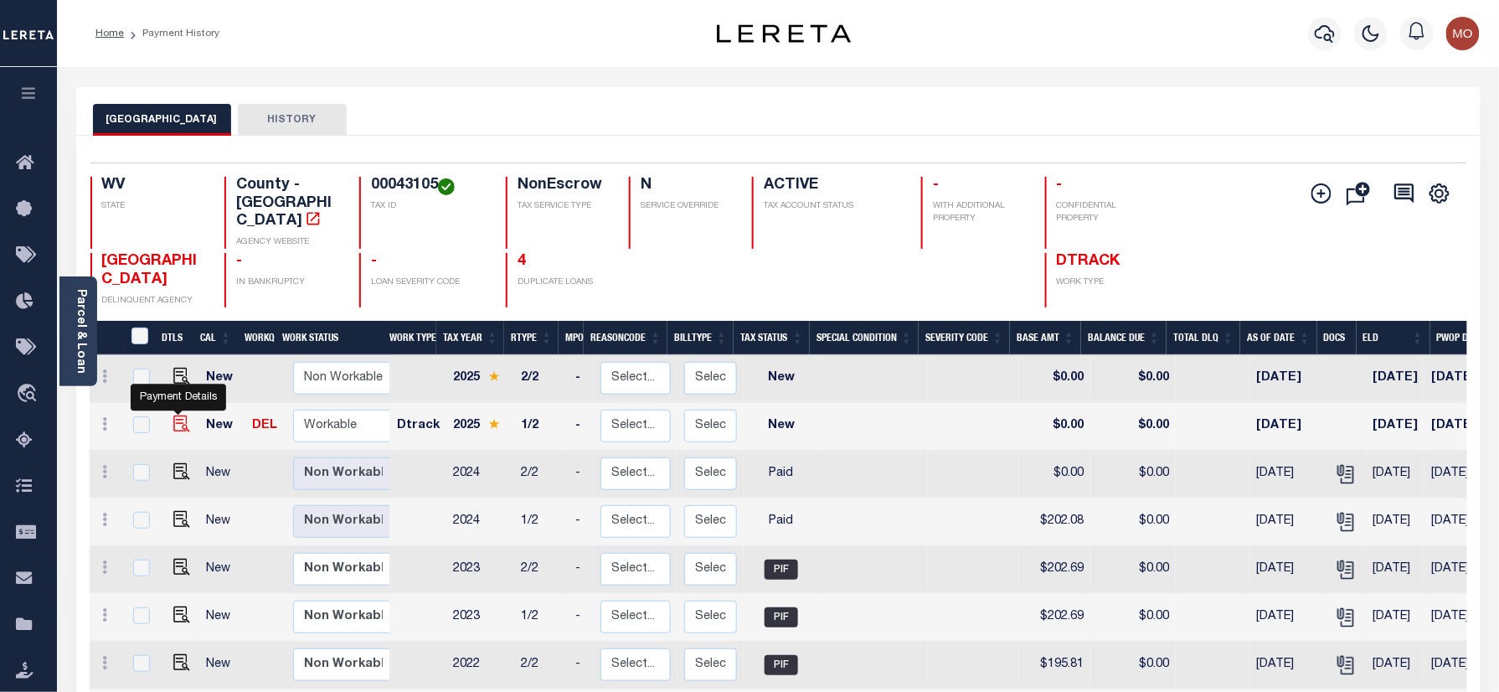
click at [173, 415] on img "" at bounding box center [181, 423] width 17 height 17
checkbox input "true"
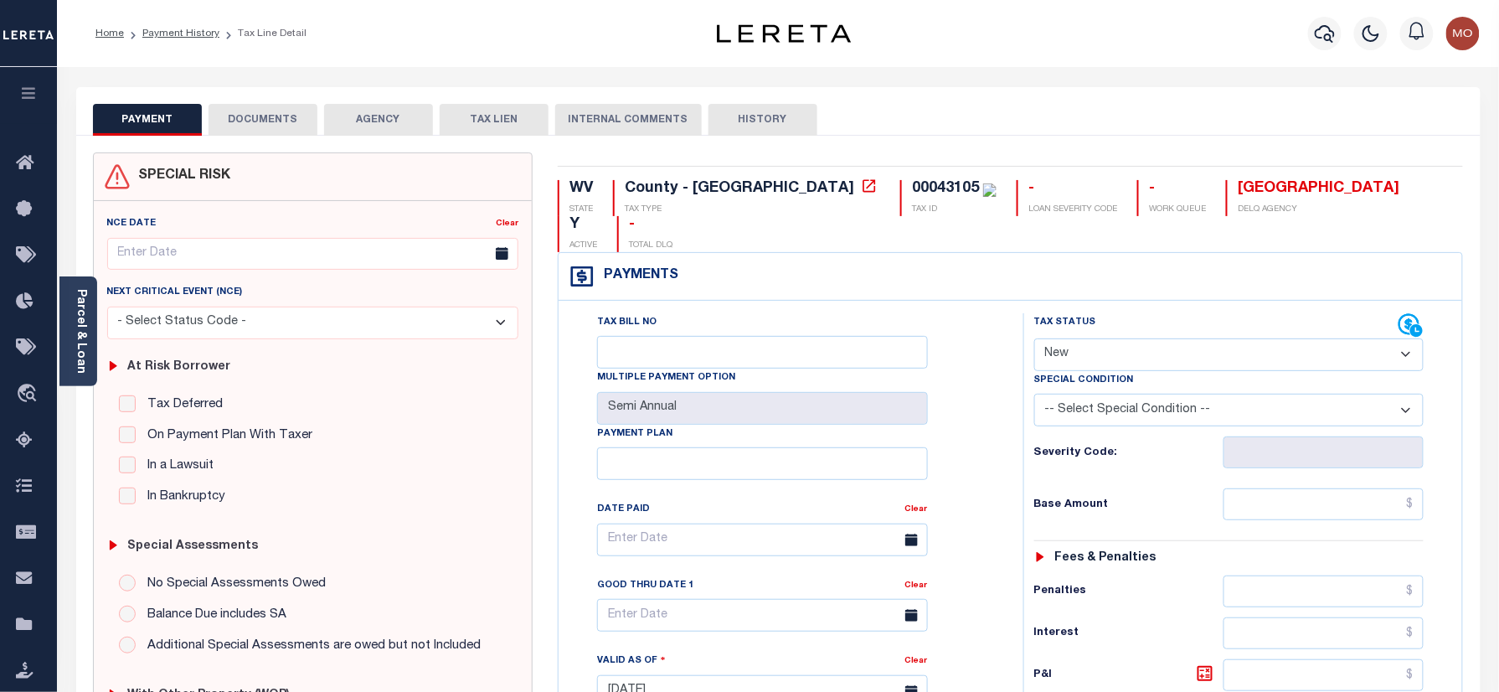
click at [912, 188] on div "00043105" at bounding box center [945, 188] width 67 height 15
copy div "00043105"
drag, startPoint x: 1025, startPoint y: 306, endPoint x: 1067, endPoint y: 316, distance: 42.9
click at [1025, 313] on div "Tax Status Status - Select Status Code - Open" at bounding box center [1228, 342] width 415 height 58
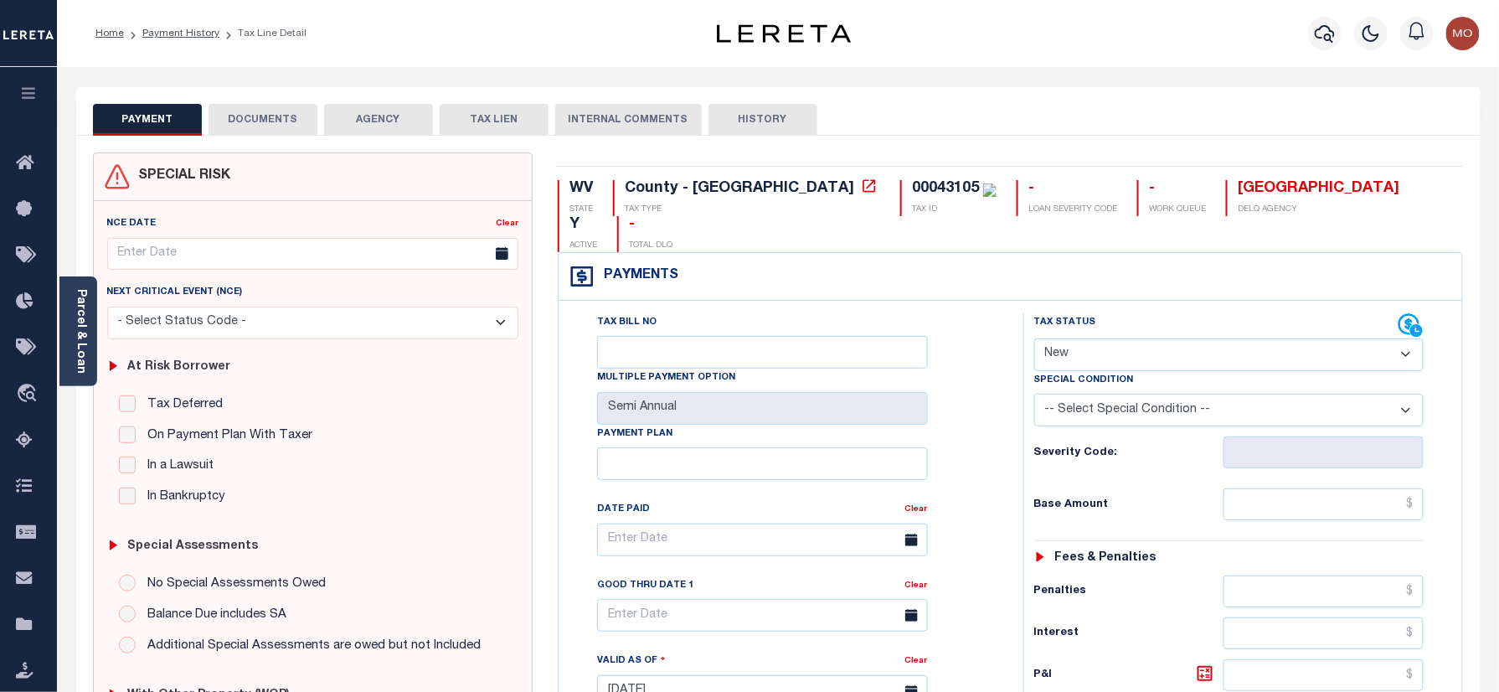
drag, startPoint x: 1073, startPoint y: 316, endPoint x: 1082, endPoint y: 338, distance: 23.6
click at [1073, 338] on select "- Select Status Code - Open Due/Unpaid Paid Incomplete No Tax Due Internal Refu…" at bounding box center [1229, 354] width 390 height 33
select select "DUE"
click at [1034, 338] on select "- Select Status Code - Open Due/Unpaid Paid Incomplete No Tax Due Internal Refu…" at bounding box center [1229, 354] width 390 height 33
type input "[DATE]"
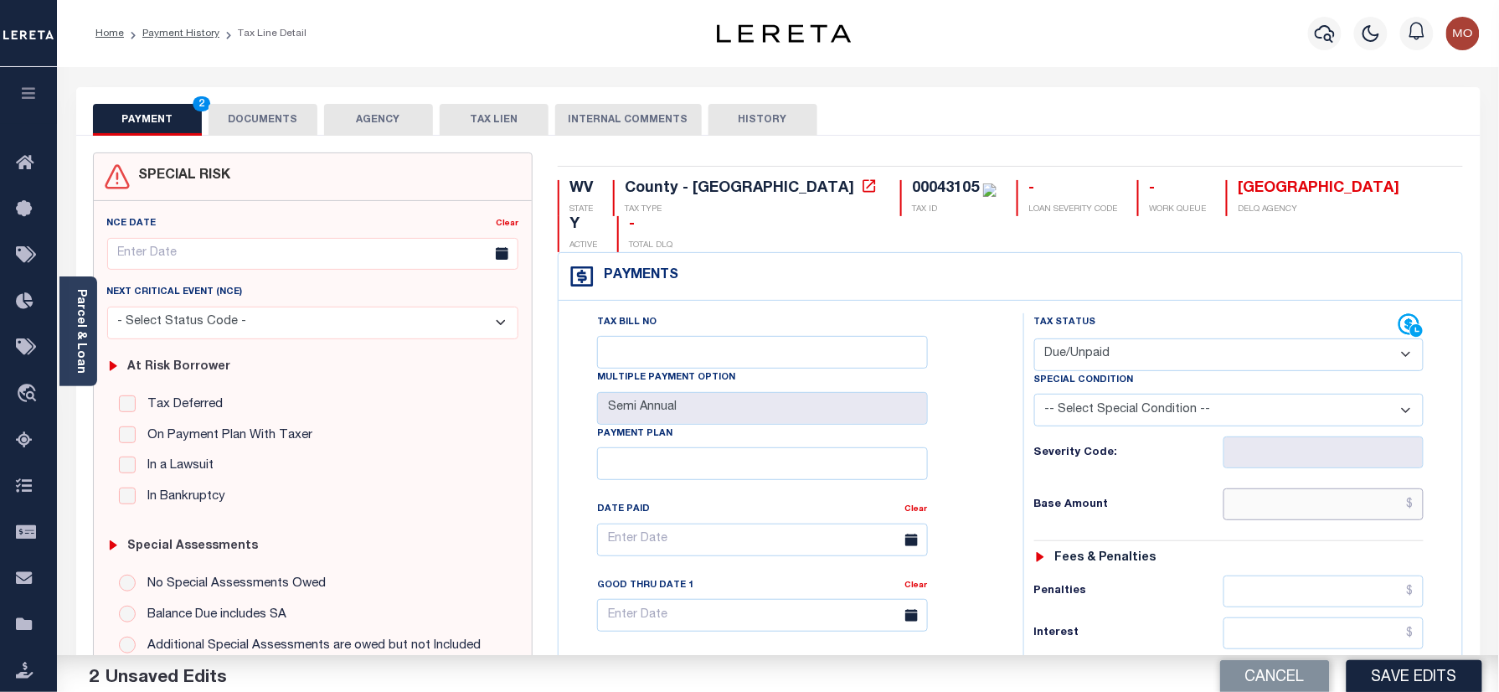
click at [1257, 488] on input "text" at bounding box center [1323, 504] width 201 height 32
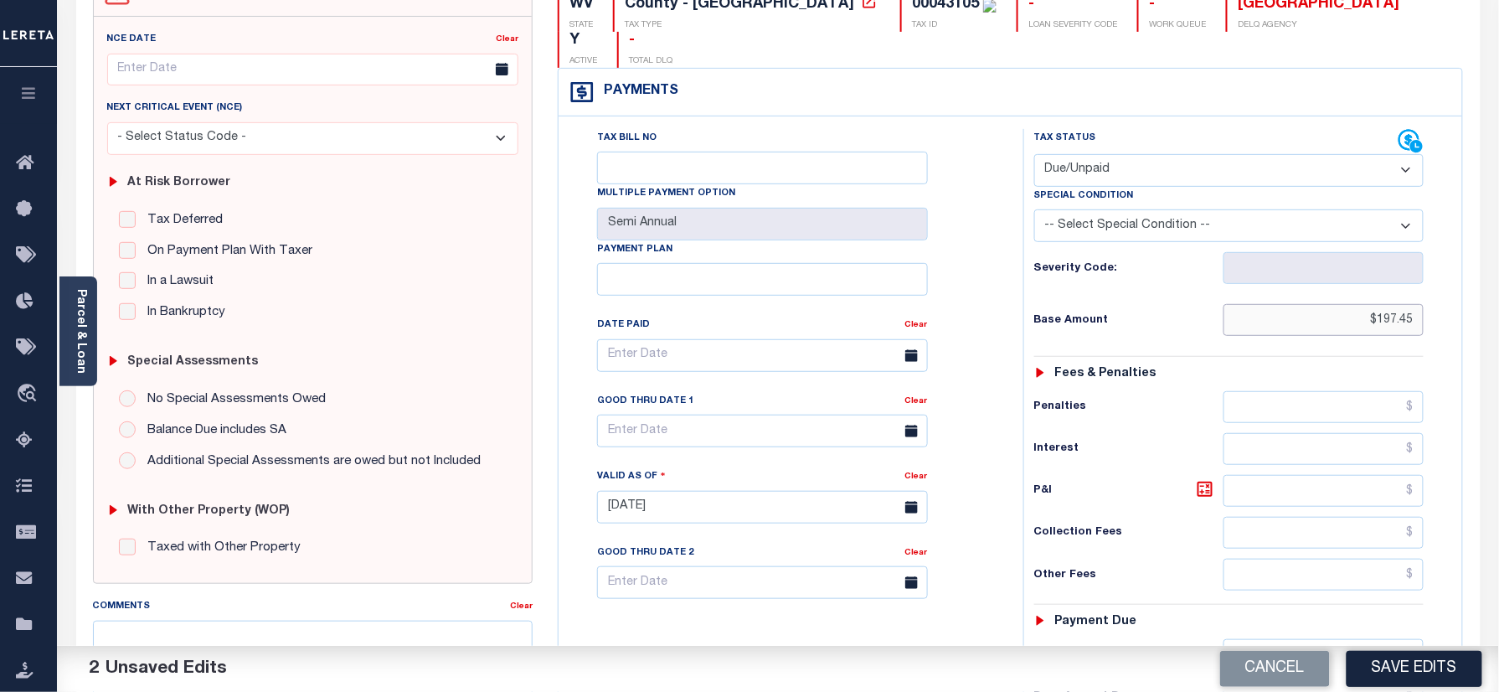
scroll to position [335, 0]
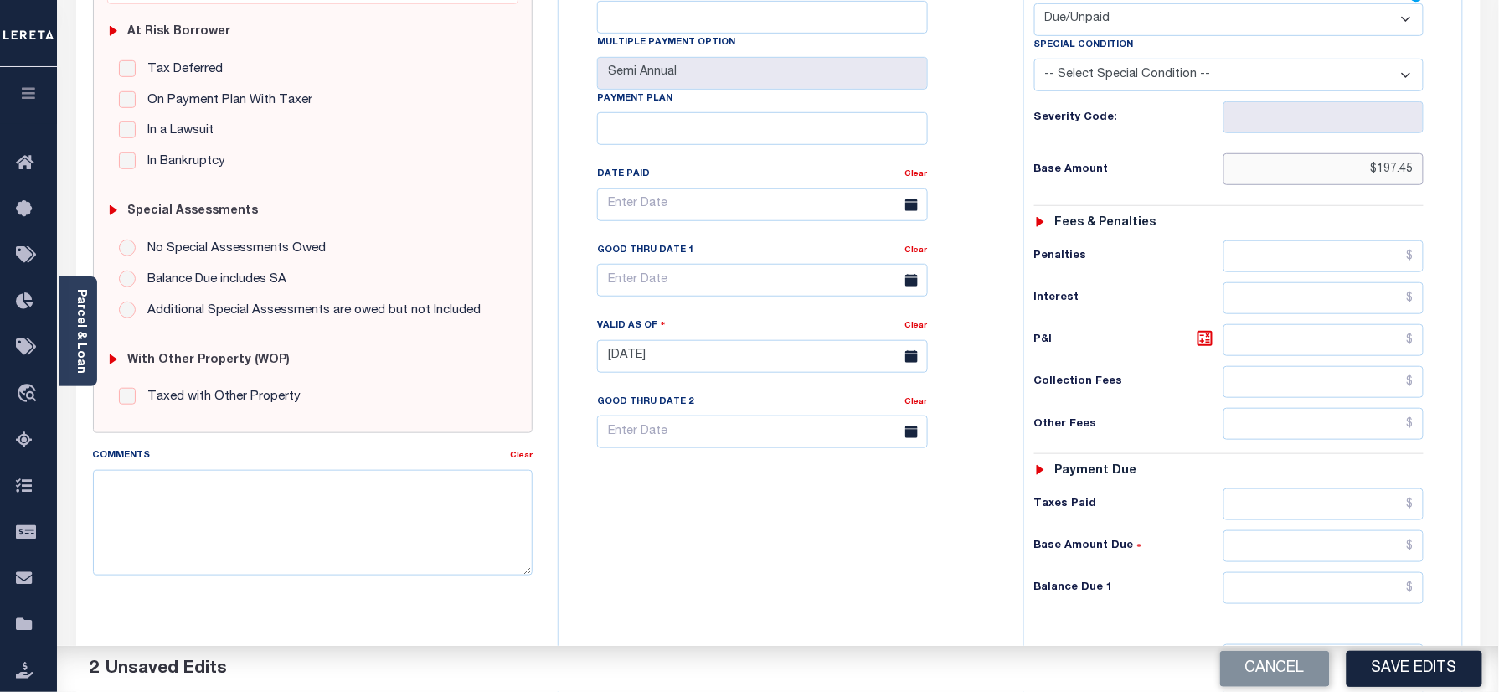
type input "$197.45"
click at [1303, 572] on input "text" at bounding box center [1323, 588] width 201 height 32
type input "$204.03"
click at [1210, 328] on icon at bounding box center [1205, 338] width 20 height 20
type input "$6.58"
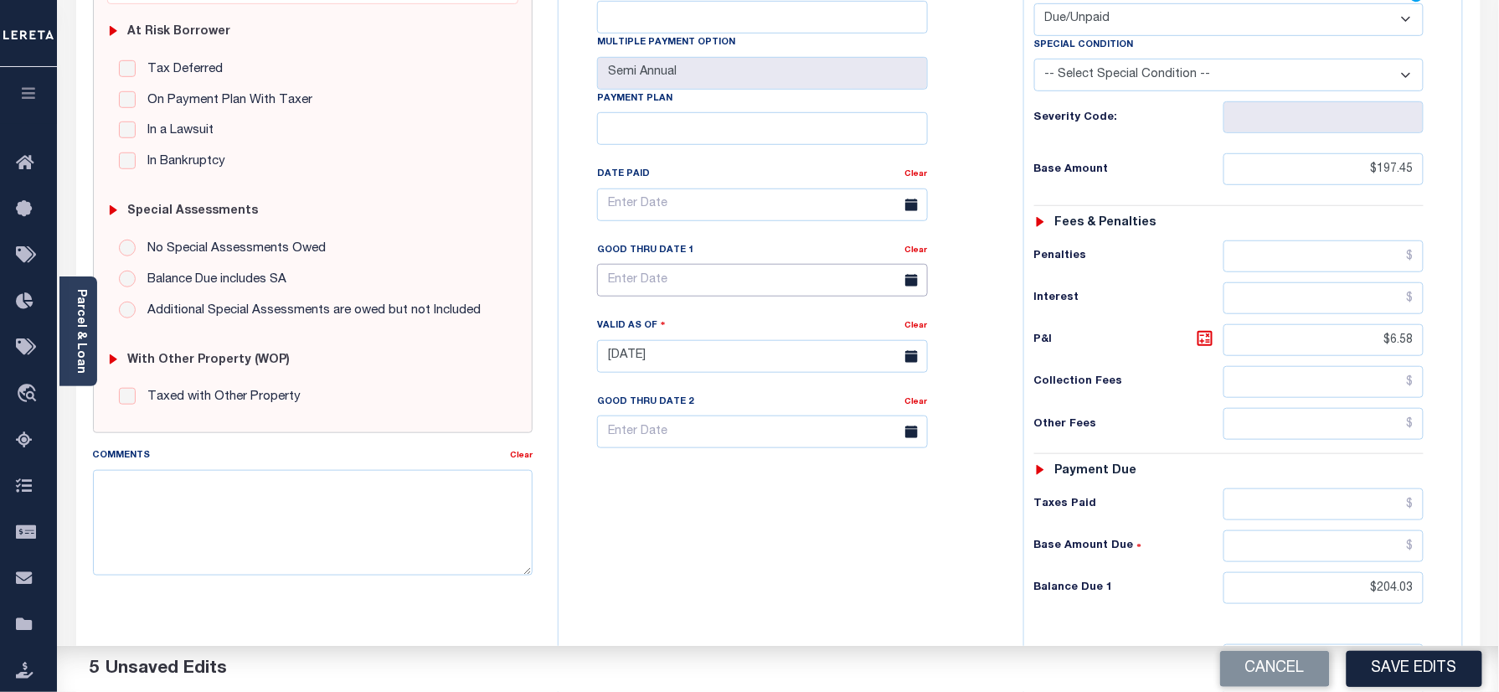
click at [666, 266] on input "text" at bounding box center [762, 280] width 331 height 33
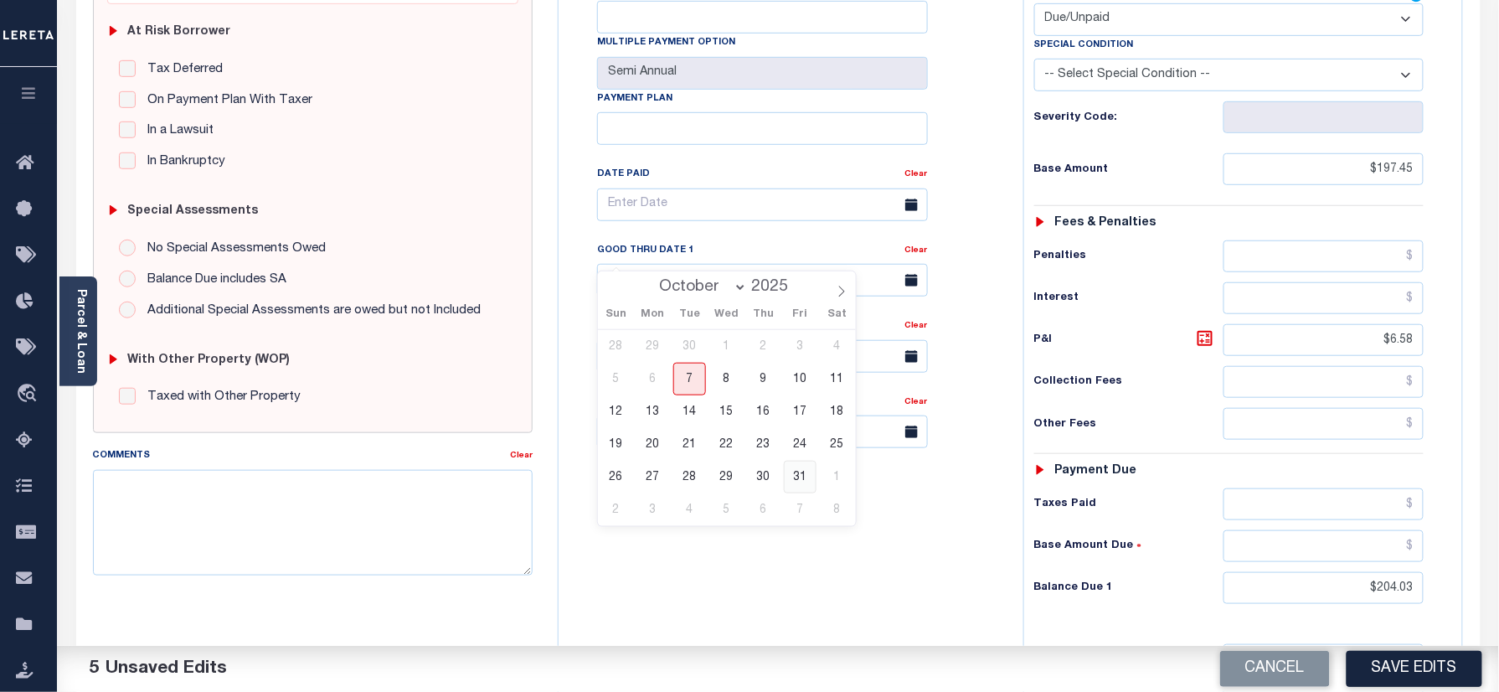
click at [805, 471] on span "31" at bounding box center [800, 476] width 33 height 33
type input "[DATE]"
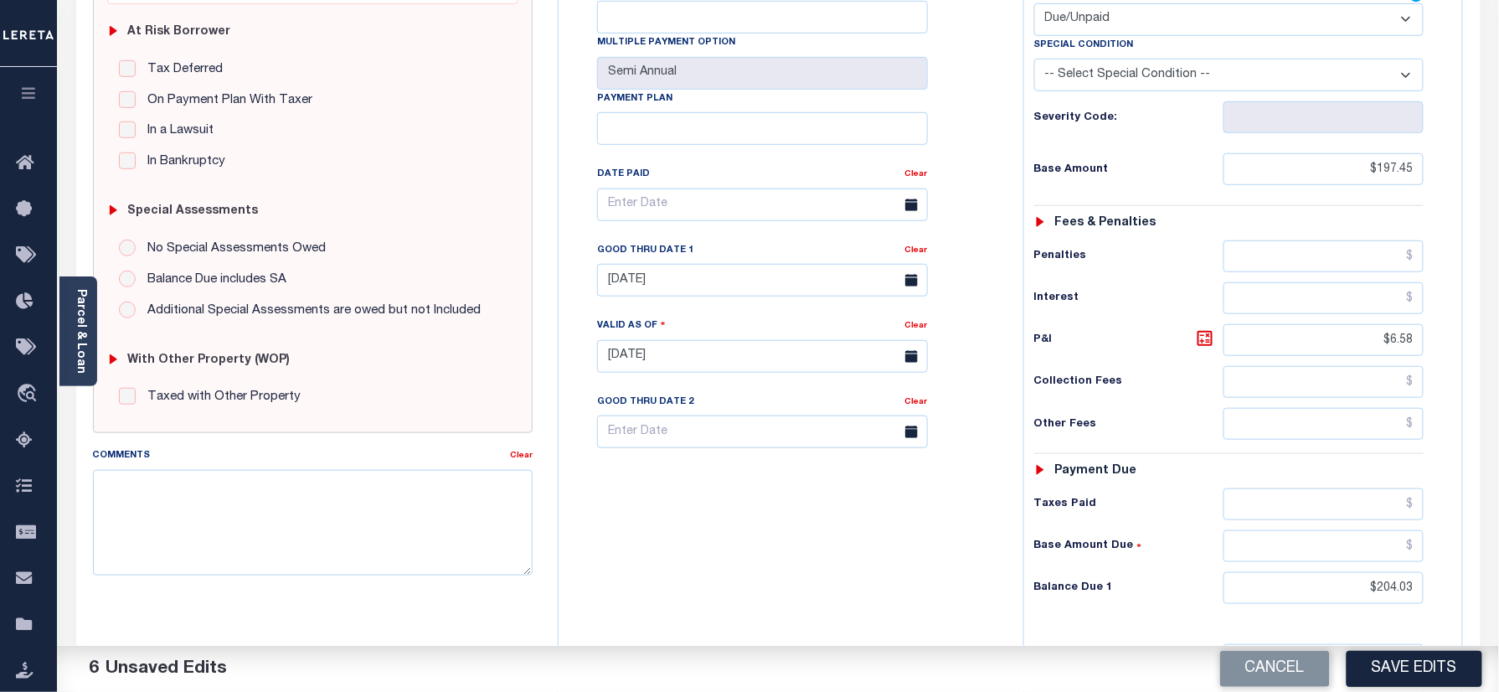
click at [774, 527] on div "Tax Bill No Multiple Payment Option Semi Annual Payment Plan Clear" at bounding box center [787, 347] width 448 height 739
click at [406, 551] on textarea "Comments" at bounding box center [313, 522] width 440 height 105
click at [737, 504] on div "Tax Bill No Multiple Payment Option Semi Annual Payment Plan Clear" at bounding box center [787, 347] width 448 height 739
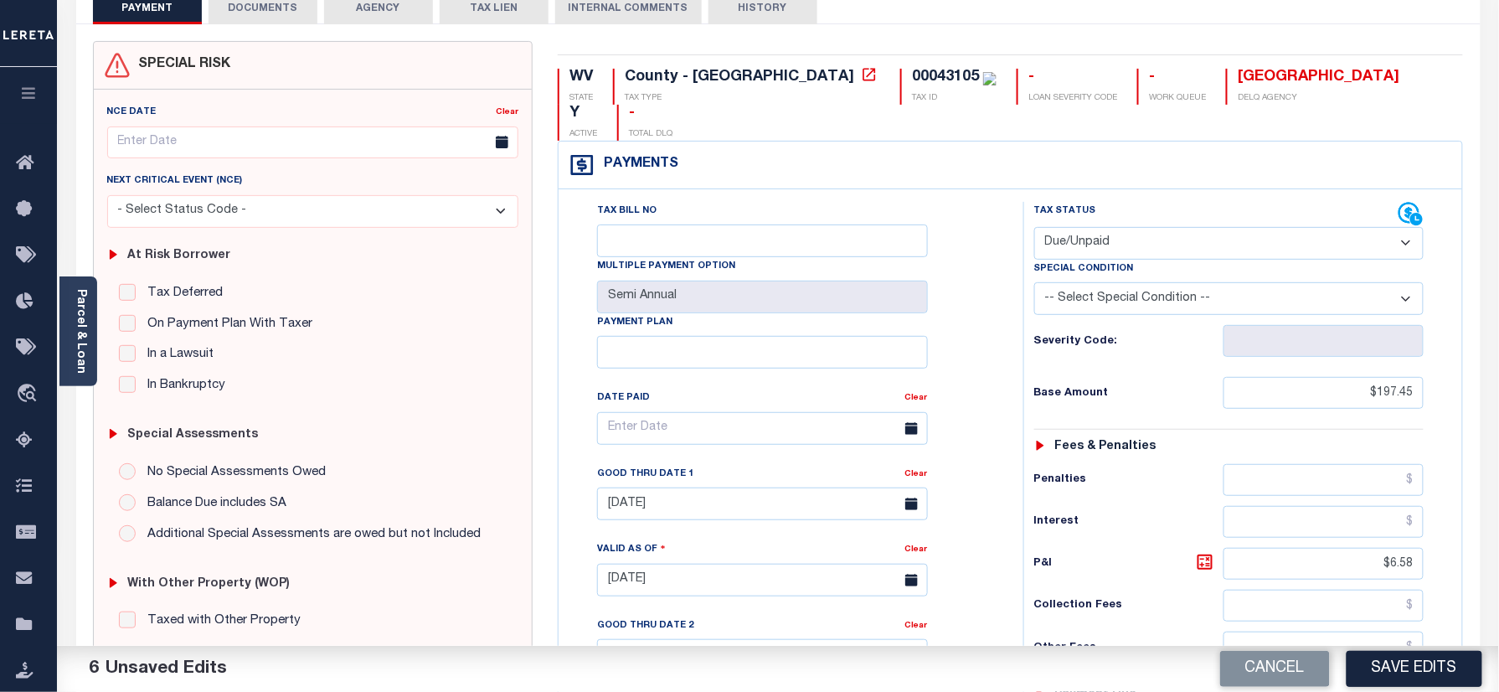
scroll to position [0, 0]
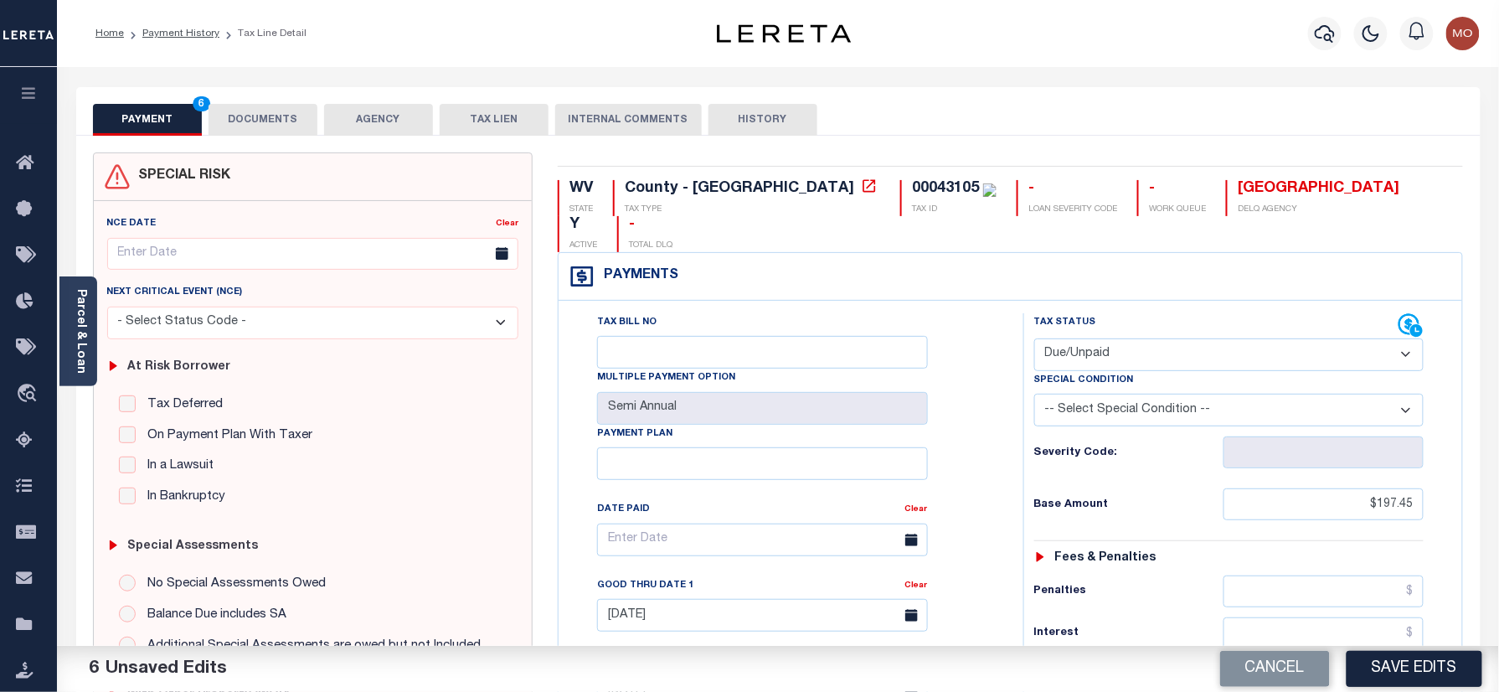
click at [273, 132] on button "DOCUMENTS" at bounding box center [262, 120] width 109 height 32
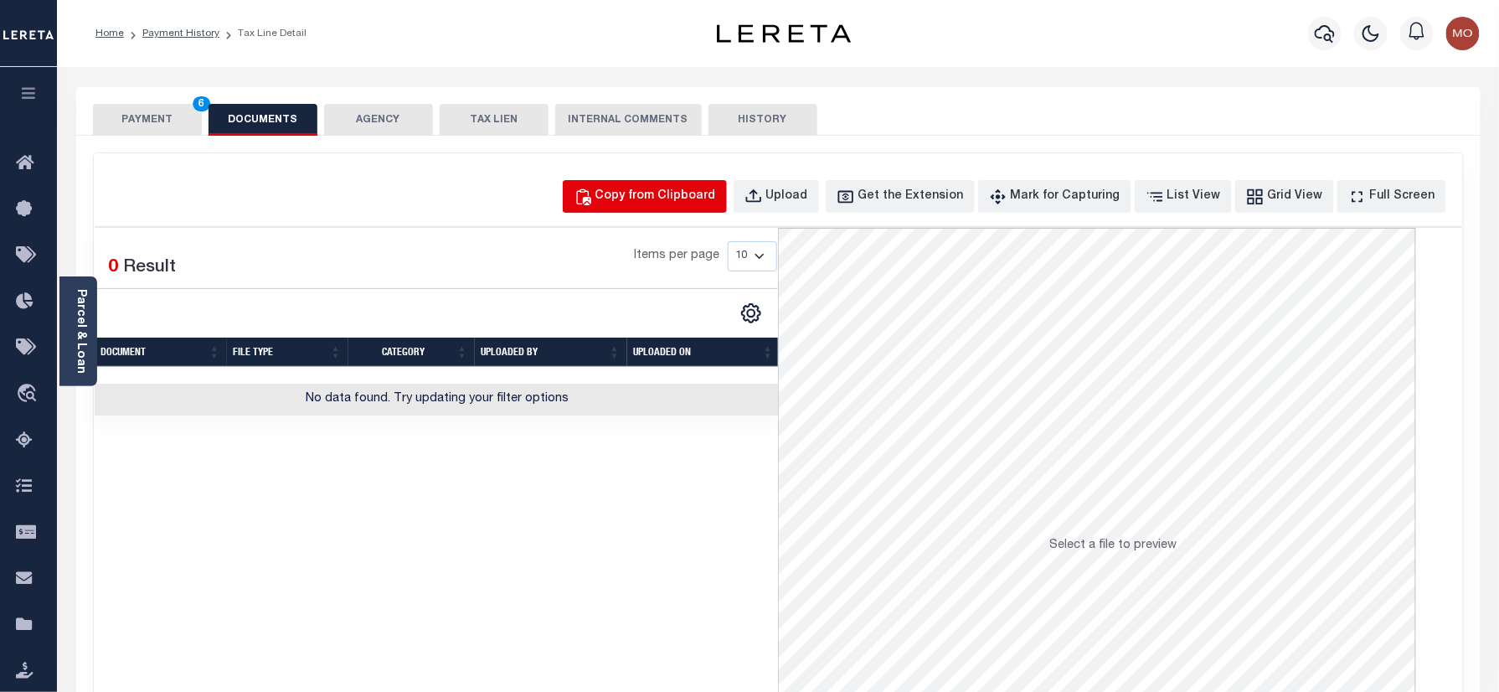
click at [700, 194] on div "Copy from Clipboard" at bounding box center [655, 197] width 121 height 18
select select "POP"
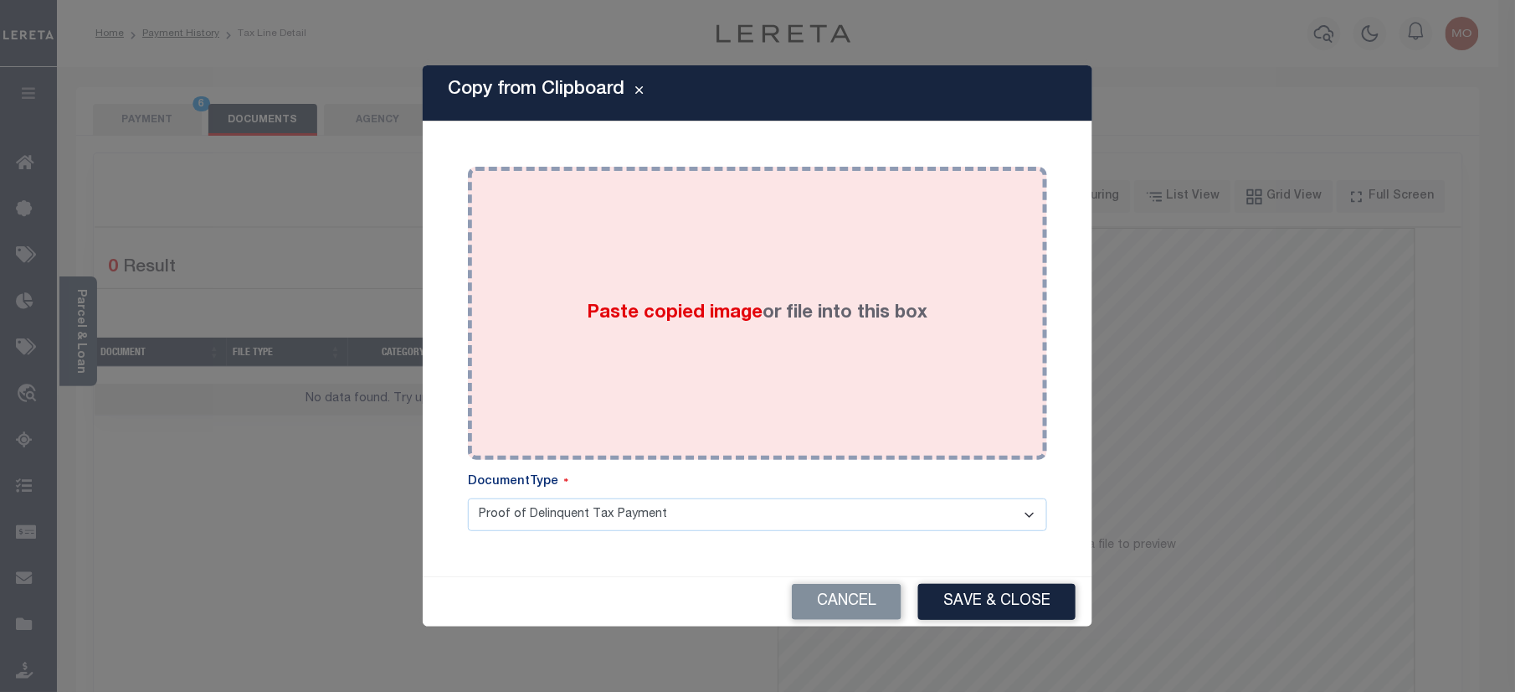
click at [721, 304] on span "Paste copied image" at bounding box center [676, 313] width 176 height 18
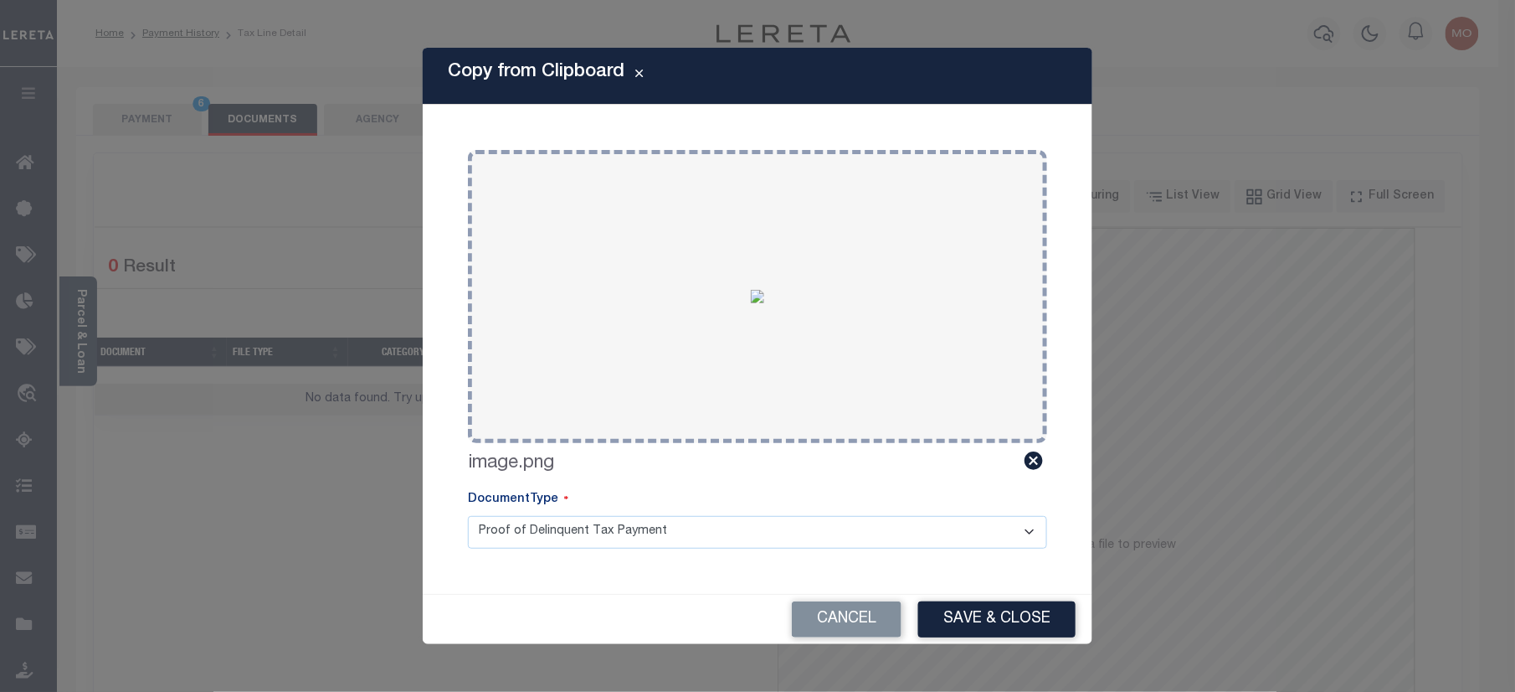
click at [989, 608] on button "Save & Close" at bounding box center [996, 619] width 157 height 36
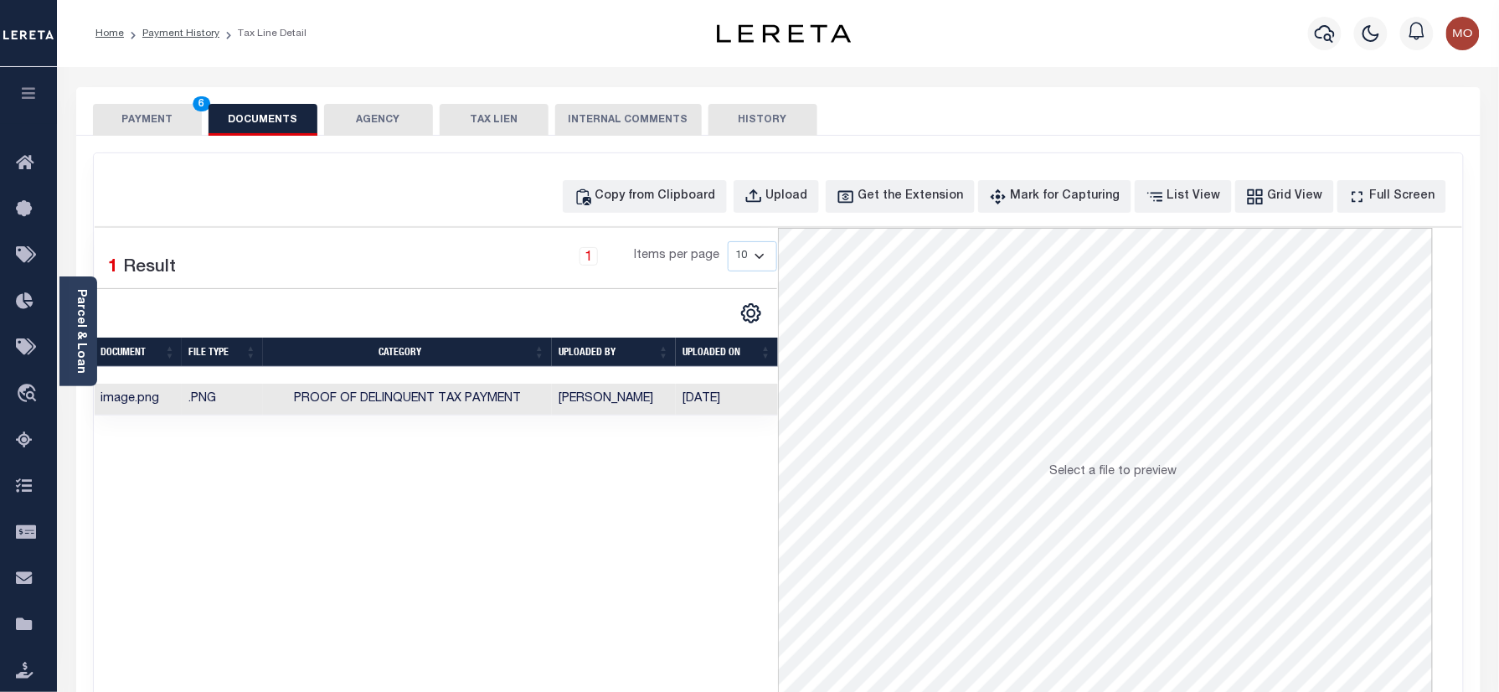
click at [166, 105] on button "PAYMENT 6" at bounding box center [147, 120] width 109 height 32
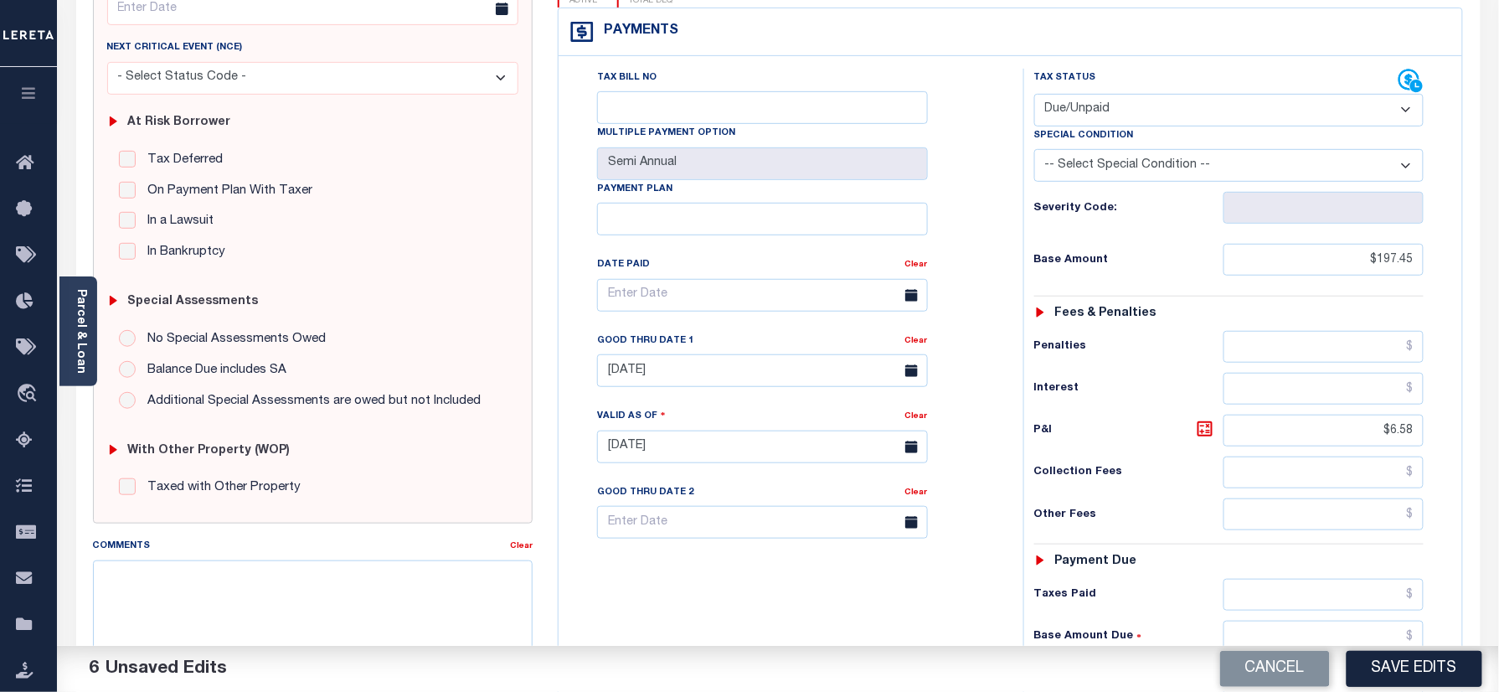
scroll to position [446, 0]
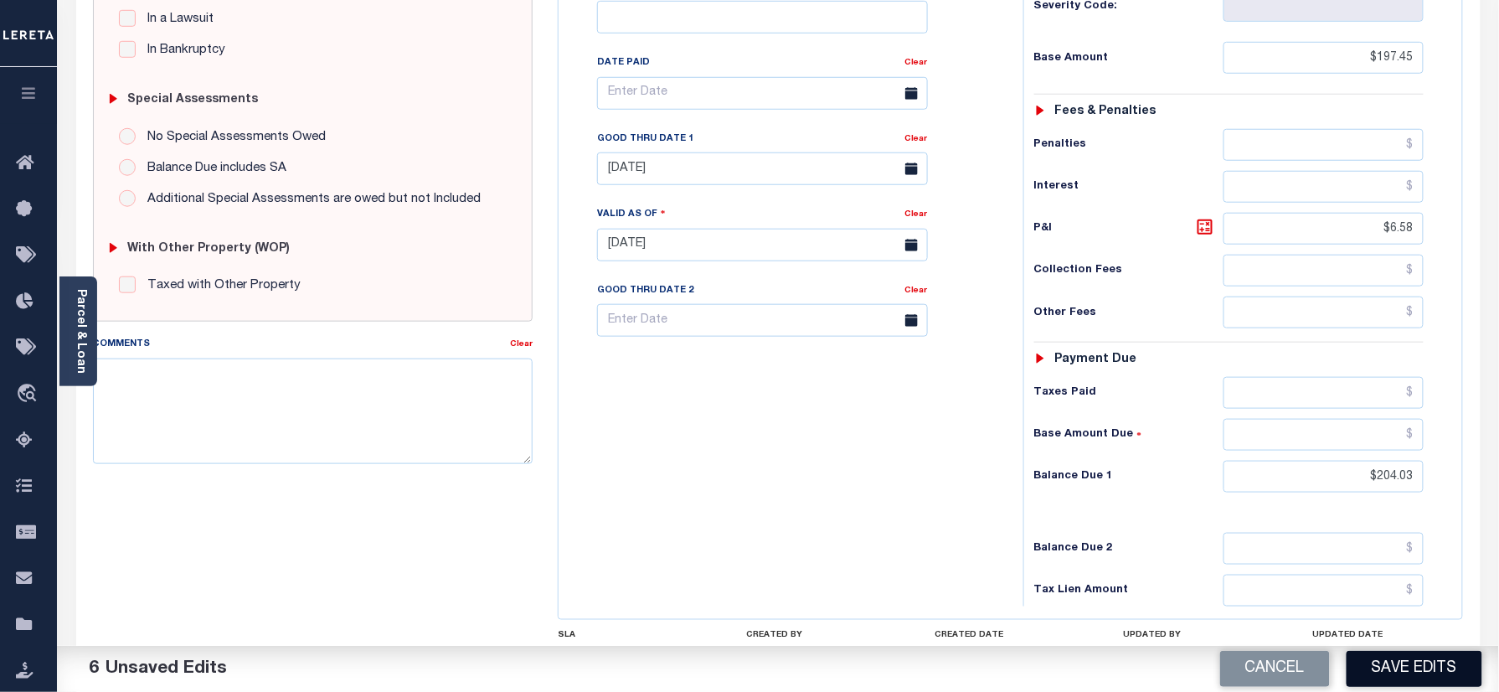
click at [1397, 668] on button "Save Edits" at bounding box center [1414, 669] width 136 height 36
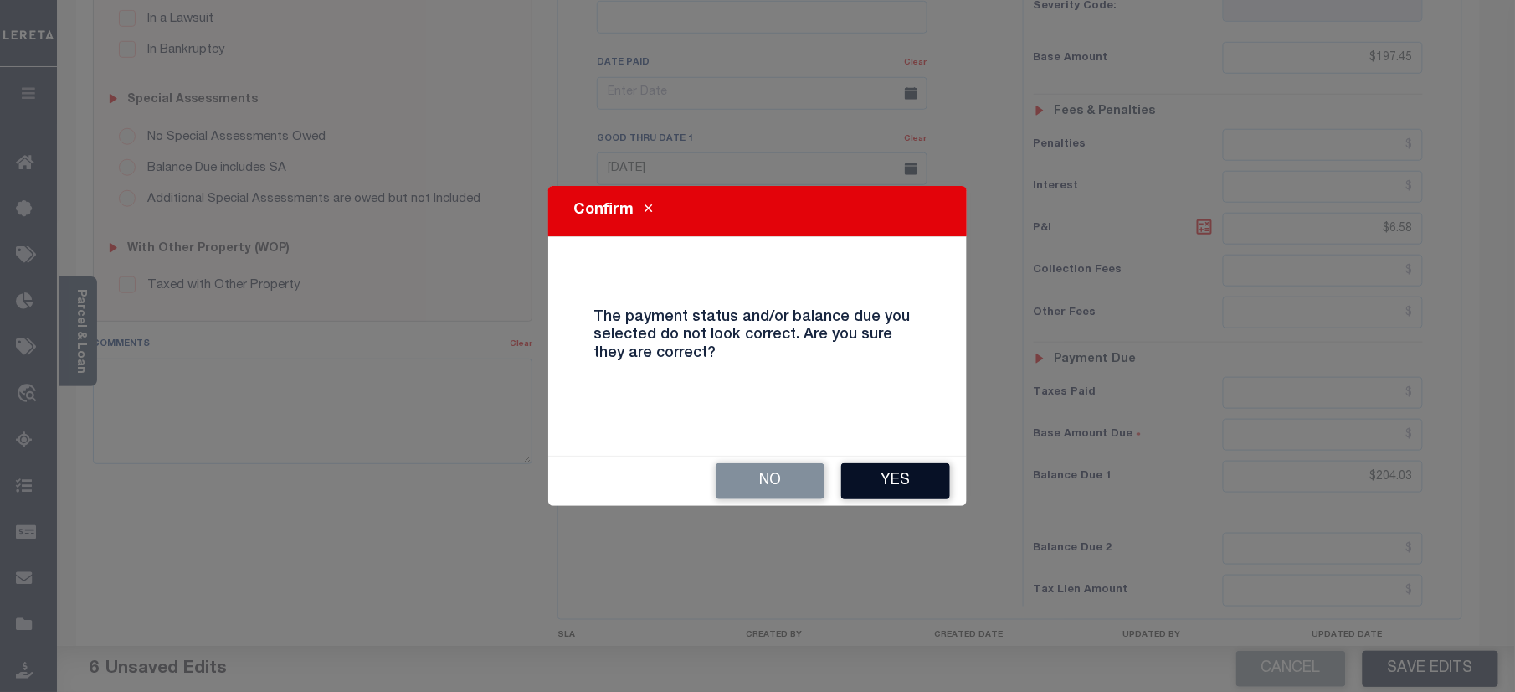
click at [909, 493] on button "Yes" at bounding box center [895, 481] width 109 height 36
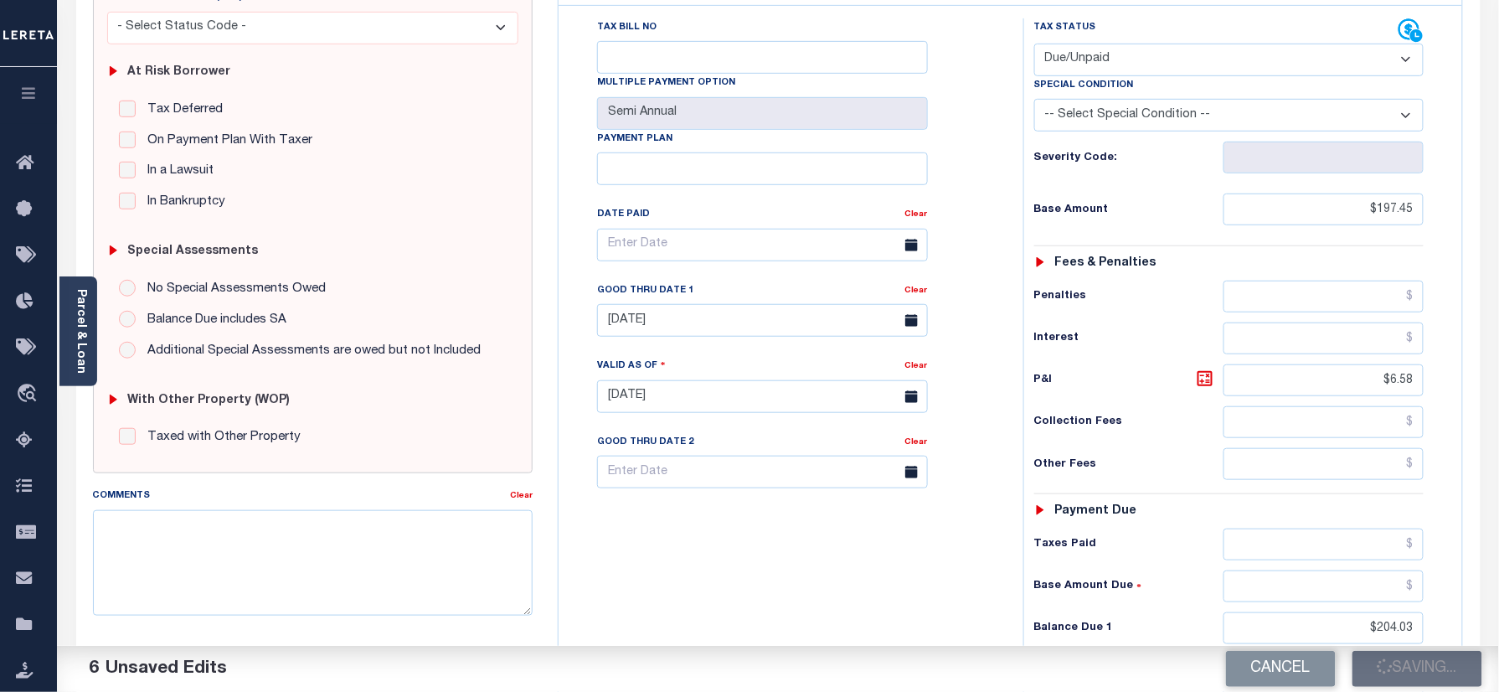
scroll to position [111, 0]
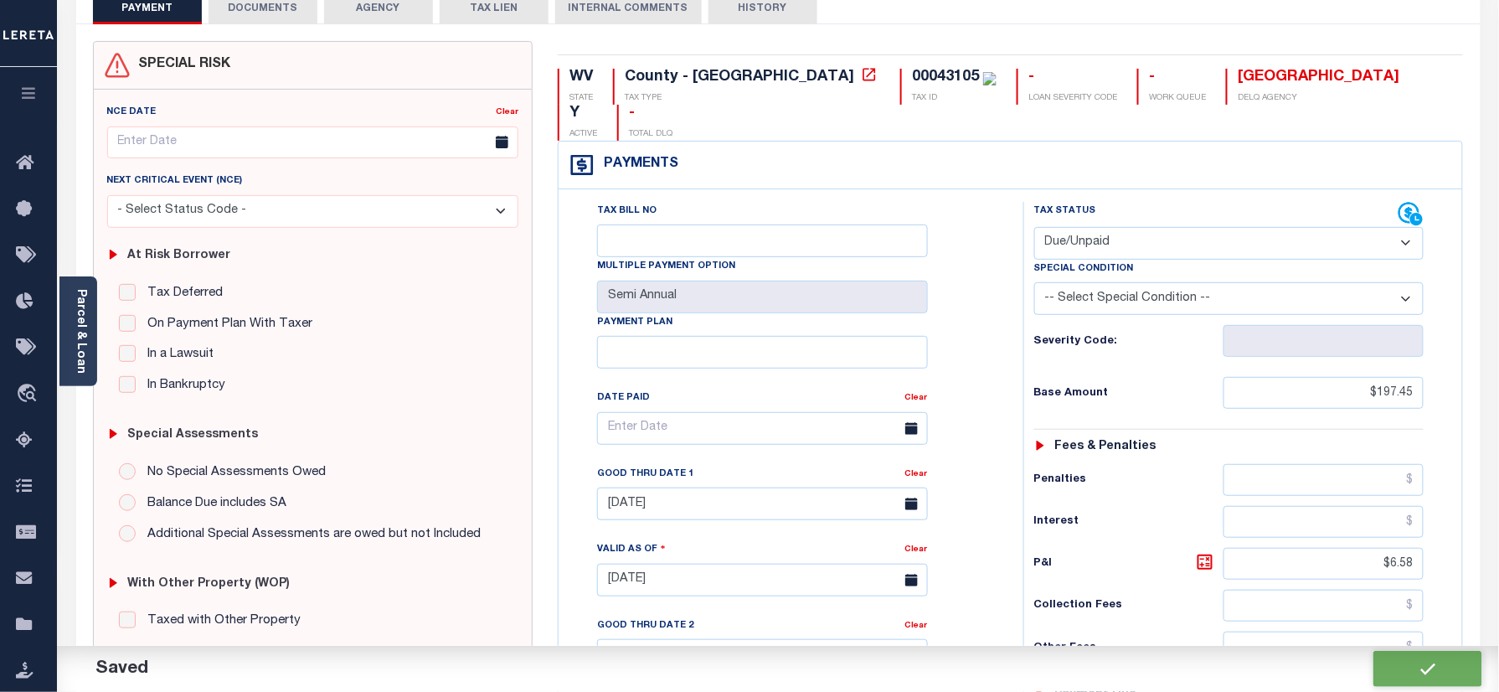
checkbox input "false"
type input "$197.45"
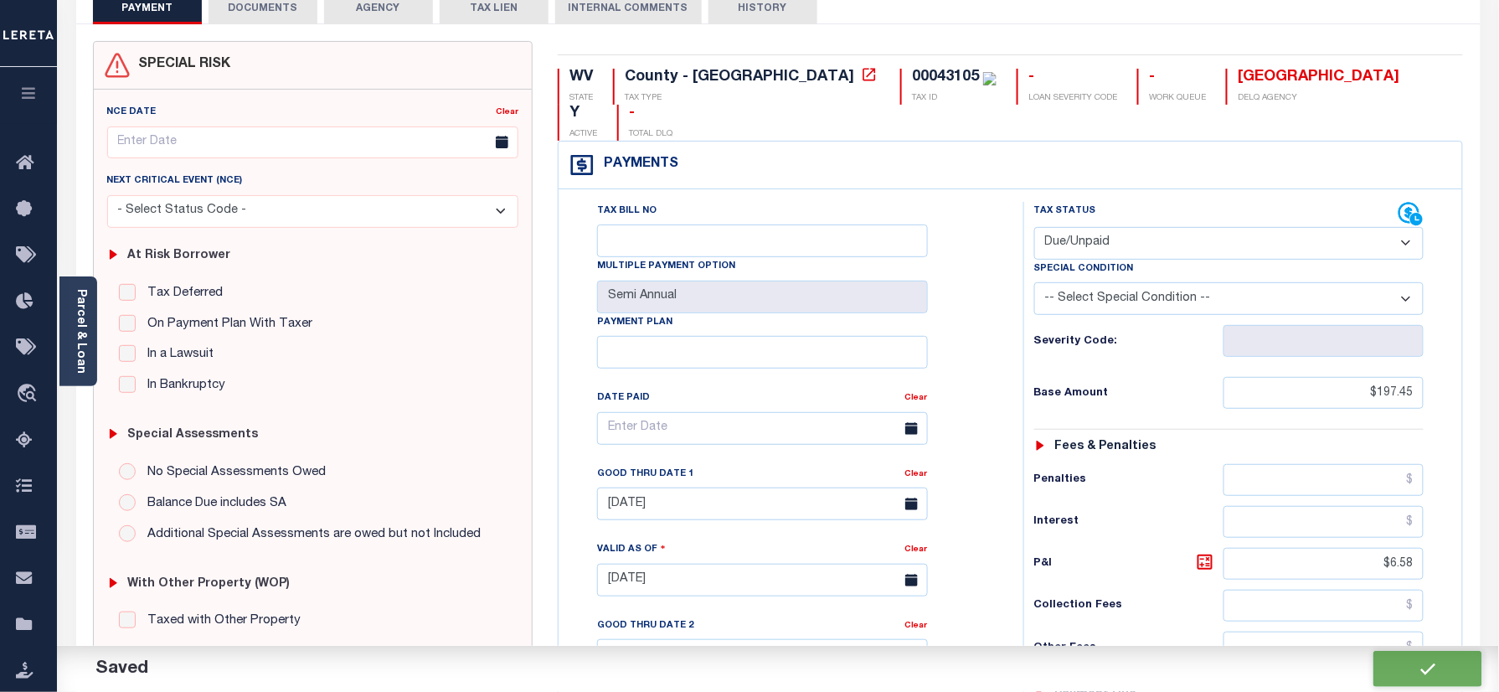
type input "$6.58"
type input "$204.03"
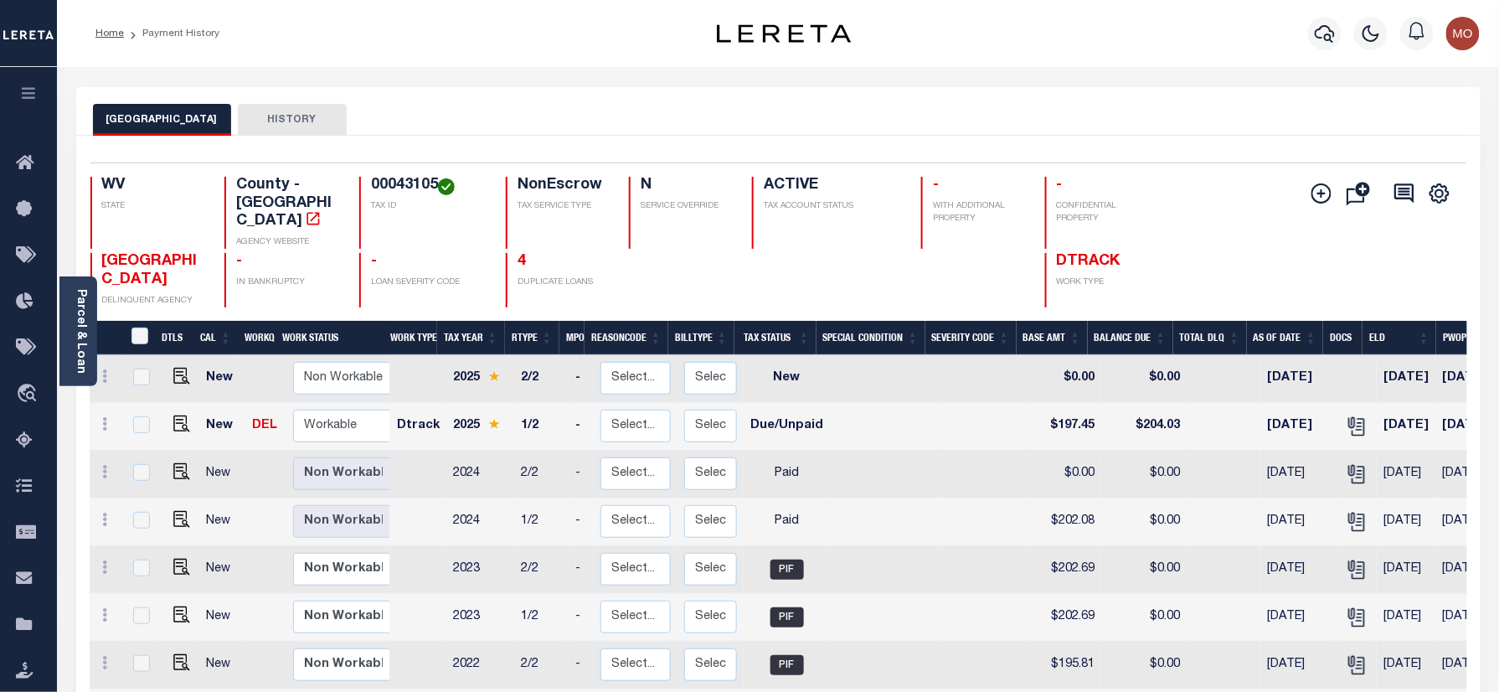
click at [780, 142] on div "Selected 13 Results 1 Items per page 25 50 100 WV STATE TAX ID N" at bounding box center [778, 615] width 1404 height 959
click at [520, 127] on div "MONONGALIA COUNTY HISTORY" at bounding box center [778, 119] width 1371 height 31
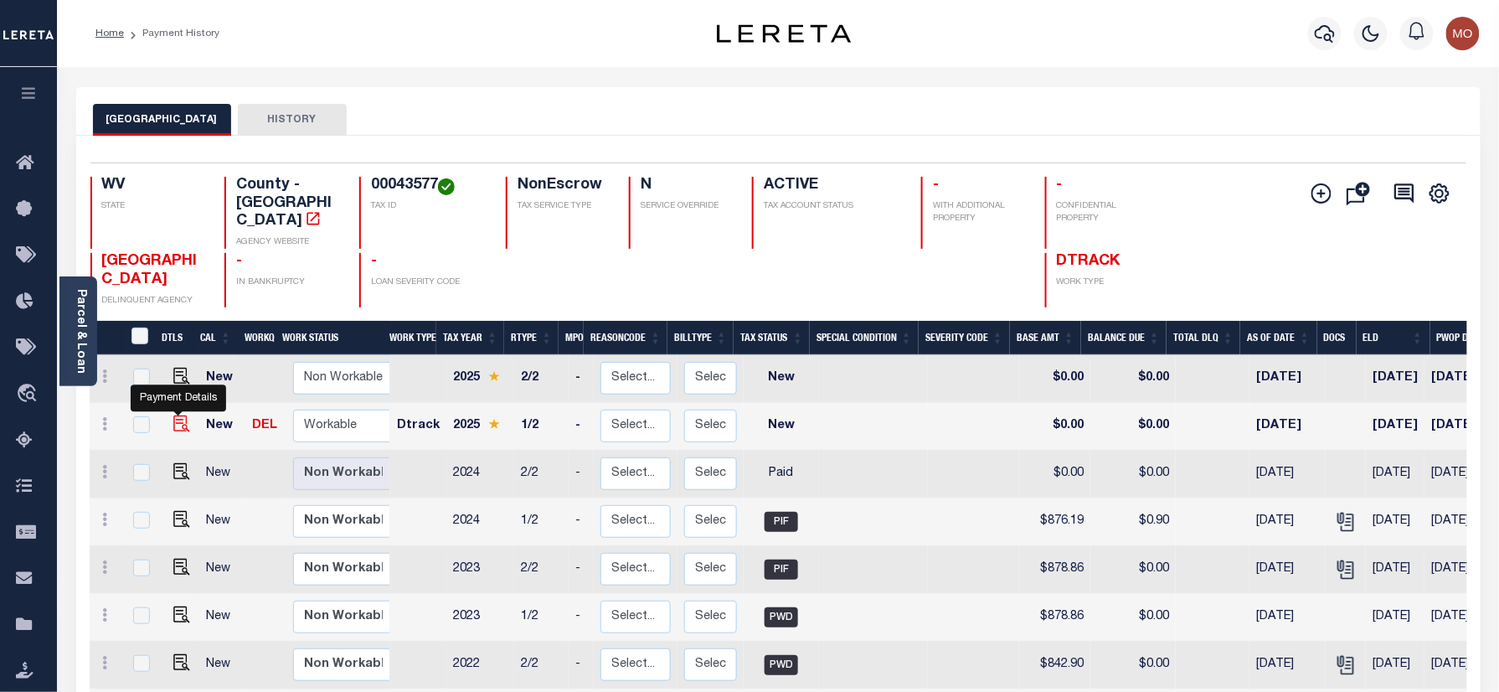
click at [183, 415] on img "" at bounding box center [181, 423] width 17 height 17
checkbox input "true"
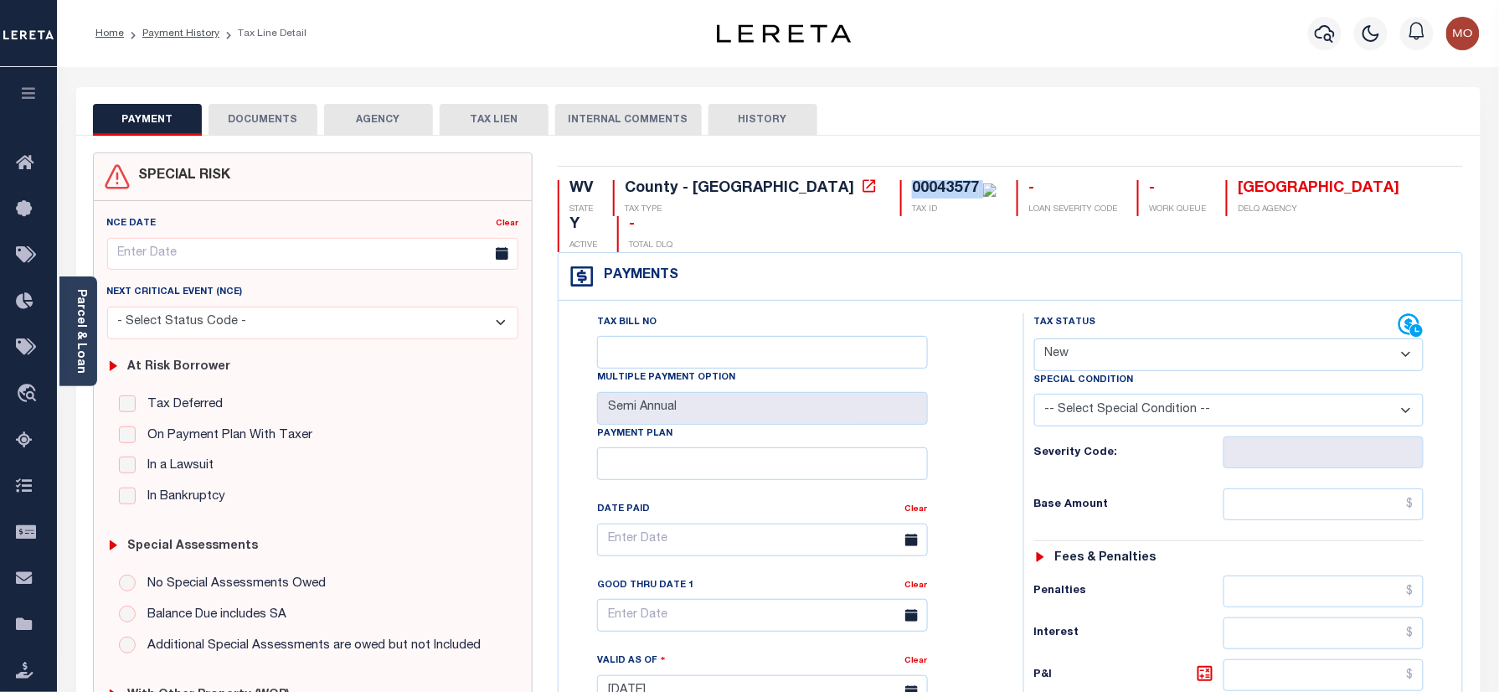
click at [1093, 338] on select "- Select Status Code - Open Due/Unpaid Paid Incomplete No Tax Due Internal Refu…" at bounding box center [1229, 354] width 390 height 33
select select "PYD"
click at [1034, 338] on select "- Select Status Code - Open Due/Unpaid Paid Incomplete No Tax Due Internal Refu…" at bounding box center [1229, 354] width 390 height 33
type input "[DATE]"
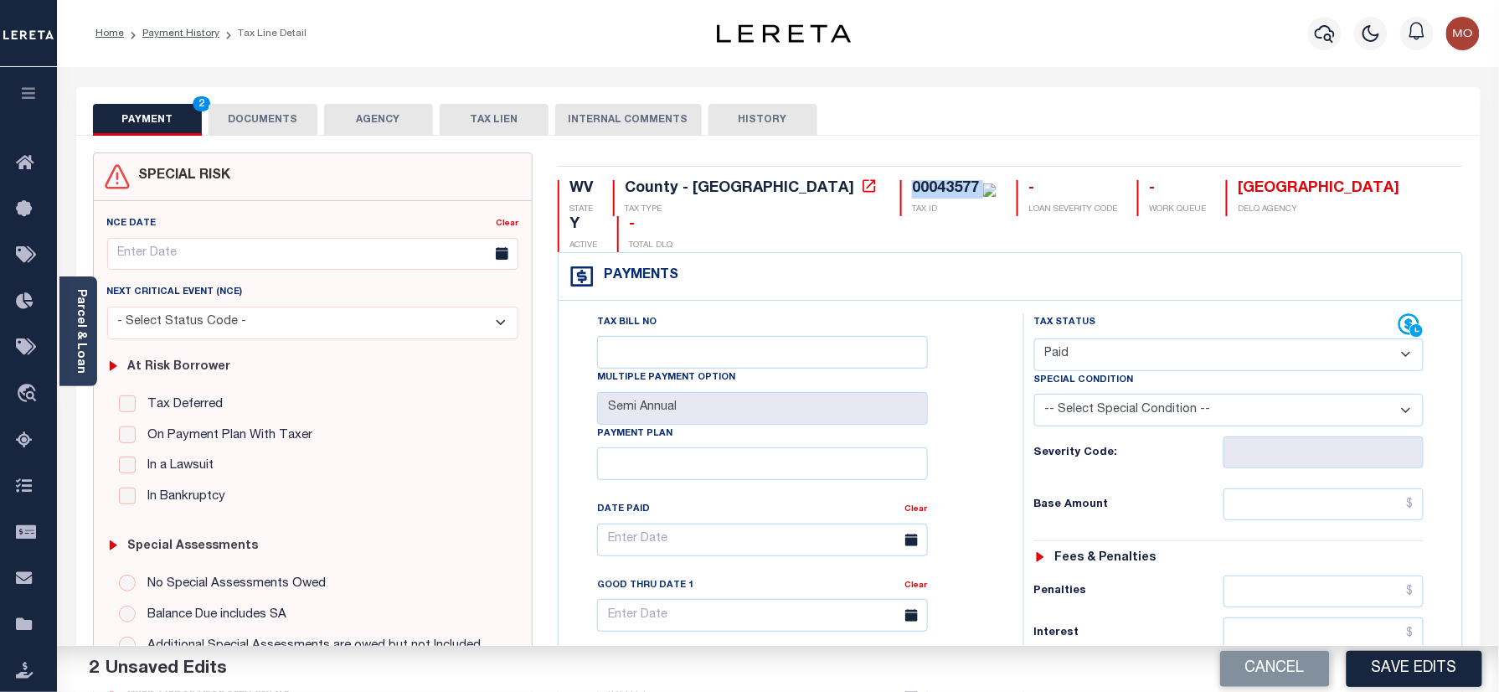
drag, startPoint x: 1092, startPoint y: 311, endPoint x: 1090, endPoint y: 340, distance: 28.5
click at [1090, 338] on select "- Select Status Code - Open Due/Unpaid Paid Incomplete No Tax Due Internal Refu…" at bounding box center [1229, 354] width 390 height 33
select select "DUE"
click at [1034, 338] on select "- Select Status Code - Open Due/Unpaid Paid Incomplete No Tax Due Internal Refu…" at bounding box center [1229, 354] width 390 height 33
drag, startPoint x: 1266, startPoint y: 482, endPoint x: 1005, endPoint y: 531, distance: 265.7
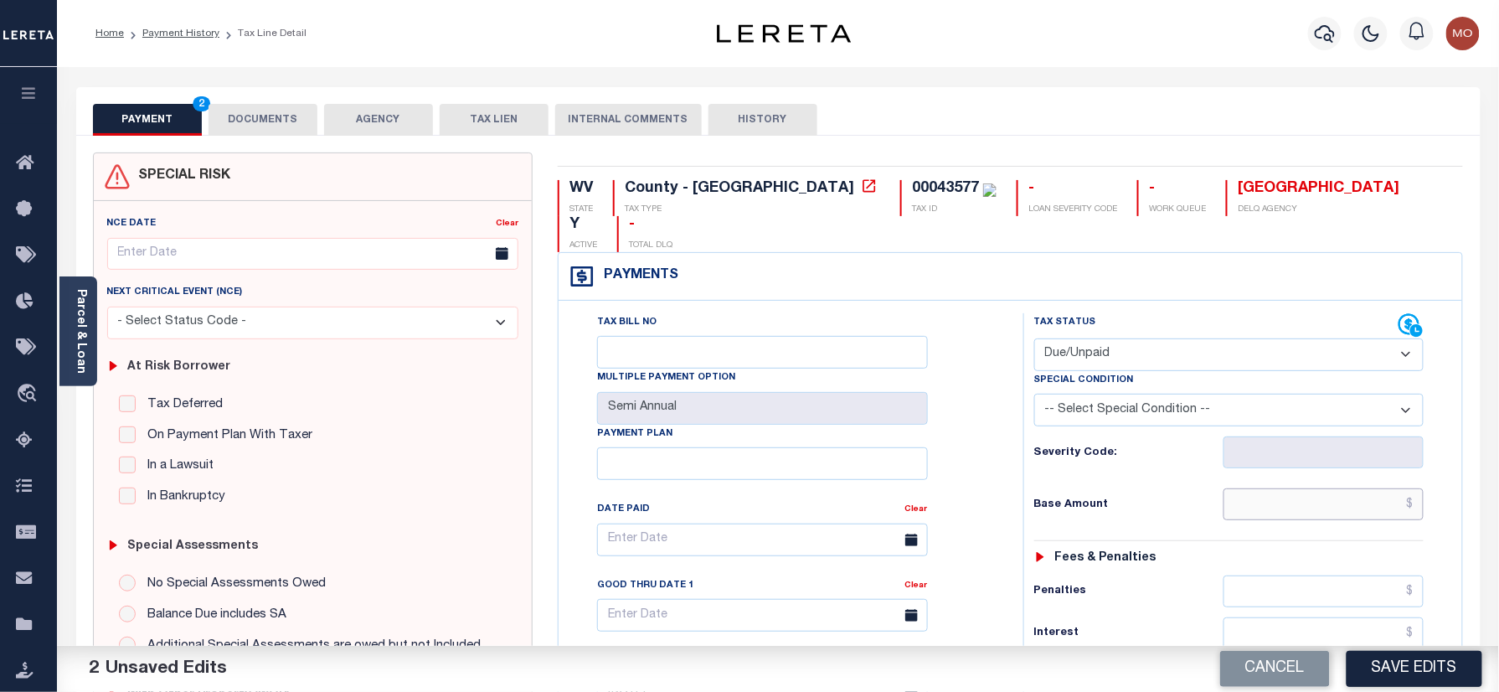
click at [1266, 488] on input "text" at bounding box center [1323, 504] width 201 height 32
paste input "858.42"
type input "$858.42"
click at [963, 524] on div "Tax Bill No Multiple Payment Option Semi Annual Payment Plan Clear Clear Valid …" at bounding box center [786, 548] width 423 height 470
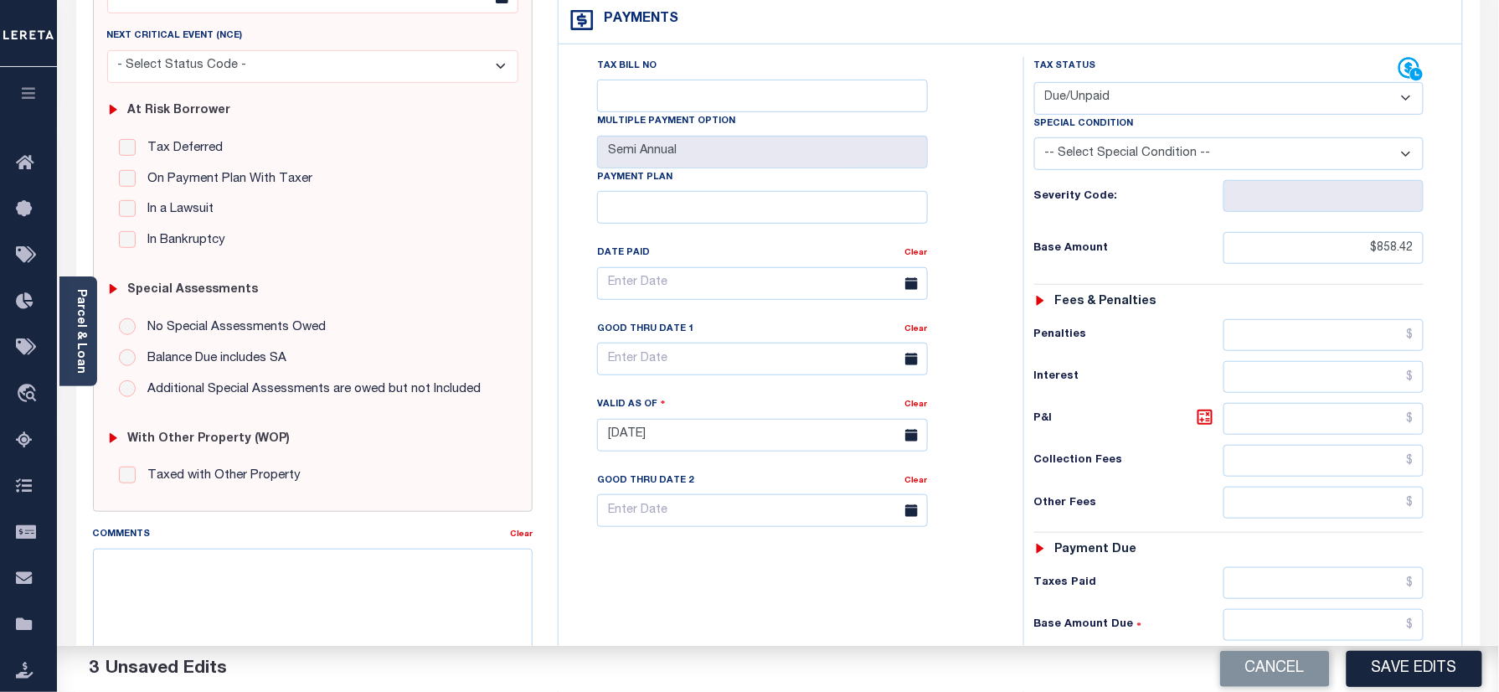
scroll to position [446, 0]
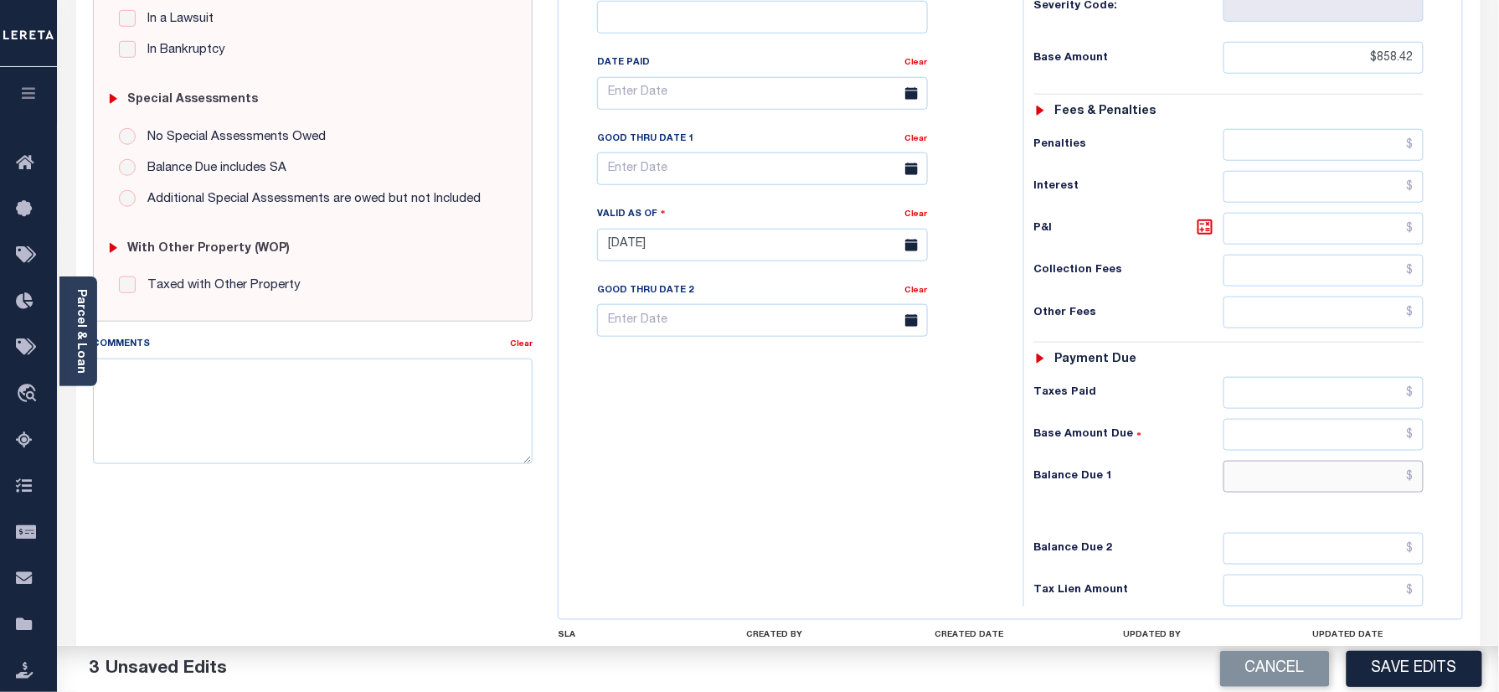
click at [1311, 460] on input "text" at bounding box center [1323, 476] width 201 height 32
type input "$887.03"
click at [1202, 217] on icon at bounding box center [1205, 227] width 20 height 20
type input "$28.61"
click at [677, 152] on input "text" at bounding box center [762, 168] width 331 height 33
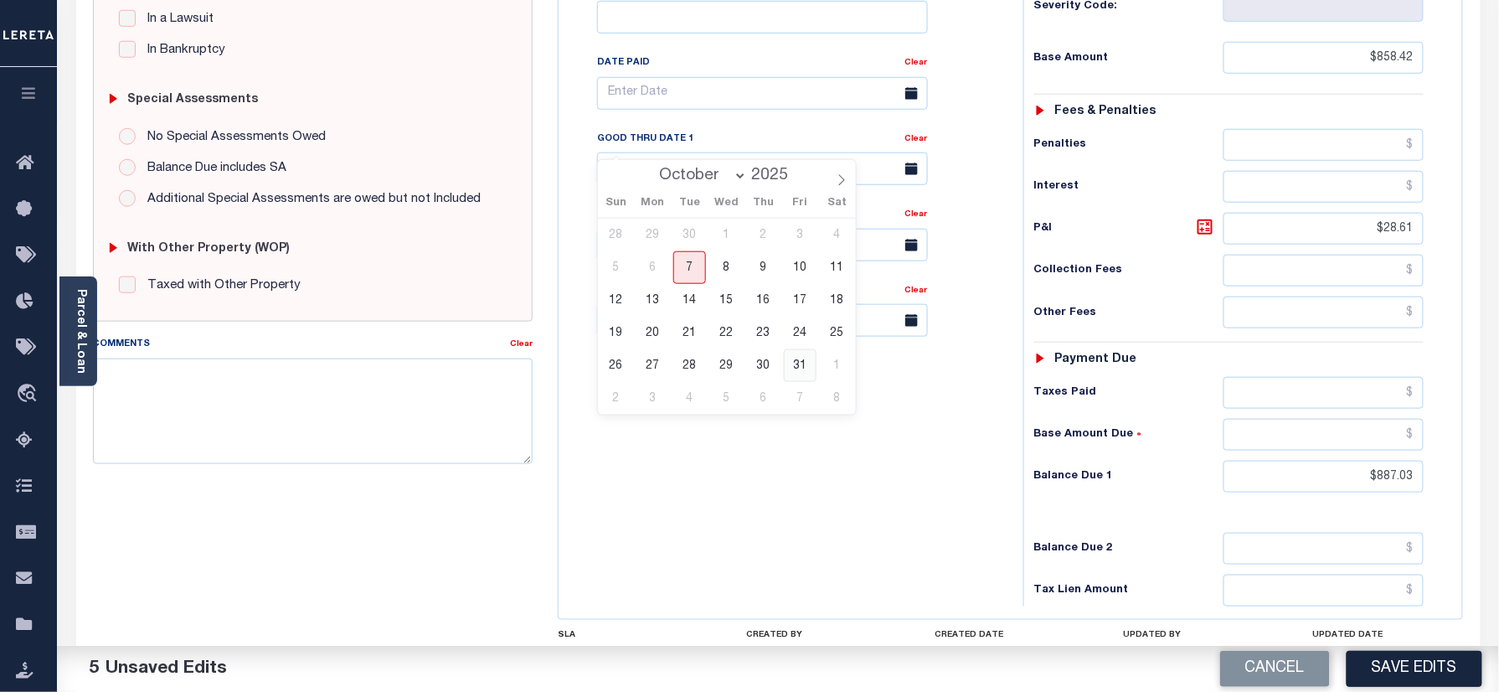
click at [801, 363] on span "31" at bounding box center [800, 365] width 33 height 33
type input "[DATE]"
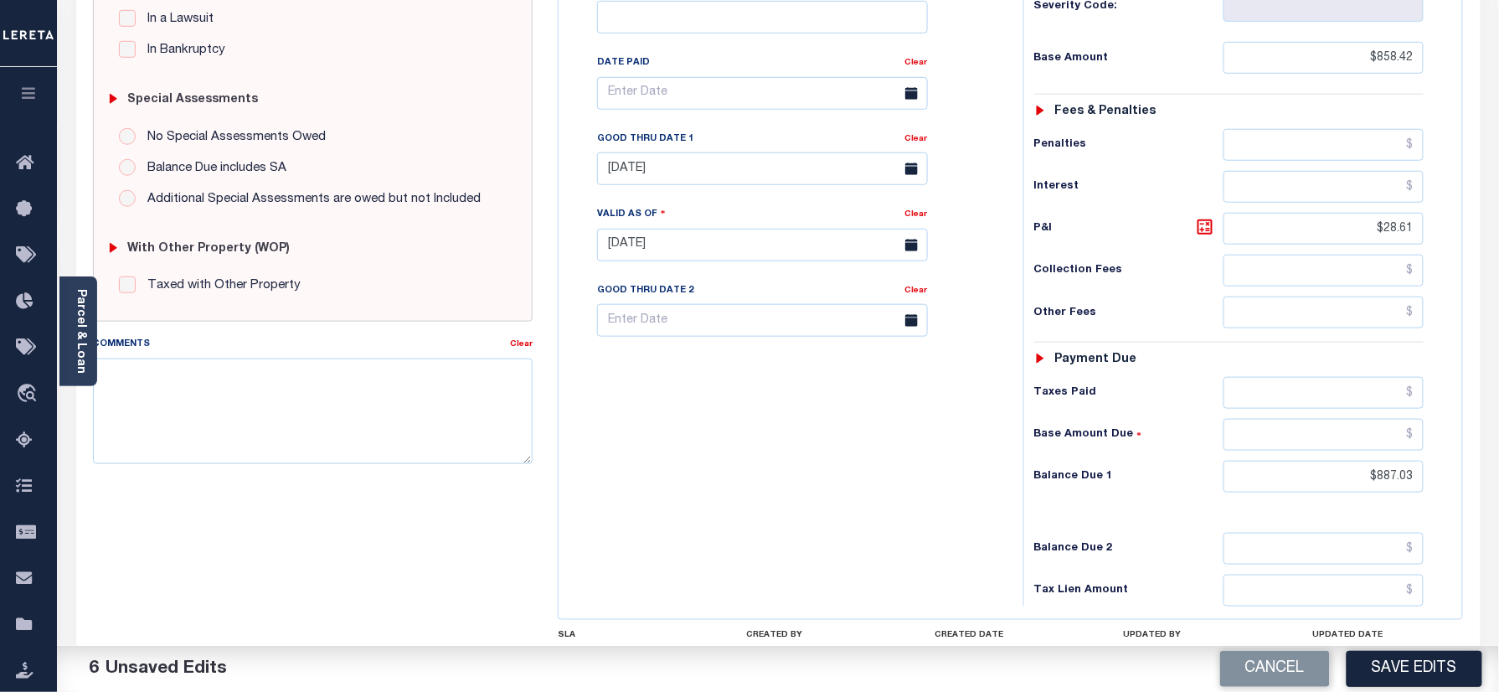
click at [782, 413] on div "Tax Bill No Multiple Payment Option Semi Annual Payment Plan Clear" at bounding box center [787, 236] width 448 height 739
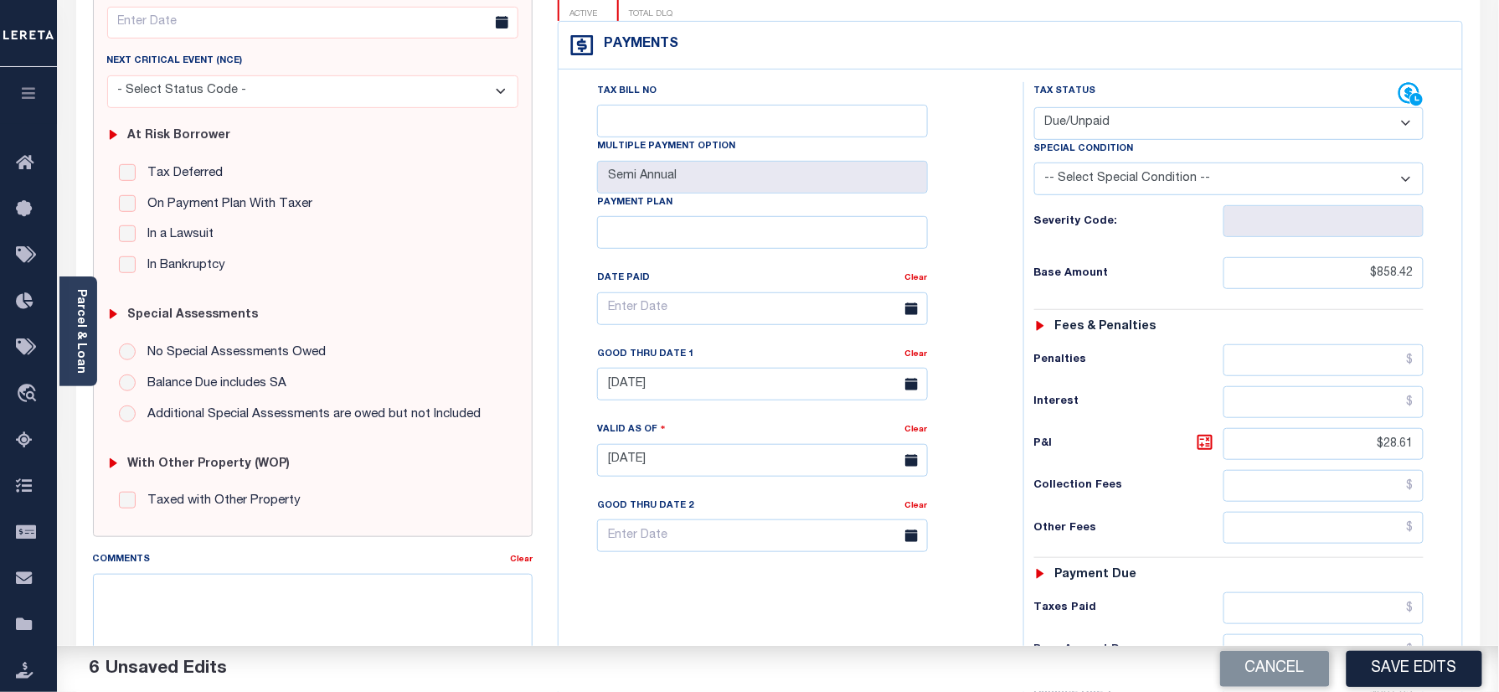
scroll to position [0, 0]
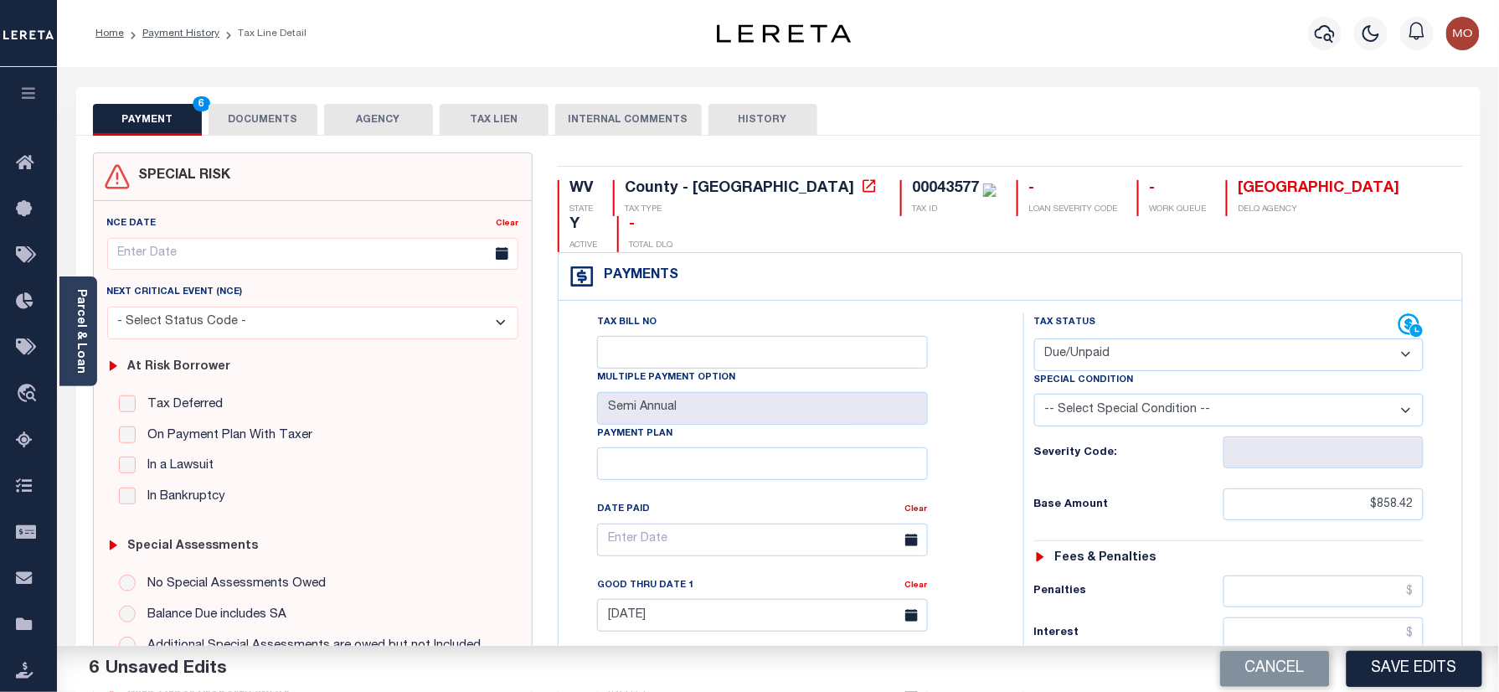
click at [266, 116] on button "DOCUMENTS" at bounding box center [262, 120] width 109 height 32
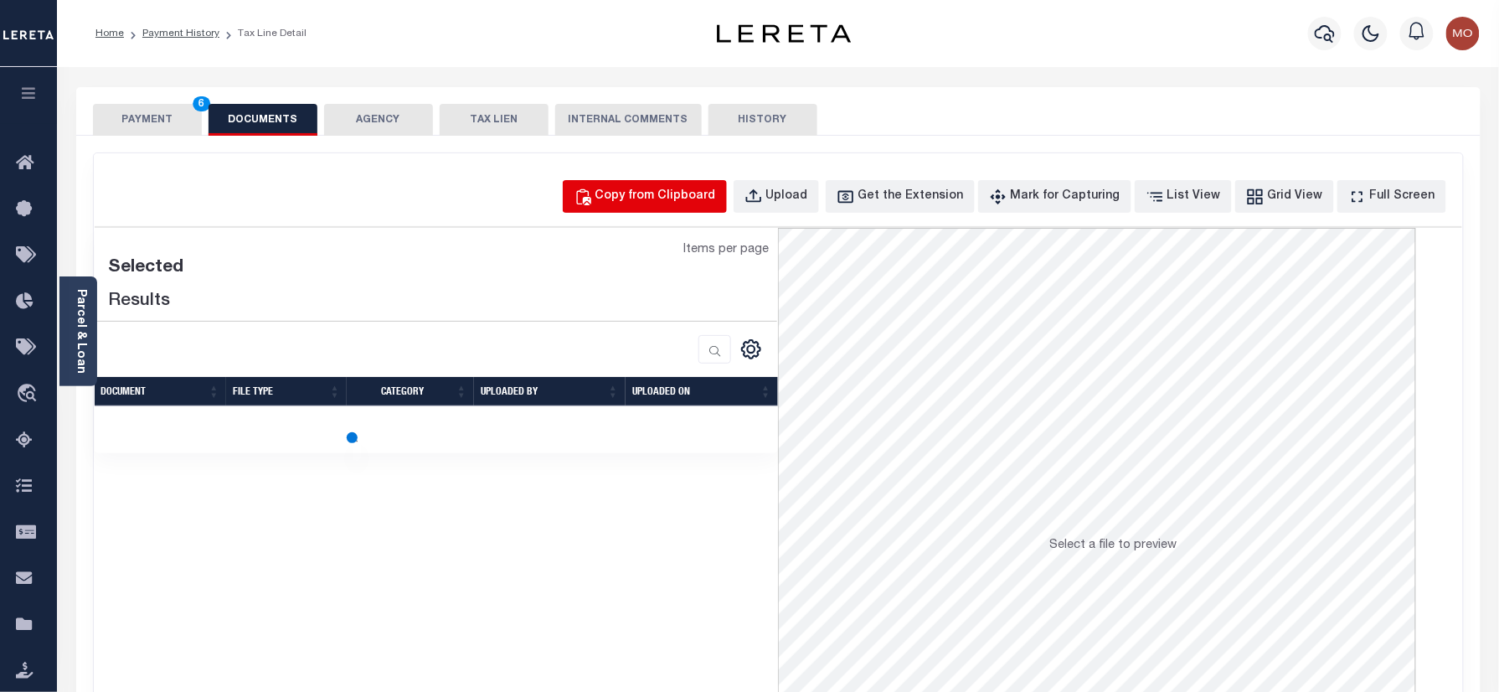
click at [683, 194] on div "Copy from Clipboard" at bounding box center [655, 197] width 121 height 18
select select "POP"
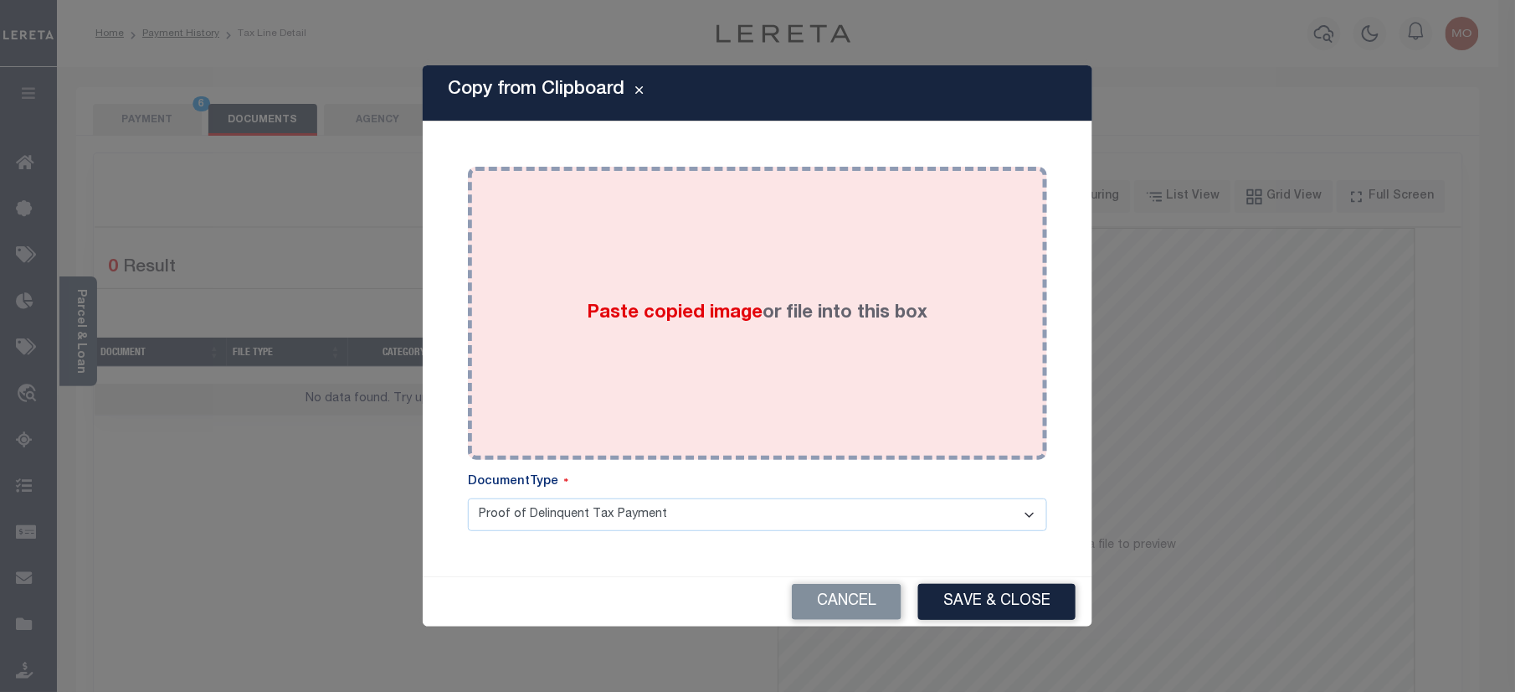
click at [626, 308] on span "Paste copied image" at bounding box center [676, 313] width 176 height 18
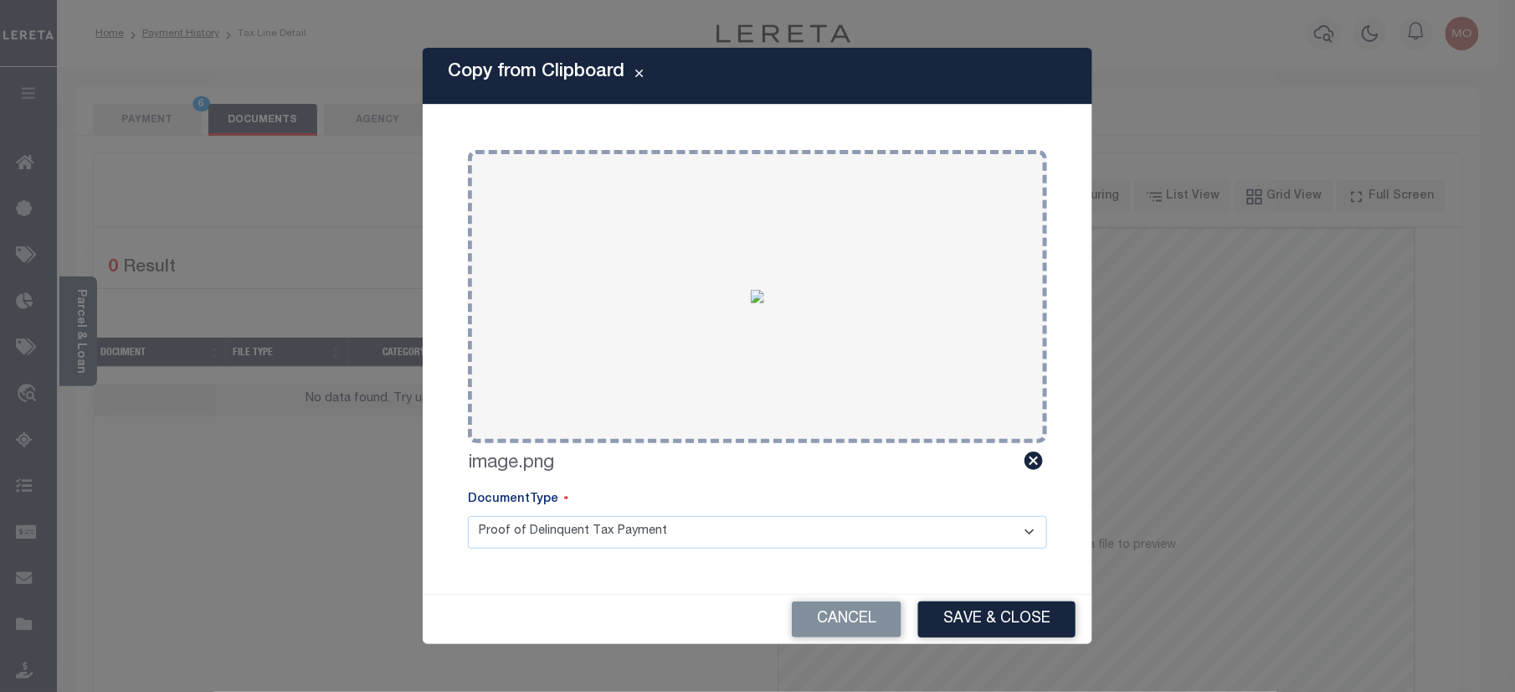
click at [1003, 594] on div "Cancel Save & Close" at bounding box center [758, 619] width 670 height 50
click at [995, 611] on button "Save & Close" at bounding box center [996, 619] width 157 height 36
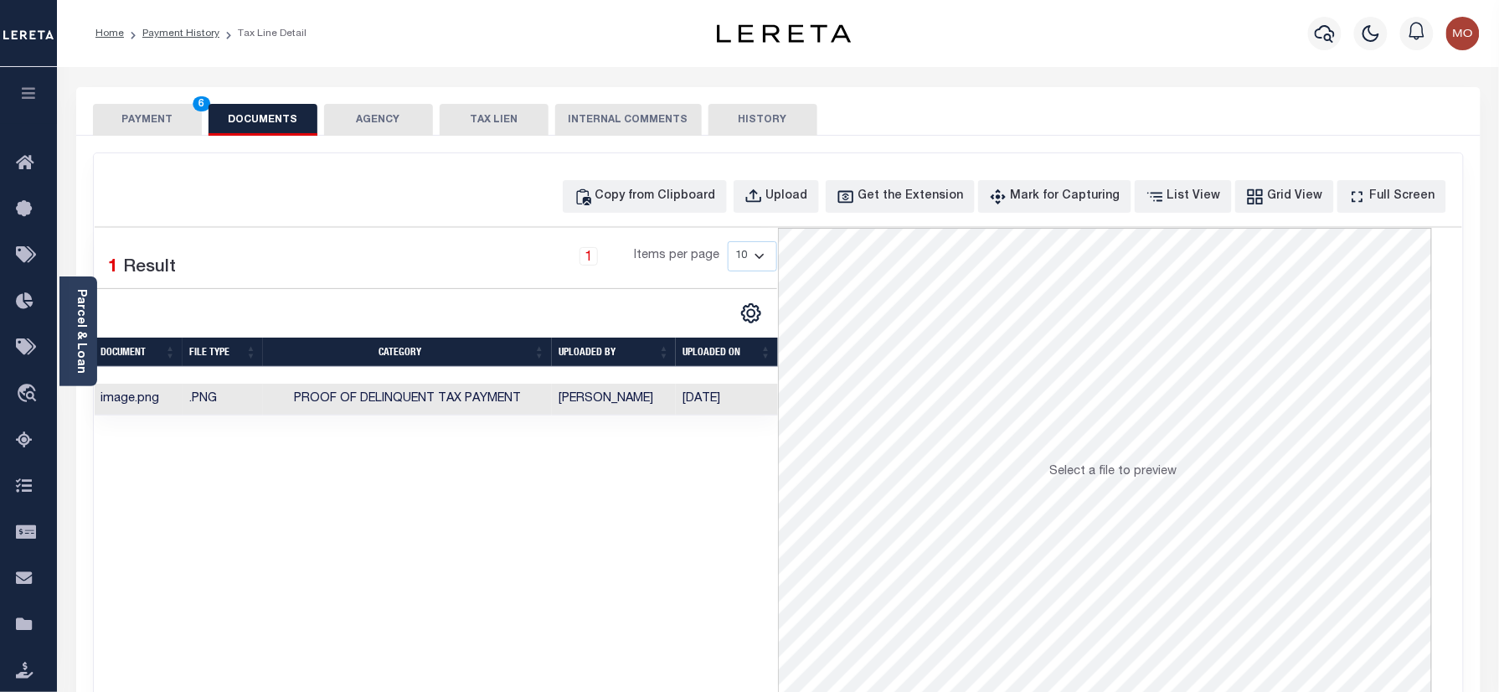
click at [172, 125] on button "PAYMENT 6" at bounding box center [147, 120] width 109 height 32
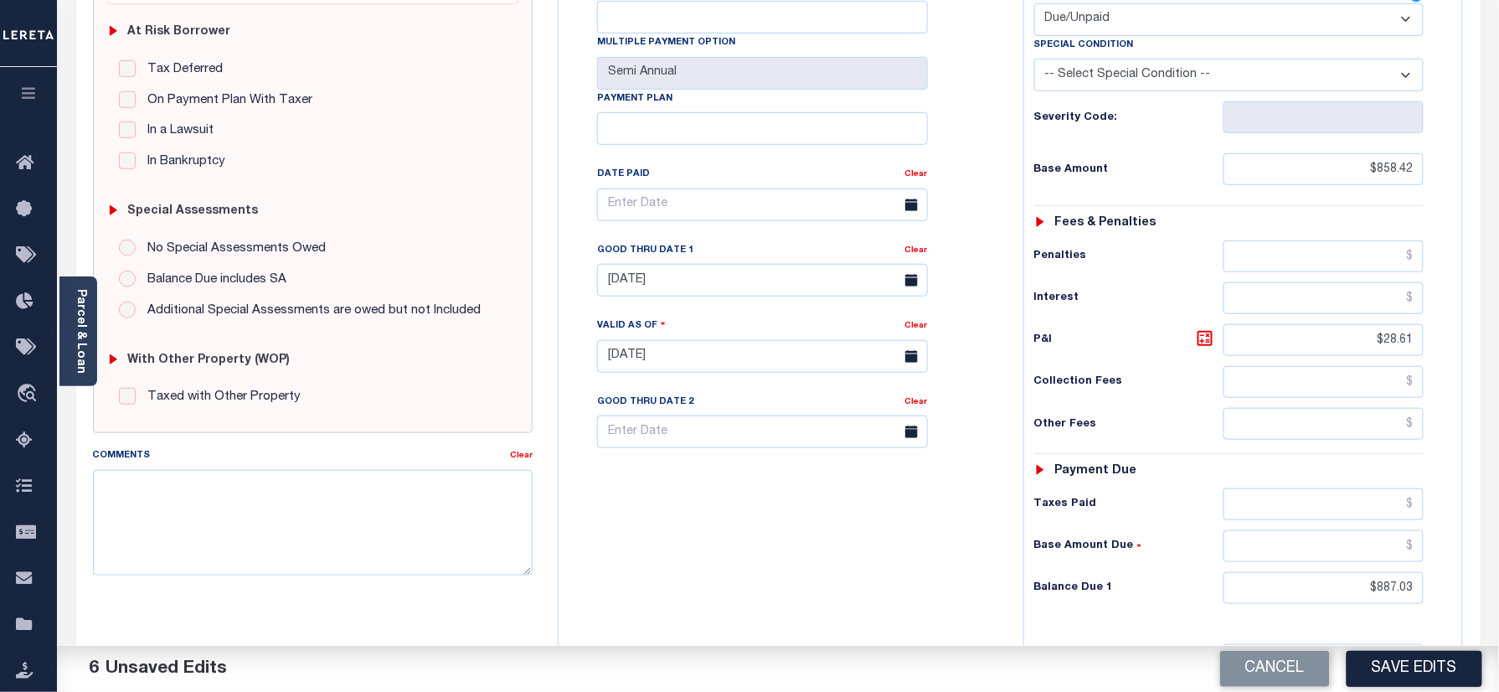
drag, startPoint x: 1407, startPoint y: 664, endPoint x: 1299, endPoint y: 634, distance: 111.3
click at [1407, 664] on button "Save Edits" at bounding box center [1414, 669] width 136 height 36
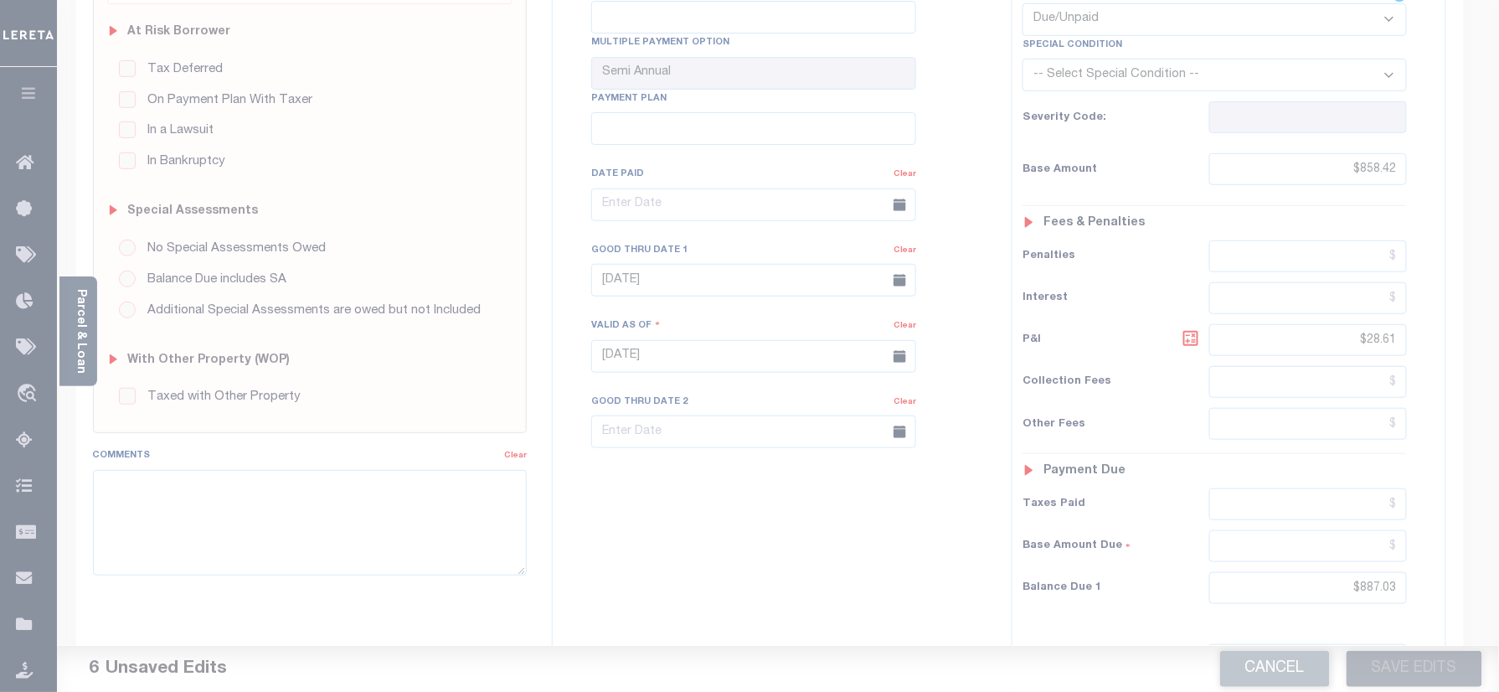
scroll to position [111, 0]
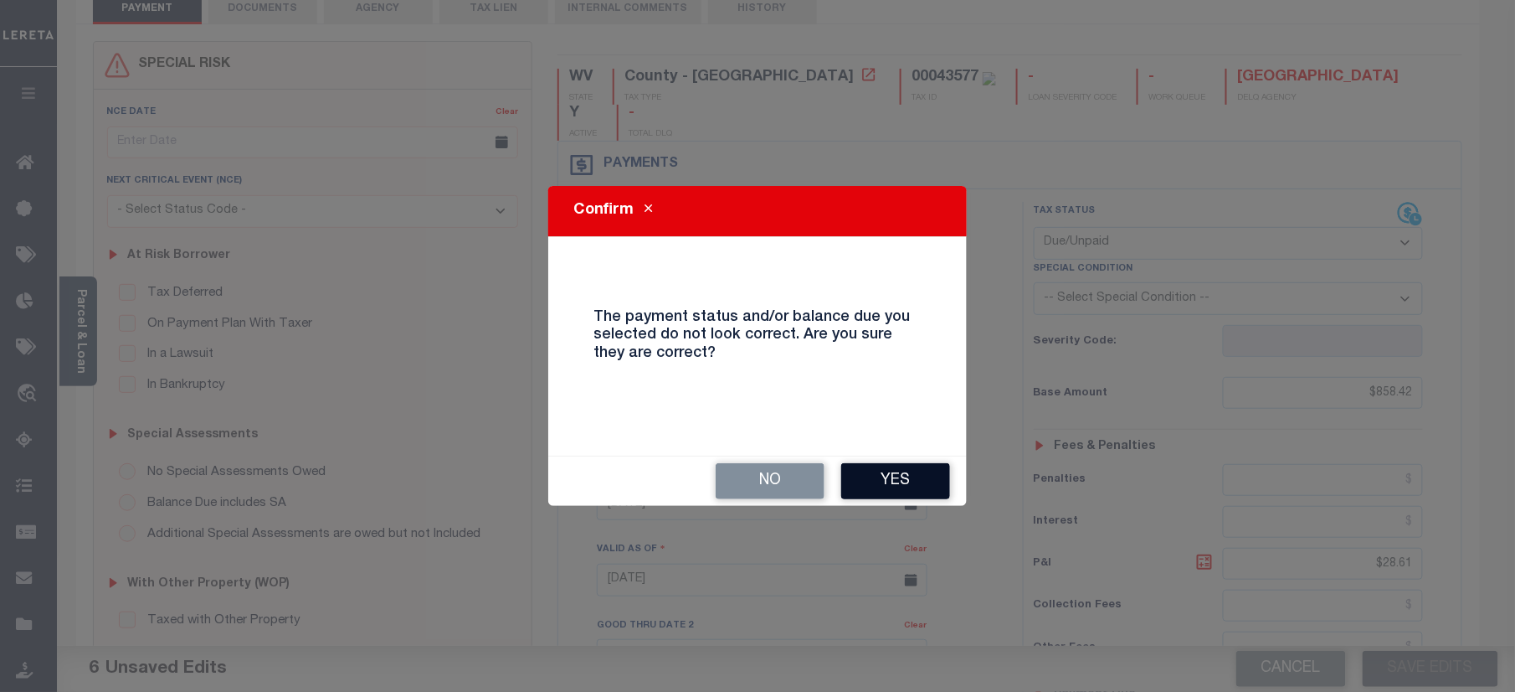
click at [886, 483] on button "Yes" at bounding box center [895, 481] width 109 height 36
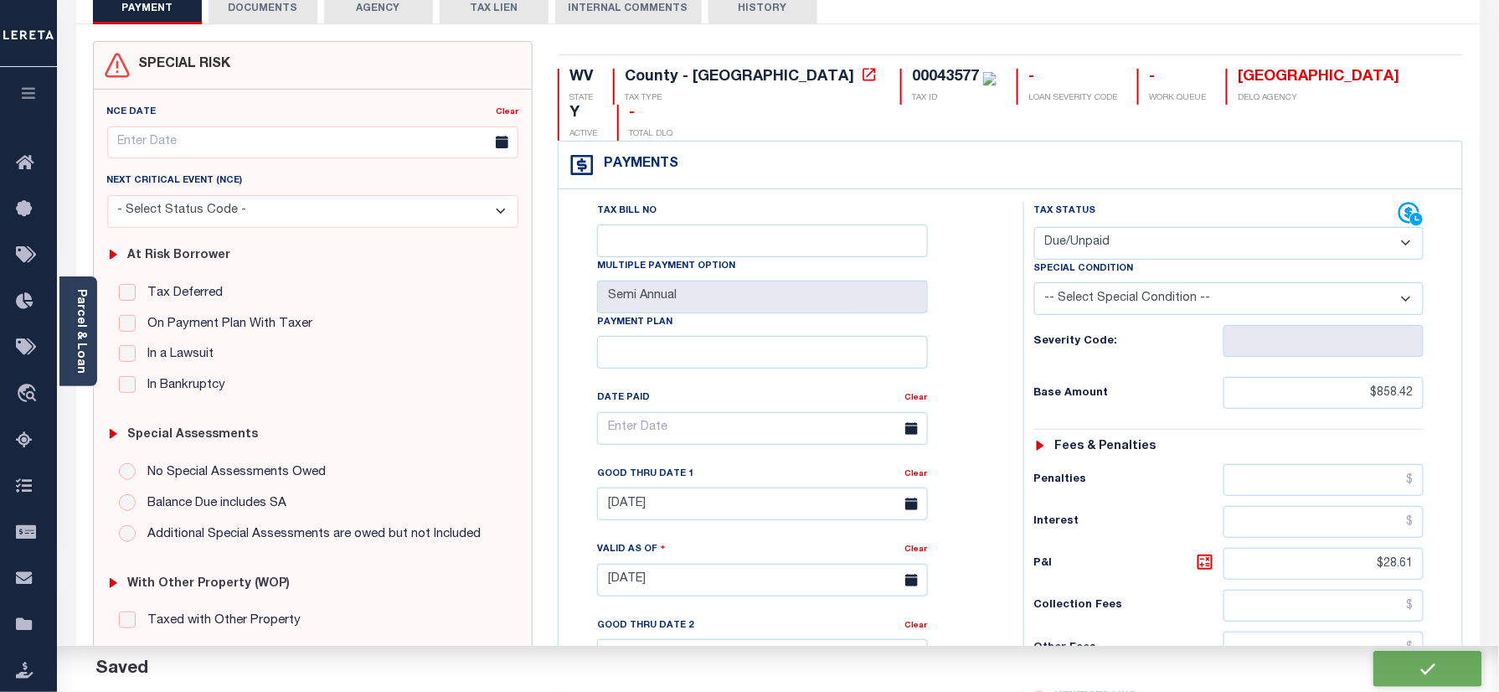
checkbox input "false"
type input "$858.42"
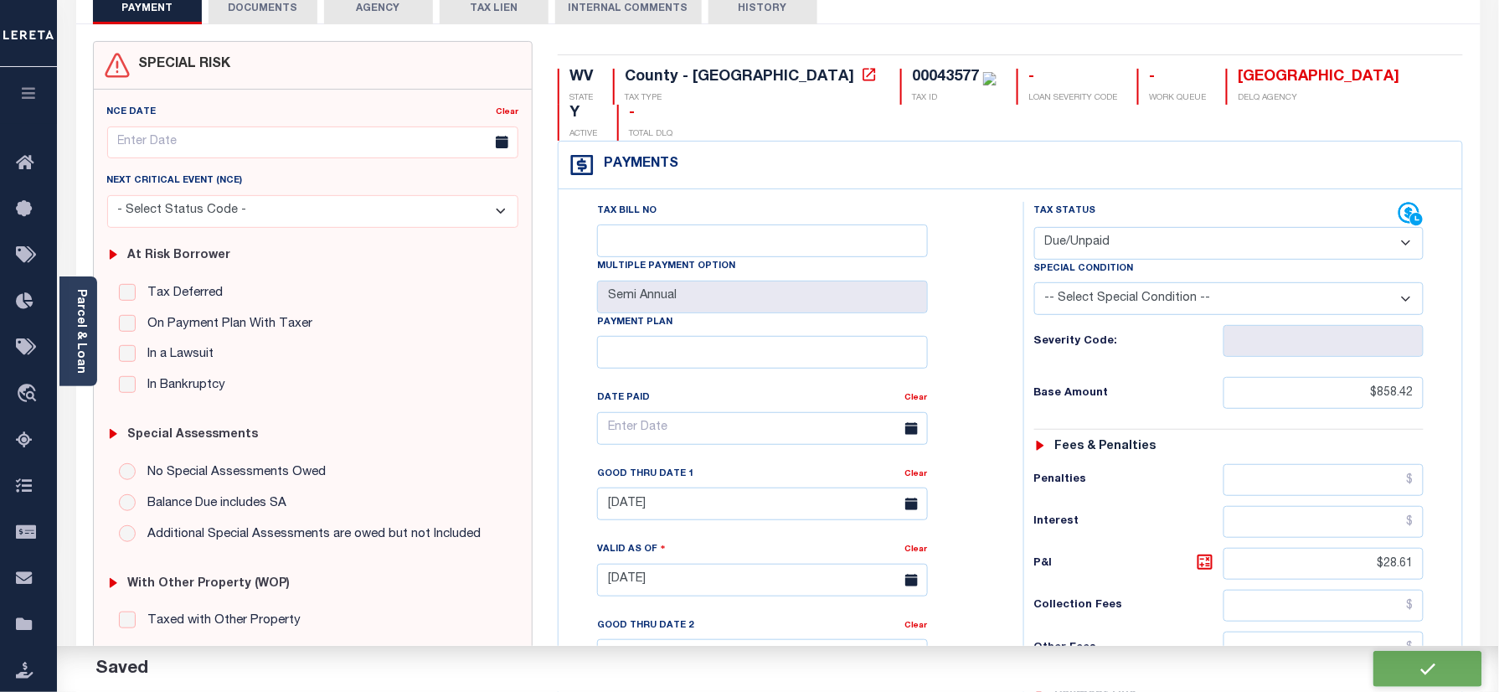
type input "$28.61"
type input "$887.03"
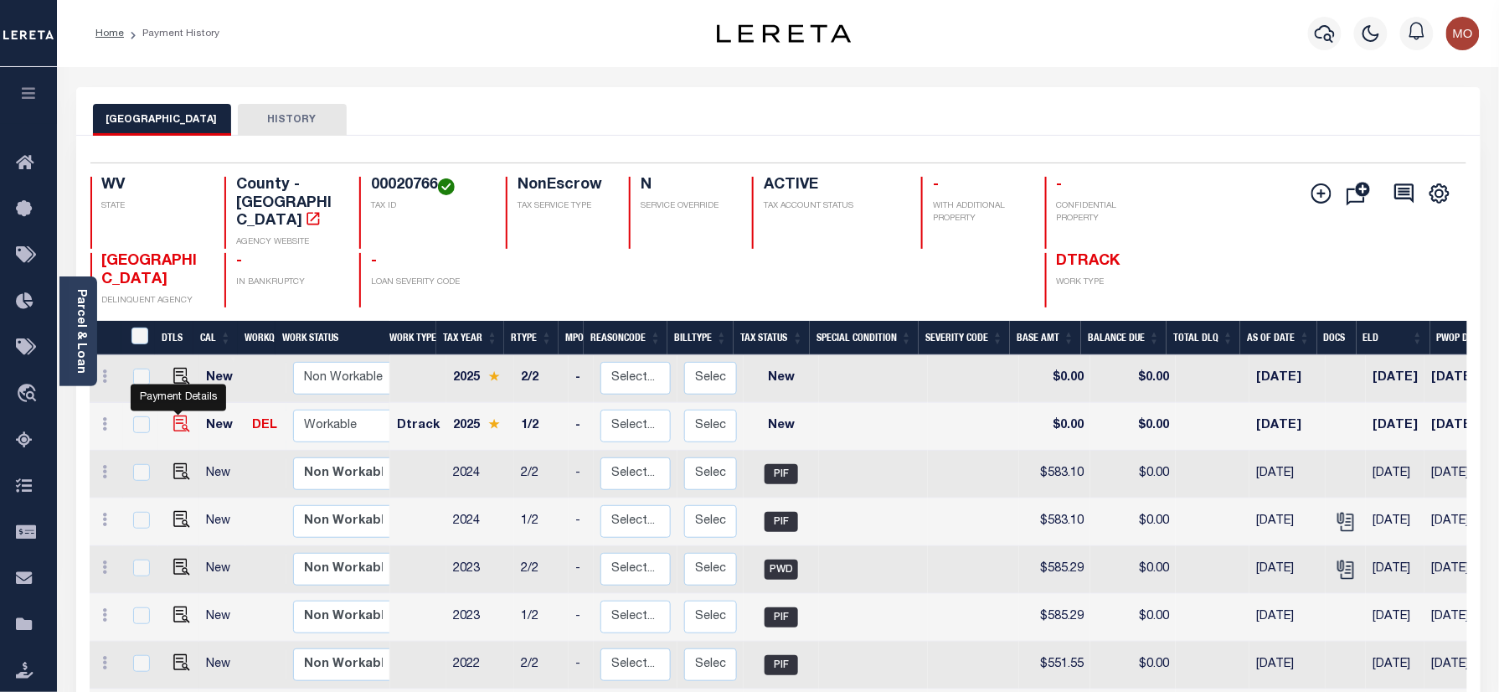
click at [174, 415] on img "" at bounding box center [181, 423] width 17 height 17
checkbox input "true"
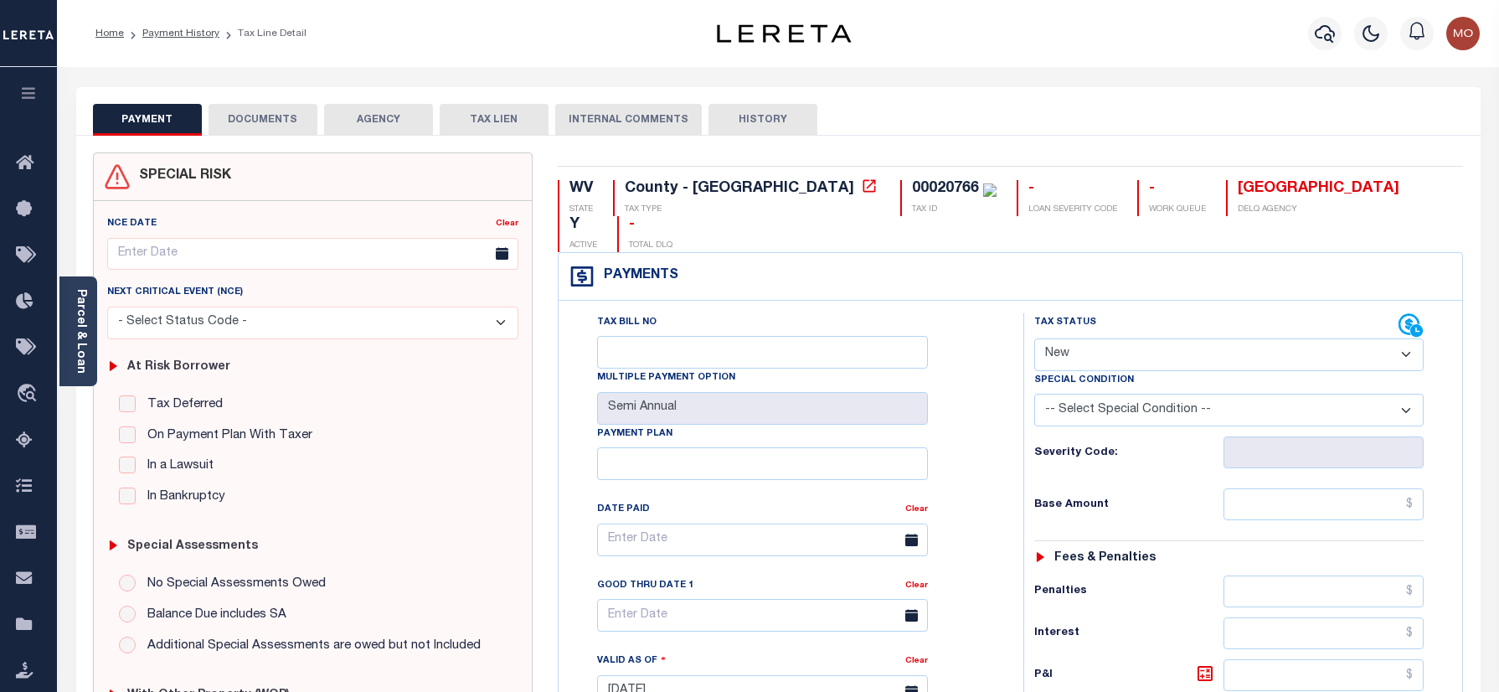
select select "NW2"
click at [912, 188] on div "00020766" at bounding box center [945, 188] width 67 height 15
